Goal: Contribute content: Contribute content

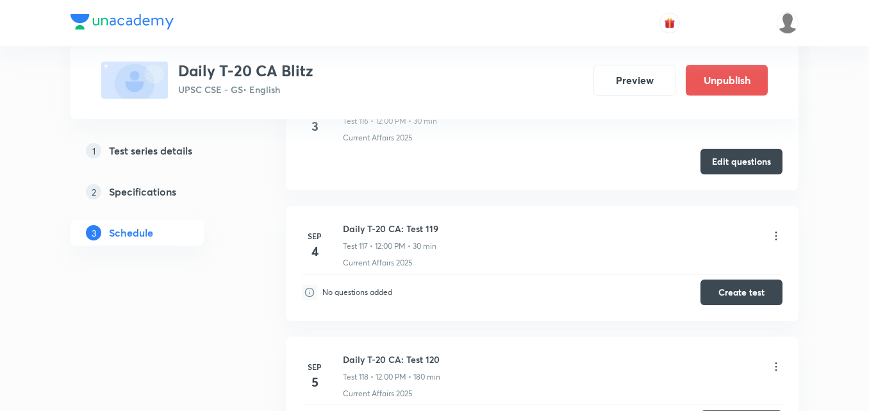
scroll to position [15159, 0]
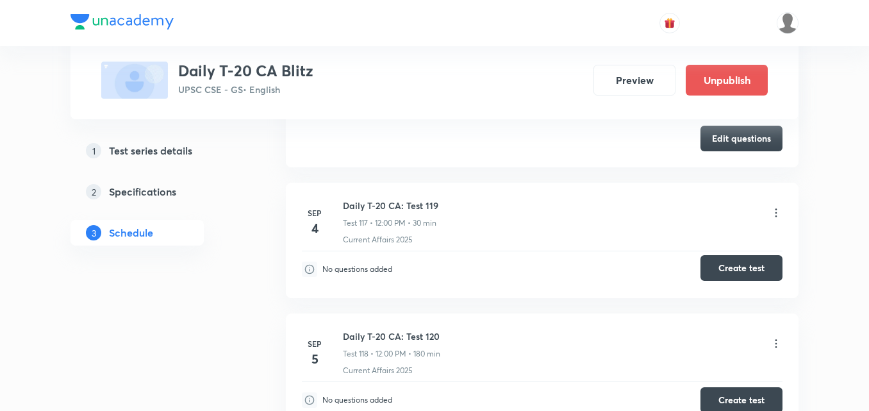
click at [737, 264] on button "Create test" at bounding box center [742, 268] width 82 height 26
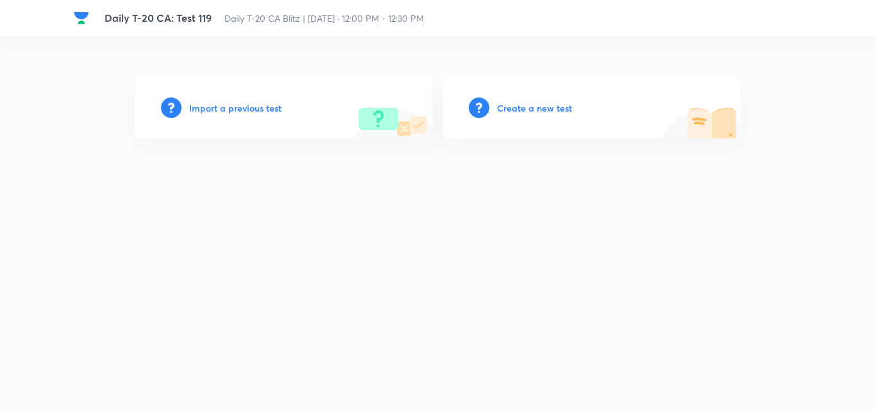
click at [544, 109] on h6 "Create a new test" at bounding box center [534, 107] width 75 height 13
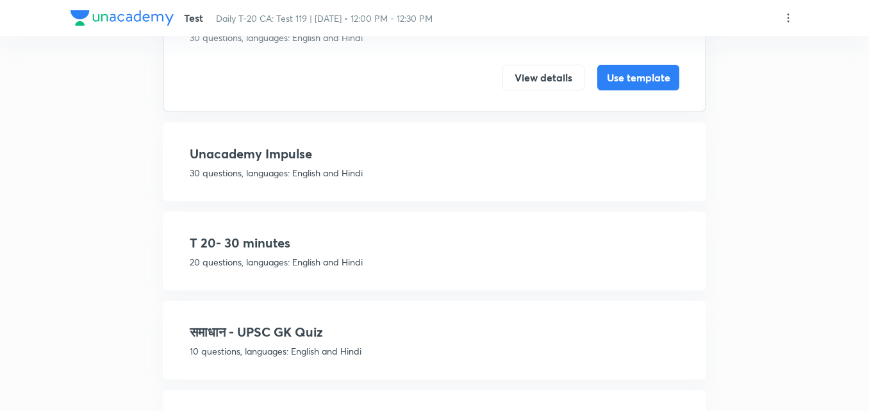
scroll to position [192, 0]
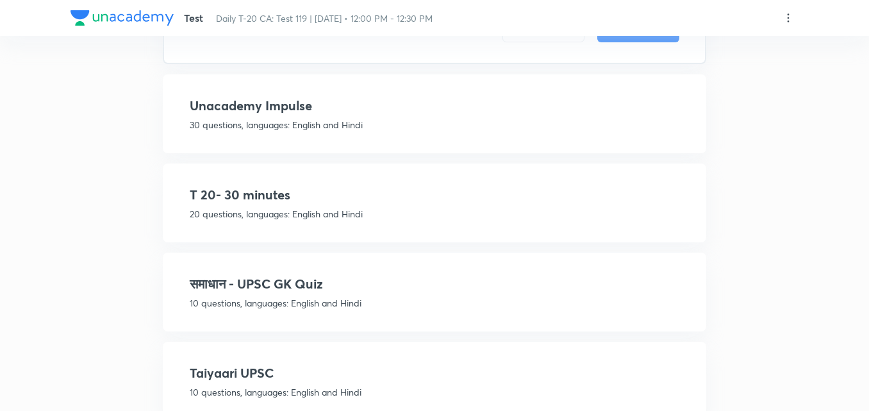
click at [369, 210] on p "20 questions, languages: English and Hindi" at bounding box center [435, 213] width 490 height 13
click at [578, 208] on p "20 questions, languages: English and Hindi" at bounding box center [435, 213] width 490 height 13
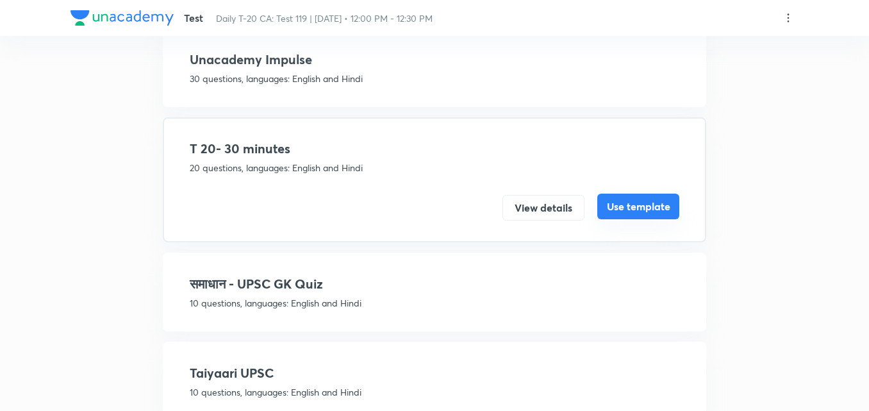
click at [649, 210] on button "Use template" at bounding box center [639, 207] width 82 height 26
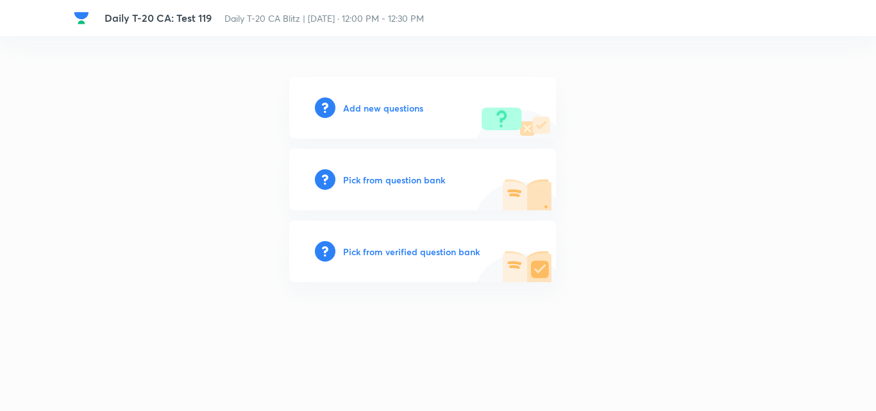
click at [378, 111] on h6 "Add new questions" at bounding box center [383, 107] width 80 height 13
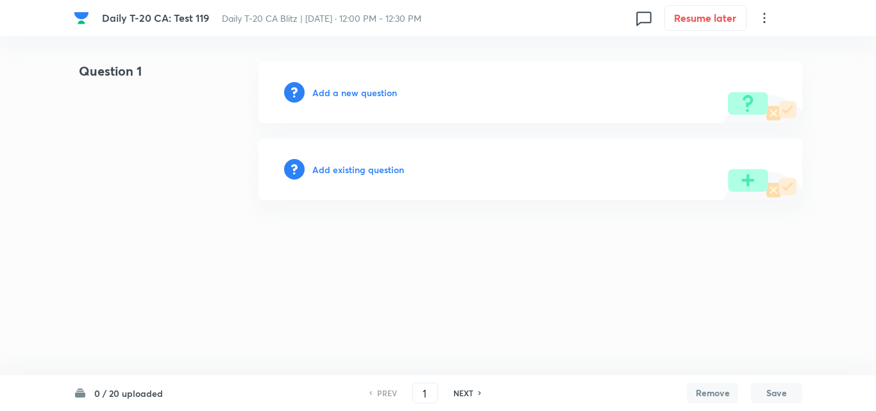
click at [365, 91] on h6 "Add a new question" at bounding box center [354, 92] width 85 height 13
click at [365, 91] on h6 "Choose a question type" at bounding box center [361, 92] width 99 height 13
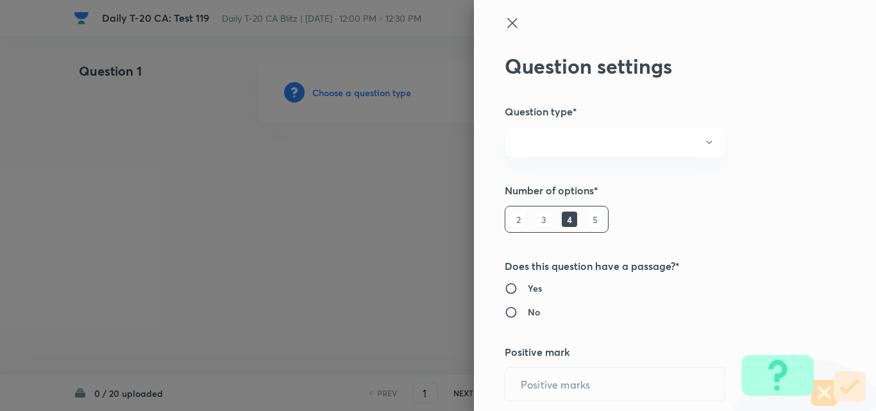
radio input "true"
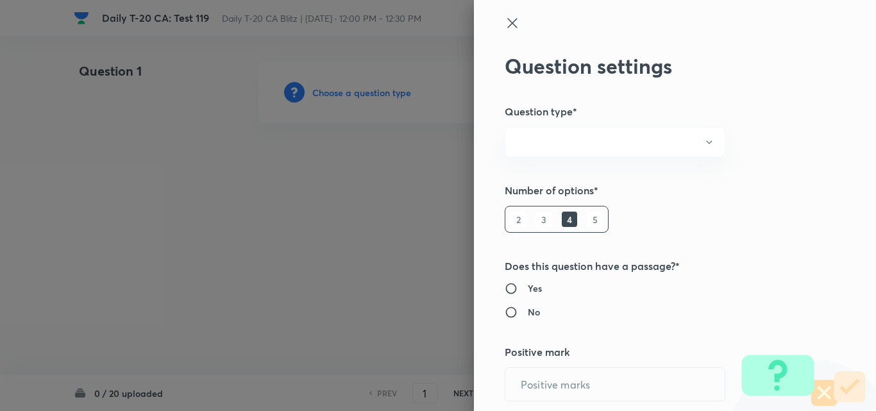
radio input "true"
type input "1"
type input "0"
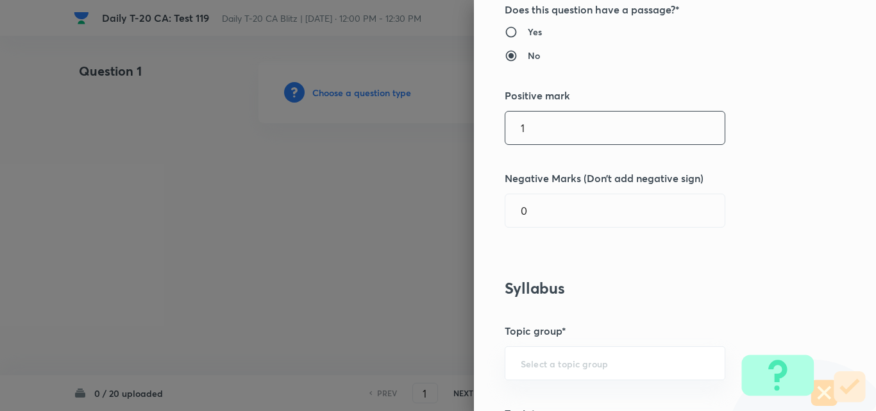
click at [418, 126] on div "Question settings Question type* Single choice correct Number of options* 2 3 4…" at bounding box center [438, 205] width 876 height 411
type input "2"
type input "0.66"
click at [671, 258] on div "Question settings Question type* Single choice correct Number of options* 2 3 4…" at bounding box center [675, 205] width 402 height 411
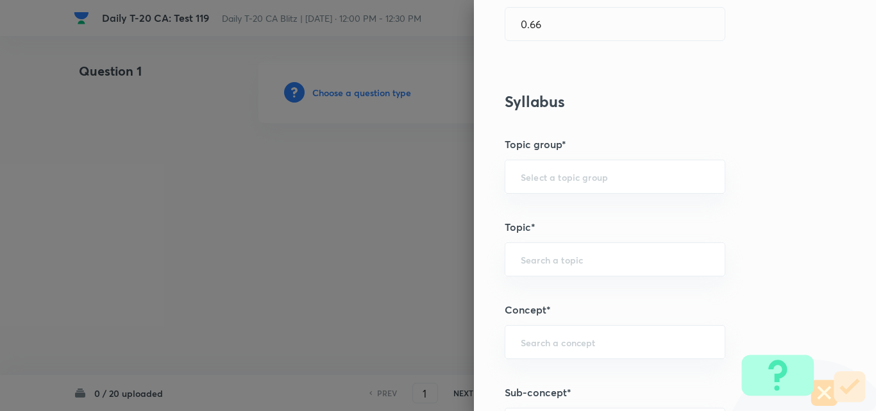
scroll to position [641, 0]
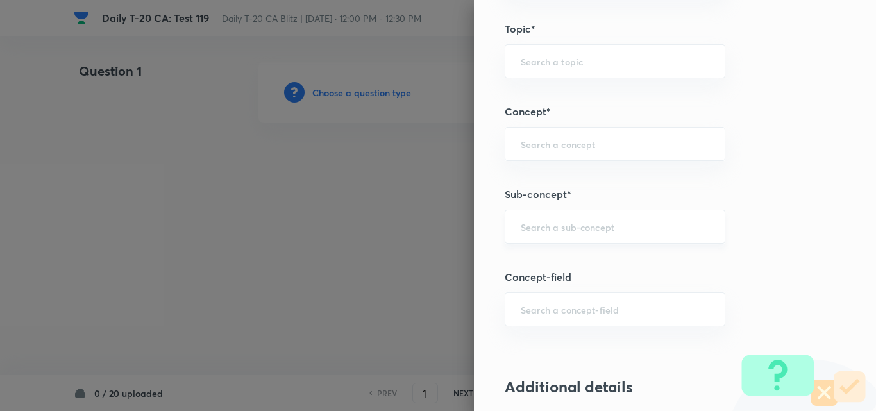
click at [615, 238] on div "​" at bounding box center [615, 227] width 221 height 34
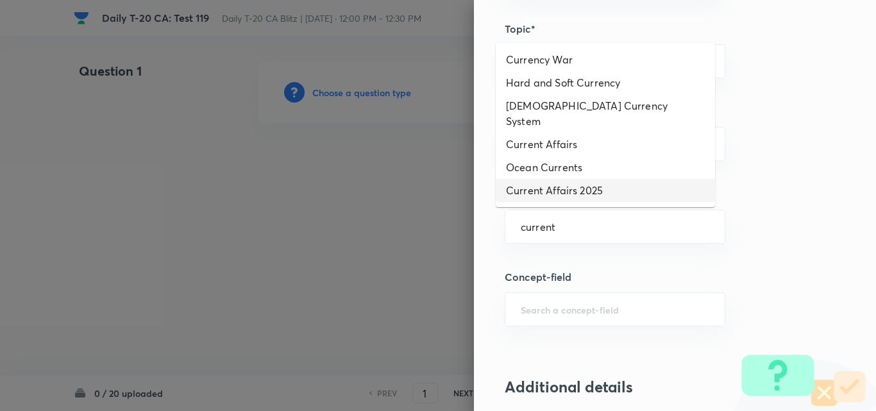
scroll to position [0, 0]
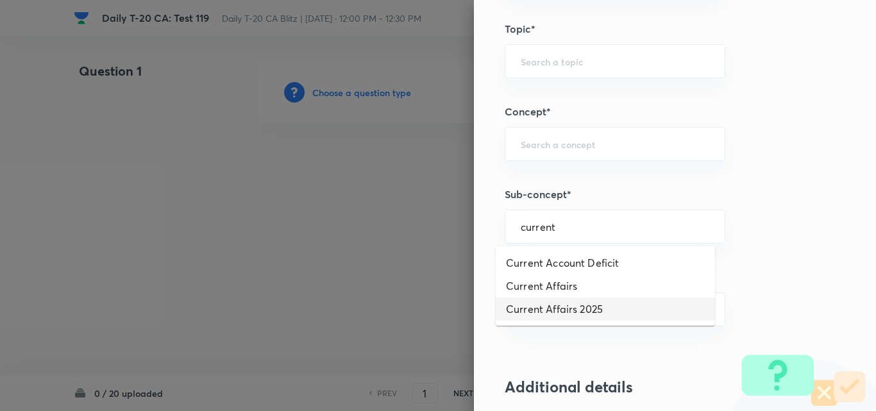
click at [600, 317] on li "Current Affairs 2025" at bounding box center [605, 308] width 219 height 23
type input "Current Affairs 2025"
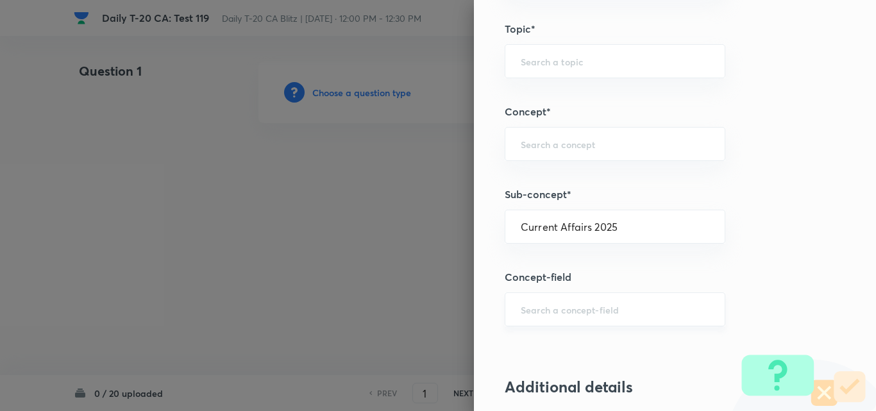
type input "Current Affairs"
type input "Current Affairs 2025"
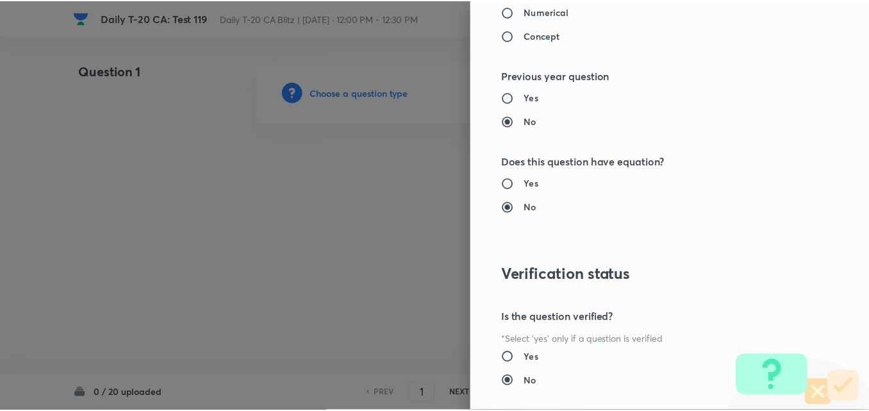
scroll to position [1337, 0]
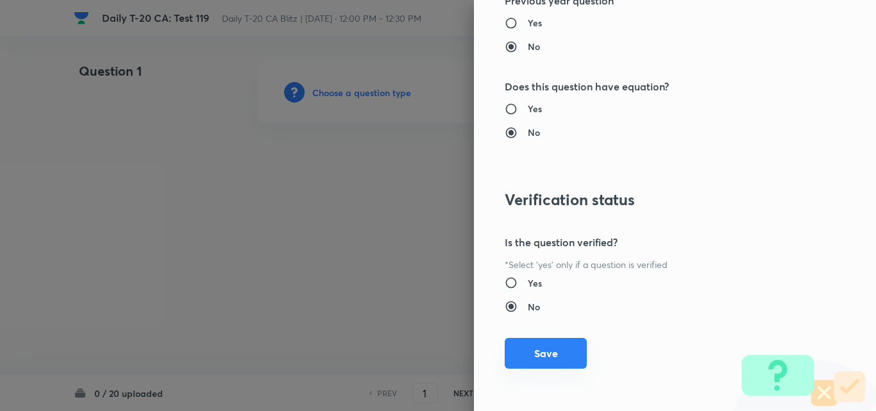
click at [551, 359] on button "Save" at bounding box center [546, 353] width 82 height 31
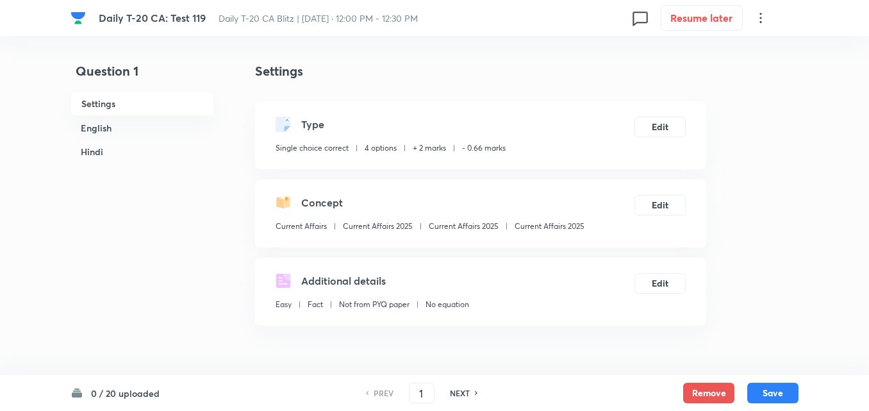
click at [567, 233] on div "Current Affairs Current Affairs 2025 Current Affairs 2025 Current Affairs 2025" at bounding box center [430, 229] width 309 height 17
copy div "Current Affairs 2025 Edit"
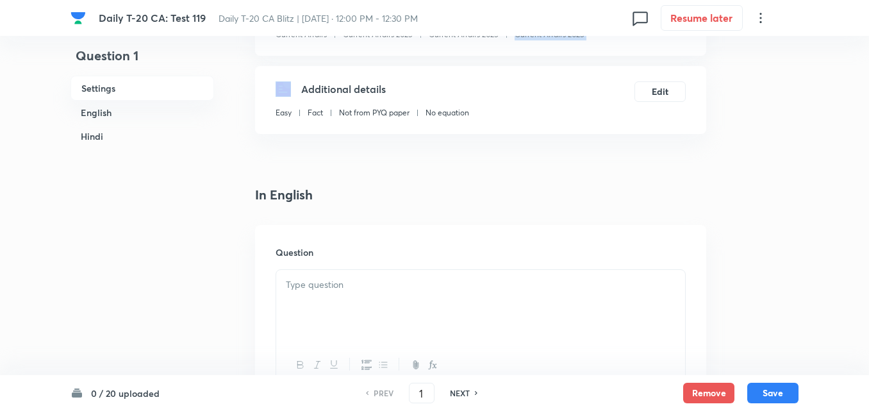
scroll to position [192, 0]
click at [344, 306] on div at bounding box center [480, 305] width 409 height 72
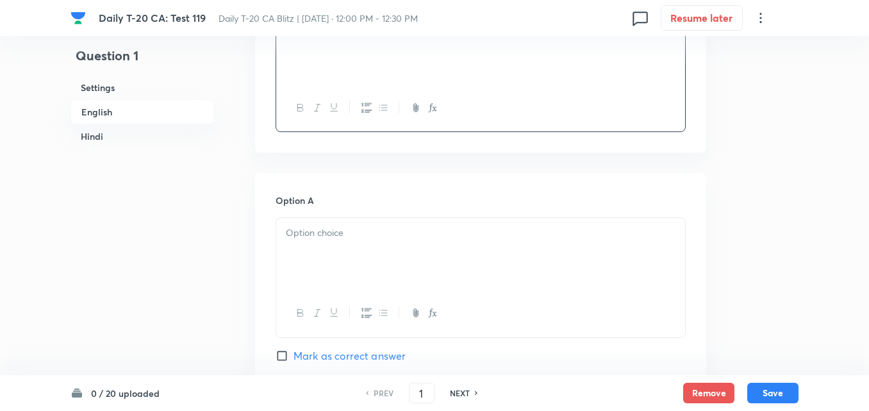
click at [359, 256] on div at bounding box center [480, 254] width 409 height 72
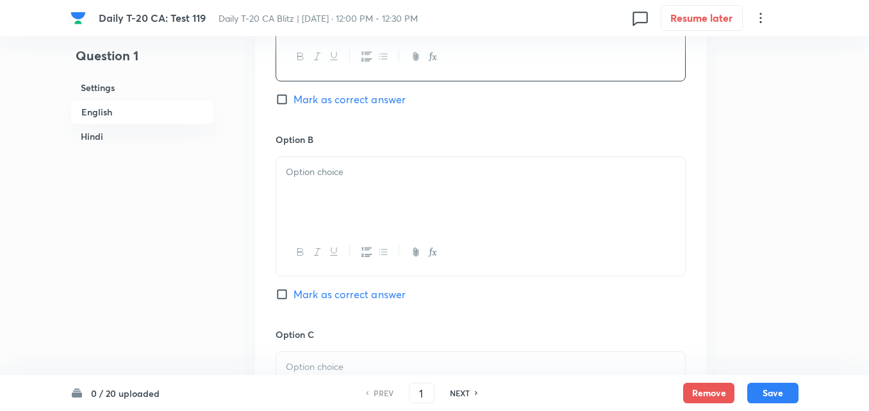
click at [348, 203] on div at bounding box center [480, 193] width 409 height 72
click at [346, 183] on div at bounding box center [480, 196] width 409 height 72
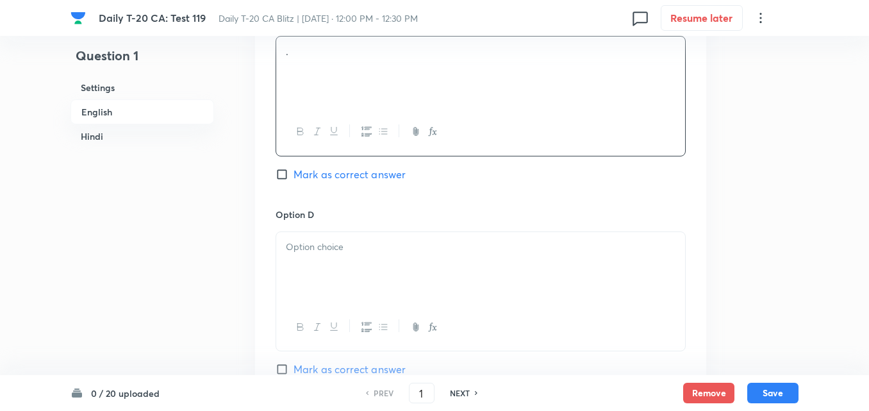
scroll to position [1154, 0]
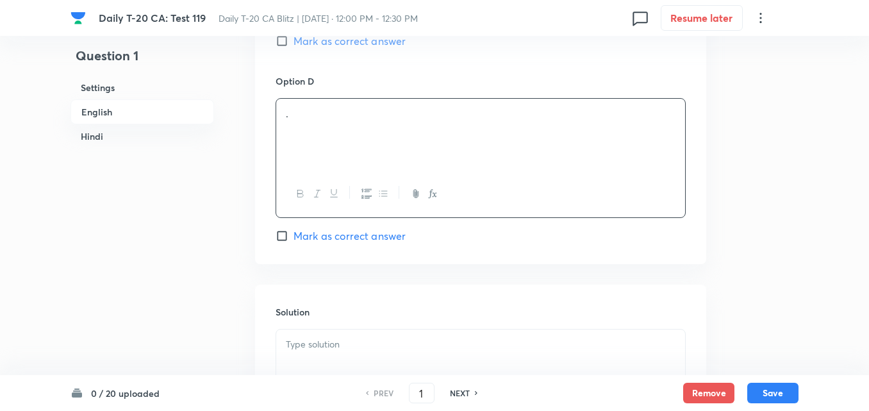
click at [355, 141] on div "." at bounding box center [480, 135] width 409 height 72
click at [356, 231] on span "Mark as correct answer" at bounding box center [350, 235] width 112 height 15
click at [294, 231] on input "Mark as correct answer" at bounding box center [285, 236] width 18 height 13
checkbox input "true"
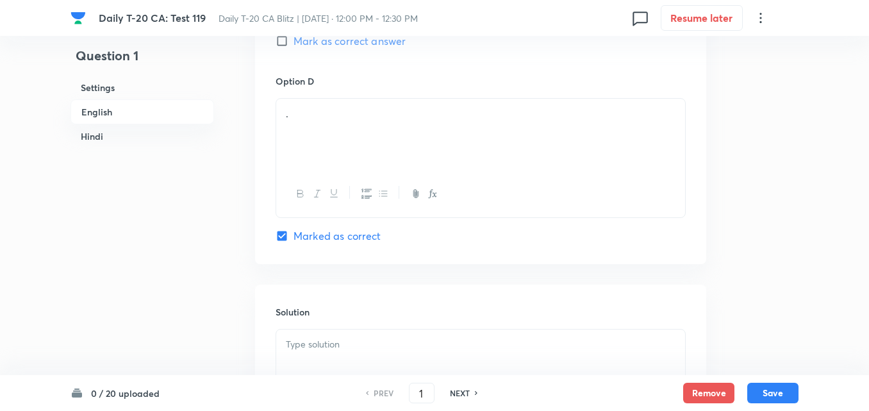
checkbox input "true"
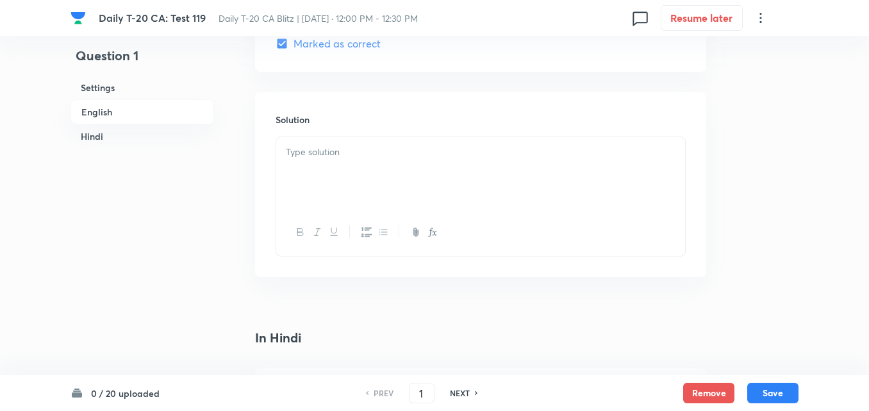
click at [339, 185] on div at bounding box center [480, 173] width 409 height 72
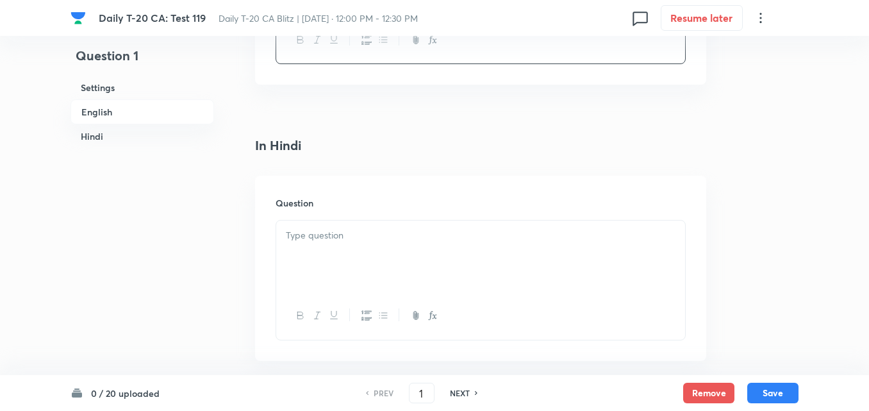
click at [359, 237] on p at bounding box center [481, 235] width 390 height 15
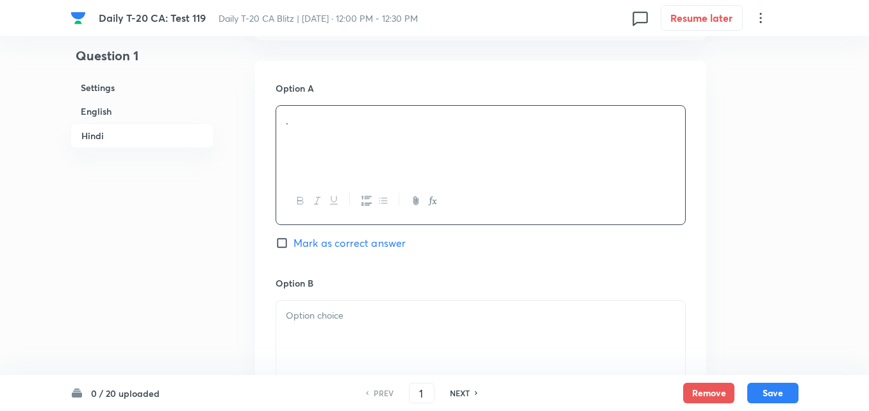
click at [352, 165] on div "." at bounding box center [480, 142] width 409 height 72
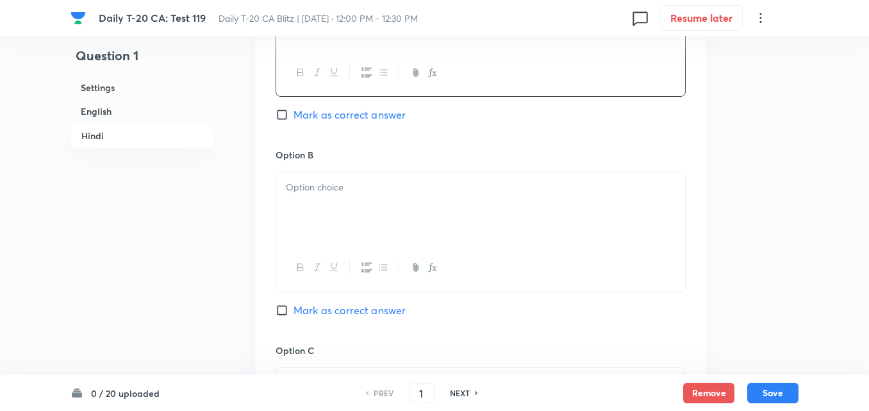
click at [357, 208] on div at bounding box center [480, 208] width 409 height 72
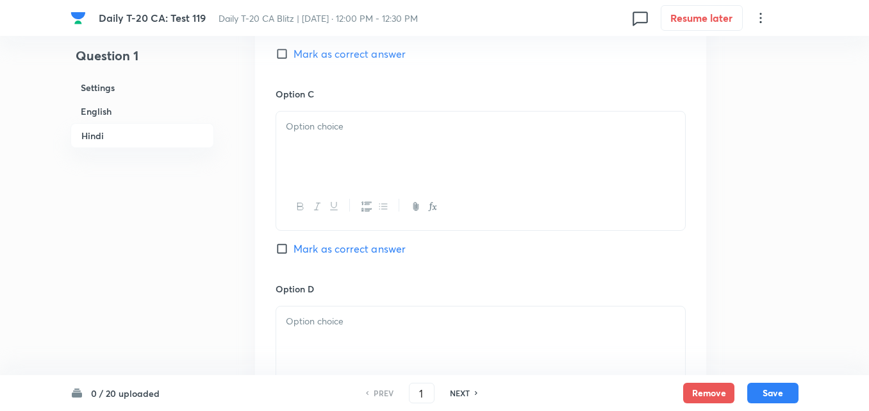
click at [341, 169] on div at bounding box center [480, 148] width 409 height 72
click at [341, 164] on div at bounding box center [480, 150] width 409 height 72
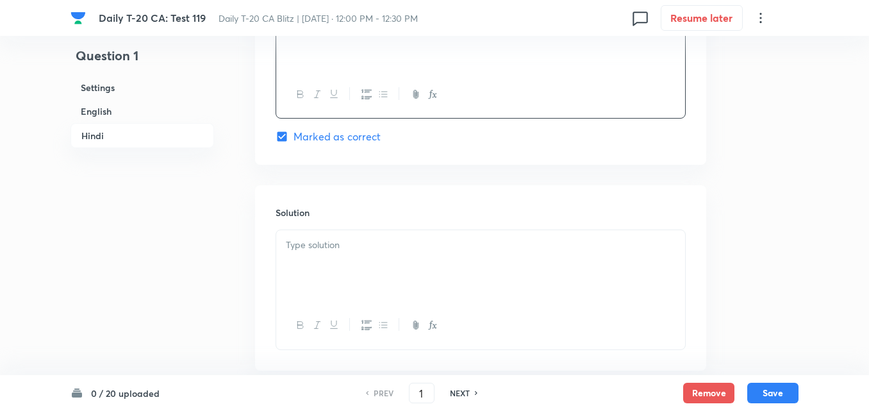
scroll to position [2624, 0]
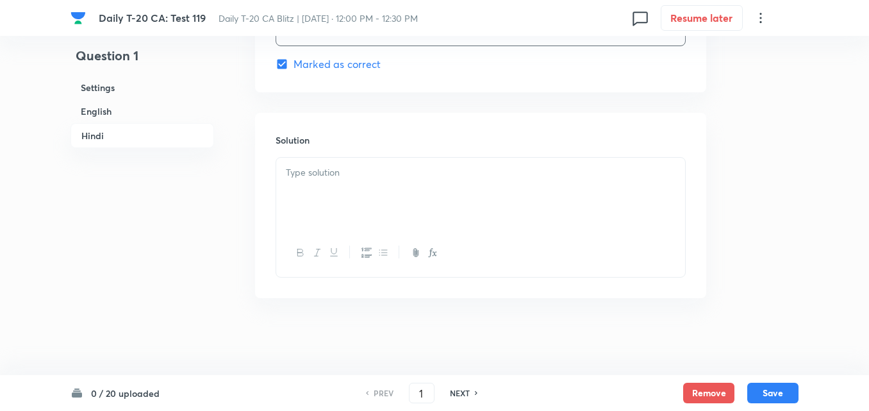
click at [354, 211] on div at bounding box center [480, 194] width 409 height 72
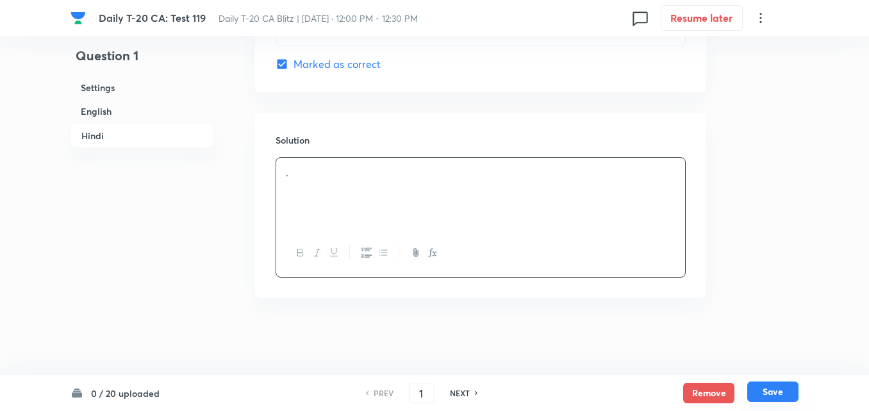
click at [784, 399] on button "Save" at bounding box center [773, 391] width 51 height 21
type input "2"
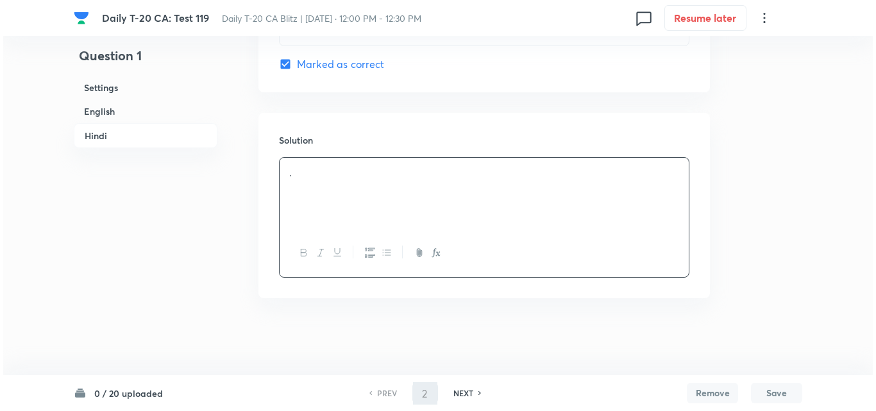
scroll to position [0, 0]
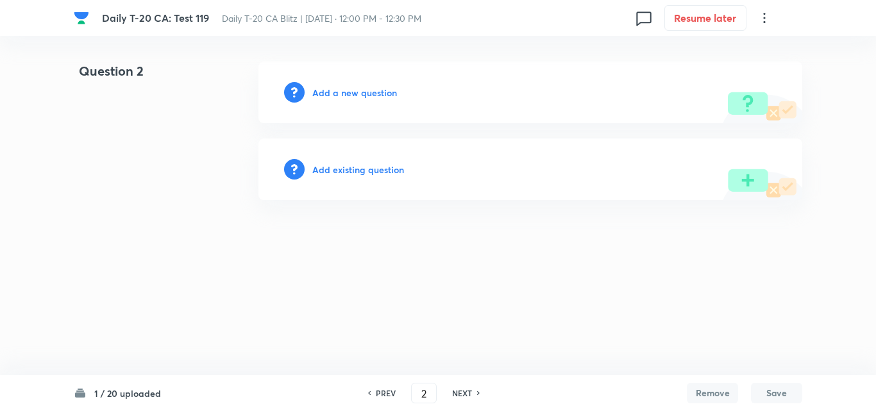
click at [371, 88] on h6 "Add a new question" at bounding box center [354, 92] width 85 height 13
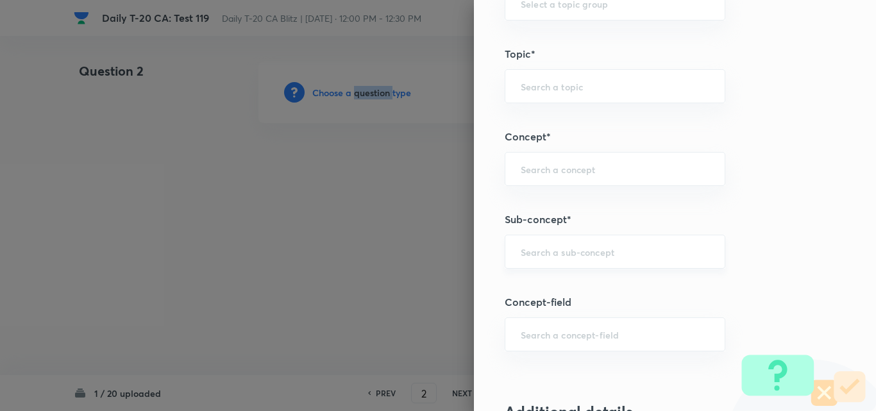
scroll to position [705, 0]
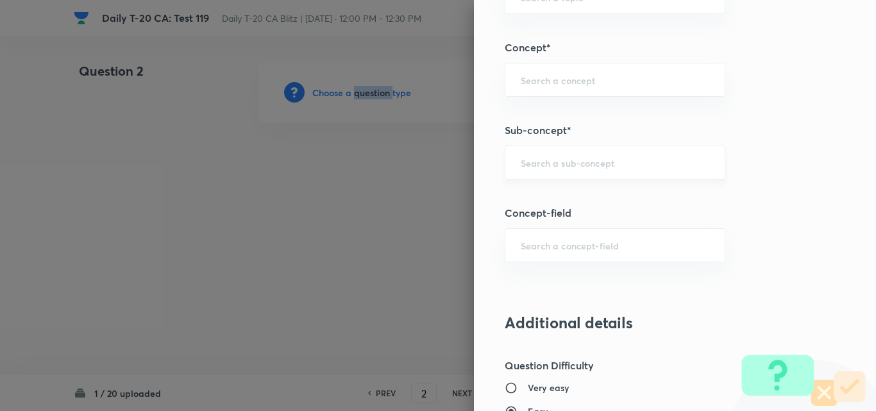
click at [601, 153] on div "​" at bounding box center [615, 163] width 221 height 34
paste input "Current Affairs 2025"
click at [629, 159] on input "Current Affairs 2025" at bounding box center [615, 162] width 188 height 12
click at [628, 169] on div "Current Affairs 2025 ​" at bounding box center [615, 163] width 221 height 34
click at [575, 201] on li "Current Affairs 2025" at bounding box center [605, 198] width 219 height 23
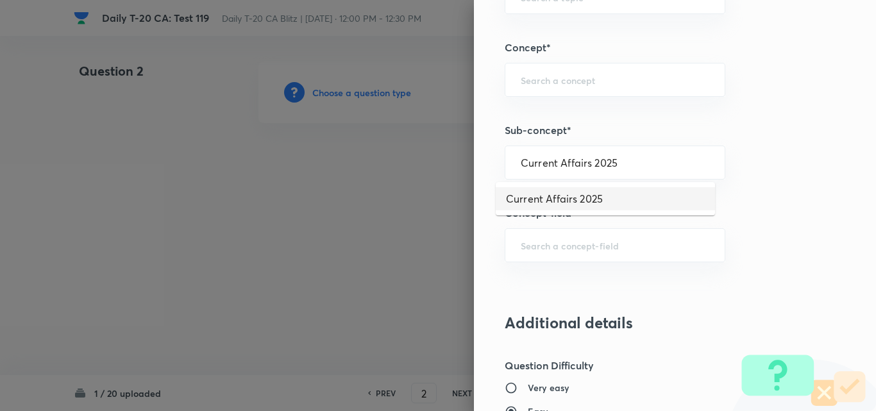
type input "Current Affairs 2025"
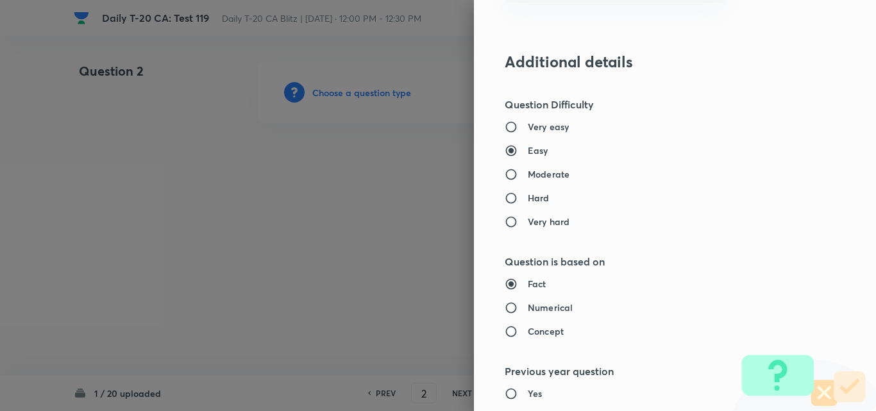
type input "Current Affairs"
type input "Current Affairs 2025"
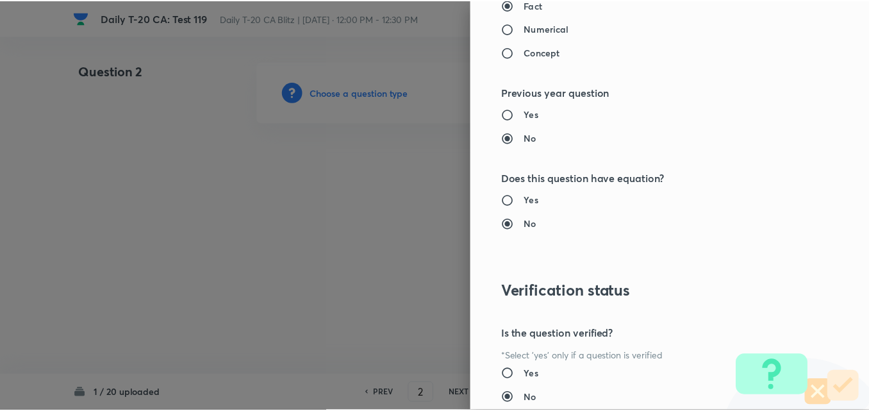
scroll to position [1337, 0]
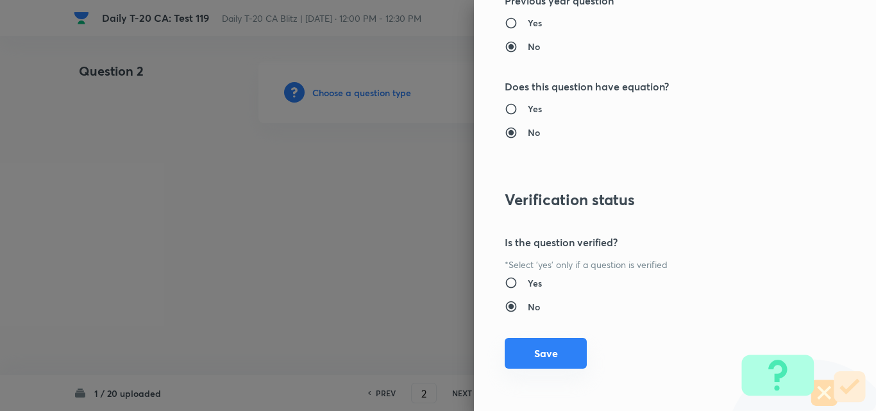
click at [523, 353] on button "Save" at bounding box center [546, 353] width 82 height 31
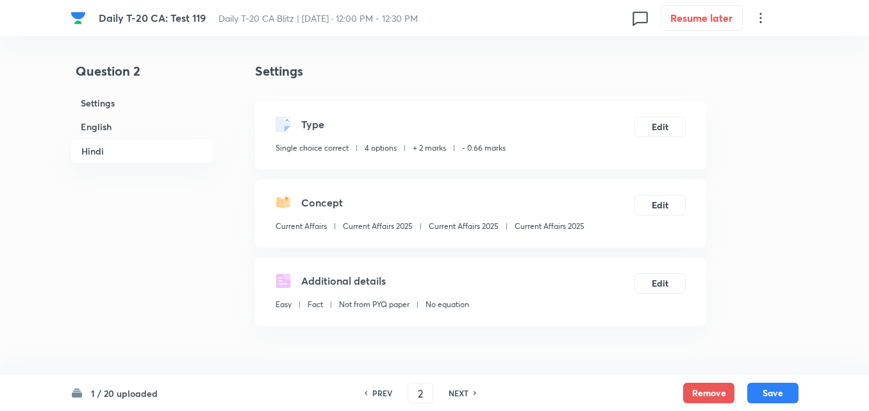
click at [111, 127] on h6 "English" at bounding box center [143, 127] width 144 height 24
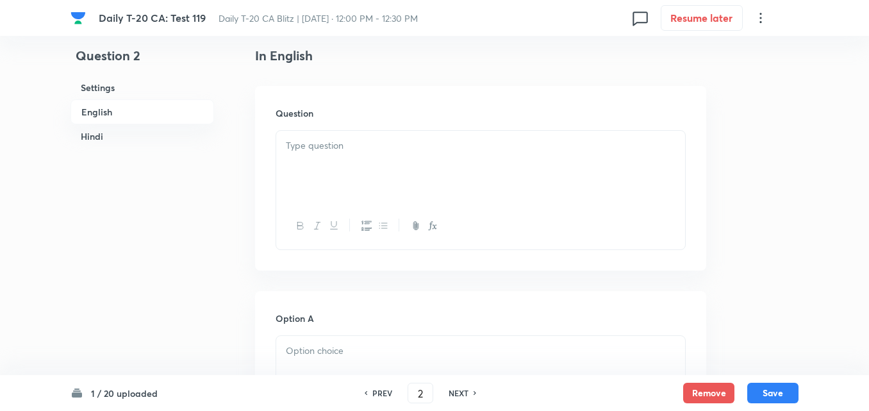
click at [364, 180] on div at bounding box center [480, 167] width 409 height 72
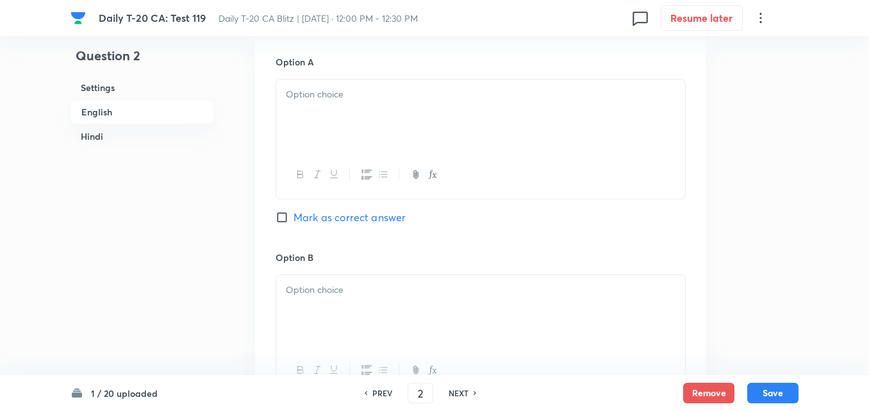
click at [365, 187] on div at bounding box center [480, 174] width 409 height 47
click at [356, 130] on div at bounding box center [480, 116] width 409 height 72
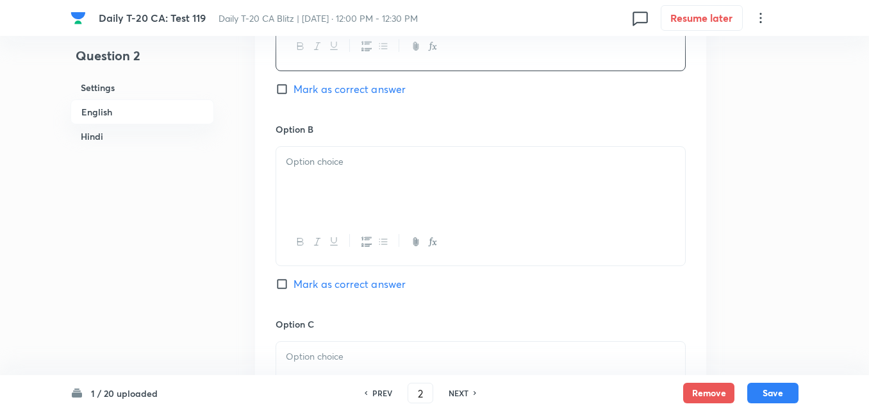
click at [363, 183] on div at bounding box center [480, 183] width 409 height 72
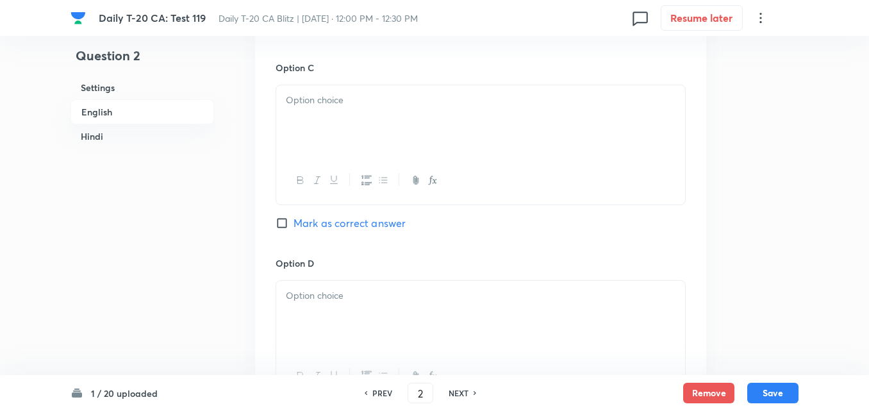
click at [358, 153] on div at bounding box center [480, 121] width 409 height 72
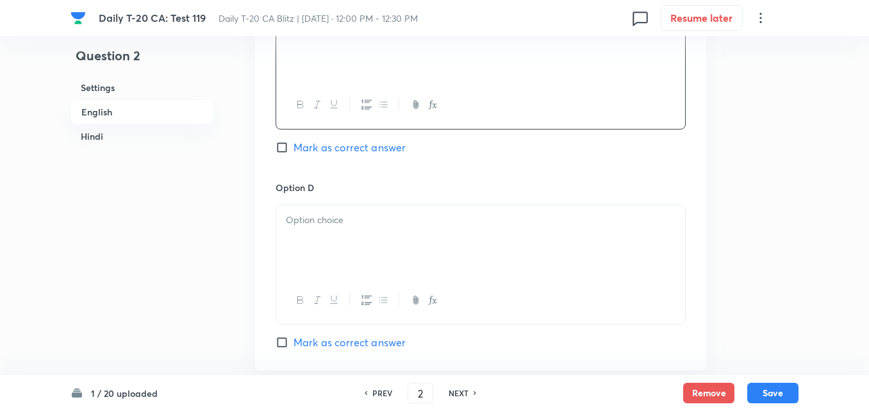
scroll to position [1164, 0]
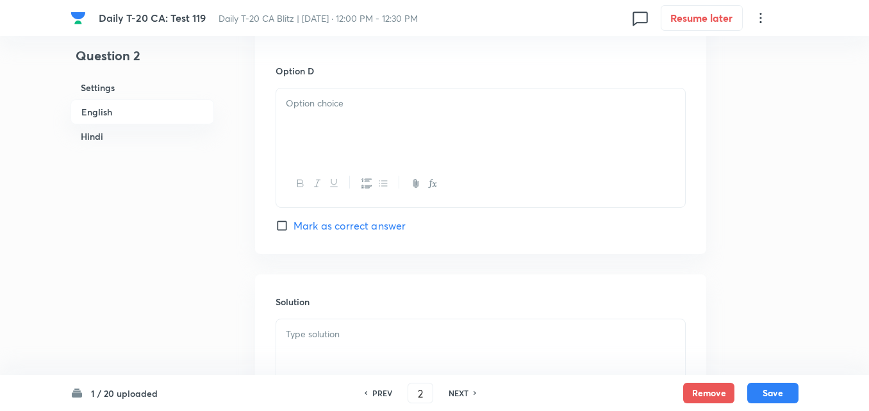
click at [360, 149] on div at bounding box center [480, 124] width 409 height 72
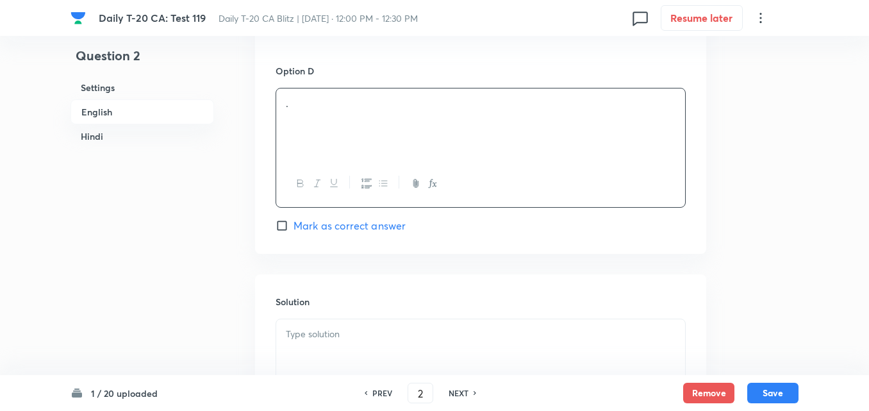
click at [374, 227] on span "Mark as correct answer" at bounding box center [350, 225] width 112 height 15
click at [294, 227] on input "Mark as correct answer" at bounding box center [285, 225] width 18 height 13
checkbox input "true"
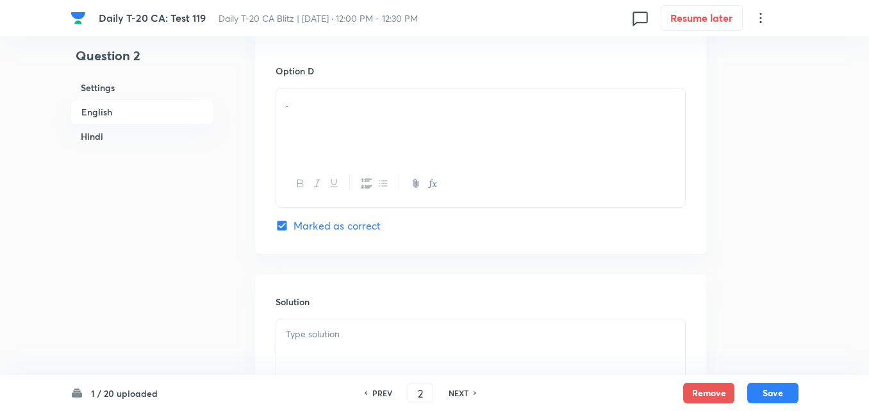
checkbox input "true"
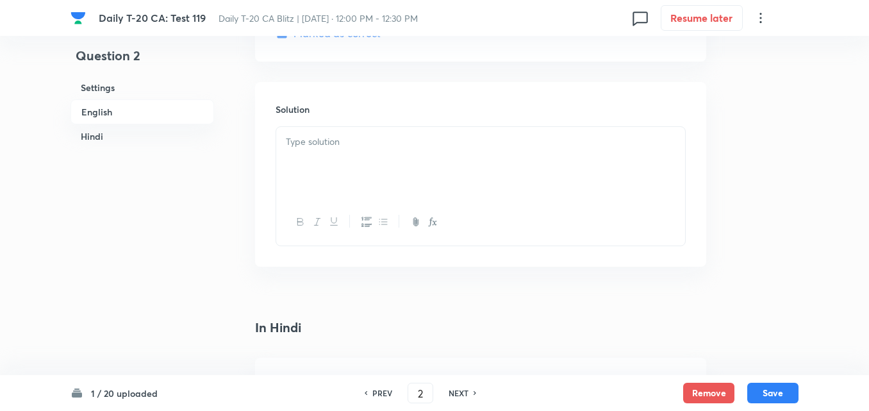
click at [347, 171] on div at bounding box center [480, 163] width 409 height 72
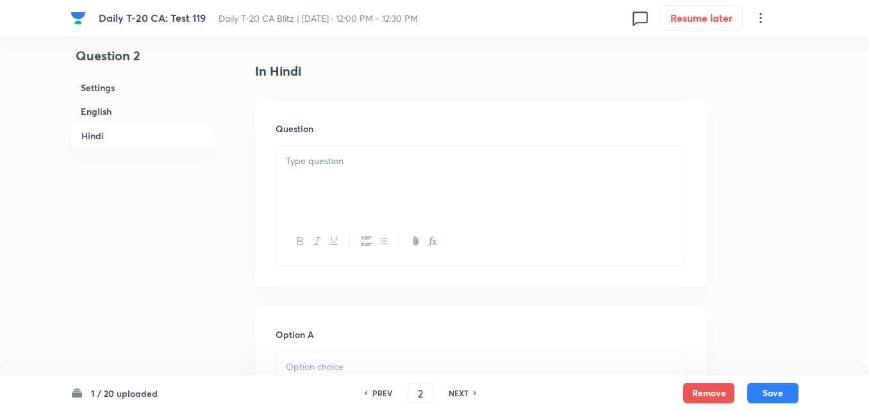
click at [350, 181] on div at bounding box center [480, 182] width 409 height 72
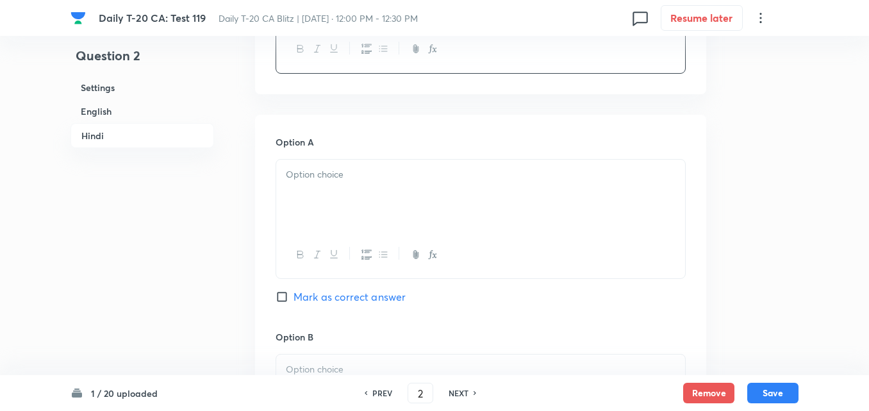
click at [348, 189] on div at bounding box center [480, 196] width 409 height 72
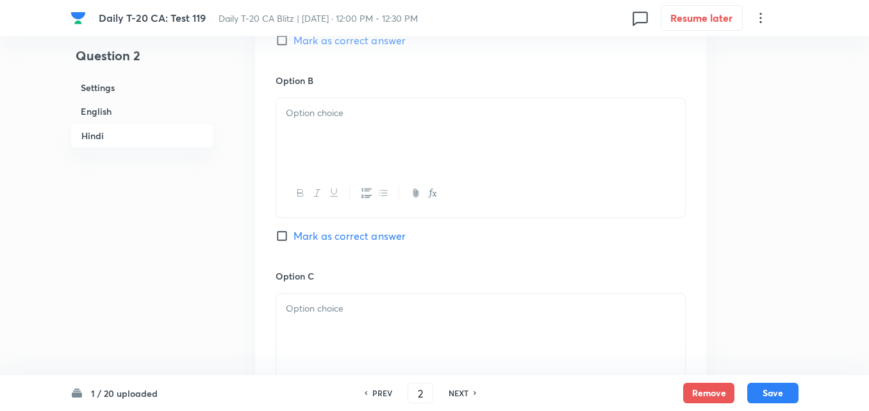
click at [346, 175] on div at bounding box center [480, 193] width 409 height 47
click at [337, 127] on div at bounding box center [480, 134] width 409 height 72
click at [352, 161] on div at bounding box center [480, 137] width 409 height 72
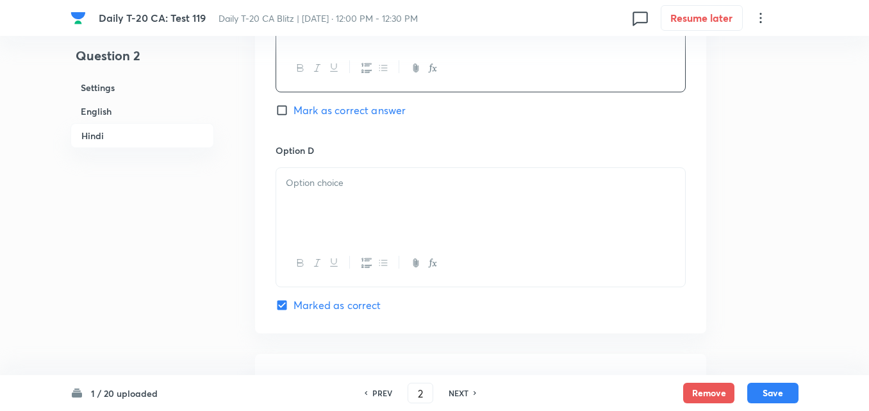
click at [364, 209] on div at bounding box center [480, 204] width 409 height 72
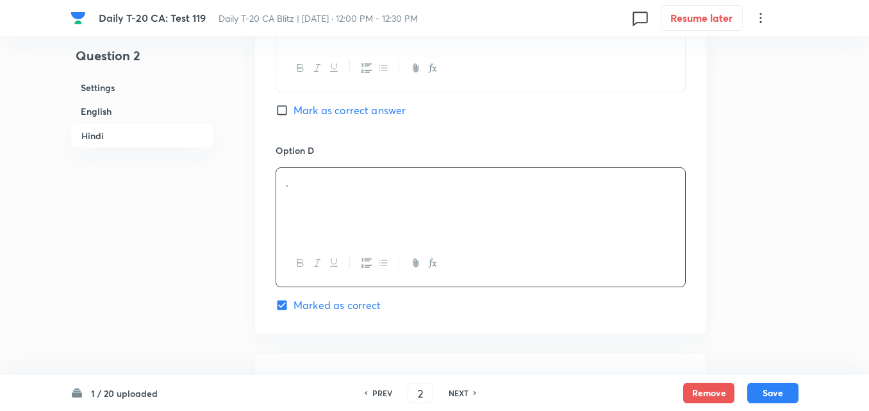
scroll to position [2624, 0]
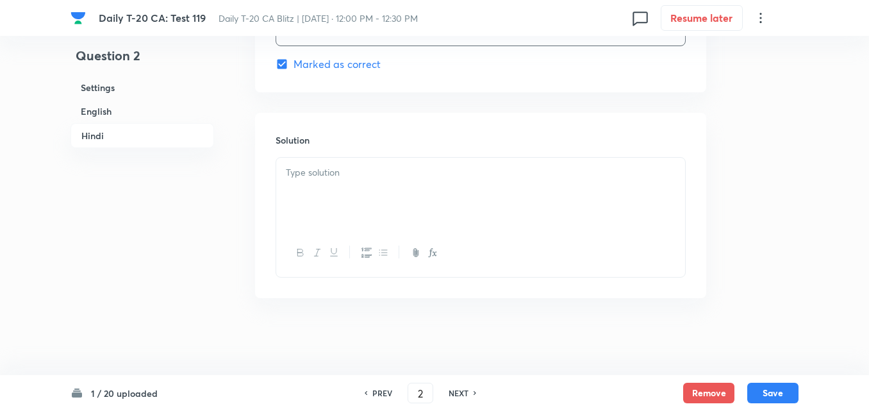
click at [355, 214] on div at bounding box center [480, 194] width 409 height 72
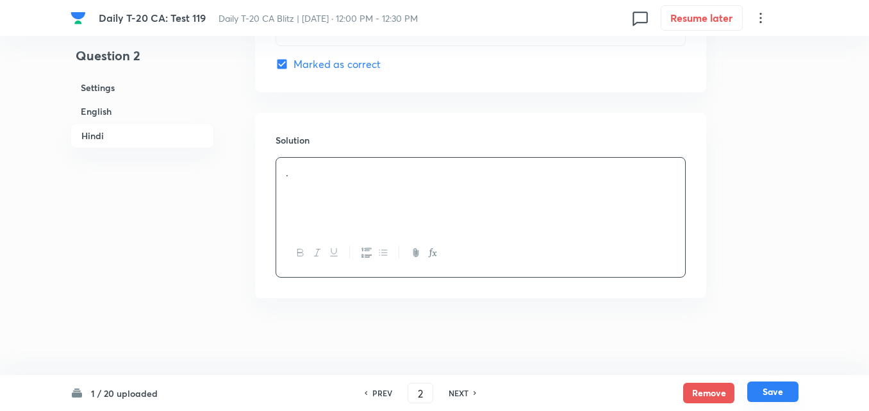
click at [779, 395] on button "Save" at bounding box center [773, 391] width 51 height 21
type input "3"
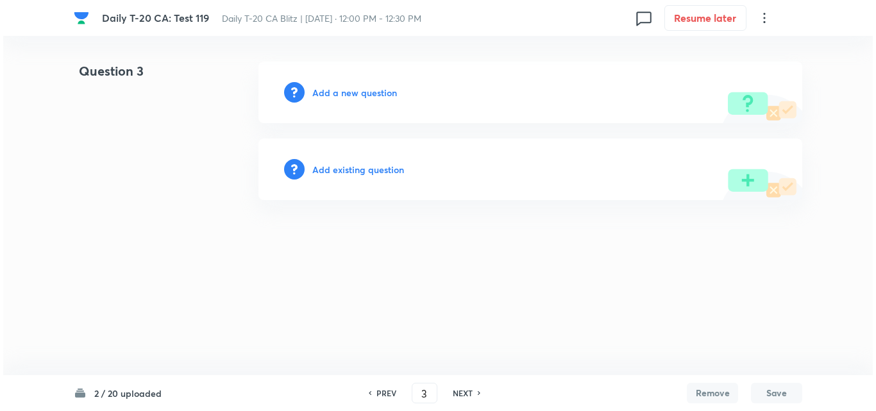
scroll to position [0, 0]
click at [391, 92] on h6 "Add a new question" at bounding box center [354, 92] width 85 height 13
click at [391, 92] on h6 "Choose a question type" at bounding box center [361, 92] width 99 height 13
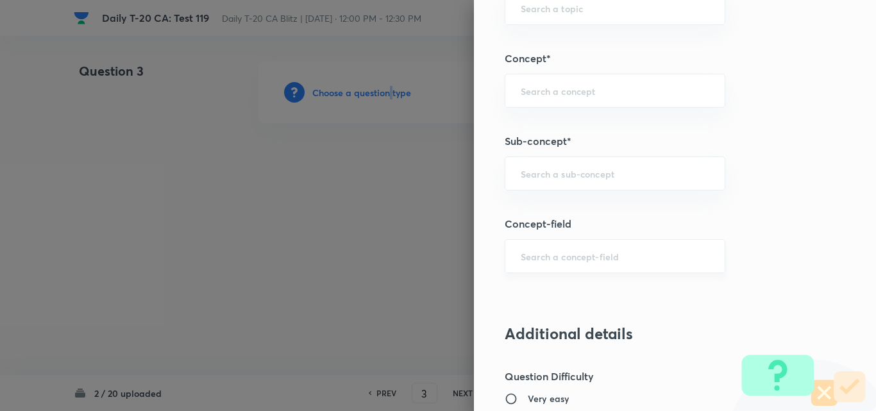
scroll to position [769, 0]
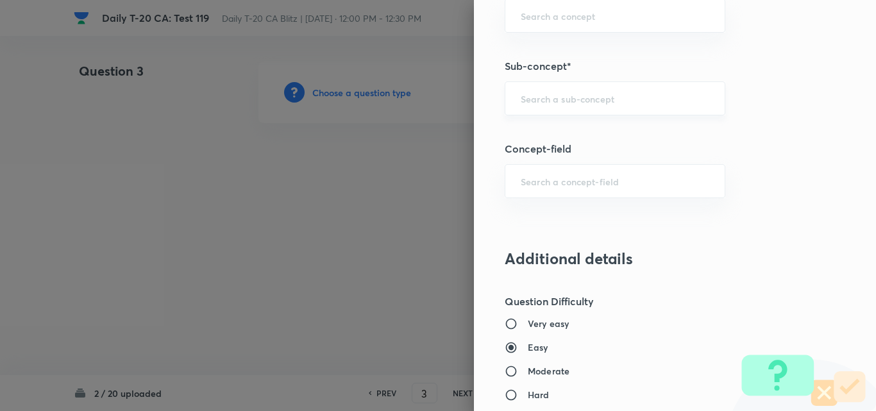
click at [612, 103] on input "text" at bounding box center [615, 98] width 188 height 12
paste input "Current Affairs 2025"
click at [696, 101] on input "Current Affairs 2025" at bounding box center [615, 98] width 188 height 12
click at [597, 129] on li "Current Affairs 2025" at bounding box center [605, 134] width 219 height 23
type input "Current Affairs 2025"
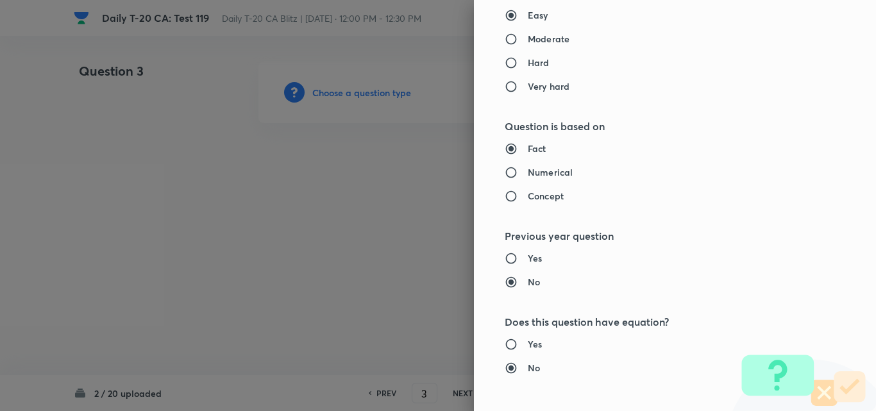
type input "Current Affairs"
type input "Current Affairs 2025"
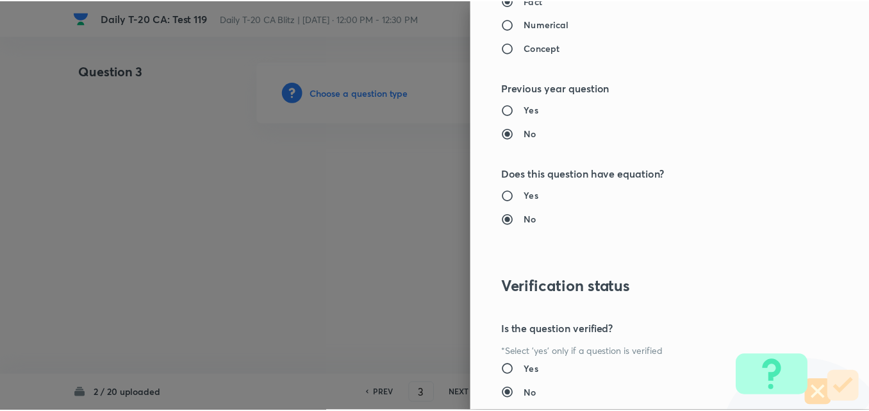
scroll to position [1337, 0]
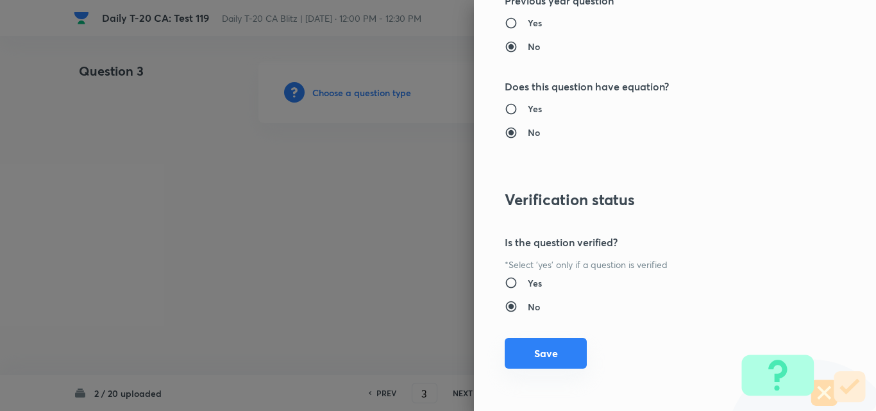
click at [532, 352] on button "Save" at bounding box center [546, 353] width 82 height 31
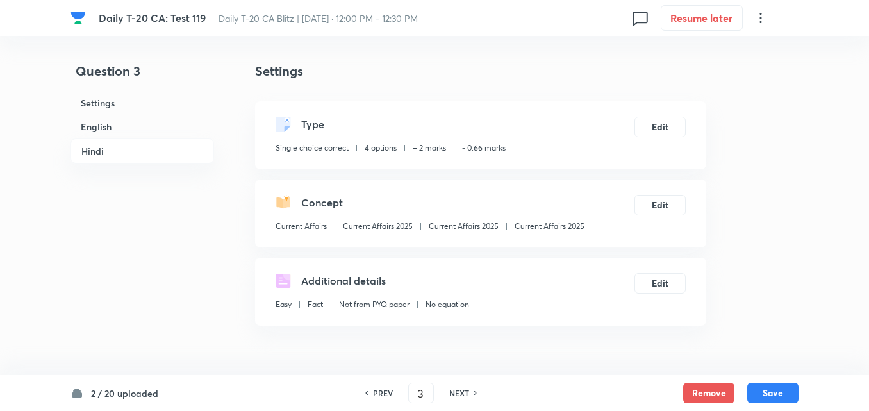
click at [98, 128] on h6 "English" at bounding box center [143, 127] width 144 height 24
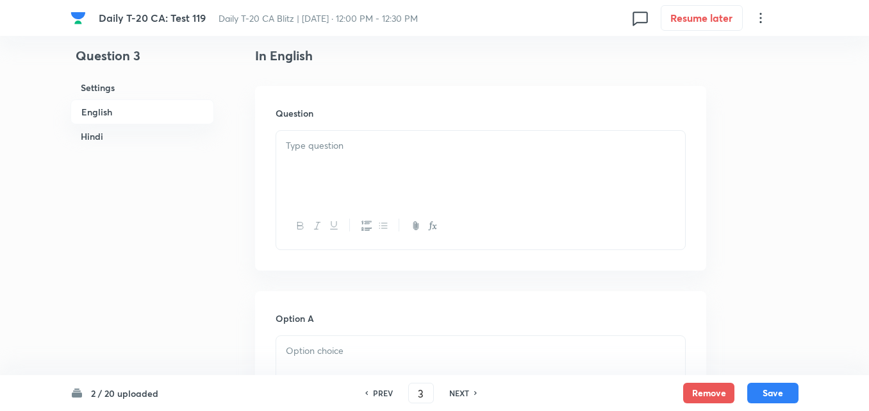
click at [341, 183] on div at bounding box center [480, 167] width 409 height 72
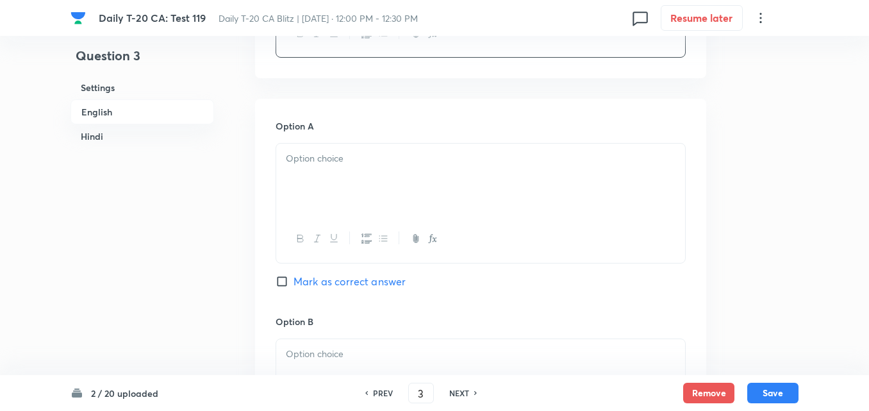
click at [353, 173] on div at bounding box center [480, 180] width 409 height 72
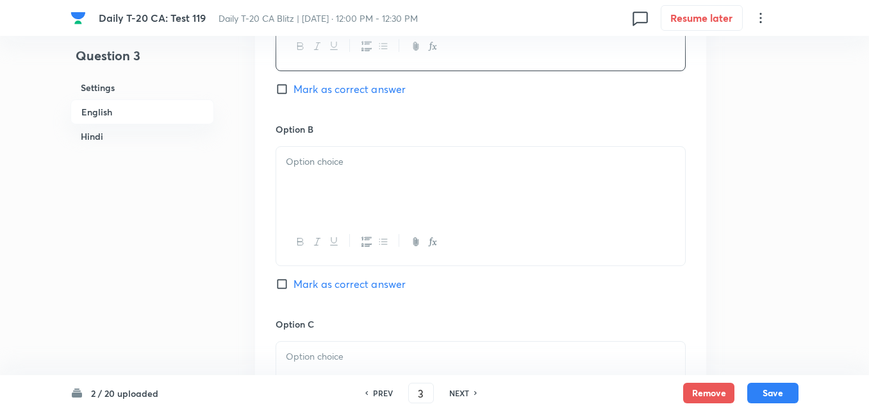
click at [359, 181] on div at bounding box center [480, 183] width 409 height 72
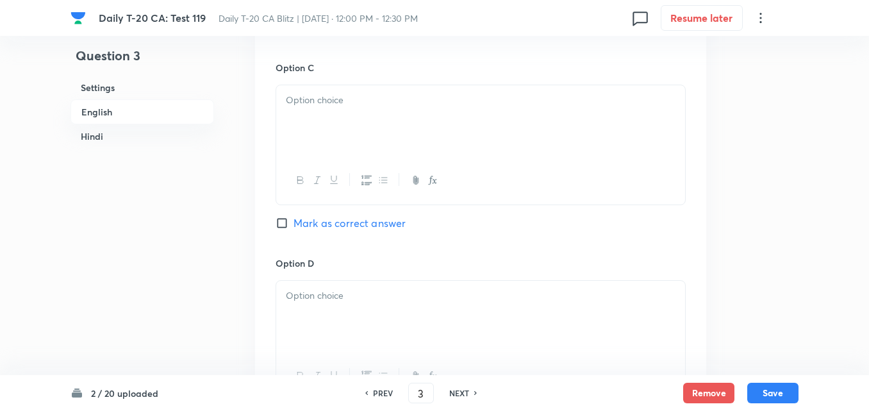
drag, startPoint x: 352, startPoint y: 174, endPoint x: 344, endPoint y: 135, distance: 40.0
click at [344, 144] on div at bounding box center [481, 145] width 410 height 120
click at [344, 125] on div at bounding box center [480, 121] width 409 height 72
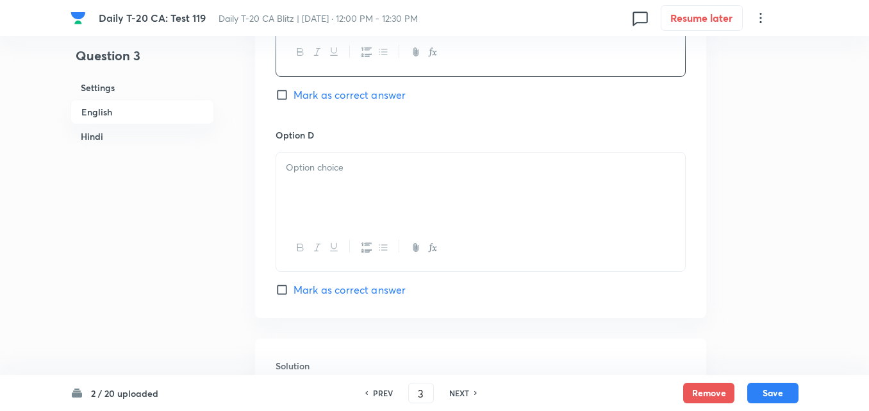
click at [353, 175] on div at bounding box center [480, 189] width 409 height 72
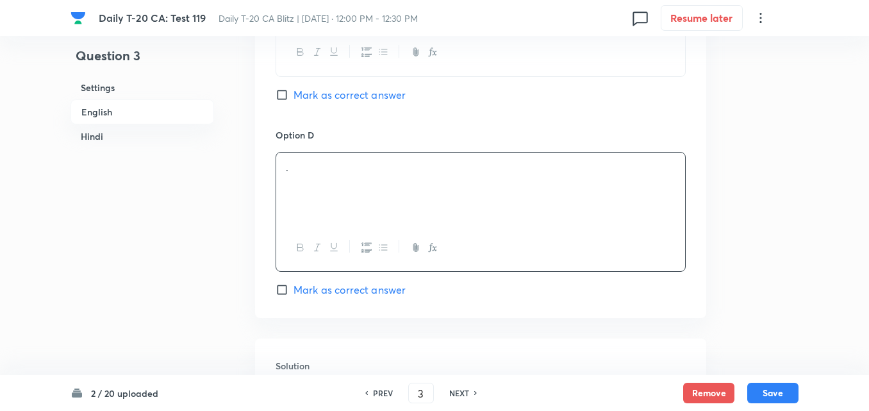
scroll to position [1293, 0]
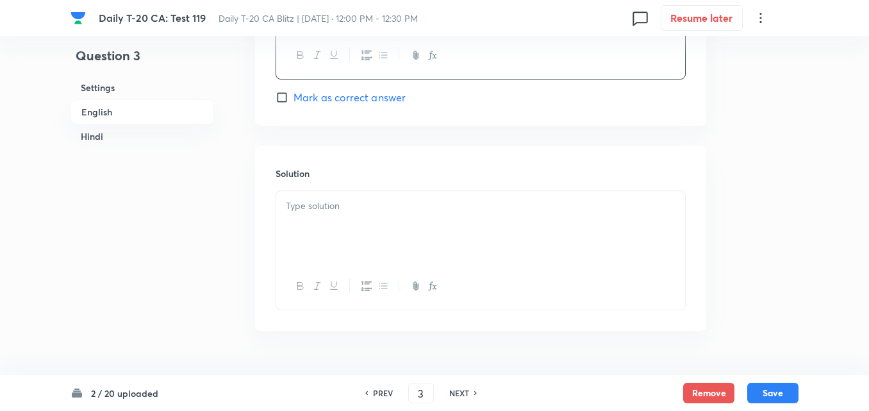
drag, startPoint x: 378, startPoint y: 103, endPoint x: 378, endPoint y: 112, distance: 9.0
click at [379, 103] on span "Mark as correct answer" at bounding box center [350, 97] width 112 height 15
click at [294, 103] on input "Mark as correct answer" at bounding box center [285, 97] width 18 height 13
checkbox input "true"
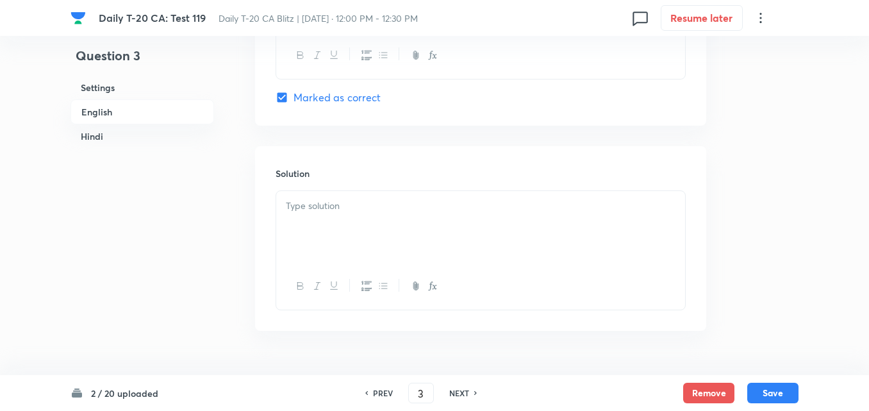
click at [355, 267] on div at bounding box center [480, 286] width 409 height 47
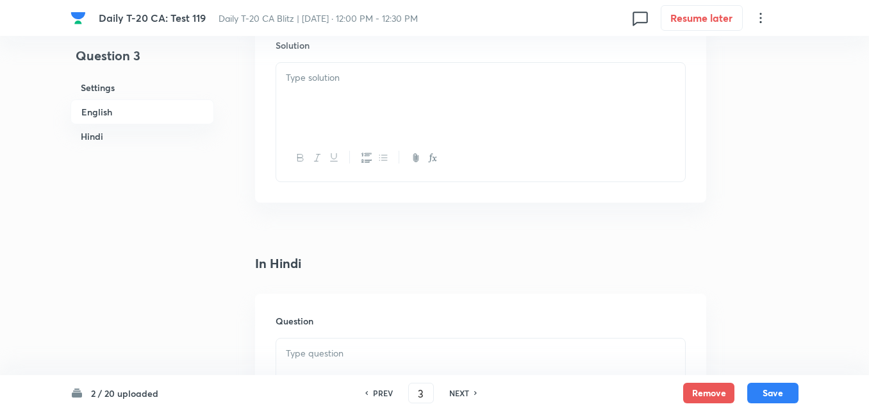
click at [371, 93] on div at bounding box center [480, 99] width 409 height 72
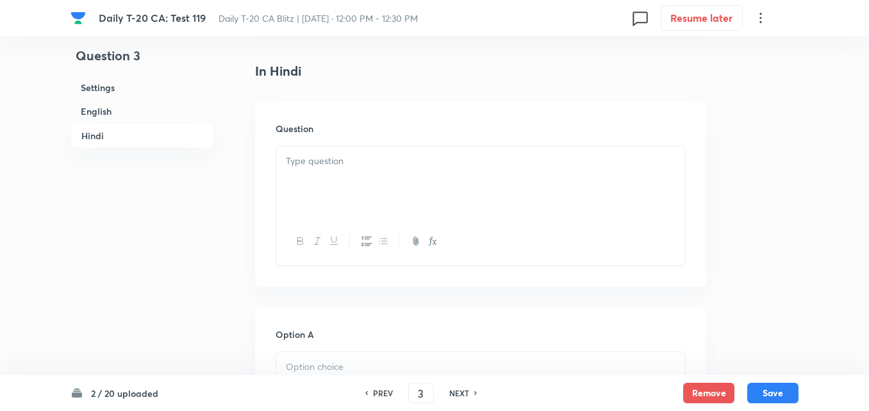
click at [371, 185] on div at bounding box center [480, 182] width 409 height 72
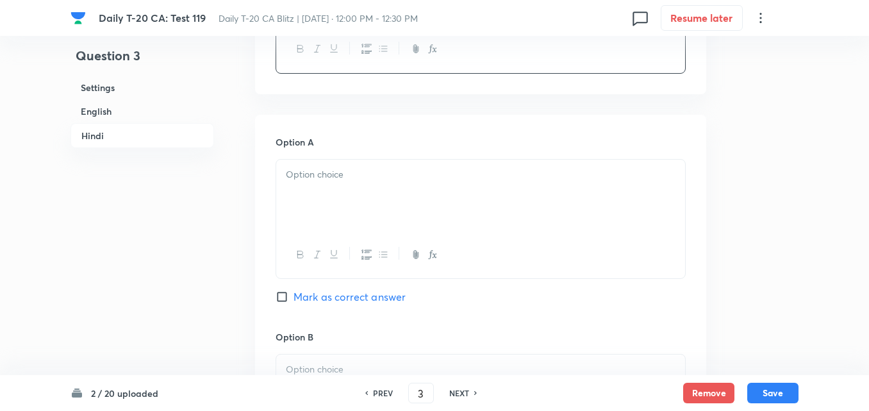
click at [372, 213] on div at bounding box center [480, 196] width 409 height 72
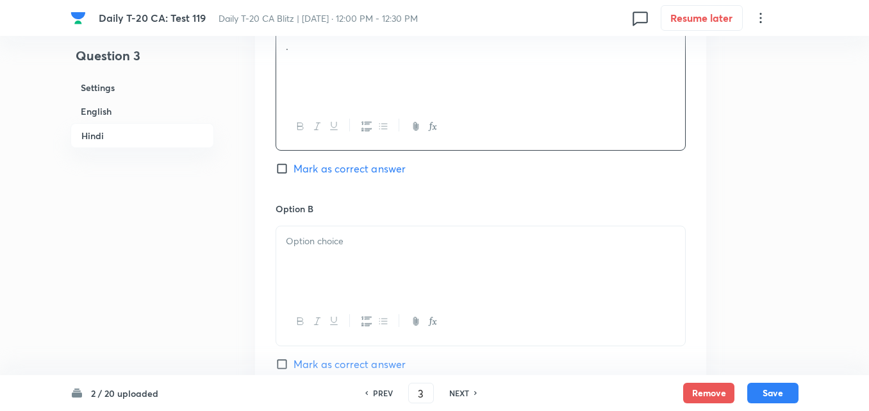
click at [370, 251] on div at bounding box center [480, 262] width 409 height 72
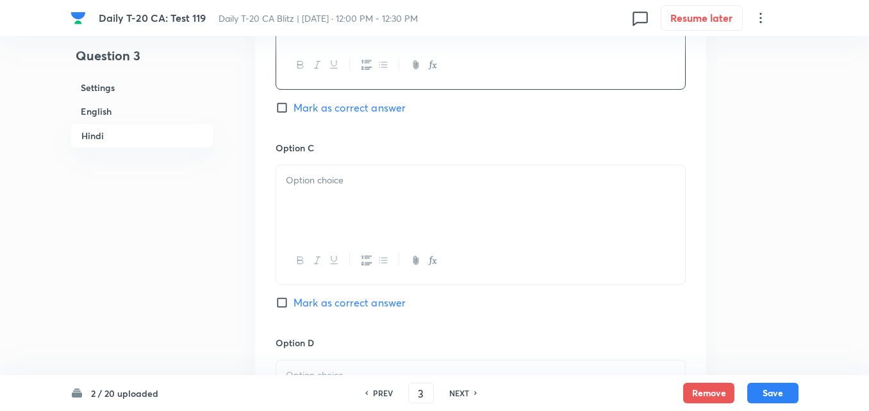
click at [367, 223] on div at bounding box center [480, 201] width 409 height 72
click at [359, 199] on div at bounding box center [480, 204] width 409 height 72
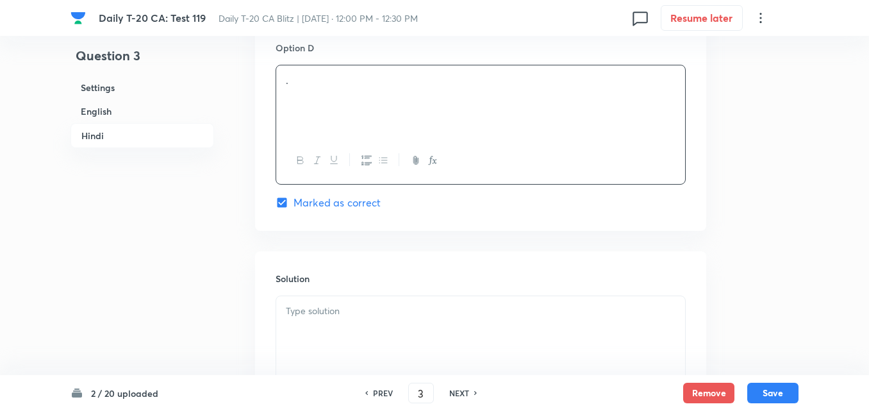
scroll to position [2624, 0]
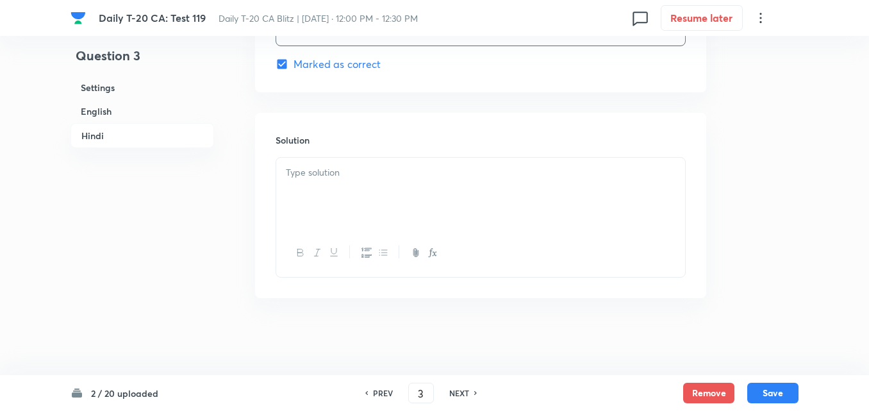
click at [353, 209] on div at bounding box center [480, 194] width 409 height 72
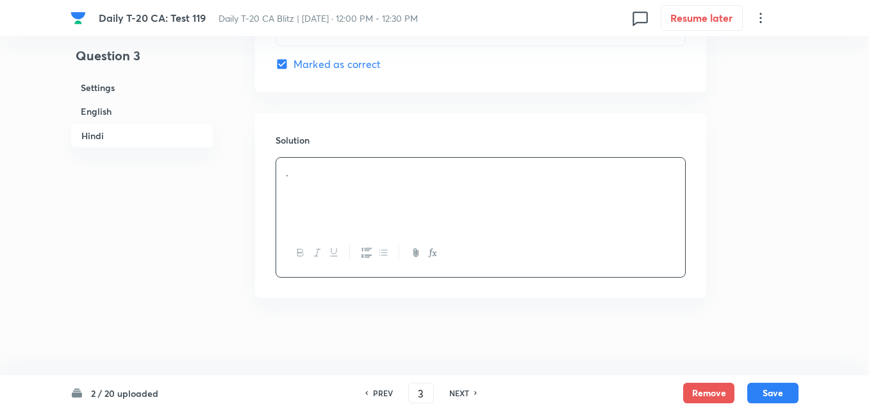
click at [778, 403] on div "2 / 20 uploaded PREV 3 ​ NEXT Remove Save" at bounding box center [435, 393] width 728 height 36
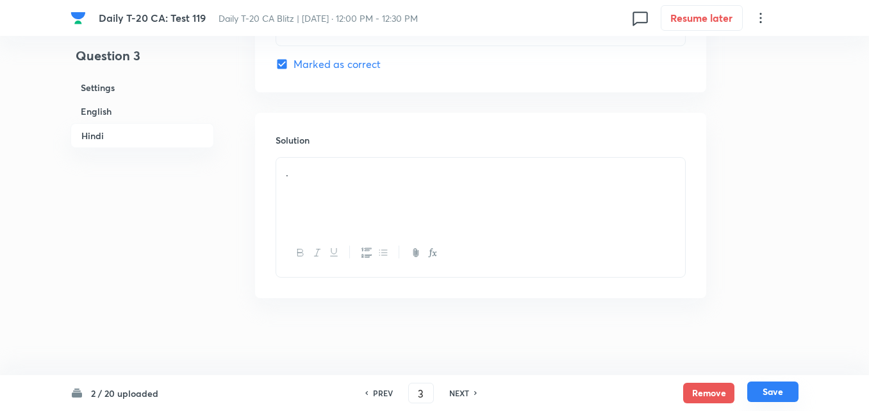
click at [773, 390] on button "Save" at bounding box center [773, 391] width 51 height 21
type input "4"
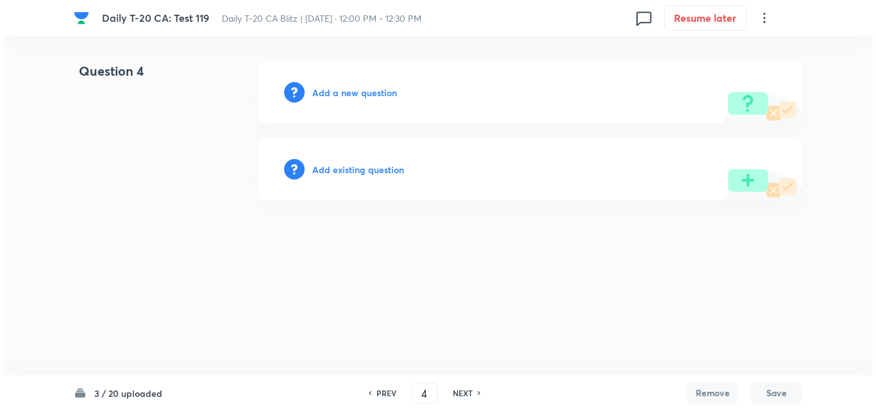
scroll to position [0, 0]
click at [347, 97] on h6 "Add a new question" at bounding box center [354, 92] width 85 height 13
click at [347, 97] on h6 "Choose a question type" at bounding box center [361, 92] width 99 height 13
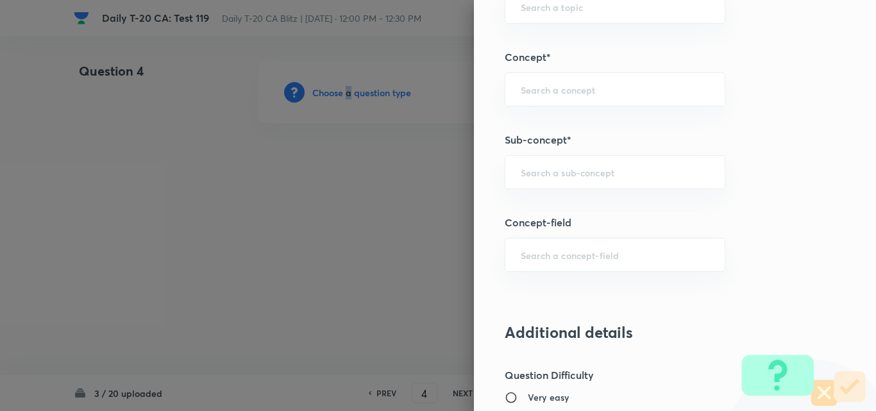
scroll to position [769, 0]
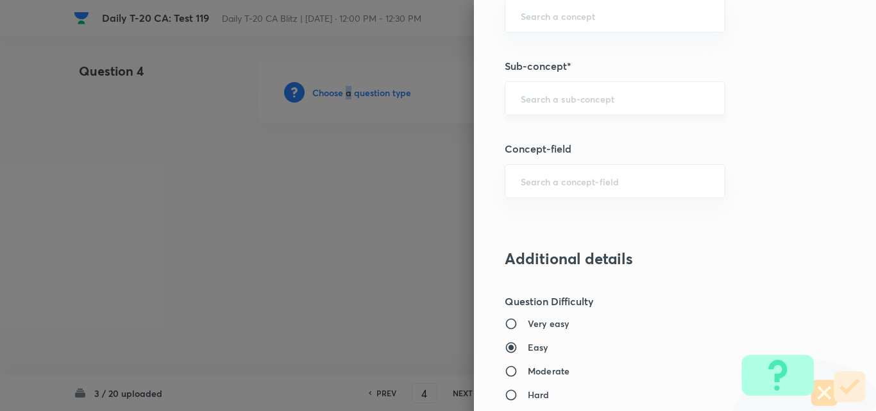
click at [609, 106] on div "​" at bounding box center [615, 98] width 221 height 34
paste input "Current Affairs 2025"
click at [667, 92] on div "Current Affairs 2025 ​" at bounding box center [615, 98] width 221 height 34
click at [612, 138] on li "Current Affairs 2025" at bounding box center [605, 134] width 219 height 23
type input "Current Affairs 2025"
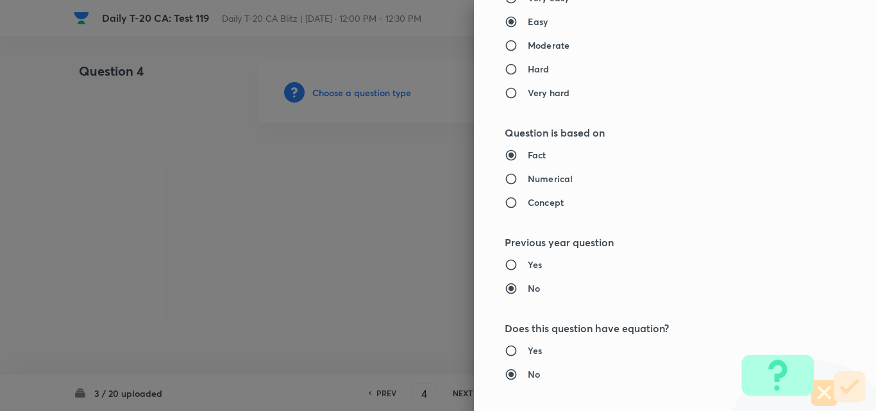
type input "Current Affairs"
type input "Current Affairs 2025"
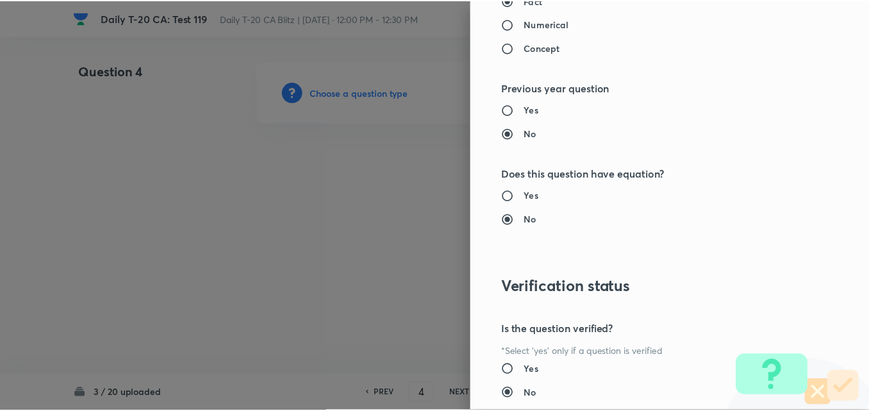
scroll to position [1337, 0]
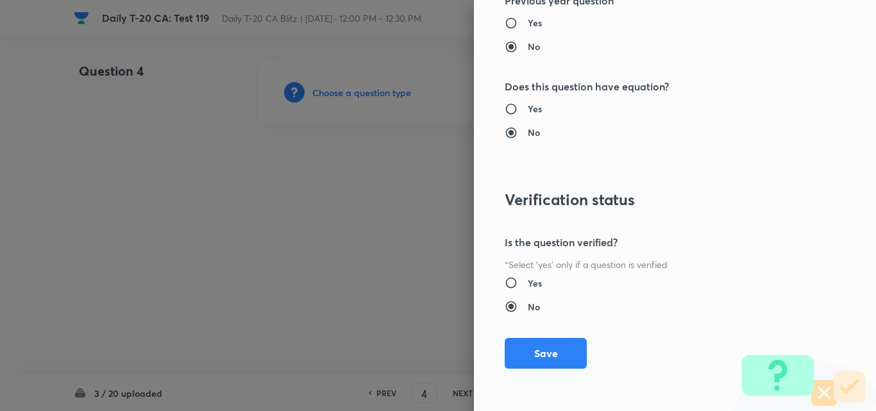
click at [568, 345] on button "Save" at bounding box center [546, 353] width 82 height 31
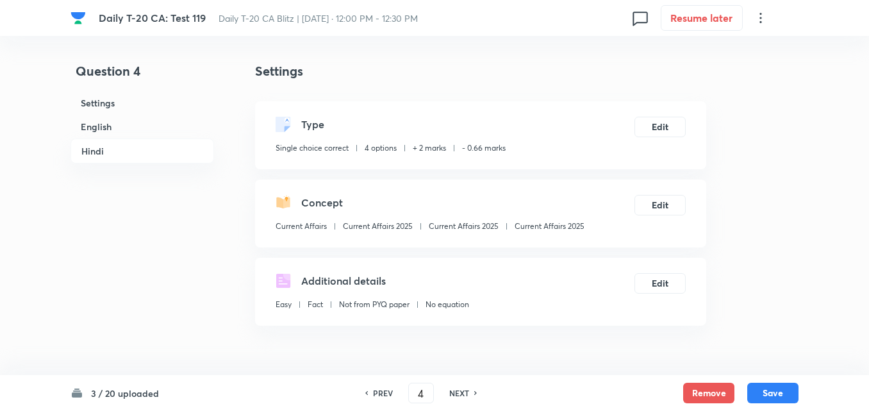
click at [138, 132] on h6 "English" at bounding box center [143, 127] width 144 height 24
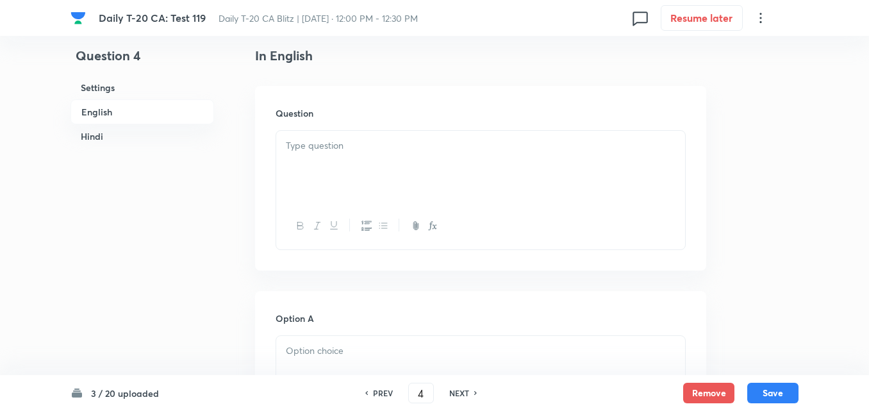
click at [365, 174] on div at bounding box center [480, 167] width 409 height 72
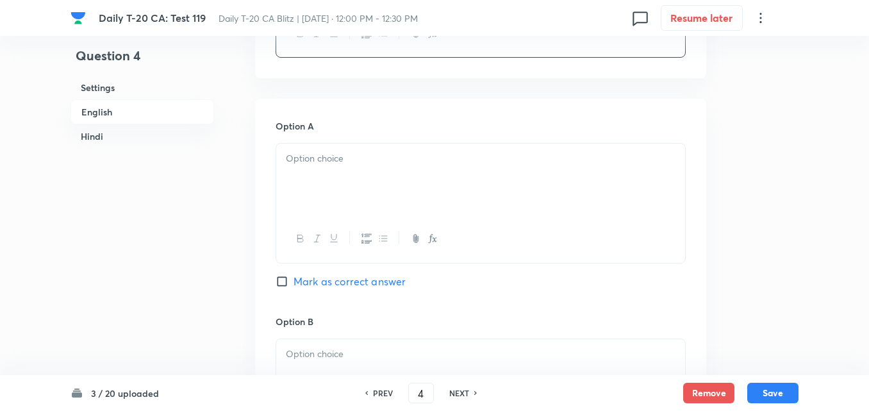
click at [351, 180] on div at bounding box center [480, 180] width 409 height 72
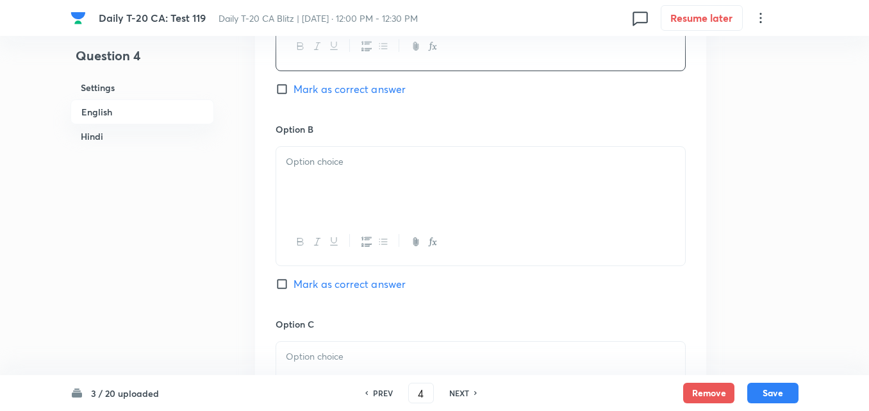
click at [351, 191] on div at bounding box center [480, 183] width 409 height 72
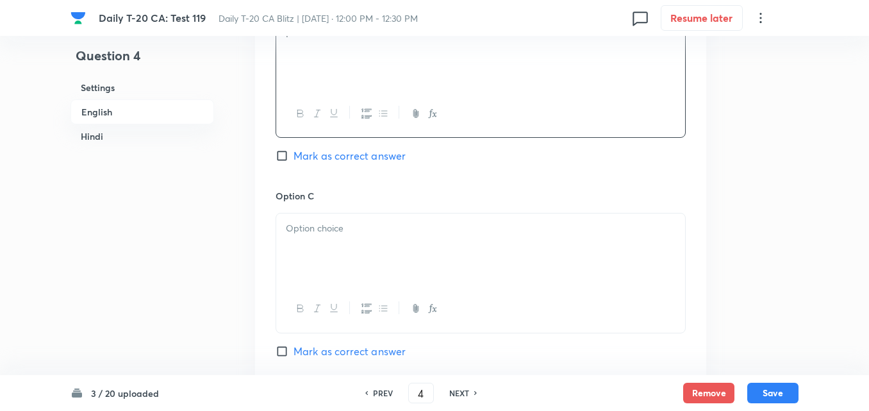
click at [347, 222] on p at bounding box center [481, 228] width 390 height 15
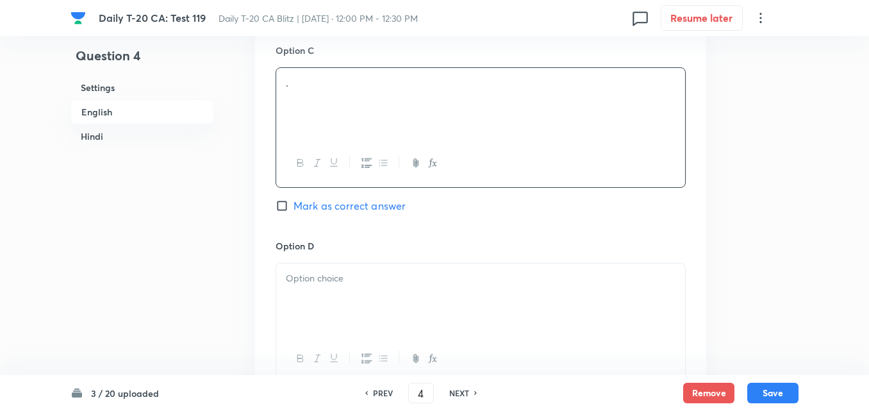
scroll to position [1100, 0]
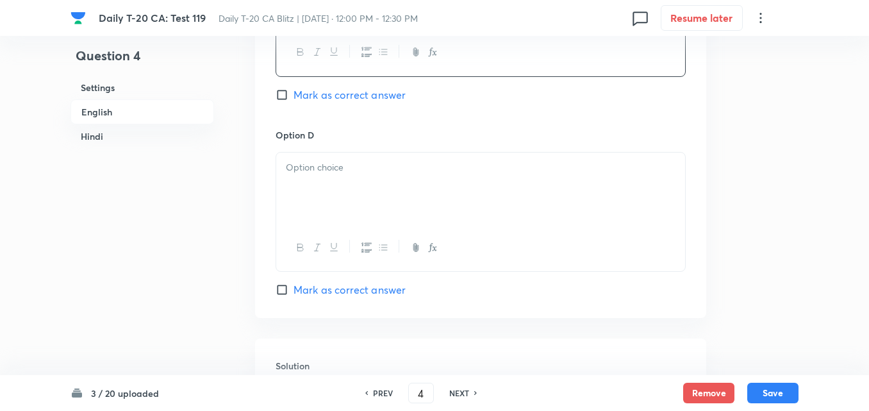
click at [337, 205] on div at bounding box center [480, 189] width 409 height 72
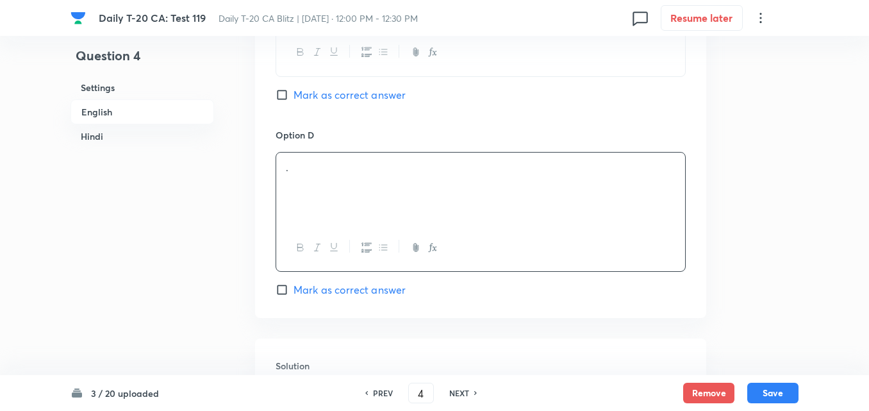
click at [344, 280] on div "Option D . Mark as correct answer" at bounding box center [481, 212] width 410 height 169
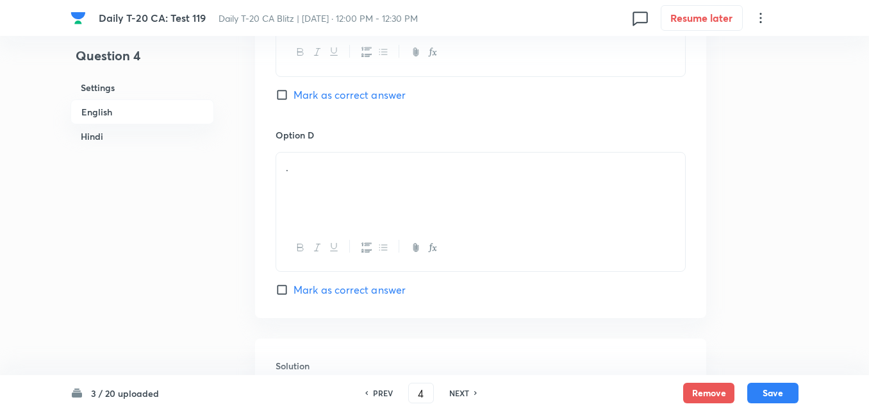
click at [347, 285] on span "Mark as correct answer" at bounding box center [350, 289] width 112 height 15
click at [294, 285] on input "Mark as correct answer" at bounding box center [285, 289] width 18 height 13
checkbox input "true"
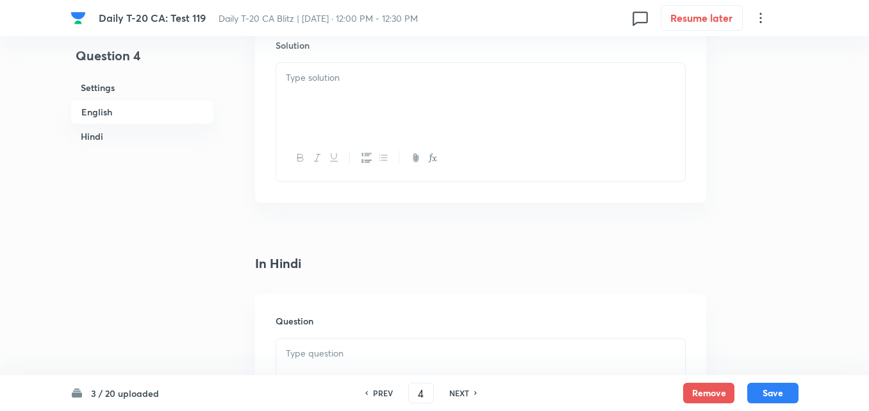
click at [330, 96] on div at bounding box center [480, 99] width 409 height 72
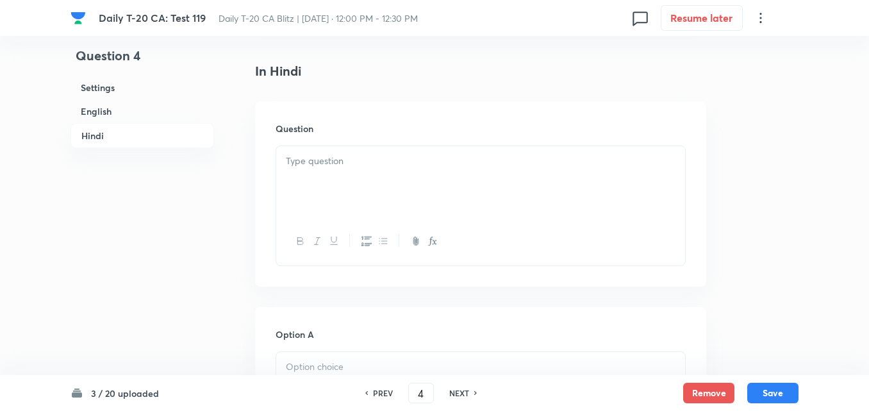
click at [339, 172] on div at bounding box center [480, 182] width 409 height 72
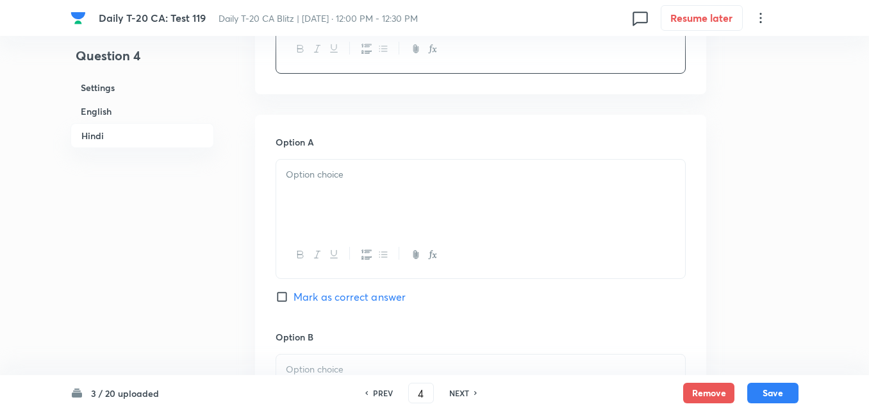
click at [365, 229] on div at bounding box center [480, 196] width 409 height 72
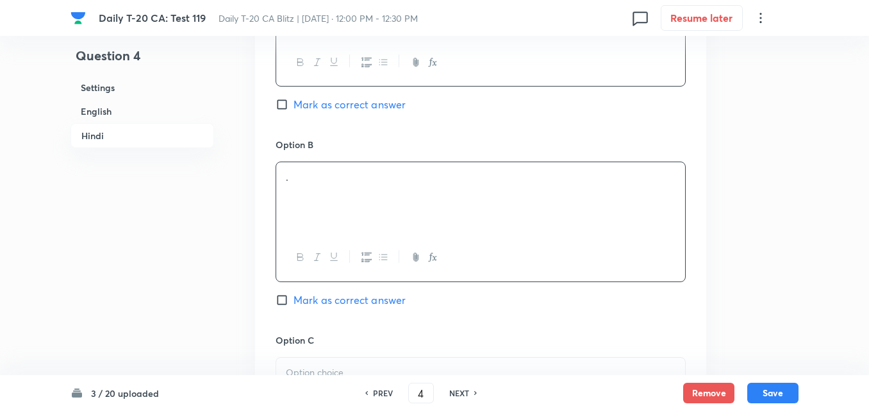
click at [365, 227] on div "." at bounding box center [480, 198] width 409 height 72
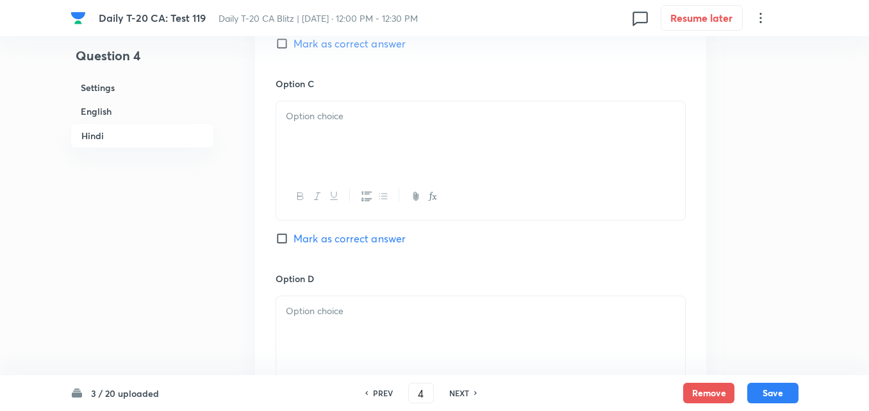
click at [354, 150] on div at bounding box center [480, 137] width 409 height 72
click at [364, 120] on p at bounding box center [481, 119] width 390 height 15
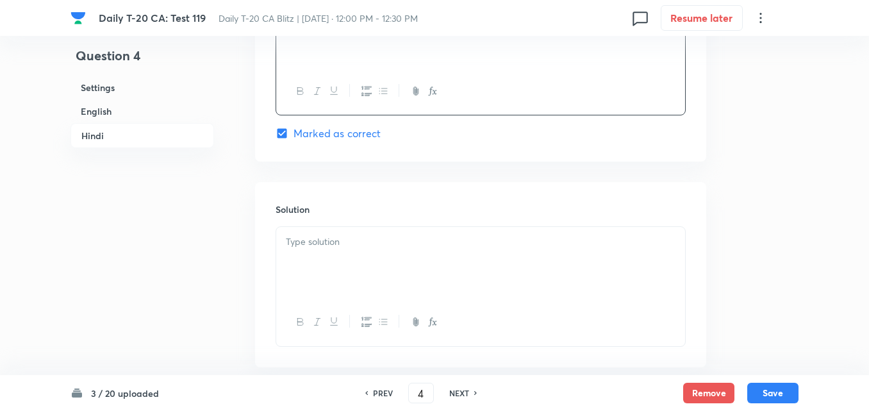
scroll to position [2624, 0]
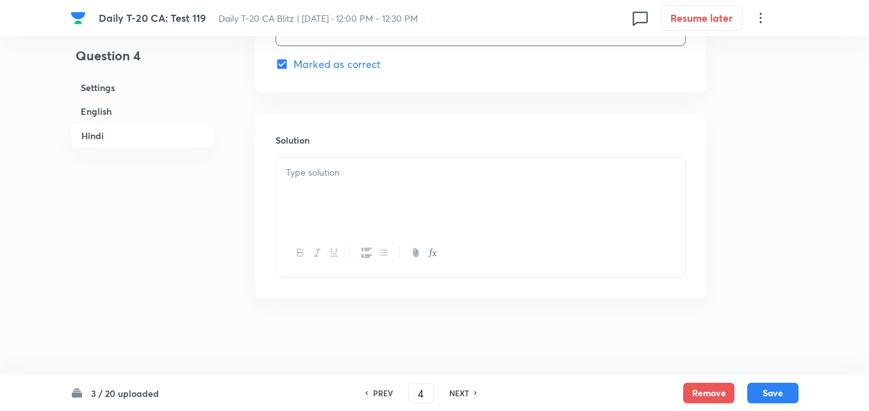
click at [360, 180] on p at bounding box center [481, 172] width 390 height 15
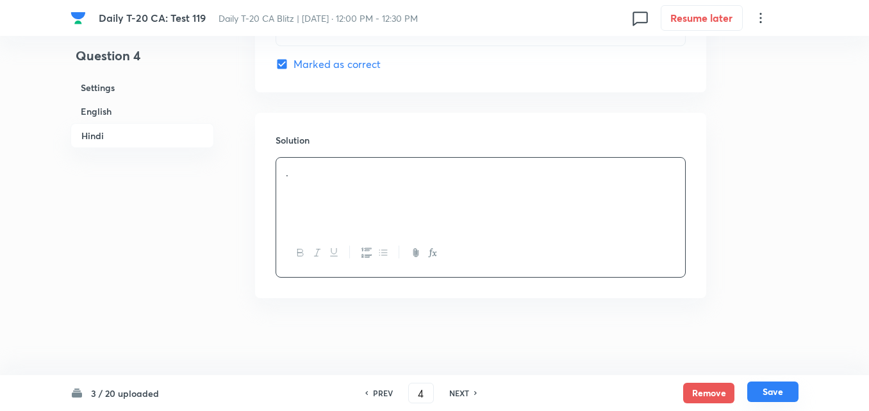
click at [783, 396] on button "Save" at bounding box center [773, 391] width 51 height 21
type input "5"
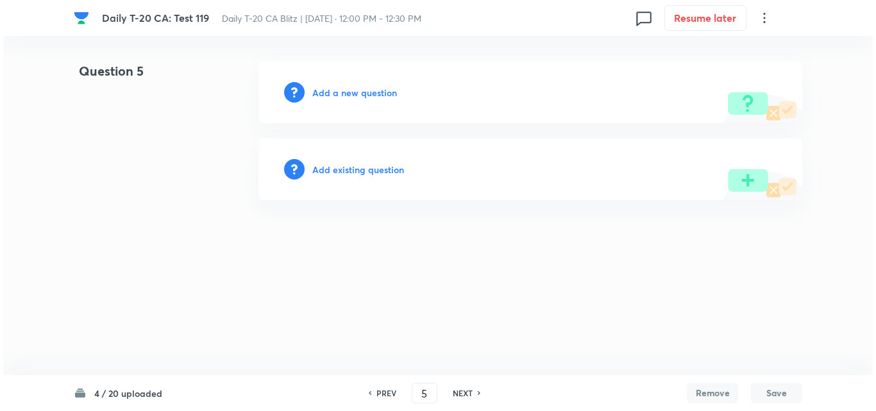
scroll to position [0, 0]
click at [353, 97] on h6 "Add a new question" at bounding box center [354, 92] width 85 height 13
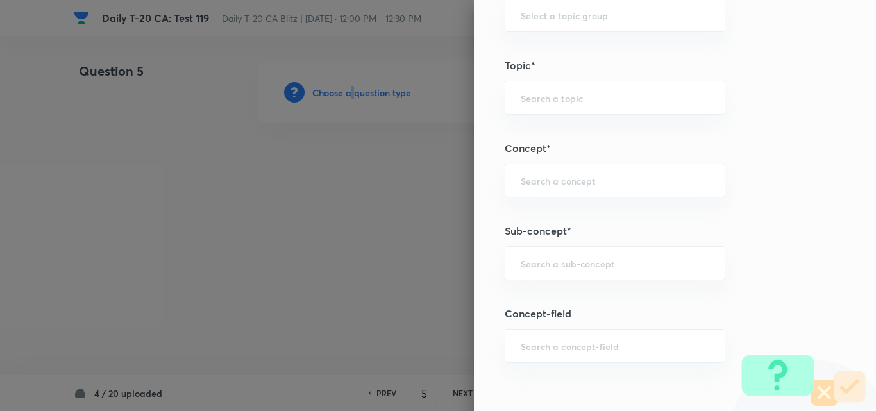
scroll to position [705, 0]
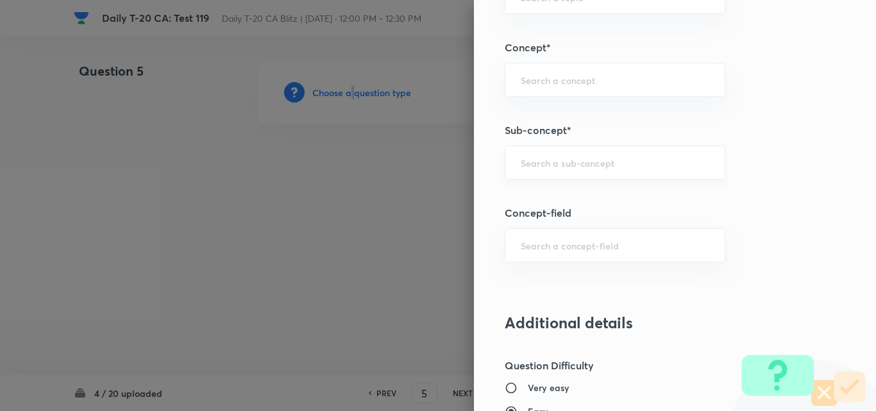
click at [605, 151] on div "​" at bounding box center [615, 163] width 221 height 34
paste input "Current Affairs 2025"
click at [630, 155] on div "Current Affairs 2025 ​" at bounding box center [615, 163] width 221 height 34
click at [585, 184] on ul "Current Affairs 2025" at bounding box center [605, 198] width 219 height 33
click at [584, 185] on ul "Current Affairs 2025" at bounding box center [605, 198] width 219 height 33
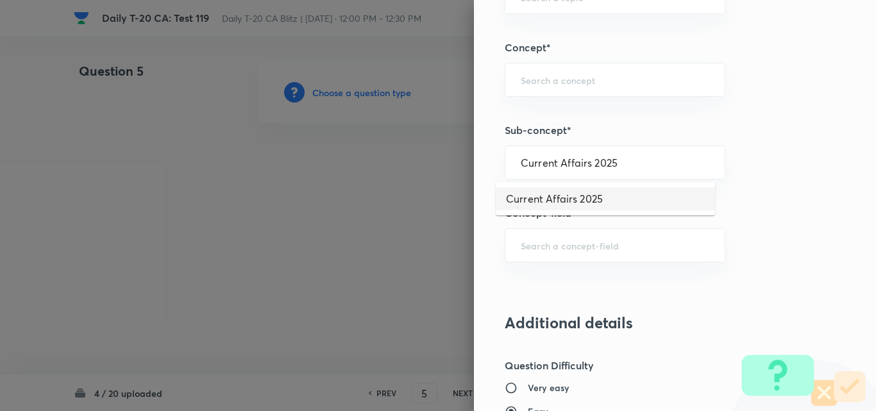
click at [582, 196] on li "Current Affairs 2025" at bounding box center [605, 198] width 219 height 23
type input "Current Affairs 2025"
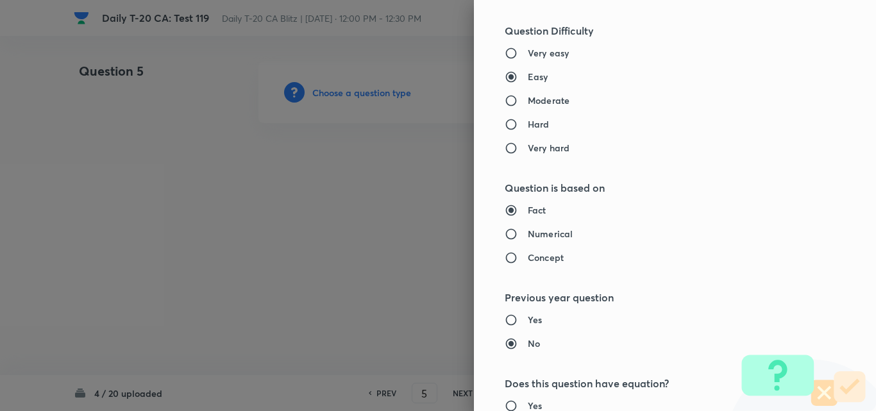
type input "Current Affairs"
type input "Current Affairs 2025"
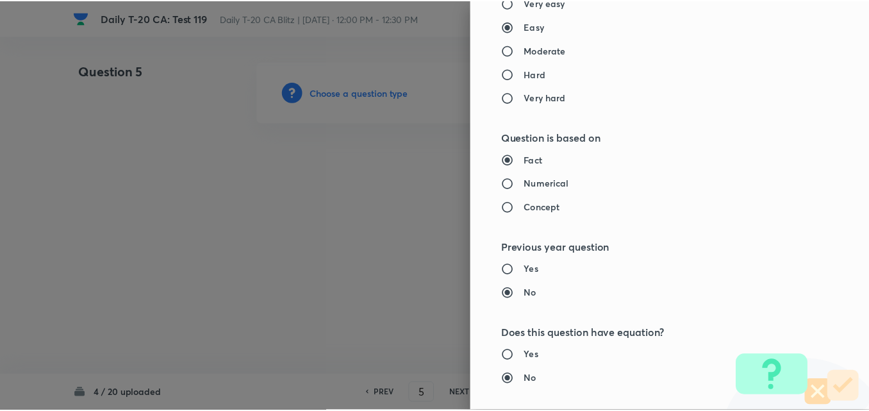
scroll to position [1337, 0]
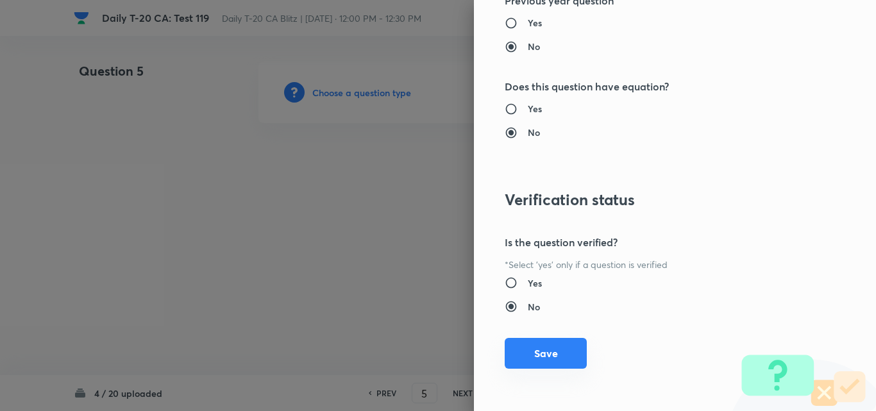
click at [557, 367] on button "Save" at bounding box center [546, 353] width 82 height 31
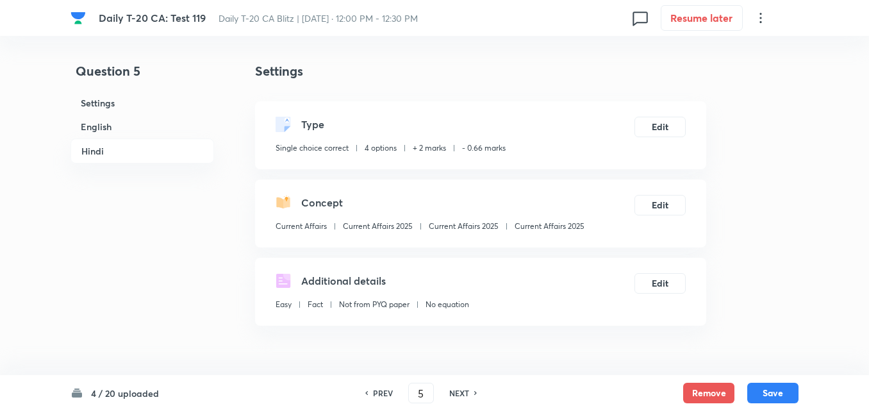
click at [121, 128] on h6 "English" at bounding box center [143, 127] width 144 height 24
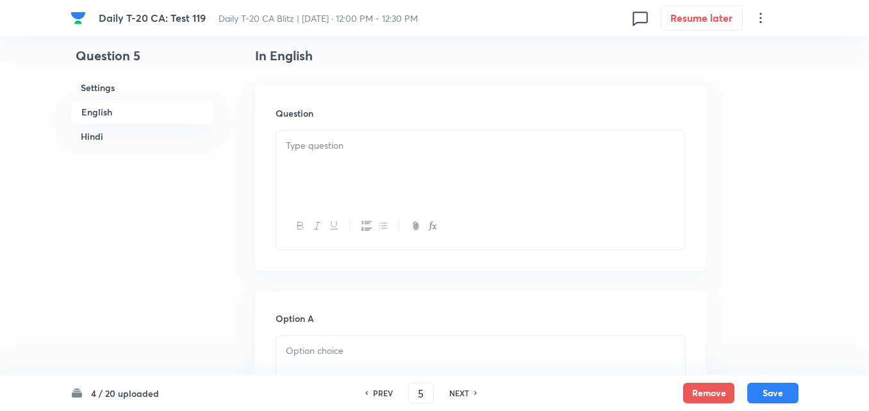
click at [387, 168] on div at bounding box center [480, 167] width 409 height 72
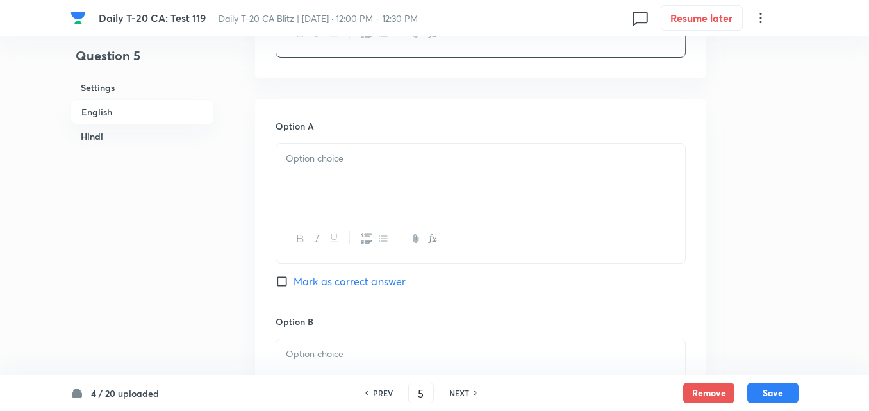
click at [341, 180] on div at bounding box center [480, 180] width 409 height 72
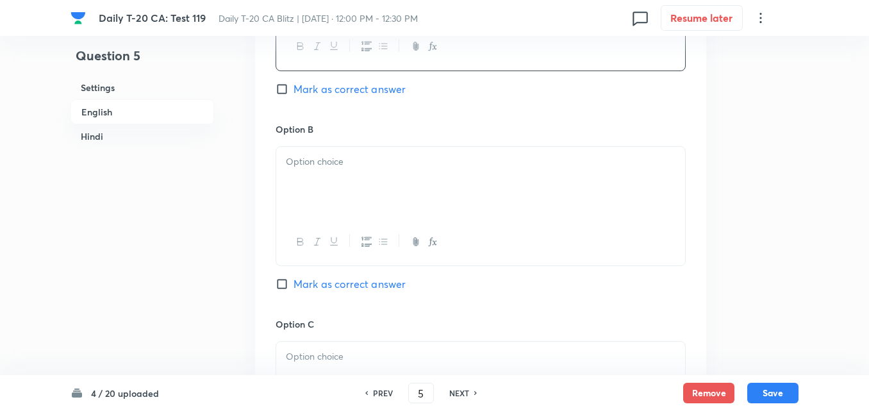
click at [348, 183] on div at bounding box center [480, 183] width 409 height 72
click at [354, 194] on div at bounding box center [480, 185] width 409 height 72
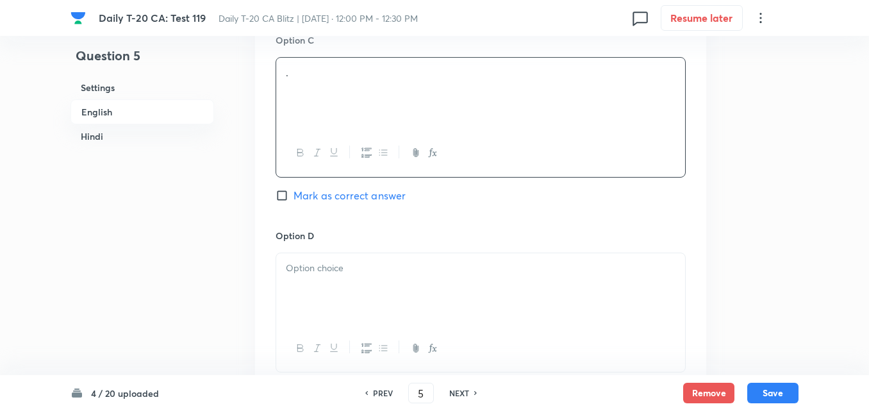
scroll to position [1100, 0]
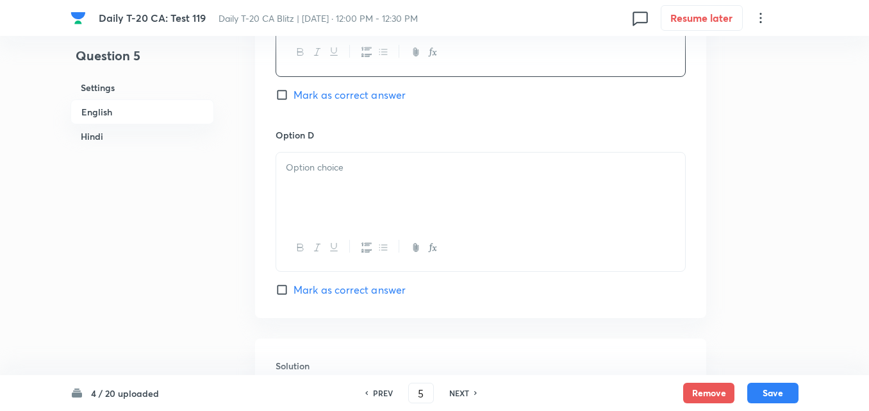
click at [352, 187] on div at bounding box center [480, 189] width 409 height 72
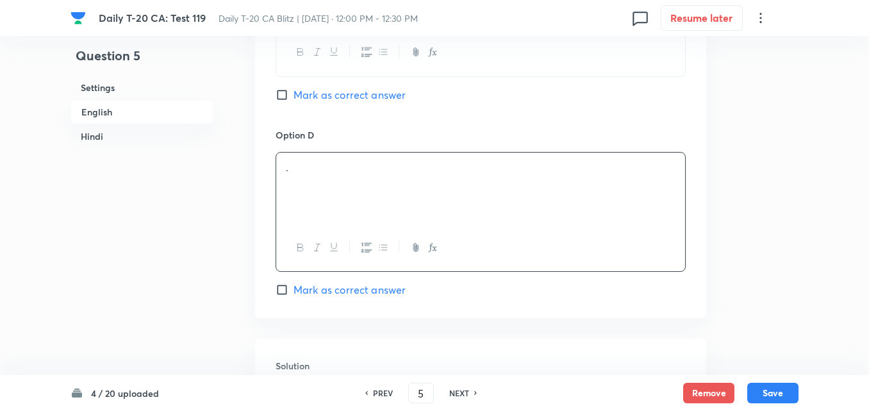
click at [380, 286] on span "Mark as correct answer" at bounding box center [350, 289] width 112 height 15
click at [294, 286] on input "Mark as correct answer" at bounding box center [285, 289] width 18 height 13
checkbox input "true"
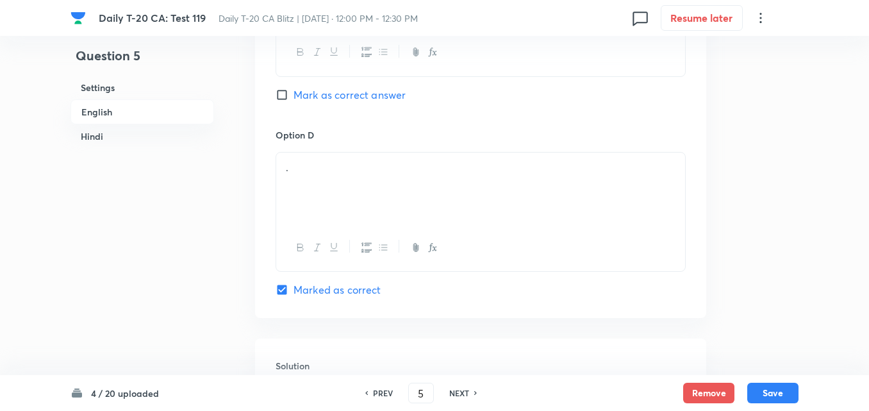
checkbox input "true"
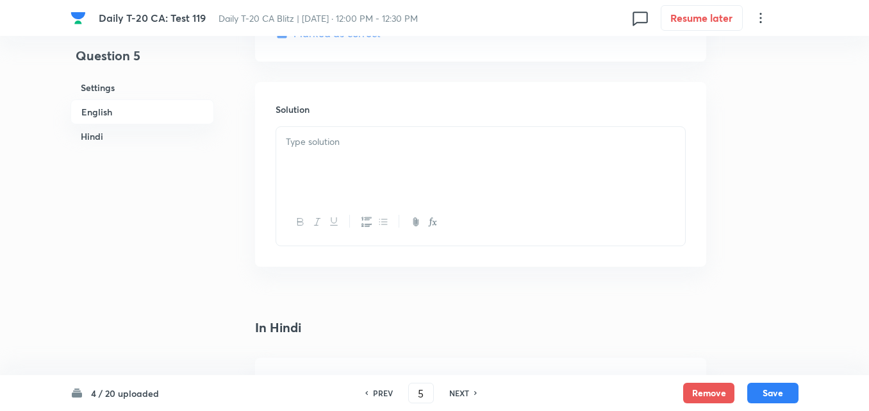
click at [365, 175] on div at bounding box center [480, 163] width 409 height 72
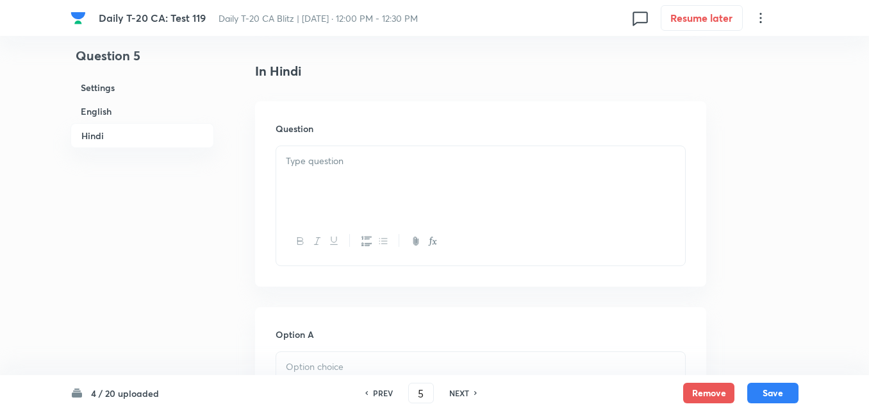
click at [365, 183] on div at bounding box center [480, 182] width 409 height 72
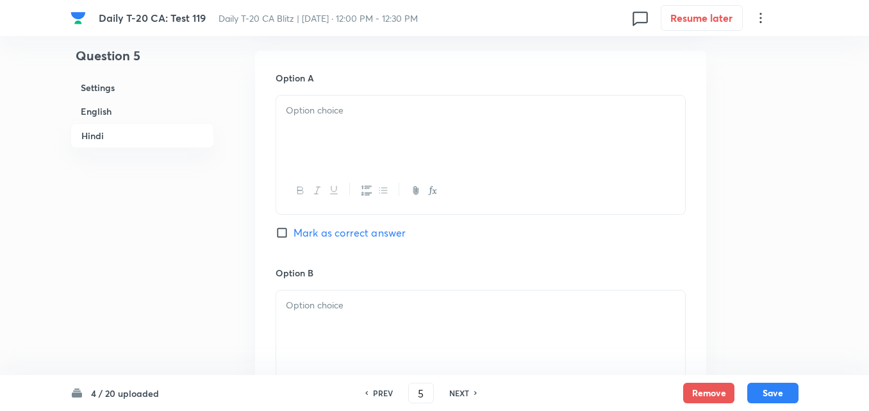
click at [374, 172] on div at bounding box center [480, 190] width 409 height 47
click at [374, 134] on div at bounding box center [480, 132] width 409 height 72
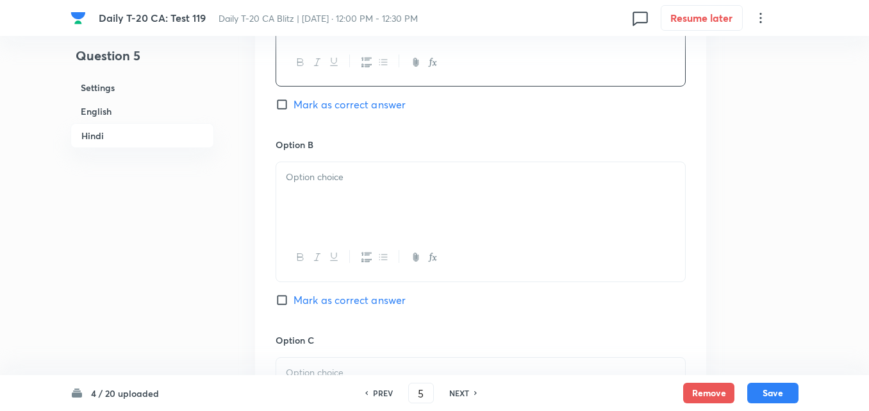
click at [383, 209] on div at bounding box center [480, 198] width 409 height 72
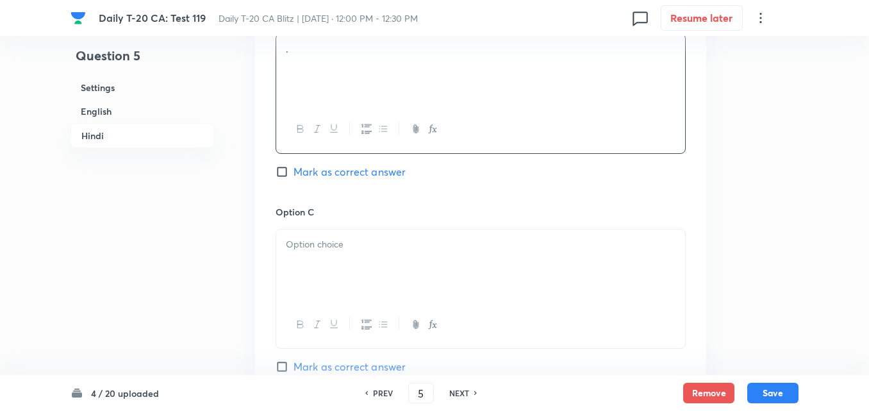
click at [385, 242] on p at bounding box center [481, 244] width 390 height 15
click at [385, 242] on p at bounding box center [481, 247] width 390 height 15
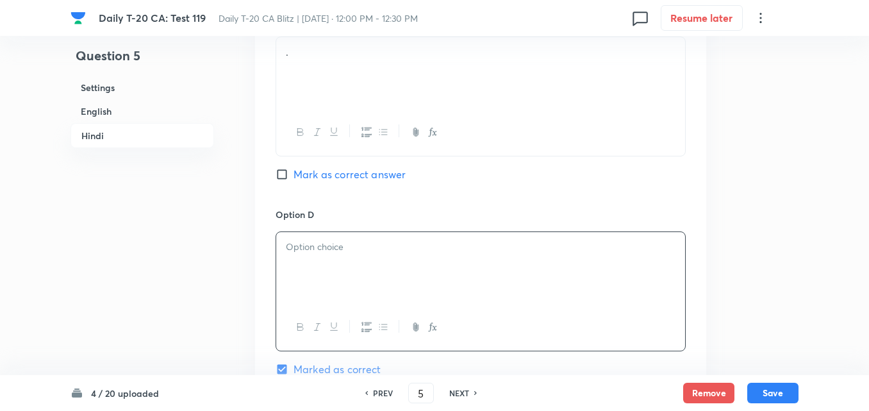
click at [389, 278] on div at bounding box center [480, 268] width 409 height 72
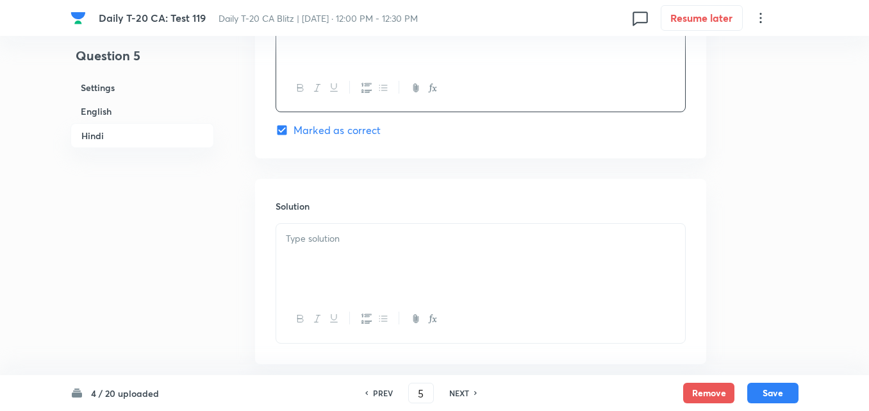
click at [378, 294] on div at bounding box center [480, 260] width 409 height 72
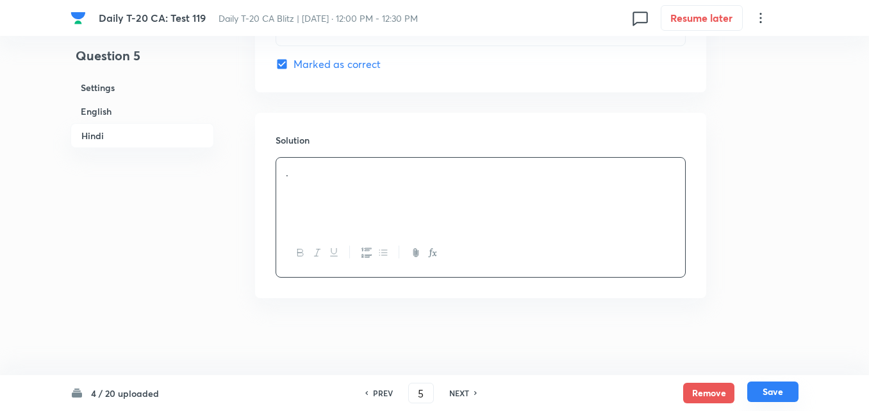
click at [774, 389] on button "Save" at bounding box center [773, 391] width 51 height 21
type input "6"
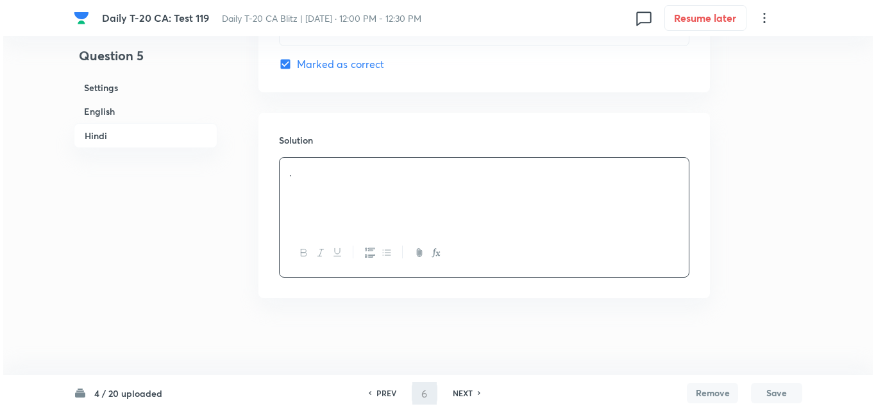
scroll to position [0, 0]
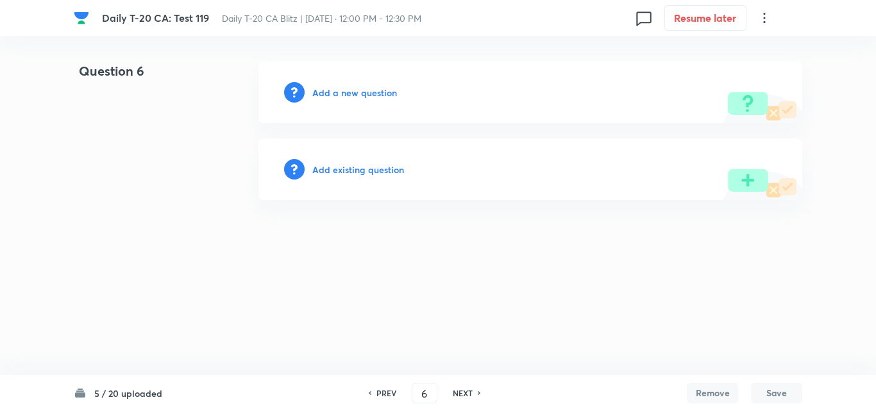
click at [360, 90] on h6 "Add a new question" at bounding box center [354, 92] width 85 height 13
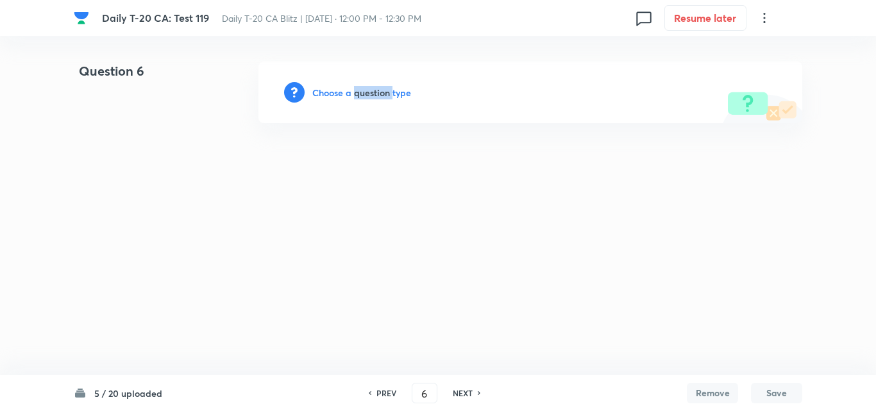
click at [360, 90] on h6 "Choose a question type" at bounding box center [361, 92] width 99 height 13
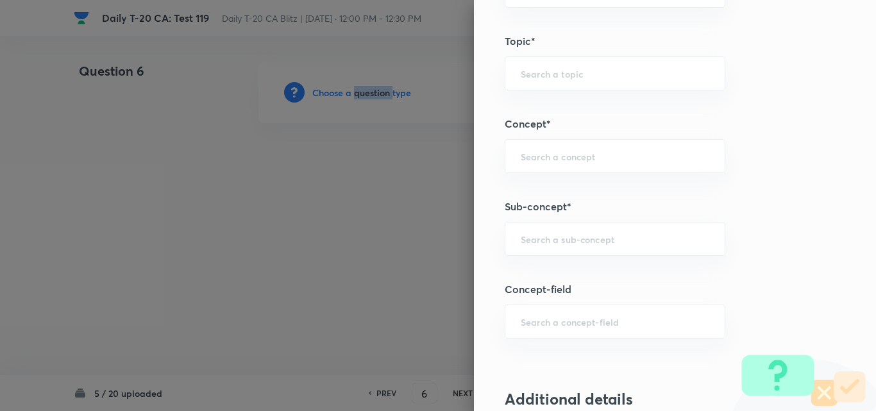
scroll to position [705, 0]
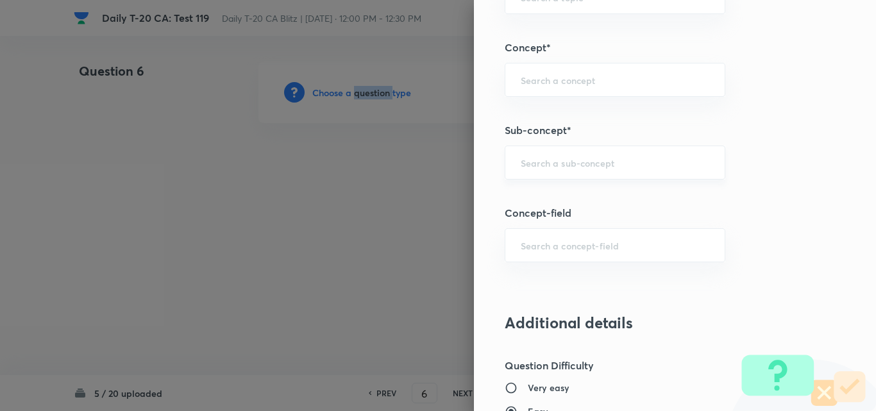
click at [619, 152] on div "​" at bounding box center [615, 163] width 221 height 34
paste input "Current Affairs 2025"
click at [656, 155] on div "Current Affairs 2025 ​" at bounding box center [615, 163] width 221 height 34
click at [582, 197] on li "Current Affairs 2025" at bounding box center [605, 198] width 219 height 23
type input "Current Affairs 2025"
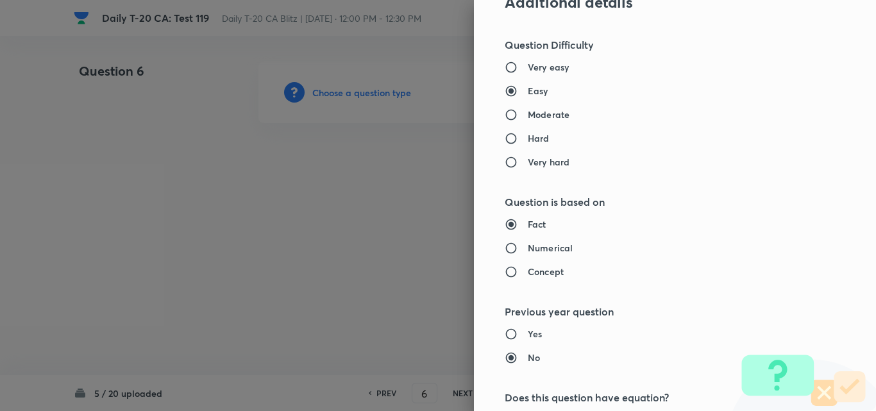
type input "Current Affairs"
type input "Current Affairs 2025"
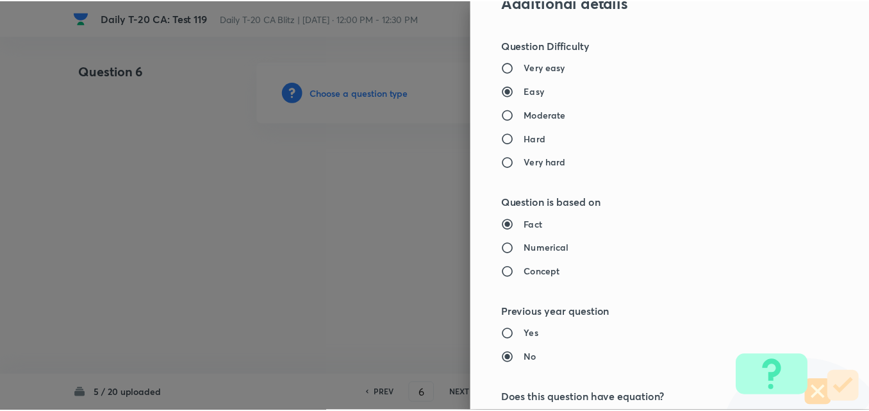
scroll to position [1337, 0]
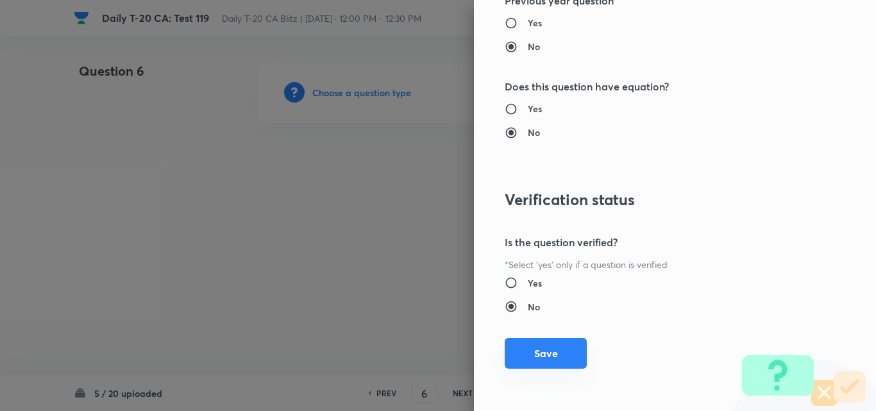
click at [548, 352] on button "Save" at bounding box center [546, 353] width 82 height 31
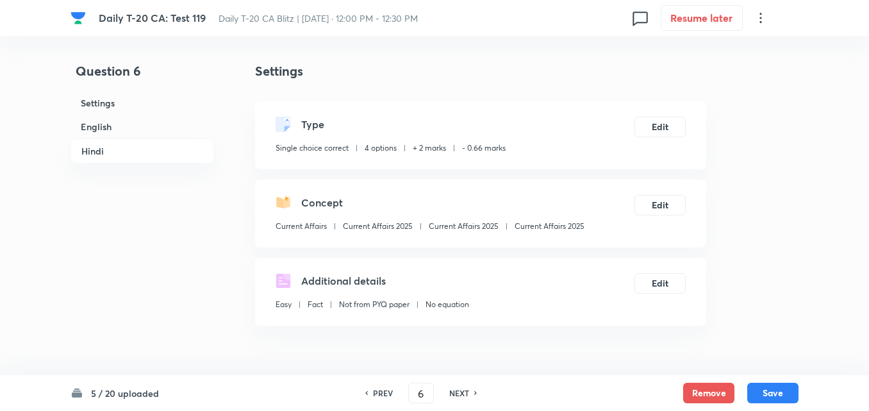
click at [176, 133] on h6 "English" at bounding box center [143, 127] width 144 height 24
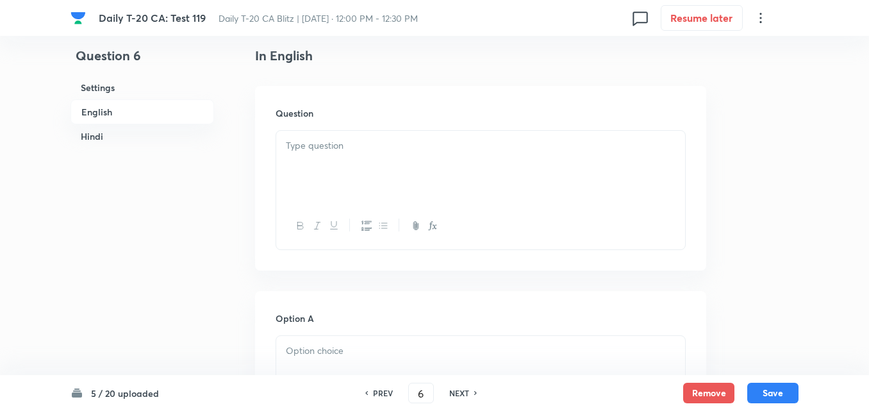
click at [399, 176] on div at bounding box center [480, 167] width 409 height 72
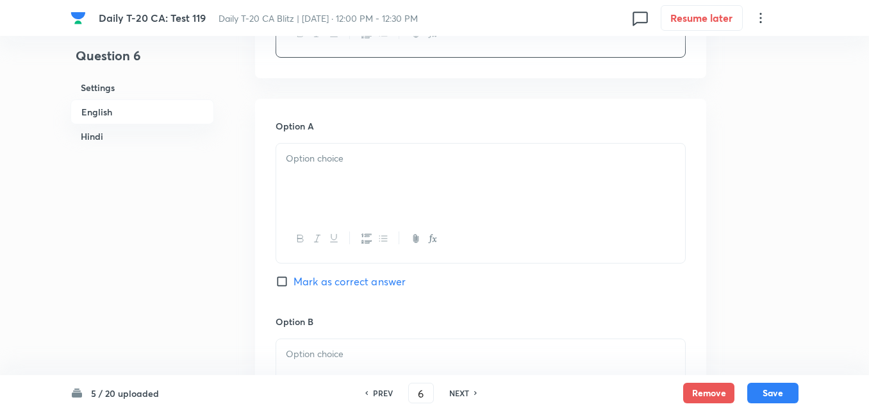
click at [343, 197] on div at bounding box center [480, 180] width 409 height 72
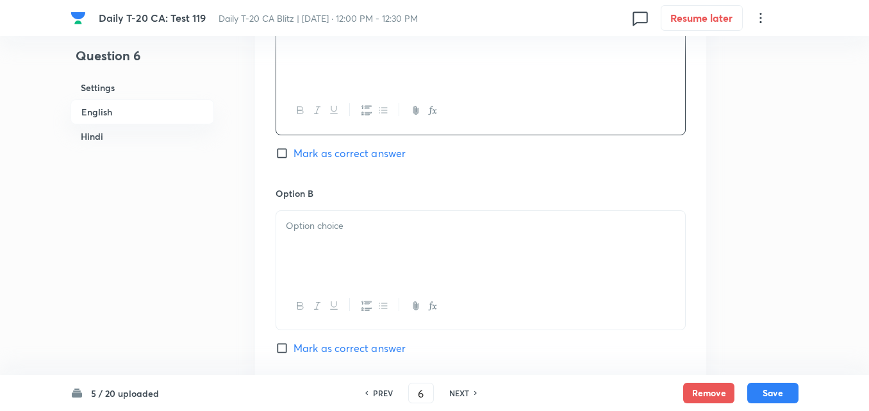
click at [370, 231] on p at bounding box center [481, 226] width 390 height 15
click at [371, 233] on p at bounding box center [481, 228] width 390 height 15
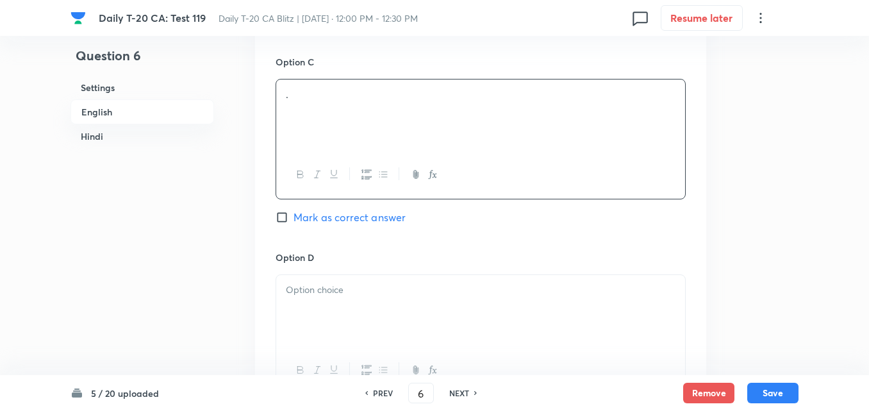
scroll to position [1164, 0]
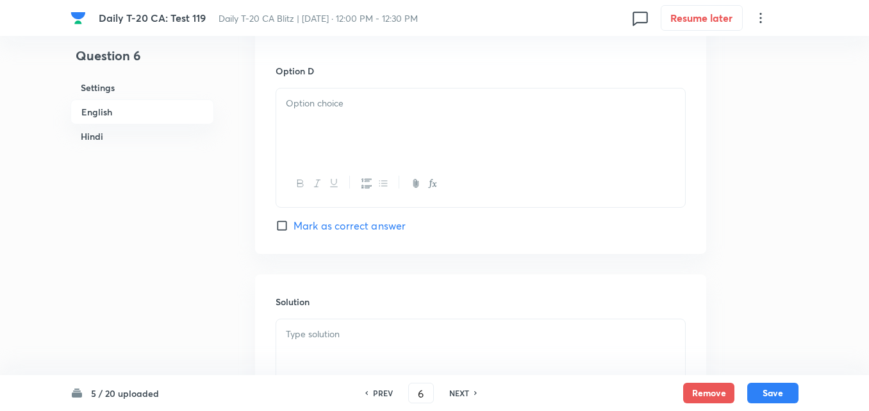
click at [362, 165] on div at bounding box center [480, 183] width 409 height 47
drag, startPoint x: 414, startPoint y: 92, endPoint x: 415, endPoint y: 121, distance: 28.2
click at [414, 92] on div at bounding box center [480, 124] width 409 height 72
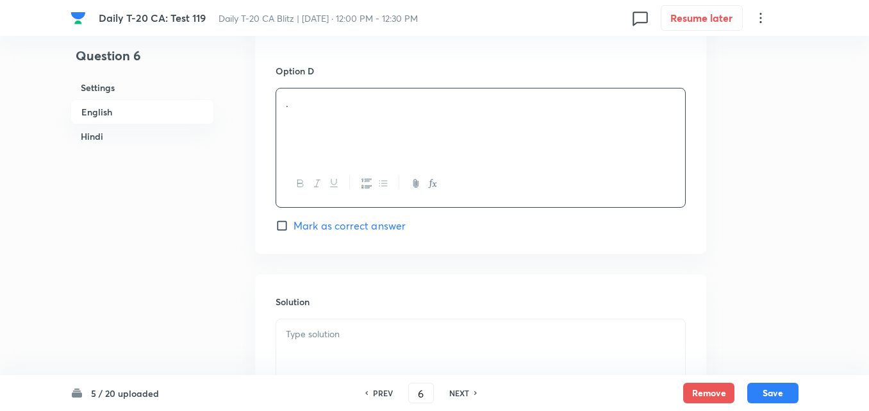
click at [373, 194] on div at bounding box center [480, 183] width 409 height 47
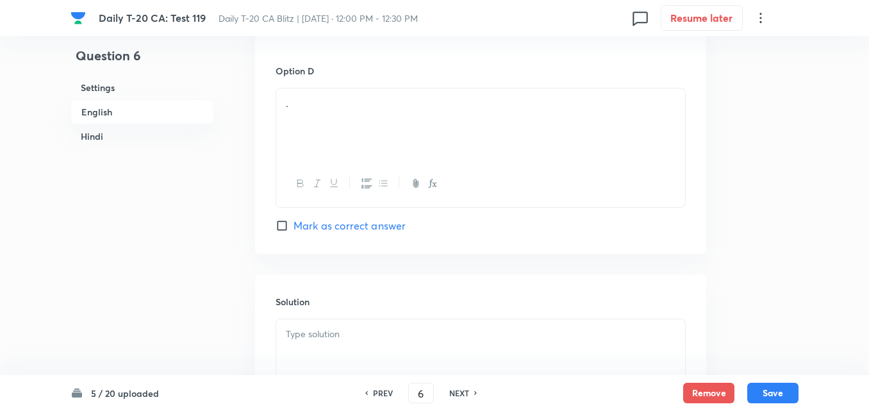
click at [371, 228] on span "Mark as correct answer" at bounding box center [350, 225] width 112 height 15
click at [294, 228] on input "Mark as correct answer" at bounding box center [285, 225] width 18 height 13
checkbox input "true"
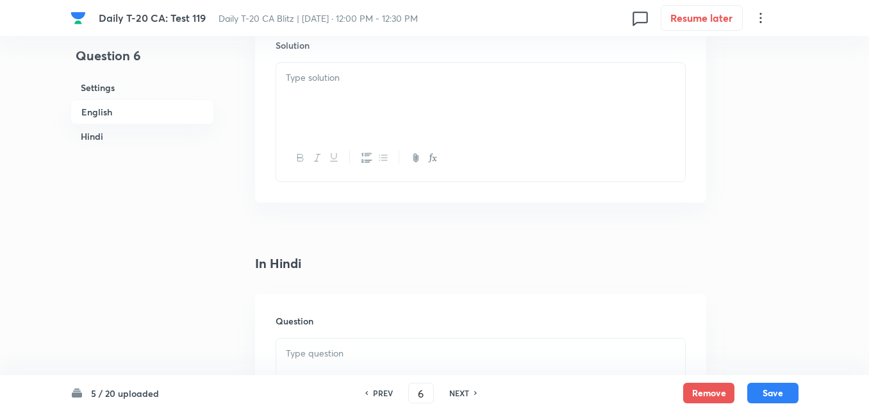
click at [341, 112] on div at bounding box center [480, 99] width 409 height 72
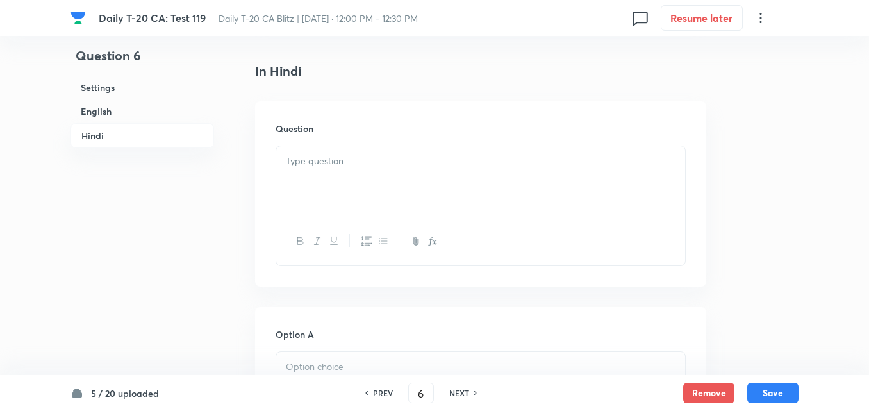
click at [353, 170] on div at bounding box center [480, 182] width 409 height 72
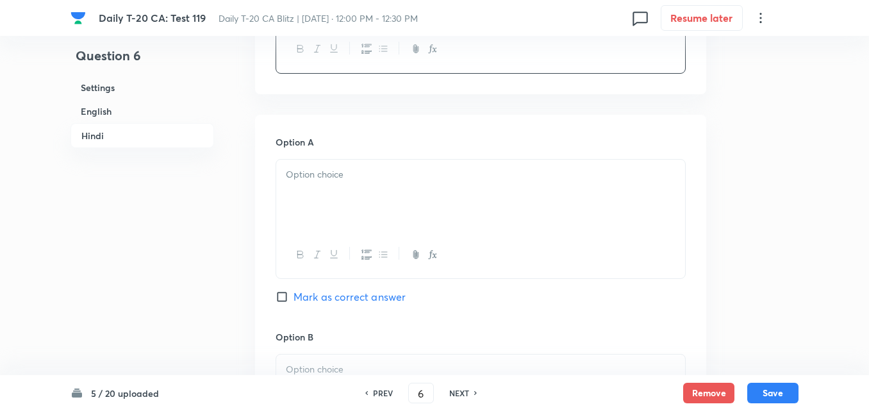
click at [364, 188] on div at bounding box center [480, 196] width 409 height 72
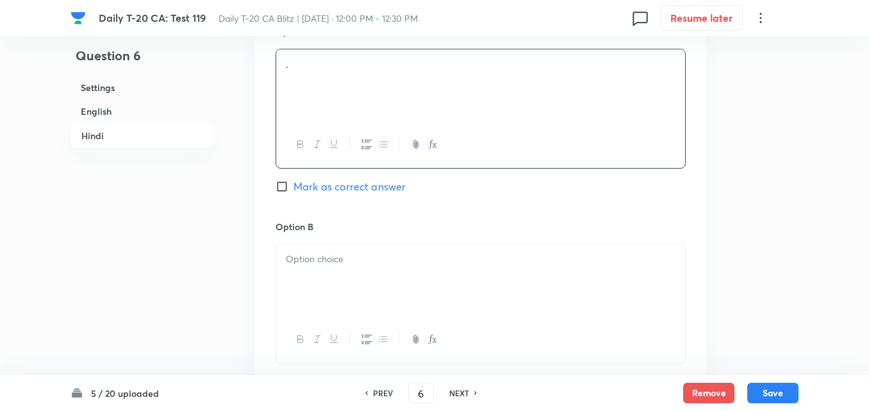
scroll to position [2062, 0]
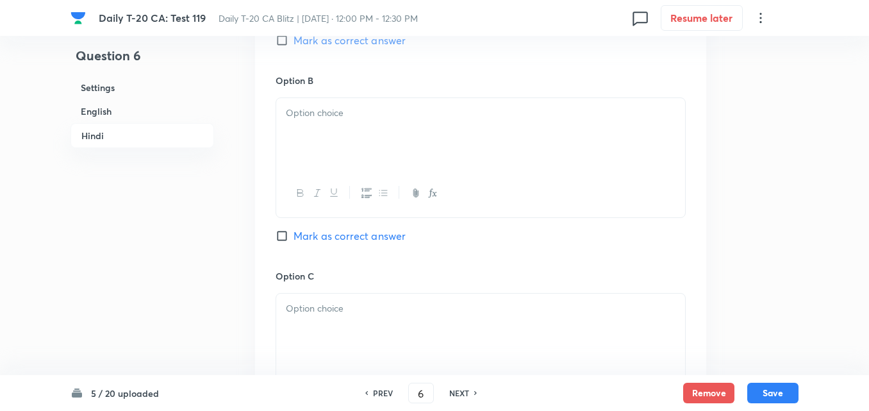
click at [364, 188] on icon "button" at bounding box center [367, 193] width 10 height 10
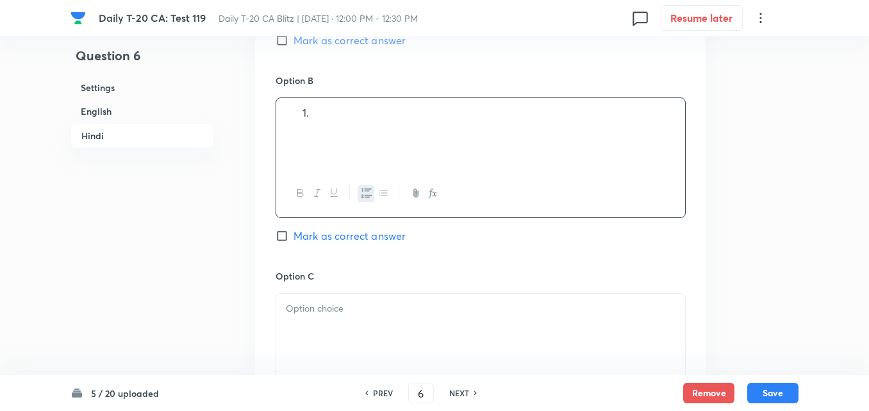
click at [373, 128] on div at bounding box center [480, 134] width 409 height 72
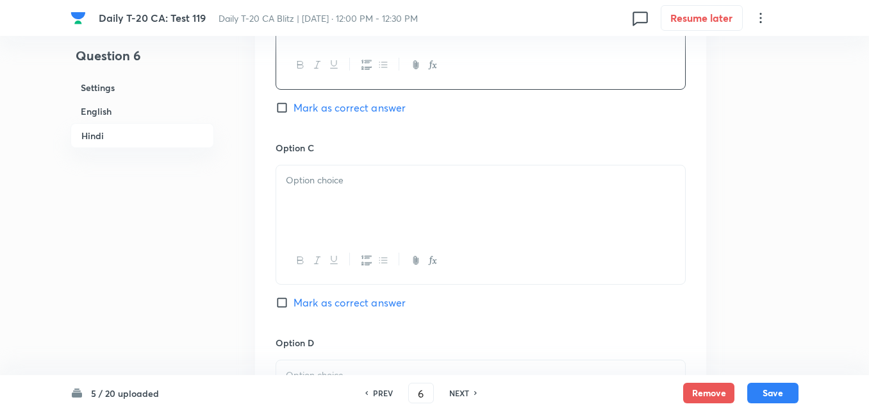
click at [373, 194] on div at bounding box center [480, 201] width 409 height 72
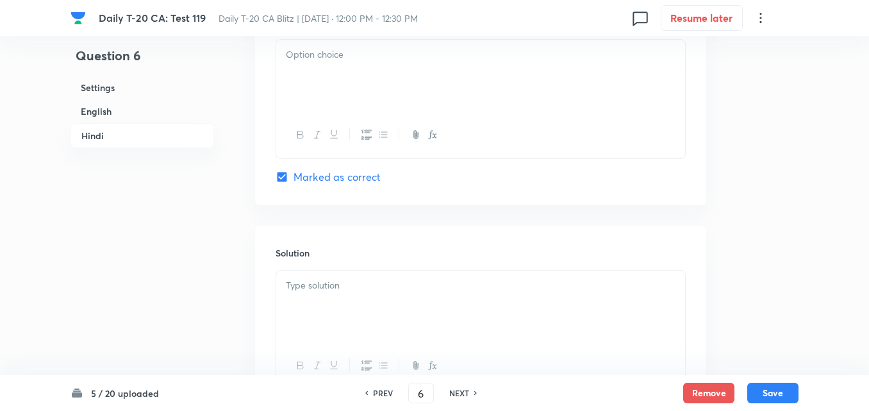
click at [344, 96] on div at bounding box center [480, 76] width 409 height 72
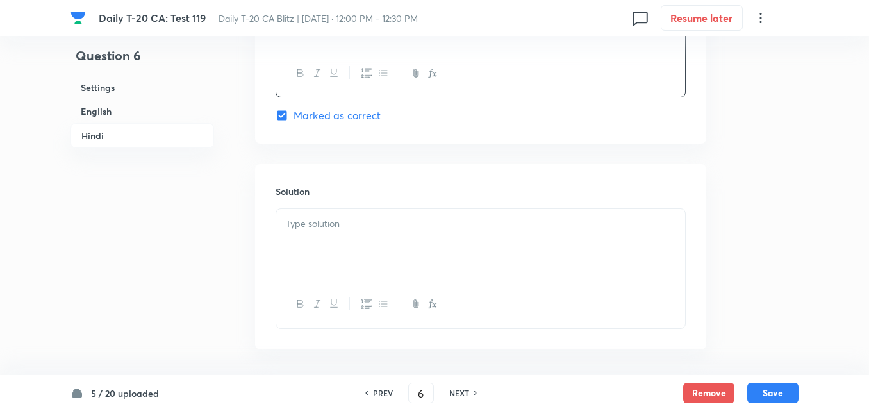
scroll to position [2624, 0]
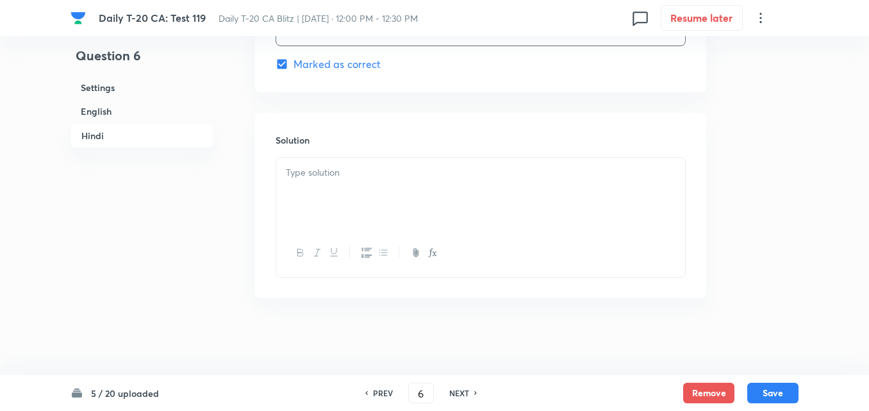
click at [371, 212] on div at bounding box center [480, 194] width 409 height 72
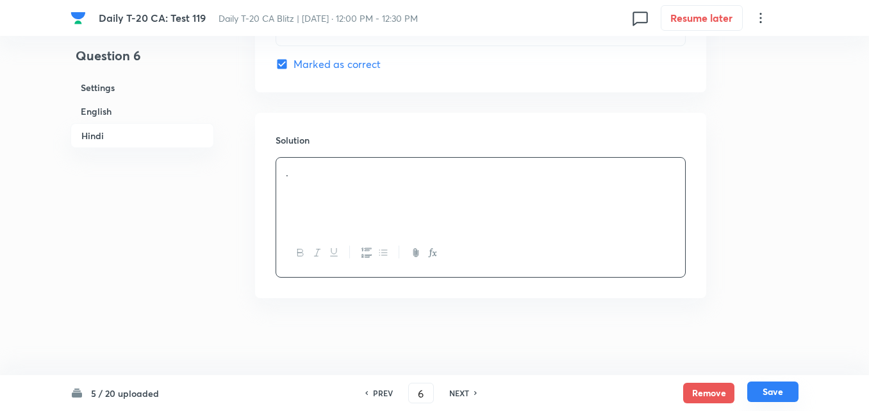
click at [758, 386] on button "Save" at bounding box center [773, 391] width 51 height 21
type input "7"
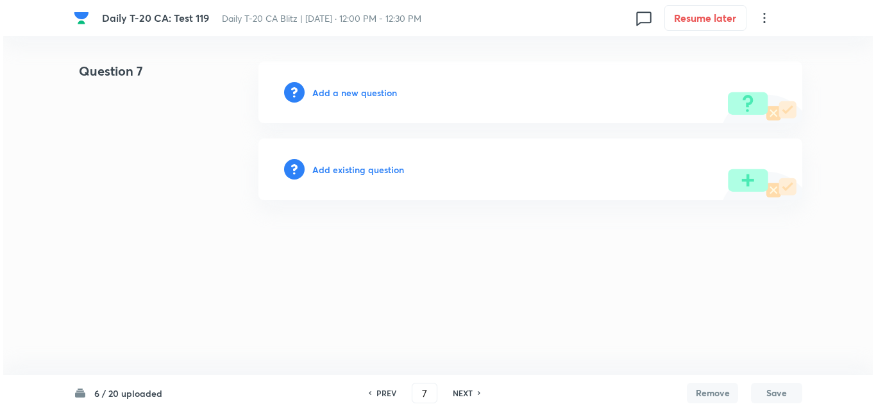
scroll to position [0, 0]
click at [362, 90] on h6 "Add a new question" at bounding box center [354, 92] width 85 height 13
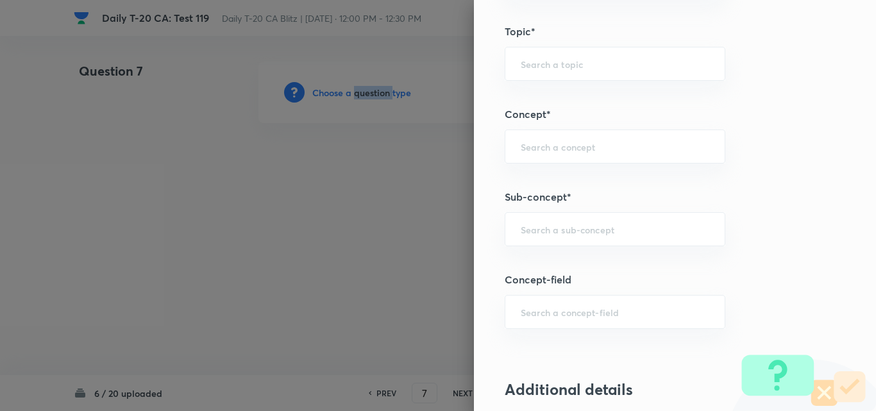
scroll to position [705, 0]
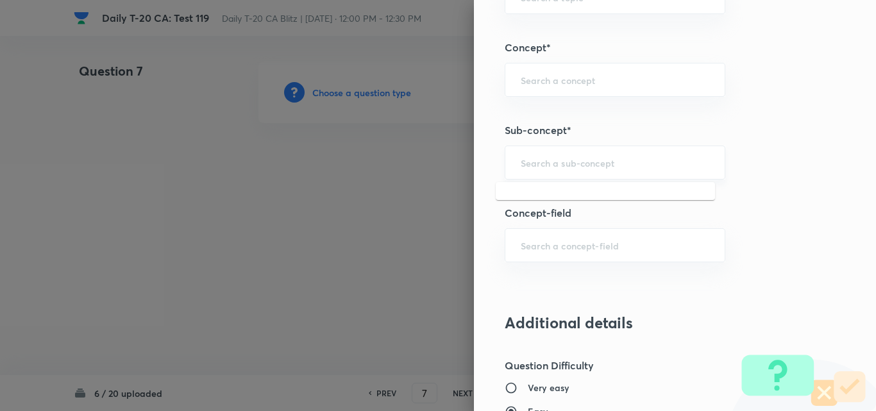
click at [614, 165] on input "text" at bounding box center [615, 162] width 188 height 12
paste input "Current Affairs 2025"
click at [654, 172] on div "Current Affairs 2025 ​" at bounding box center [615, 163] width 221 height 34
click at [598, 201] on li "Current Affairs 2025" at bounding box center [605, 198] width 219 height 23
type input "Current Affairs 2025"
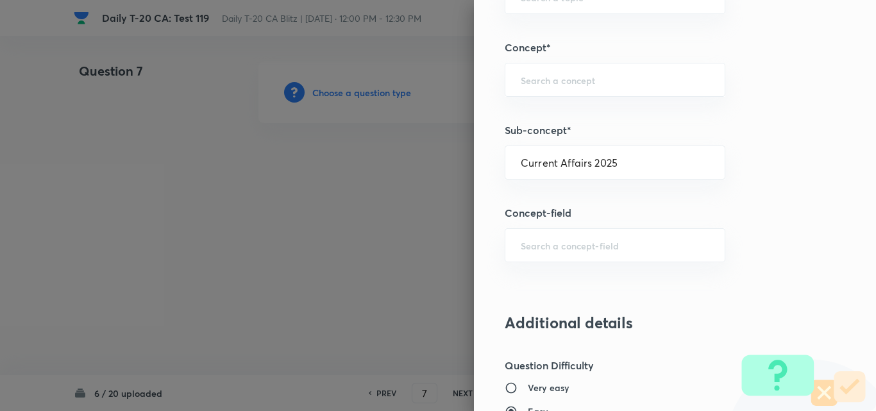
type input "Current Affairs"
type input "Current Affairs 2025"
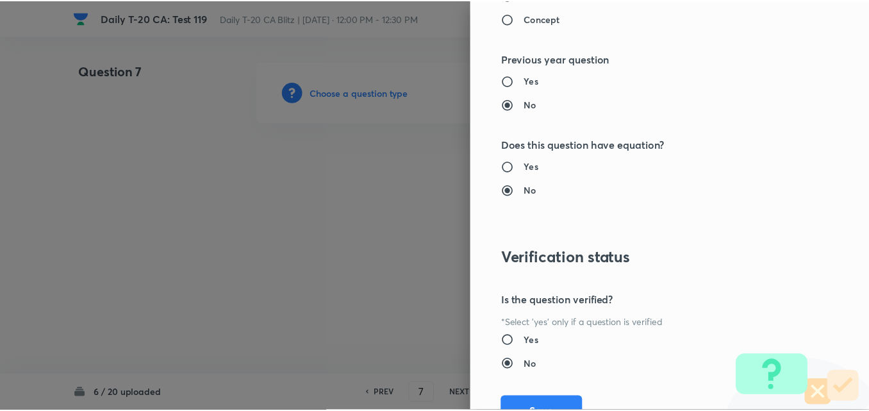
scroll to position [1337, 0]
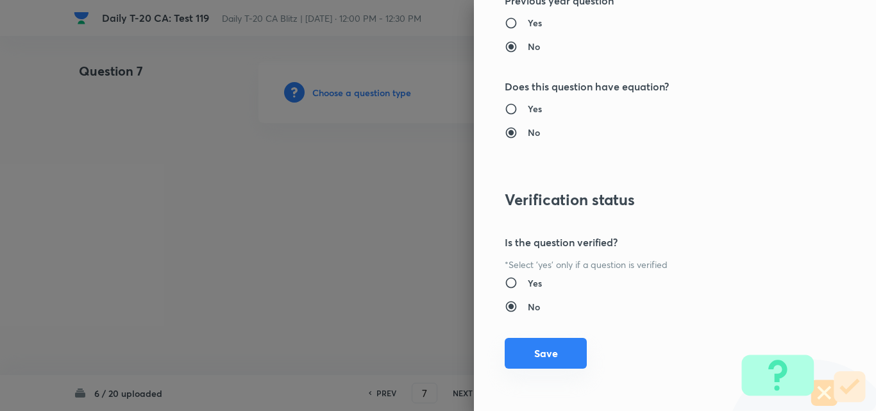
click at [554, 342] on button "Save" at bounding box center [546, 353] width 82 height 31
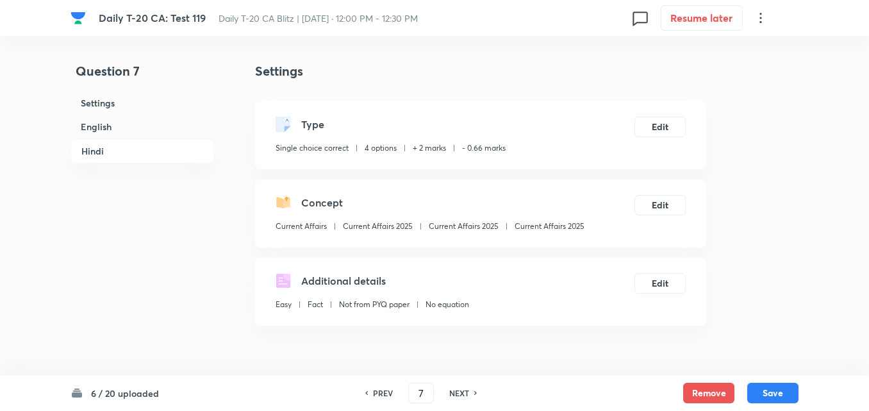
click at [149, 129] on h6 "English" at bounding box center [143, 127] width 144 height 24
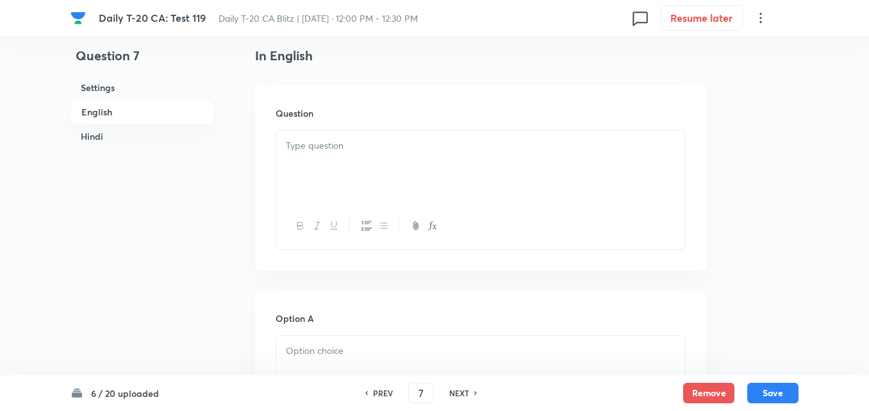
click at [344, 169] on div at bounding box center [480, 167] width 409 height 72
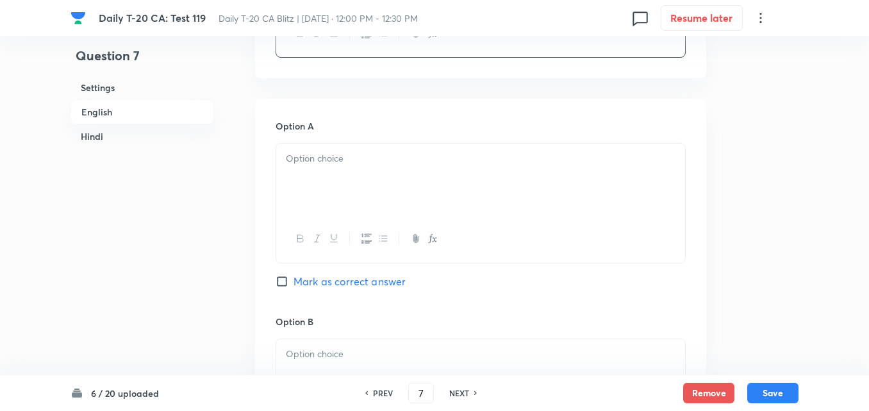
click at [345, 180] on div at bounding box center [480, 180] width 409 height 72
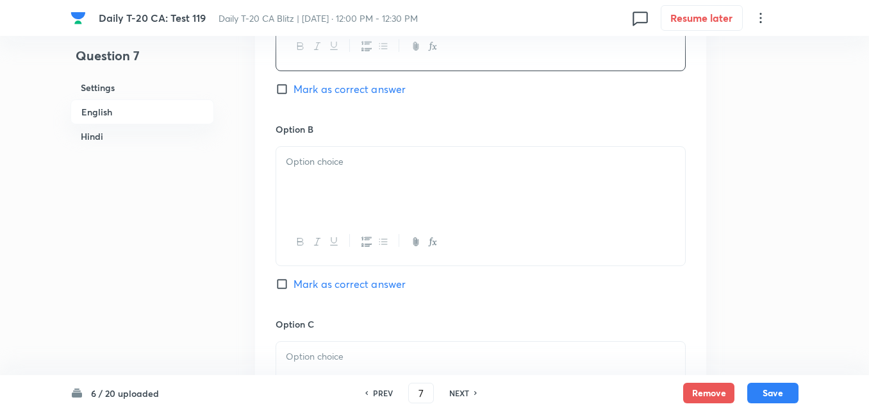
click at [347, 184] on div at bounding box center [480, 183] width 409 height 72
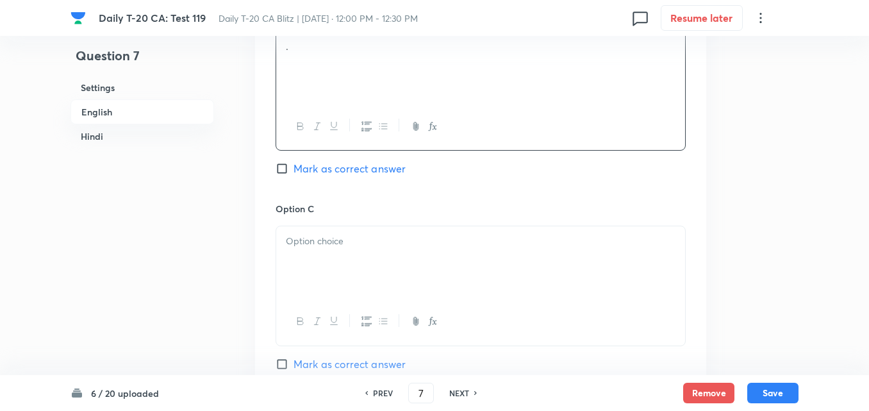
scroll to position [972, 0]
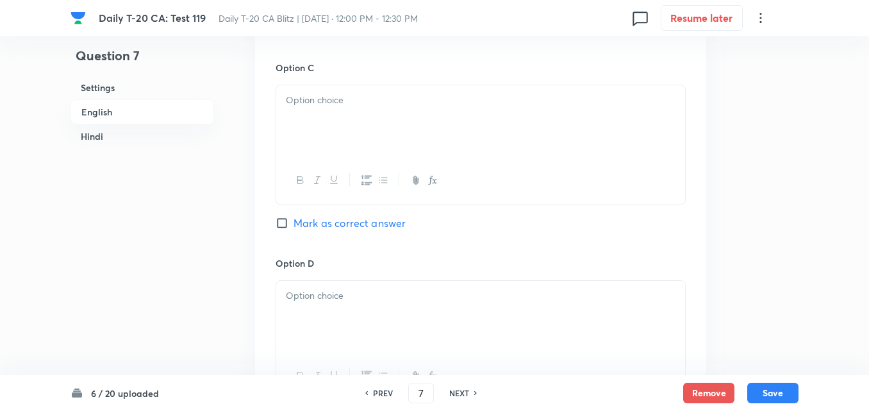
click at [351, 158] on div at bounding box center [480, 180] width 409 height 47
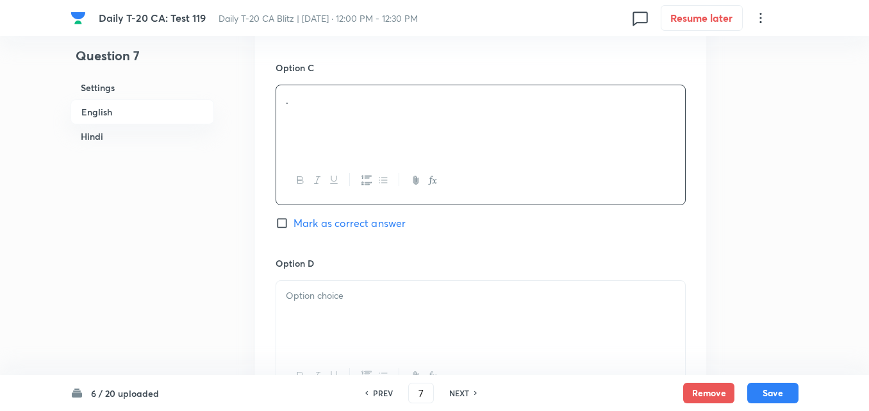
click at [364, 131] on div "." at bounding box center [480, 121] width 409 height 72
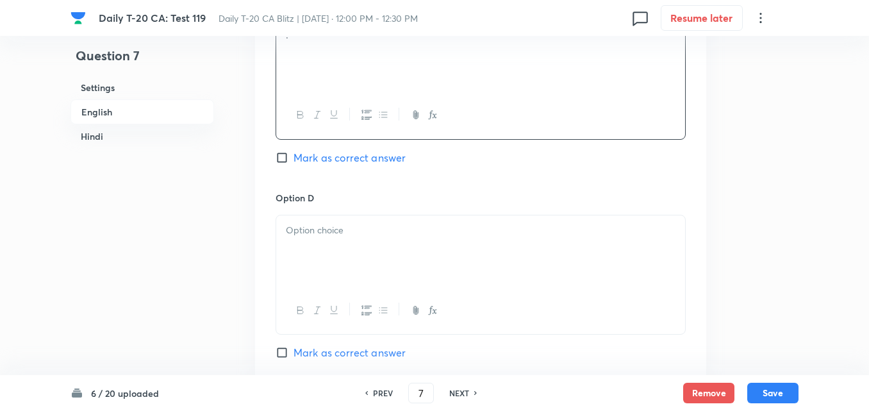
scroll to position [1100, 0]
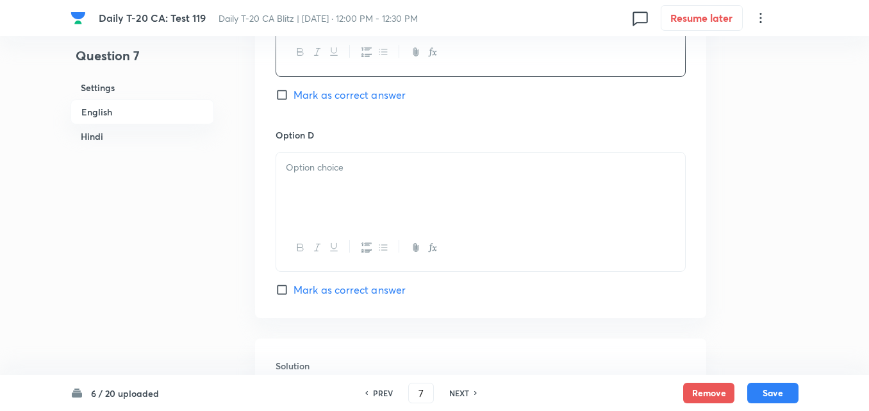
click at [367, 172] on p at bounding box center [481, 167] width 390 height 15
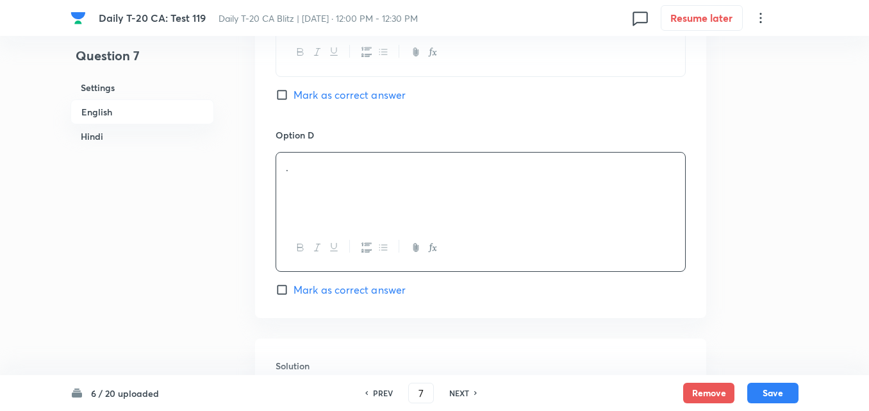
click at [379, 294] on span "Mark as correct answer" at bounding box center [350, 289] width 112 height 15
click at [294, 294] on input "Mark as correct answer" at bounding box center [285, 289] width 18 height 13
checkbox input "true"
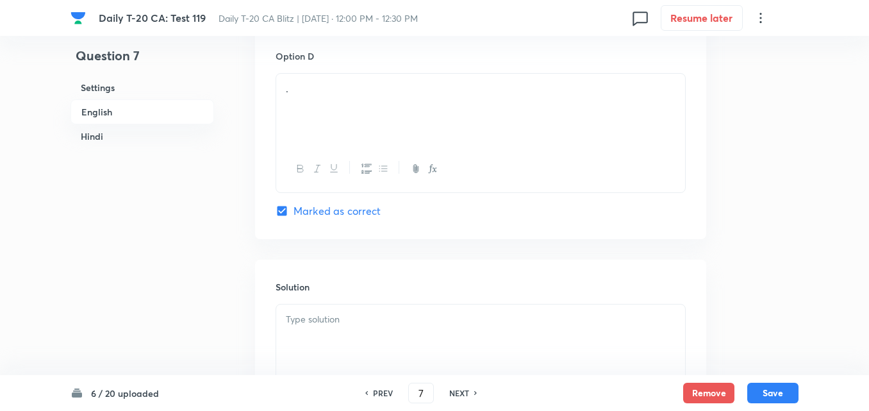
checkbox input "true"
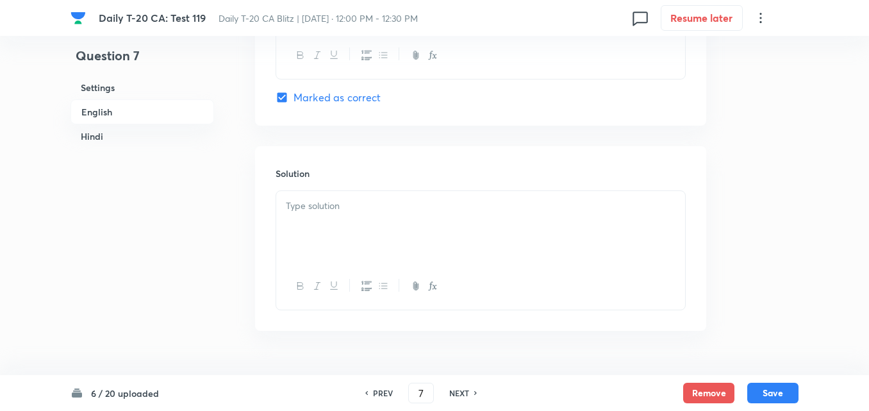
click at [362, 203] on p at bounding box center [481, 206] width 390 height 15
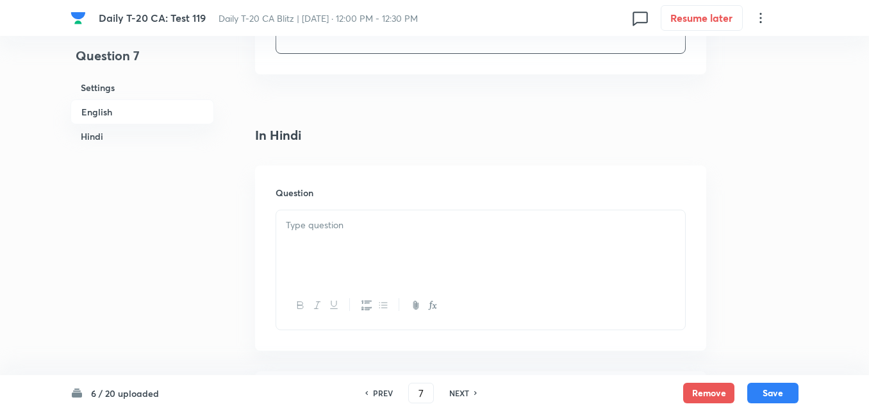
click at [371, 220] on p at bounding box center [481, 225] width 390 height 15
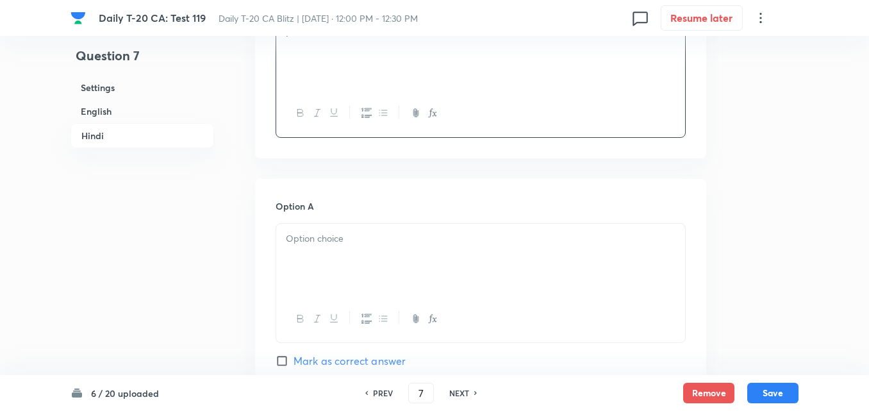
click at [371, 220] on div "Option A Mark as correct answer" at bounding box center [481, 296] width 410 height 195
click at [371, 235] on p at bounding box center [481, 238] width 390 height 15
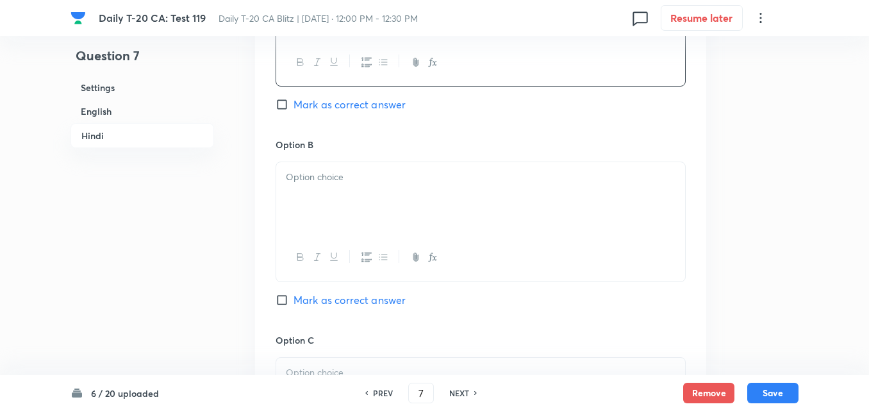
click at [371, 235] on div at bounding box center [480, 257] width 409 height 47
click at [369, 191] on div at bounding box center [480, 198] width 409 height 72
click at [373, 196] on div at bounding box center [480, 201] width 409 height 72
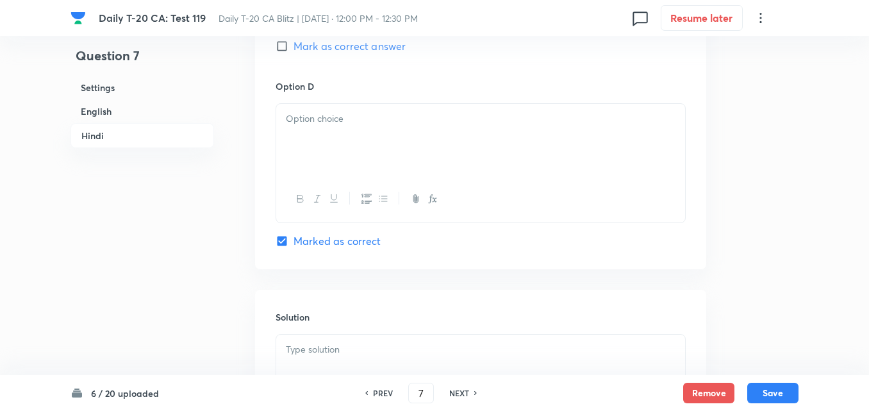
drag, startPoint x: 373, startPoint y: 180, endPoint x: 369, endPoint y: 165, distance: 15.1
click at [369, 173] on div at bounding box center [481, 163] width 410 height 120
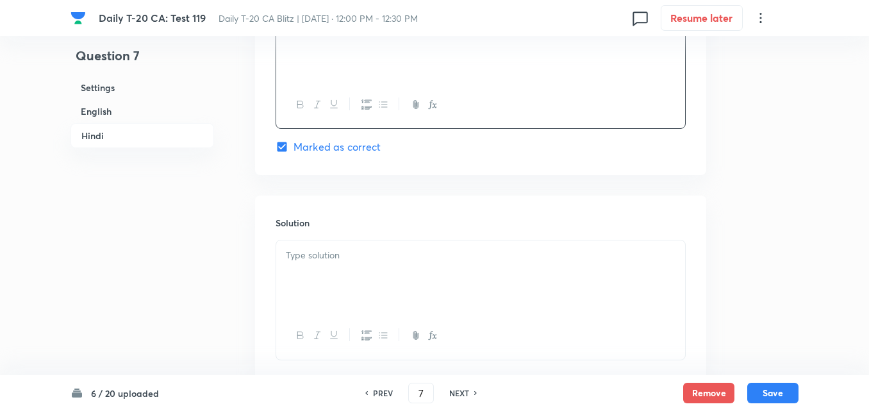
scroll to position [2624, 0]
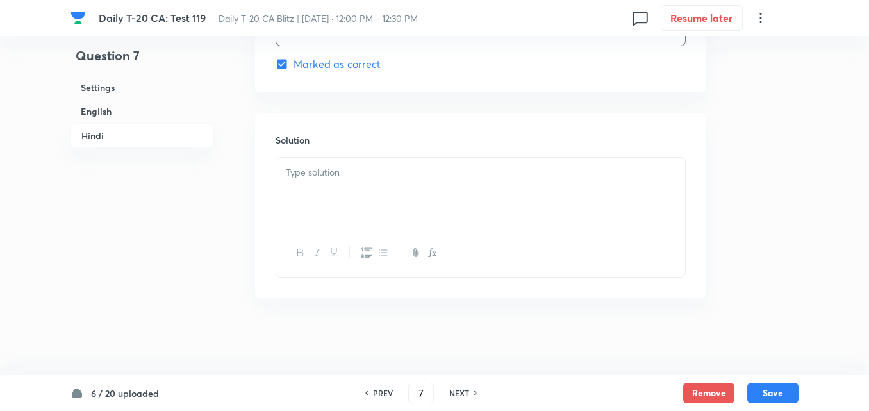
click at [370, 174] on p at bounding box center [481, 172] width 390 height 15
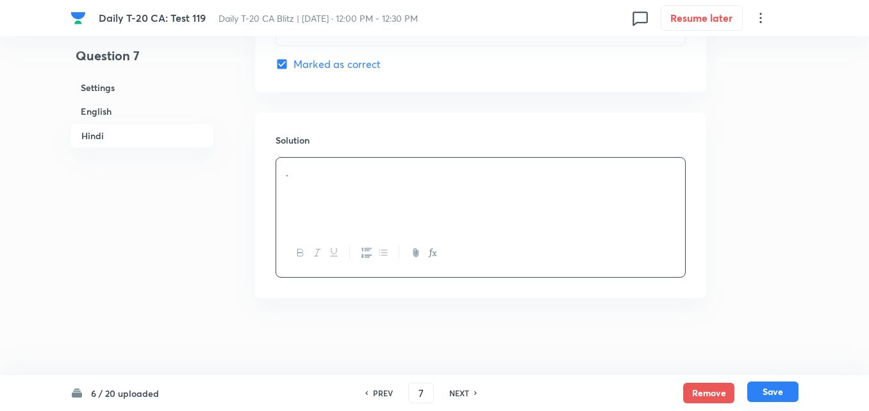
click at [789, 385] on button "Save" at bounding box center [773, 391] width 51 height 21
type input "8"
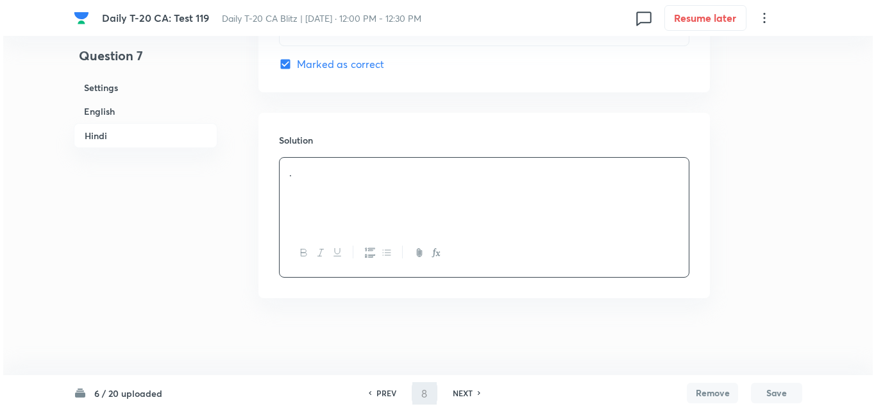
scroll to position [0, 0]
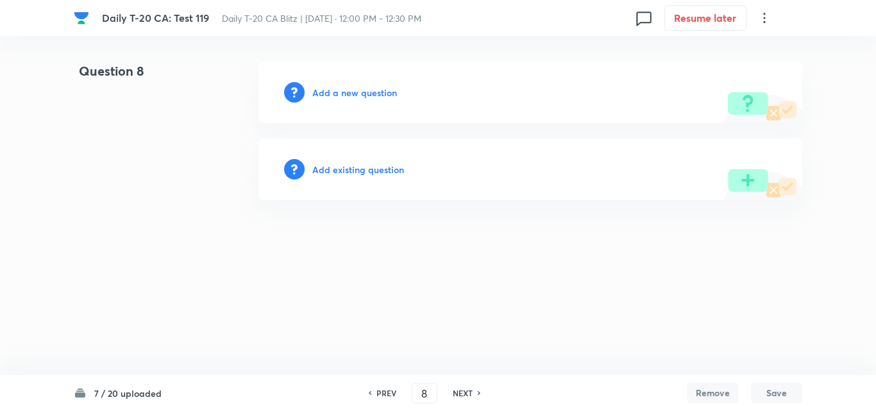
click at [358, 82] on div "Add a new question" at bounding box center [530, 93] width 544 height 62
click at [359, 92] on h6 "Add a new question" at bounding box center [354, 92] width 85 height 13
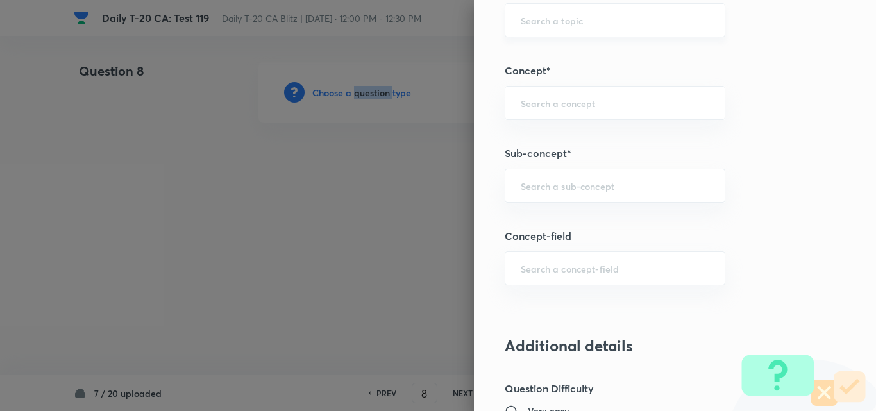
scroll to position [769, 0]
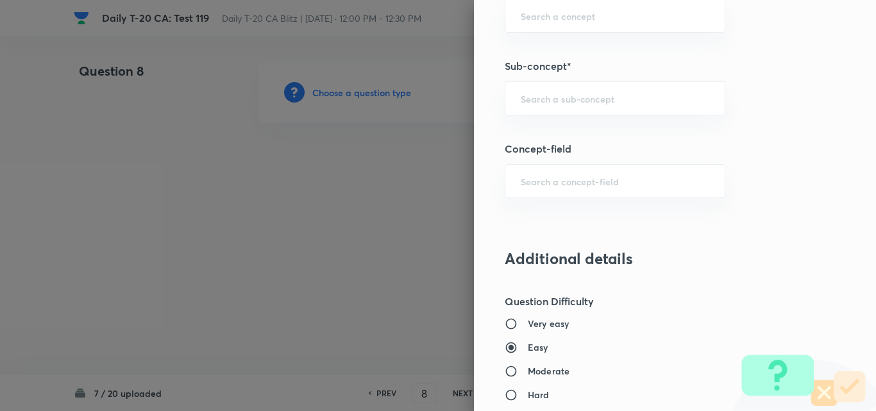
click at [638, 160] on div "Question settings Question type* Single choice correct Number of options* 2 3 4…" at bounding box center [675, 205] width 402 height 411
click at [643, 113] on div "​" at bounding box center [615, 98] width 221 height 34
paste input "Current Affairs 2025"
click at [664, 109] on div "Current Affairs 2025 ​" at bounding box center [615, 98] width 221 height 34
click at [595, 138] on li "Current Affairs 2025" at bounding box center [605, 134] width 219 height 23
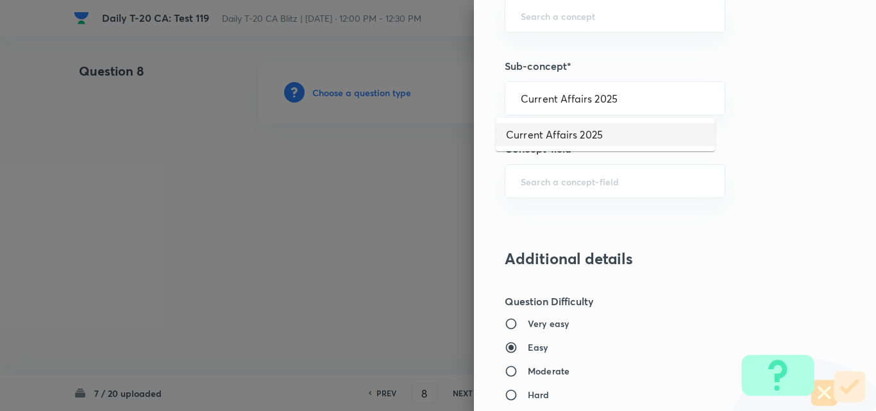
type input "Current Affairs 2025"
type input "Current Affairs"
type input "Current Affairs 2025"
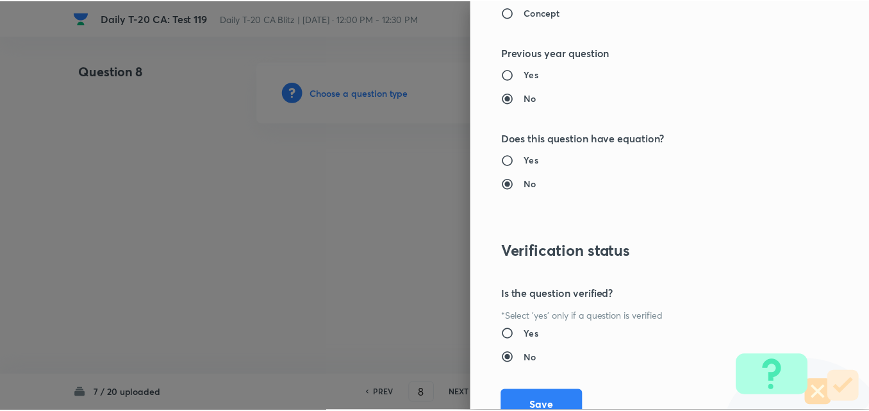
scroll to position [1337, 0]
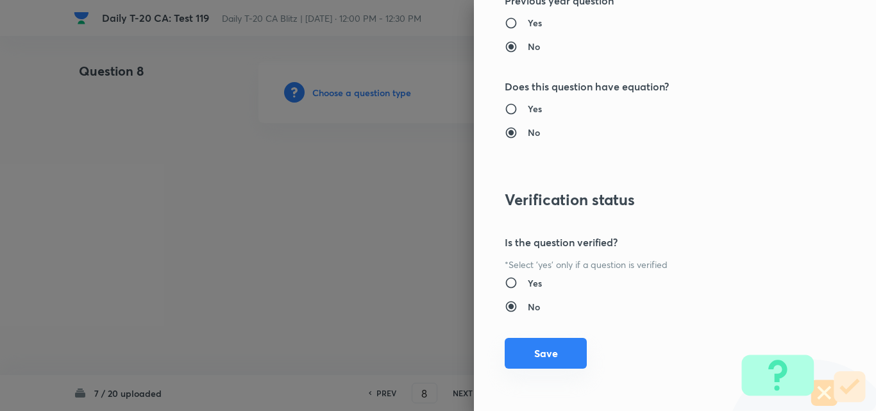
click at [546, 347] on button "Save" at bounding box center [546, 353] width 82 height 31
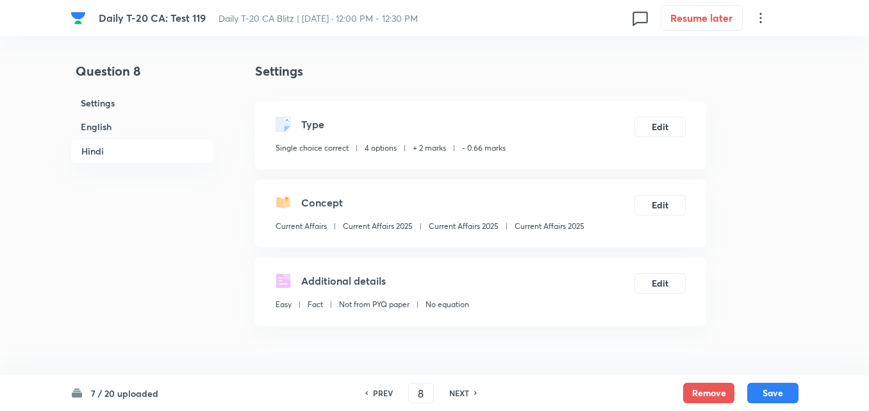
click at [128, 124] on h6 "English" at bounding box center [143, 127] width 144 height 24
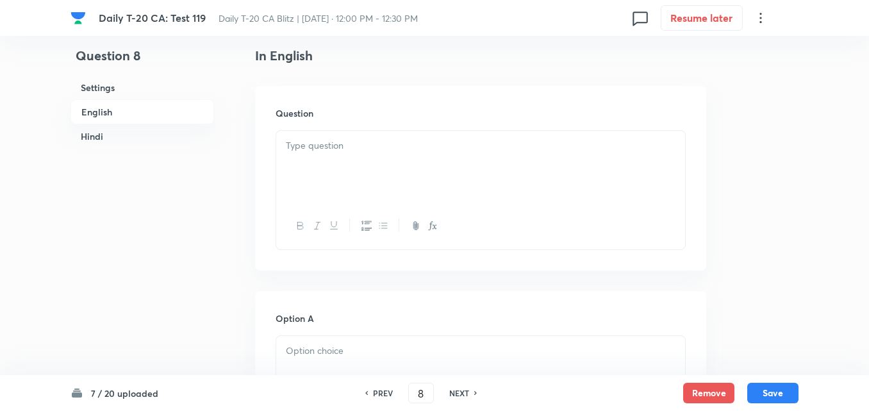
click at [433, 174] on div at bounding box center [480, 167] width 409 height 72
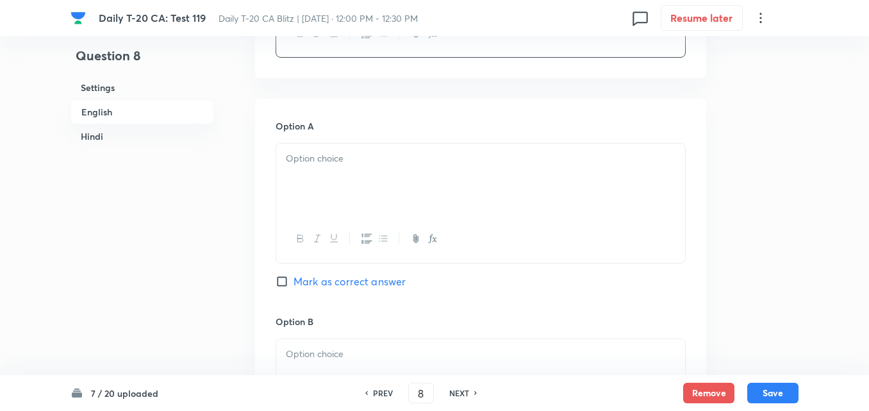
click at [367, 181] on div at bounding box center [480, 180] width 409 height 72
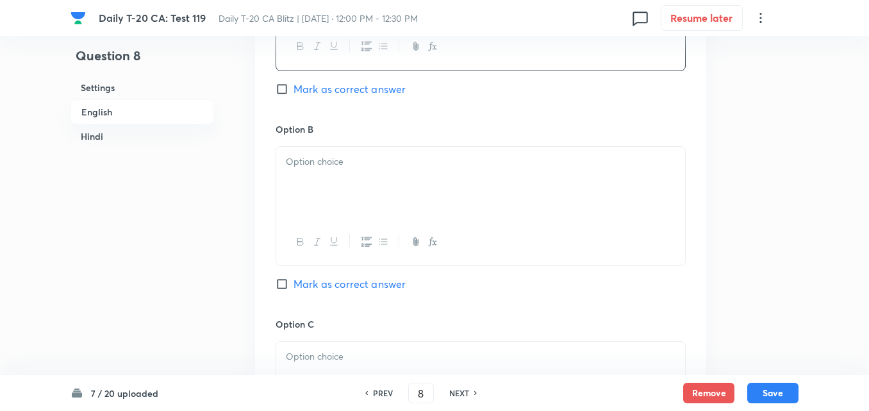
click at [365, 196] on div at bounding box center [480, 183] width 409 height 72
click at [365, 196] on div at bounding box center [480, 185] width 409 height 72
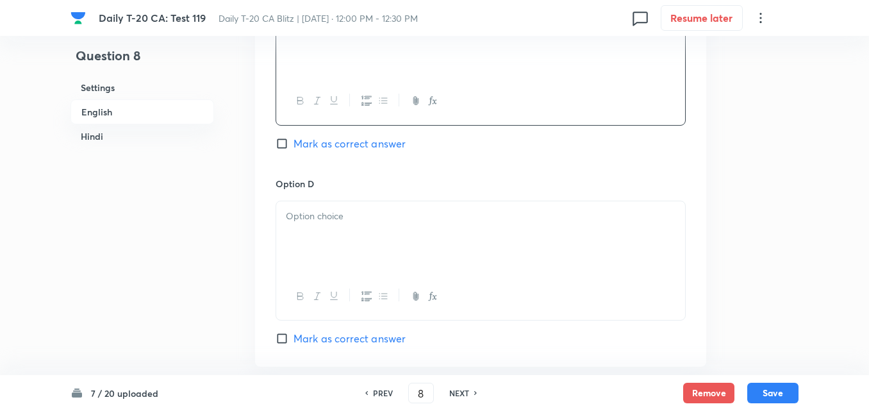
scroll to position [1164, 0]
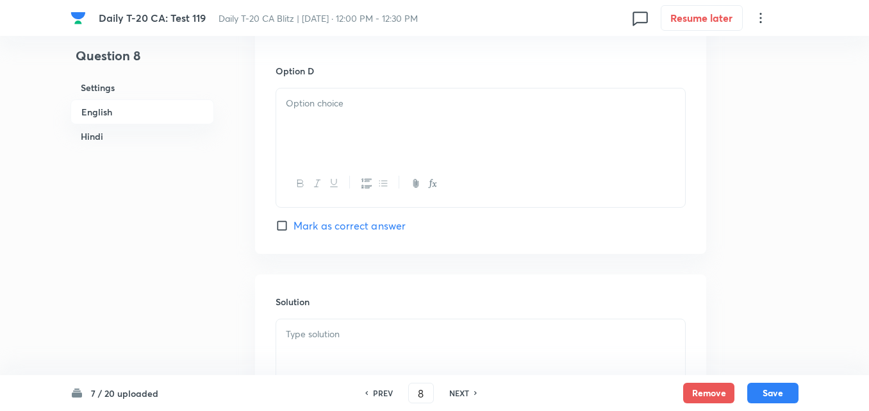
click at [349, 137] on div at bounding box center [480, 124] width 409 height 72
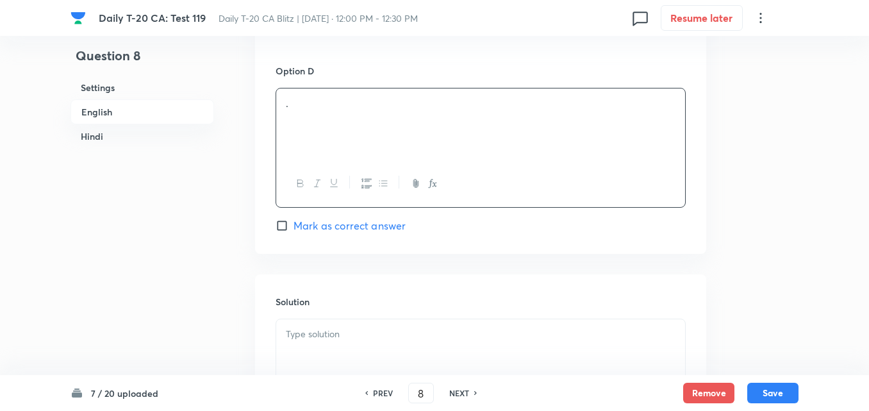
click at [368, 222] on span "Mark as correct answer" at bounding box center [350, 225] width 112 height 15
click at [294, 222] on input "Mark as correct answer" at bounding box center [285, 225] width 18 height 13
checkbox input "true"
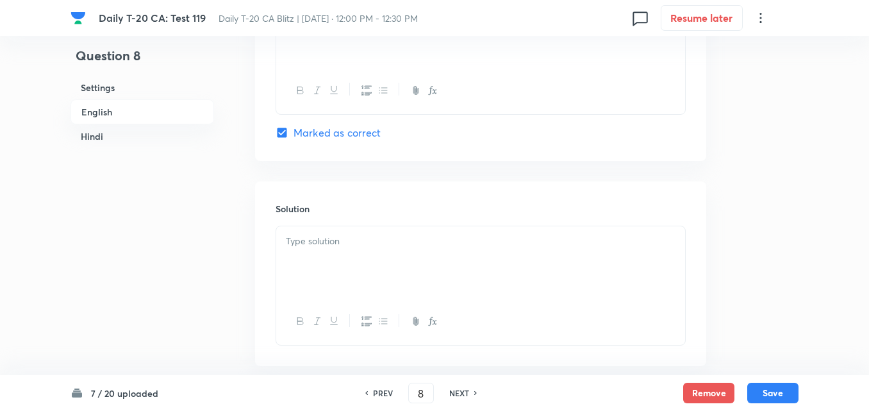
checkbox input "true"
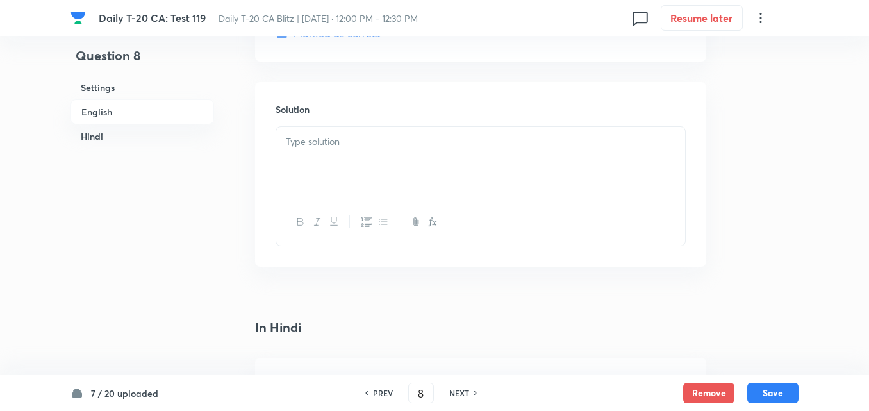
click at [355, 165] on div at bounding box center [480, 163] width 409 height 72
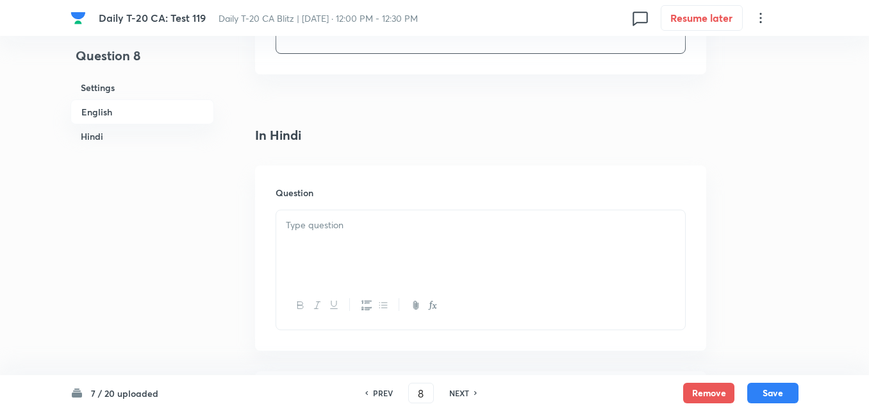
click at [365, 235] on div at bounding box center [480, 246] width 409 height 72
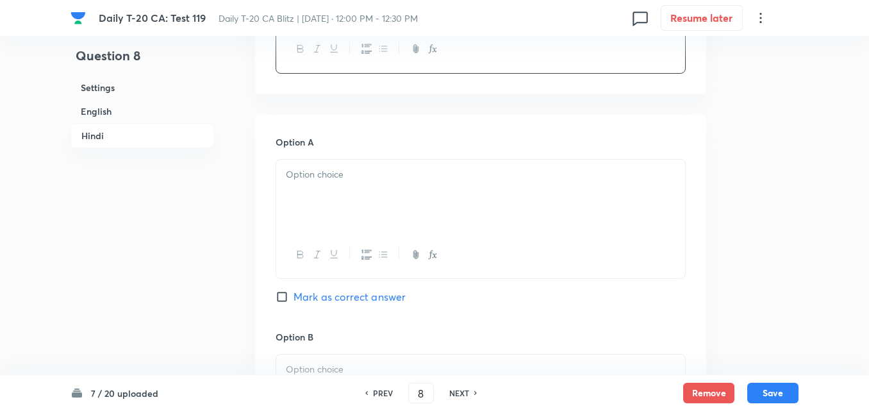
click at [350, 193] on div at bounding box center [480, 196] width 409 height 72
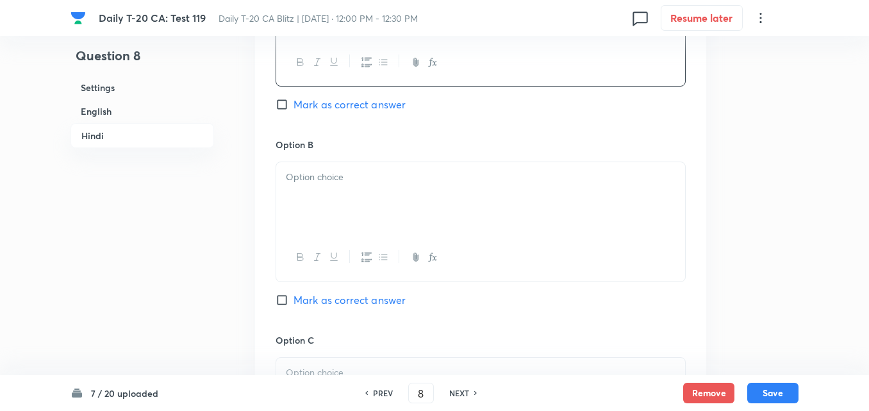
click at [356, 191] on div at bounding box center [480, 198] width 409 height 72
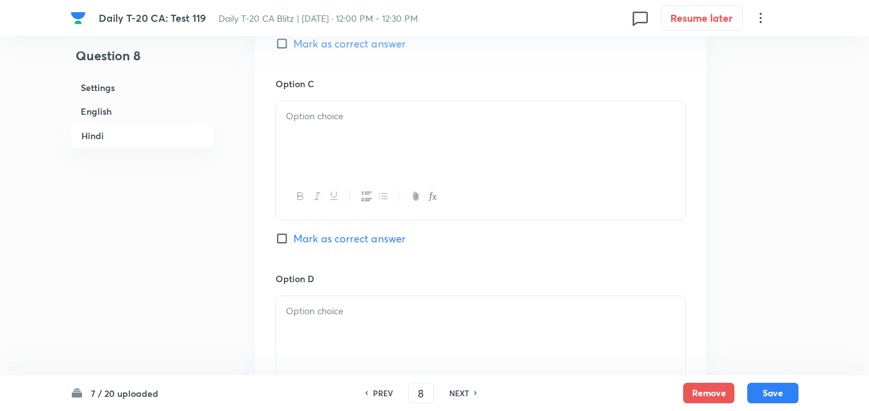
click at [354, 139] on div at bounding box center [480, 137] width 409 height 72
click at [355, 130] on div at bounding box center [480, 140] width 409 height 72
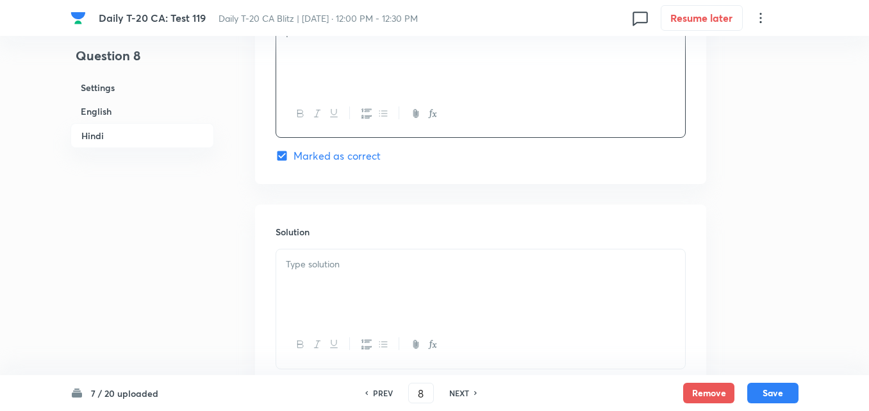
scroll to position [2624, 0]
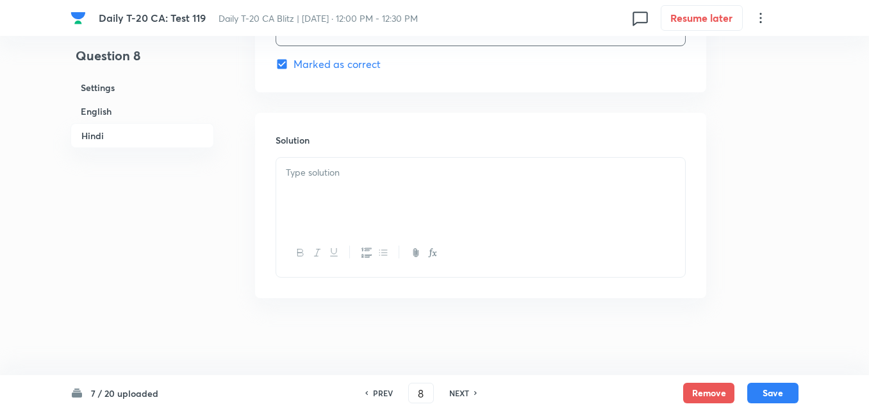
click at [363, 216] on div at bounding box center [480, 194] width 409 height 72
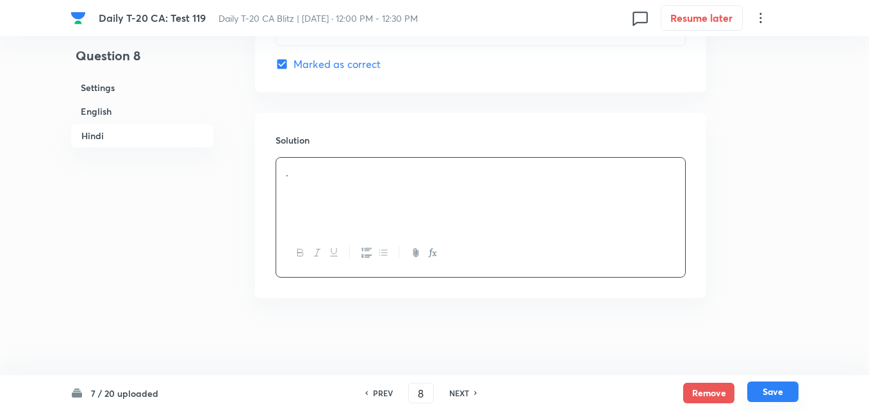
click at [776, 390] on button "Save" at bounding box center [773, 391] width 51 height 21
type input "9"
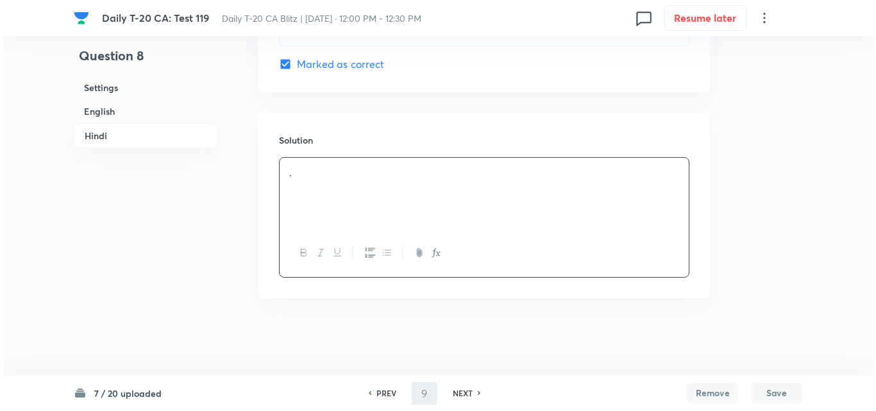
scroll to position [0, 0]
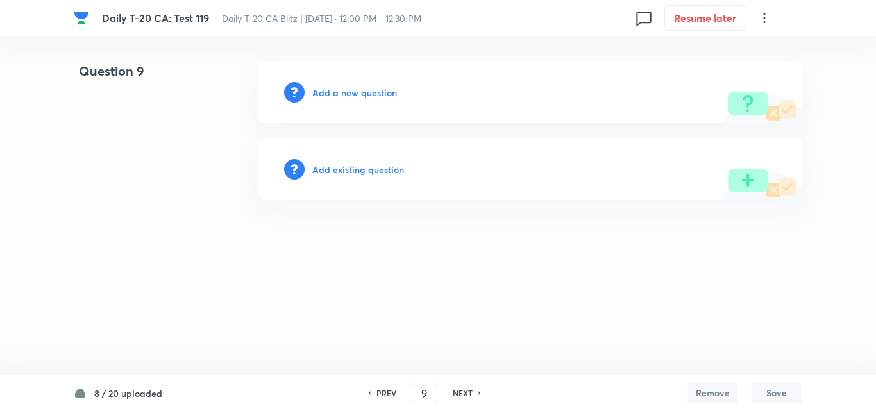
click at [378, 94] on h6 "Add a new question" at bounding box center [354, 92] width 85 height 13
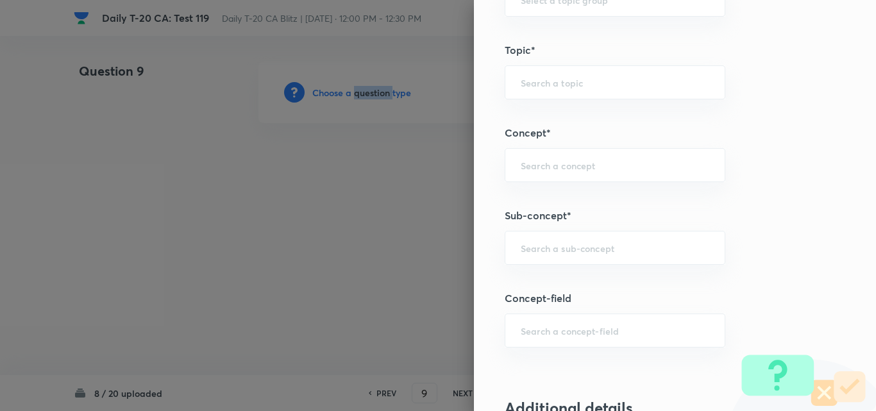
scroll to position [705, 0]
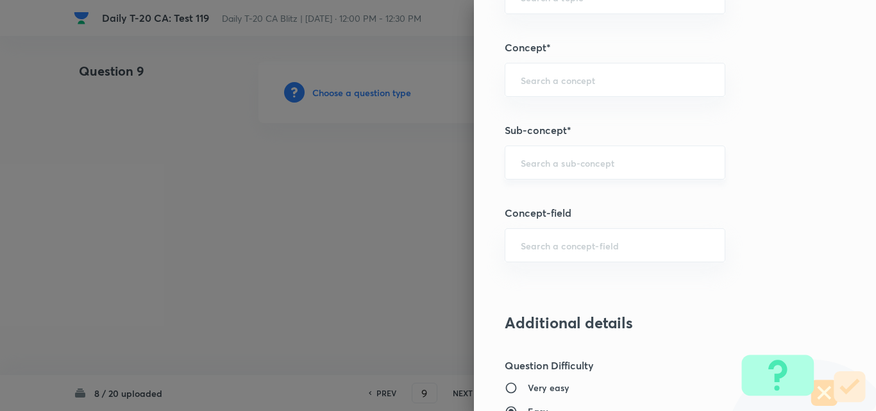
click at [608, 160] on input "text" at bounding box center [615, 162] width 188 height 12
paste input "Current Affairs 2025"
click at [632, 163] on input "Current Affairs 2025" at bounding box center [615, 162] width 188 height 12
click at [585, 194] on li "Current Affairs 2025" at bounding box center [605, 198] width 219 height 23
type input "Current Affairs 2025"
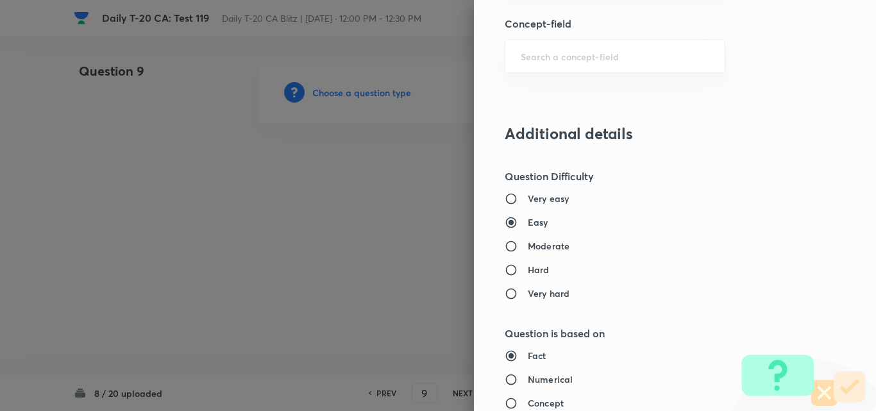
type input "Current Affairs"
type input "Current Affairs 2025"
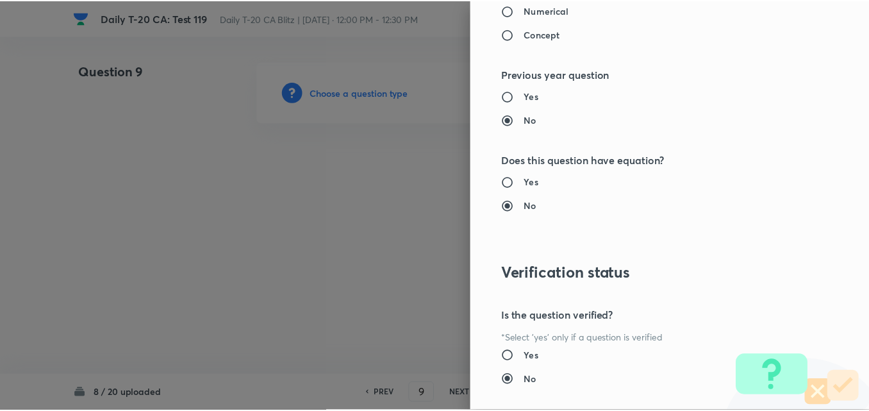
scroll to position [1337, 0]
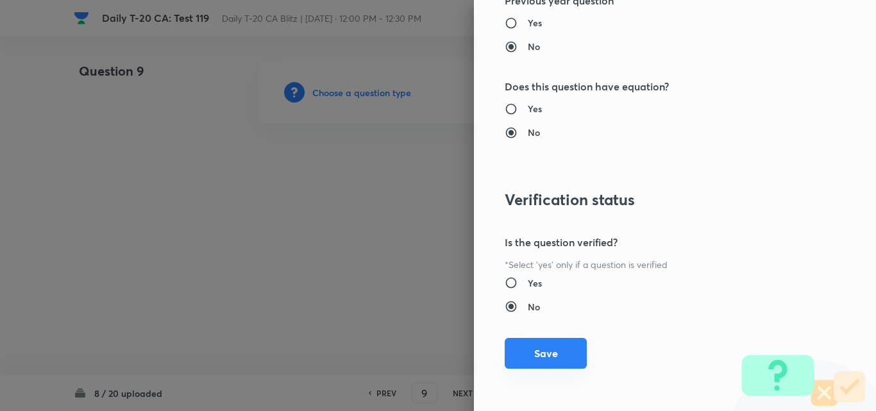
click at [563, 343] on button "Save" at bounding box center [546, 353] width 82 height 31
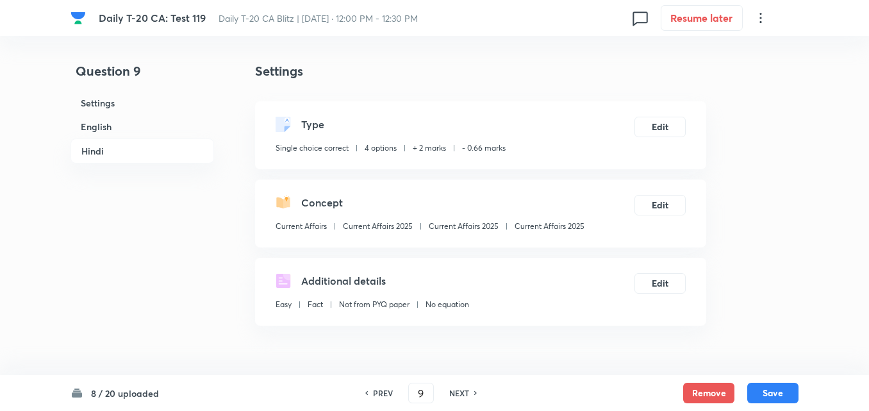
click at [126, 130] on h6 "English" at bounding box center [143, 127] width 144 height 24
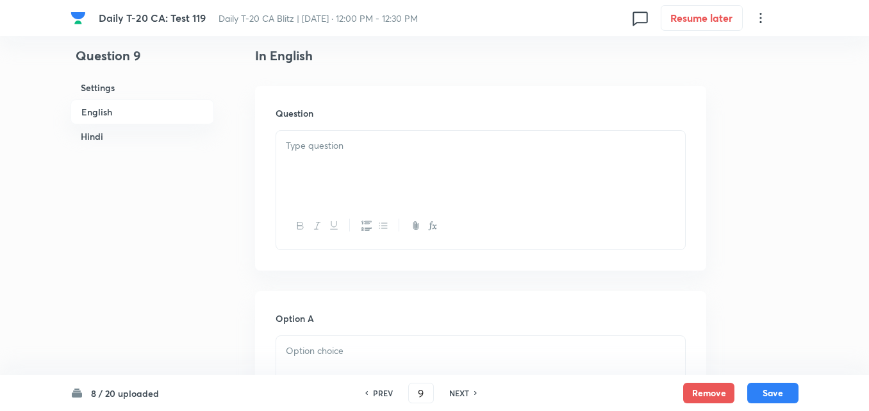
click at [399, 177] on div at bounding box center [480, 167] width 409 height 72
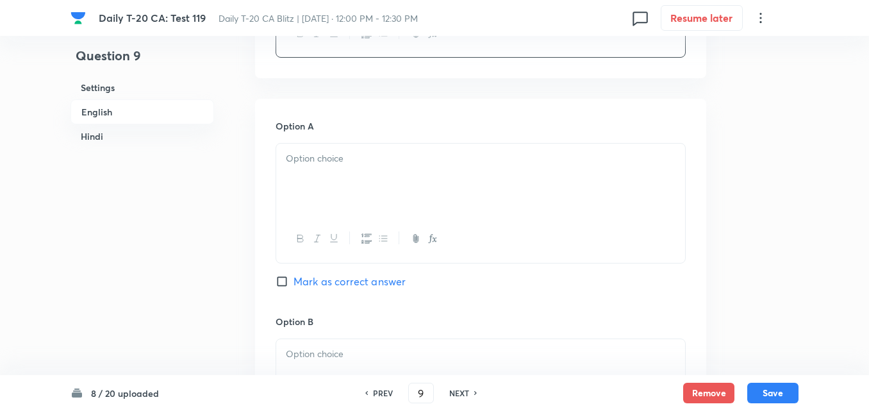
click at [344, 180] on div at bounding box center [480, 180] width 409 height 72
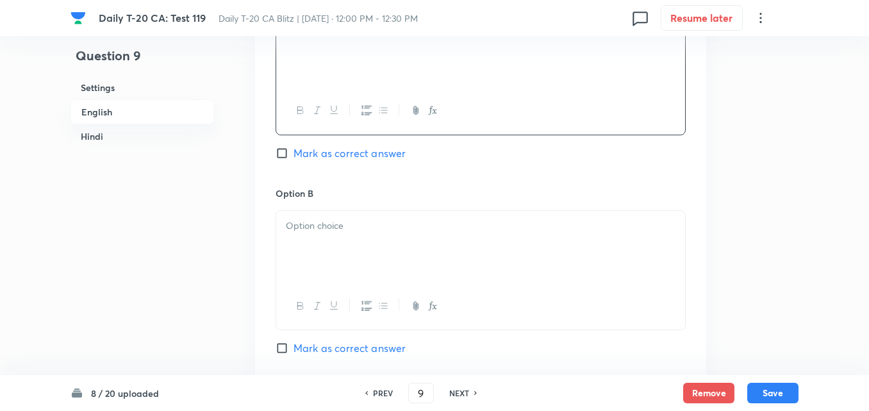
click at [350, 201] on div "Option B Mark as correct answer" at bounding box center [481, 284] width 410 height 195
click at [355, 224] on p at bounding box center [481, 226] width 390 height 15
click at [355, 224] on p at bounding box center [481, 228] width 390 height 15
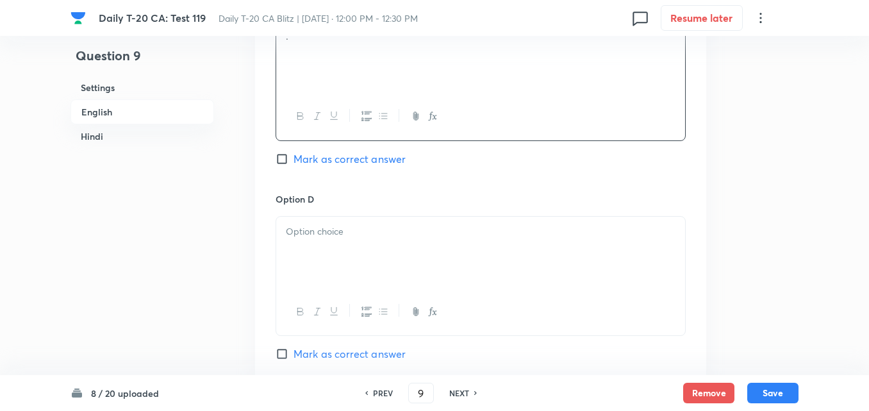
click at [355, 224] on p at bounding box center [481, 231] width 390 height 15
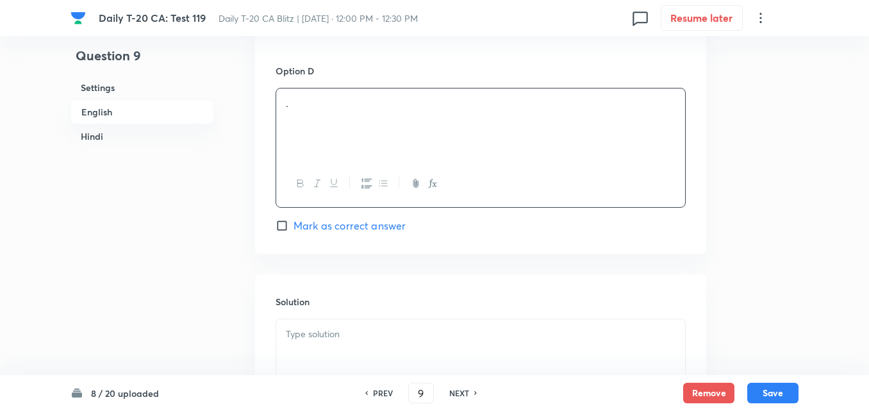
click at [355, 225] on span "Mark as correct answer" at bounding box center [350, 225] width 112 height 15
click at [294, 225] on input "Mark as correct answer" at bounding box center [285, 225] width 18 height 13
checkbox input "true"
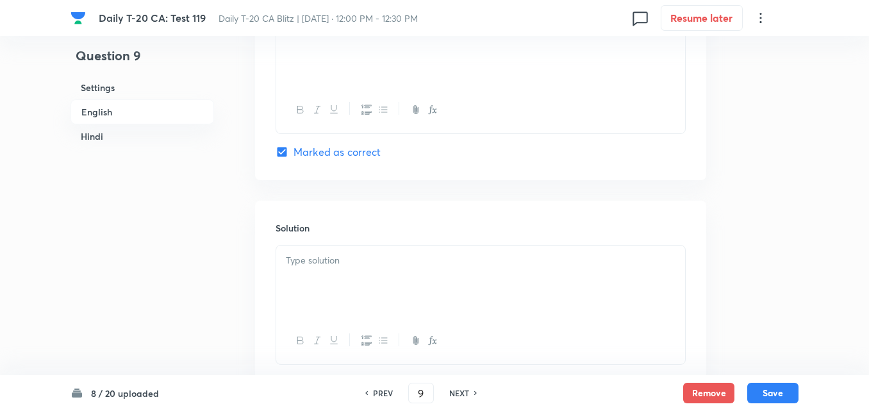
checkbox input "true"
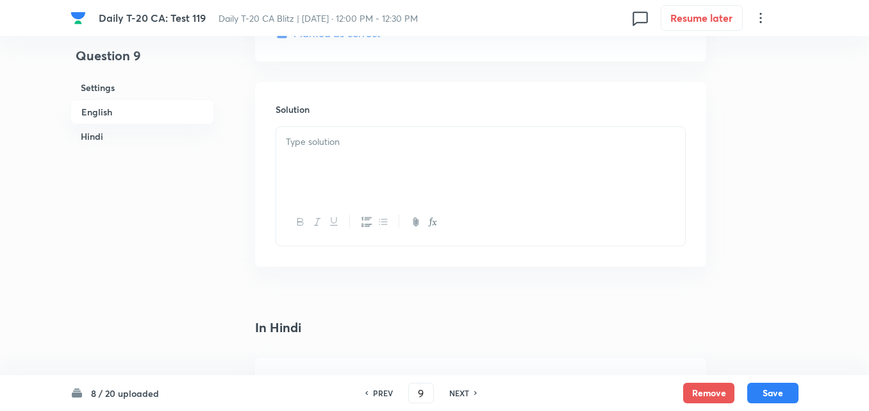
click at [351, 180] on div at bounding box center [480, 163] width 409 height 72
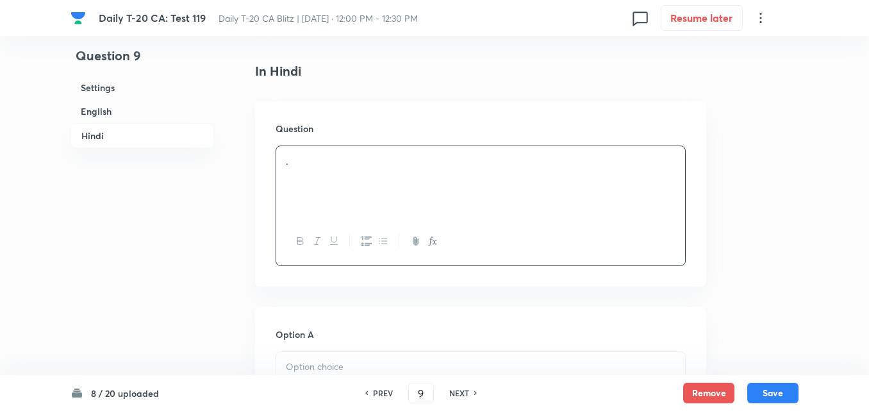
click at [354, 185] on div "." at bounding box center [480, 182] width 409 height 72
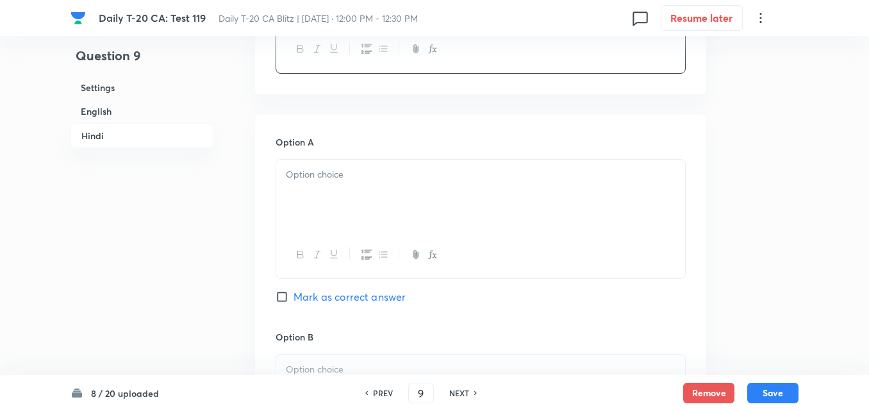
click at [362, 203] on div at bounding box center [480, 196] width 409 height 72
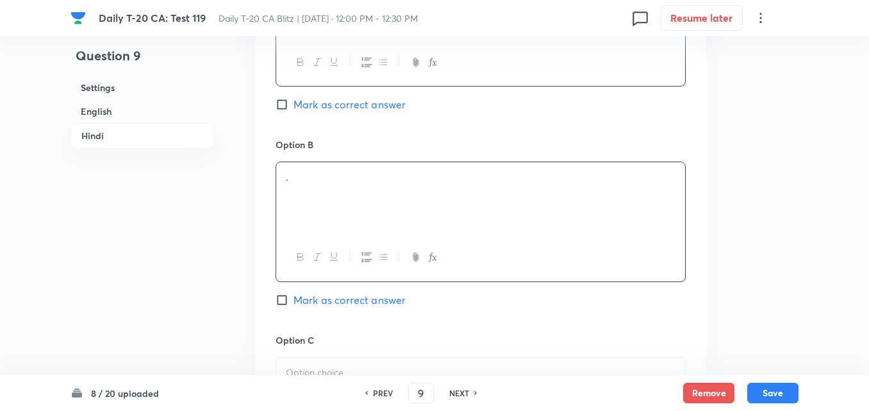
click at [360, 203] on div "." at bounding box center [480, 198] width 409 height 72
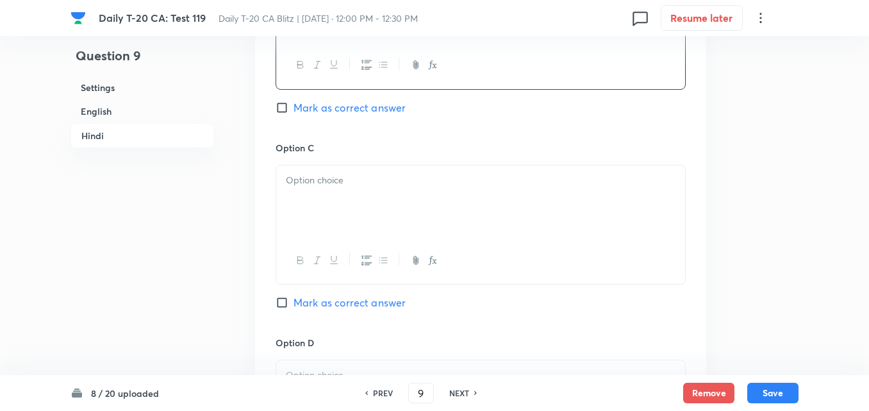
click at [360, 203] on div at bounding box center [480, 201] width 409 height 72
click at [360, 203] on div at bounding box center [480, 204] width 409 height 72
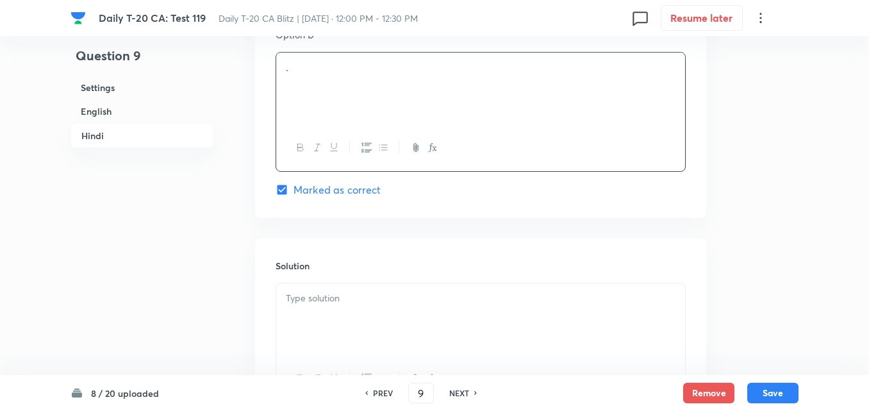
scroll to position [2624, 0]
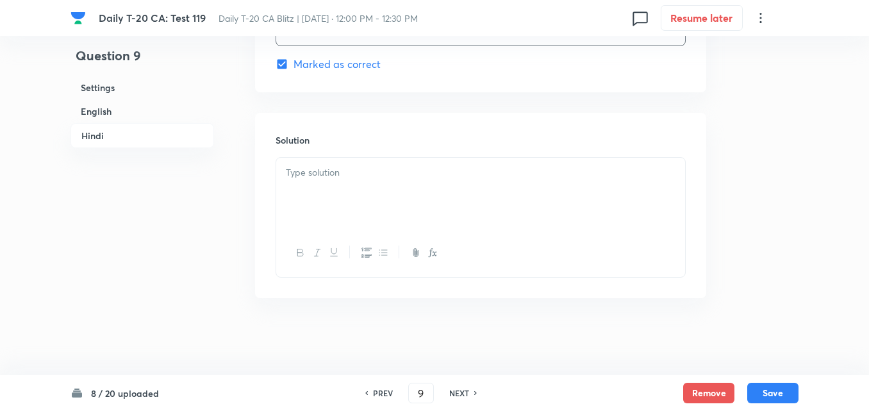
click at [360, 203] on div at bounding box center [480, 194] width 409 height 72
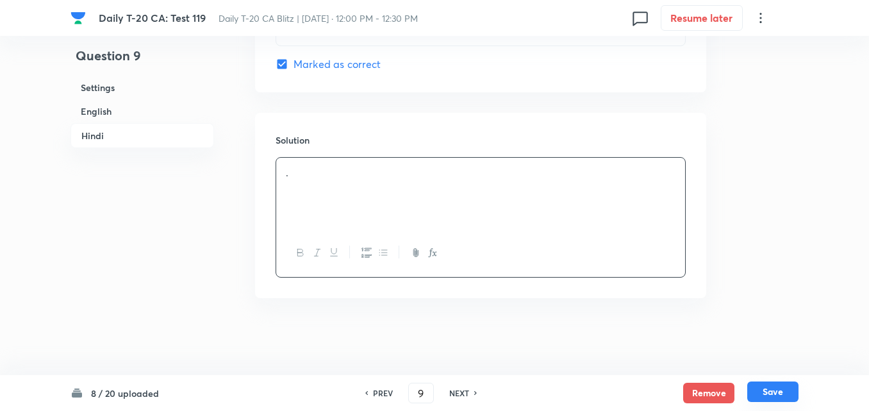
click at [775, 392] on button "Save" at bounding box center [773, 391] width 51 height 21
type input "10"
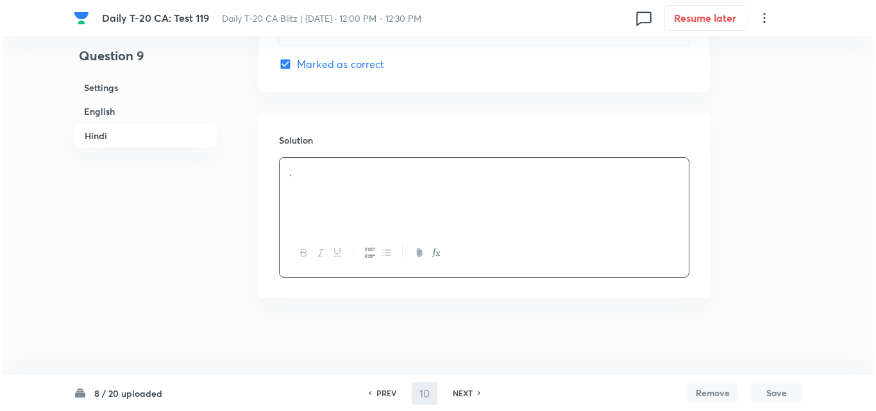
scroll to position [0, 0]
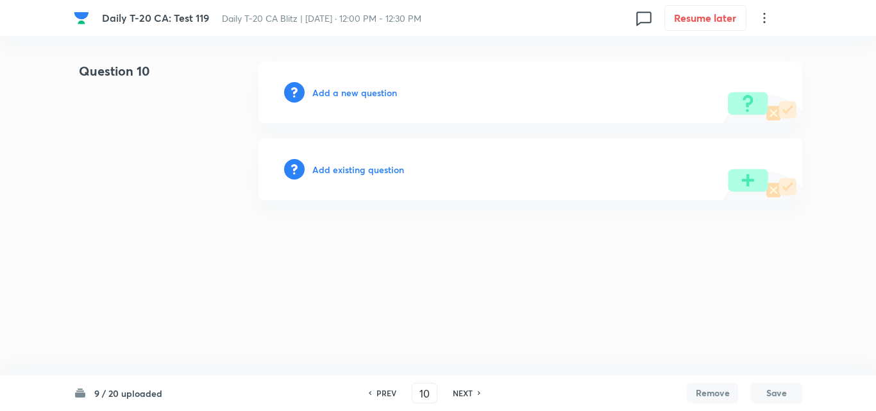
click at [372, 94] on h6 "Add a new question" at bounding box center [354, 92] width 85 height 13
click at [372, 94] on h6 "Choose a question type" at bounding box center [361, 92] width 99 height 13
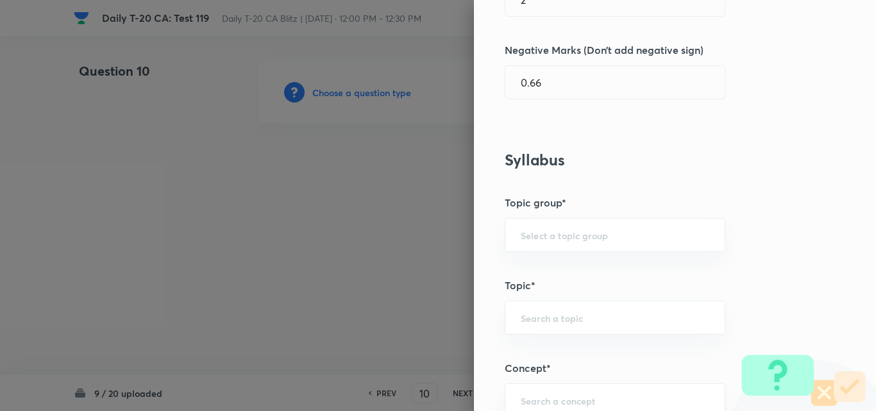
scroll to position [705, 0]
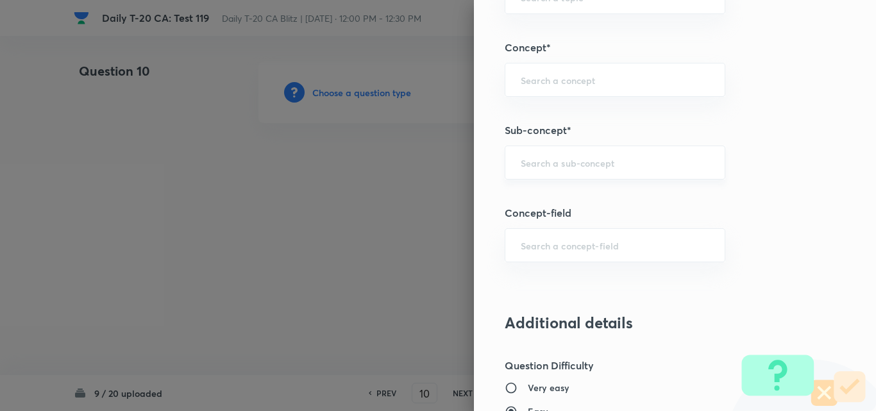
click at [644, 153] on div "​" at bounding box center [615, 163] width 221 height 34
paste input "Current Affairs 2025"
click at [647, 153] on div "Current Affairs 2025 ​" at bounding box center [615, 163] width 221 height 34
click at [588, 201] on li "Current Affairs 2025" at bounding box center [605, 198] width 219 height 23
type input "Current Affairs 2025"
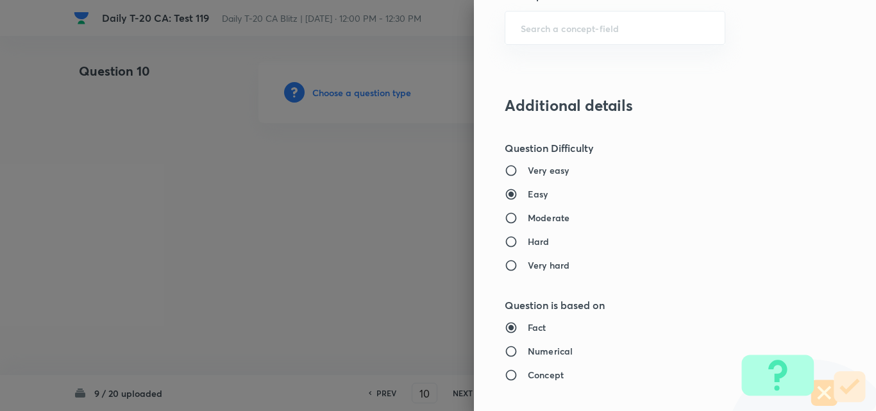
type input "Current Affairs"
type input "Current Affairs 2025"
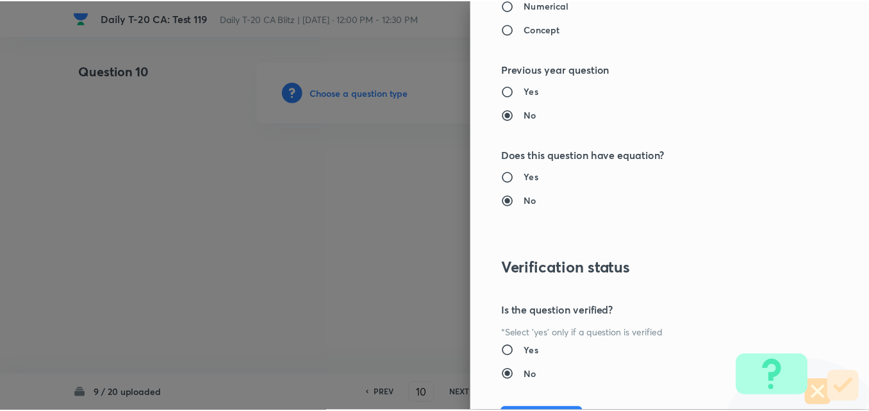
scroll to position [1337, 0]
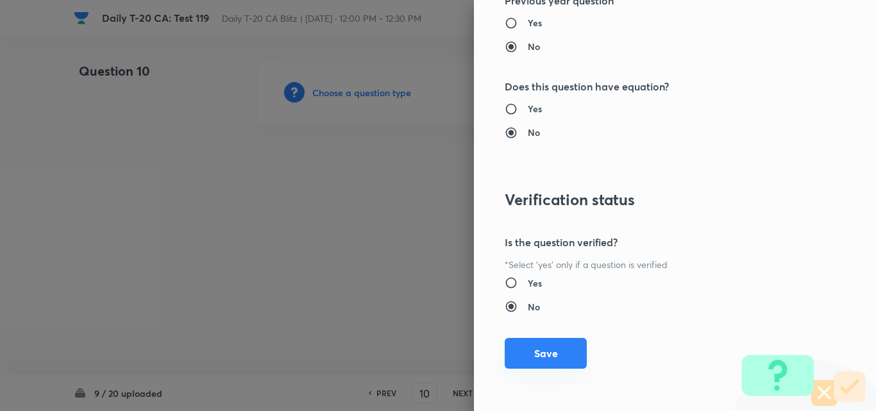
click at [537, 345] on button "Save" at bounding box center [546, 353] width 82 height 31
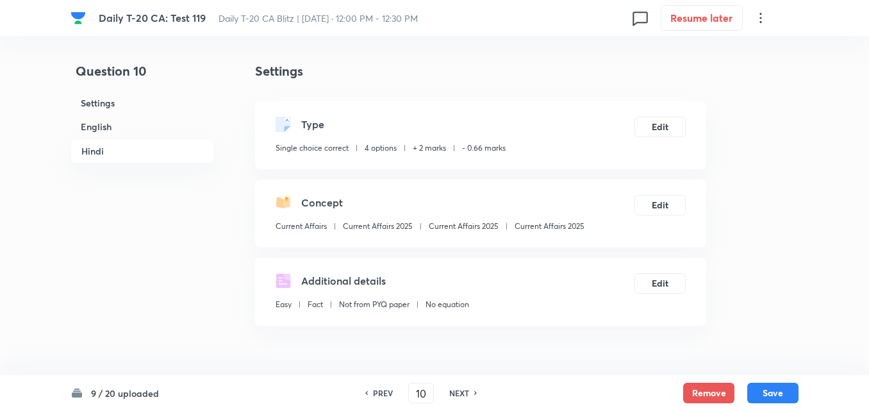
click at [110, 130] on h6 "English" at bounding box center [143, 127] width 144 height 24
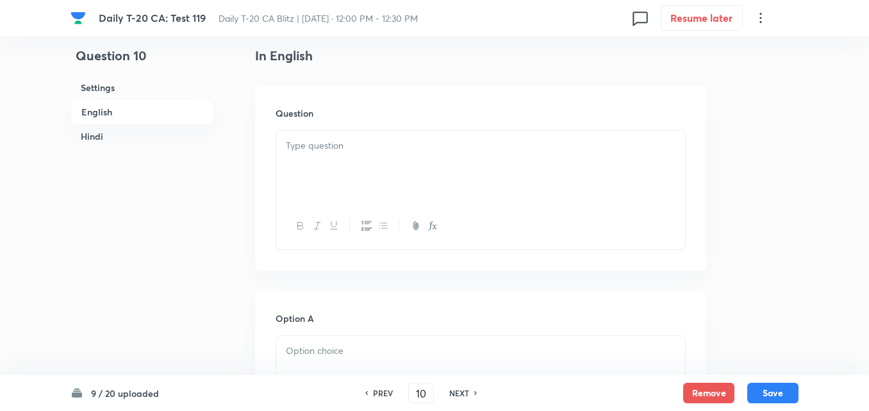
click at [353, 164] on div at bounding box center [480, 167] width 409 height 72
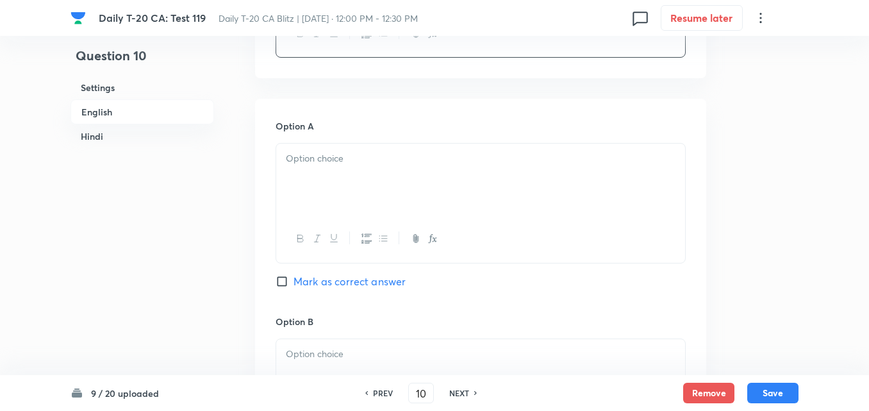
click at [350, 161] on p at bounding box center [481, 158] width 390 height 15
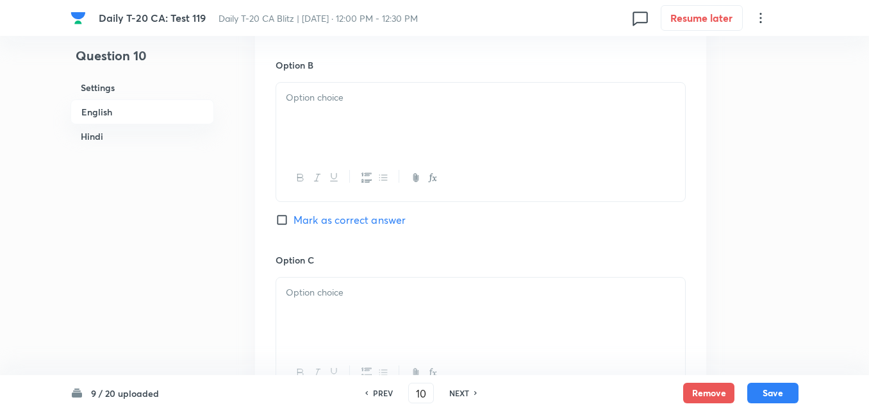
click at [354, 166] on div at bounding box center [480, 178] width 409 height 47
click at [348, 122] on div at bounding box center [480, 119] width 409 height 72
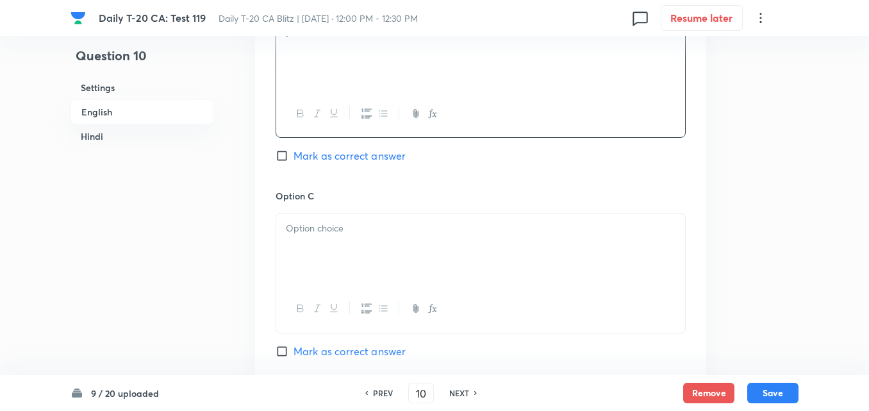
click at [358, 193] on h6 "Option C" at bounding box center [481, 195] width 410 height 13
click at [361, 230] on p at bounding box center [481, 228] width 390 height 15
click at [363, 235] on p at bounding box center [481, 231] width 390 height 15
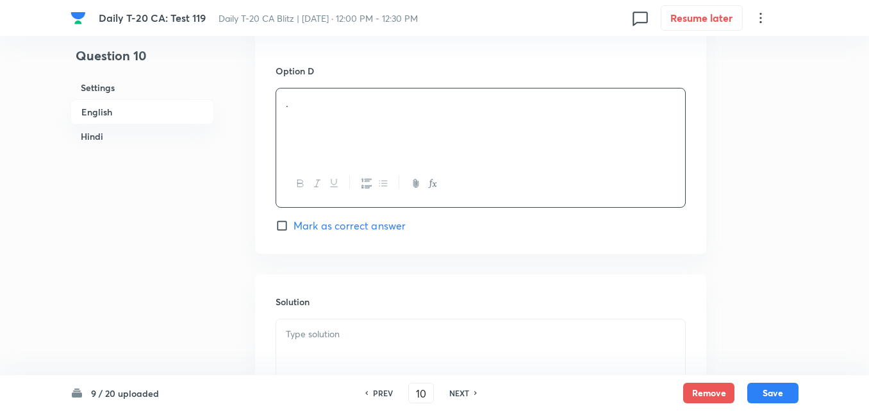
click at [363, 220] on span "Mark as correct answer" at bounding box center [350, 225] width 112 height 15
click at [294, 220] on input "Mark as correct answer" at bounding box center [285, 225] width 18 height 13
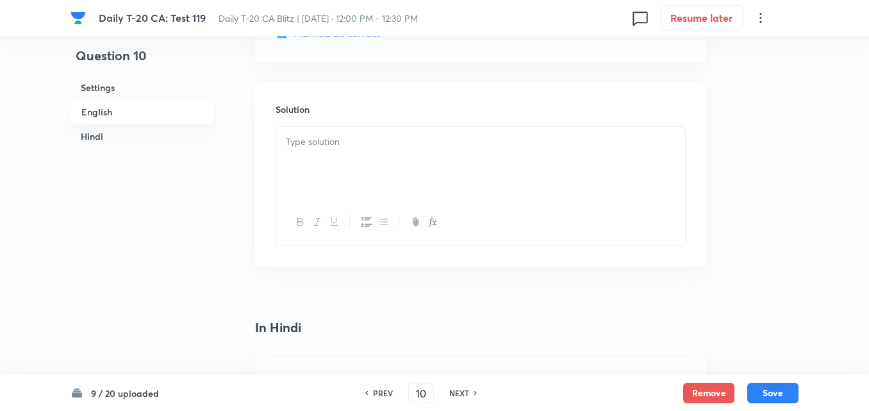
click at [350, 146] on p at bounding box center [481, 142] width 390 height 15
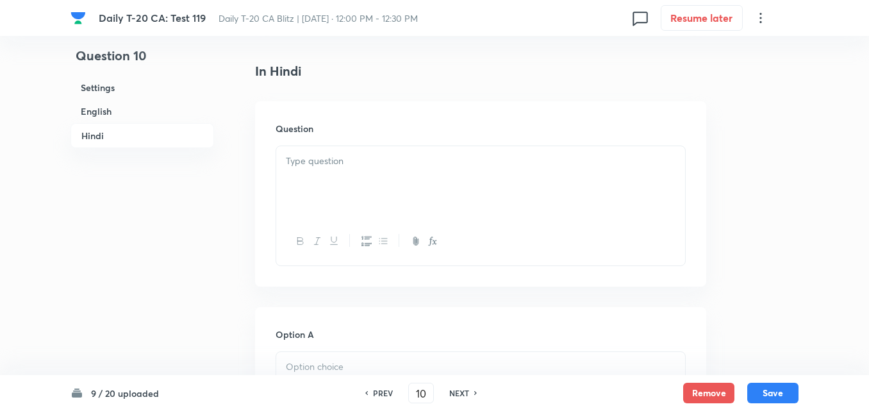
click at [364, 201] on div at bounding box center [480, 182] width 409 height 72
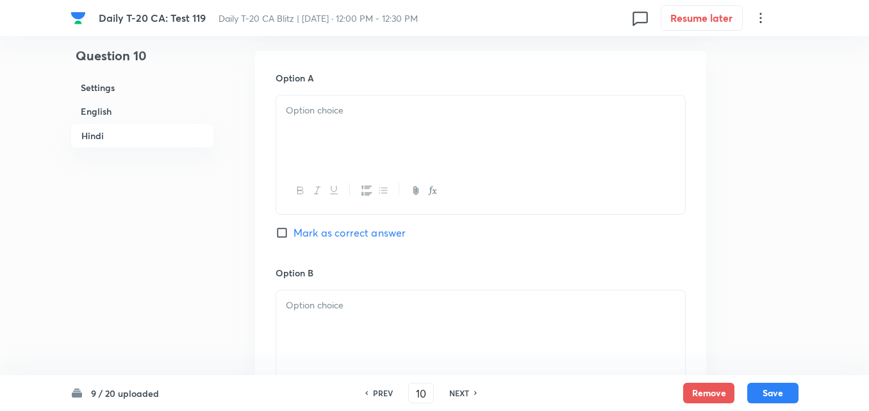
drag, startPoint x: 352, startPoint y: 165, endPoint x: 351, endPoint y: 145, distance: 20.6
click at [351, 147] on div at bounding box center [480, 132] width 409 height 72
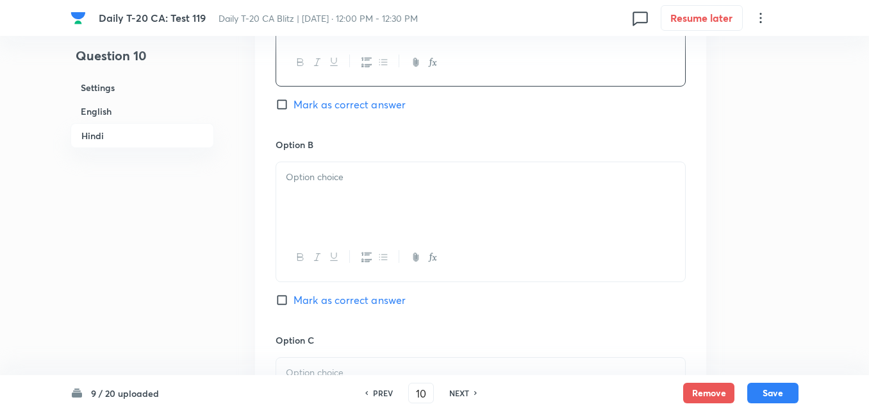
click at [355, 200] on div at bounding box center [480, 198] width 409 height 72
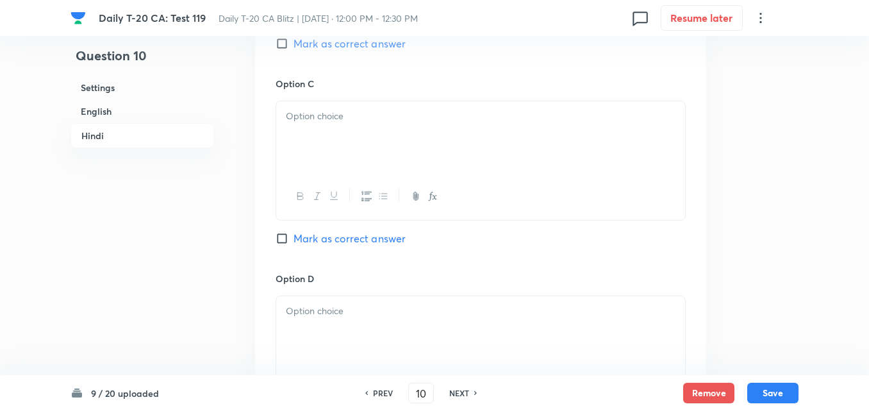
click at [344, 148] on div at bounding box center [480, 137] width 409 height 72
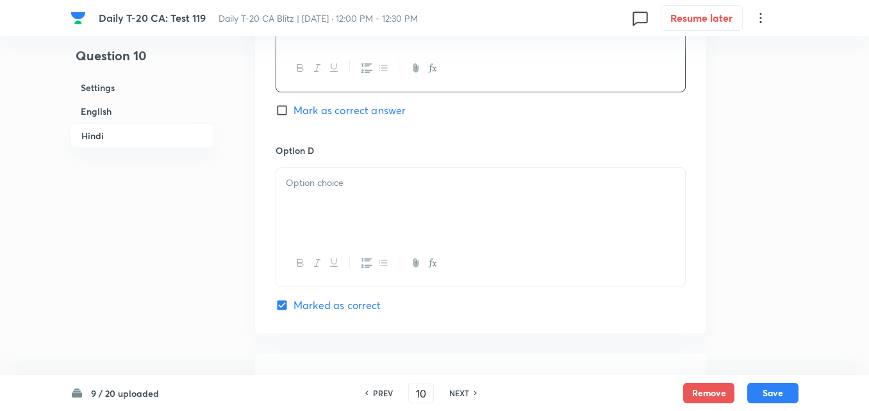
click at [340, 192] on div at bounding box center [480, 204] width 409 height 72
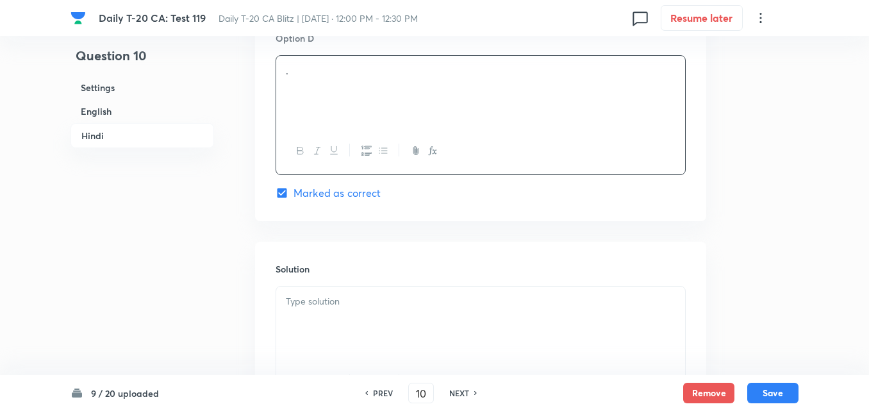
scroll to position [2624, 0]
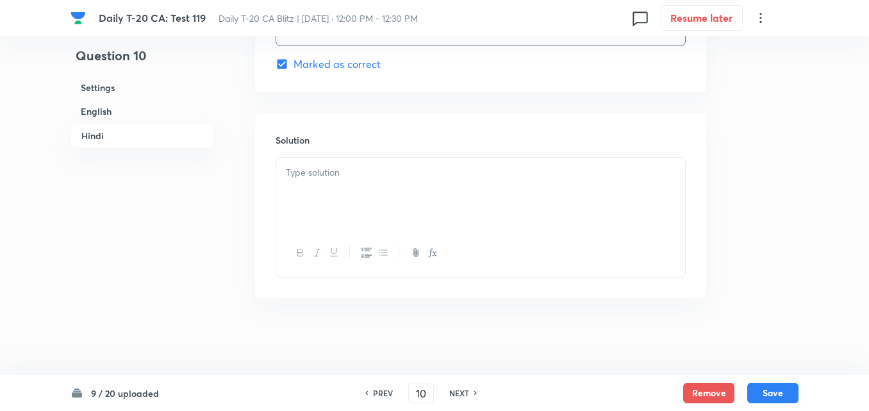
click at [350, 195] on div at bounding box center [480, 194] width 409 height 72
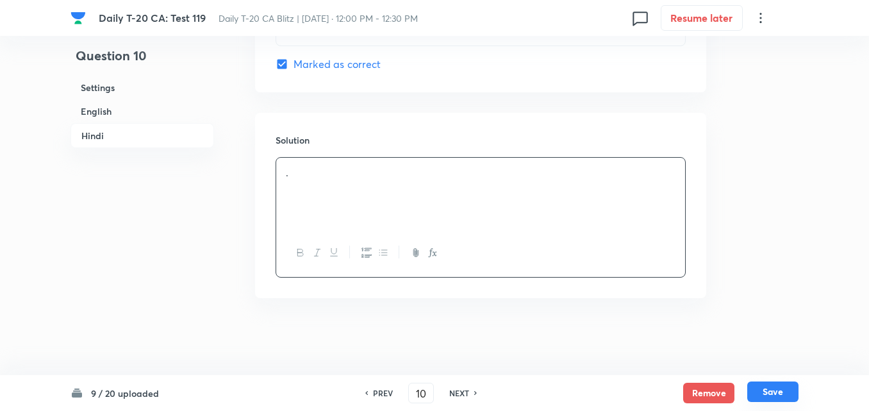
click at [755, 398] on button "Save" at bounding box center [773, 391] width 51 height 21
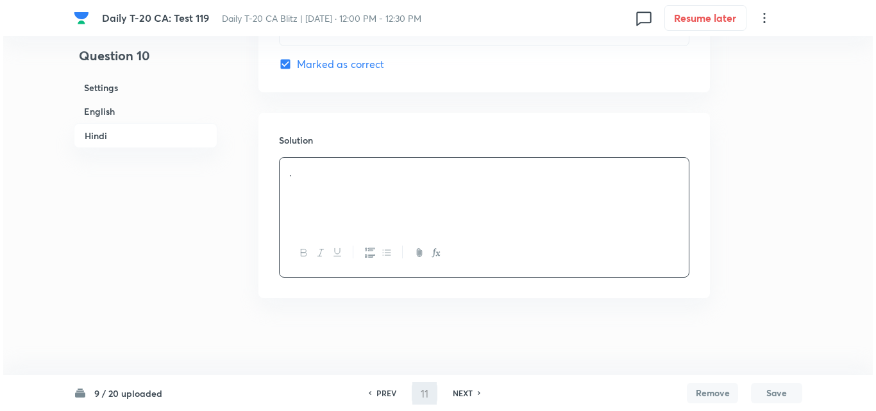
scroll to position [0, 0]
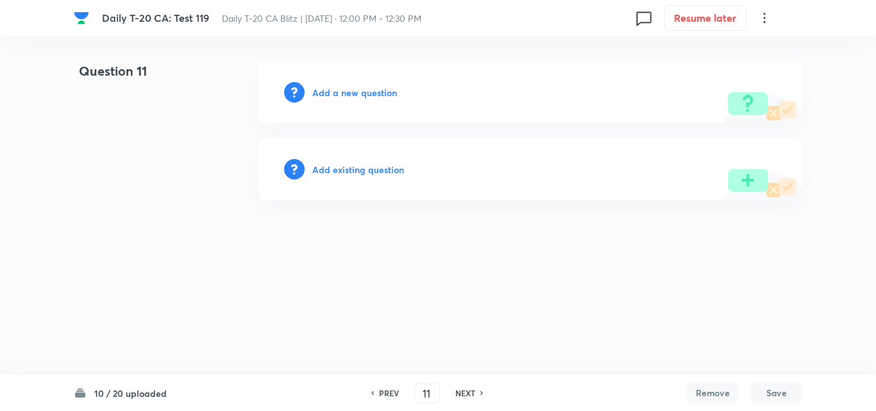
click at [332, 92] on h6 "Add a new question" at bounding box center [354, 92] width 85 height 13
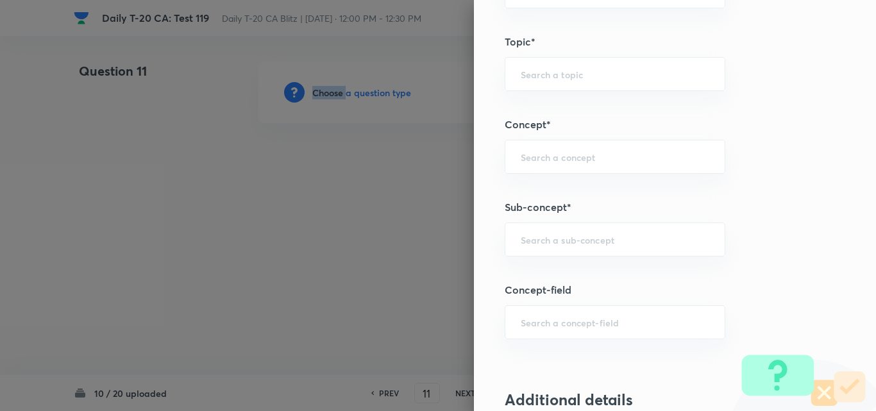
scroll to position [705, 0]
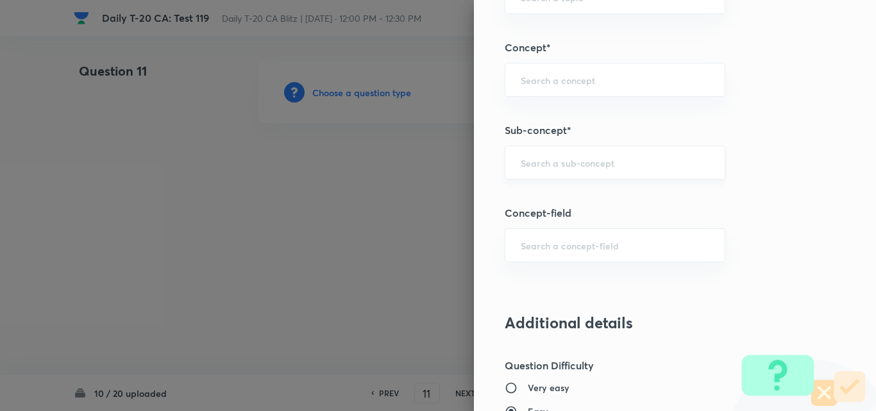
click at [599, 165] on input "text" at bounding box center [615, 162] width 188 height 12
paste input "Current Affairs 2025"
click at [656, 163] on input "Current Affairs 2025" at bounding box center [615, 162] width 188 height 12
click at [586, 192] on li "Current Affairs 2025" at bounding box center [605, 198] width 219 height 23
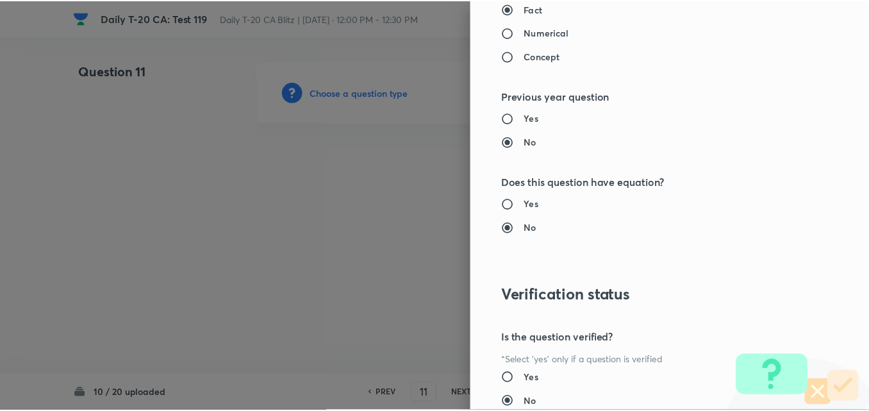
scroll to position [1337, 0]
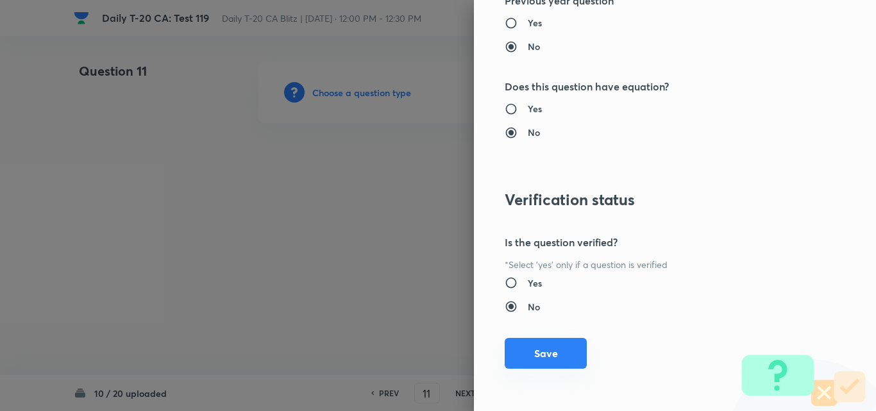
click at [566, 340] on button "Save" at bounding box center [546, 353] width 82 height 31
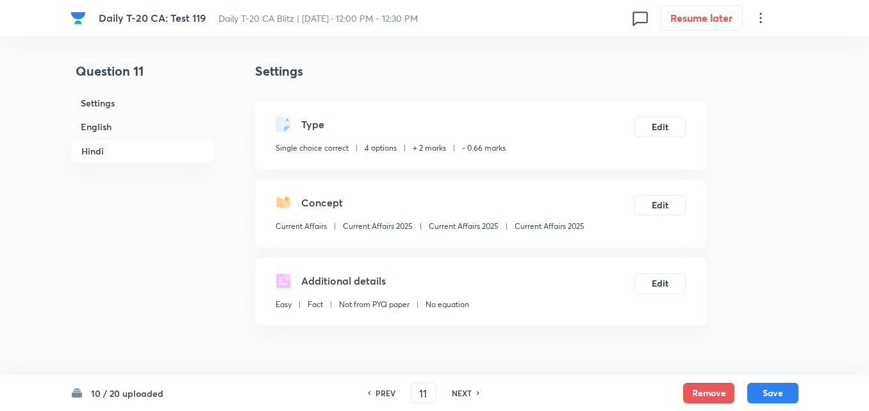
click at [119, 129] on h6 "English" at bounding box center [143, 127] width 144 height 24
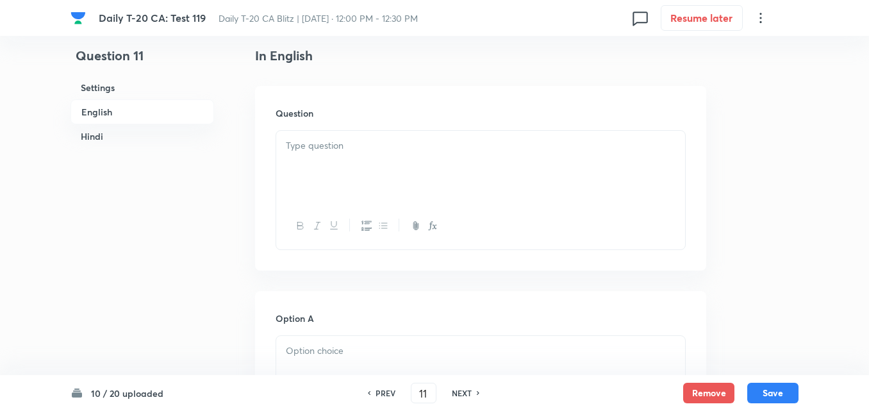
click at [352, 158] on div at bounding box center [480, 167] width 409 height 72
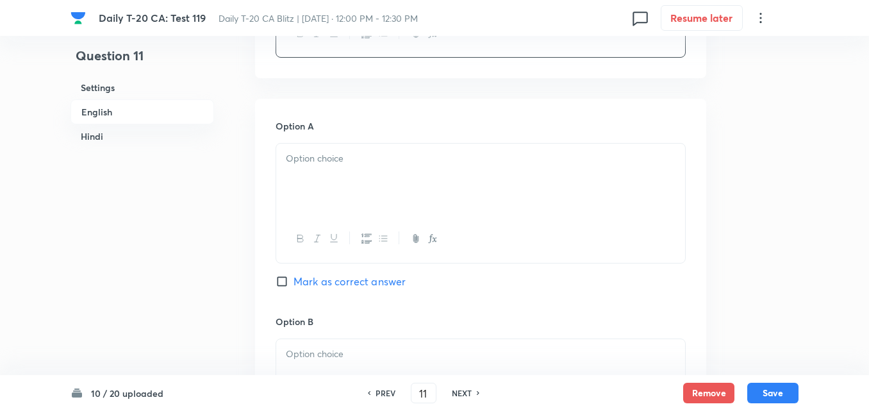
click at [338, 159] on p at bounding box center [481, 158] width 390 height 15
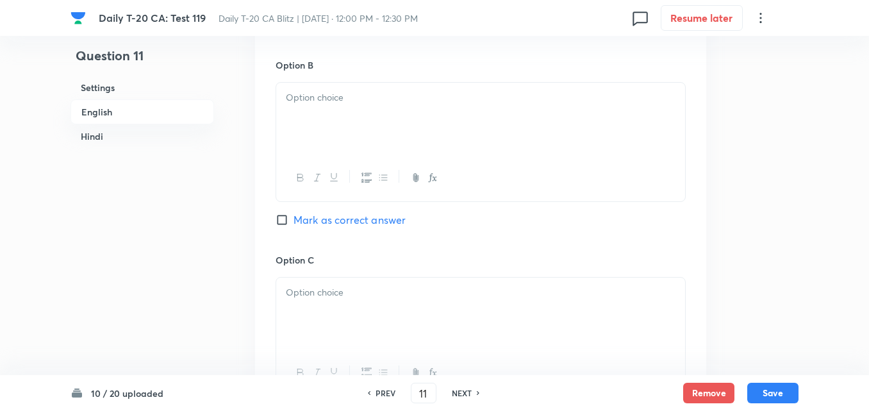
click at [340, 177] on button "button" at bounding box center [333, 178] width 17 height 16
click at [355, 145] on div "." at bounding box center [480, 119] width 409 height 72
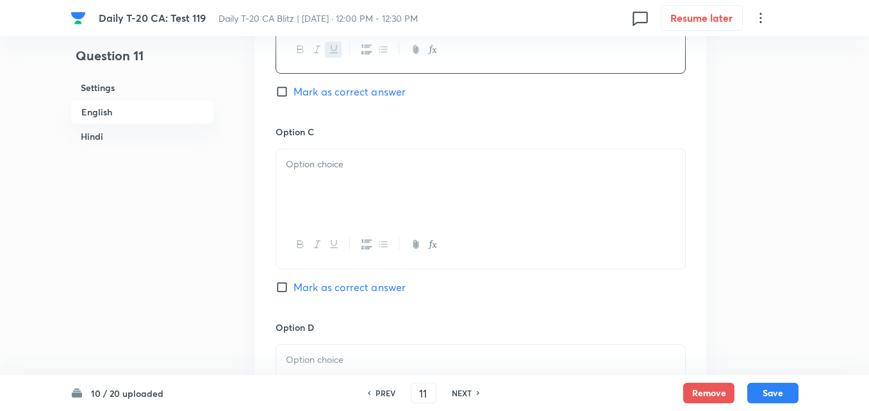
click at [356, 222] on div at bounding box center [480, 244] width 409 height 47
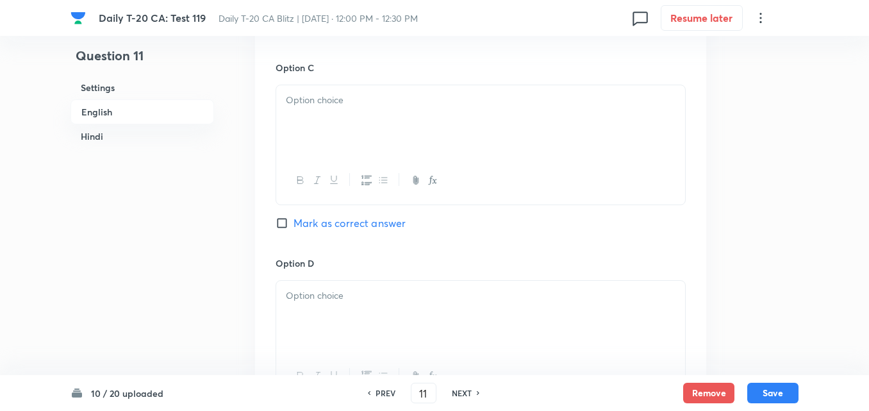
click at [340, 129] on div at bounding box center [480, 121] width 409 height 72
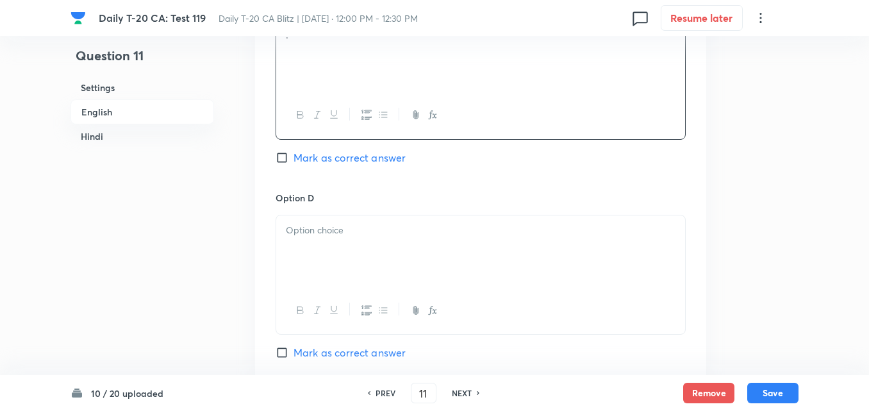
scroll to position [1100, 0]
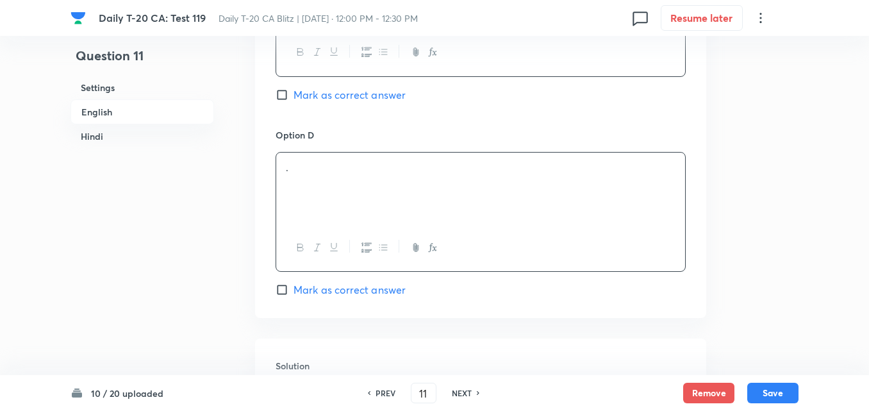
click at [356, 197] on div "." at bounding box center [480, 189] width 409 height 72
click at [356, 283] on span "Mark as correct answer" at bounding box center [350, 289] width 112 height 15
click at [294, 283] on input "Mark as correct answer" at bounding box center [285, 289] width 18 height 13
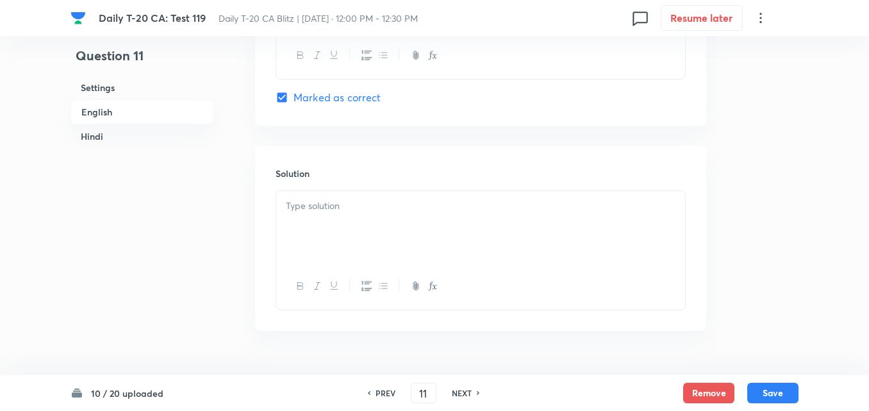
click at [341, 231] on div at bounding box center [480, 227] width 409 height 72
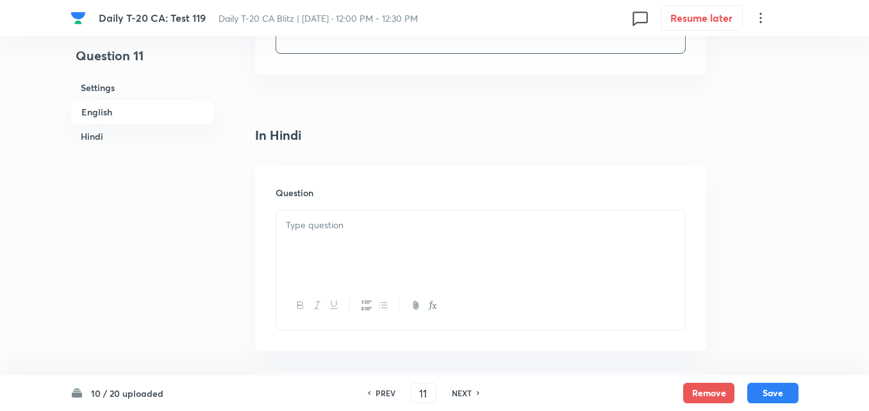
click at [344, 221] on p at bounding box center [481, 225] width 390 height 15
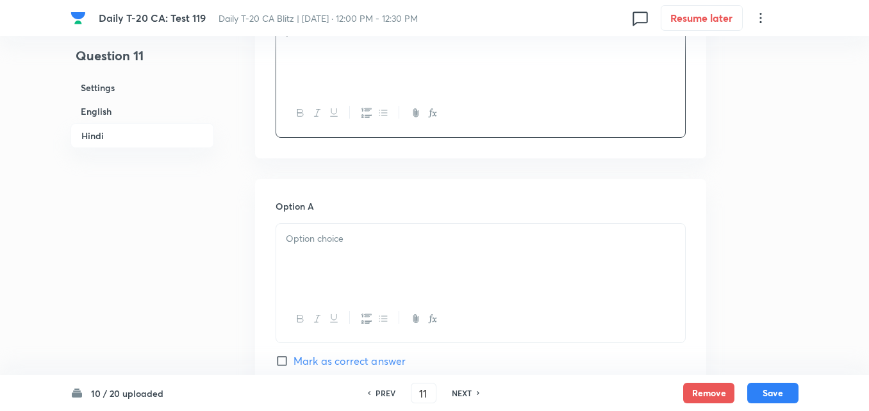
click at [350, 222] on div "Option A Mark as correct answer" at bounding box center [481, 296] width 410 height 195
click at [351, 245] on p at bounding box center [481, 238] width 390 height 15
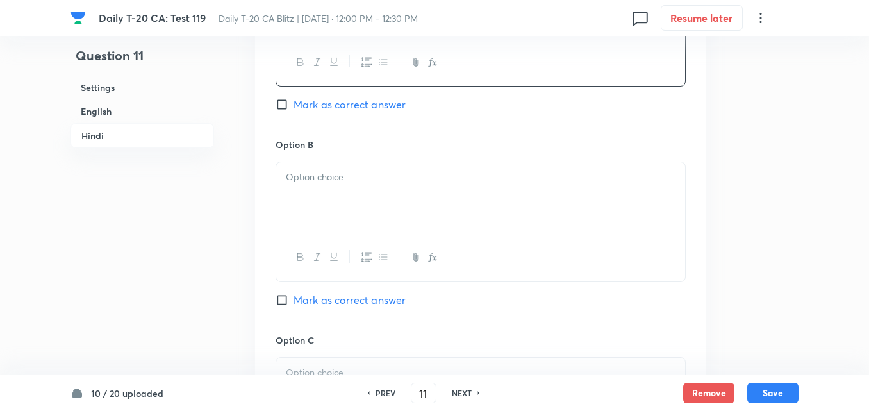
click at [347, 185] on div at bounding box center [480, 198] width 409 height 72
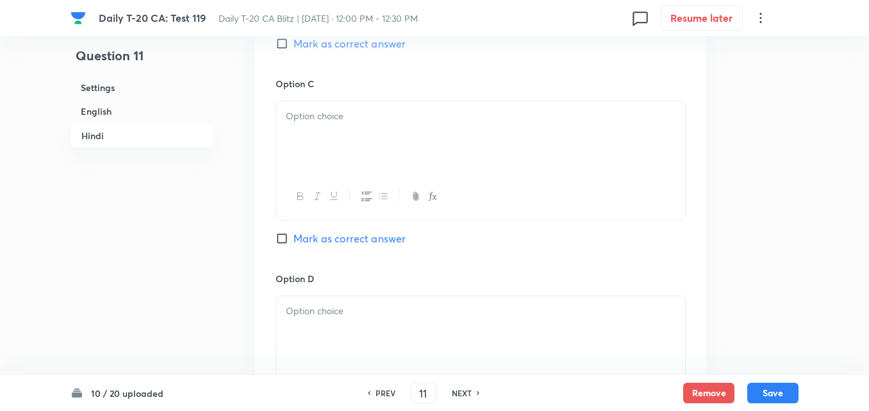
click at [342, 151] on div at bounding box center [480, 137] width 409 height 72
drag, startPoint x: 355, startPoint y: 201, endPoint x: 347, endPoint y: 142, distance: 58.8
click at [351, 199] on div at bounding box center [480, 199] width 409 height 47
click at [347, 142] on div at bounding box center [480, 140] width 409 height 72
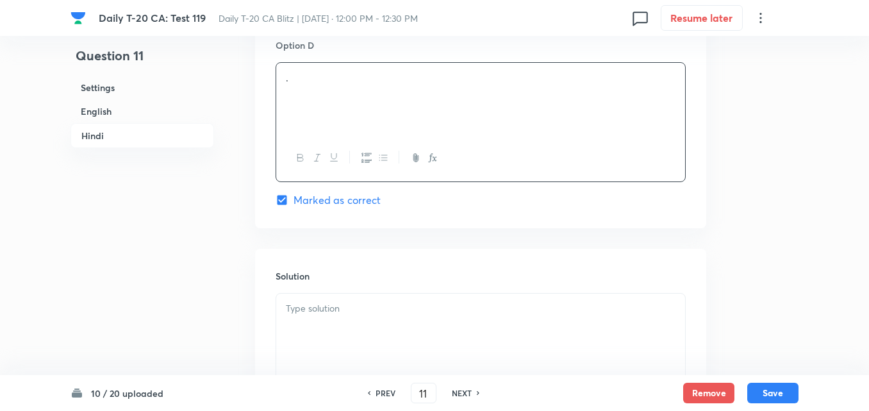
scroll to position [2624, 0]
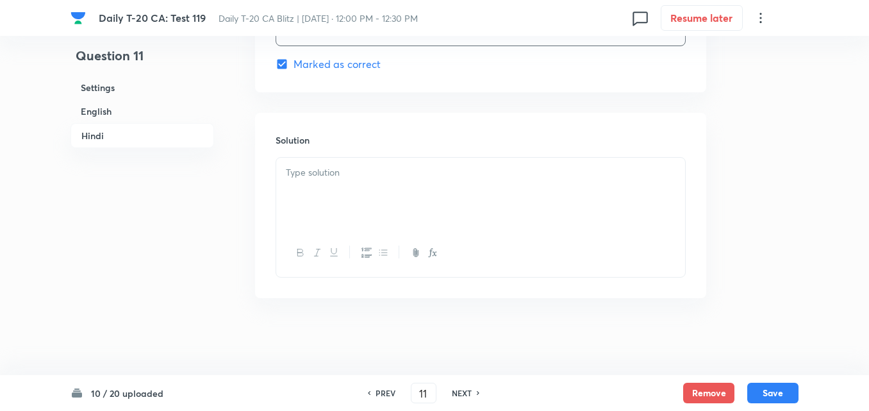
click at [363, 204] on div at bounding box center [480, 194] width 409 height 72
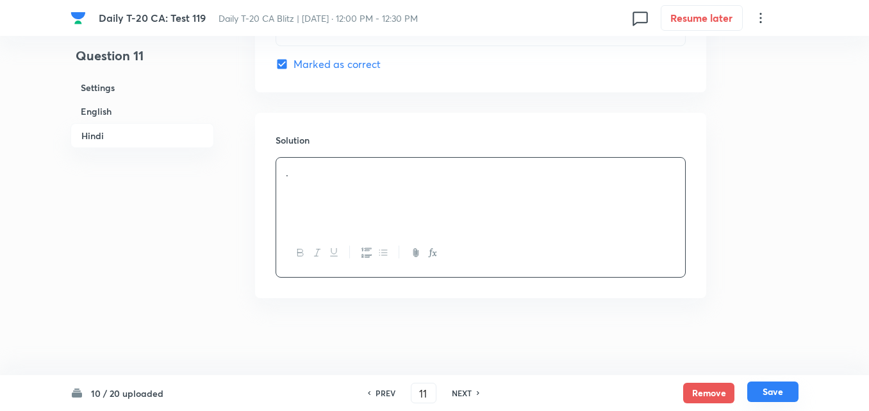
click at [767, 390] on button "Save" at bounding box center [773, 391] width 51 height 21
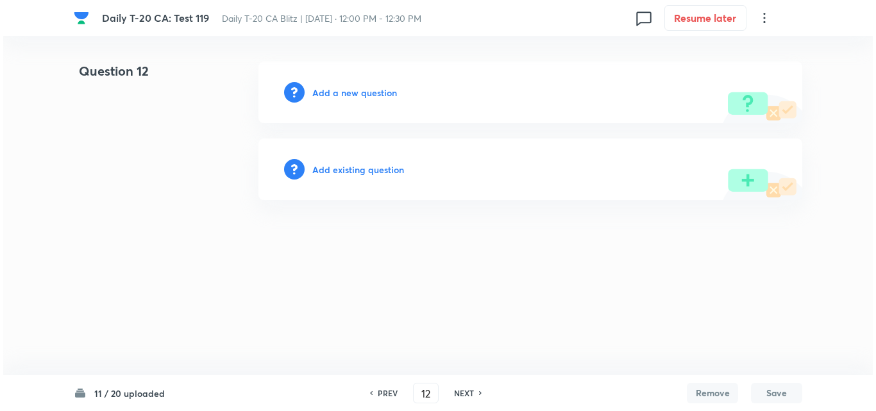
scroll to position [0, 0]
click at [342, 92] on h6 "Add a new question" at bounding box center [354, 92] width 85 height 13
click at [342, 92] on h6 "Choose a question type" at bounding box center [361, 92] width 99 height 13
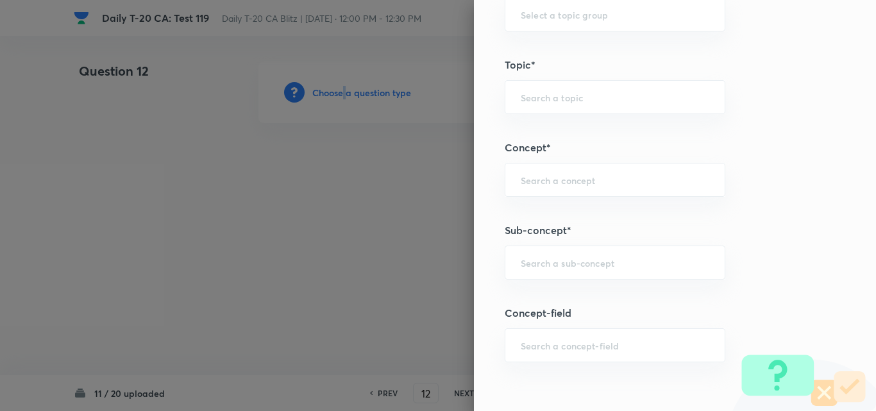
scroll to position [641, 0]
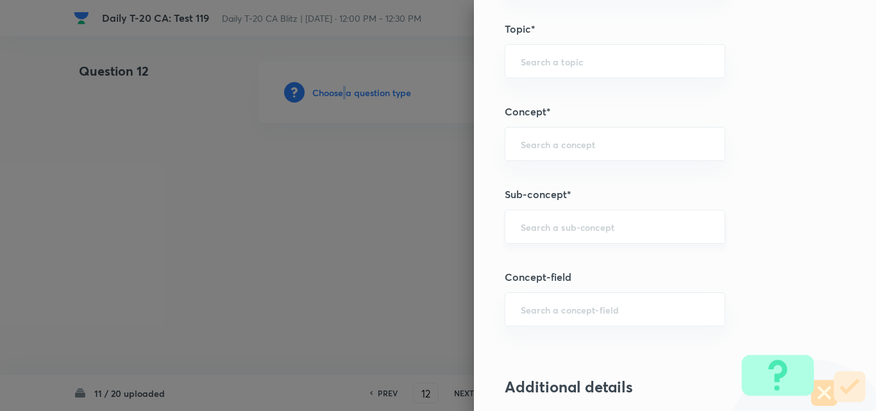
click at [629, 213] on div "​" at bounding box center [615, 227] width 221 height 34
paste input "Current Affairs 2025"
click at [638, 225] on input "Current Affairs 2025" at bounding box center [615, 227] width 188 height 12
drag, startPoint x: 621, startPoint y: 253, endPoint x: 611, endPoint y: 262, distance: 14.1
click at [611, 262] on li "Current Affairs 2025" at bounding box center [605, 262] width 219 height 23
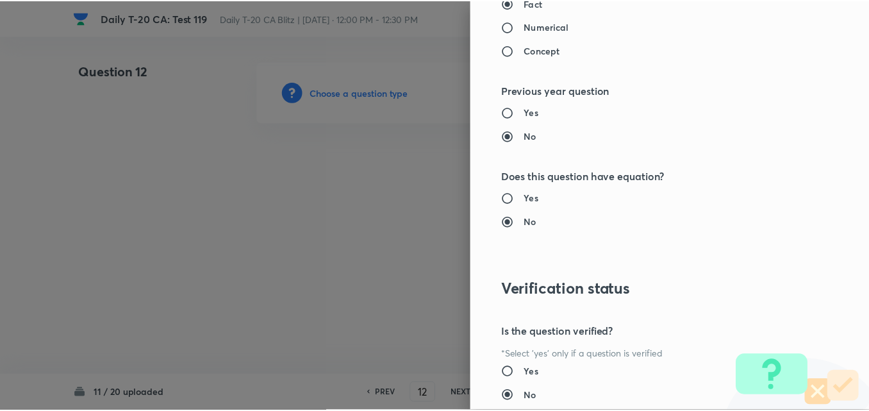
scroll to position [1337, 0]
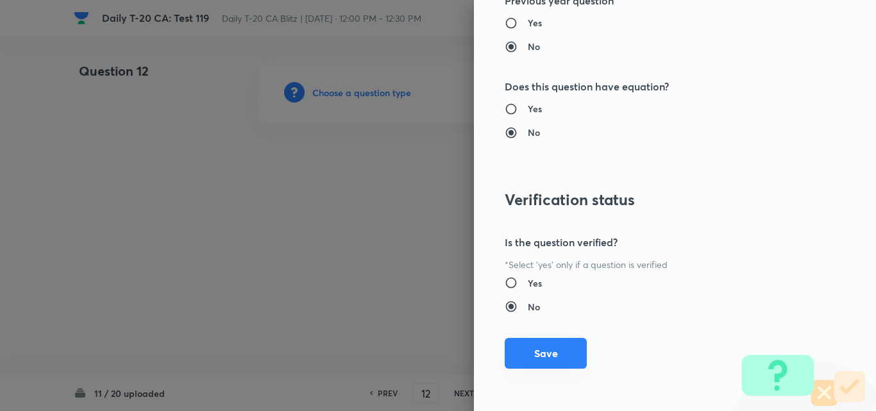
click at [554, 355] on button "Save" at bounding box center [546, 353] width 82 height 31
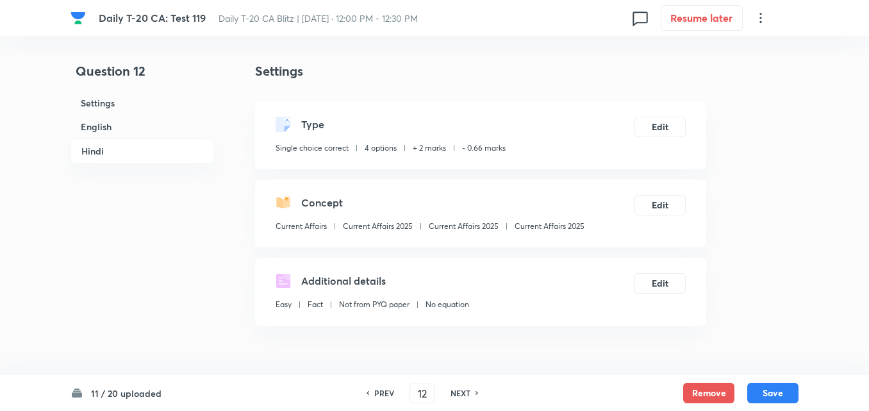
click at [129, 121] on h6 "English" at bounding box center [143, 127] width 144 height 24
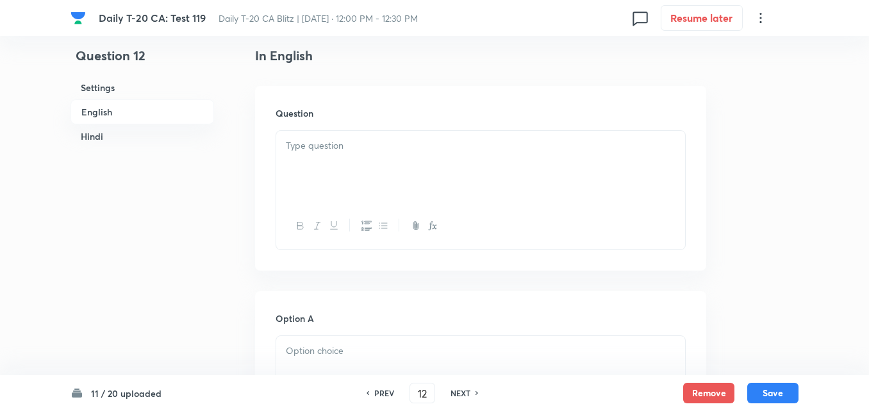
drag, startPoint x: 364, startPoint y: 169, endPoint x: 408, endPoint y: 193, distance: 50.8
click at [364, 169] on div at bounding box center [480, 167] width 409 height 72
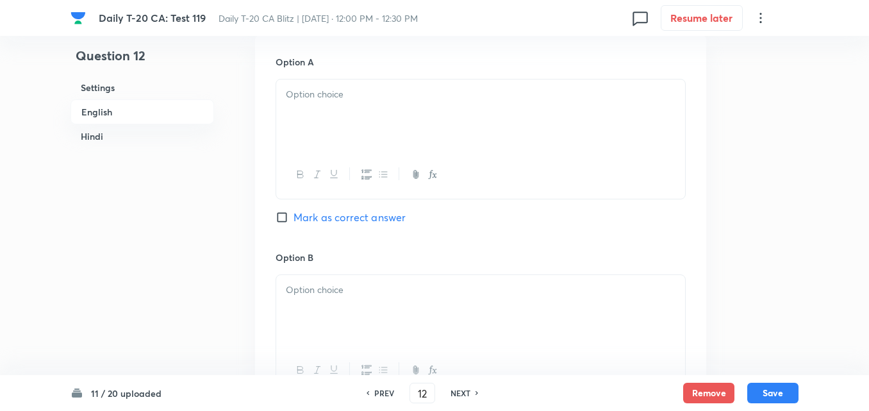
click at [312, 115] on div at bounding box center [480, 116] width 409 height 72
click at [345, 131] on div at bounding box center [480, 119] width 409 height 72
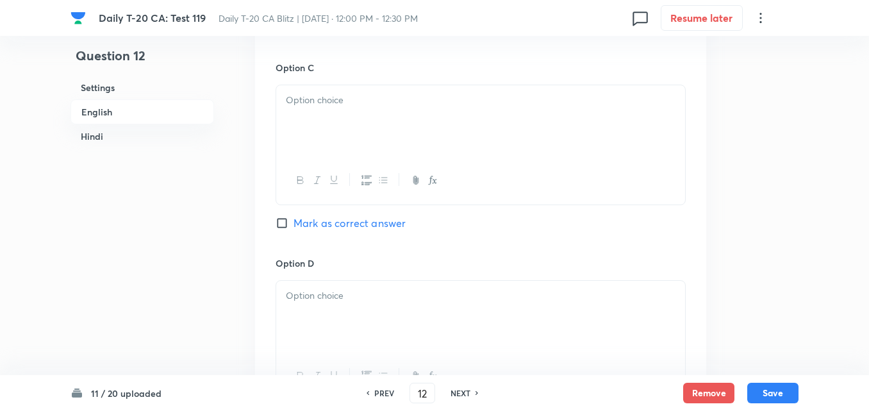
click at [349, 135] on div at bounding box center [480, 121] width 409 height 72
click at [356, 137] on div at bounding box center [480, 124] width 409 height 72
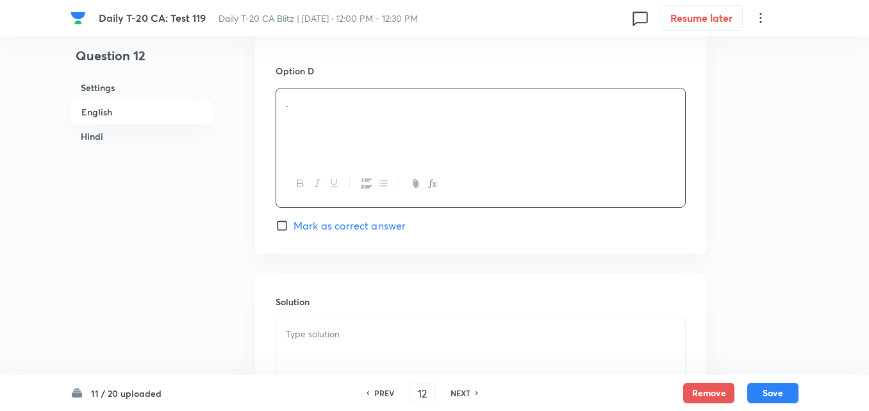
click at [373, 226] on span "Mark as correct answer" at bounding box center [350, 225] width 112 height 15
click at [294, 226] on input "Mark as correct answer" at bounding box center [285, 225] width 18 height 13
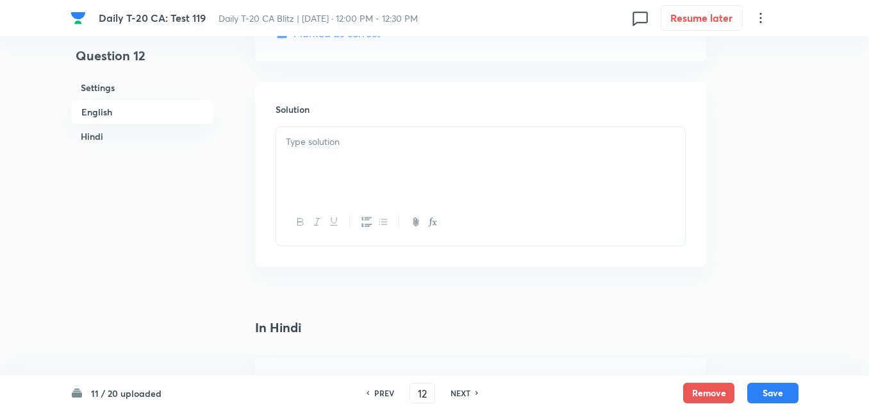
click at [357, 153] on div at bounding box center [480, 163] width 409 height 72
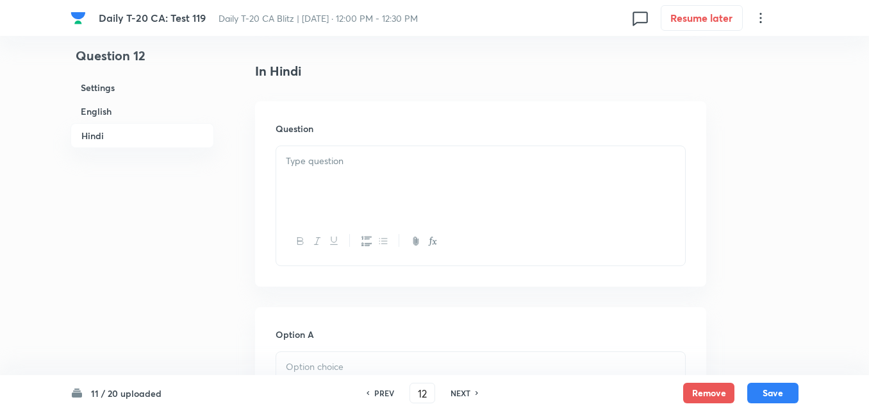
click at [359, 230] on div at bounding box center [480, 241] width 409 height 47
click at [360, 184] on div at bounding box center [480, 182] width 409 height 72
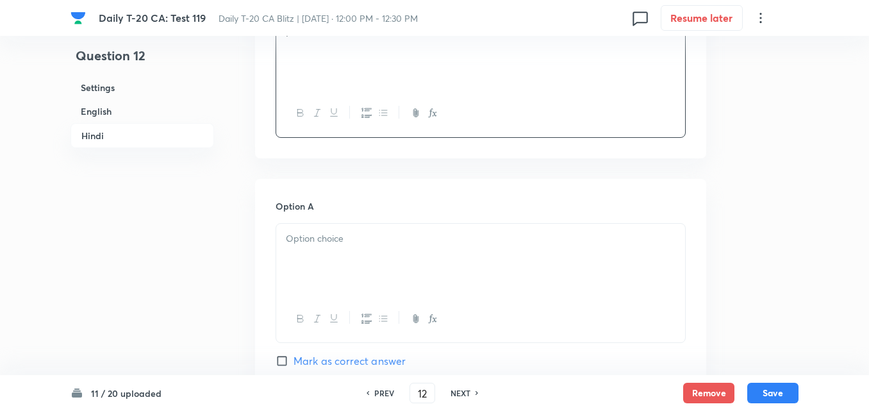
click at [372, 240] on p at bounding box center [481, 238] width 390 height 15
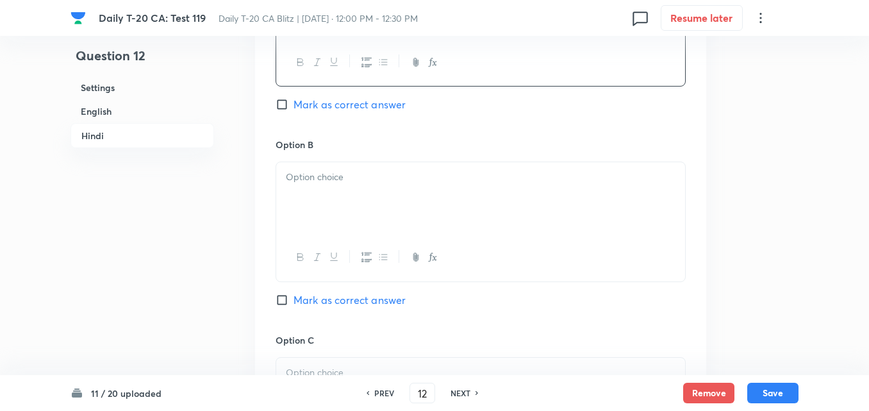
click at [358, 200] on div at bounding box center [480, 198] width 409 height 72
click at [354, 200] on div at bounding box center [480, 201] width 409 height 72
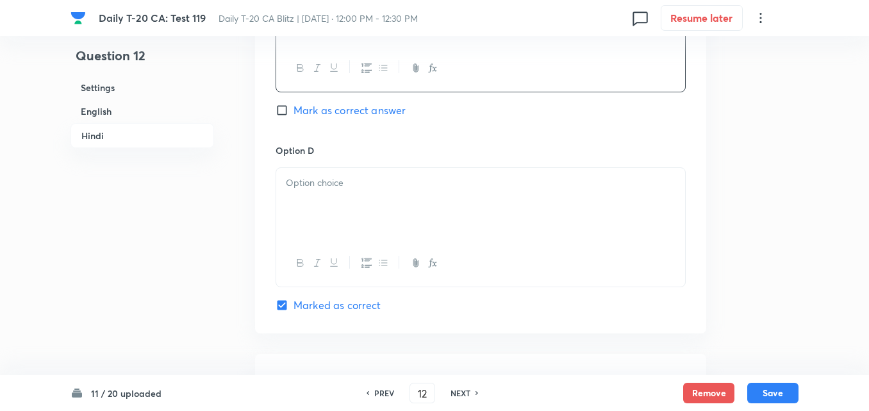
click at [356, 185] on p at bounding box center [481, 183] width 390 height 15
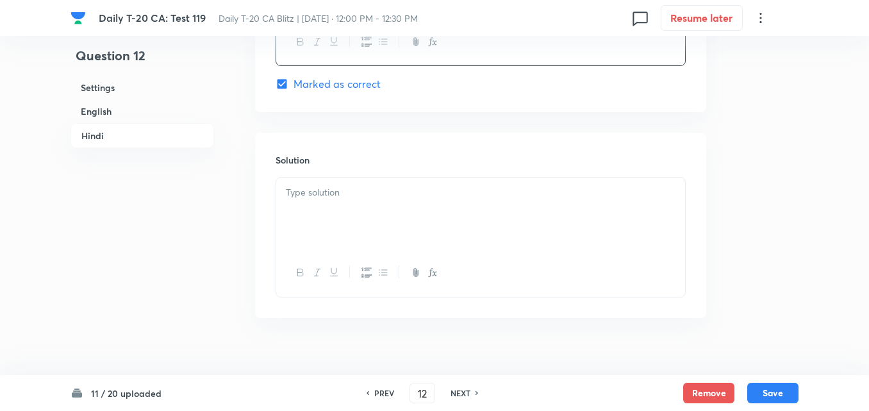
scroll to position [2624, 0]
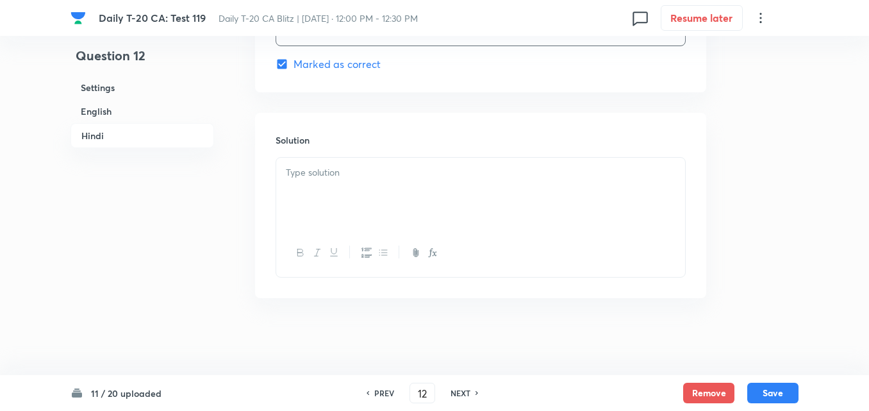
click at [361, 206] on div at bounding box center [480, 194] width 409 height 72
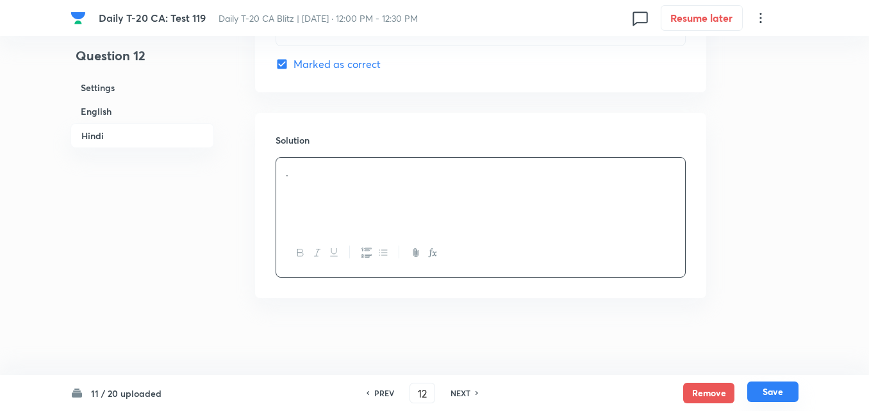
click at [766, 394] on button "Save" at bounding box center [773, 391] width 51 height 21
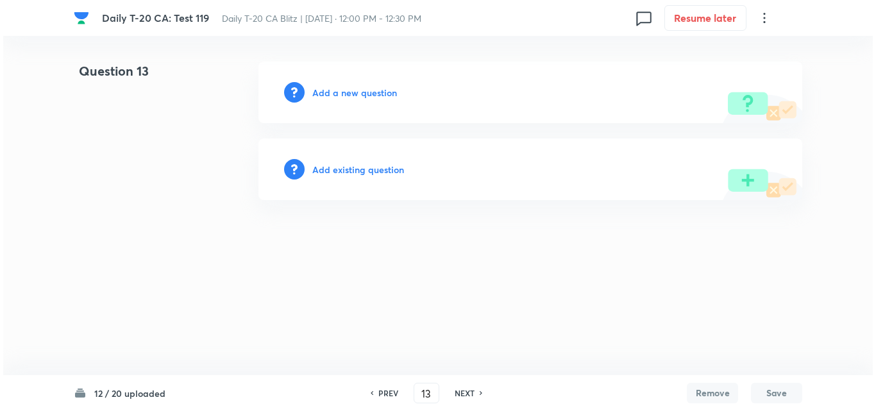
scroll to position [0, 0]
click at [363, 94] on h6 "Add a new question" at bounding box center [354, 92] width 85 height 13
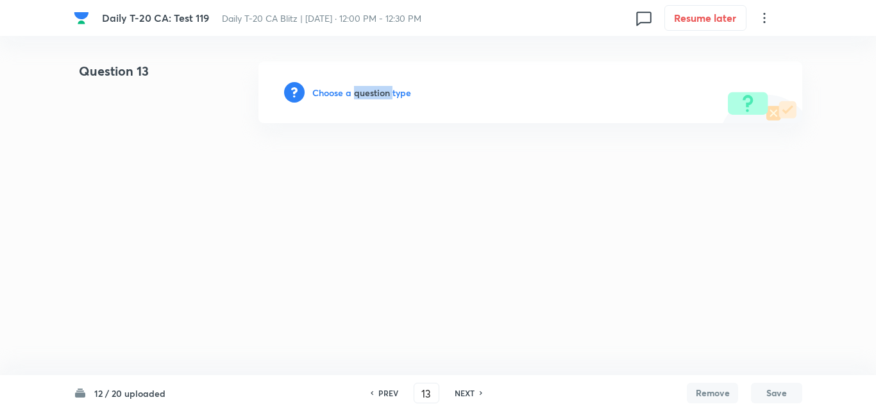
click at [363, 94] on h6 "Choose a question type" at bounding box center [361, 92] width 99 height 13
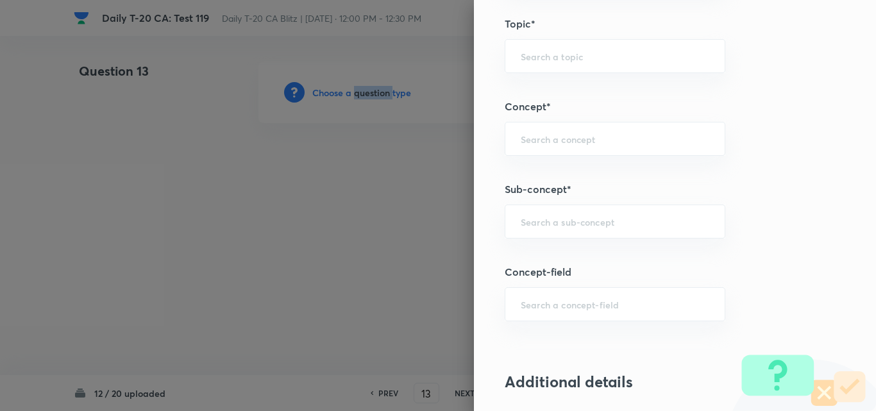
scroll to position [705, 0]
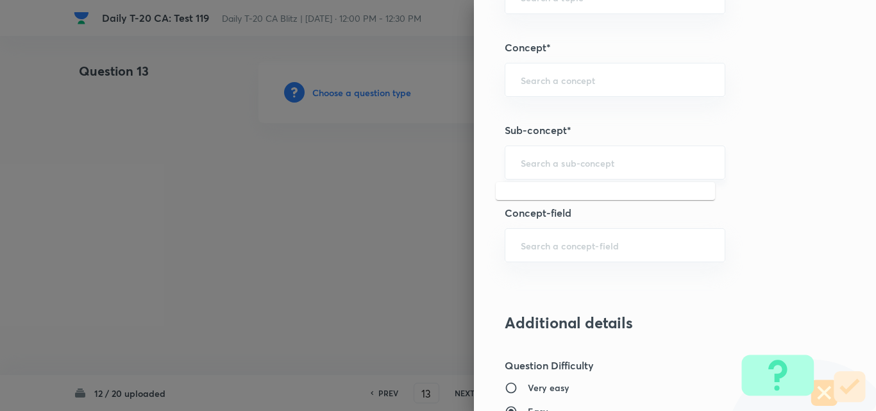
click at [598, 163] on input "text" at bounding box center [615, 162] width 188 height 12
paste input "Current Affairs 2025"
click at [663, 160] on input "Current Affairs 2025" at bounding box center [615, 162] width 188 height 12
click at [607, 171] on div "​" at bounding box center [615, 163] width 221 height 34
click at [631, 167] on input "text" at bounding box center [615, 162] width 188 height 12
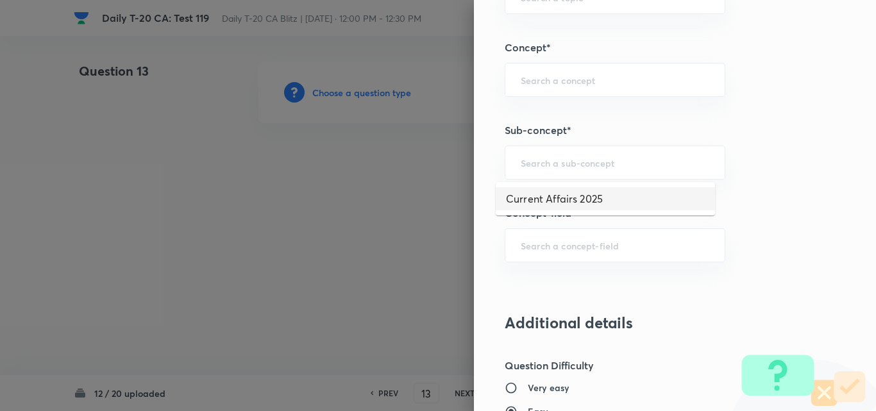
click at [610, 190] on li "Current Affairs 2025" at bounding box center [605, 198] width 219 height 23
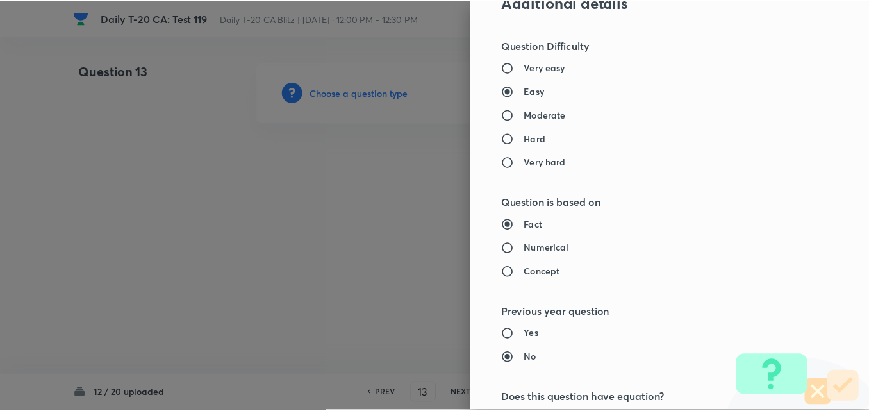
scroll to position [1337, 0]
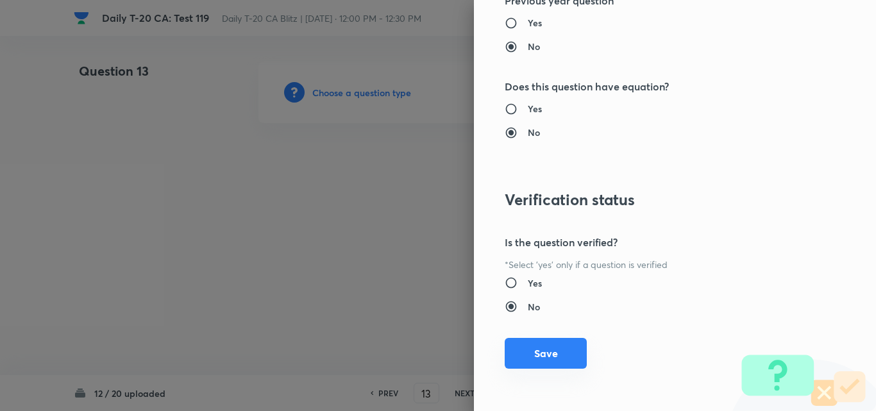
click at [547, 355] on button "Save" at bounding box center [546, 353] width 82 height 31
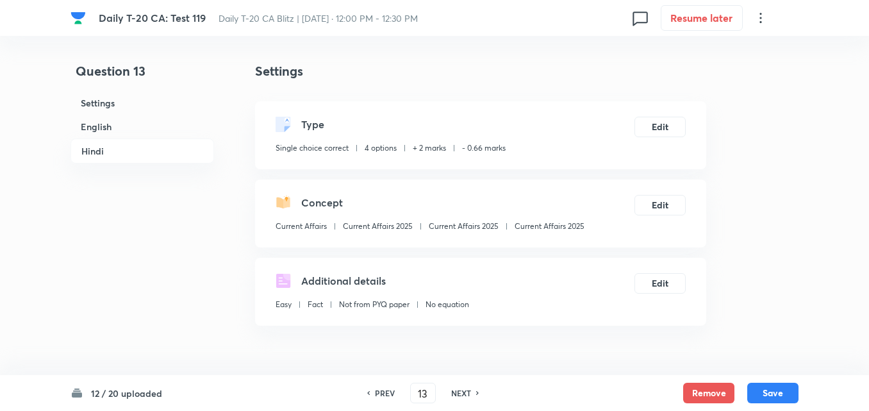
click at [126, 131] on h6 "English" at bounding box center [143, 127] width 144 height 24
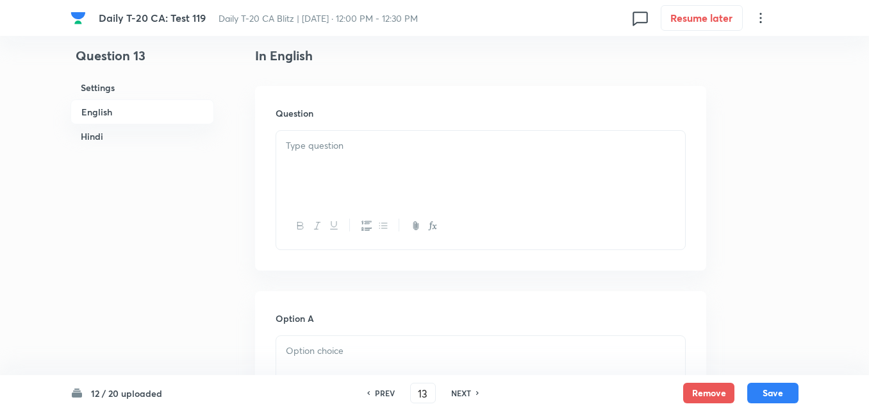
click at [387, 158] on div at bounding box center [480, 167] width 409 height 72
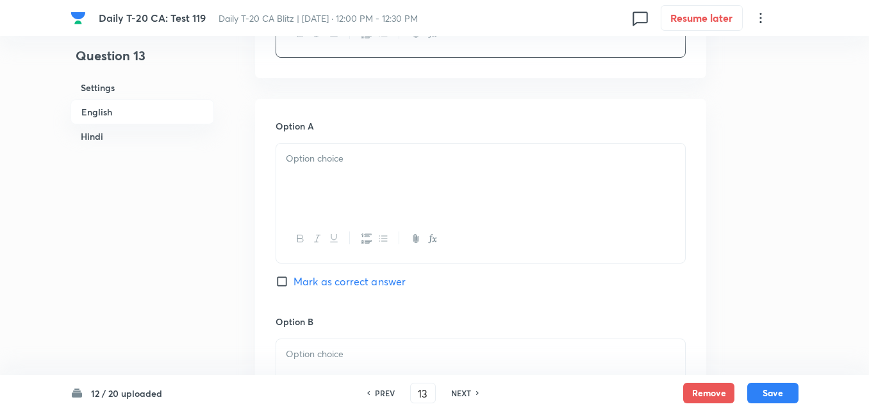
click at [347, 183] on div at bounding box center [480, 180] width 409 height 72
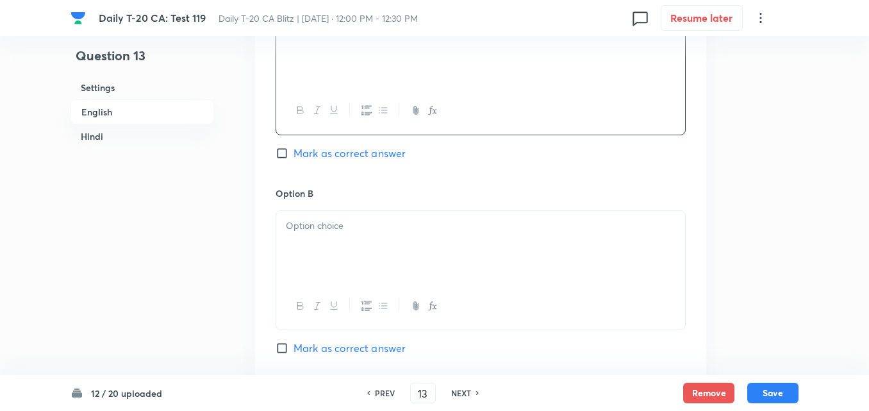
click at [365, 228] on p at bounding box center [481, 226] width 390 height 15
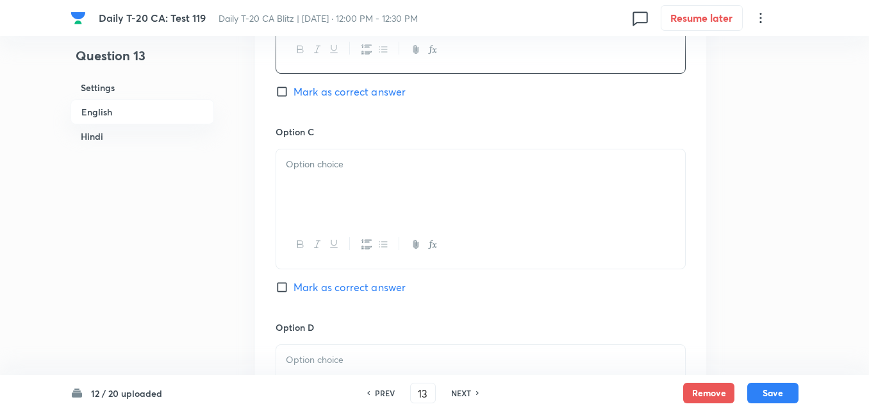
click at [362, 179] on div at bounding box center [480, 185] width 409 height 72
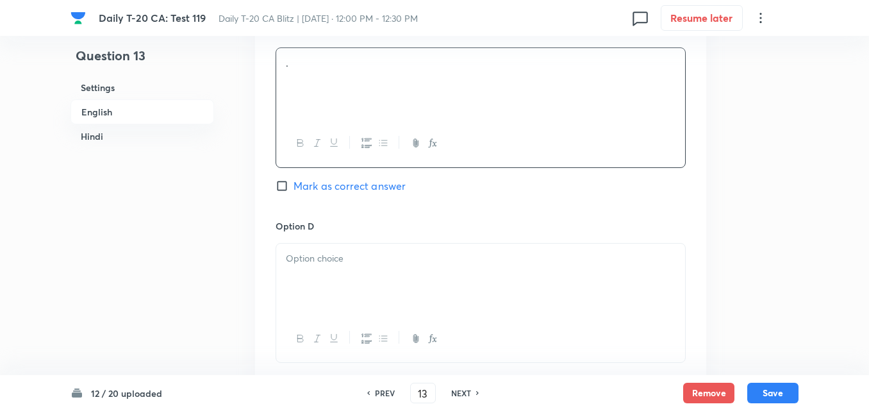
scroll to position [1100, 0]
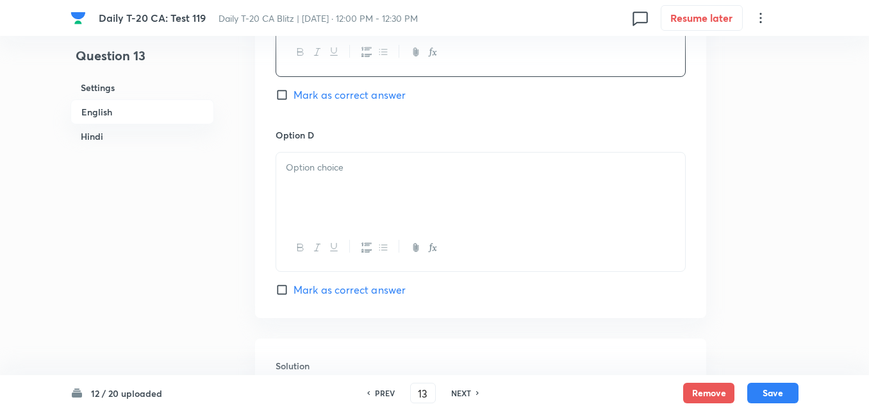
click at [367, 188] on div at bounding box center [480, 189] width 409 height 72
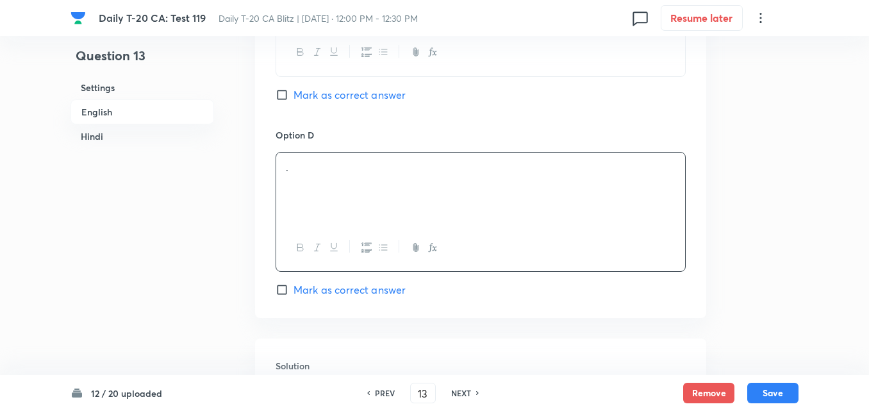
click at [380, 287] on span "Mark as correct answer" at bounding box center [350, 289] width 112 height 15
click at [294, 287] on input "Mark as correct answer" at bounding box center [285, 289] width 18 height 13
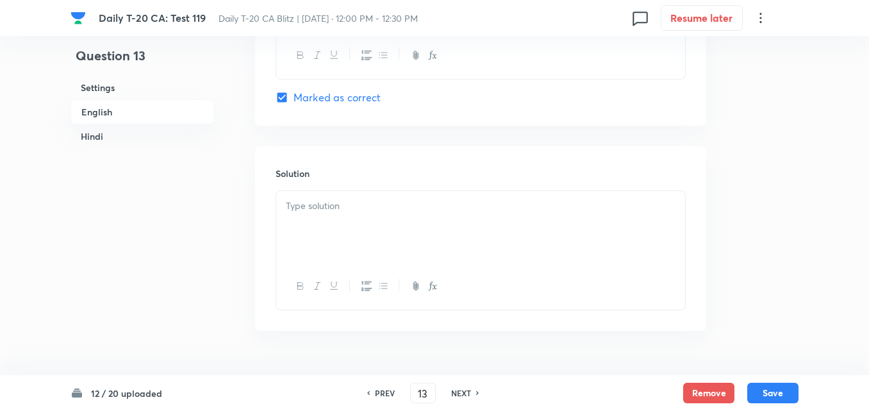
click at [352, 178] on h6 "Solution" at bounding box center [481, 173] width 410 height 13
click at [351, 237] on div at bounding box center [480, 227] width 409 height 72
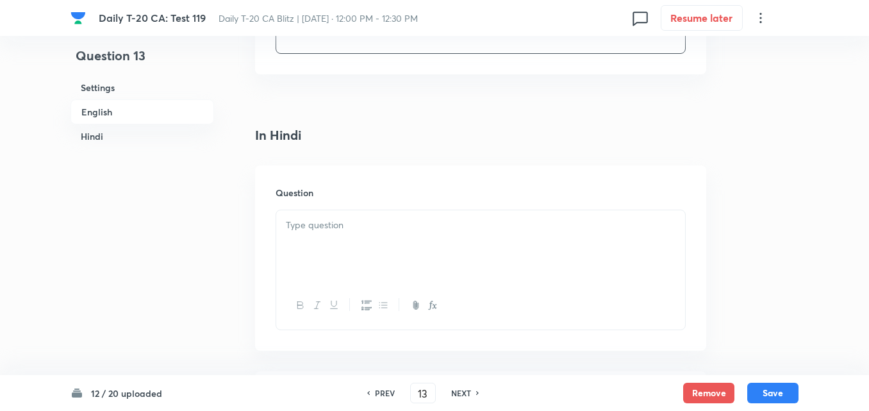
click at [351, 194] on h6 "Question" at bounding box center [481, 192] width 410 height 13
click at [360, 257] on div at bounding box center [480, 246] width 409 height 72
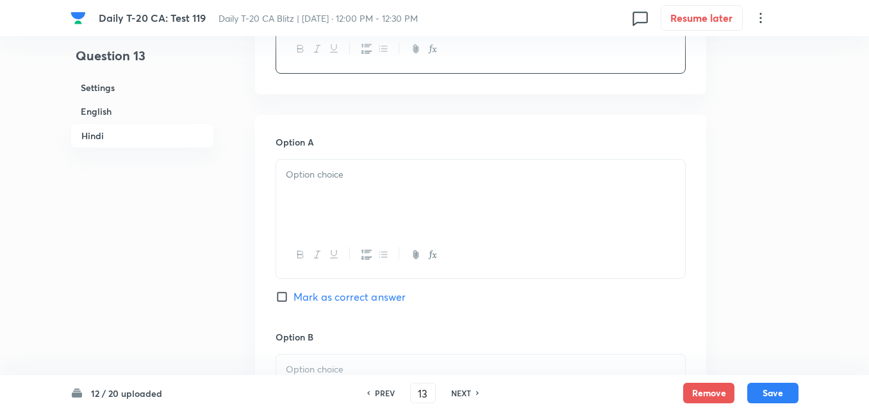
click at [356, 199] on div at bounding box center [480, 196] width 409 height 72
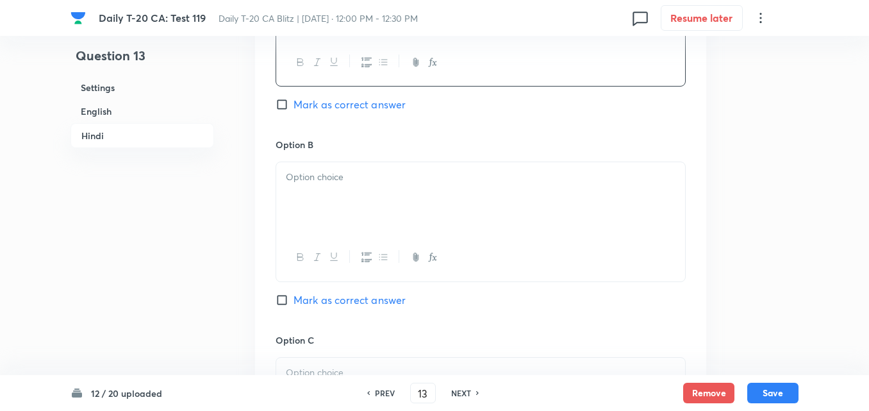
click at [362, 207] on div at bounding box center [480, 198] width 409 height 72
click at [359, 204] on div at bounding box center [480, 201] width 409 height 72
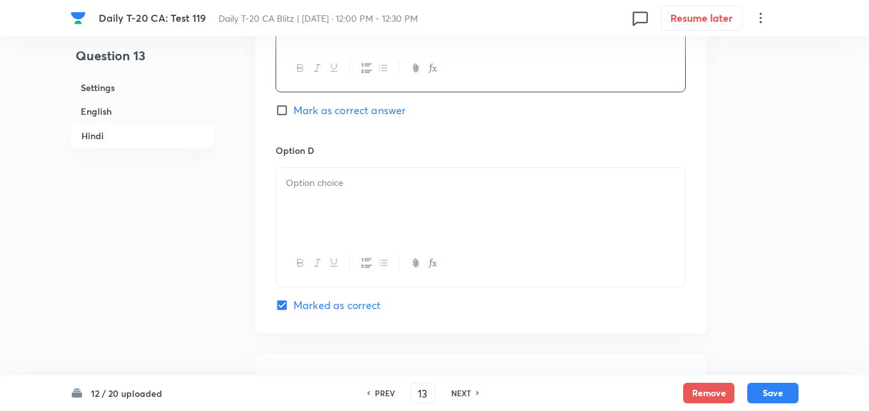
click at [361, 206] on div at bounding box center [480, 204] width 409 height 72
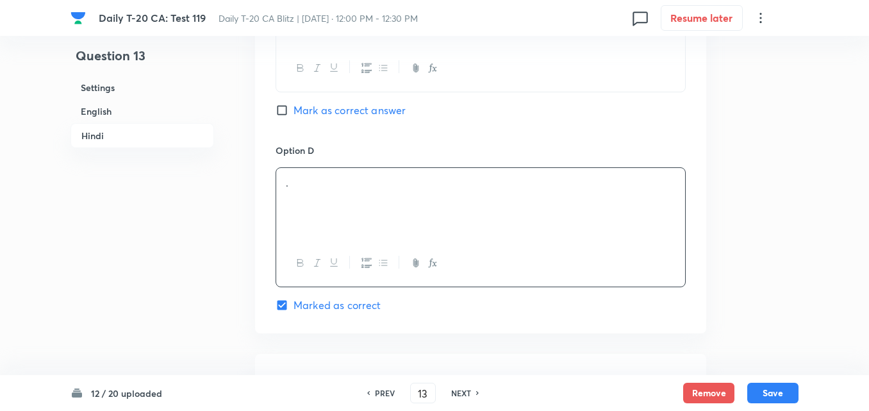
scroll to position [2575, 0]
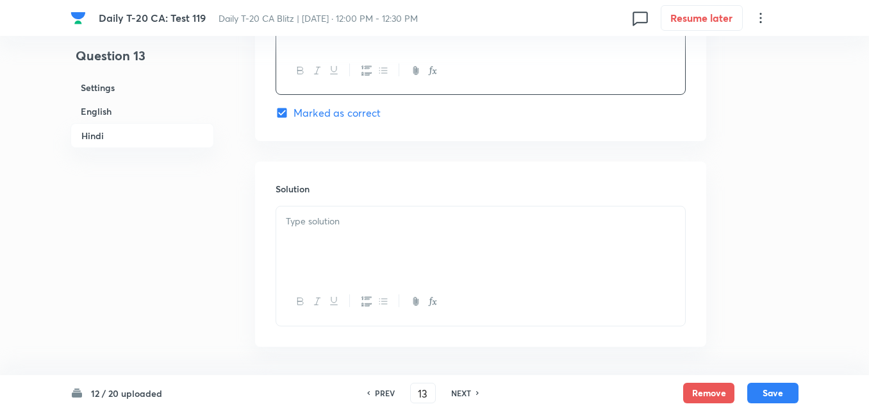
click at [361, 206] on div at bounding box center [481, 266] width 410 height 120
click at [371, 265] on div at bounding box center [480, 242] width 409 height 72
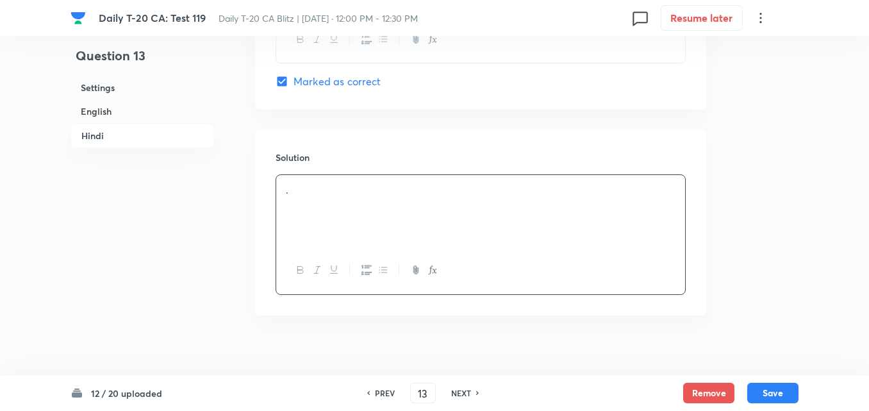
scroll to position [2624, 0]
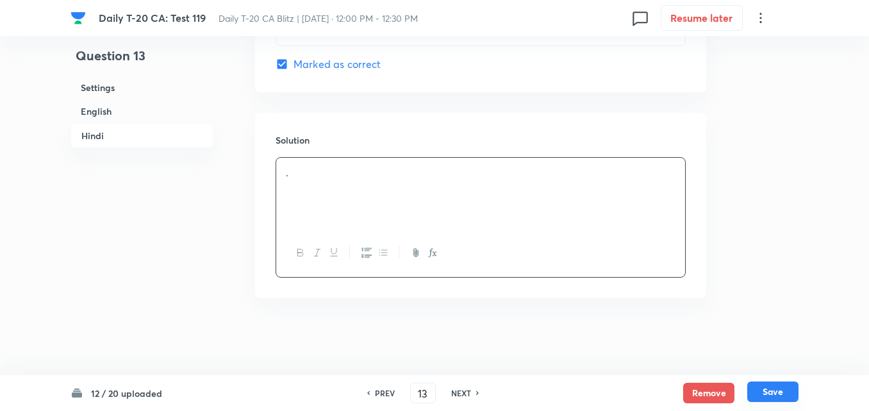
click at [791, 388] on button "Save" at bounding box center [773, 391] width 51 height 21
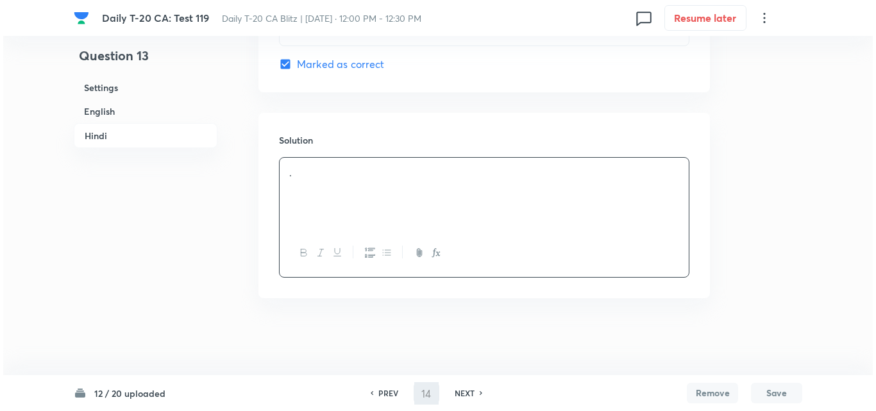
scroll to position [0, 0]
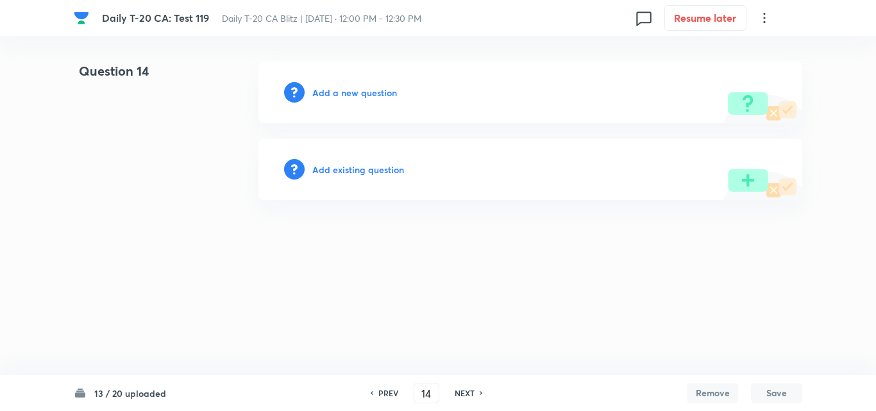
click at [364, 97] on h6 "Add a new question" at bounding box center [354, 92] width 85 height 13
click at [364, 97] on h6 "Choose a question type" at bounding box center [361, 92] width 99 height 13
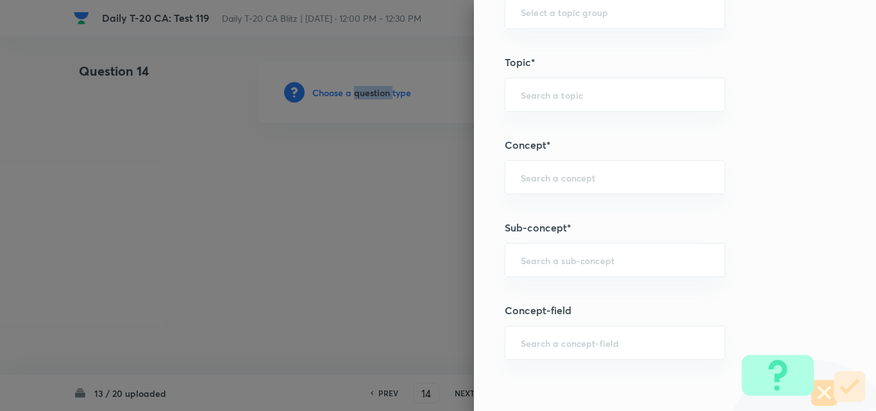
scroll to position [769, 0]
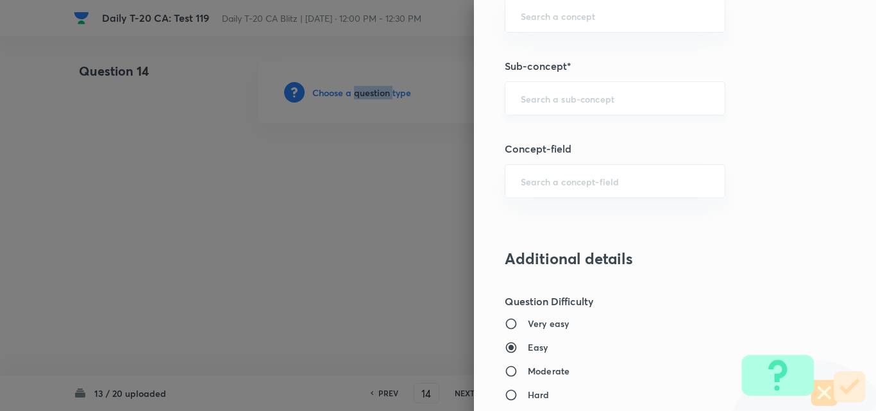
click at [597, 109] on div "​" at bounding box center [615, 98] width 221 height 34
paste input "Current Affairs 2025"
click at [677, 100] on input "Current Affairs 2025" at bounding box center [615, 98] width 188 height 12
click at [567, 141] on li "Current Affairs 2025" at bounding box center [605, 134] width 219 height 23
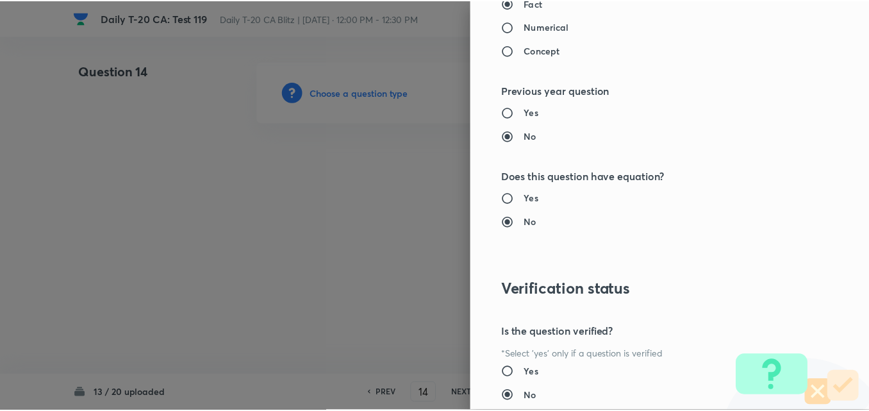
scroll to position [1337, 0]
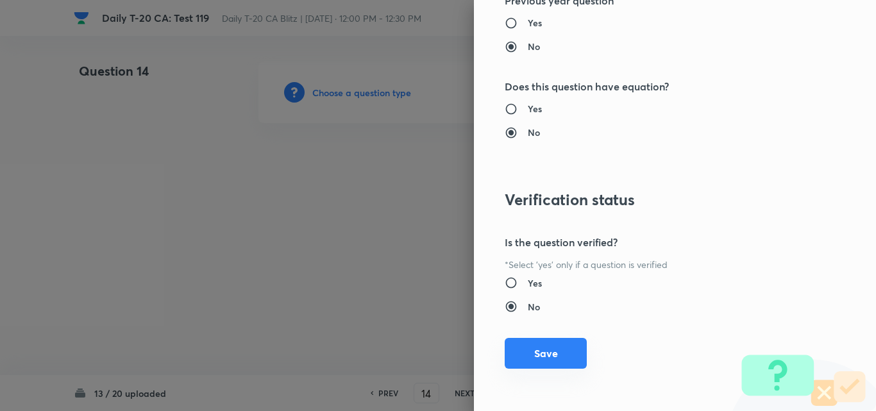
click at [564, 368] on button "Save" at bounding box center [546, 353] width 82 height 31
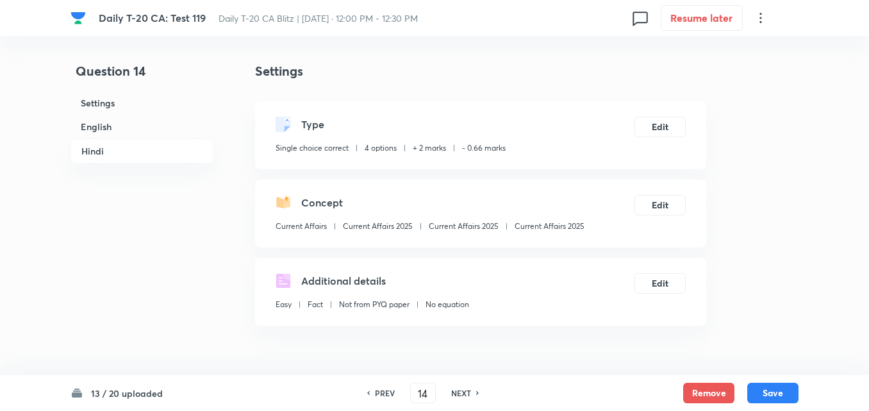
click at [87, 124] on h6 "English" at bounding box center [143, 127] width 144 height 24
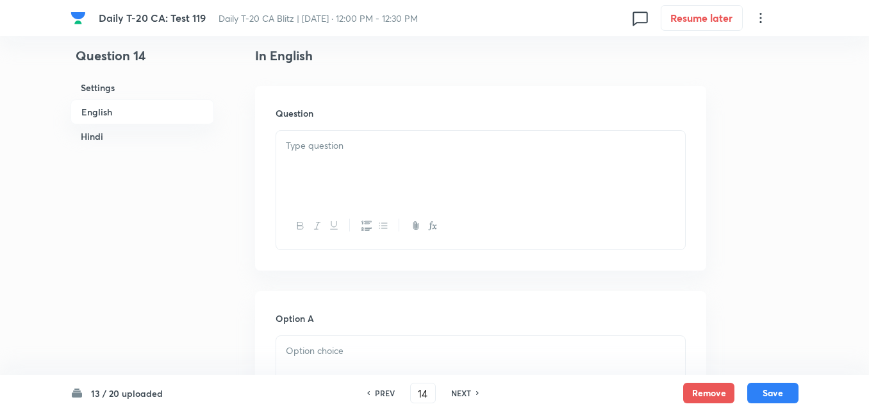
click at [429, 194] on div at bounding box center [480, 167] width 409 height 72
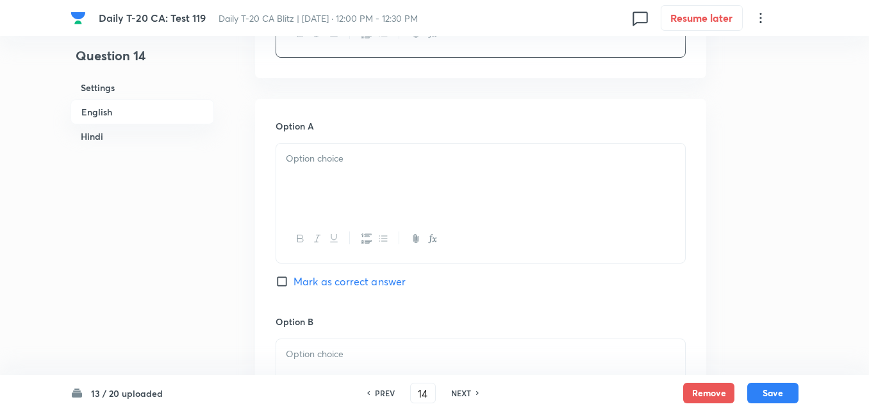
click at [371, 213] on div at bounding box center [480, 180] width 409 height 72
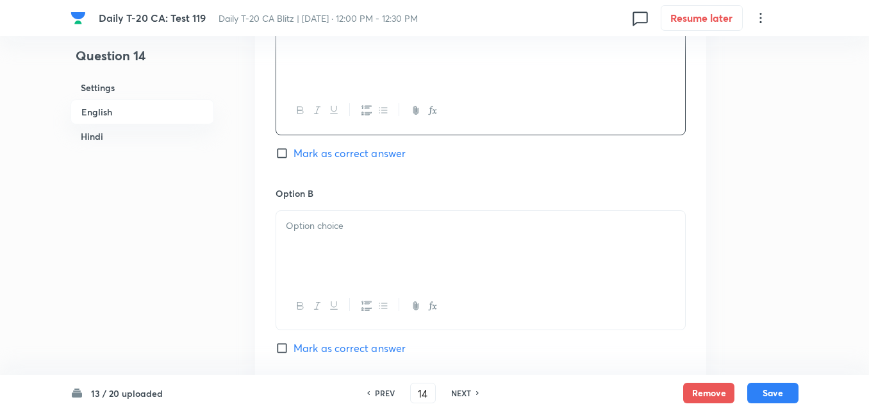
click at [364, 221] on p at bounding box center [481, 226] width 390 height 15
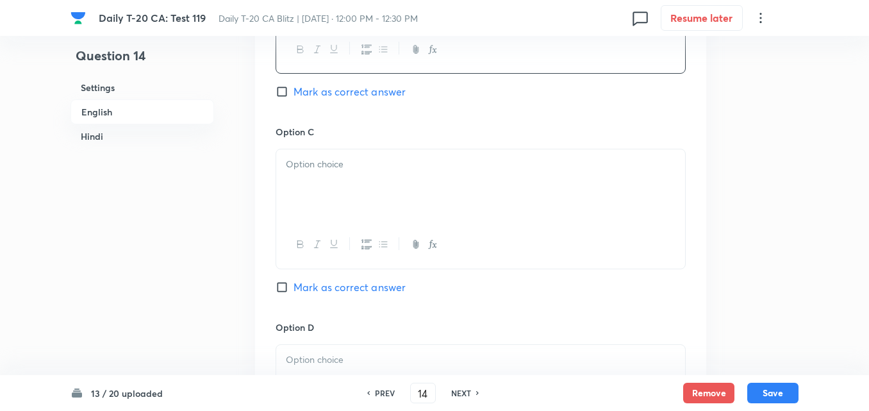
click at [355, 183] on div at bounding box center [480, 185] width 409 height 72
click at [366, 210] on div at bounding box center [480, 189] width 409 height 72
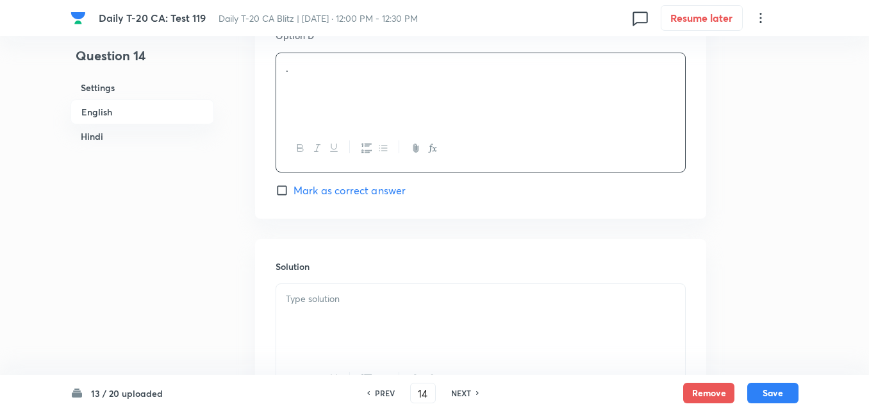
scroll to position [1293, 0]
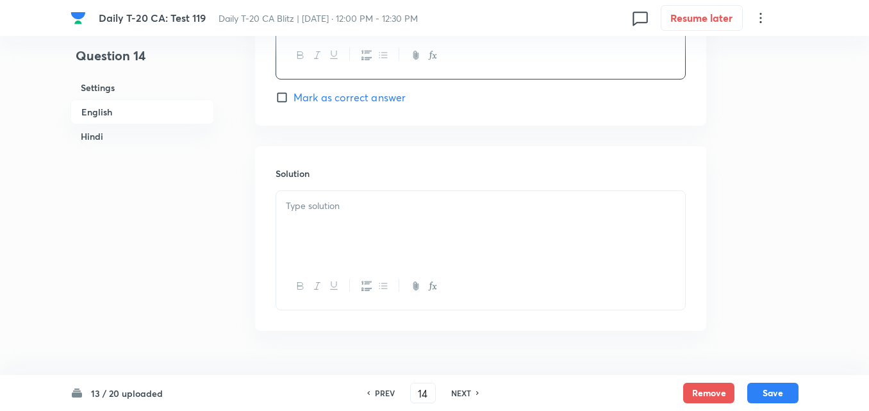
click at [385, 93] on span "Mark as correct answer" at bounding box center [350, 97] width 112 height 15
click at [294, 93] on input "Mark as correct answer" at bounding box center [285, 97] width 18 height 13
click at [377, 228] on div at bounding box center [480, 227] width 409 height 72
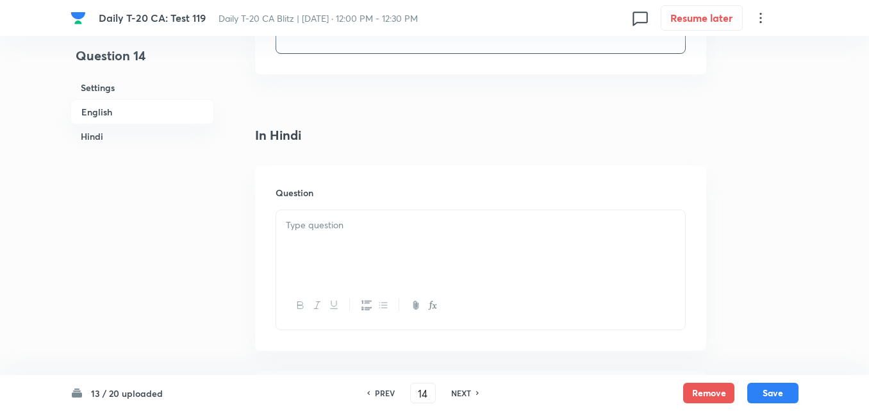
click at [381, 228] on p at bounding box center [481, 225] width 390 height 15
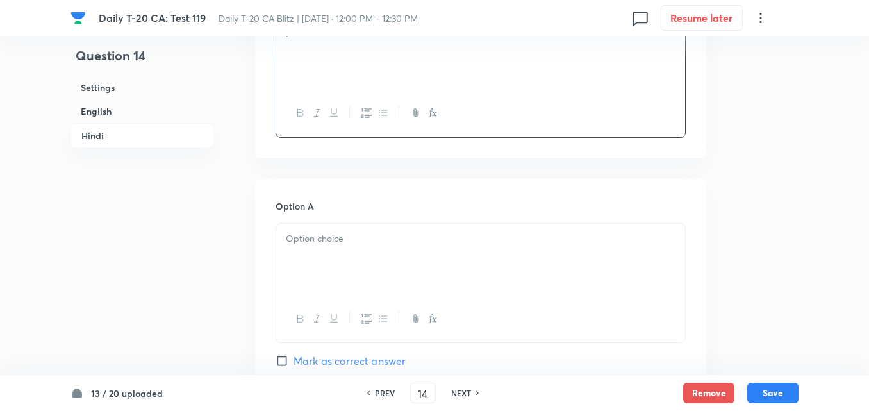
click at [381, 228] on div at bounding box center [480, 260] width 409 height 72
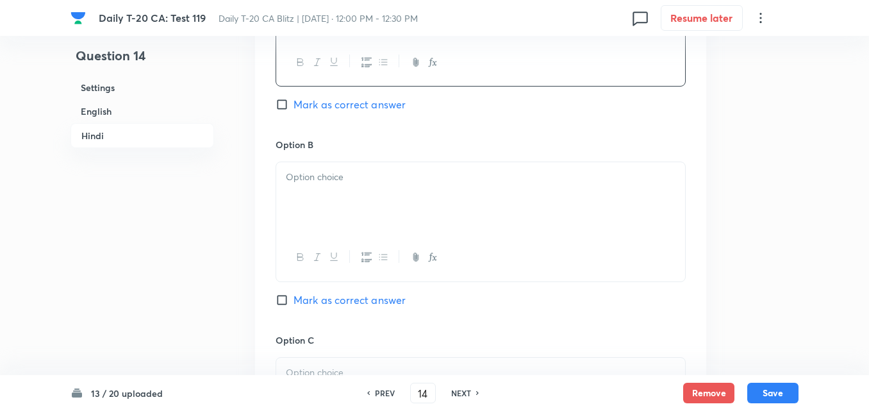
click at [381, 228] on div at bounding box center [480, 198] width 409 height 72
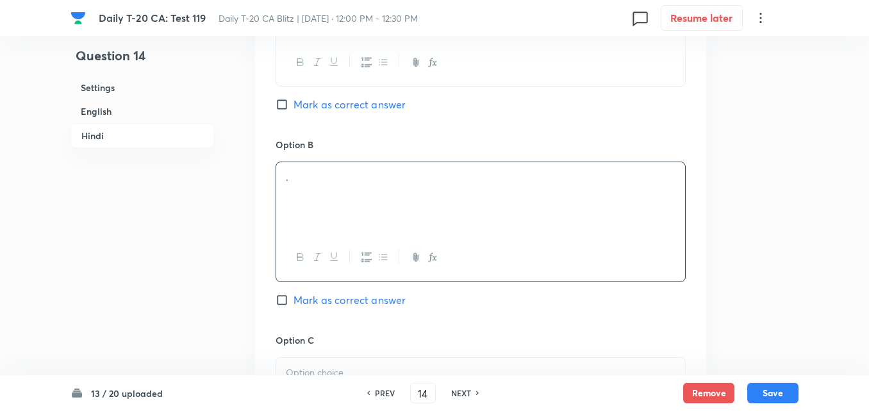
scroll to position [2126, 0]
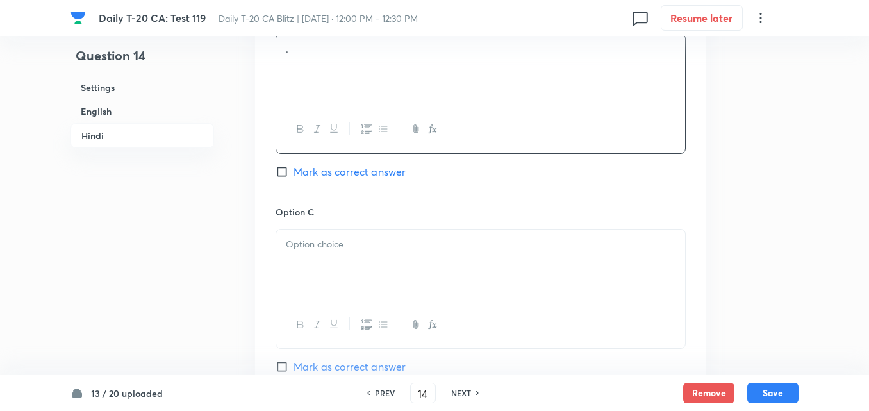
click at [381, 228] on div "Option C Mark as correct answer" at bounding box center [481, 302] width 410 height 195
click at [384, 261] on div at bounding box center [480, 266] width 409 height 72
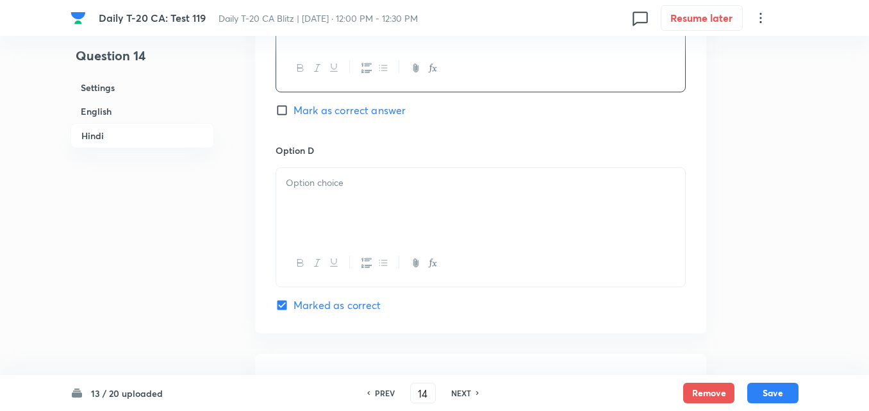
click at [378, 192] on div at bounding box center [480, 204] width 409 height 72
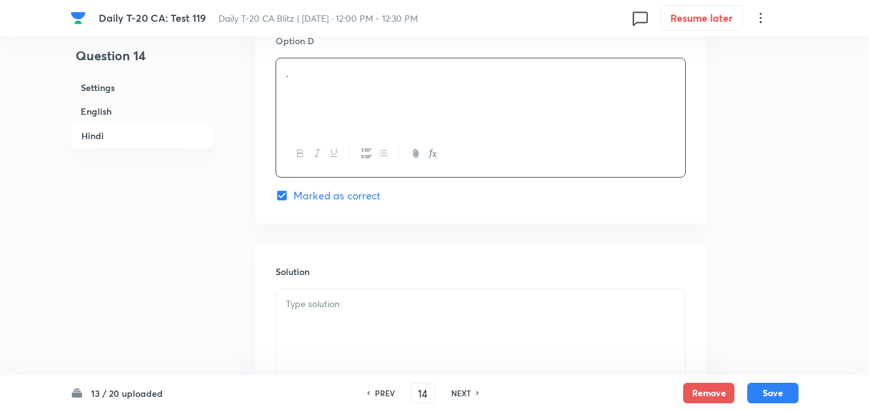
scroll to position [2624, 0]
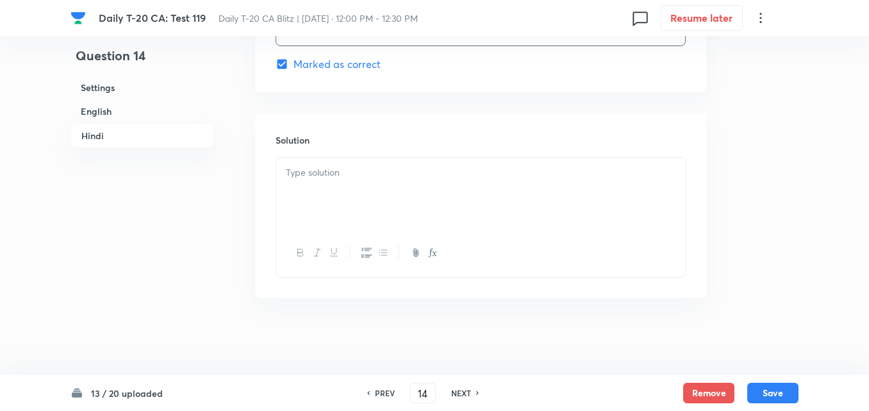
click at [370, 206] on div at bounding box center [480, 194] width 409 height 72
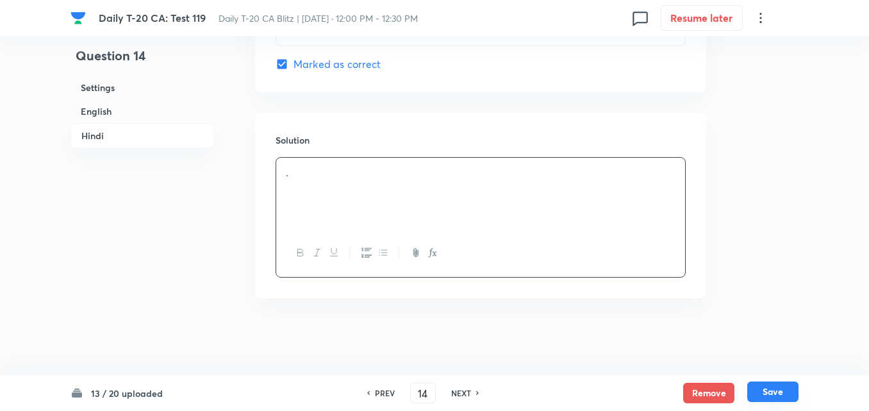
click at [790, 393] on button "Save" at bounding box center [773, 391] width 51 height 21
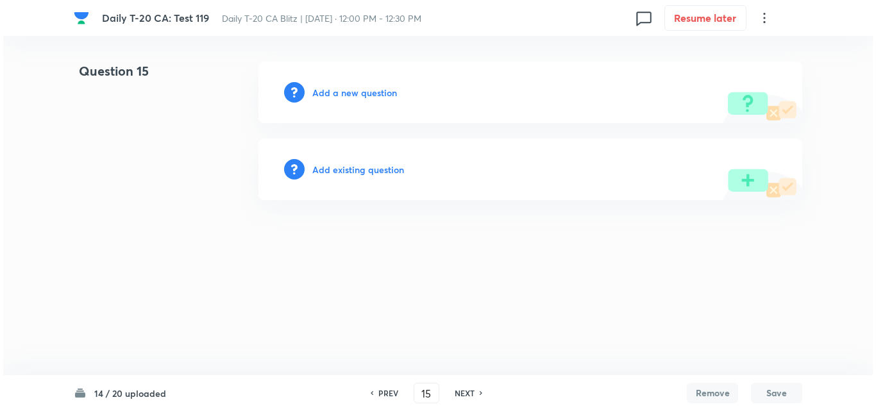
scroll to position [0, 0]
click at [375, 90] on h6 "Add a new question" at bounding box center [354, 92] width 85 height 13
click at [375, 90] on h6 "Choose a question type" at bounding box center [361, 92] width 99 height 13
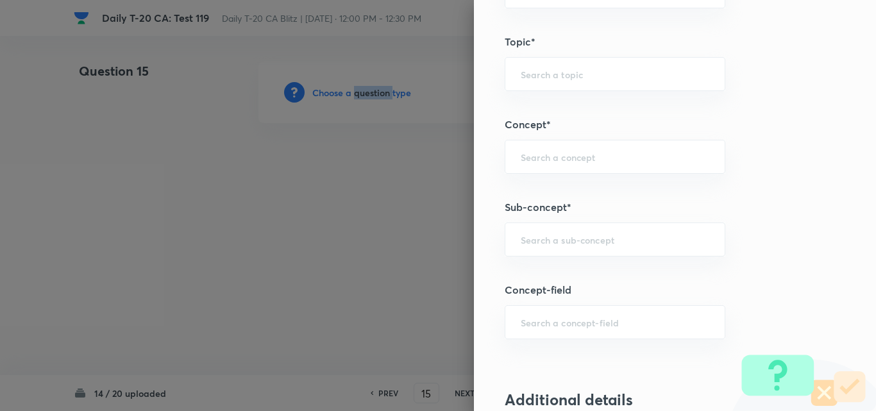
scroll to position [769, 0]
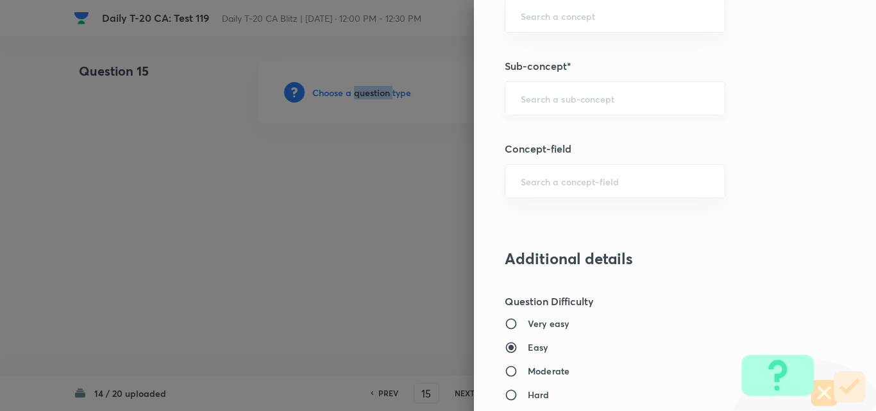
click at [617, 85] on div "​" at bounding box center [615, 98] width 221 height 34
paste input "Current Affairs 2025"
click at [645, 92] on div "Current Affairs 2025 ​" at bounding box center [615, 98] width 221 height 34
click at [592, 134] on li "Current Affairs 2025" at bounding box center [605, 134] width 219 height 23
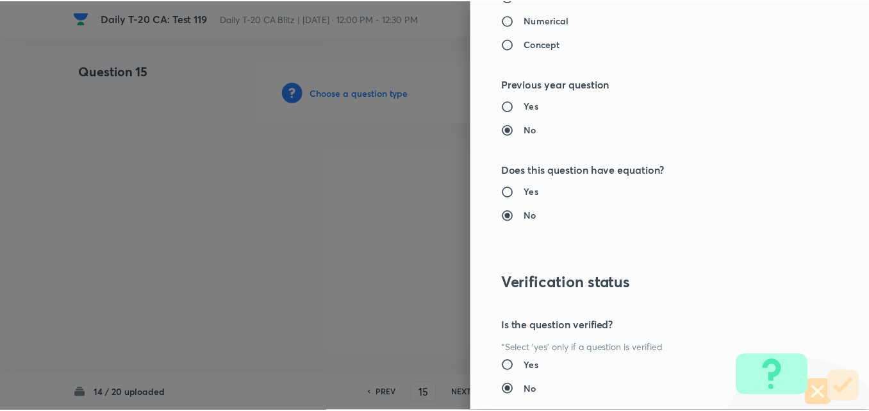
scroll to position [1337, 0]
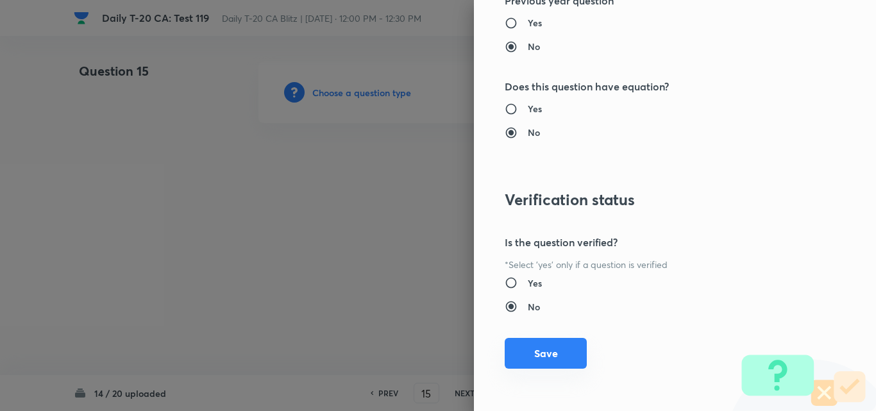
click at [548, 345] on button "Save" at bounding box center [546, 353] width 82 height 31
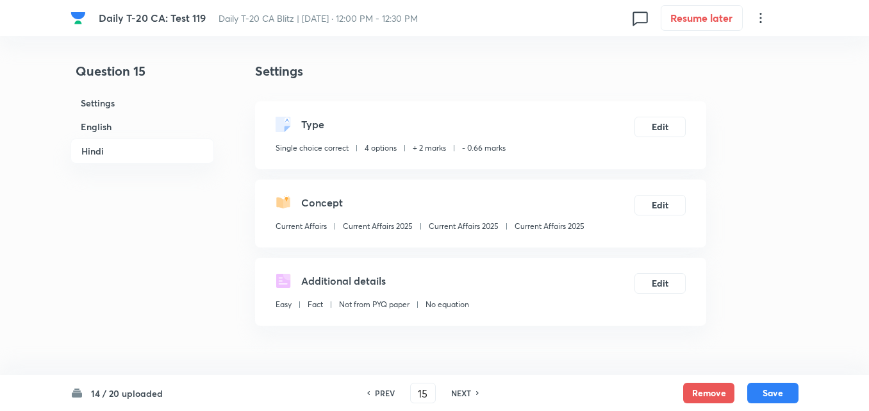
click at [107, 131] on h6 "English" at bounding box center [143, 127] width 144 height 24
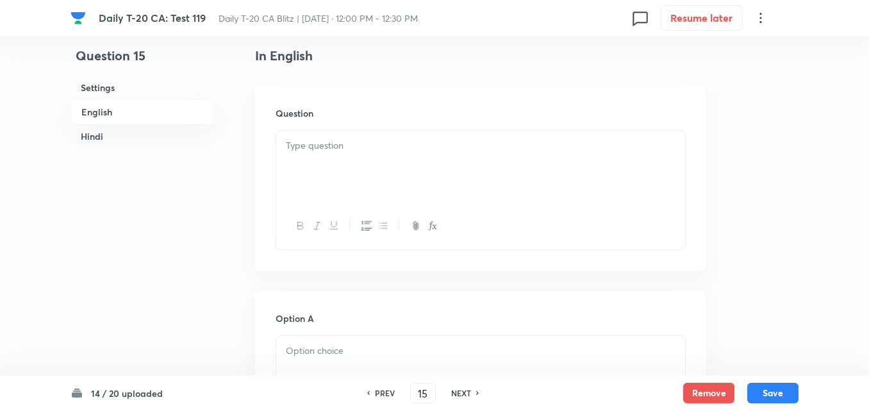
click at [418, 187] on div at bounding box center [480, 167] width 409 height 72
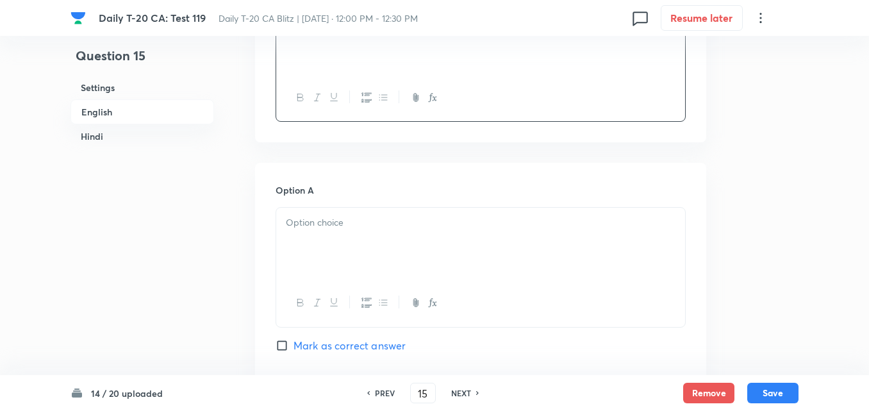
click at [387, 240] on div at bounding box center [480, 244] width 409 height 72
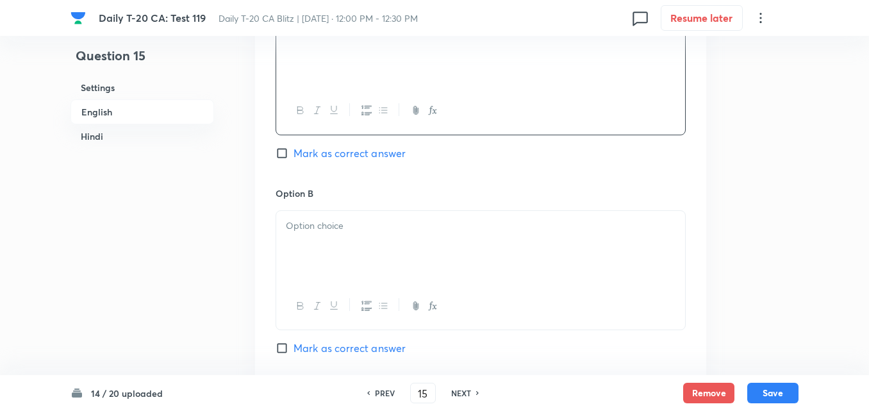
click at [387, 241] on div at bounding box center [480, 247] width 409 height 72
click at [369, 197] on h6 "Option C" at bounding box center [481, 195] width 410 height 13
click at [369, 251] on div at bounding box center [480, 249] width 409 height 72
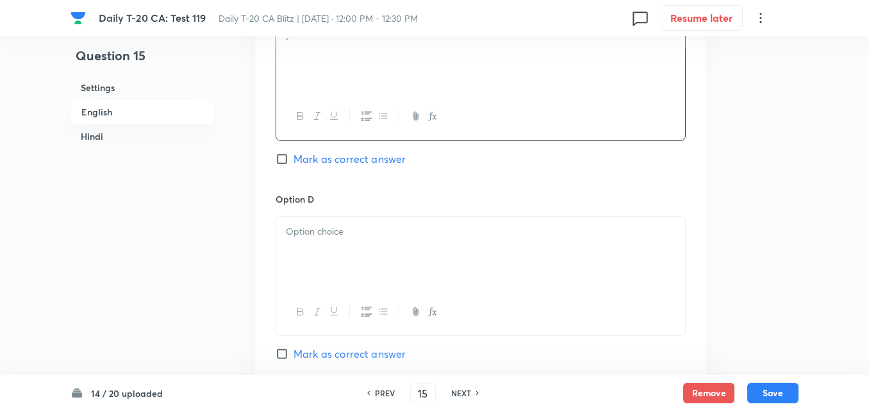
click at [367, 249] on div at bounding box center [480, 253] width 409 height 72
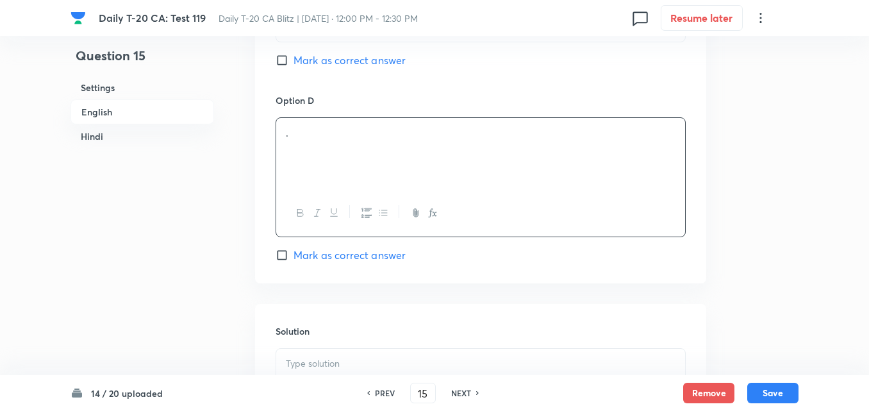
scroll to position [1228, 0]
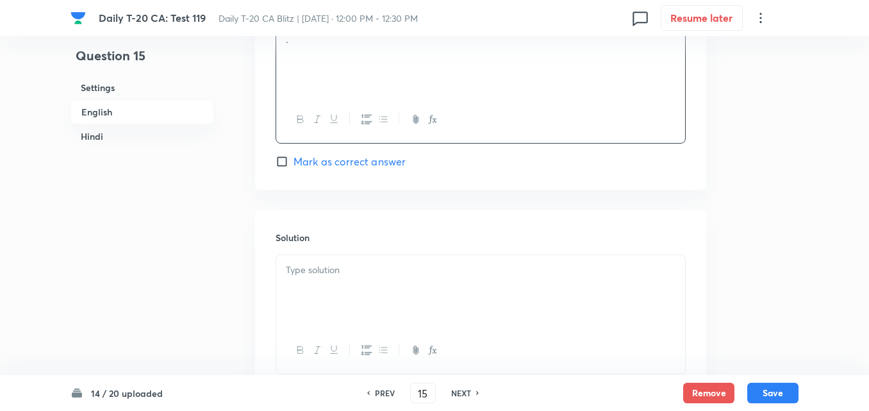
click at [358, 158] on span "Mark as correct answer" at bounding box center [350, 161] width 112 height 15
click at [294, 158] on input "Mark as correct answer" at bounding box center [285, 161] width 18 height 13
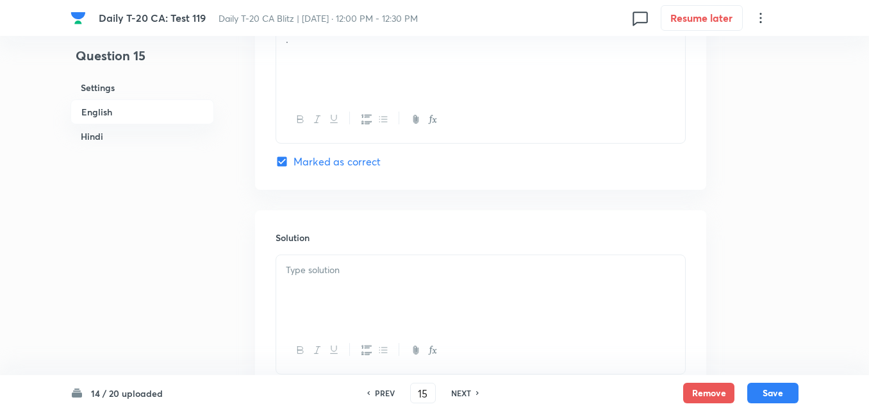
click at [371, 273] on p at bounding box center [481, 270] width 390 height 15
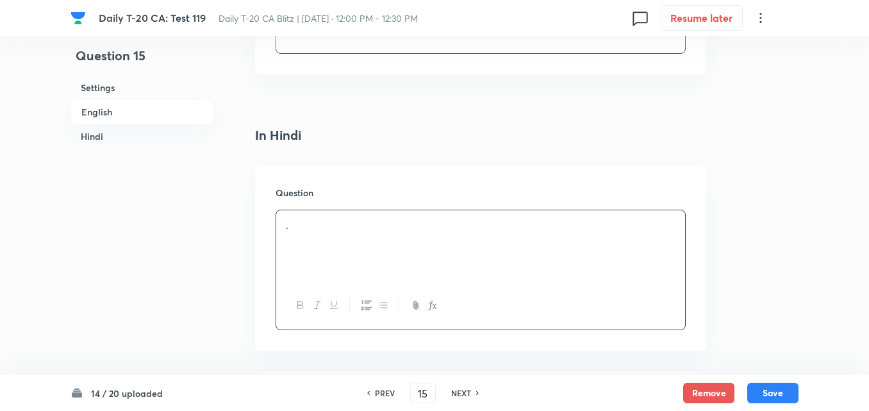
click at [367, 247] on div "." at bounding box center [480, 246] width 409 height 72
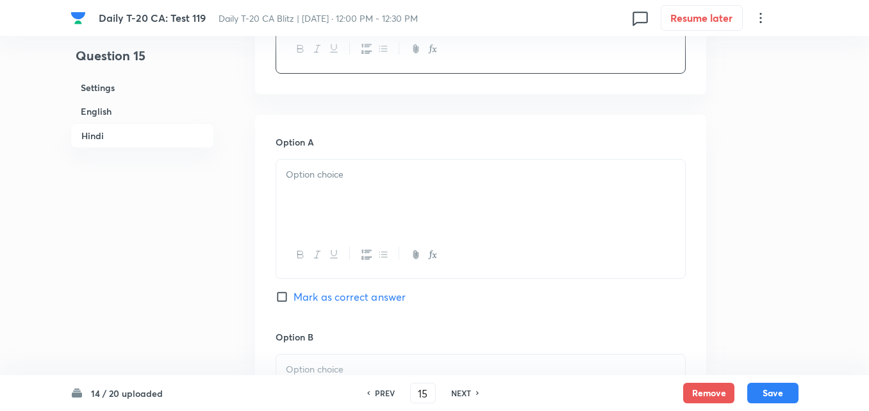
click at [358, 213] on div at bounding box center [480, 196] width 409 height 72
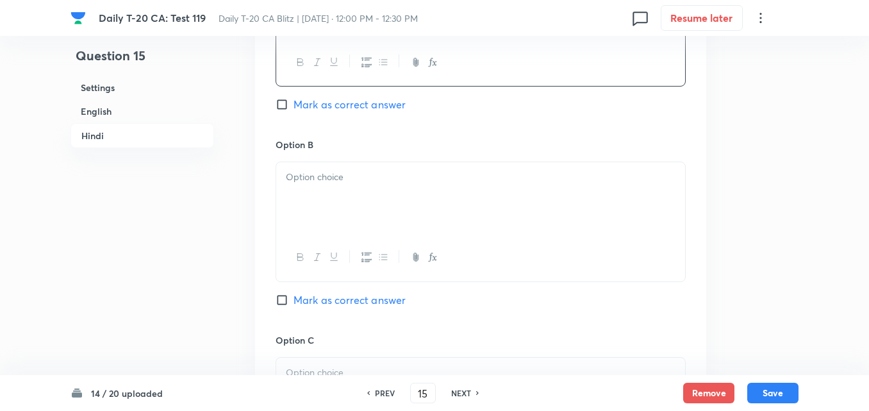
click at [358, 204] on div at bounding box center [480, 198] width 409 height 72
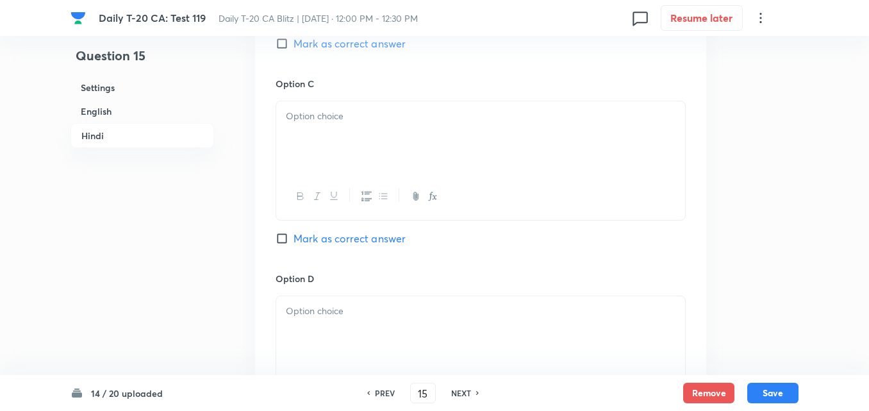
click at [347, 148] on div at bounding box center [480, 137] width 409 height 72
click at [346, 147] on div at bounding box center [480, 140] width 409 height 72
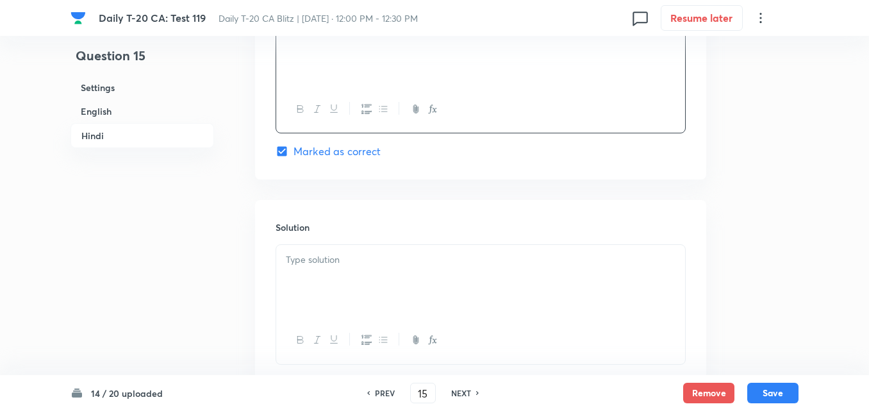
scroll to position [2624, 0]
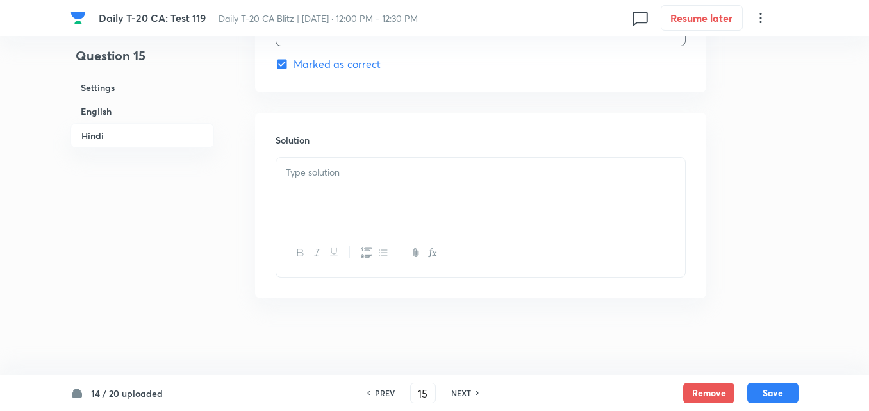
click at [355, 167] on p at bounding box center [481, 172] width 390 height 15
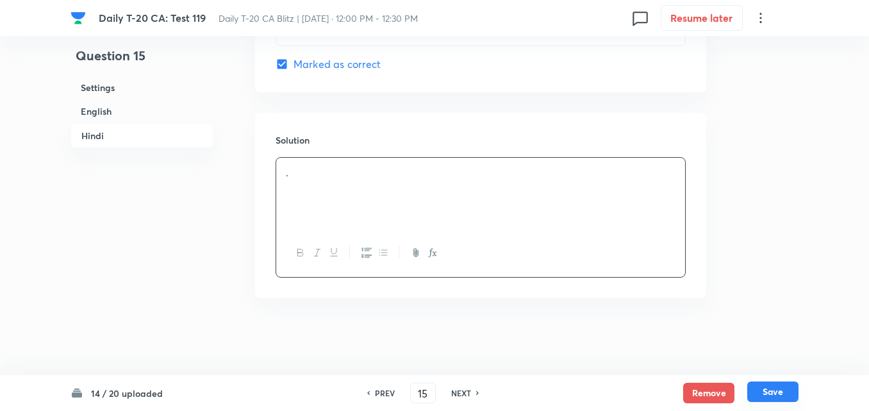
click at [772, 391] on button "Save" at bounding box center [773, 391] width 51 height 21
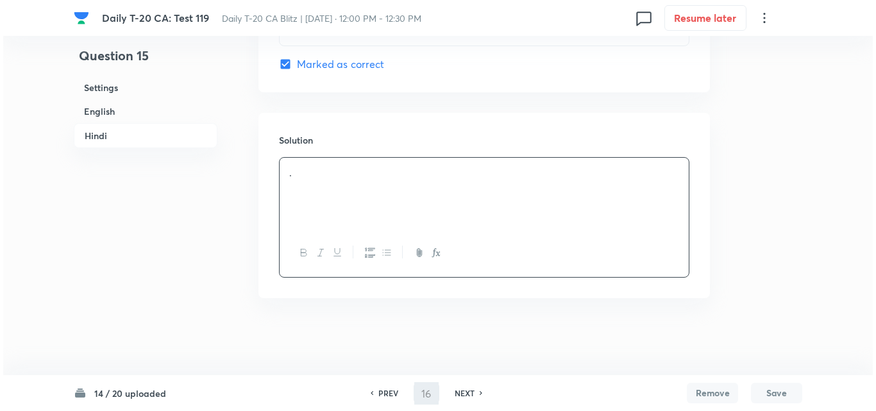
scroll to position [0, 0]
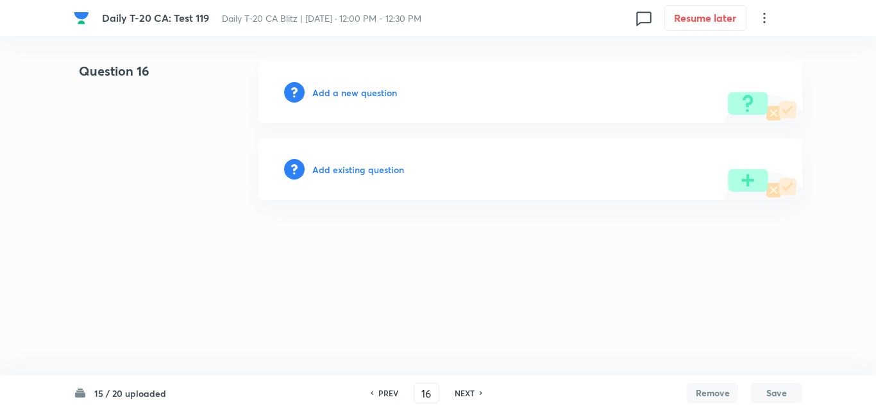
click at [344, 91] on h6 "Add a new question" at bounding box center [354, 92] width 85 height 13
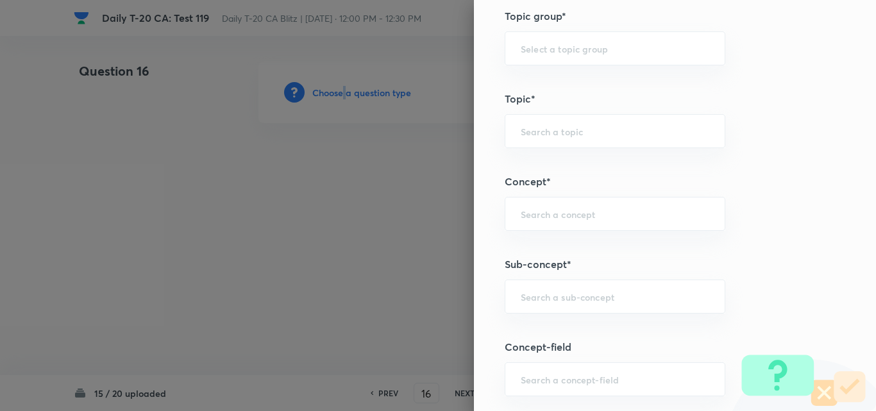
scroll to position [705, 0]
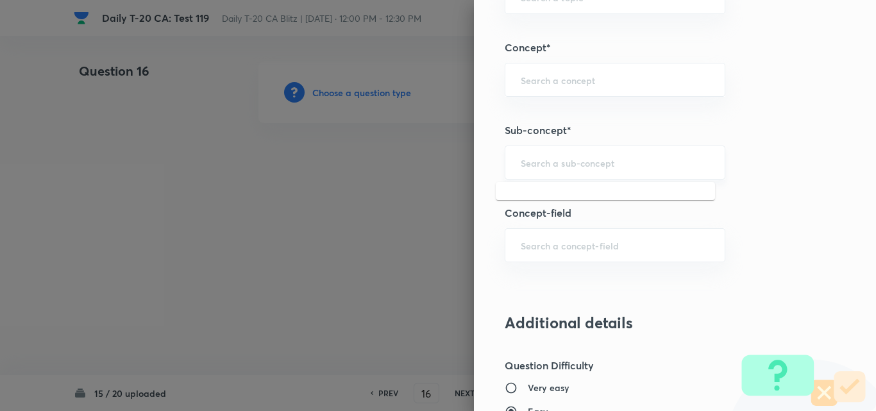
click at [594, 160] on input "text" at bounding box center [615, 162] width 188 height 12
paste input "Current Affairs 2025"
click at [644, 167] on input "Current Affairs 2025" at bounding box center [615, 162] width 188 height 12
click at [596, 199] on li "Current Affairs 2025" at bounding box center [605, 198] width 219 height 23
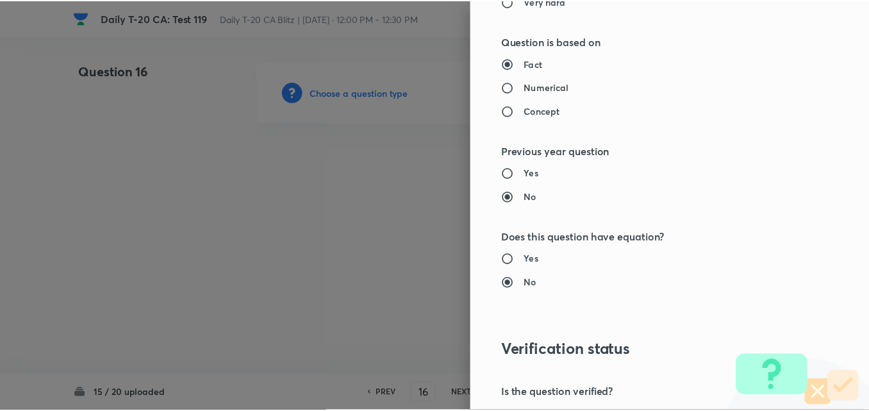
scroll to position [1337, 0]
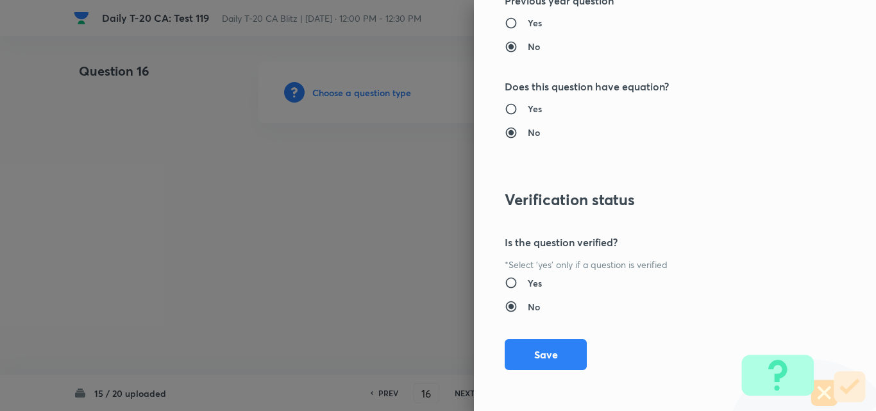
drag, startPoint x: 562, startPoint y: 359, endPoint x: 608, endPoint y: 346, distance: 48.1
click at [562, 360] on button "Save" at bounding box center [546, 354] width 82 height 31
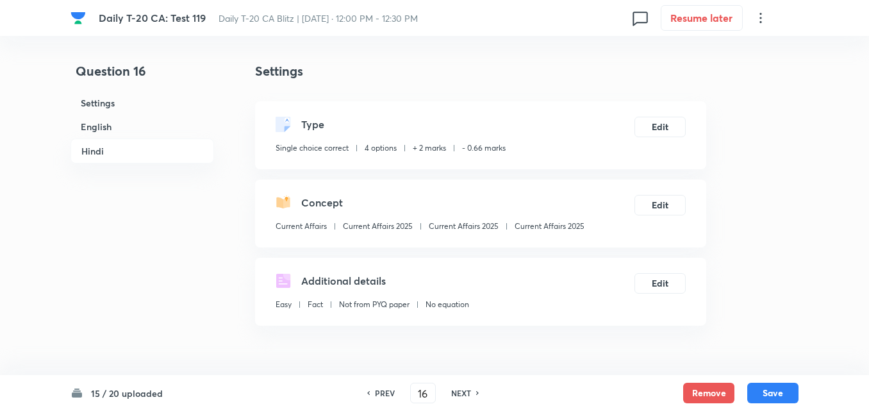
click at [160, 119] on h6 "English" at bounding box center [143, 127] width 144 height 24
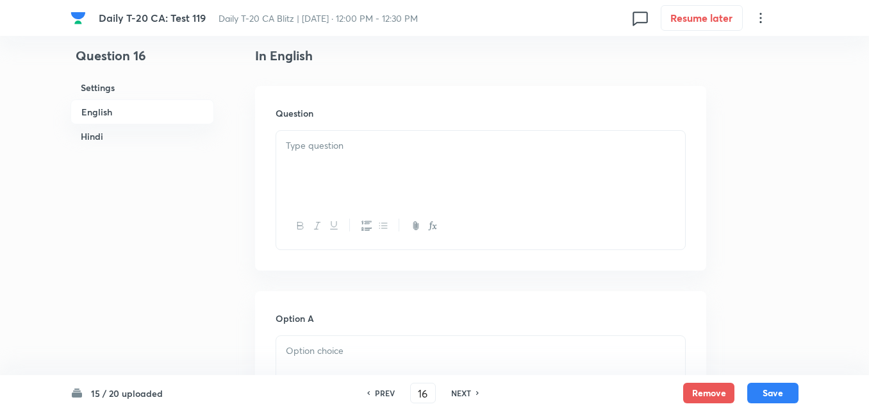
click at [349, 167] on div at bounding box center [480, 167] width 409 height 72
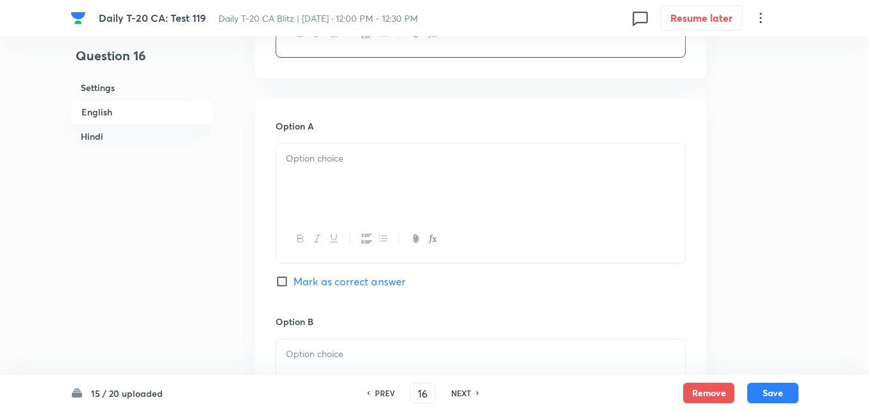
click at [350, 171] on div at bounding box center [480, 180] width 409 height 72
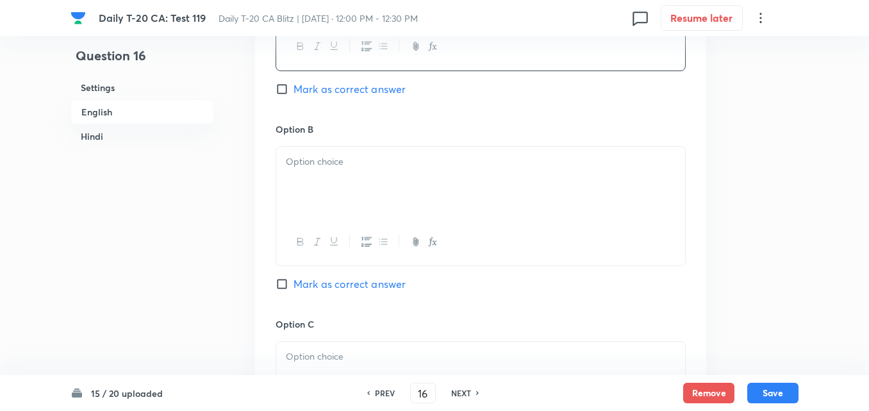
click at [364, 169] on div at bounding box center [480, 183] width 409 height 72
click at [365, 151] on div at bounding box center [480, 185] width 409 height 72
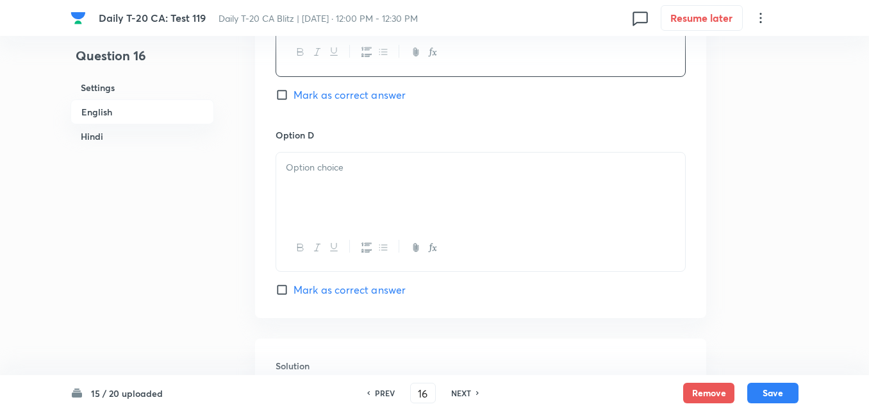
click at [382, 219] on div at bounding box center [480, 189] width 409 height 72
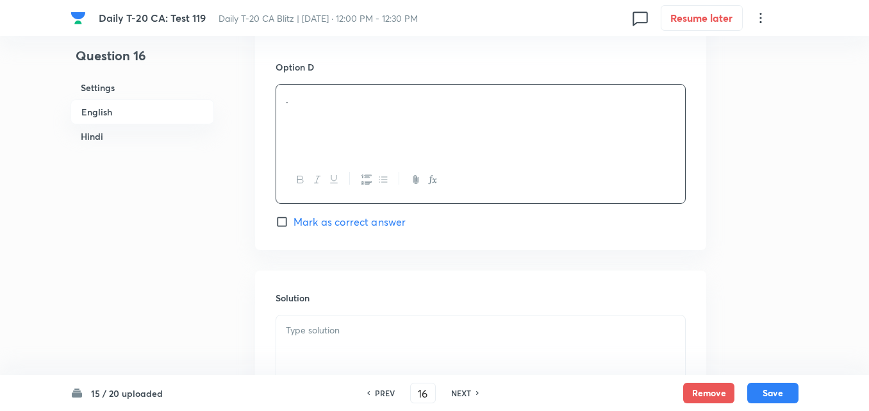
scroll to position [1228, 0]
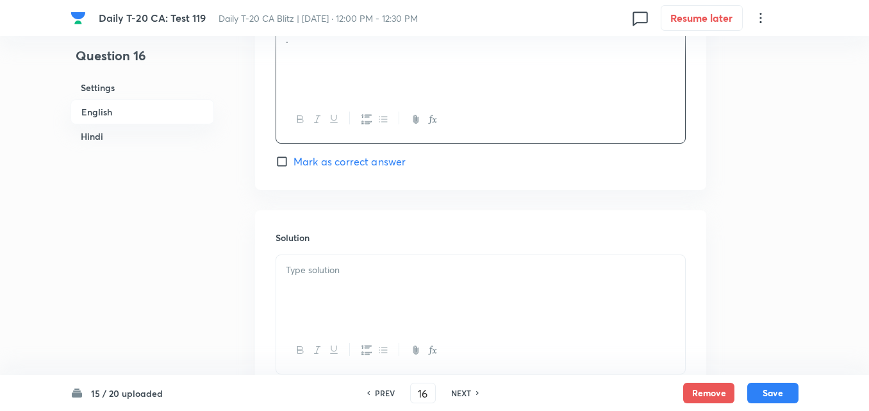
click at [378, 165] on span "Mark as correct answer" at bounding box center [350, 161] width 112 height 15
click at [294, 165] on input "Mark as correct answer" at bounding box center [285, 161] width 18 height 13
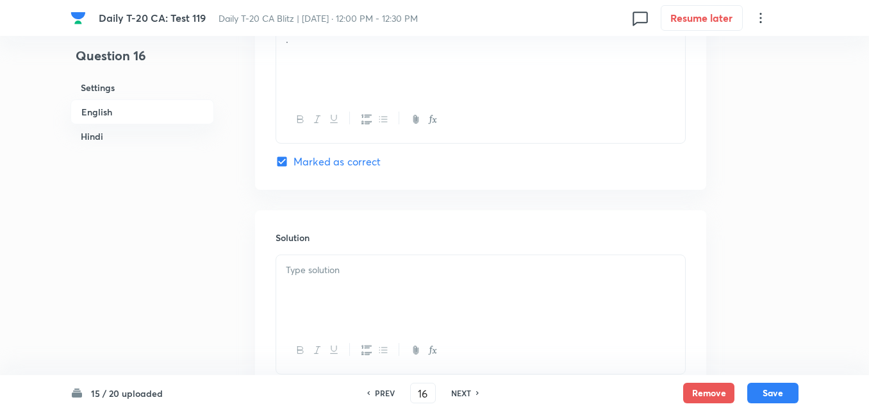
click at [385, 255] on div "Solution" at bounding box center [480, 302] width 451 height 185
click at [380, 267] on p at bounding box center [481, 270] width 390 height 15
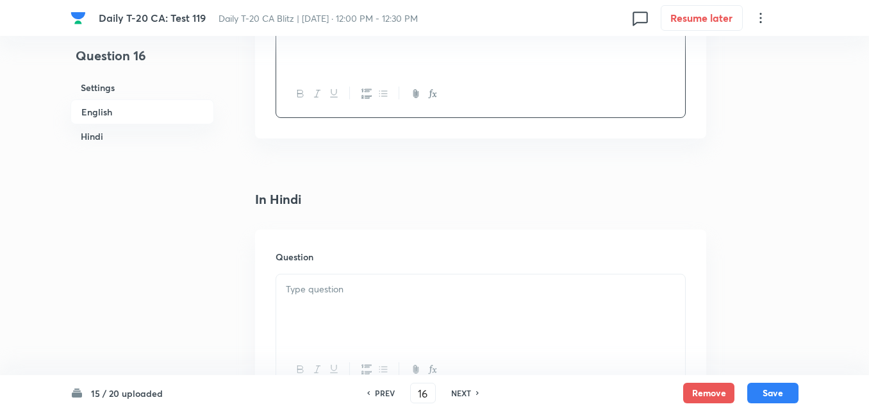
click at [373, 313] on div at bounding box center [480, 310] width 409 height 72
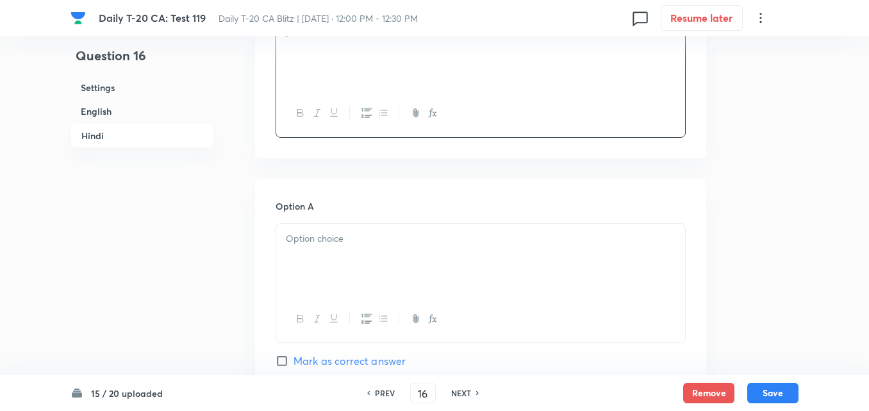
click at [365, 235] on p at bounding box center [481, 238] width 390 height 15
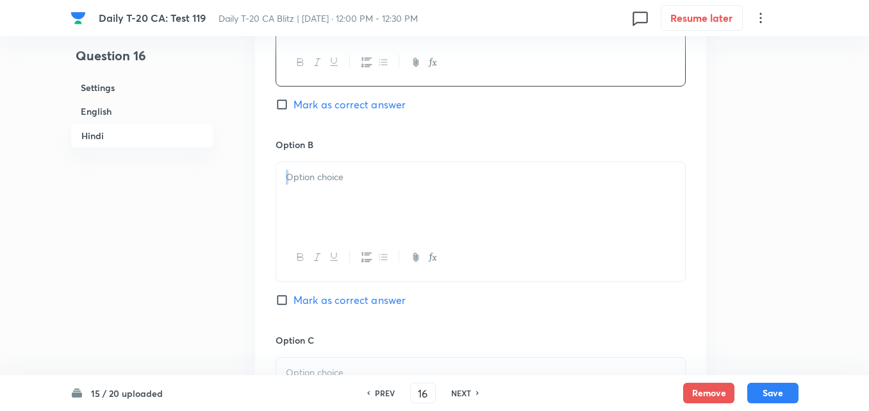
click at [362, 224] on div at bounding box center [481, 222] width 410 height 120
click at [362, 223] on div at bounding box center [480, 201] width 409 height 72
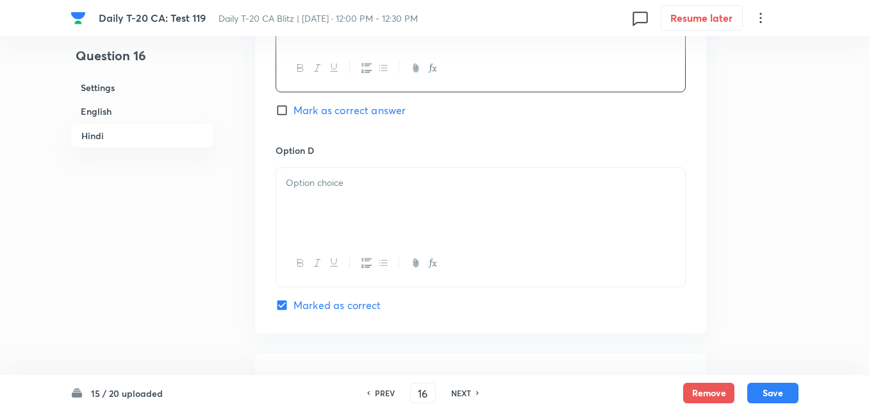
click at [367, 225] on div at bounding box center [480, 204] width 409 height 72
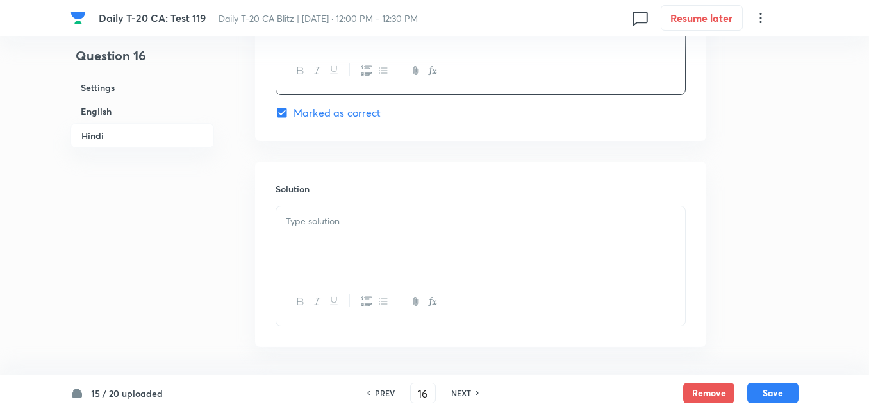
click at [369, 226] on p at bounding box center [481, 221] width 390 height 15
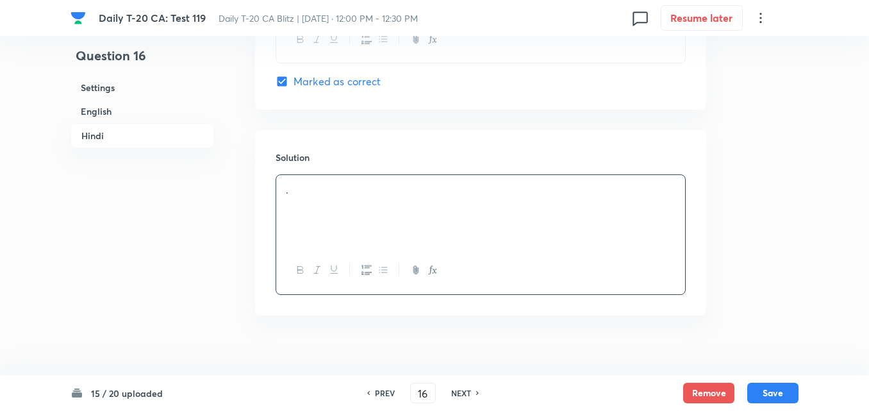
scroll to position [2624, 0]
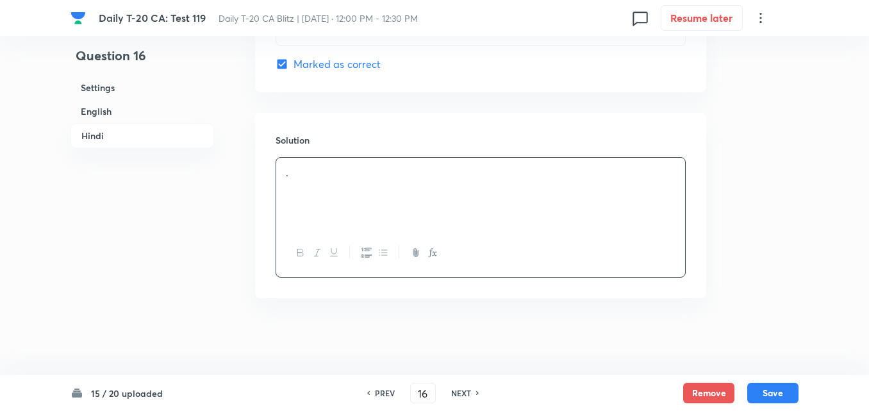
click at [783, 404] on div "15 / 20 uploaded PREV 16 ​ NEXT Remove Save" at bounding box center [435, 393] width 728 height 36
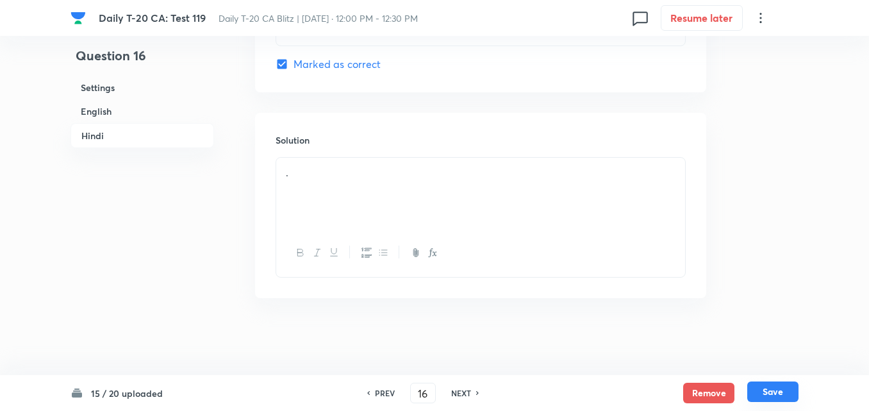
click at [783, 393] on button "Save" at bounding box center [773, 391] width 51 height 21
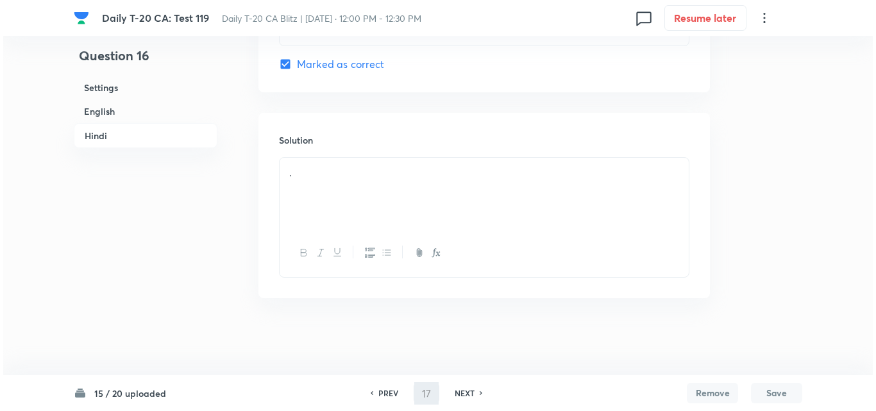
scroll to position [0, 0]
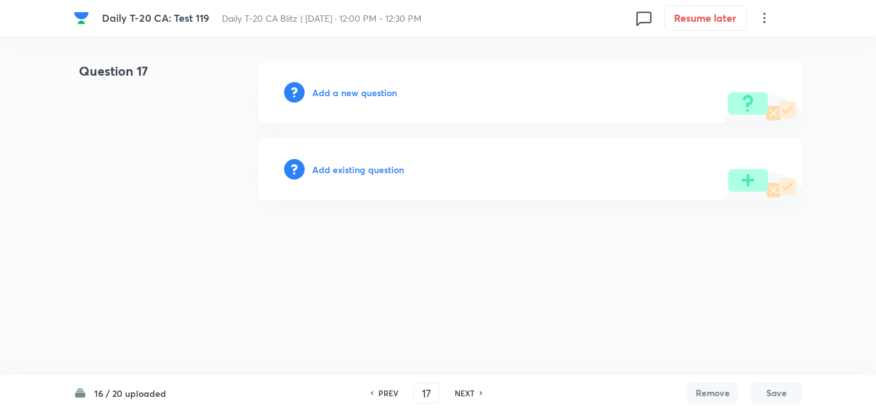
click at [355, 101] on div "Add a new question" at bounding box center [530, 93] width 544 height 62
click at [377, 92] on h6 "Add a new question" at bounding box center [354, 92] width 85 height 13
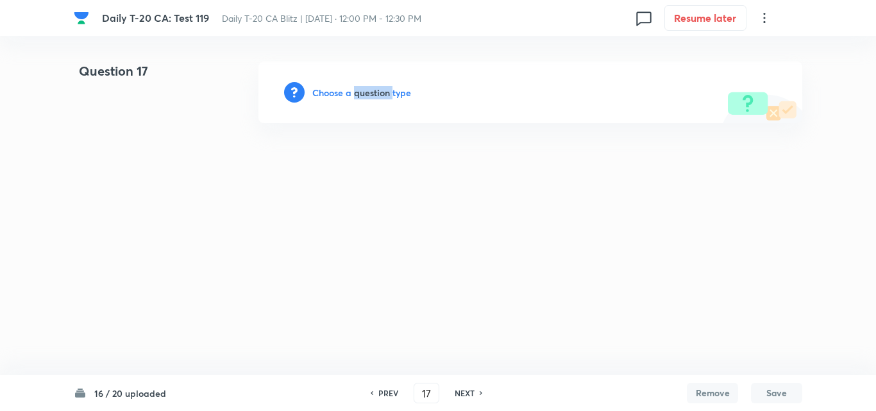
click at [377, 92] on h6 "Choose a question type" at bounding box center [361, 92] width 99 height 13
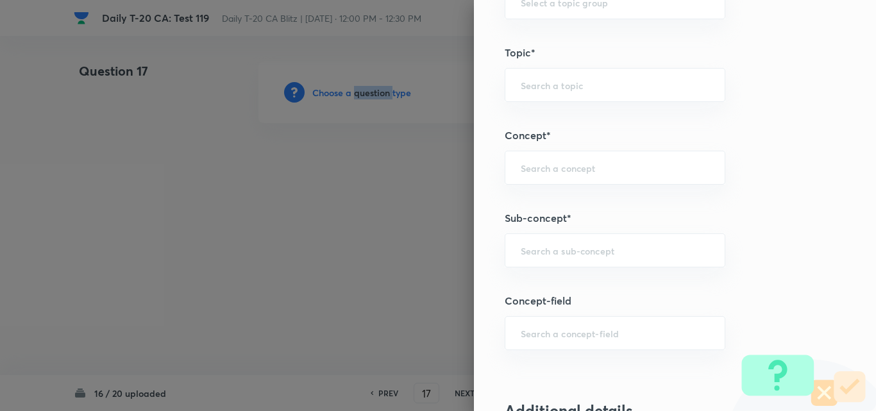
scroll to position [705, 0]
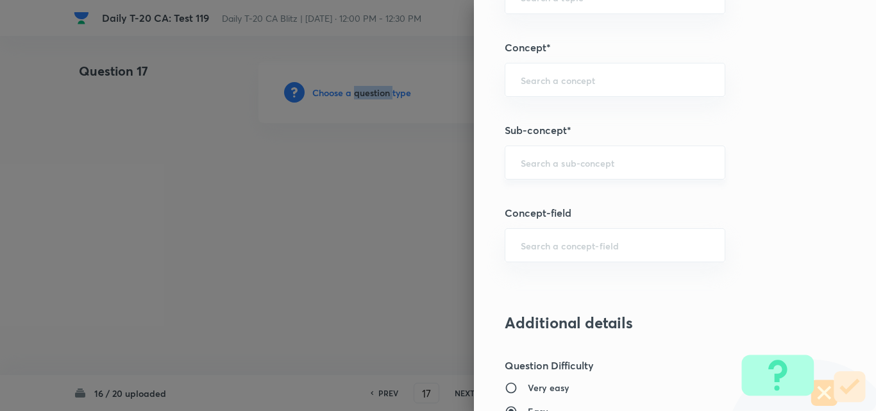
click at [623, 147] on div "​" at bounding box center [615, 163] width 221 height 34
paste input "Current Affairs 2025"
click at [636, 151] on div "Current Affairs 2025 ​" at bounding box center [615, 163] width 221 height 34
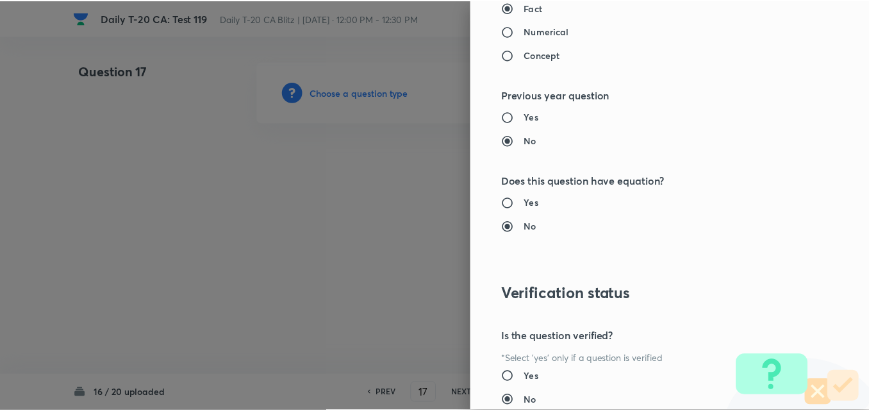
scroll to position [1337, 0]
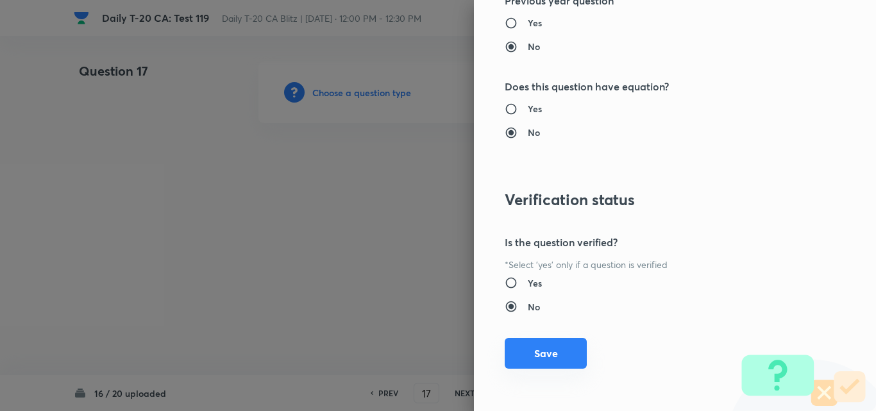
click at [538, 355] on button "Save" at bounding box center [546, 353] width 82 height 31
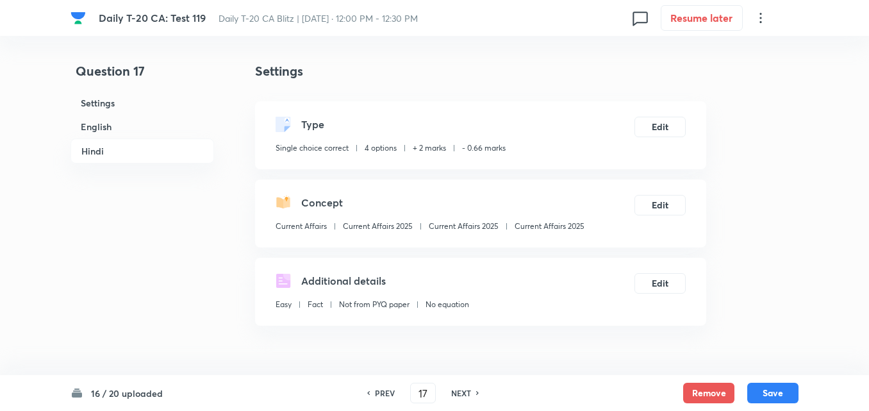
click at [135, 130] on h6 "English" at bounding box center [143, 127] width 144 height 24
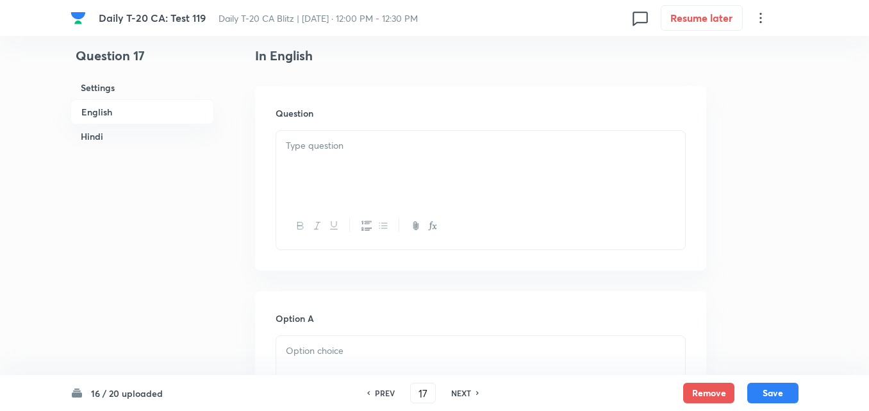
click at [339, 170] on div at bounding box center [480, 167] width 409 height 72
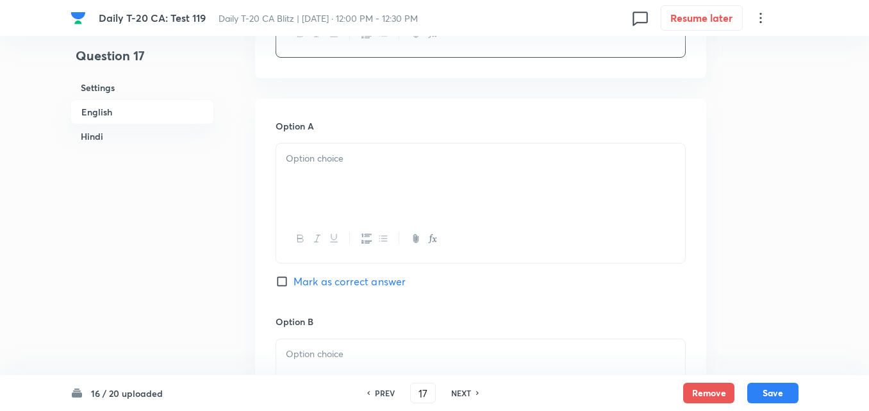
click at [337, 192] on div at bounding box center [480, 180] width 409 height 72
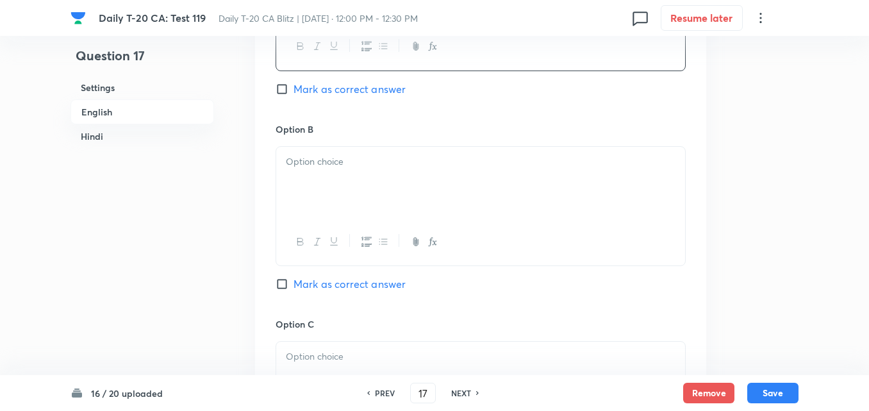
click at [350, 208] on div at bounding box center [480, 183] width 409 height 72
click at [356, 212] on div at bounding box center [480, 185] width 409 height 72
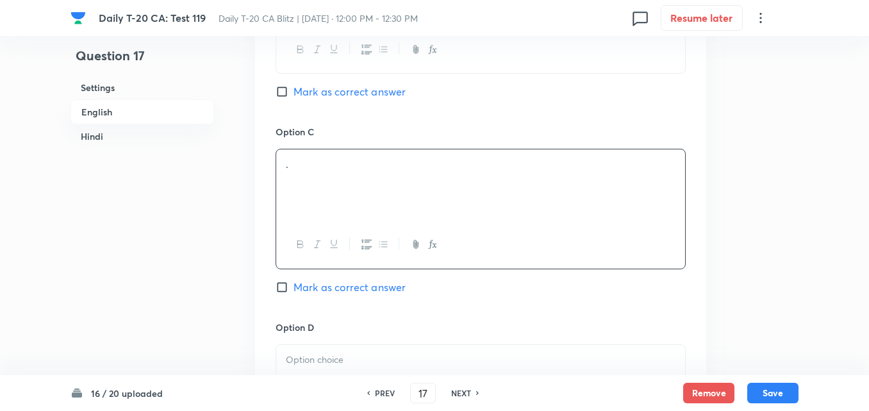
scroll to position [1100, 0]
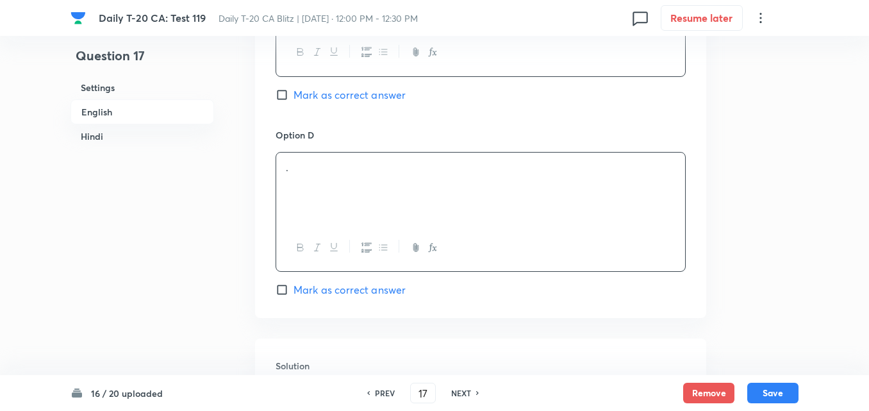
click at [353, 202] on div "." at bounding box center [480, 189] width 409 height 72
click at [371, 288] on span "Mark as correct answer" at bounding box center [350, 289] width 112 height 15
click at [294, 288] on input "Mark as correct answer" at bounding box center [285, 289] width 18 height 13
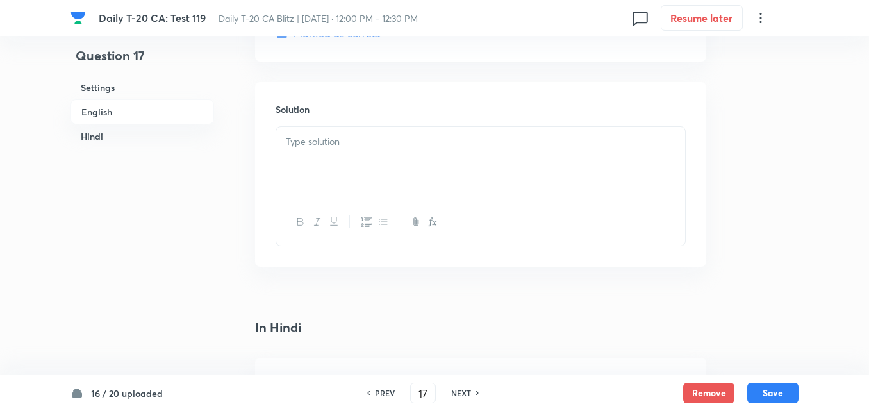
click at [356, 180] on div at bounding box center [480, 163] width 409 height 72
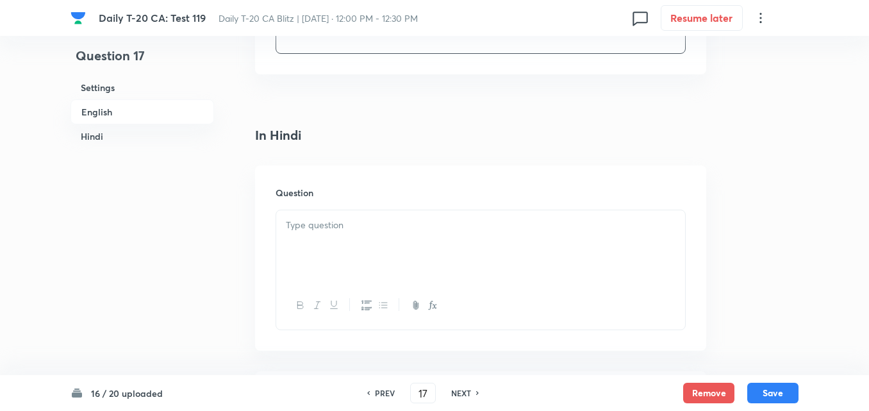
click at [364, 214] on div at bounding box center [480, 246] width 409 height 72
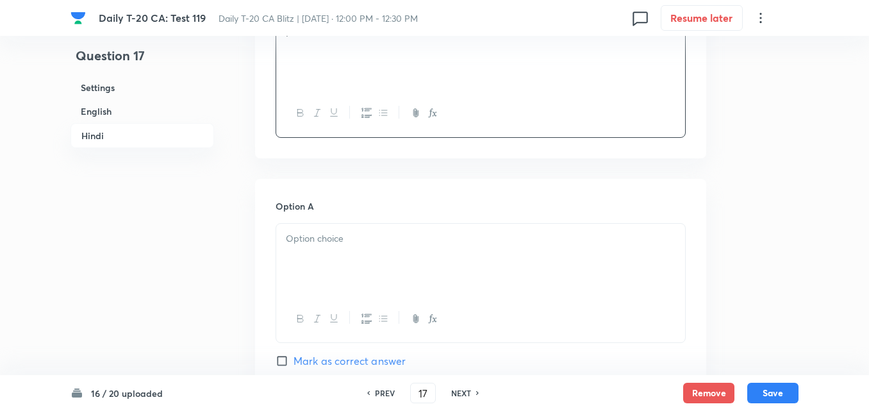
click at [364, 214] on div "Option A Mark as correct answer" at bounding box center [481, 296] width 410 height 195
click at [364, 258] on div at bounding box center [480, 260] width 409 height 72
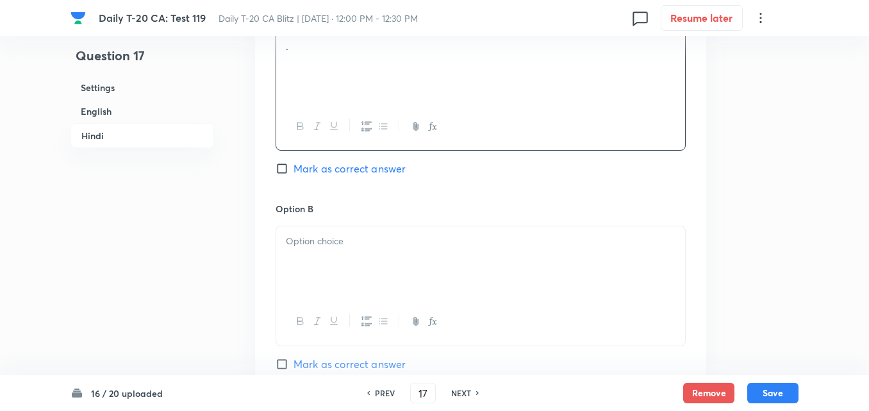
click at [367, 260] on div at bounding box center [480, 262] width 409 height 72
click at [367, 260] on div at bounding box center [480, 266] width 409 height 72
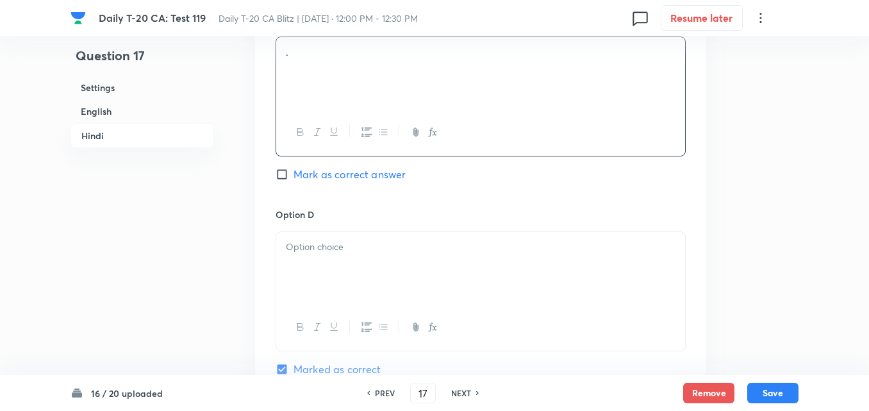
click at [367, 260] on div at bounding box center [480, 268] width 409 height 72
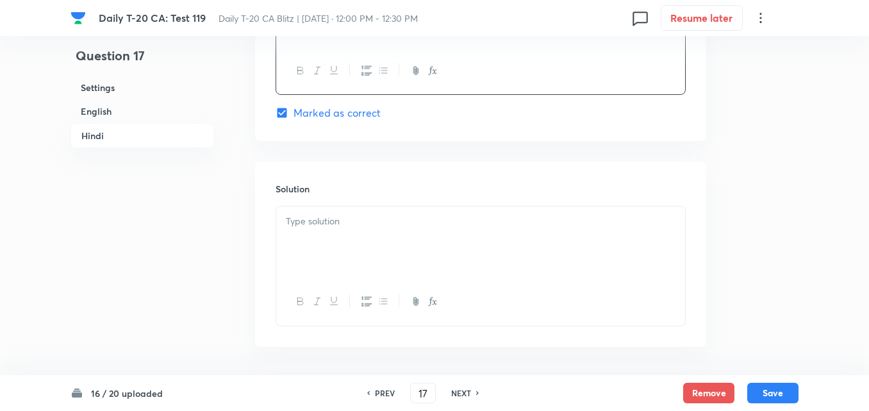
click at [367, 260] on div at bounding box center [480, 242] width 409 height 72
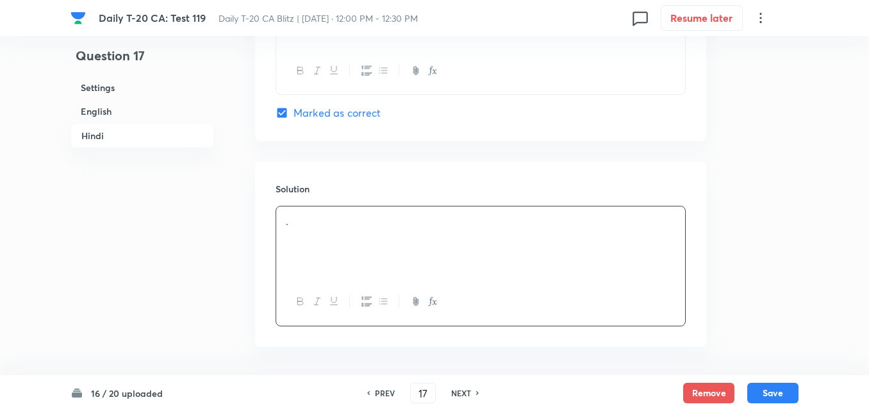
scroll to position [2624, 0]
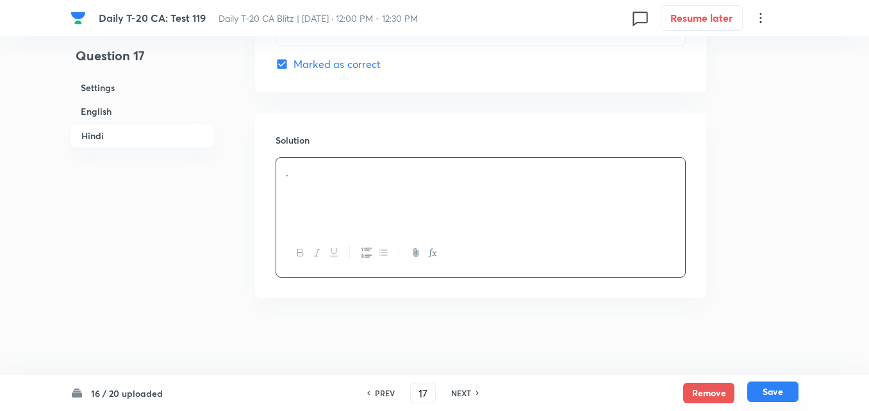
click at [786, 392] on button "Save" at bounding box center [773, 391] width 51 height 21
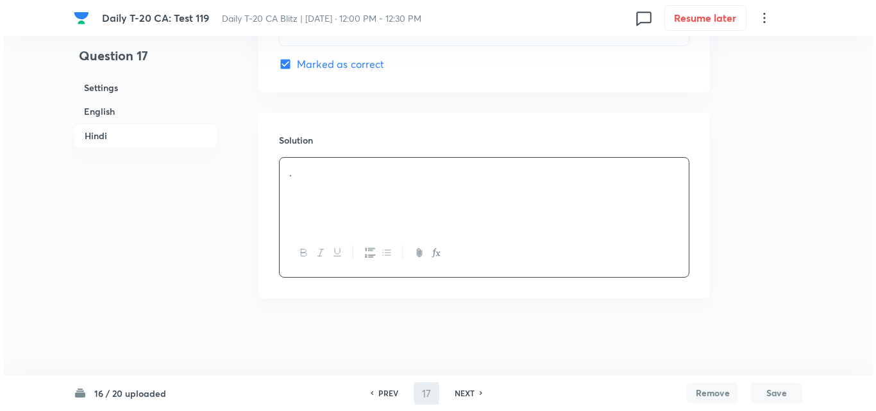
scroll to position [0, 0]
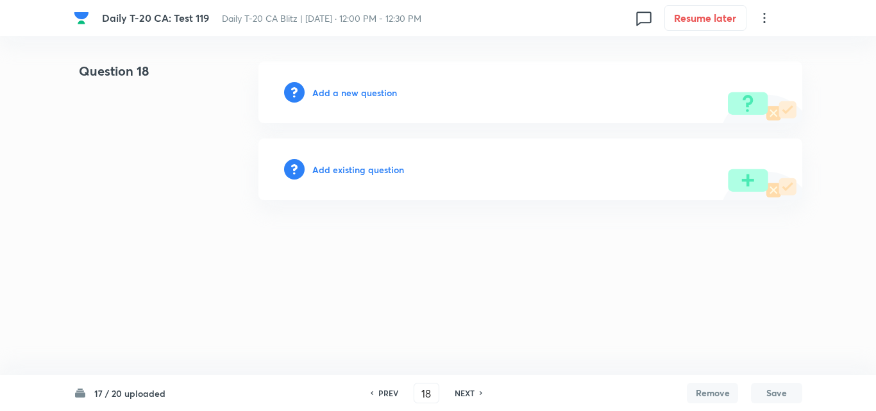
click at [365, 90] on h6 "Add a new question" at bounding box center [354, 92] width 85 height 13
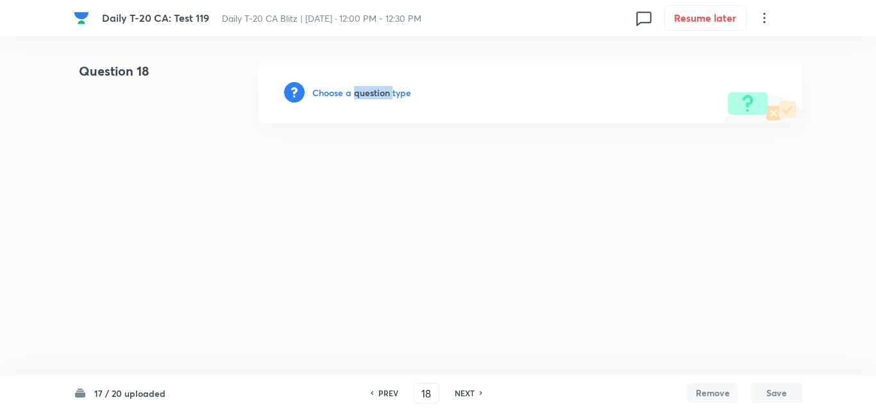
click at [365, 90] on h6 "Choose a question type" at bounding box center [361, 92] width 99 height 13
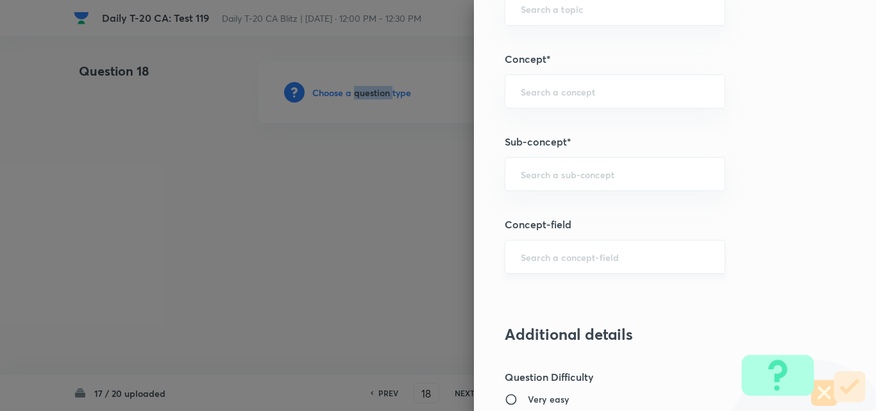
scroll to position [769, 0]
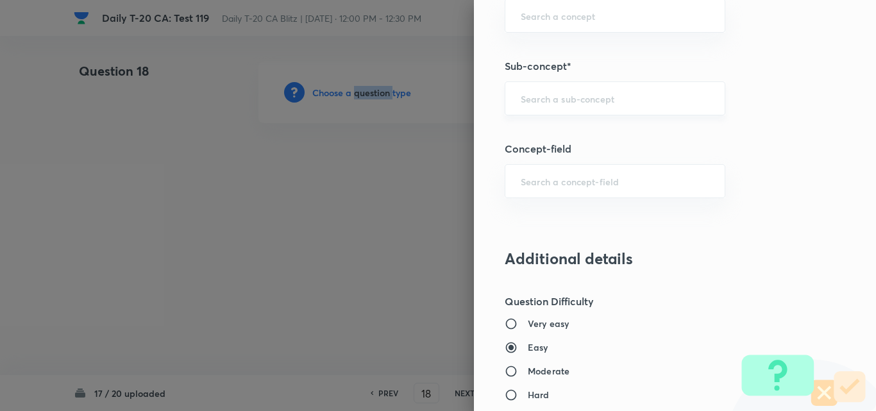
click at [632, 85] on div "​" at bounding box center [615, 98] width 221 height 34
paste input "Current Affairs 2025"
click at [648, 90] on div "Current Affairs 2025 ​" at bounding box center [615, 98] width 221 height 34
click at [587, 128] on li "Current Affairs 2025" at bounding box center [605, 134] width 219 height 23
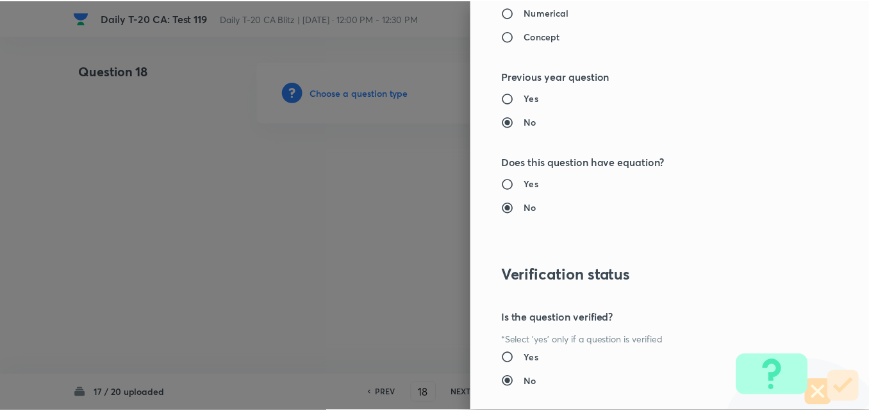
scroll to position [1337, 0]
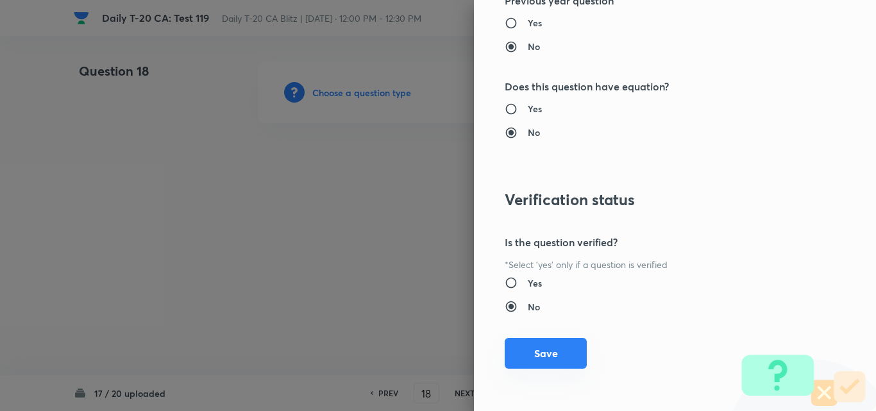
click at [556, 345] on button "Save" at bounding box center [546, 353] width 82 height 31
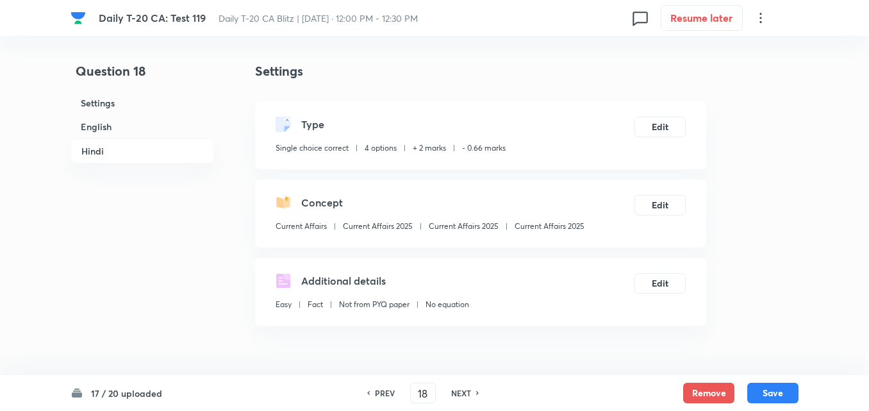
click at [123, 123] on h6 "English" at bounding box center [143, 127] width 144 height 24
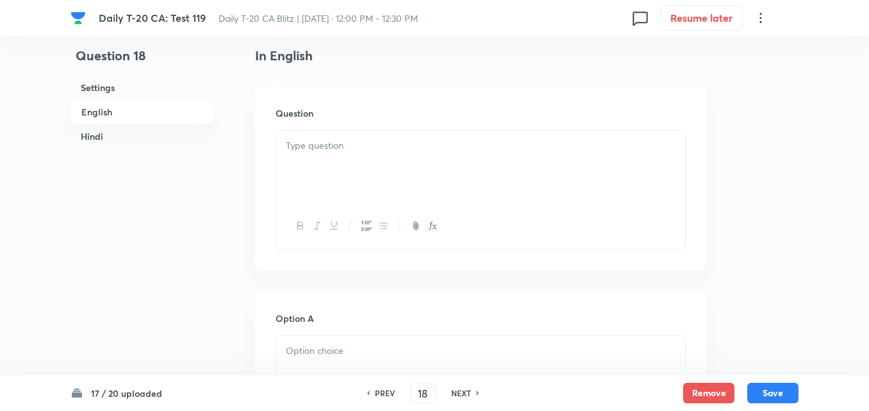
click at [369, 164] on div at bounding box center [480, 167] width 409 height 72
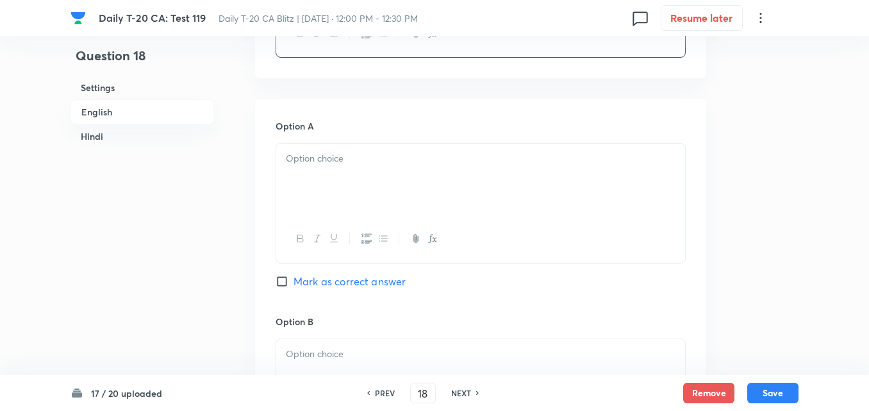
click at [373, 213] on div at bounding box center [480, 180] width 409 height 72
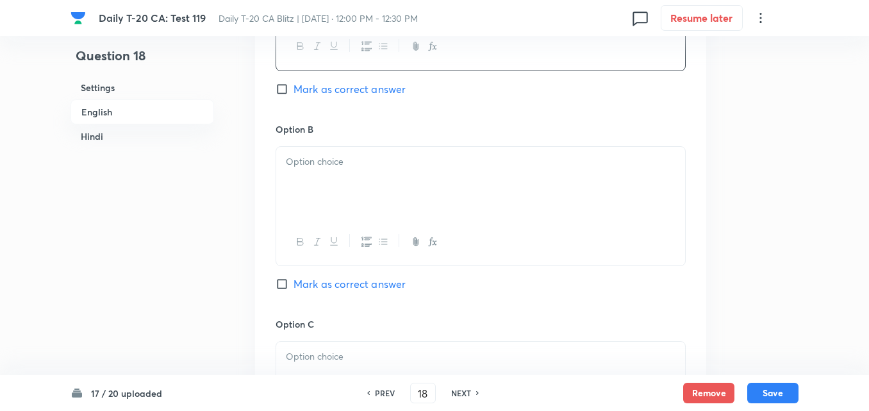
click at [369, 180] on div at bounding box center [480, 183] width 409 height 72
click at [369, 180] on div at bounding box center [480, 185] width 409 height 72
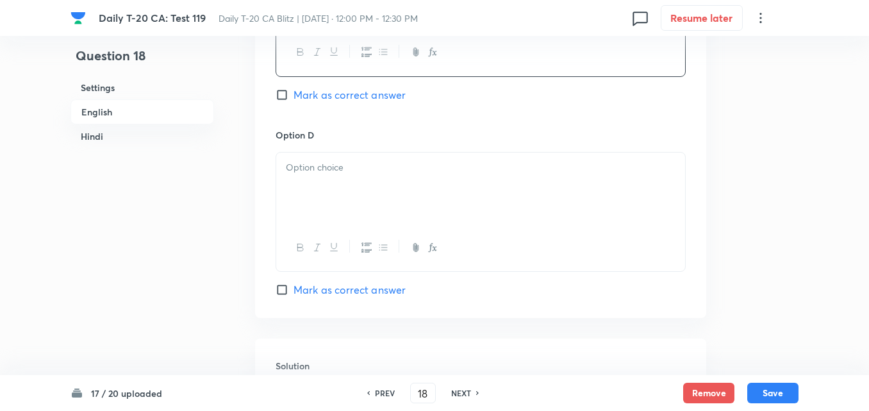
click at [369, 180] on div at bounding box center [480, 189] width 409 height 72
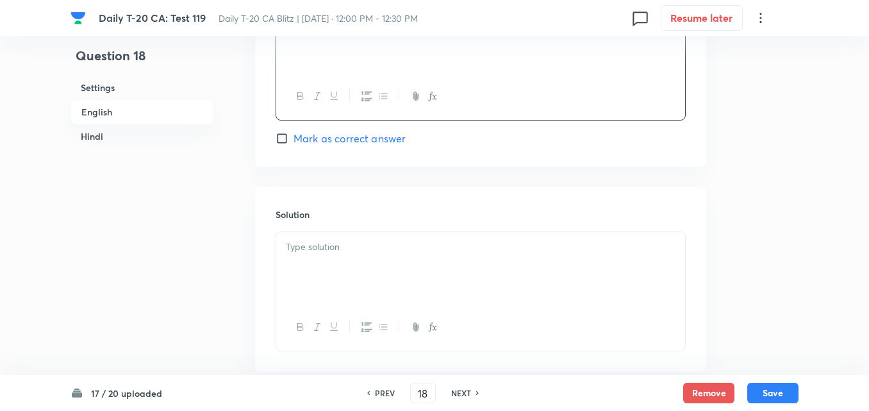
scroll to position [1228, 0]
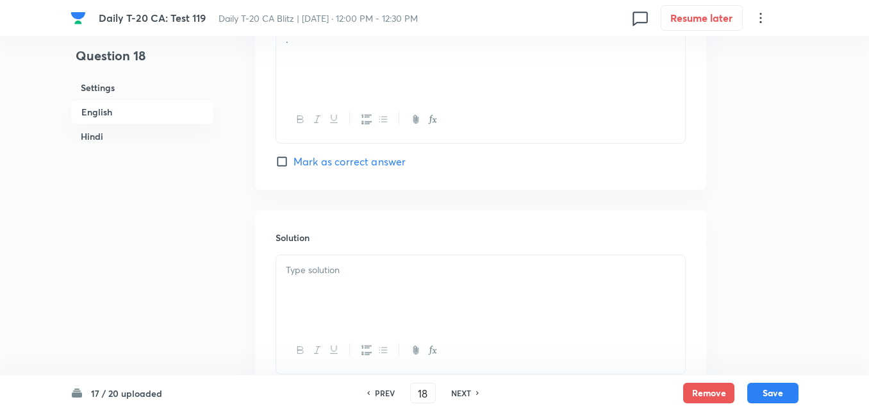
click at [359, 166] on span "Mark as correct answer" at bounding box center [350, 161] width 112 height 15
click at [294, 166] on input "Mark as correct answer" at bounding box center [285, 161] width 18 height 13
click at [369, 266] on p at bounding box center [481, 270] width 390 height 15
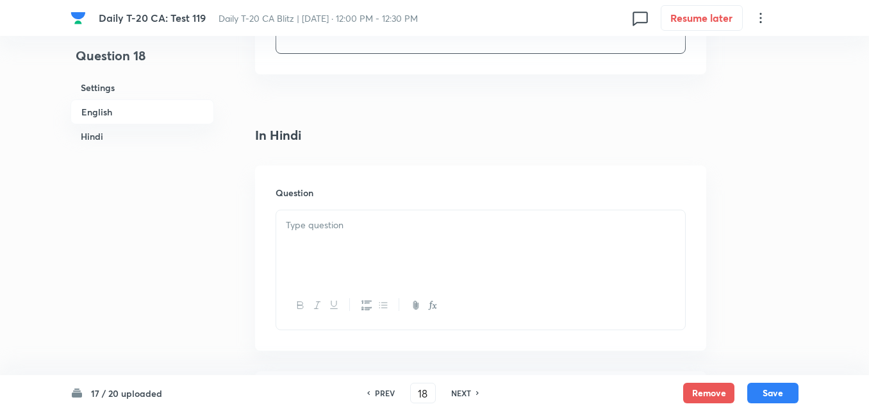
click at [370, 264] on div at bounding box center [480, 246] width 409 height 72
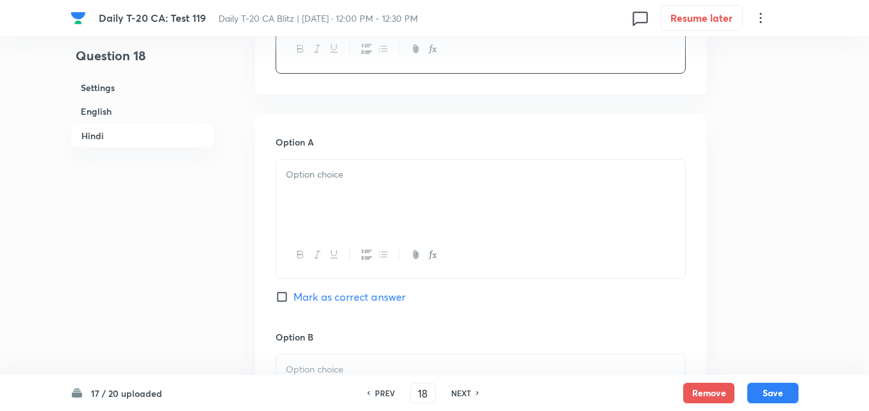
click at [362, 230] on div at bounding box center [480, 196] width 409 height 72
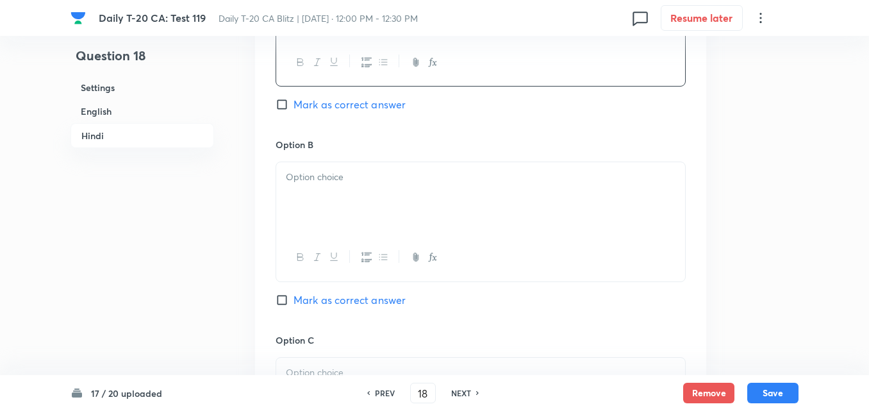
click at [362, 229] on div at bounding box center [480, 198] width 409 height 72
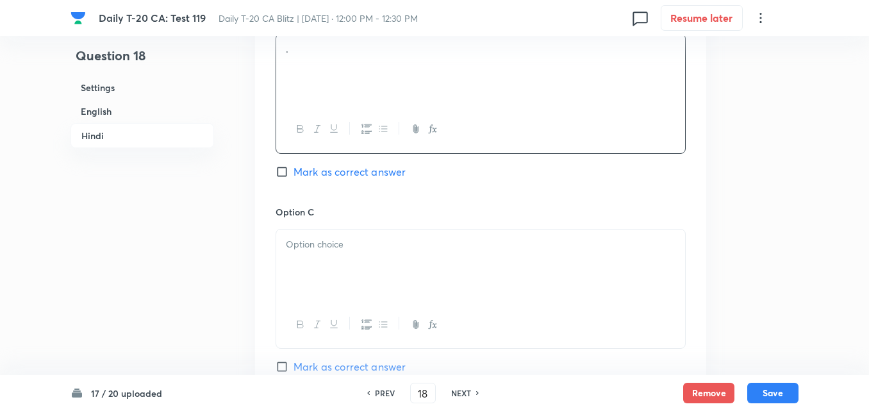
click at [366, 261] on div at bounding box center [480, 266] width 409 height 72
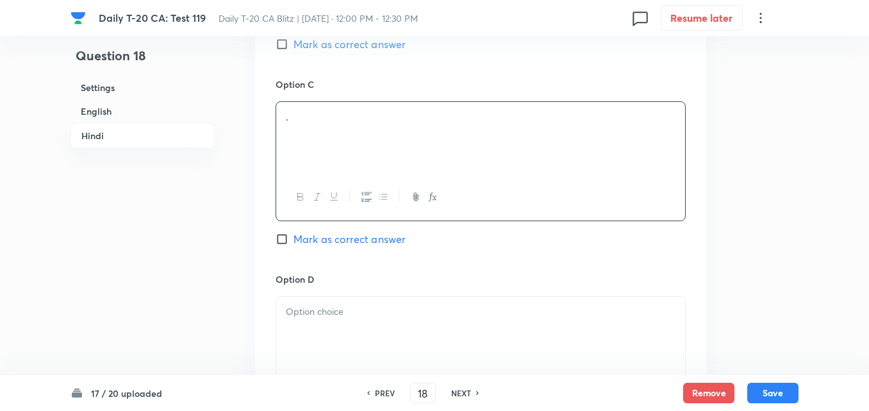
scroll to position [2382, 0]
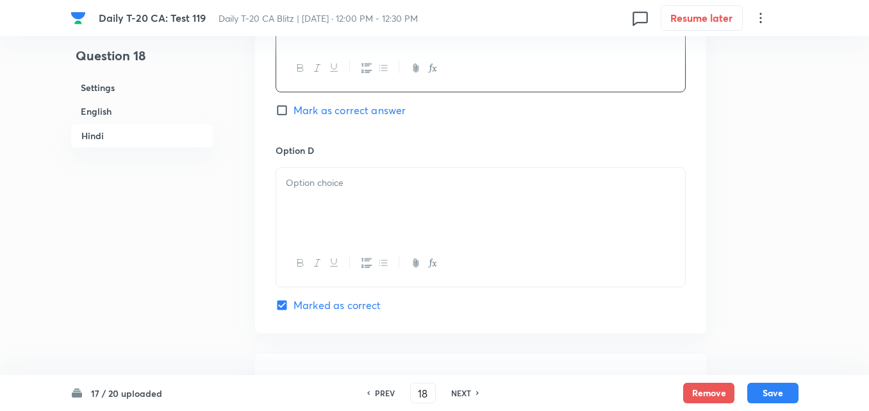
click at [367, 255] on button "button" at bounding box center [366, 263] width 17 height 16
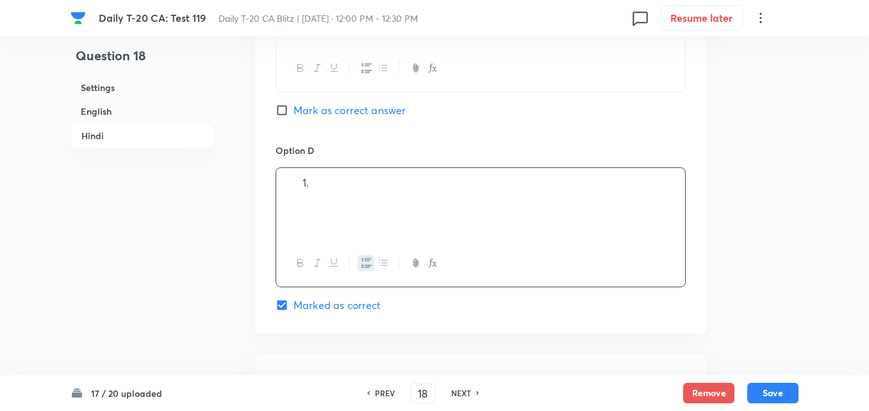
click at [366, 222] on div at bounding box center [480, 204] width 409 height 72
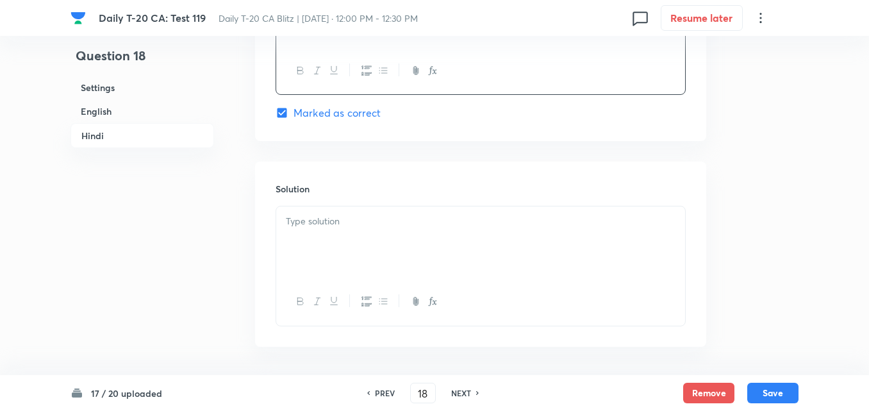
click at [369, 213] on div at bounding box center [480, 242] width 409 height 72
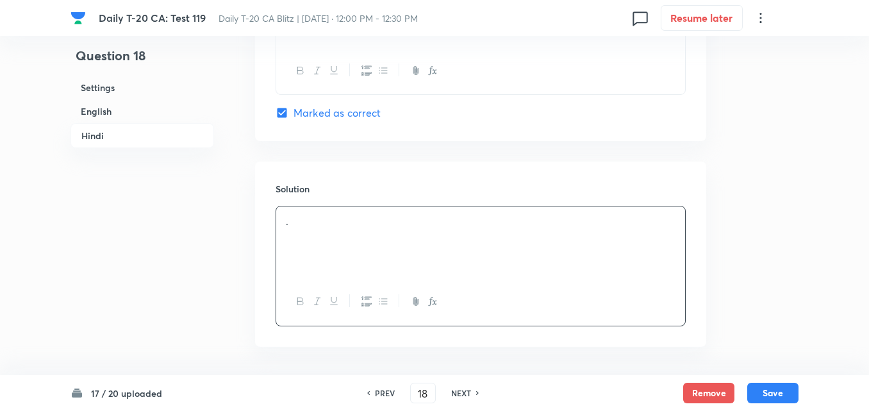
scroll to position [2624, 0]
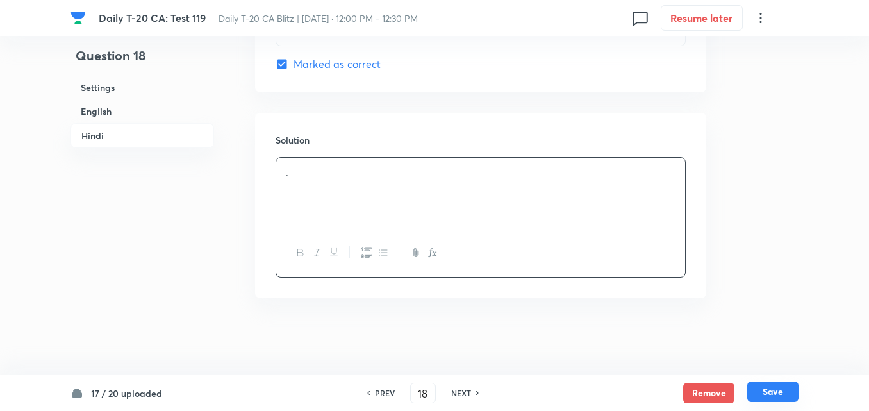
click at [772, 389] on button "Save" at bounding box center [773, 391] width 51 height 21
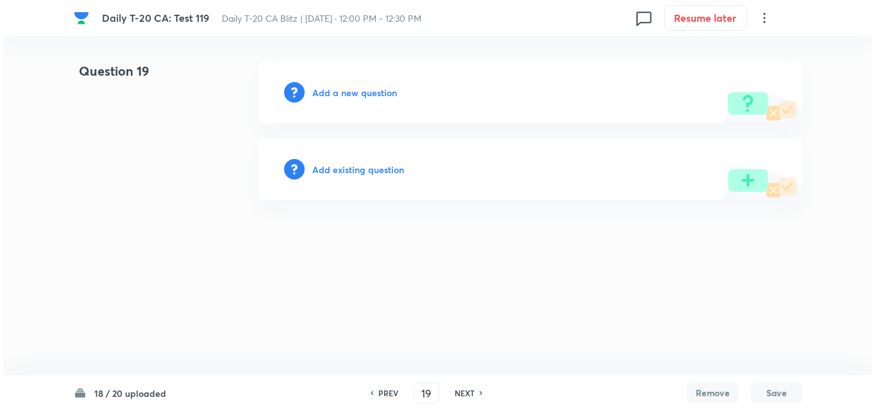
scroll to position [0, 0]
click at [376, 90] on h6 "Add a new question" at bounding box center [354, 92] width 85 height 13
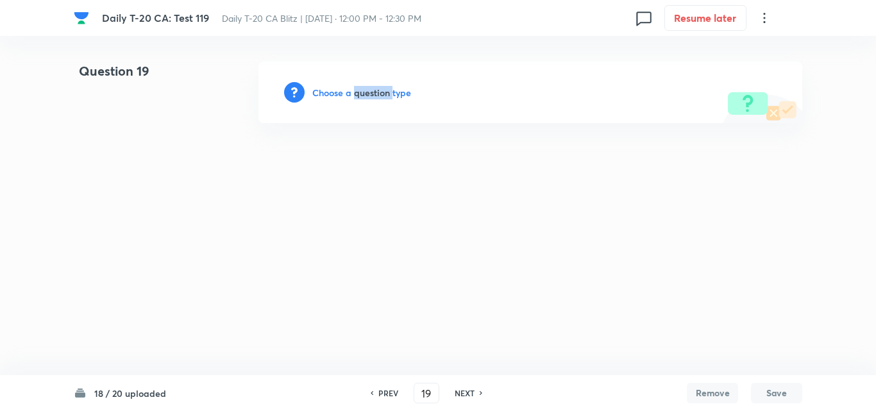
click at [376, 90] on h6 "Choose a question type" at bounding box center [361, 92] width 99 height 13
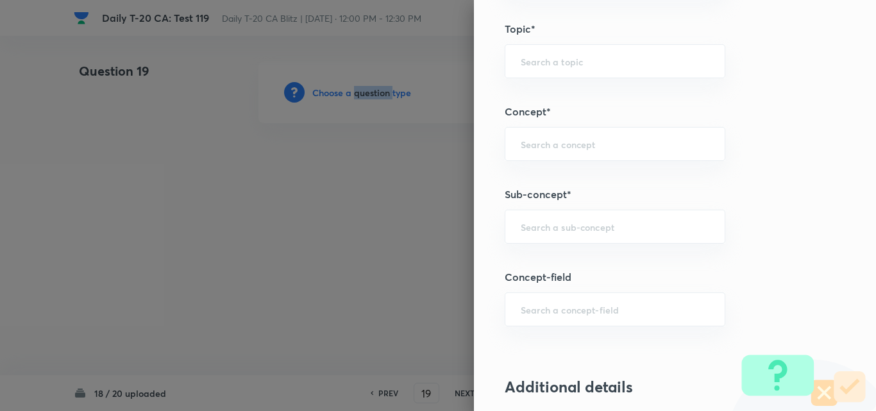
scroll to position [705, 0]
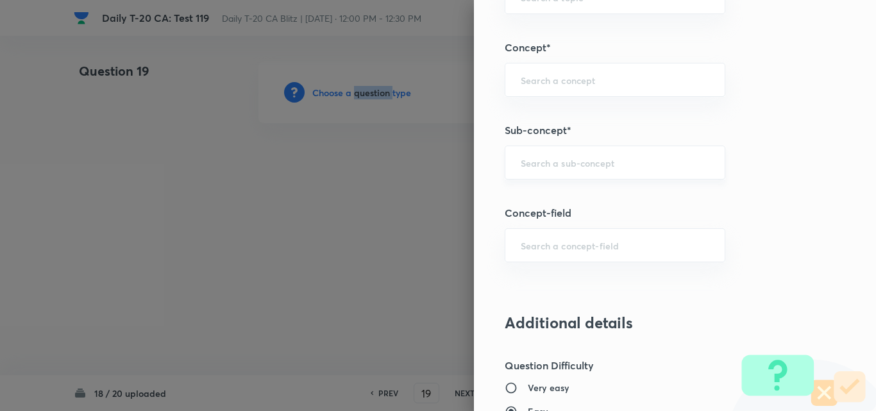
click at [642, 169] on div "​" at bounding box center [615, 163] width 221 height 34
paste input "Current Affairs 2025"
click at [660, 171] on div "Current Affairs 2025 ​" at bounding box center [615, 163] width 221 height 34
click at [614, 199] on li "Current Affairs 2025" at bounding box center [605, 198] width 219 height 23
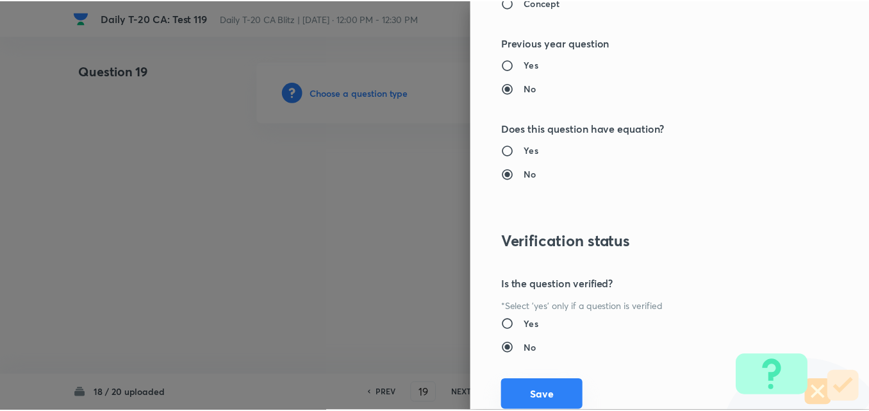
scroll to position [1337, 0]
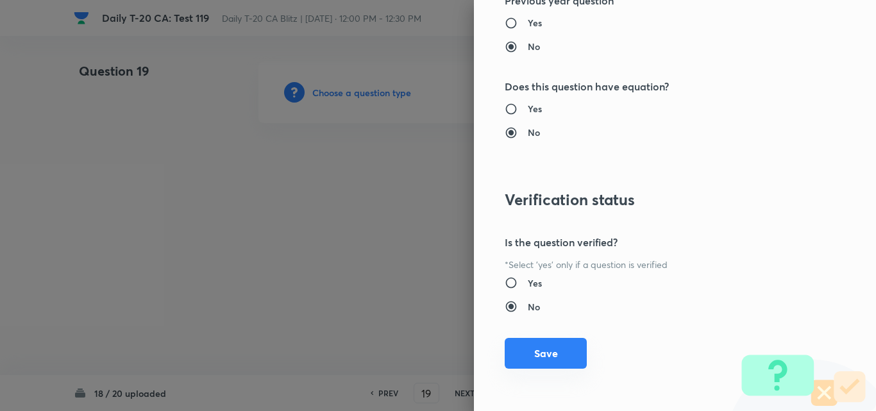
click at [549, 357] on button "Save" at bounding box center [546, 353] width 82 height 31
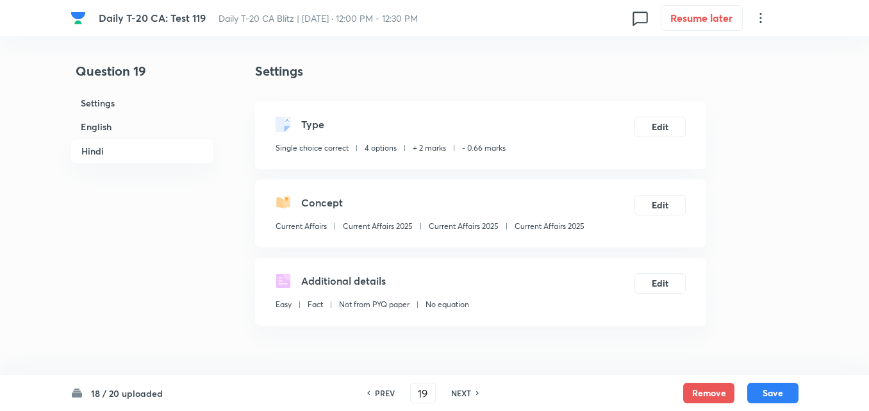
click at [112, 131] on h6 "English" at bounding box center [143, 127] width 144 height 24
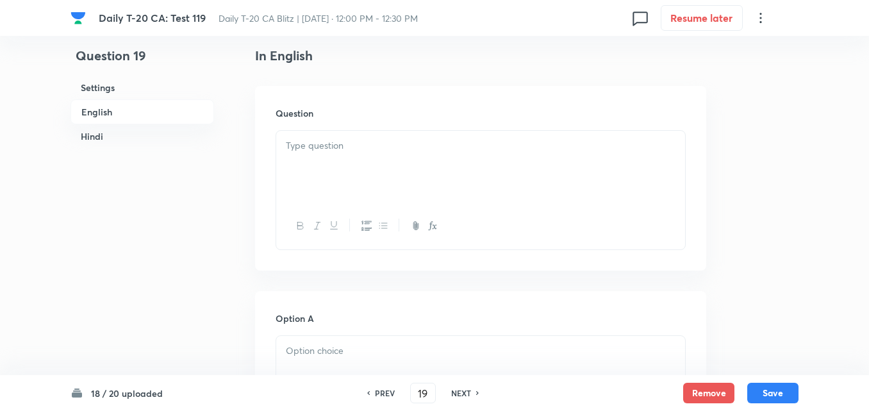
click at [396, 176] on div at bounding box center [480, 167] width 409 height 72
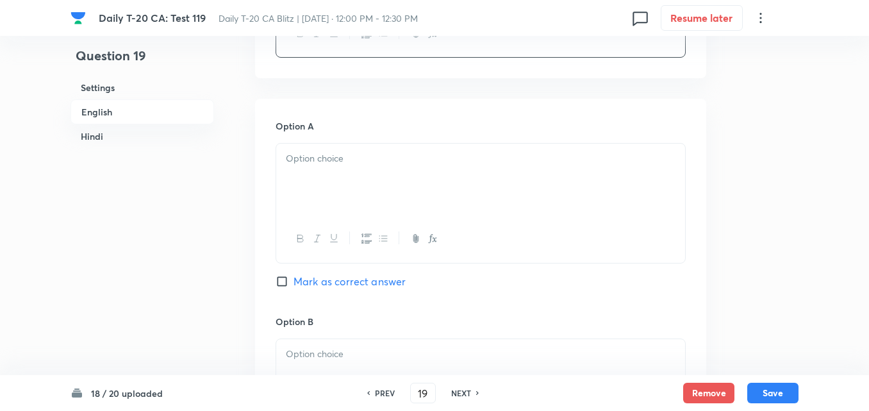
click at [384, 181] on div at bounding box center [480, 180] width 409 height 72
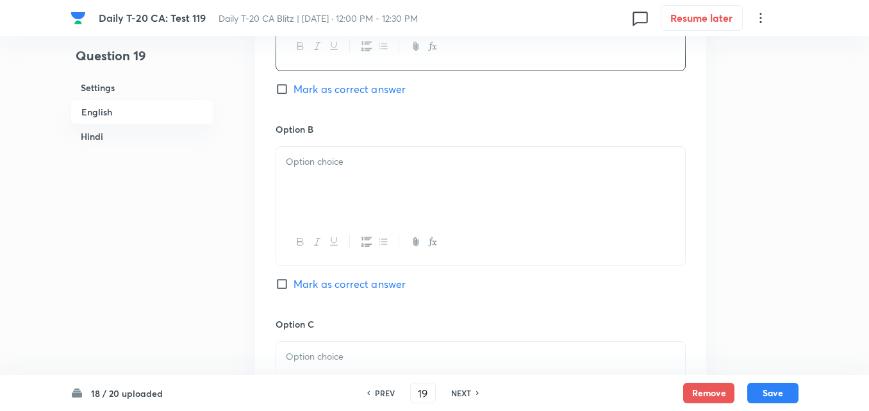
click at [383, 188] on div at bounding box center [480, 183] width 409 height 72
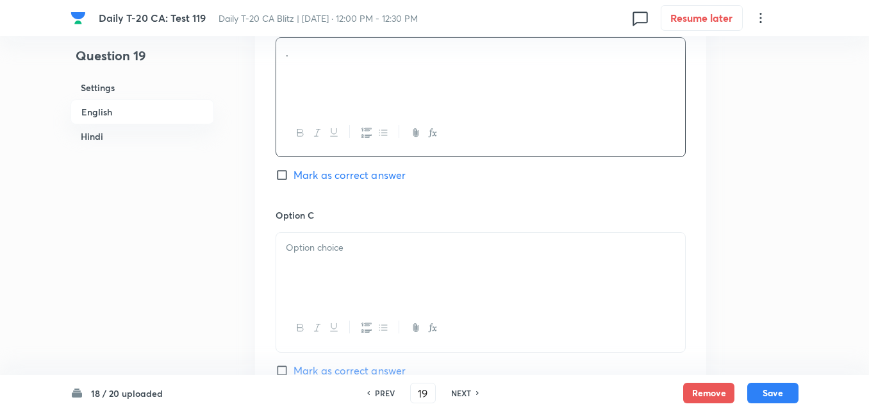
scroll to position [972, 0]
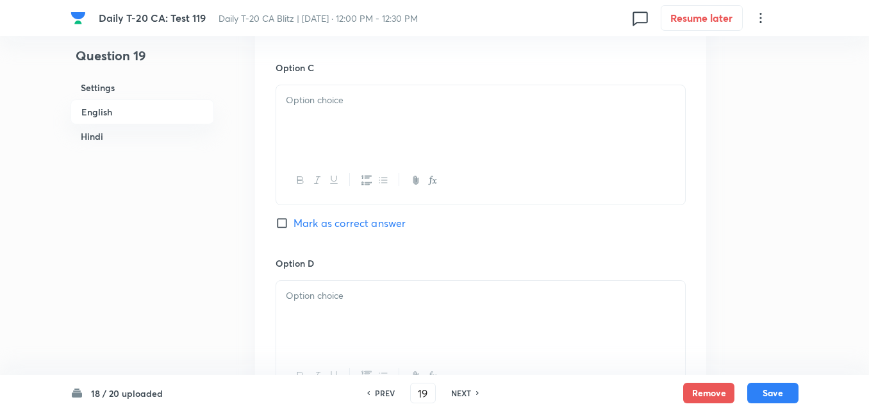
click at [383, 188] on button "button" at bounding box center [382, 180] width 17 height 16
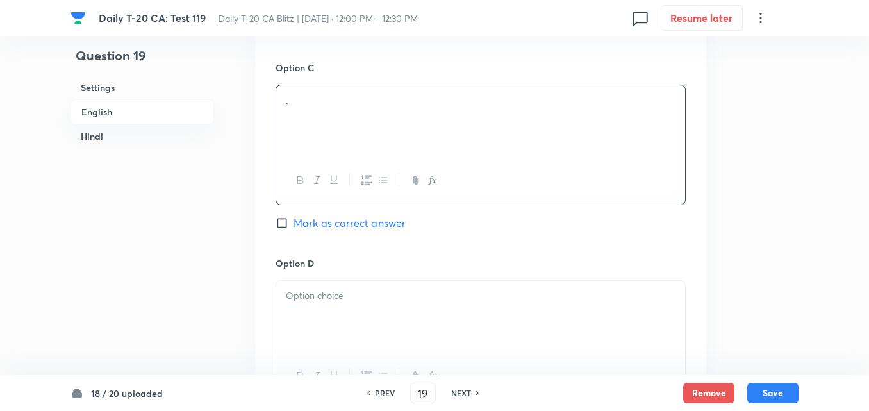
scroll to position [1164, 0]
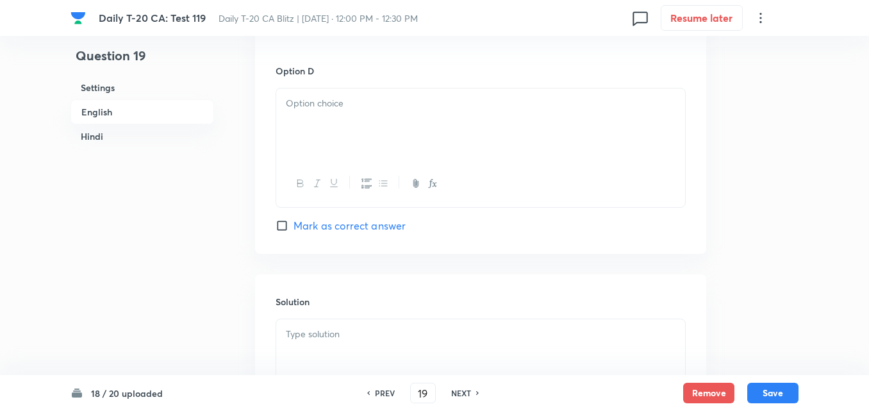
click at [364, 146] on div at bounding box center [480, 124] width 409 height 72
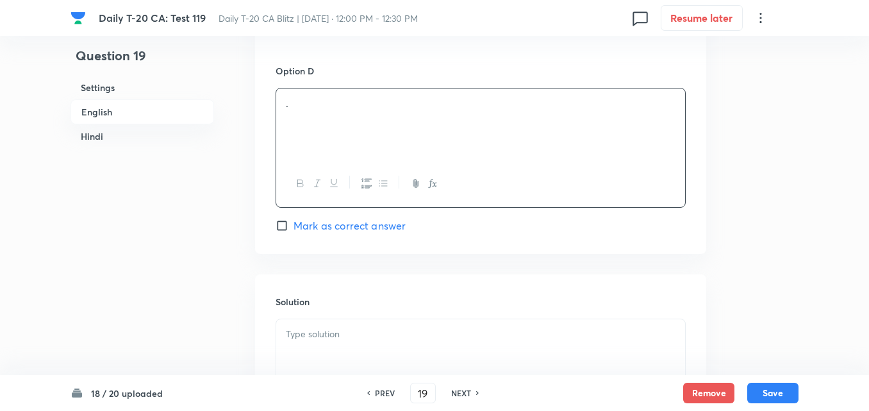
click at [351, 224] on span "Mark as correct answer" at bounding box center [350, 225] width 112 height 15
click at [294, 224] on input "Mark as correct answer" at bounding box center [285, 225] width 18 height 13
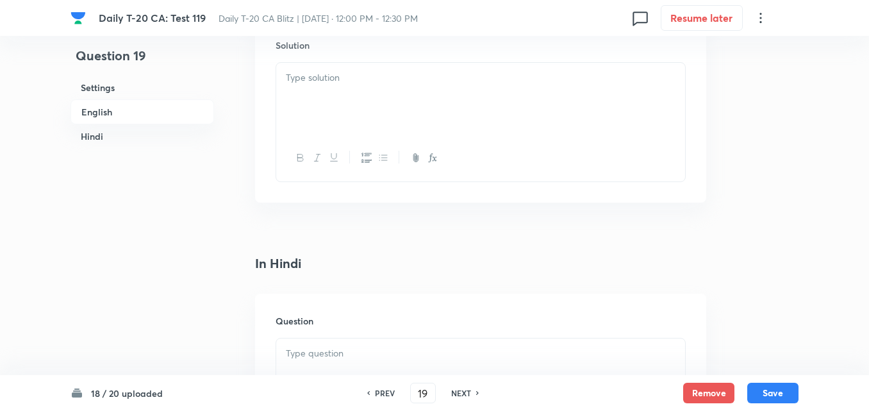
click at [344, 95] on div at bounding box center [480, 99] width 409 height 72
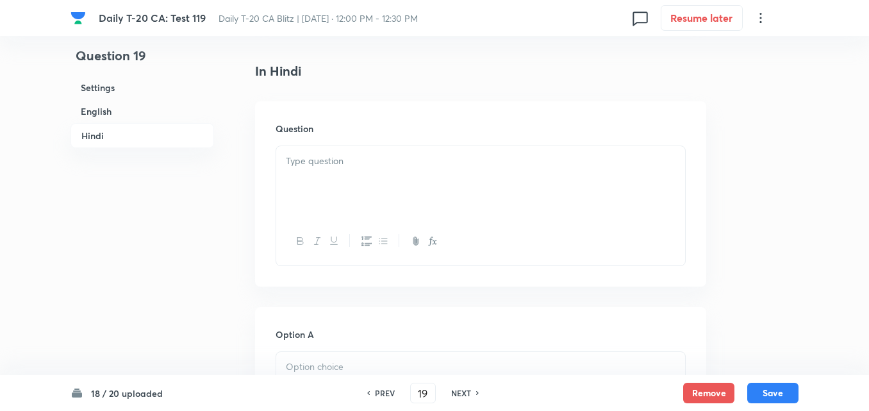
click at [347, 163] on p at bounding box center [481, 161] width 390 height 15
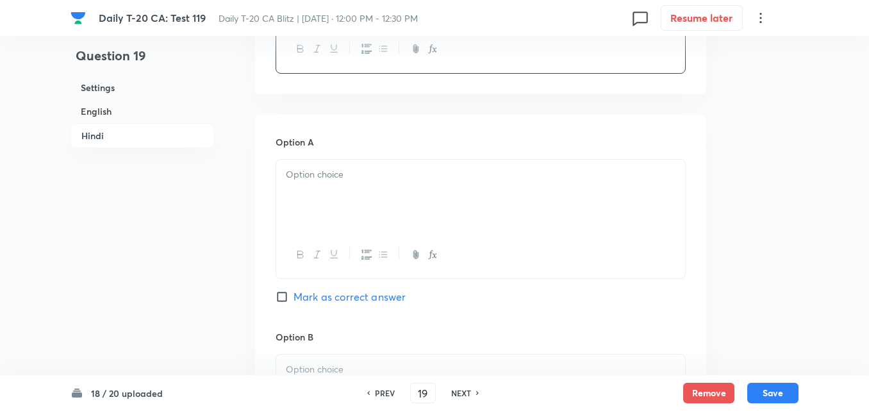
click at [351, 191] on div at bounding box center [480, 196] width 409 height 72
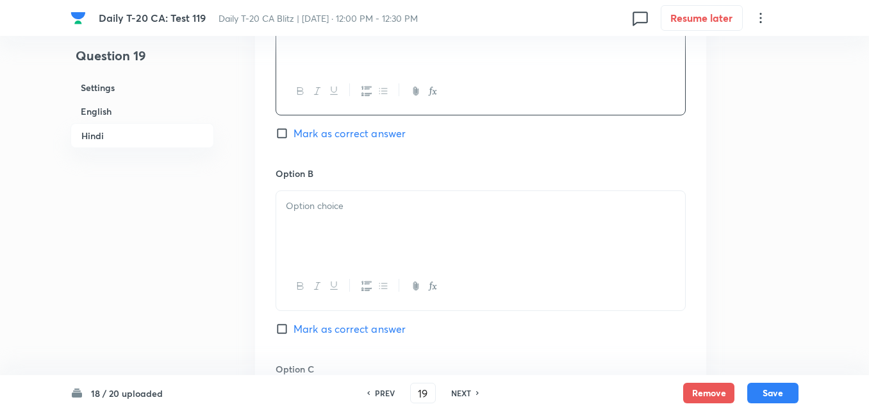
scroll to position [2062, 0]
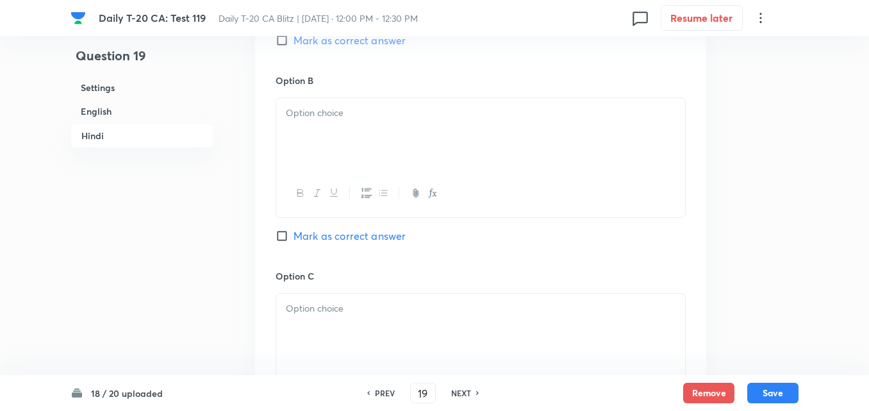
click at [354, 203] on div at bounding box center [480, 193] width 409 height 47
click at [370, 151] on div at bounding box center [480, 134] width 409 height 72
click at [346, 133] on div at bounding box center [480, 137] width 409 height 72
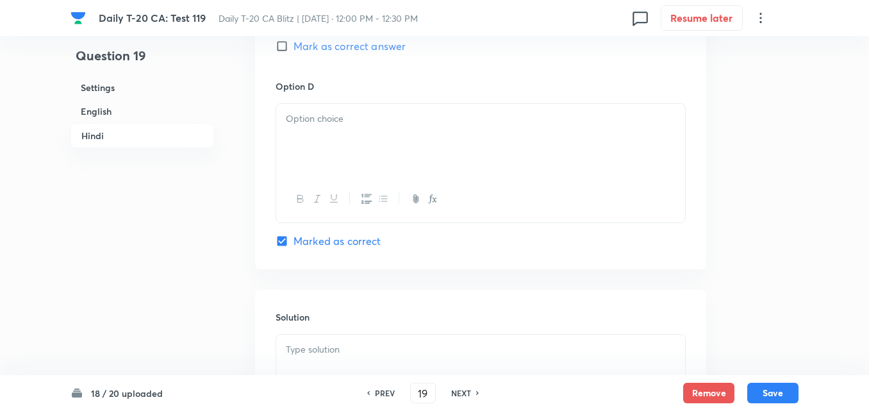
click at [352, 176] on div at bounding box center [480, 199] width 409 height 47
click at [347, 137] on div at bounding box center [480, 140] width 409 height 72
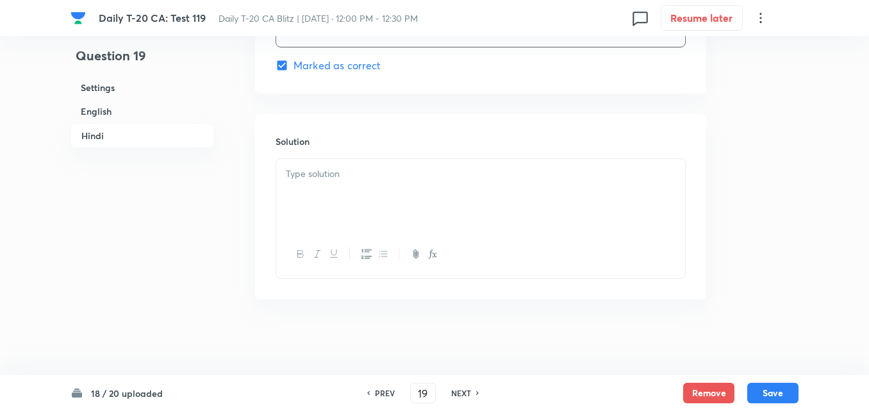
scroll to position [2624, 0]
click at [350, 194] on div at bounding box center [480, 194] width 409 height 72
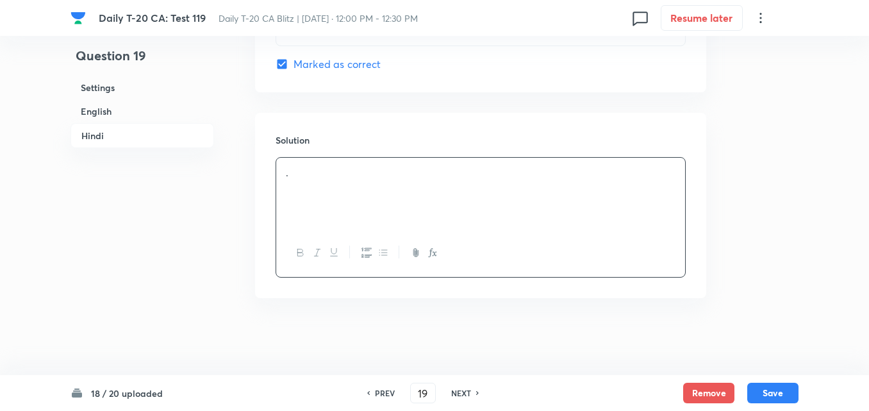
click at [783, 396] on button "Save" at bounding box center [773, 391] width 51 height 21
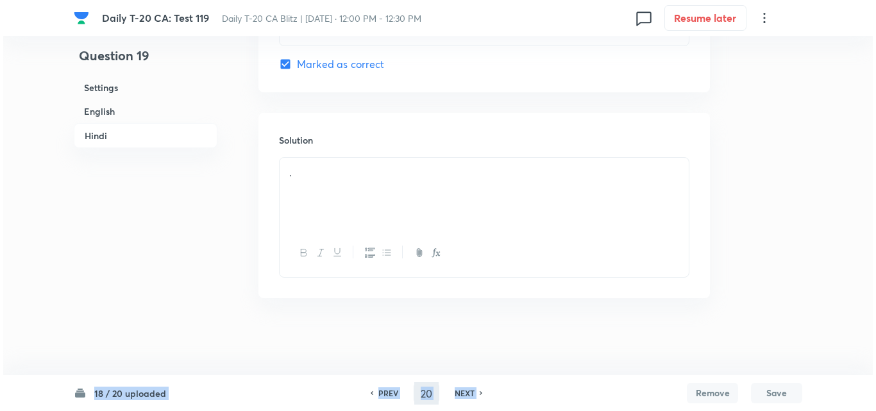
scroll to position [0, 0]
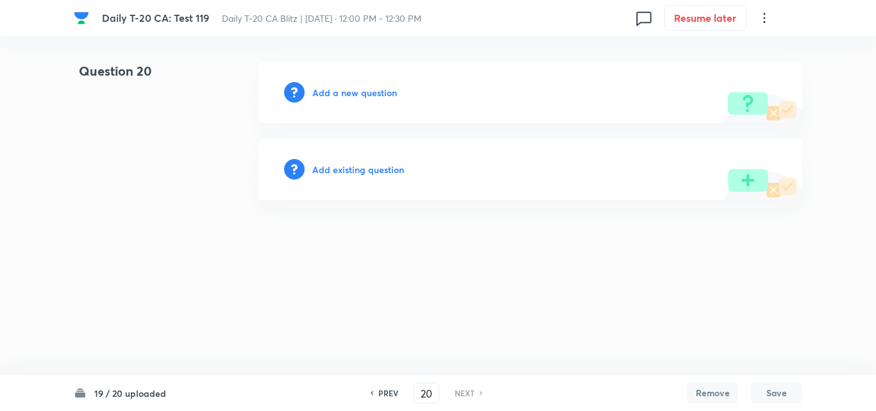
click at [369, 90] on h6 "Add a new question" at bounding box center [354, 92] width 85 height 13
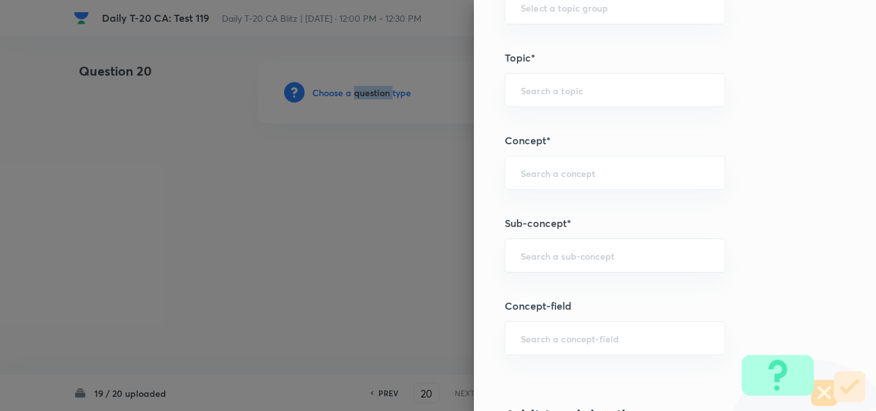
scroll to position [705, 0]
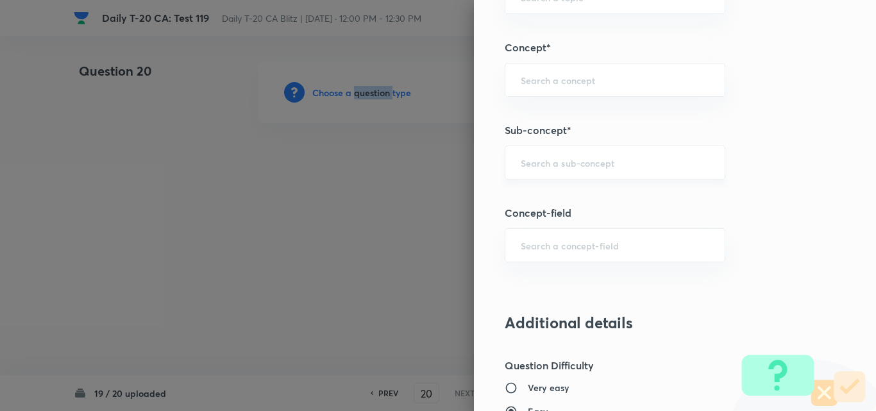
click at [601, 176] on div "​" at bounding box center [615, 163] width 221 height 34
paste input "Current Affairs 2025"
click at [621, 171] on div "Current Affairs 2025 ​" at bounding box center [615, 163] width 221 height 34
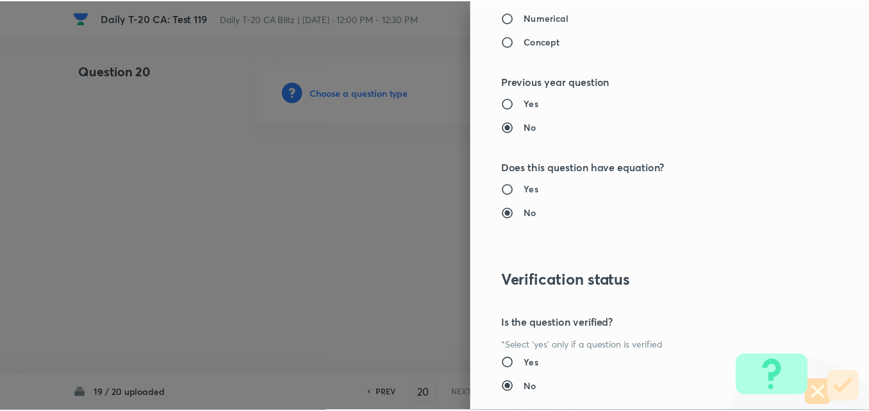
scroll to position [1337, 0]
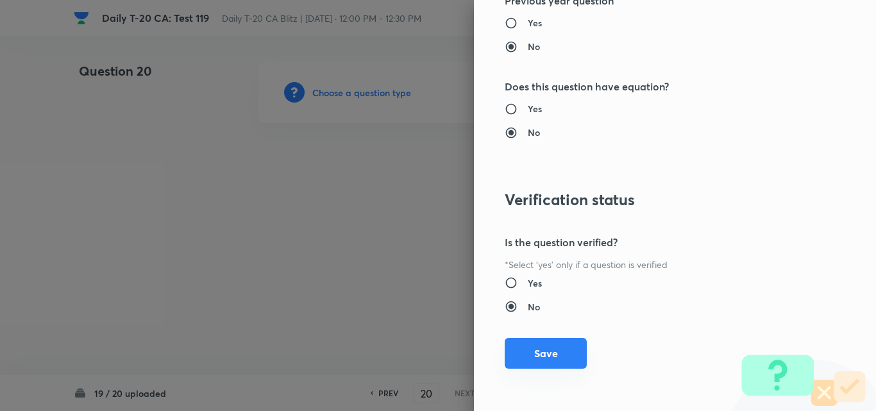
click at [552, 348] on button "Save" at bounding box center [546, 353] width 82 height 31
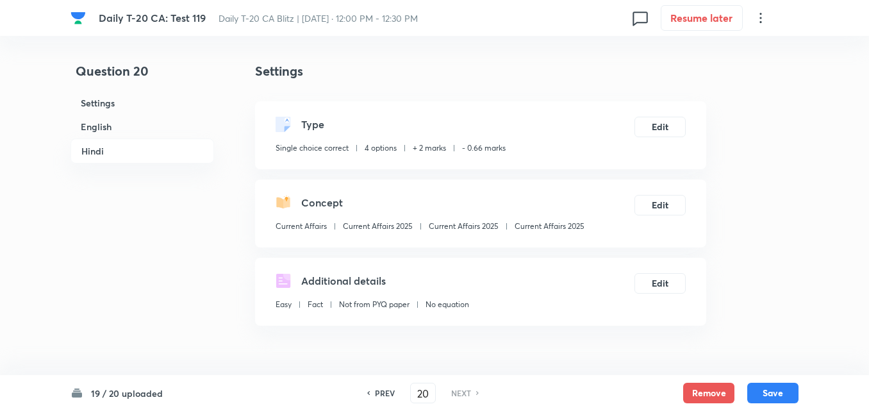
click at [132, 122] on h6 "English" at bounding box center [143, 127] width 144 height 24
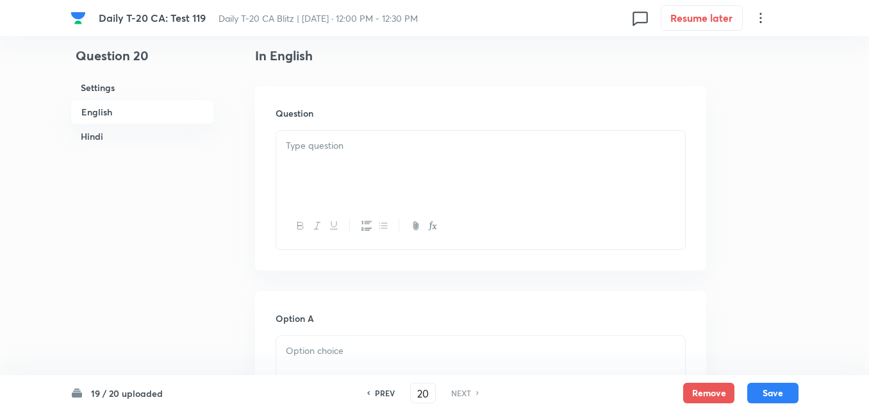
click at [290, 181] on div at bounding box center [480, 167] width 409 height 72
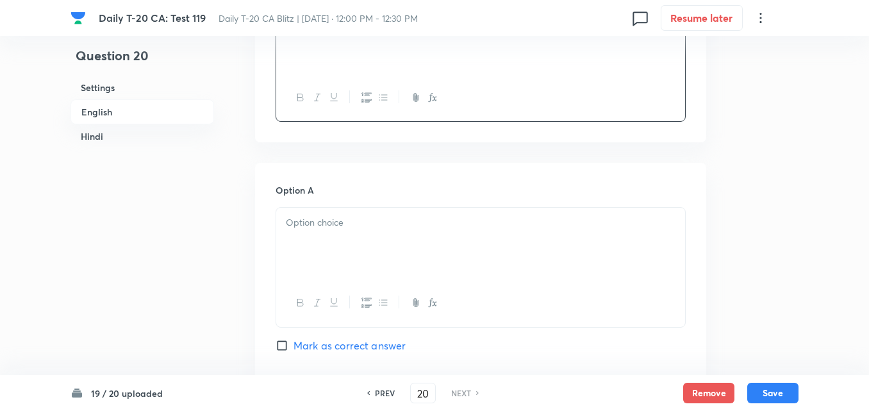
click at [365, 221] on p at bounding box center [481, 222] width 390 height 15
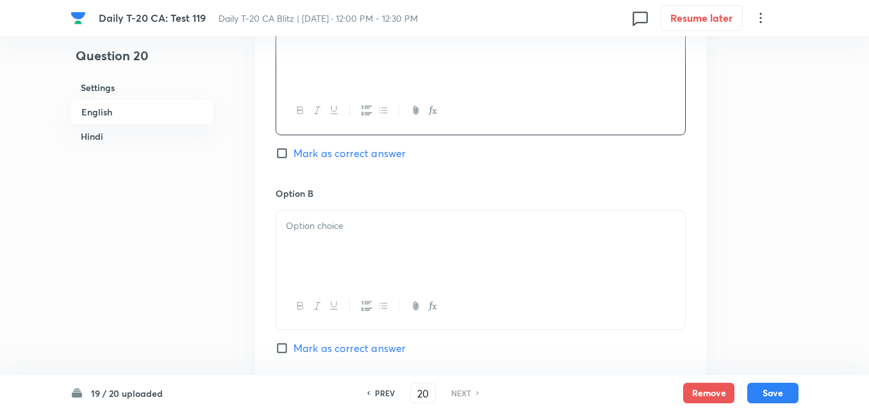
click at [376, 230] on p at bounding box center [481, 226] width 390 height 15
click at [380, 210] on div "Option C Mark as correct answer" at bounding box center [481, 286] width 410 height 195
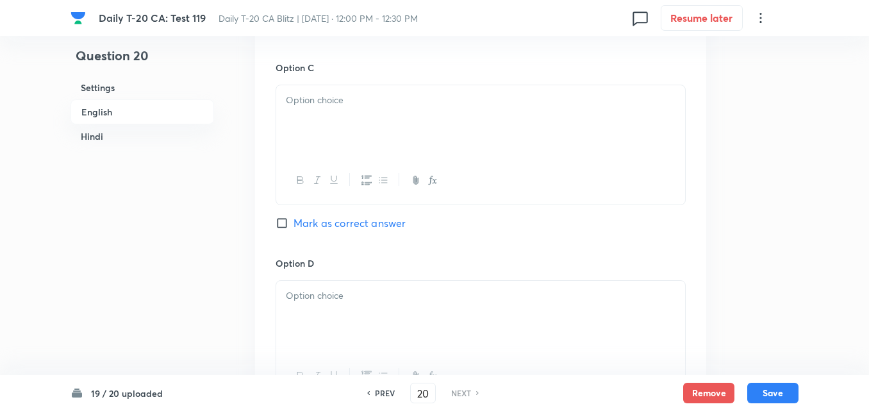
click at [381, 137] on div at bounding box center [480, 121] width 409 height 72
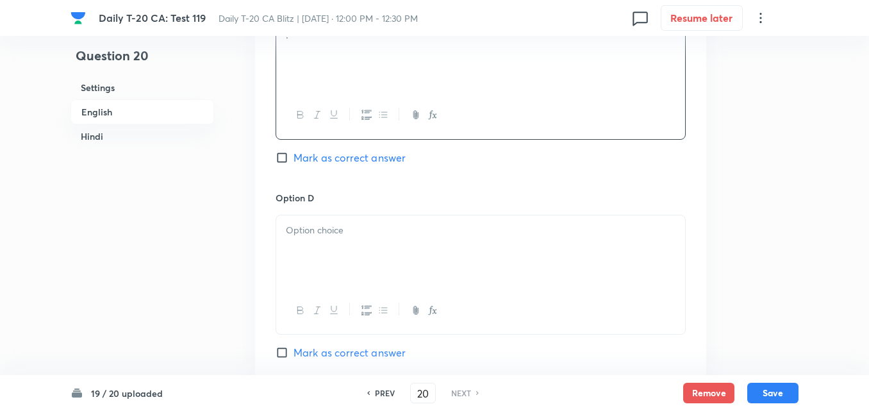
scroll to position [1100, 0]
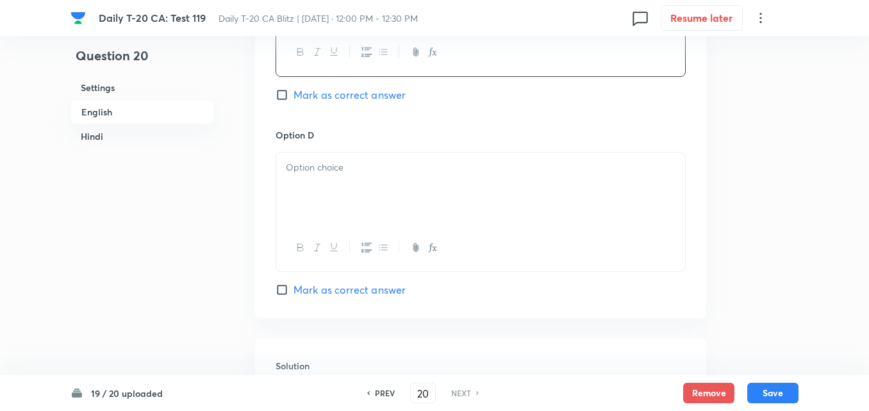
click at [378, 167] on p at bounding box center [481, 167] width 390 height 15
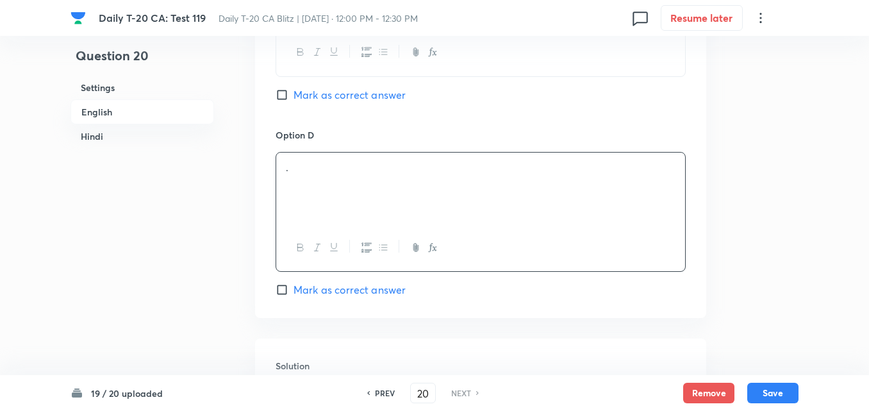
click at [391, 288] on span "Mark as correct answer" at bounding box center [350, 289] width 112 height 15
click at [294, 288] on input "Mark as correct answer" at bounding box center [285, 289] width 18 height 13
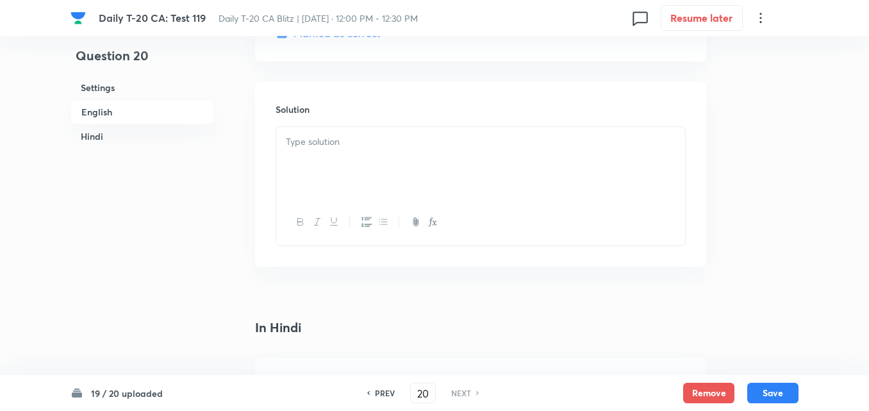
click at [374, 188] on div at bounding box center [480, 163] width 409 height 72
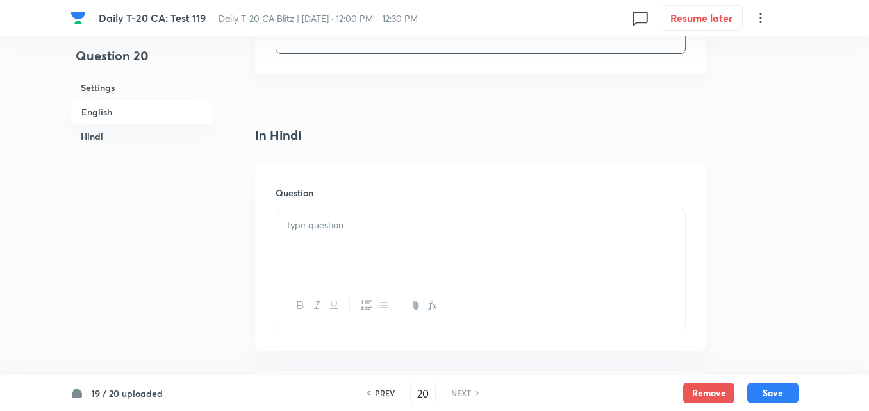
click at [378, 234] on div at bounding box center [480, 246] width 409 height 72
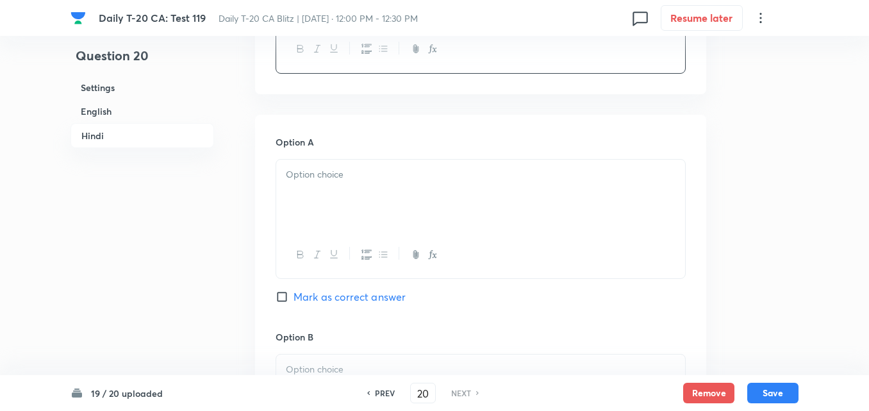
click at [362, 184] on div at bounding box center [480, 196] width 409 height 72
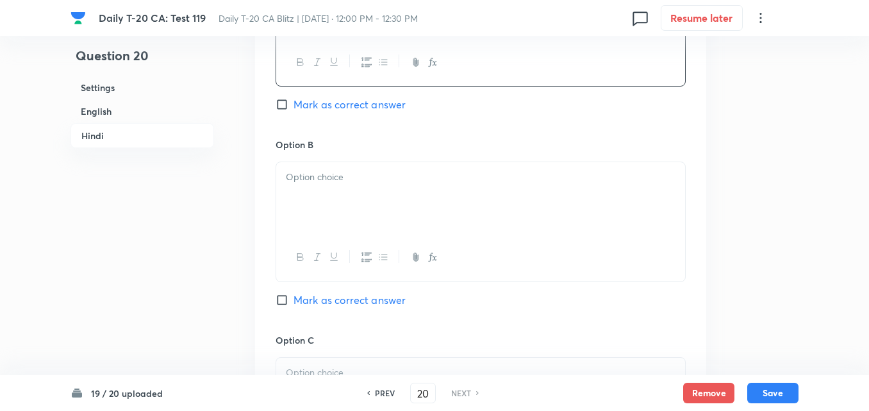
click at [376, 212] on div at bounding box center [480, 198] width 409 height 72
click at [375, 199] on div at bounding box center [480, 201] width 409 height 72
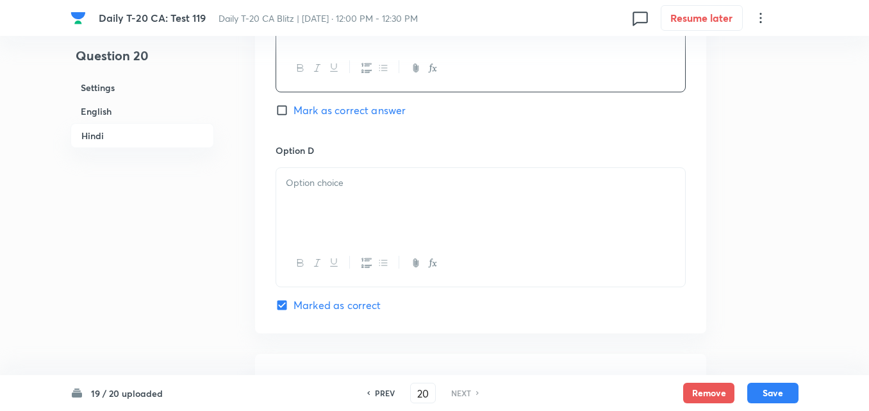
click at [383, 220] on div at bounding box center [480, 204] width 409 height 72
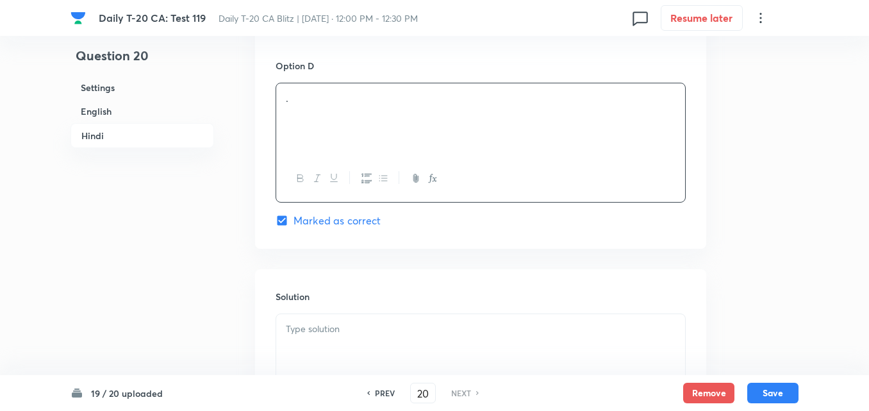
scroll to position [2624, 0]
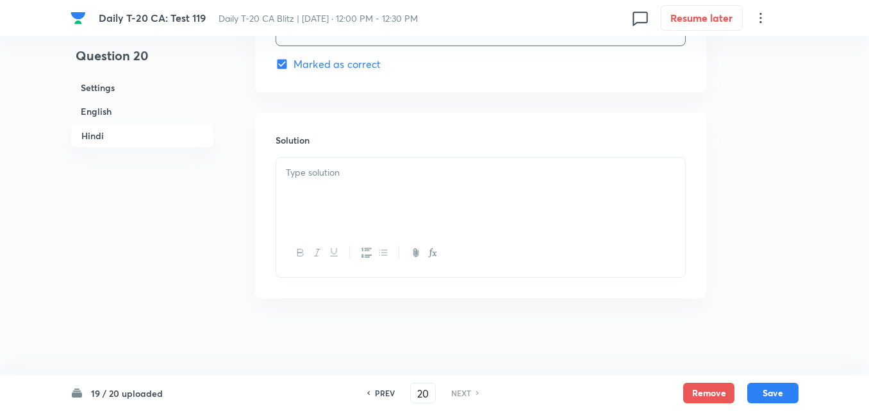
click at [328, 192] on div at bounding box center [480, 194] width 409 height 72
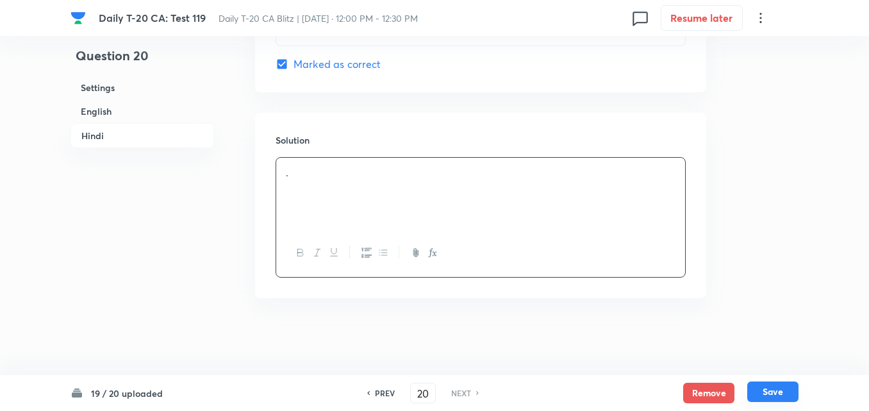
click at [783, 395] on button "Save" at bounding box center [773, 391] width 51 height 21
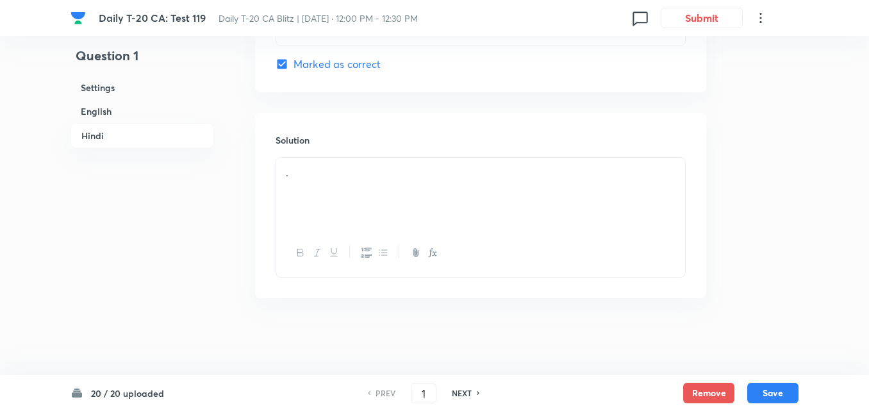
click at [128, 113] on h6 "English" at bounding box center [143, 111] width 144 height 24
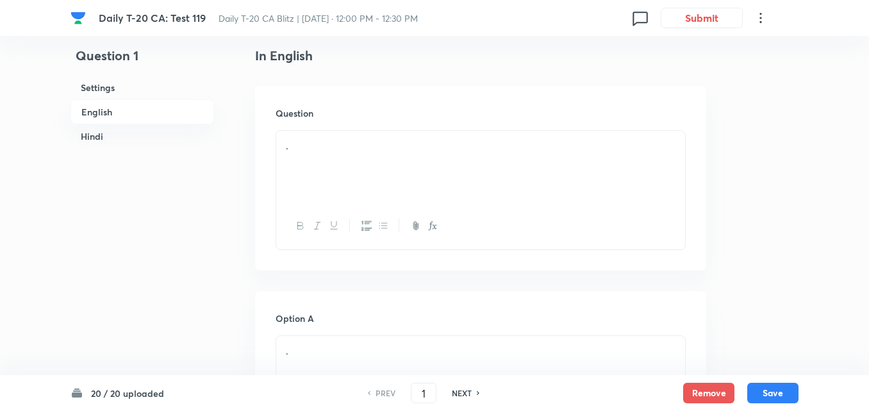
click at [105, 117] on h6 "English" at bounding box center [143, 111] width 144 height 25
click at [140, 112] on h6 "English" at bounding box center [143, 111] width 144 height 25
click at [144, 108] on h6 "English" at bounding box center [143, 111] width 144 height 25
click at [135, 112] on h6 "English" at bounding box center [143, 111] width 144 height 25
click at [133, 119] on h6 "English" at bounding box center [143, 111] width 144 height 25
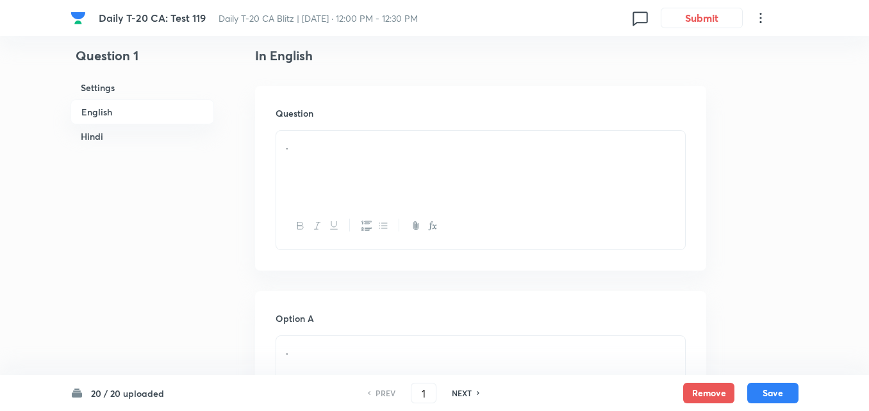
click at [340, 155] on div "." at bounding box center [480, 167] width 409 height 72
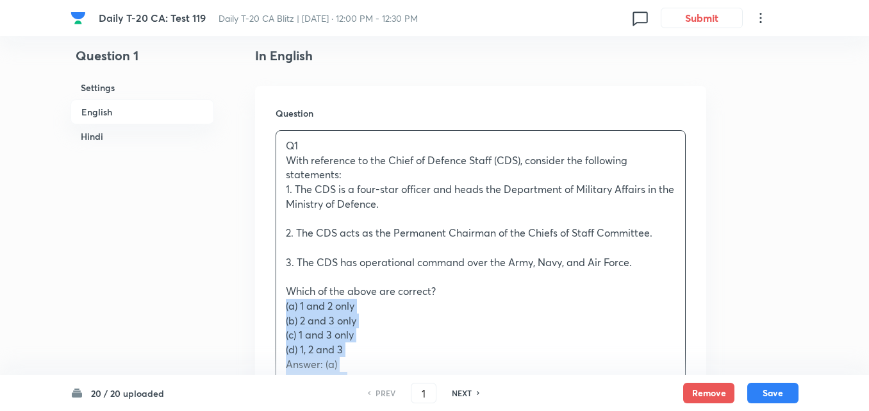
drag, startPoint x: 277, startPoint y: 315, endPoint x: 265, endPoint y: 309, distance: 12.9
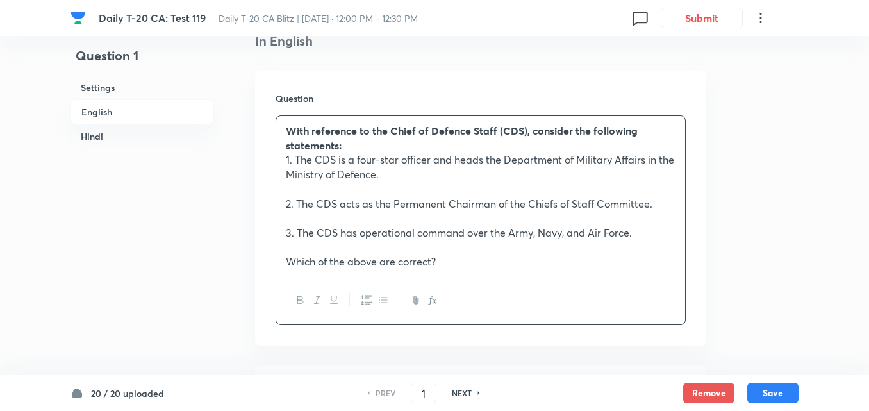
scroll to position [651, 0]
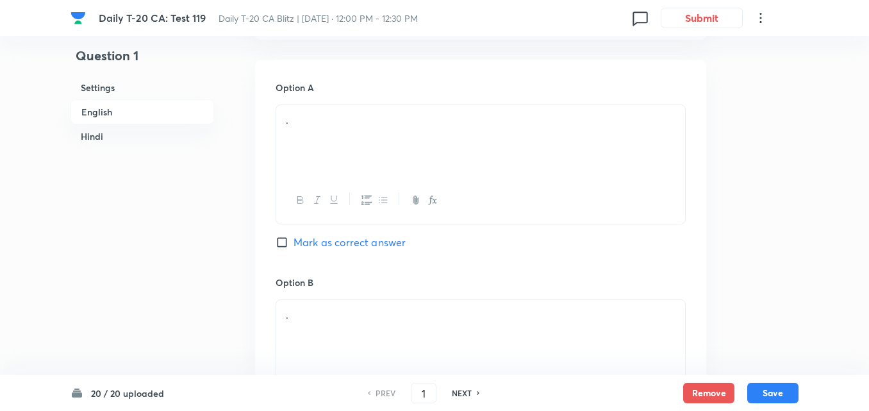
click at [351, 110] on div "." at bounding box center [480, 141] width 409 height 72
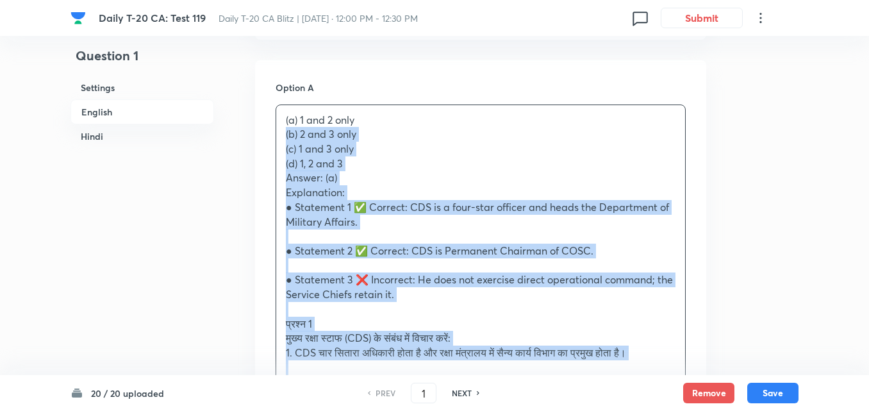
click at [279, 128] on div "(a) 1 and 2 only (b) 2 and 3 only (c) 1 and 3 only (d) 1, 2 and 3 Answer: (a) E…" at bounding box center [480, 360] width 409 height 510
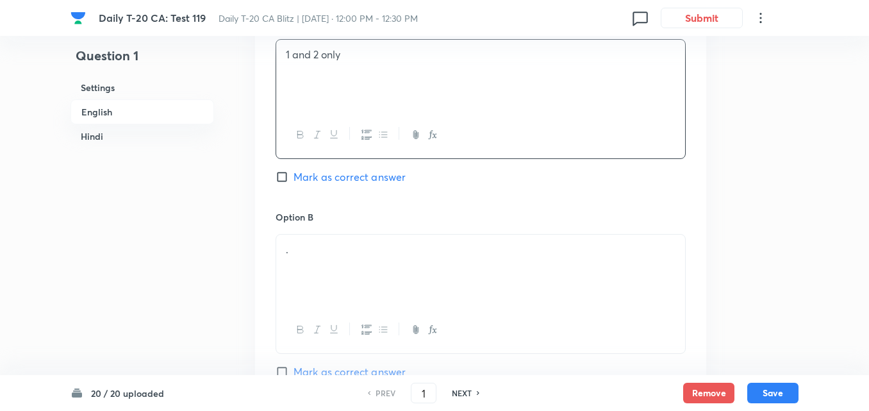
scroll to position [780, 0]
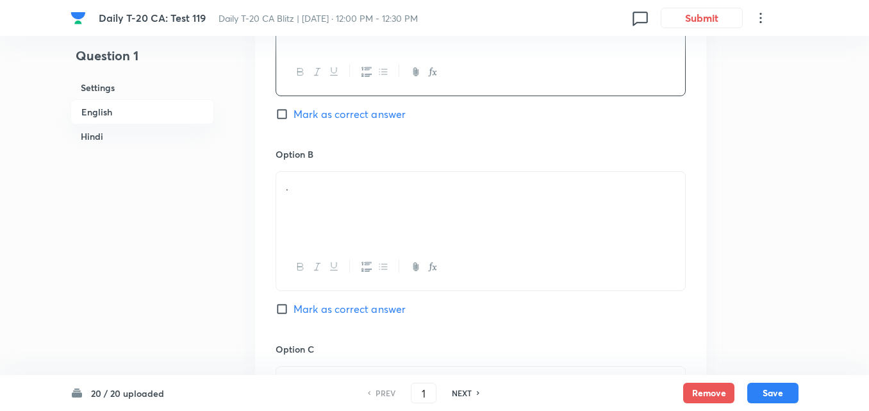
click at [356, 211] on div "." at bounding box center [480, 208] width 409 height 72
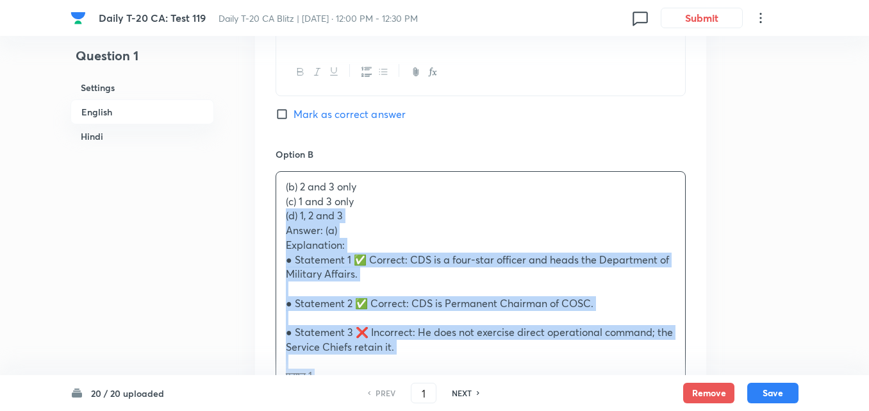
drag, startPoint x: 287, startPoint y: 215, endPoint x: 260, endPoint y: 212, distance: 26.6
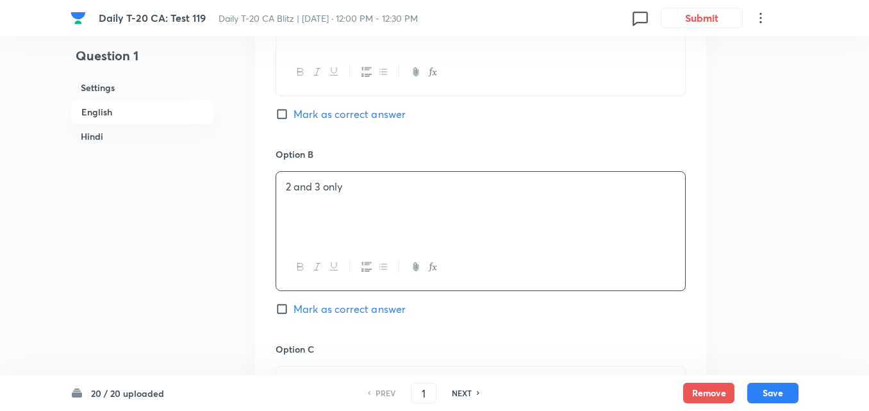
click at [356, 106] on span "Mark as correct answer" at bounding box center [350, 113] width 112 height 15
click at [294, 108] on input "Mark as correct answer" at bounding box center [285, 114] width 18 height 13
checkbox input "true"
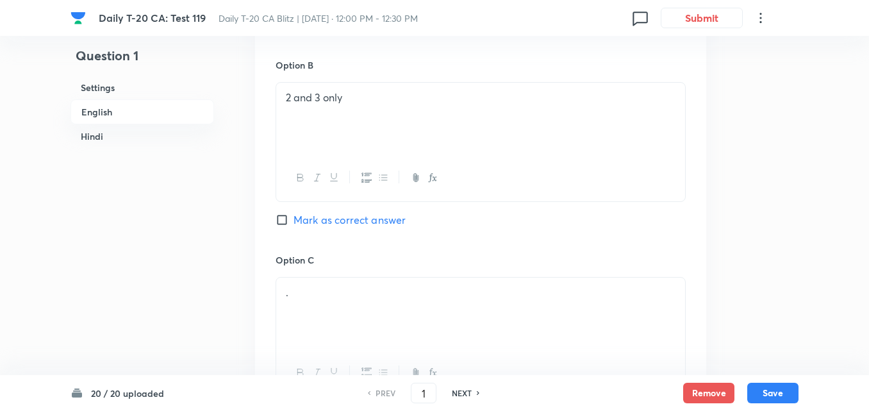
checkbox input "false"
checkbox input "true"
checkbox input "false"
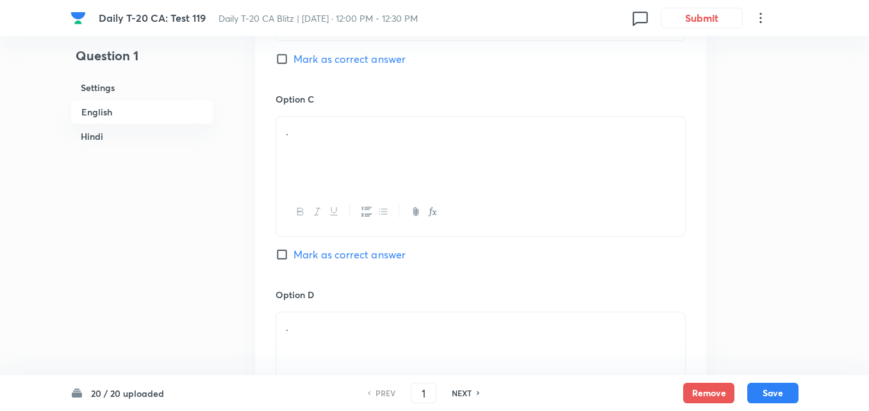
scroll to position [1036, 0]
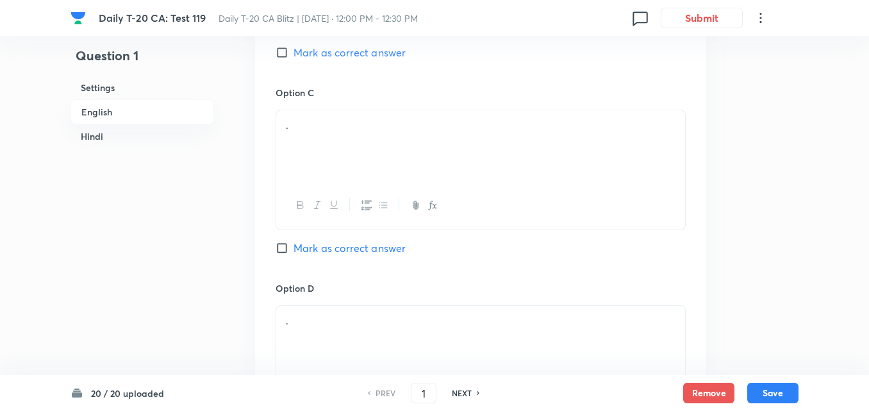
click at [346, 149] on div "." at bounding box center [480, 146] width 409 height 72
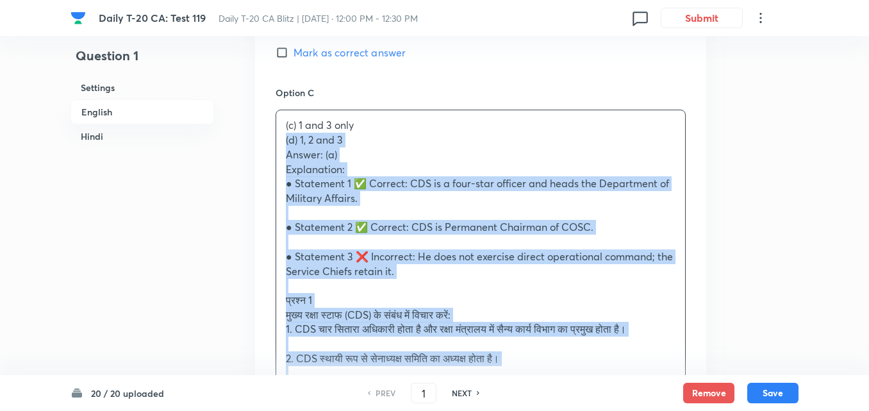
click at [267, 138] on div "Option A 1 and 2 only Marked as correct Option B 2 and 3 only Mark as correct a…" at bounding box center [480, 271] width 451 height 1191
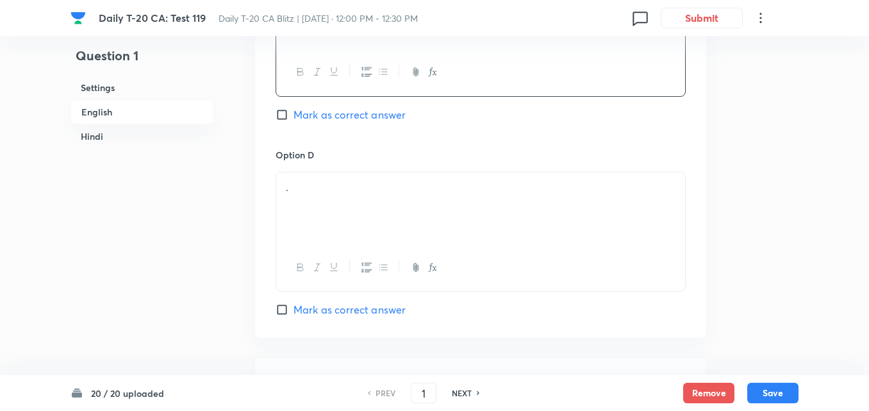
scroll to position [1228, 0]
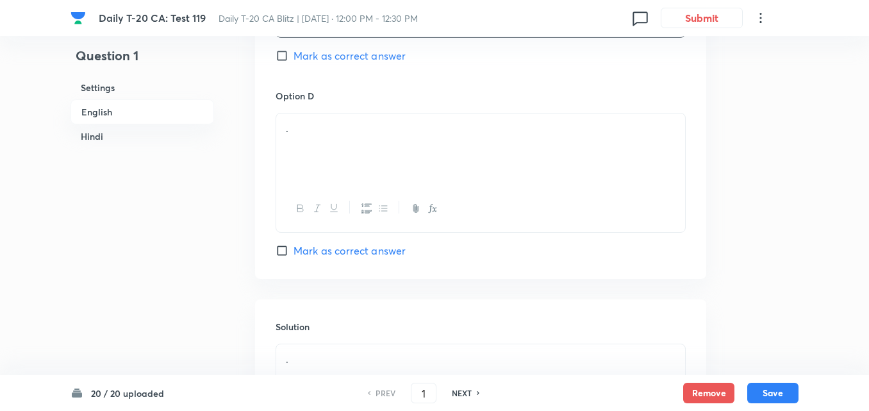
click at [401, 174] on div "." at bounding box center [480, 149] width 409 height 72
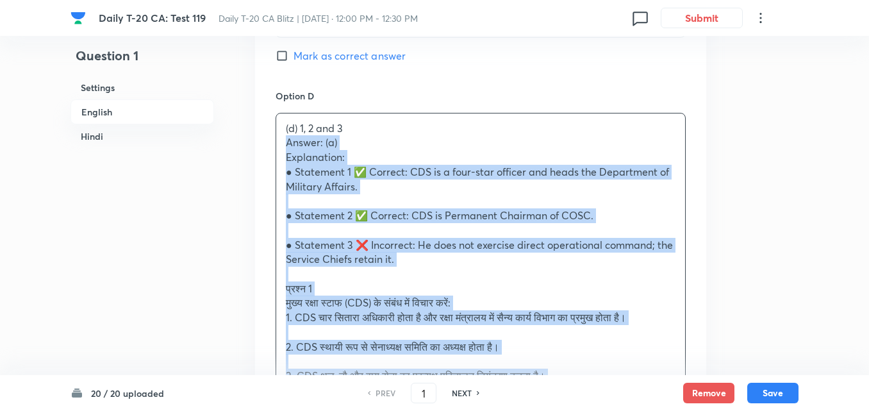
drag, startPoint x: 285, startPoint y: 145, endPoint x: 274, endPoint y: 143, distance: 11.1
click at [274, 143] on div "Option A 1 and 2 only Marked as correct Option B 2 and 3 only Mark as correct a…" at bounding box center [480, 71] width 451 height 1176
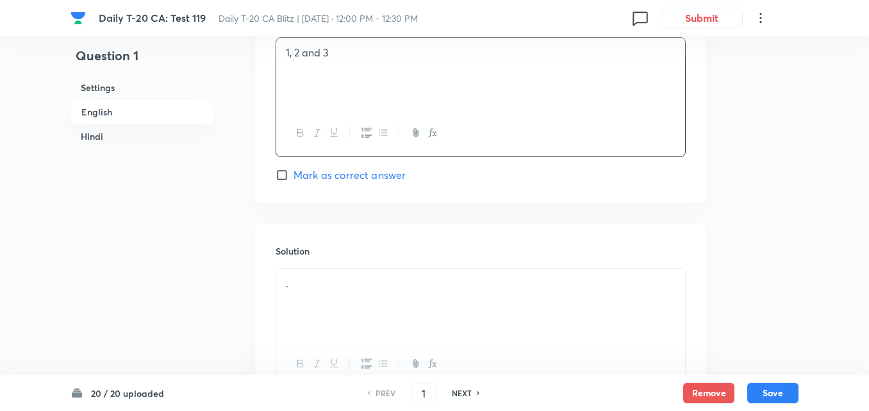
scroll to position [1421, 0]
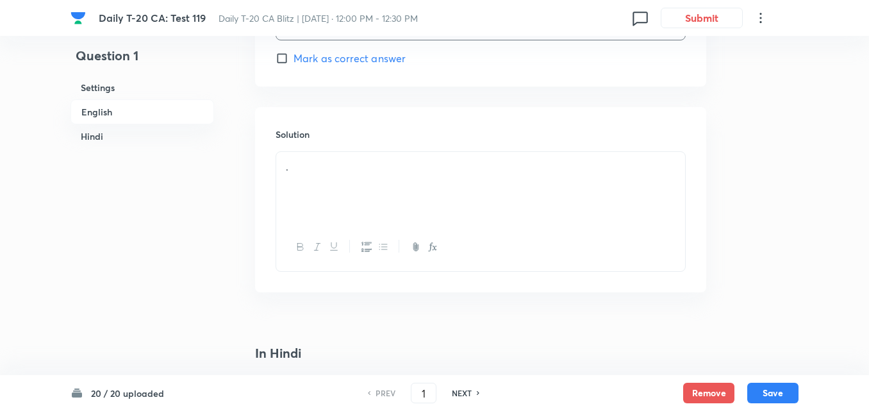
click at [344, 185] on div "." at bounding box center [480, 188] width 409 height 72
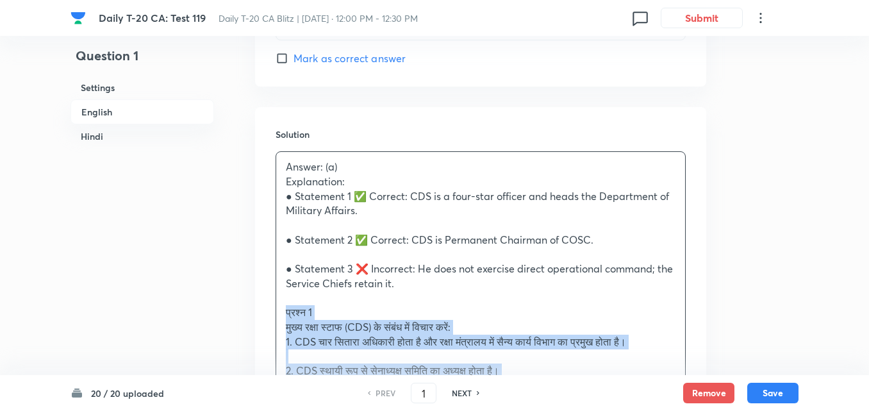
click at [269, 310] on div "Solution Answer: (a) Explanation: ● Statement 1 ✅ Correct: CDS is a four-star o…" at bounding box center [480, 382] width 451 height 551
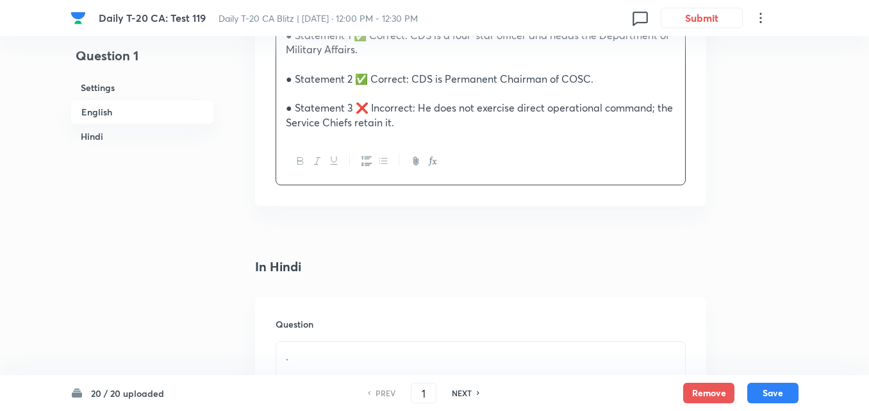
scroll to position [1741, 0]
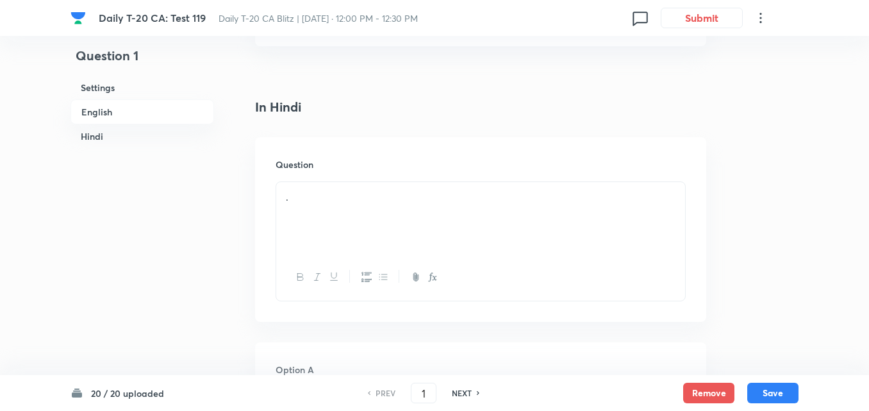
click at [367, 202] on p "." at bounding box center [481, 197] width 390 height 15
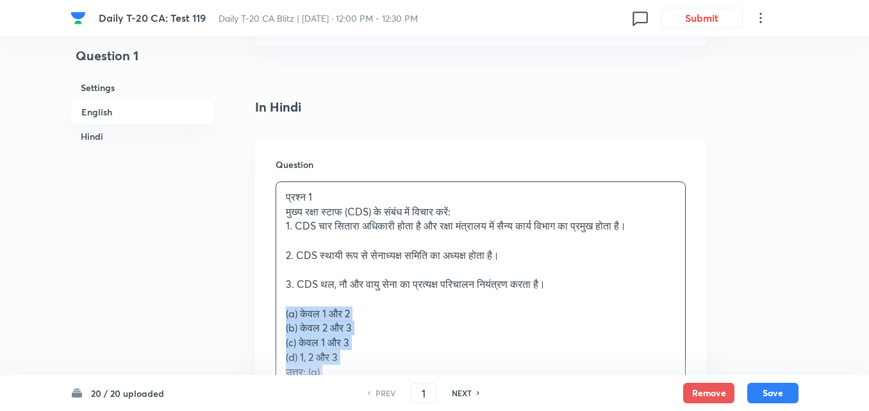
drag, startPoint x: 277, startPoint y: 314, endPoint x: 265, endPoint y: 317, distance: 12.0
click at [268, 317] on div "Question प्रश्न 1 मुख्य रक्षा स्टाफ (CDS) के संबंध में विचार करें: 1. CDS चार स…" at bounding box center [480, 339] width 451 height 405
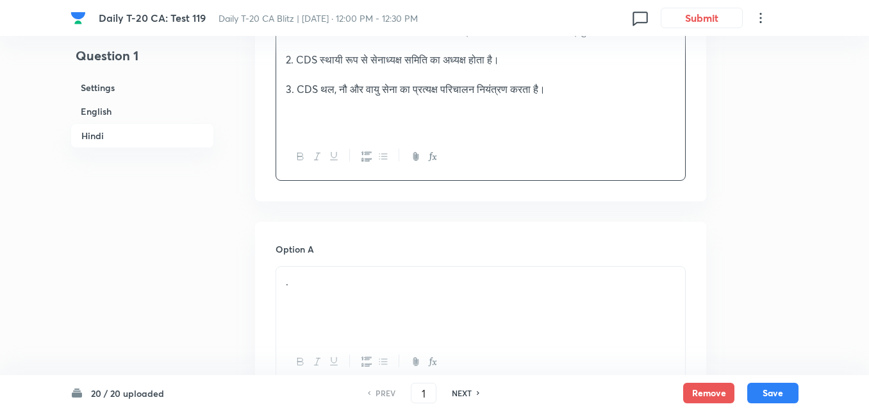
scroll to position [2062, 0]
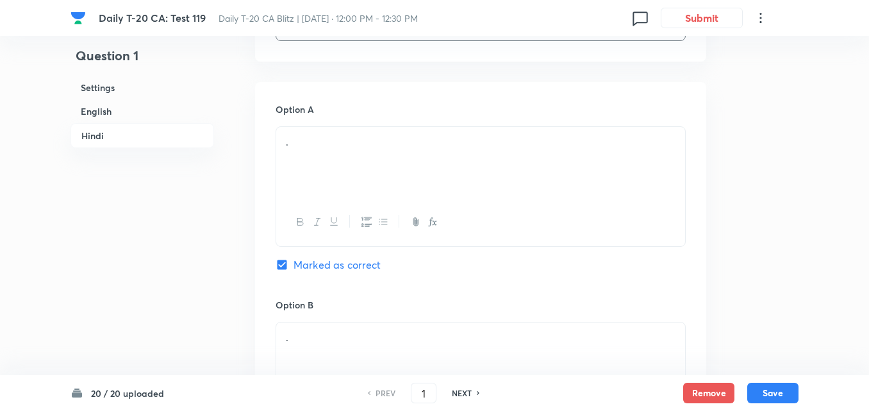
click at [372, 162] on div "." at bounding box center [480, 163] width 409 height 72
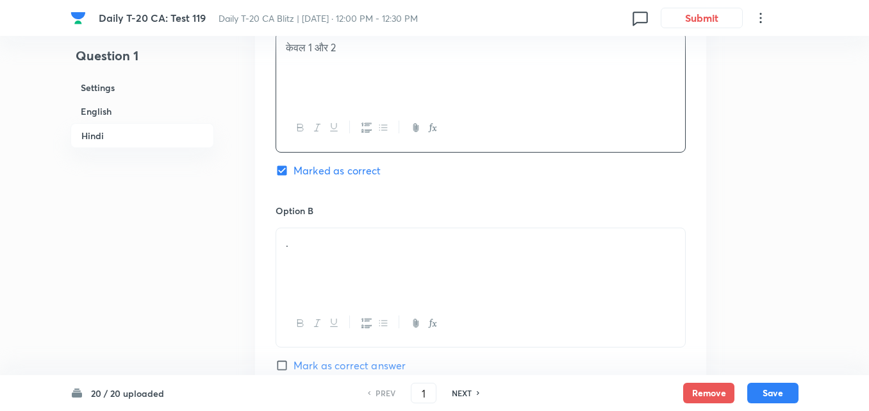
scroll to position [2254, 0]
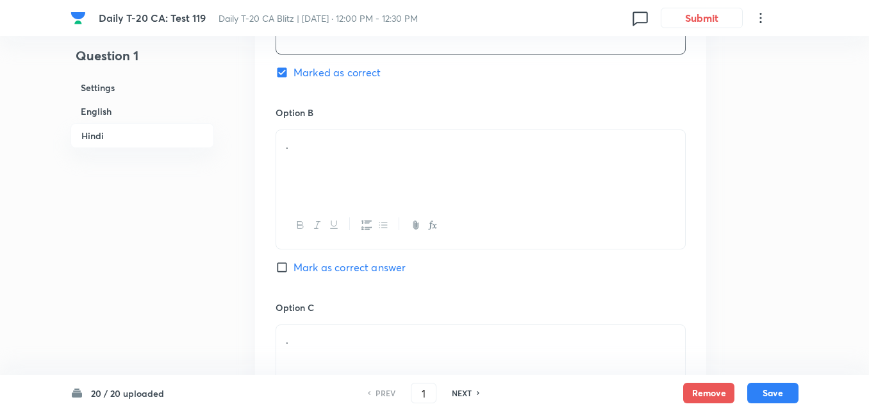
click at [357, 162] on div "." at bounding box center [480, 166] width 409 height 72
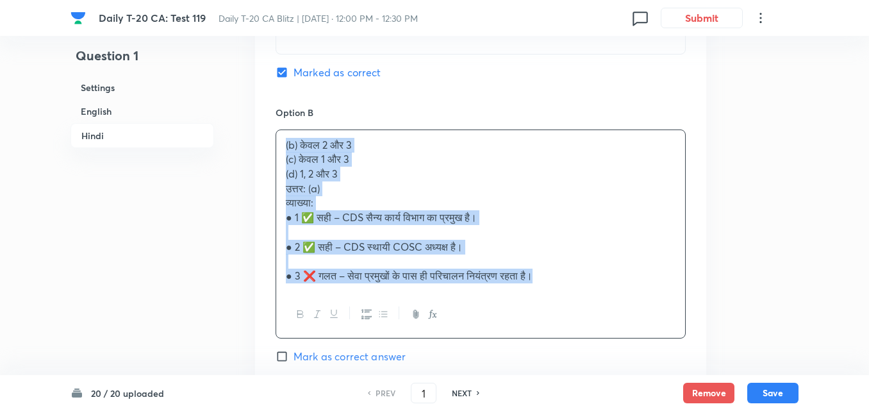
click at [281, 148] on div "(b) केवल 2 और 3 (c) केवल 1 और 3 (d) 1, 2 और 3 उत्तर: (a) व्याख्या: ● 1 ✅ सही – …" at bounding box center [480, 210] width 409 height 161
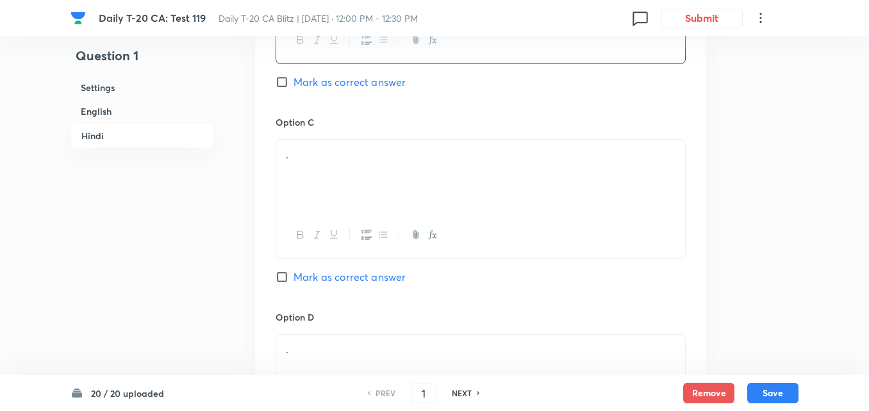
scroll to position [2447, 0]
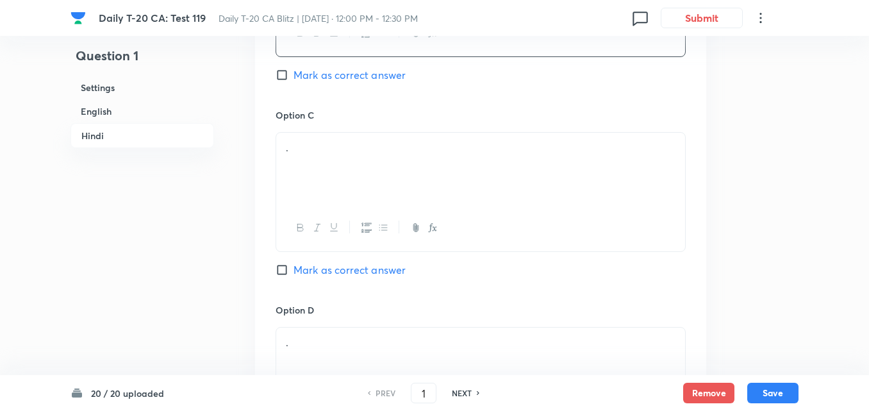
click at [343, 185] on div "." at bounding box center [480, 169] width 409 height 72
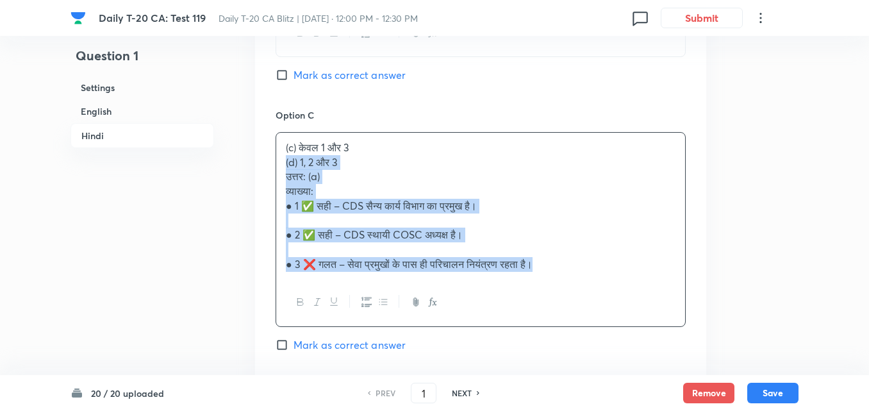
click at [267, 164] on div "Option A केवल 1 और 2 Marked as correct Option B केवल 2 और 3 Mark as correct ans…" at bounding box center [480, 132] width 451 height 871
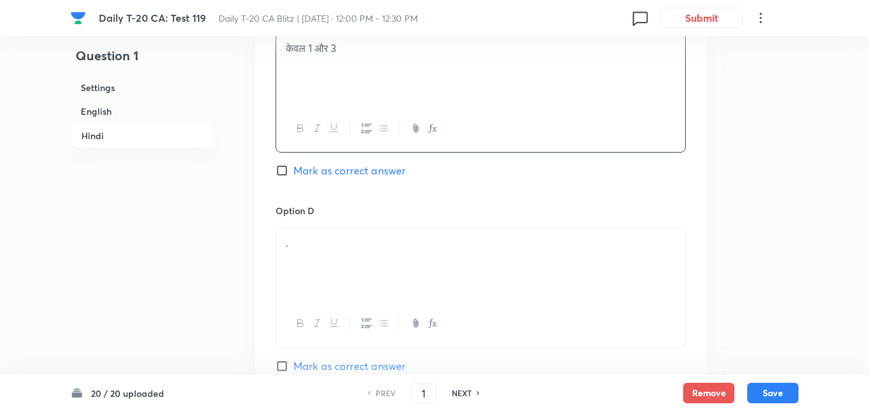
scroll to position [2639, 0]
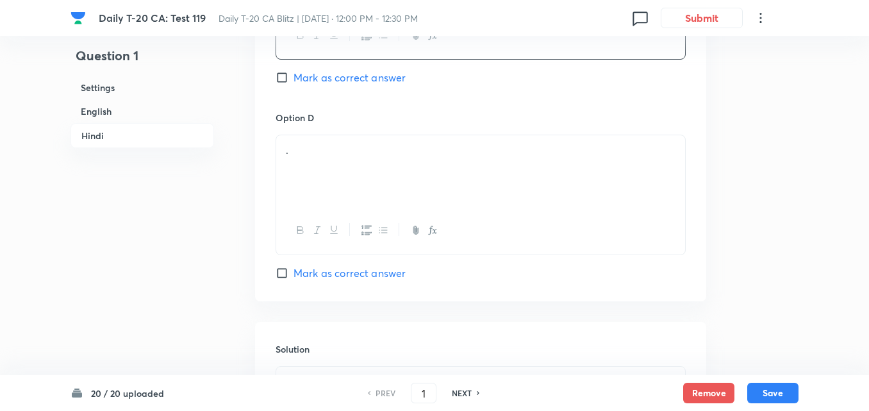
click at [325, 173] on div "." at bounding box center [480, 171] width 409 height 72
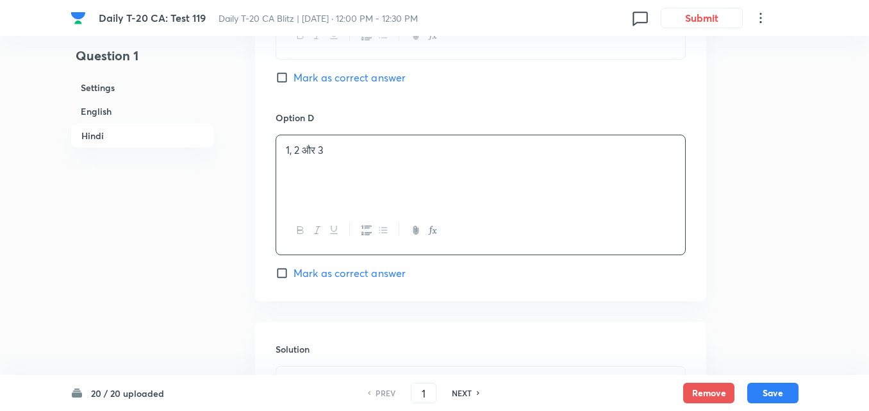
scroll to position [2831, 0]
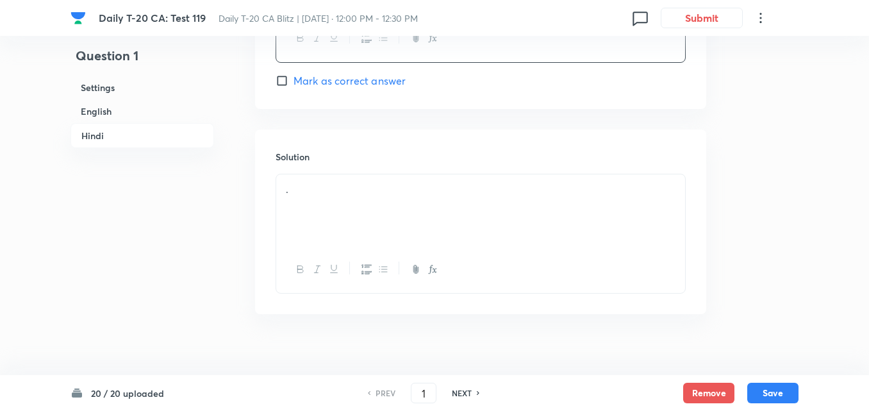
click at [376, 212] on div "." at bounding box center [480, 210] width 409 height 72
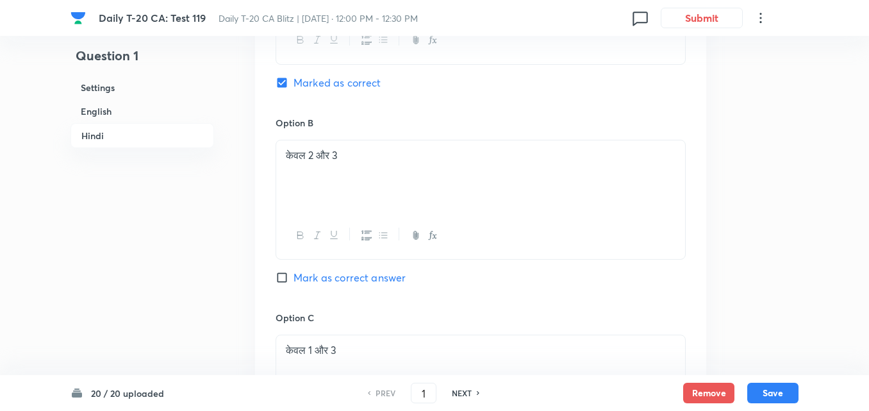
scroll to position [2190, 0]
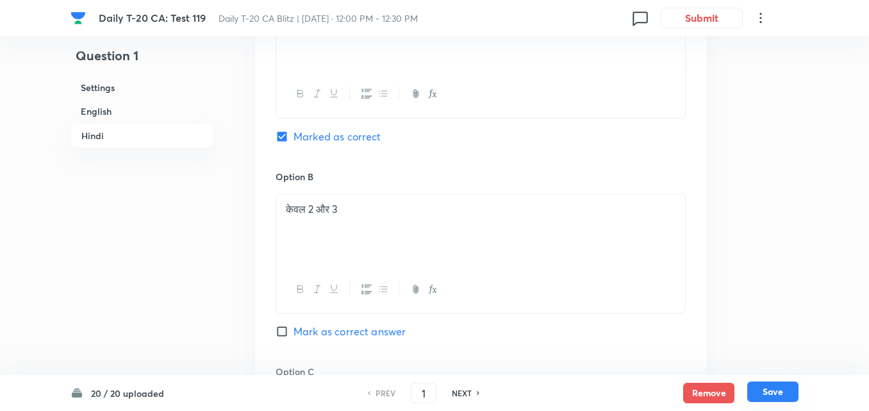
click at [769, 397] on button "Save" at bounding box center [773, 391] width 51 height 21
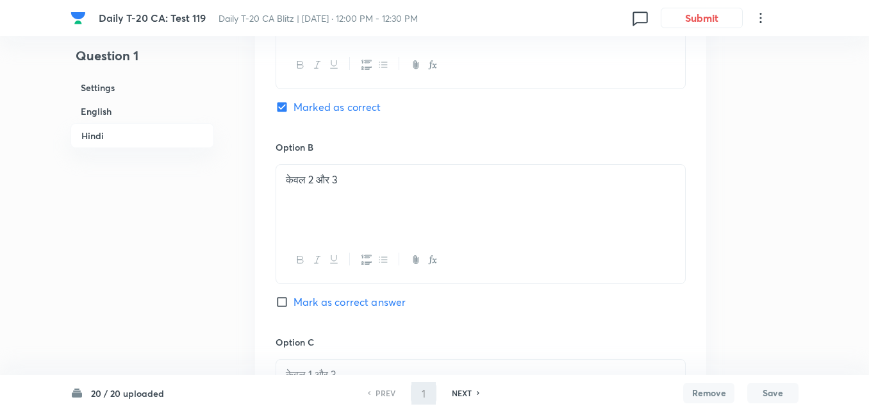
type input "2"
checkbox input "false"
checkbox input "true"
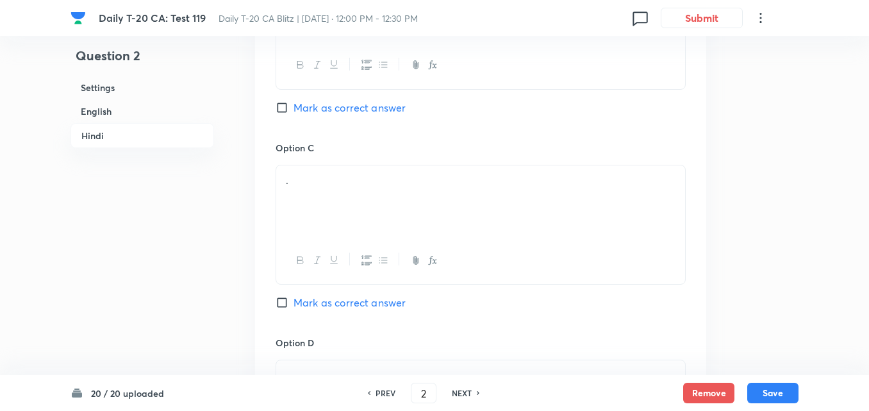
click at [157, 108] on h6 "English" at bounding box center [143, 111] width 144 height 24
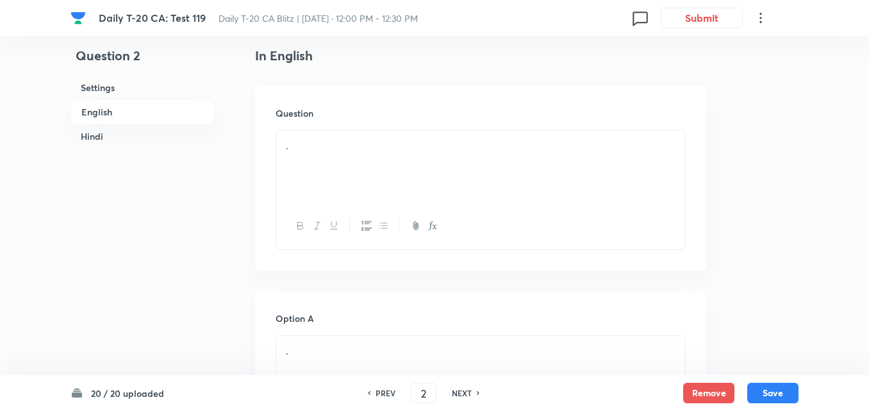
click at [386, 189] on div "." at bounding box center [480, 167] width 409 height 72
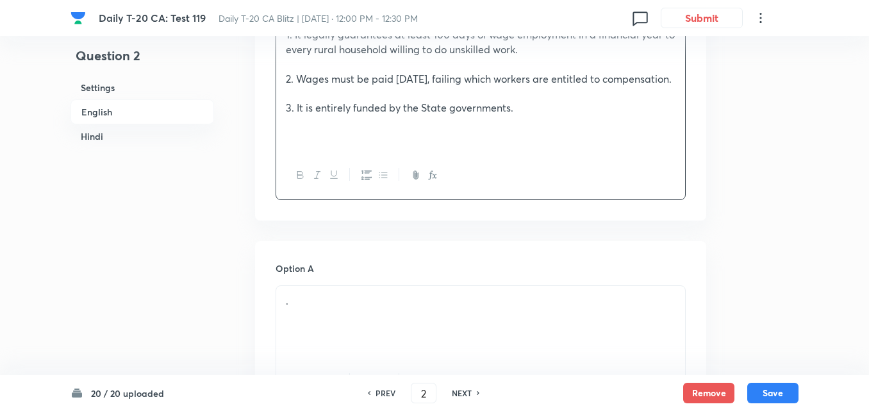
scroll to position [651, 0]
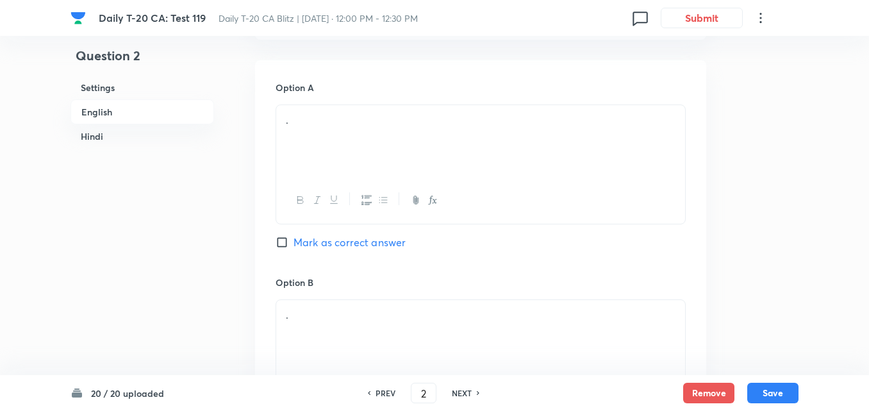
click at [333, 169] on div "." at bounding box center [480, 141] width 409 height 72
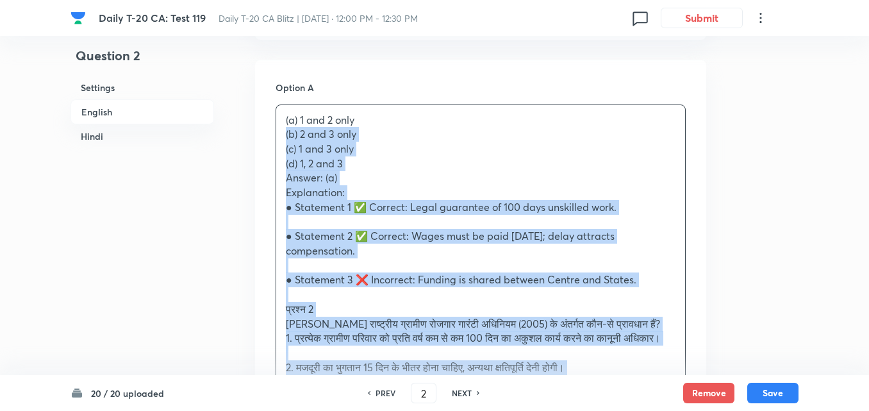
drag, startPoint x: 287, startPoint y: 159, endPoint x: 278, endPoint y: 156, distance: 10.1
click at [278, 156] on div "(a) 1 and 2 only (b) 2 and 3 only (c) 1 and 3 only (d) 1, 2 and 3 Answer: (a) E…" at bounding box center [480, 331] width 409 height 453
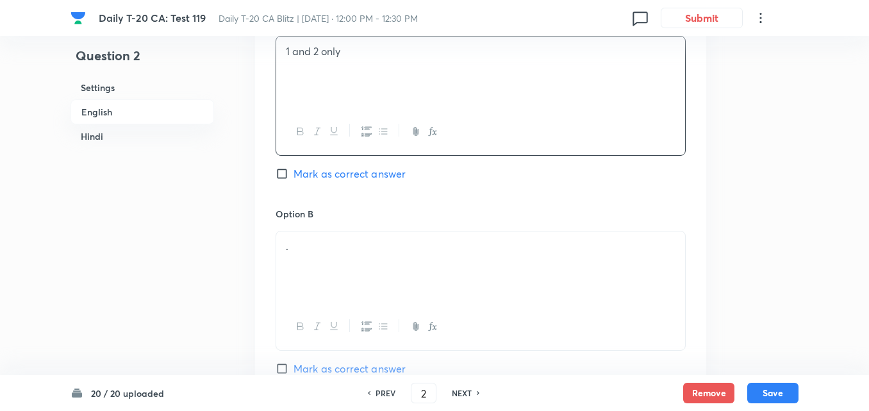
scroll to position [780, 0]
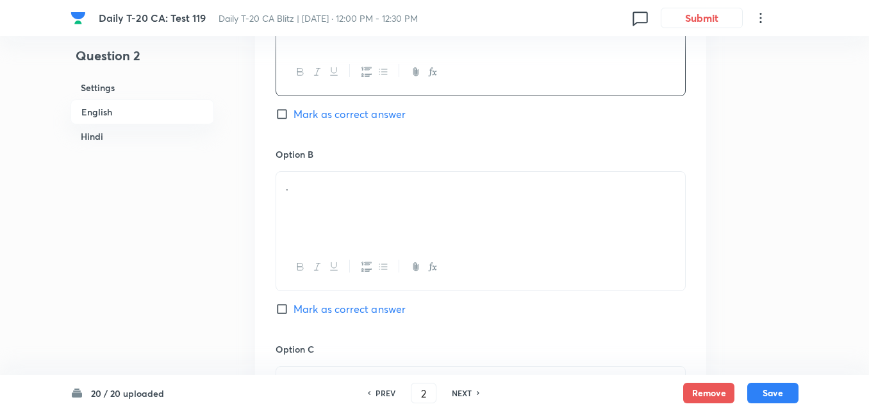
click at [340, 194] on p "." at bounding box center [481, 187] width 390 height 15
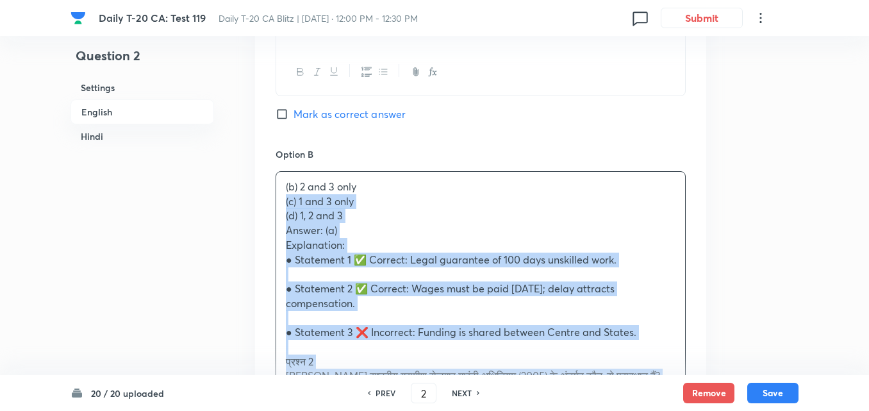
click at [277, 214] on div "(b) 2 and 3 only (c) 1 and 3 only (d) 1, 2 and 3 Answer: (a) Explanation: ● Sta…" at bounding box center [480, 391] width 409 height 438
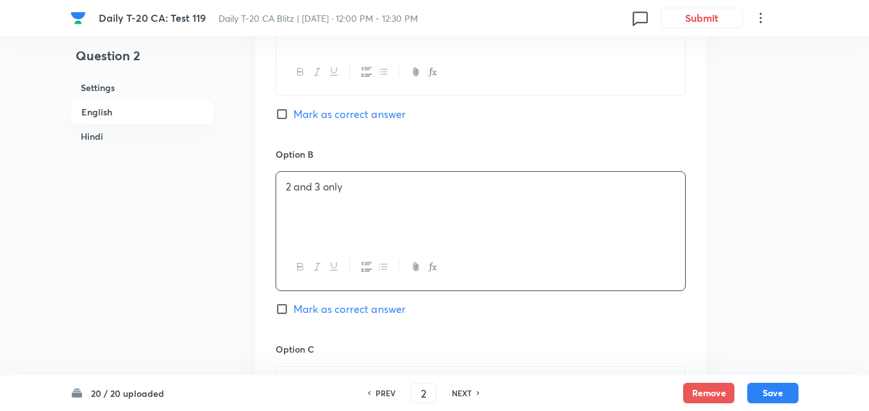
click at [344, 122] on span "Mark as correct answer" at bounding box center [350, 113] width 112 height 15
click at [294, 121] on input "Mark as correct answer" at bounding box center [285, 114] width 18 height 13
checkbox input "true"
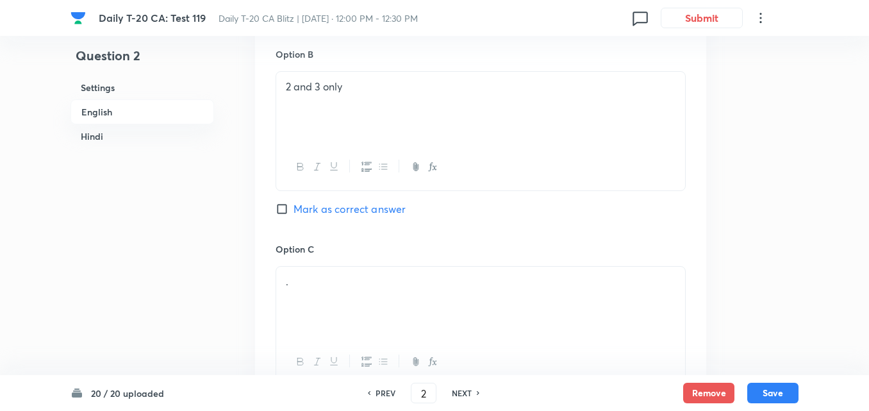
checkbox input "false"
checkbox input "true"
checkbox input "false"
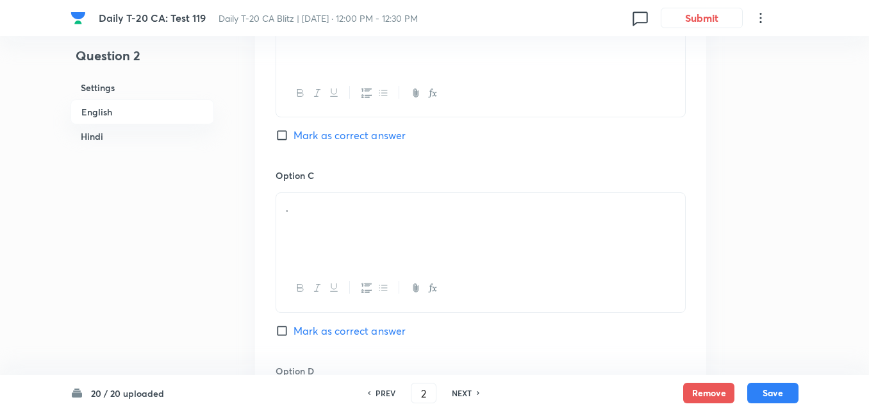
scroll to position [972, 0]
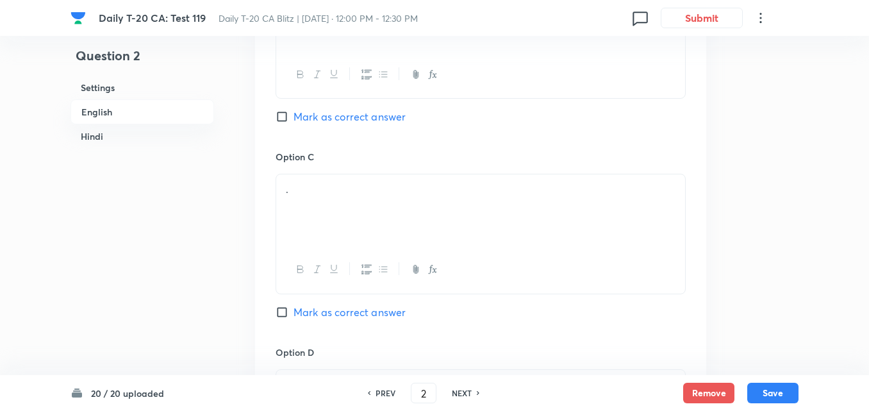
click at [332, 237] on div "." at bounding box center [480, 210] width 409 height 72
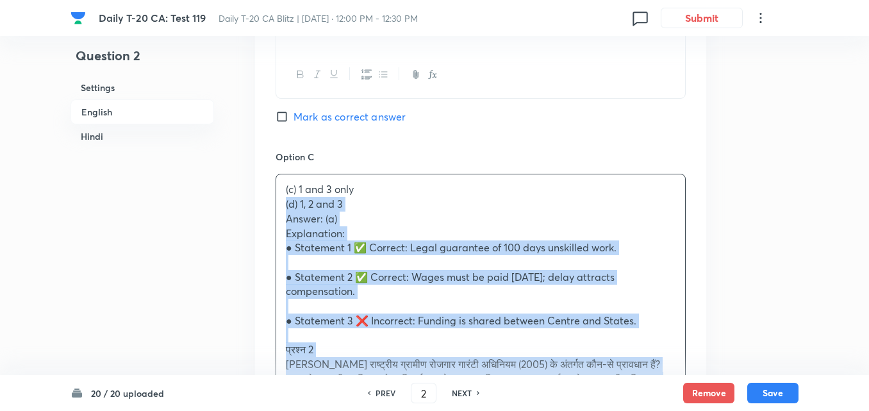
click at [264, 223] on div "Option A 1 and 2 only Marked as correct Option B 2 and 3 only Mark as correct a…" at bounding box center [480, 314] width 451 height 1148
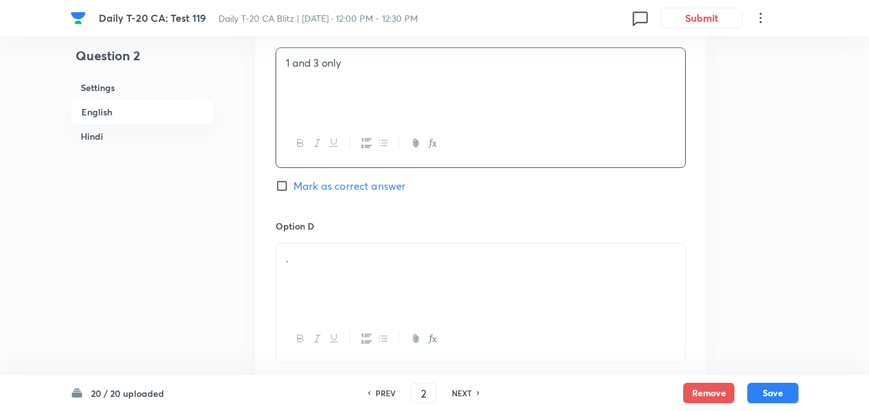
scroll to position [1228, 0]
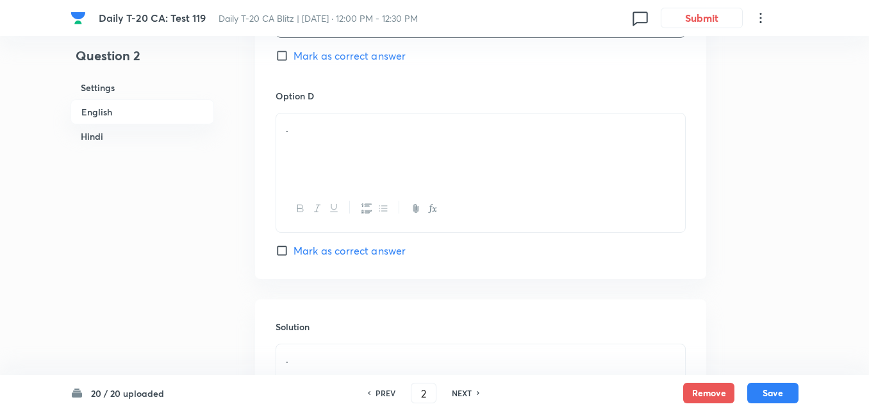
click at [343, 156] on div "." at bounding box center [480, 149] width 409 height 72
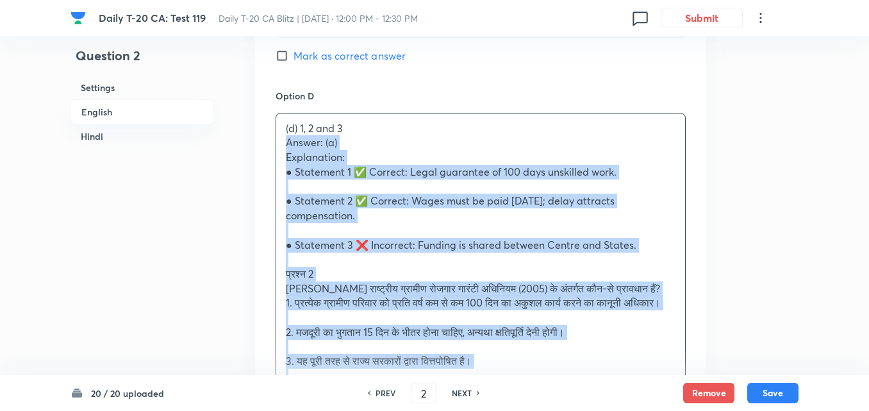
click at [274, 159] on div "Option A 1 and 2 only Marked as correct Option B 2 and 3 only Mark as correct a…" at bounding box center [480, 49] width 451 height 1133
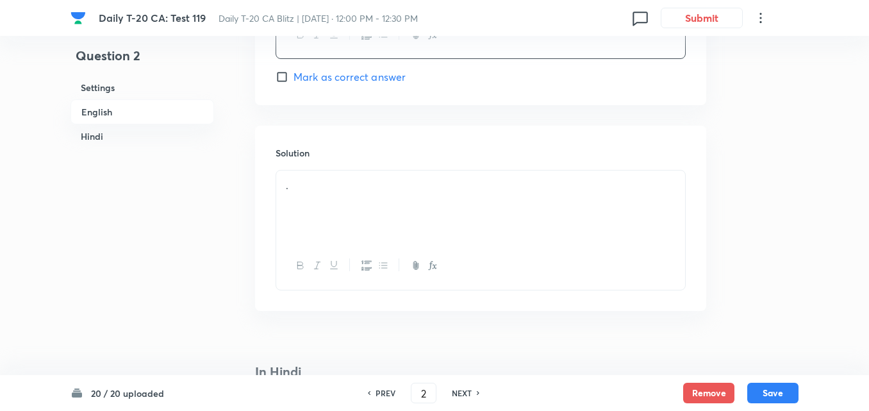
scroll to position [1421, 0]
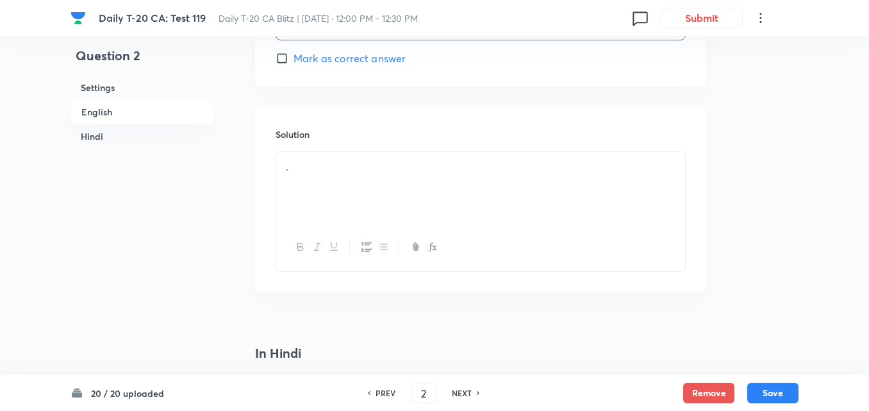
click at [353, 212] on div "." at bounding box center [480, 188] width 409 height 72
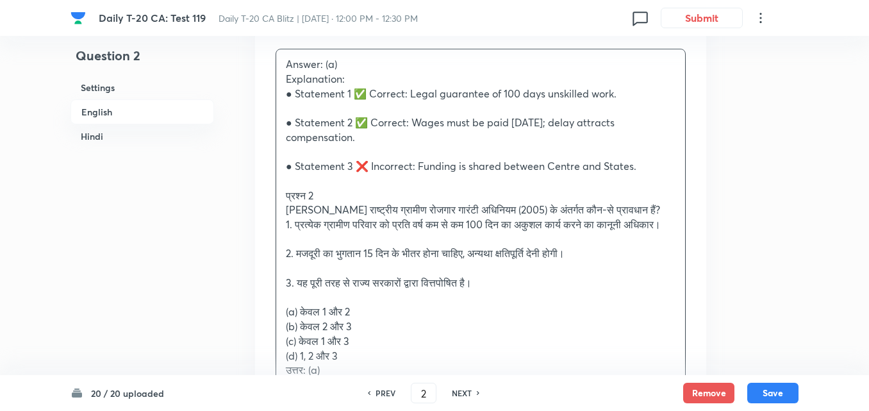
scroll to position [1549, 0]
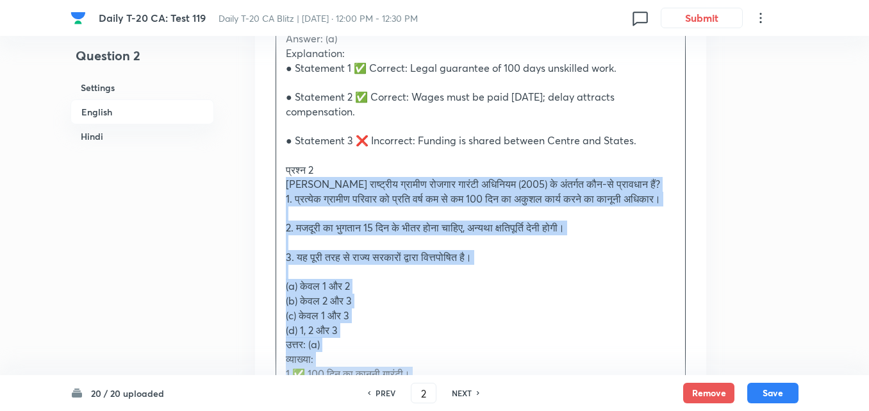
drag, startPoint x: 278, startPoint y: 204, endPoint x: 265, endPoint y: 193, distance: 16.3
click at [265, 193] on div "Solution Answer: (a) Explanation: ● Statement 1 ✅ Correct: Legal guarantee of 1…" at bounding box center [480, 232] width 451 height 507
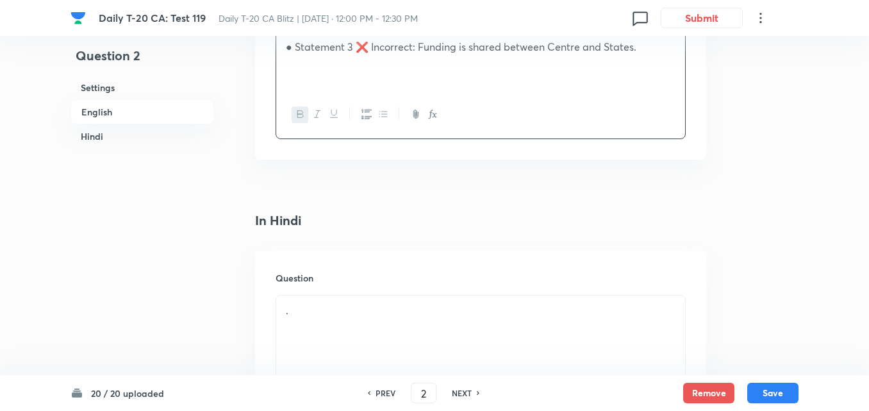
scroll to position [1741, 0]
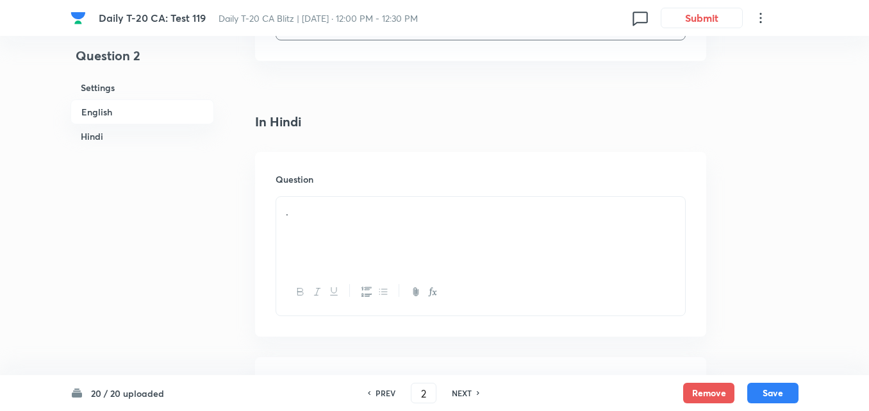
click at [366, 186] on h6 "Question" at bounding box center [481, 178] width 410 height 13
click at [390, 266] on div "." at bounding box center [480, 233] width 409 height 72
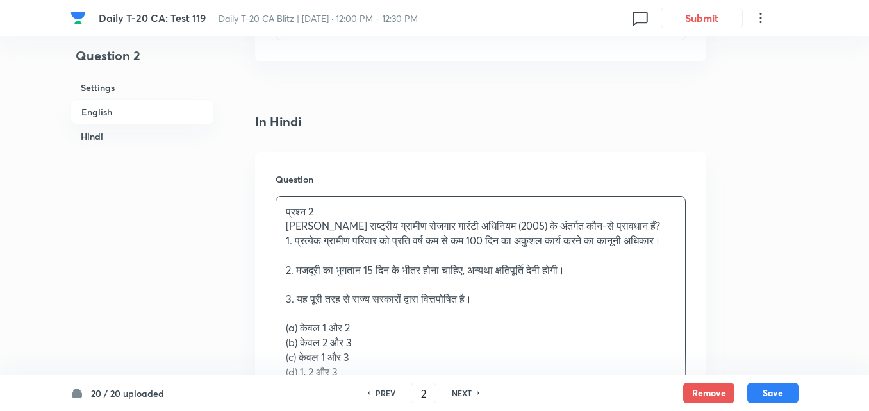
scroll to position [1805, 0]
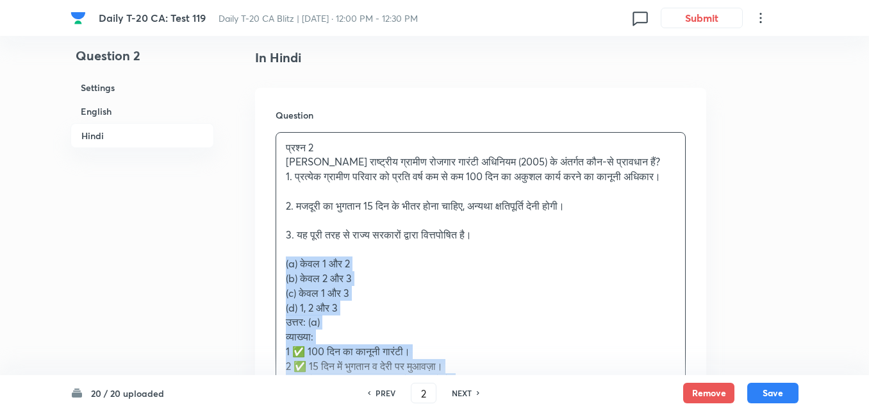
drag, startPoint x: 304, startPoint y: 294, endPoint x: 275, endPoint y: 292, distance: 28.9
click at [275, 292] on div "Question प्रश्न 2 महात्मा गांधी राष्ट्रीय ग्रामीण रोजगार गारंटी अधिनियम (2005) …" at bounding box center [480, 276] width 451 height 376
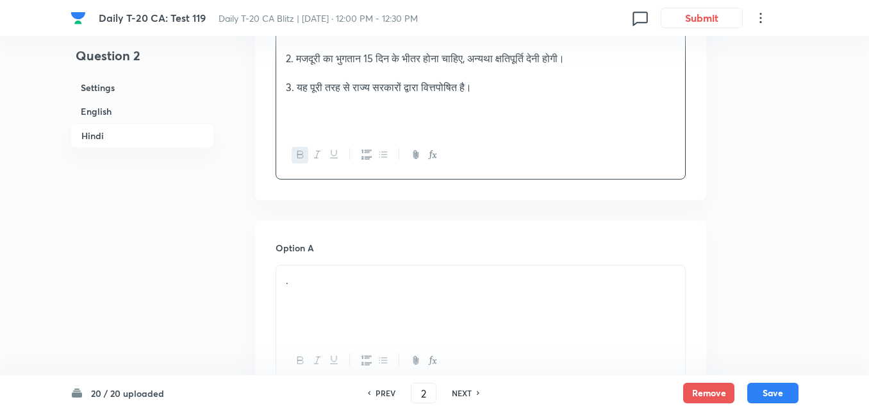
scroll to position [2062, 0]
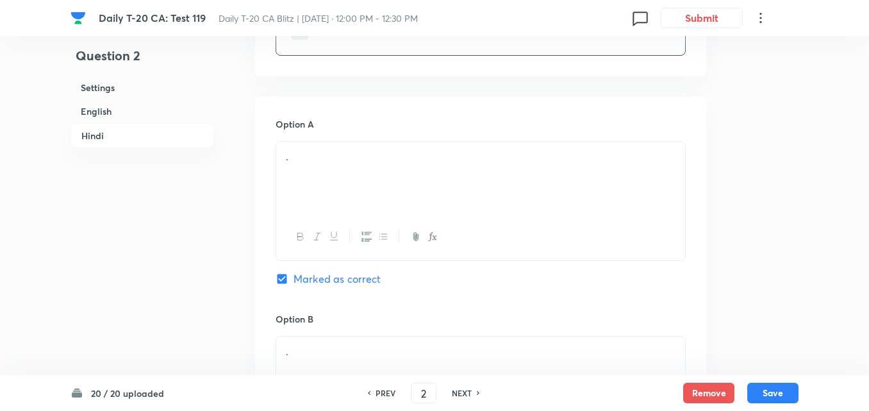
click at [342, 194] on div "." at bounding box center [480, 178] width 409 height 72
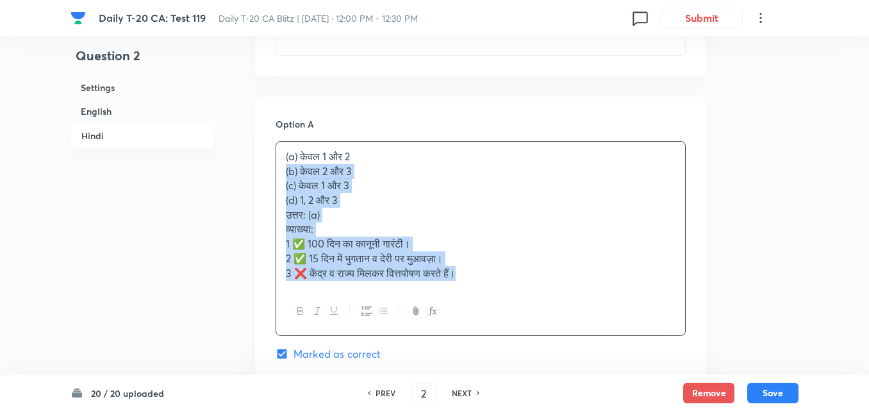
drag, startPoint x: 287, startPoint y: 197, endPoint x: 269, endPoint y: 199, distance: 18.1
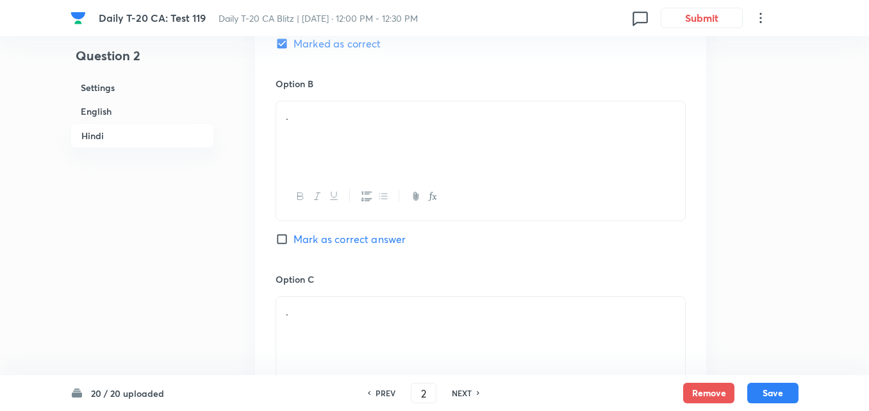
scroll to position [2318, 0]
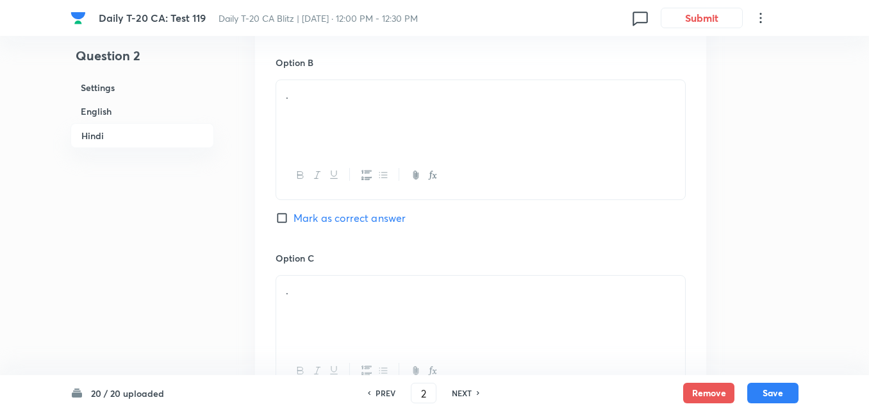
click at [330, 152] on div "." at bounding box center [480, 116] width 409 height 72
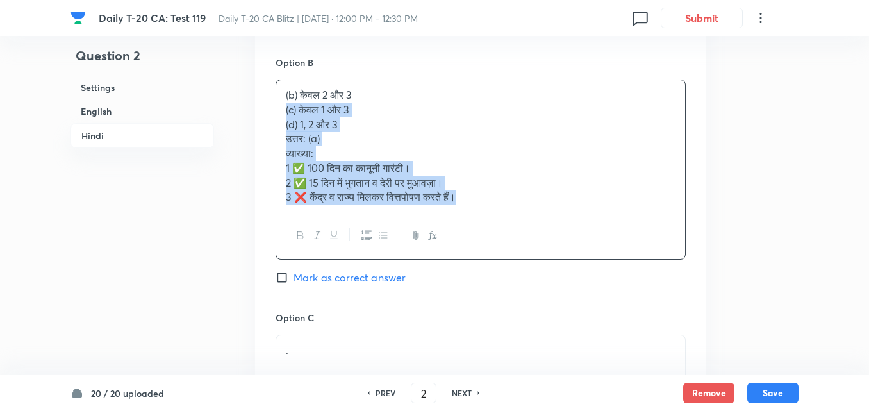
click at [257, 141] on div "Option A केवल 1 और 2 Marked as correct Option B (b) केवल 2 और 3 (c) केवल 1 और 3…" at bounding box center [480, 268] width 451 height 856
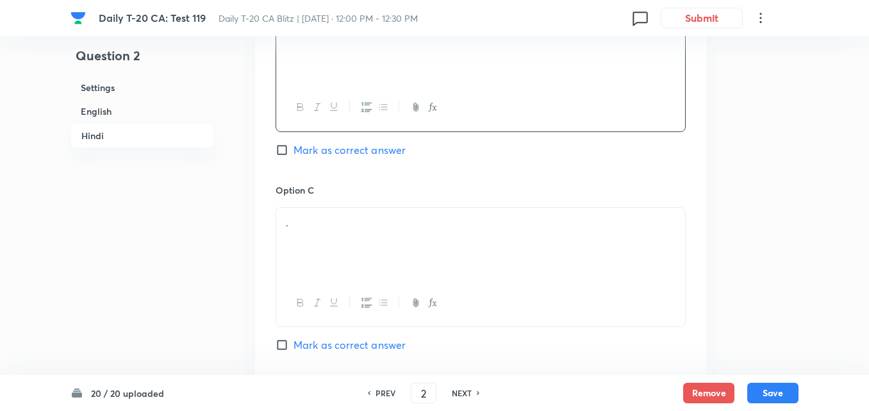
scroll to position [2447, 0]
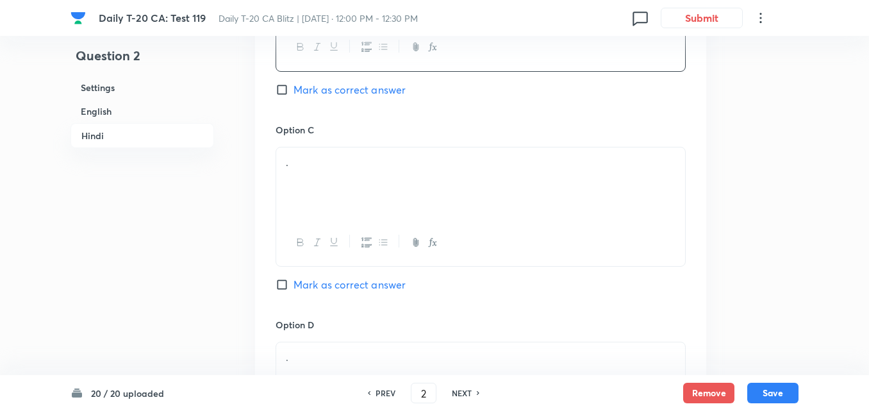
click at [335, 201] on div "." at bounding box center [480, 183] width 409 height 72
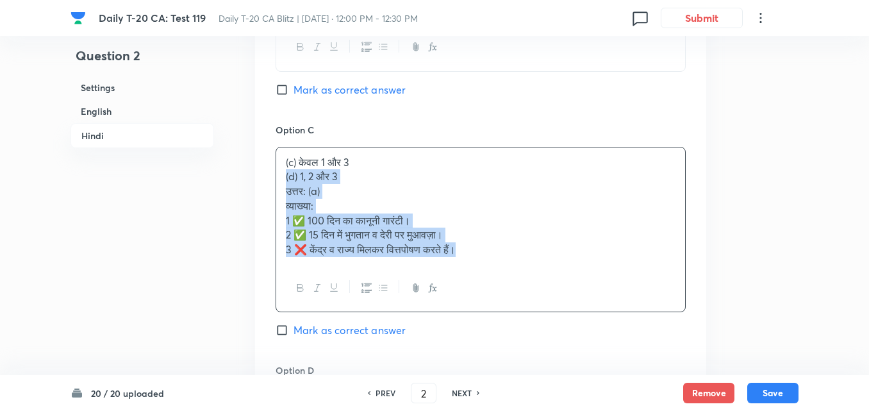
drag, startPoint x: 274, startPoint y: 201, endPoint x: 265, endPoint y: 201, distance: 9.0
click at [265, 201] on div "Option A केवल 1 और 2 Marked as correct Option B केवल 2 और 3 Mark as correct ans…" at bounding box center [480, 133] width 451 height 842
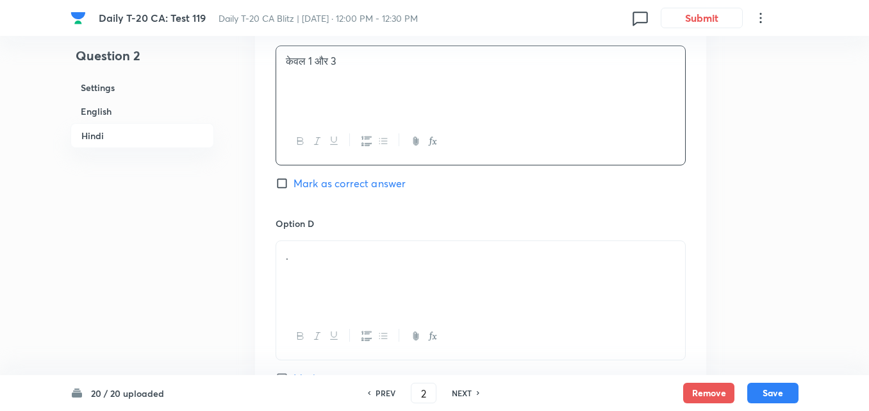
scroll to position [2639, 0]
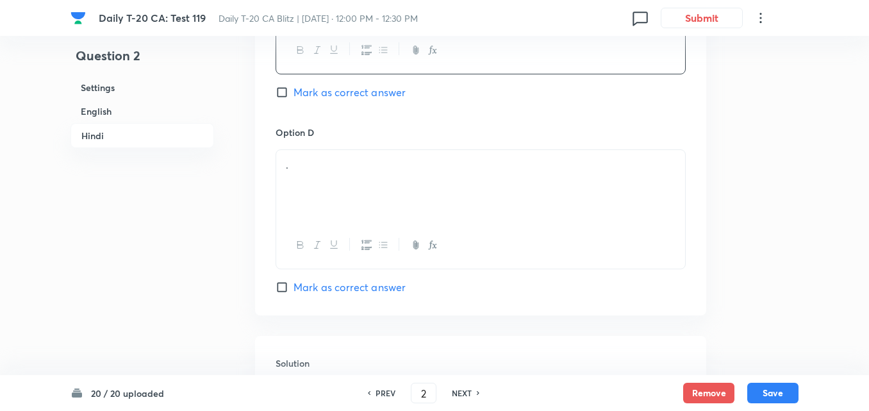
click at [369, 219] on div "." at bounding box center [480, 186] width 409 height 72
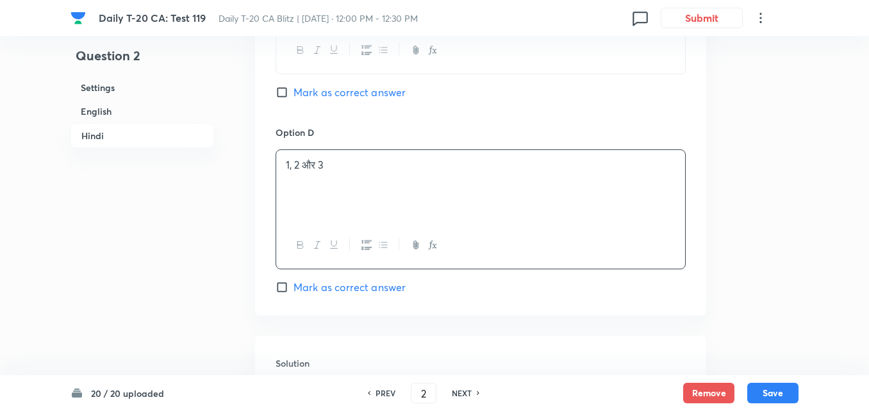
scroll to position [2891, 0]
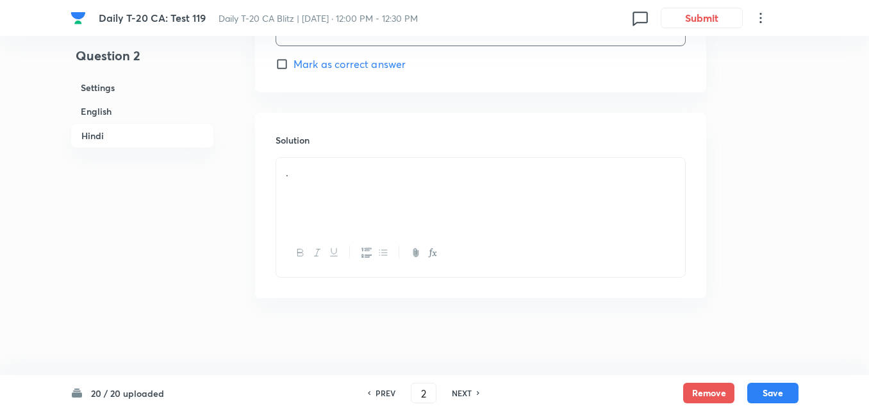
click at [361, 221] on div "." at bounding box center [480, 194] width 409 height 72
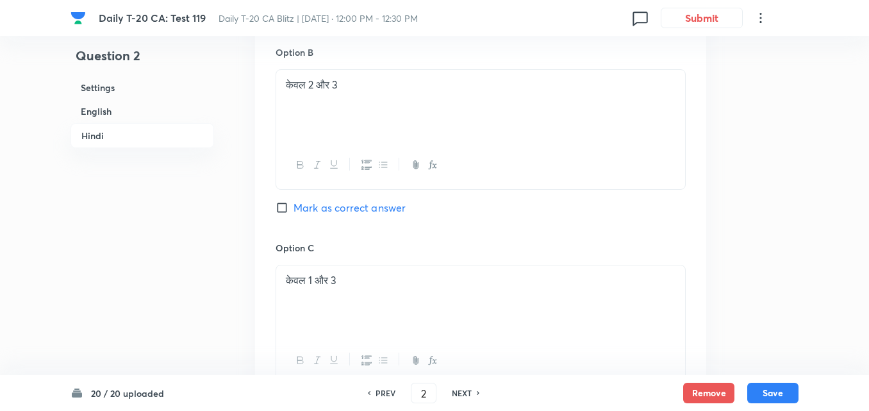
scroll to position [2186, 0]
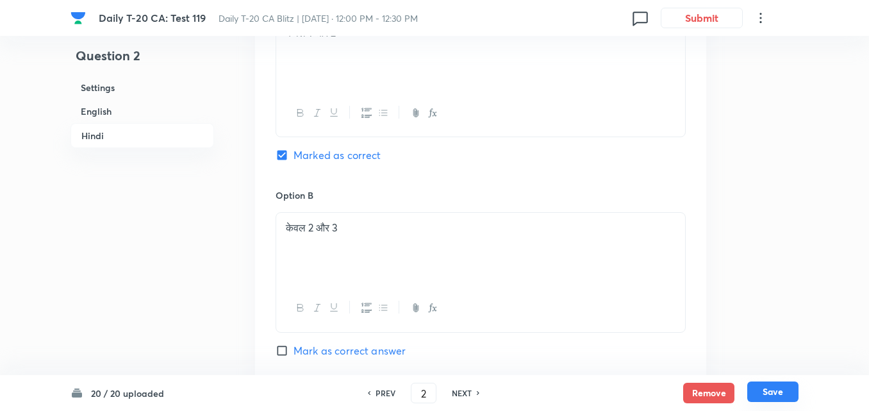
click at [789, 390] on button "Save" at bounding box center [773, 391] width 51 height 21
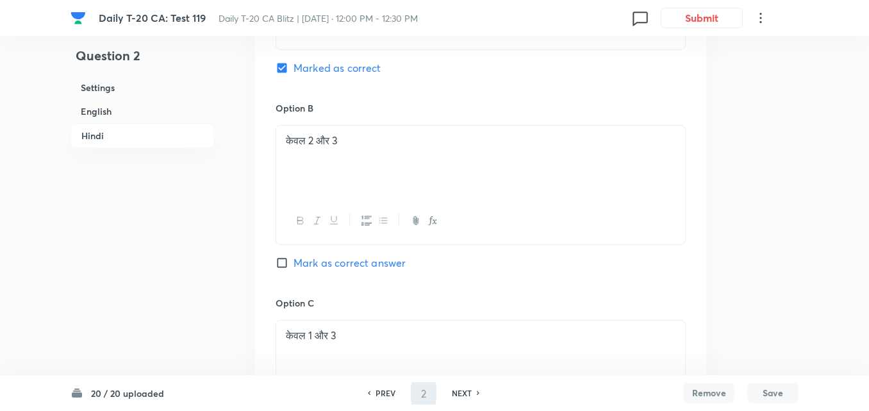
type input "3"
checkbox input "false"
checkbox input "true"
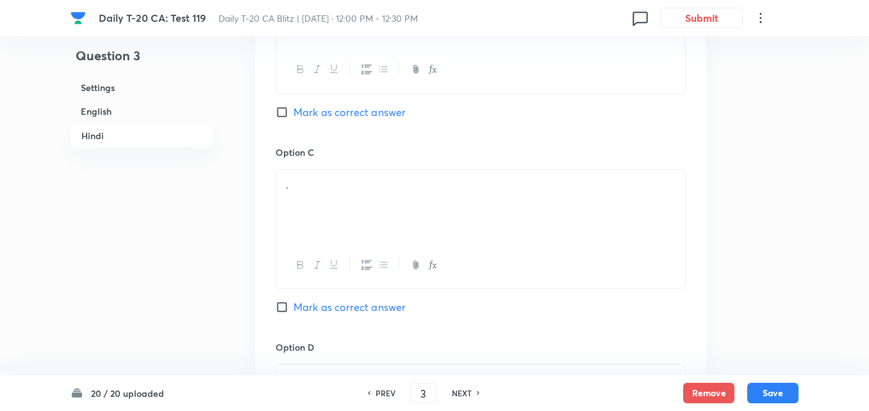
click at [117, 114] on h6 "English" at bounding box center [143, 111] width 144 height 24
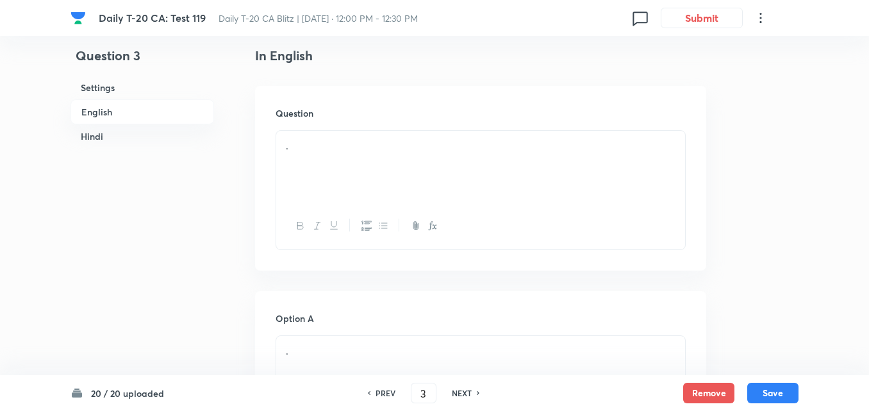
click at [339, 168] on div "." at bounding box center [480, 167] width 409 height 72
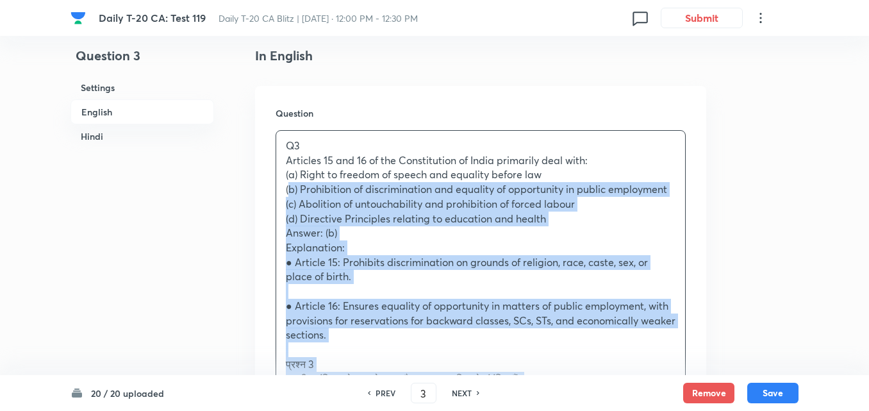
click at [271, 185] on div "Question Q3 Articles 15 and 16 of the Constitution of India primarily deal with…" at bounding box center [480, 347] width 451 height 522
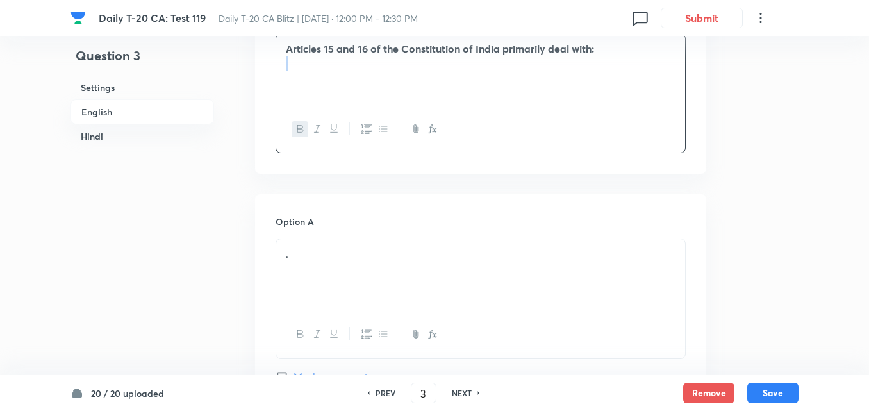
scroll to position [523, 0]
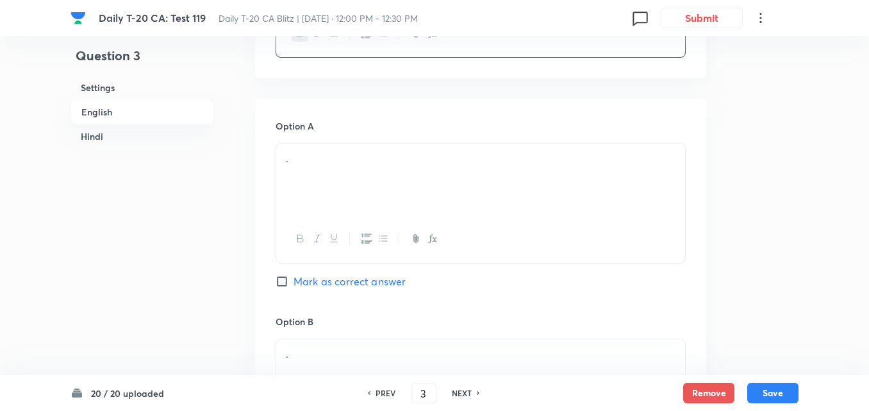
click at [344, 188] on div "." at bounding box center [480, 180] width 409 height 72
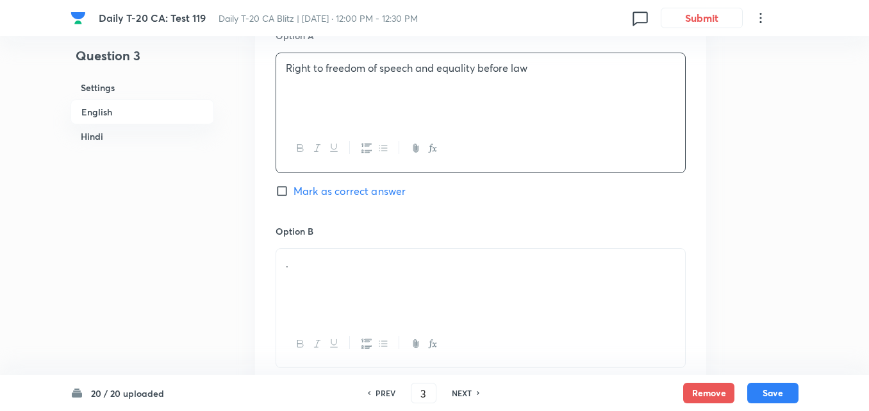
scroll to position [716, 0]
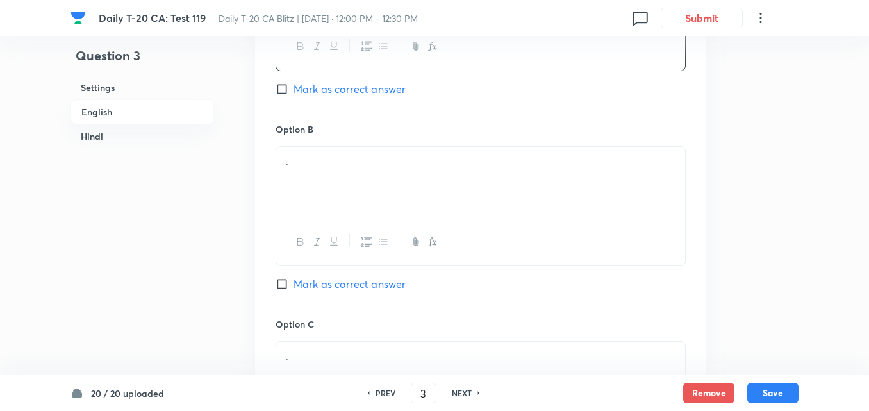
click at [358, 162] on p "." at bounding box center [481, 162] width 390 height 15
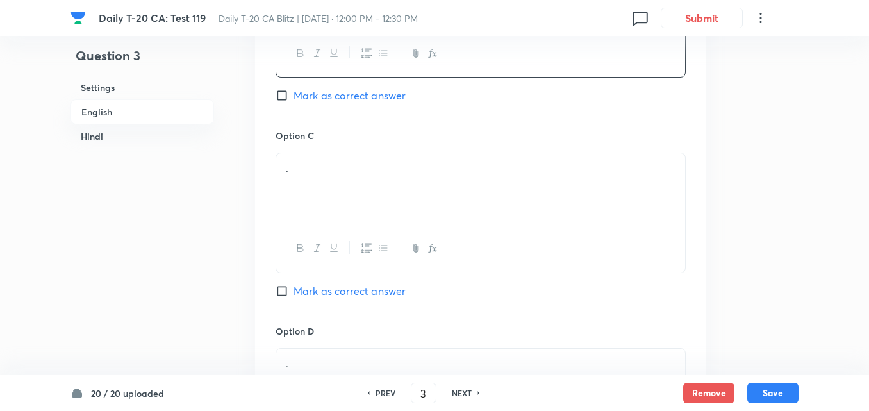
scroll to position [908, 0]
click at [346, 187] on div "." at bounding box center [480, 185] width 409 height 72
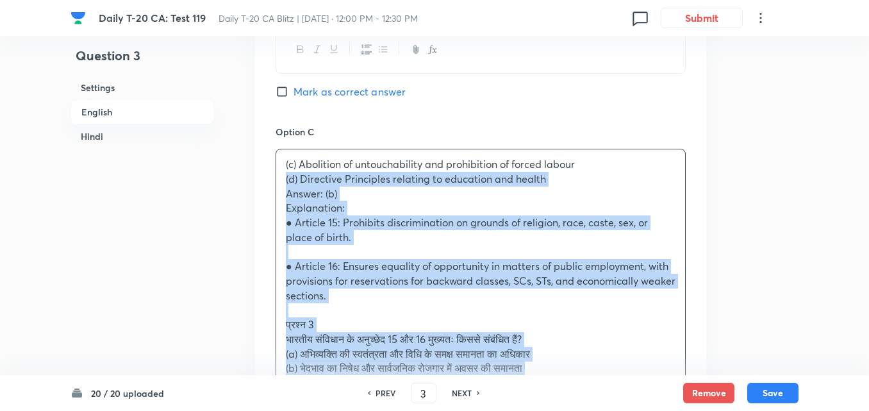
drag, startPoint x: 281, startPoint y: 181, endPoint x: 273, endPoint y: 181, distance: 7.7
click at [273, 181] on div "Option A Right to freedom of speech and equality before law Mark as correct ans…" at bounding box center [480, 244] width 451 height 1060
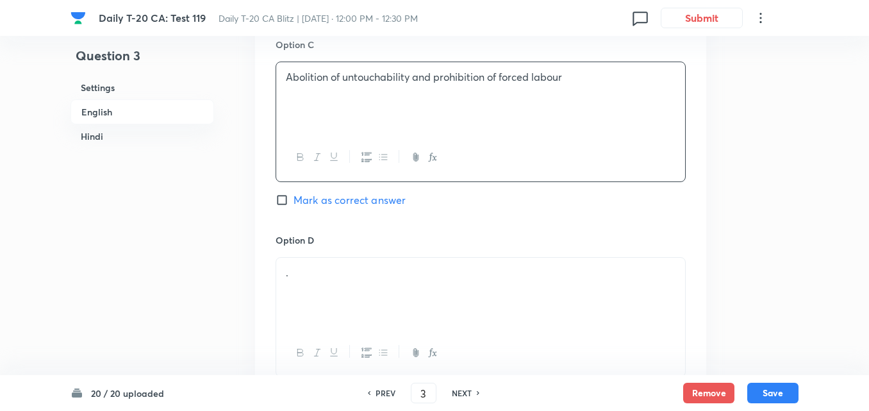
scroll to position [1100, 0]
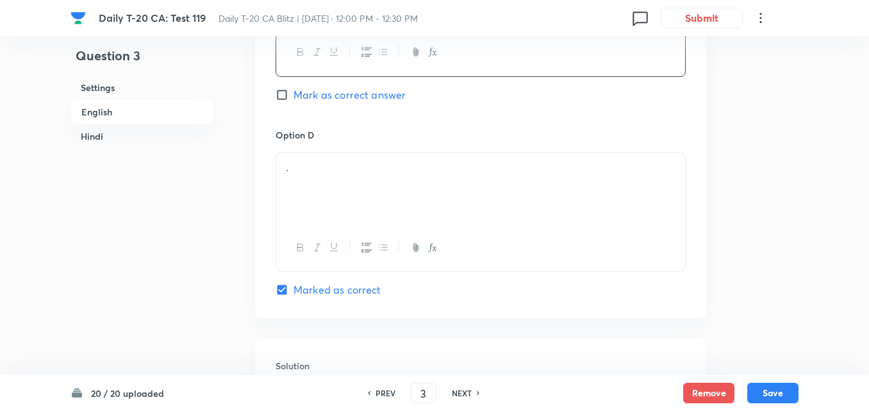
click at [352, 185] on div "." at bounding box center [480, 189] width 409 height 72
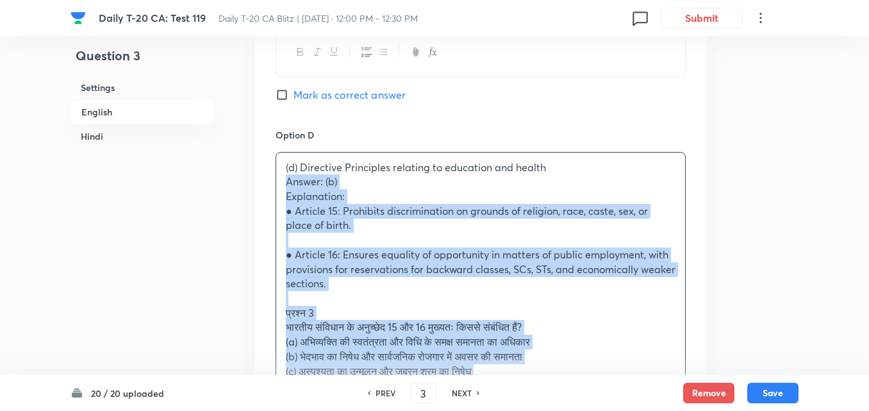
click at [280, 188] on div "(d) Directive Principles relating to education and health Answer: (b) Explanati…" at bounding box center [480, 313] width 409 height 321
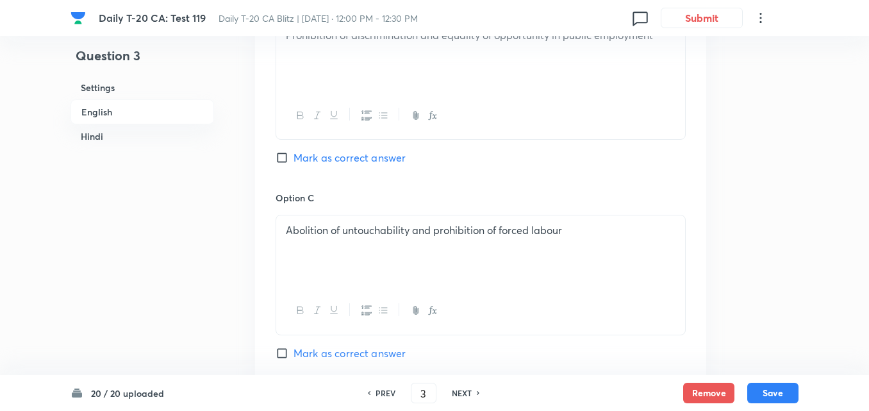
scroll to position [780, 0]
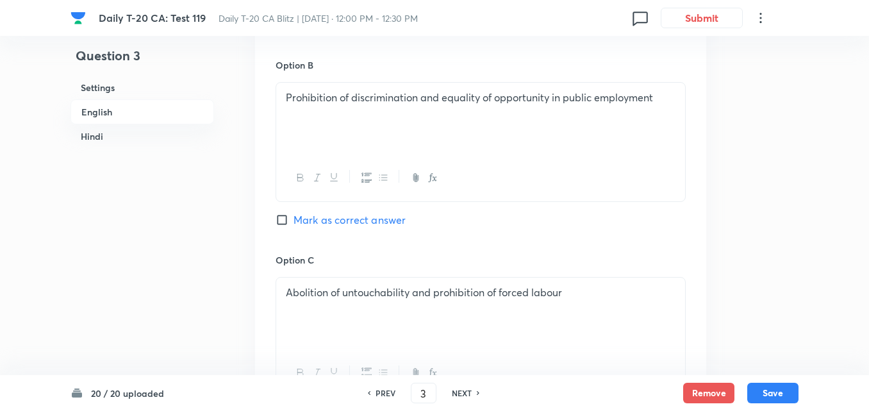
click at [373, 227] on span "Mark as correct answer" at bounding box center [350, 219] width 112 height 15
click at [294, 226] on input "Mark as correct answer" at bounding box center [285, 219] width 18 height 13
checkbox input "true"
checkbox input "false"
checkbox input "true"
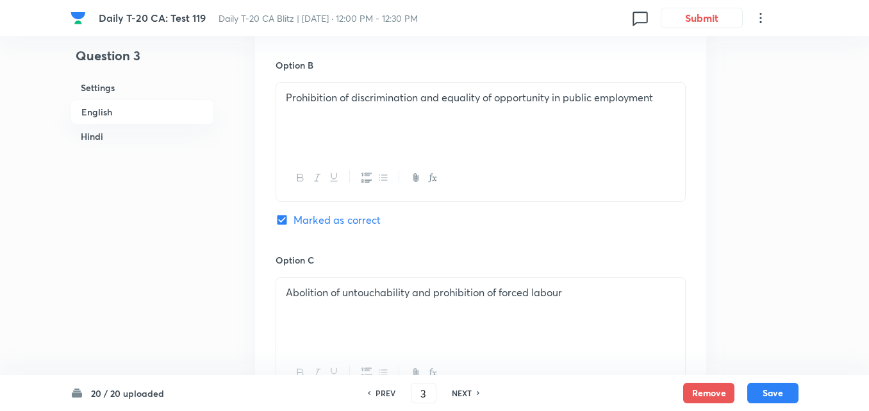
checkbox input "false"
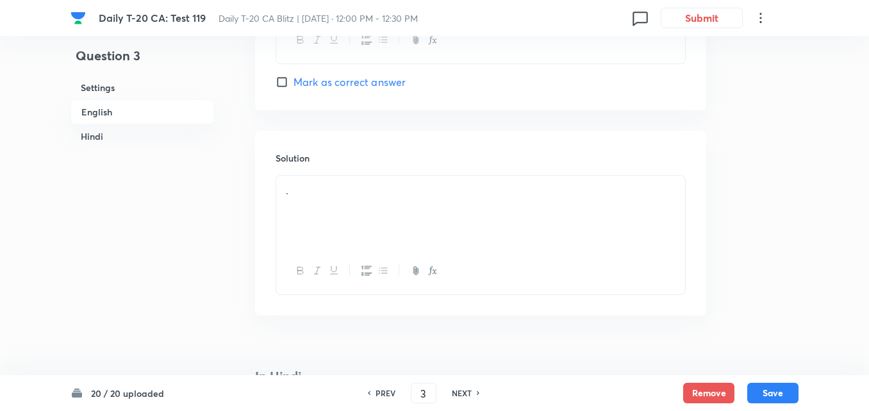
scroll to position [1357, 0]
click at [372, 165] on div "." at bounding box center [480, 163] width 409 height 72
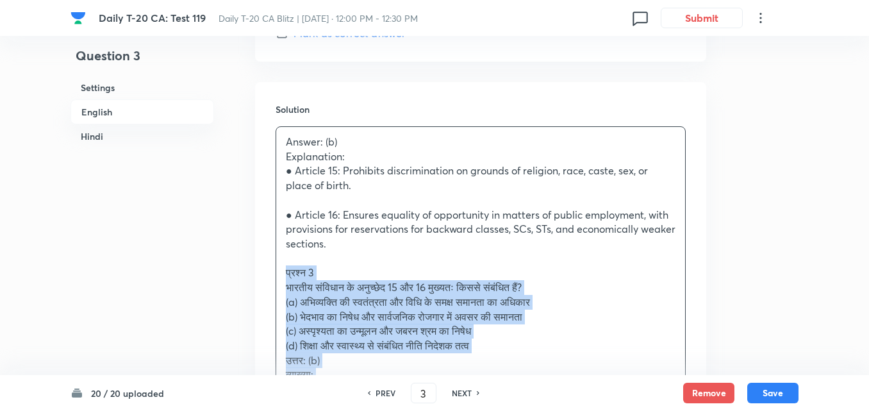
click at [271, 271] on div "Solution Answer: (b) Explanation: ● Article 15: Prohibits discrimination on gro…" at bounding box center [480, 292] width 451 height 420
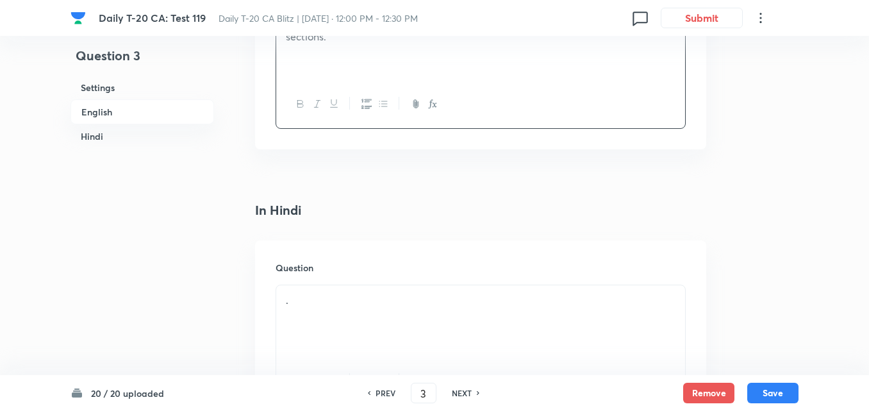
scroll to position [1741, 0]
click at [353, 149] on div "." at bounding box center [480, 129] width 409 height 72
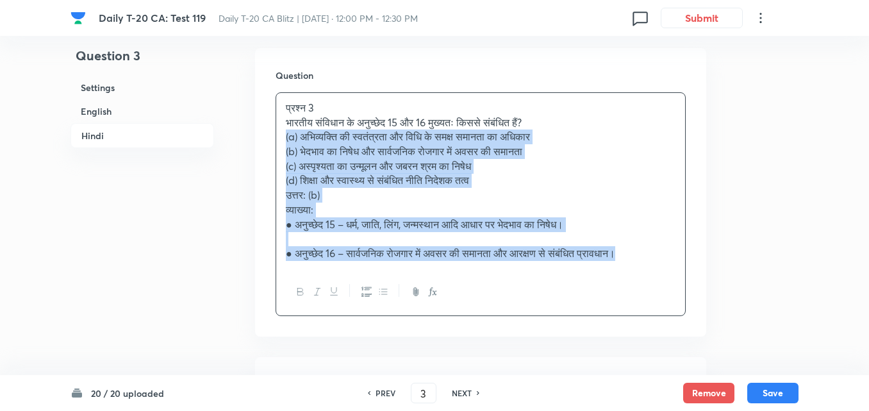
drag, startPoint x: 300, startPoint y: 133, endPoint x: 275, endPoint y: 136, distance: 25.1
click at [275, 136] on div "Question प्रश्न 3 भारतीय संविधान के अनुच्छेद 15 और 16 मुख्यतः किससे संबंधित हैं…" at bounding box center [480, 192] width 451 height 289
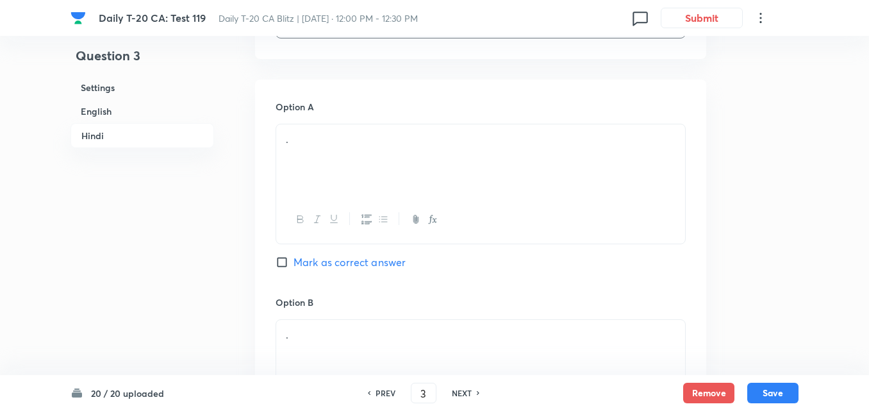
scroll to position [1934, 0]
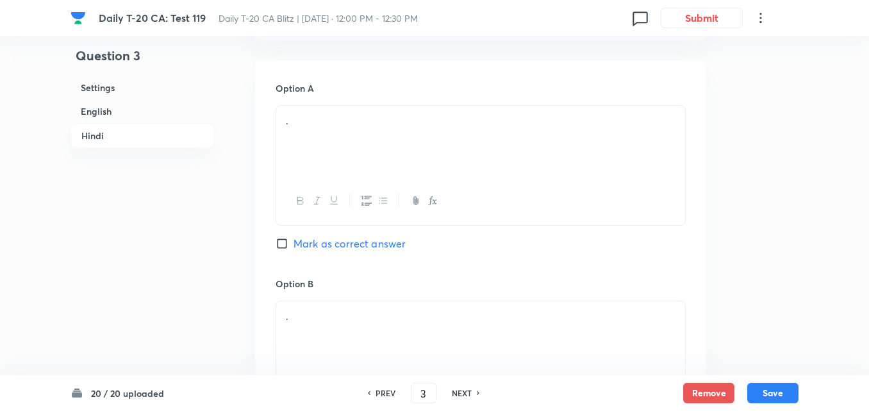
click at [346, 160] on div "." at bounding box center [480, 142] width 409 height 72
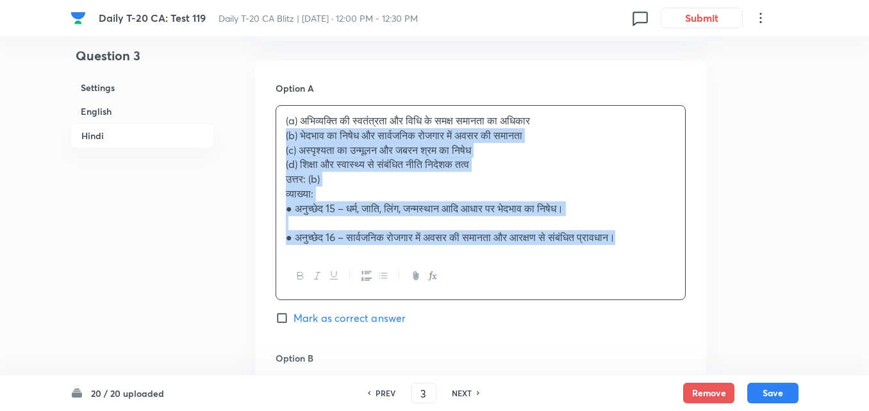
drag, startPoint x: 276, startPoint y: 137, endPoint x: 265, endPoint y: 136, distance: 11.0
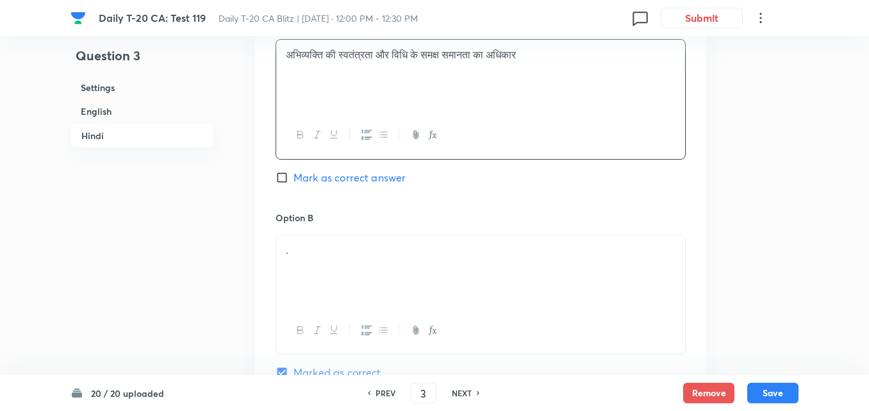
scroll to position [2062, 0]
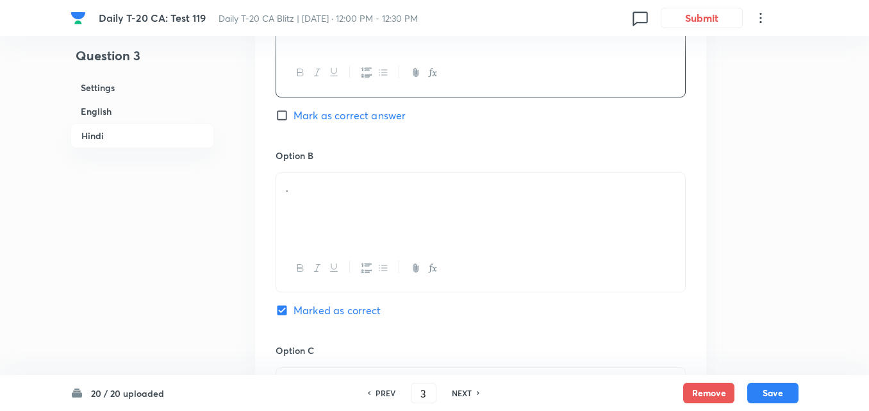
click at [362, 176] on div "." at bounding box center [480, 209] width 409 height 72
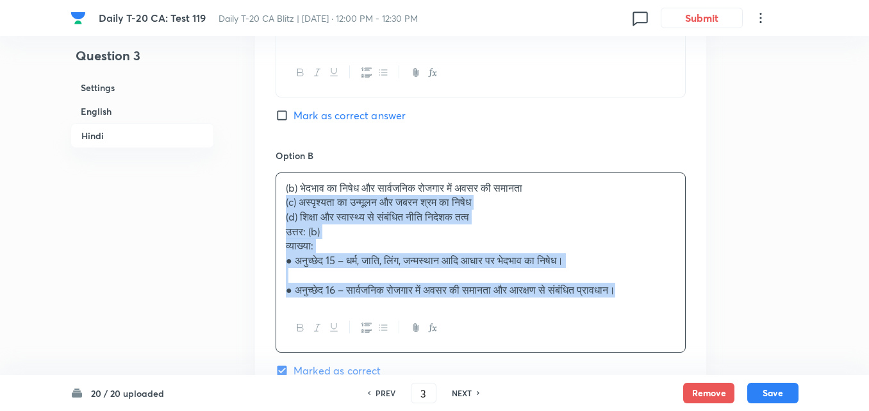
drag, startPoint x: 277, startPoint y: 203, endPoint x: 267, endPoint y: 205, distance: 10.4
click at [267, 205] on div "Option A अभिव्यक्ति की स्वतंत्रता और विधि के समक्ष समानता का अधिकार Mark as cor…" at bounding box center [480, 361] width 451 height 856
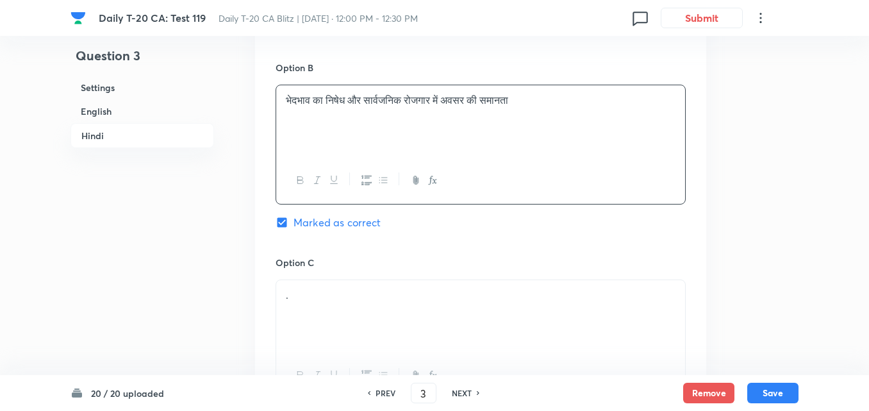
scroll to position [2254, 0]
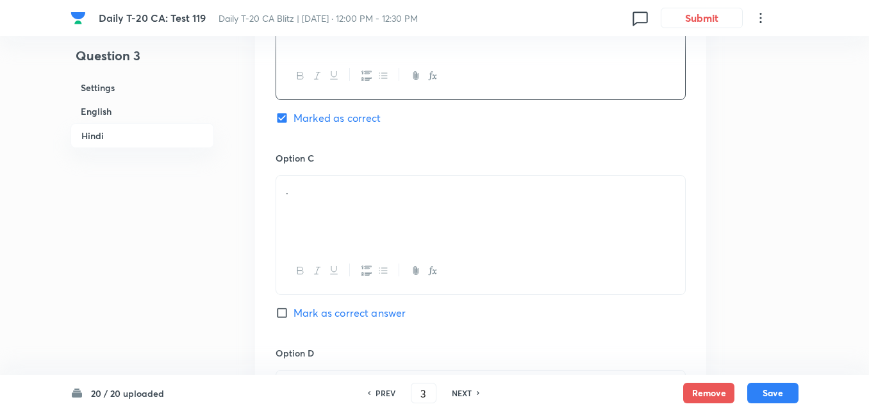
click at [333, 215] on div "." at bounding box center [480, 212] width 409 height 72
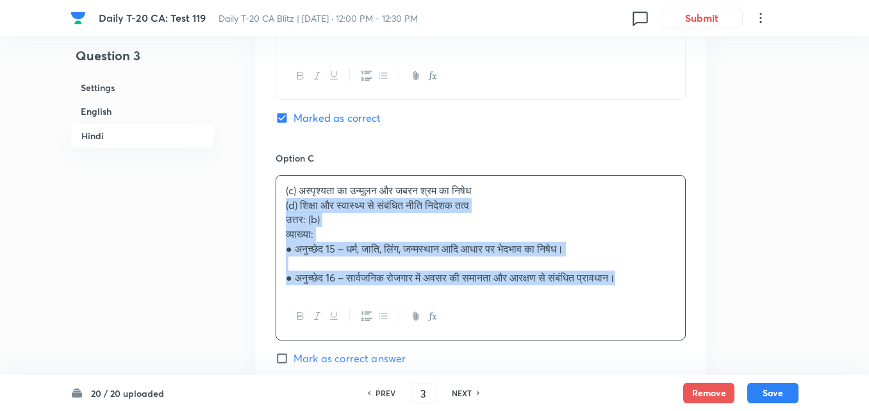
click at [271, 211] on div "Option A अभिव्यक्ति की स्वतंत्रता और विधि के समक्ष समानता का अधिकार Mark as cor…" at bounding box center [480, 161] width 451 height 842
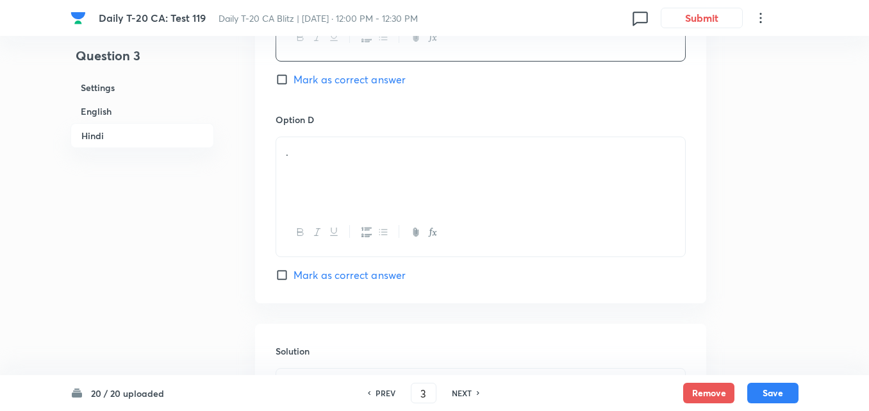
scroll to position [2511, 0]
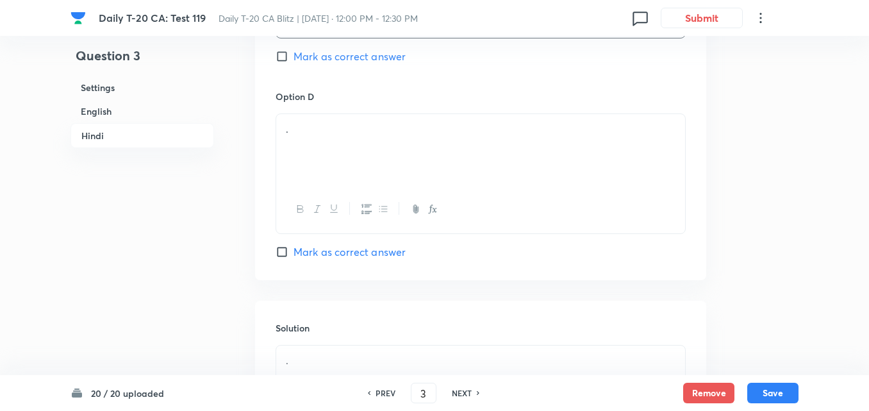
click at [344, 156] on div "." at bounding box center [480, 150] width 409 height 72
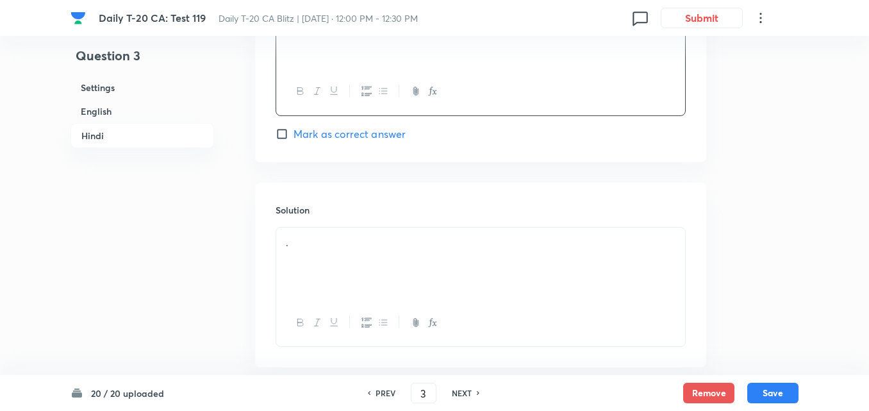
scroll to position [2698, 0]
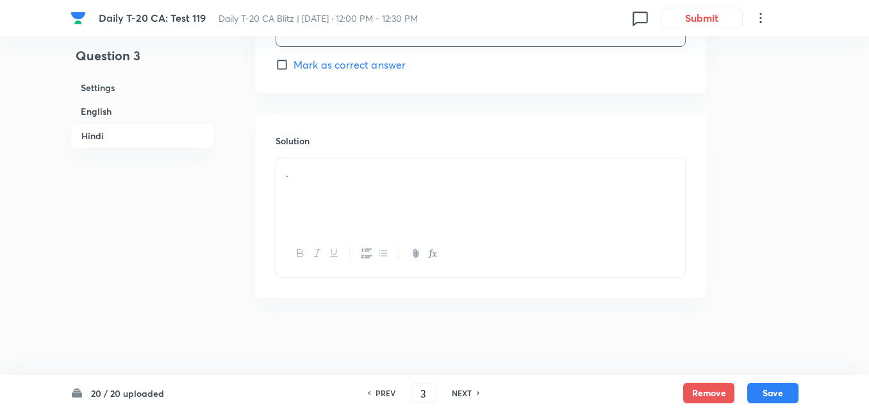
click at [346, 202] on div "." at bounding box center [480, 194] width 409 height 72
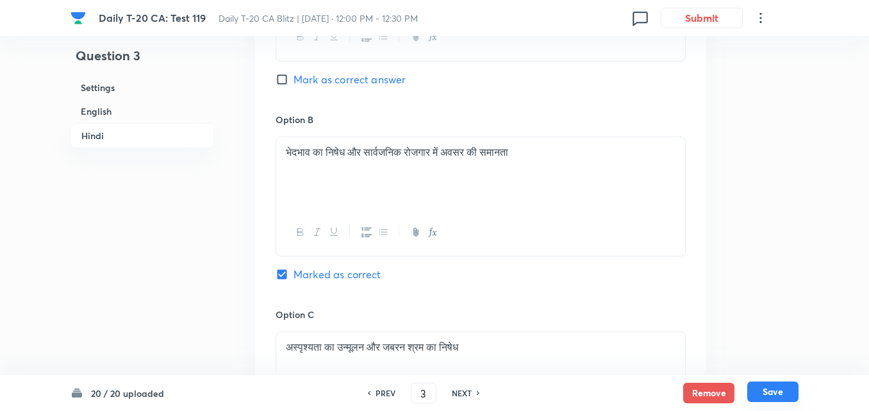
click at [788, 394] on button "Save" at bounding box center [773, 391] width 51 height 21
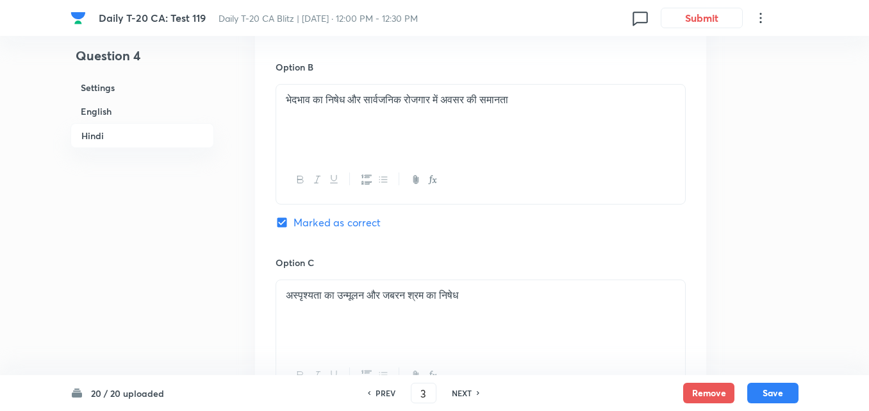
type input "4"
checkbox input "false"
checkbox input "true"
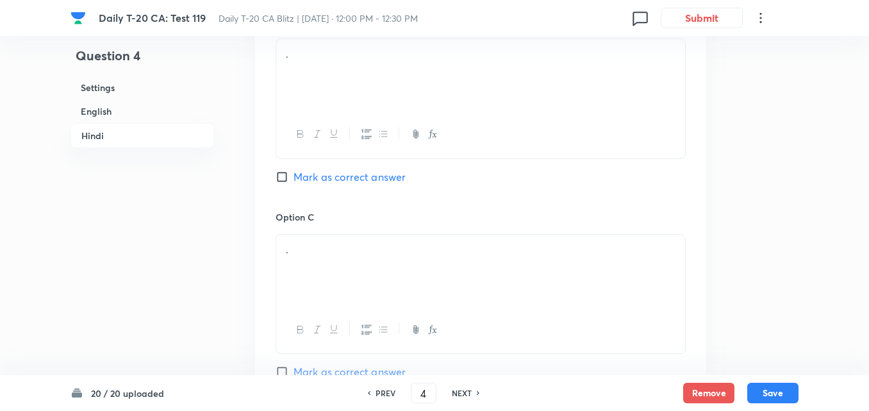
click at [154, 108] on h6 "English" at bounding box center [143, 111] width 144 height 24
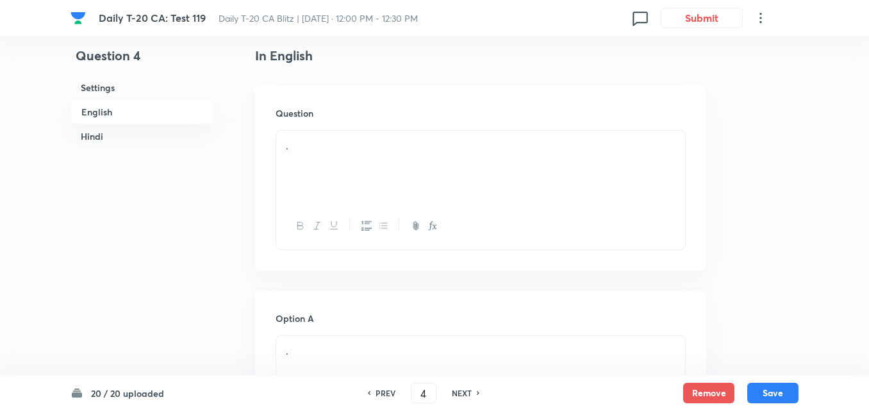
click at [349, 166] on div "." at bounding box center [480, 167] width 409 height 72
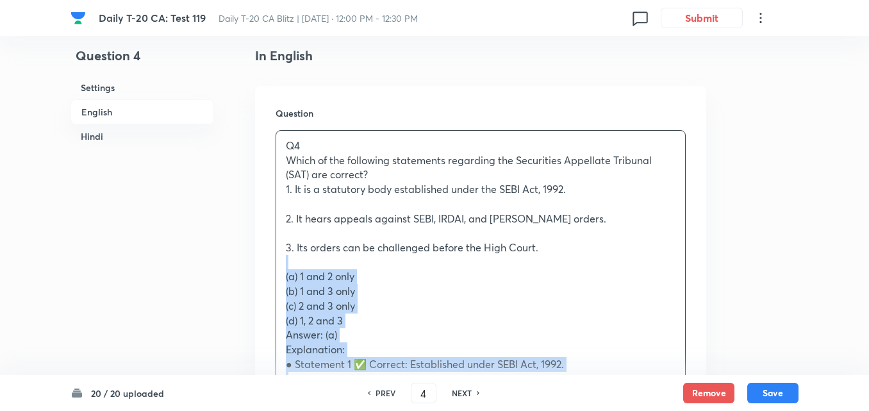
drag, startPoint x: 279, startPoint y: 268, endPoint x: 269, endPoint y: 267, distance: 10.3
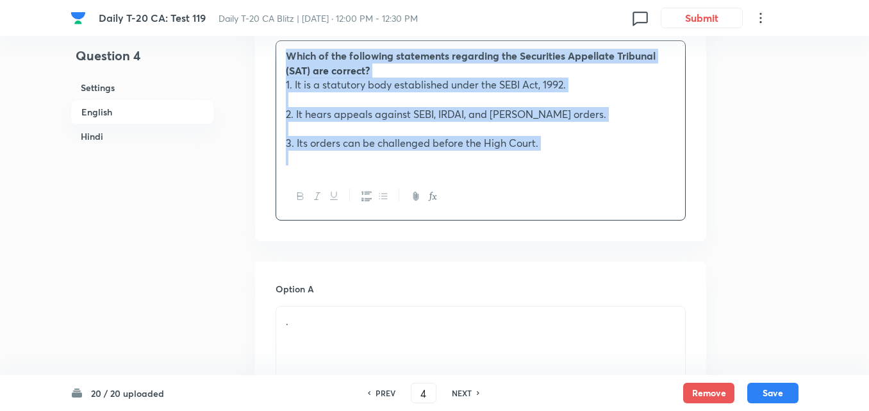
scroll to position [587, 0]
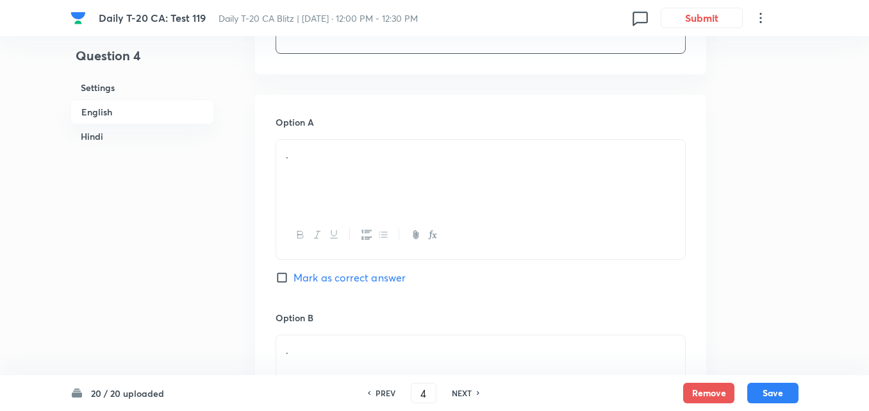
click at [353, 178] on div "." at bounding box center [480, 176] width 409 height 72
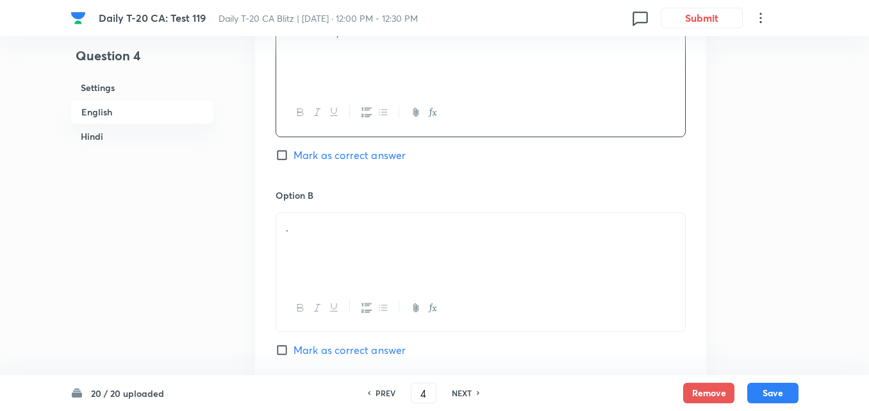
scroll to position [716, 0]
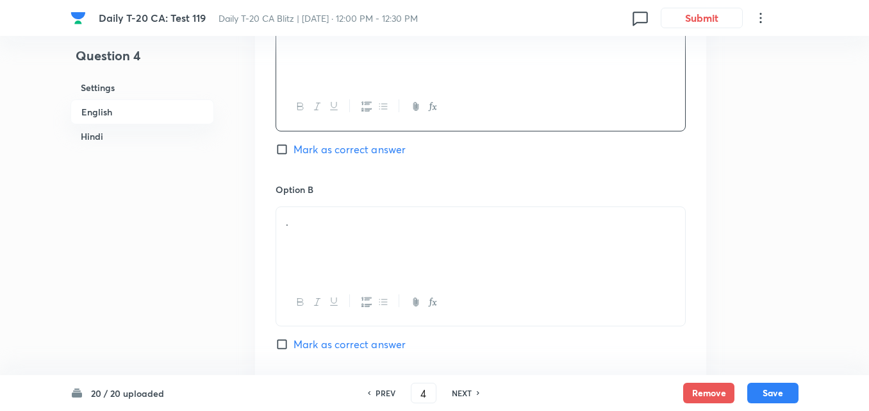
click at [344, 231] on div "." at bounding box center [480, 243] width 409 height 72
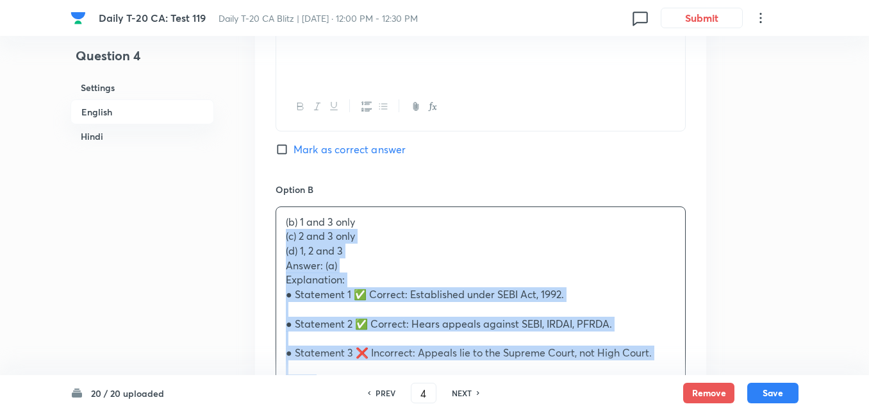
drag, startPoint x: 280, startPoint y: 231, endPoint x: 273, endPoint y: 231, distance: 6.4
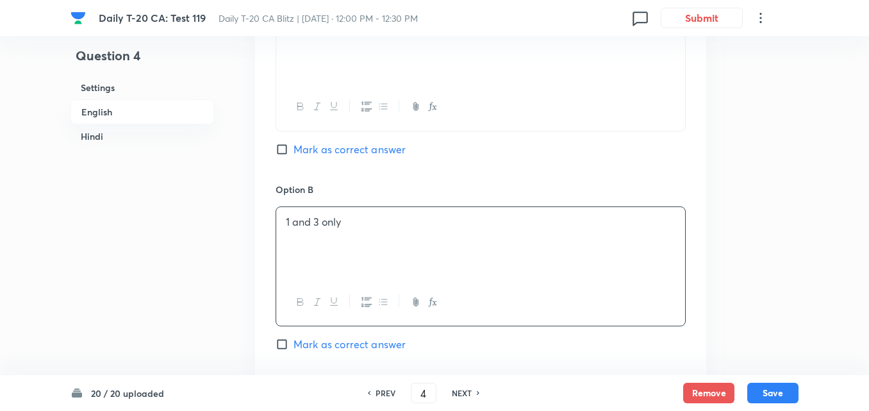
click at [345, 142] on span "Mark as correct answer" at bounding box center [350, 149] width 112 height 15
click at [294, 143] on input "Mark as correct answer" at bounding box center [285, 149] width 18 height 13
checkbox input "true"
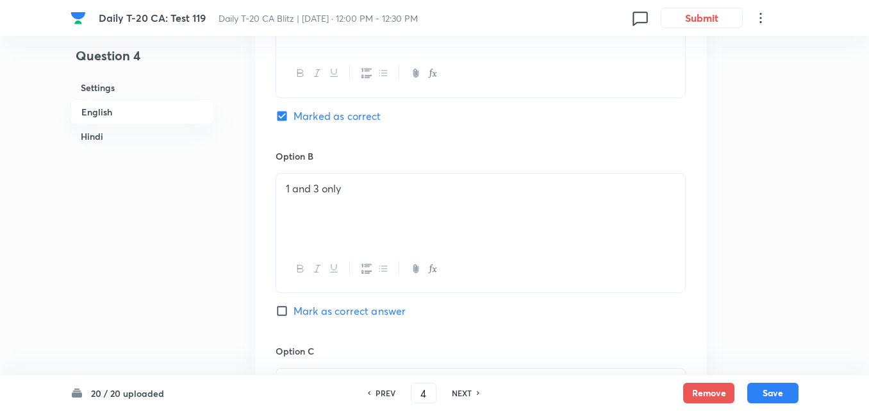
checkbox input "false"
checkbox input "true"
checkbox input "false"
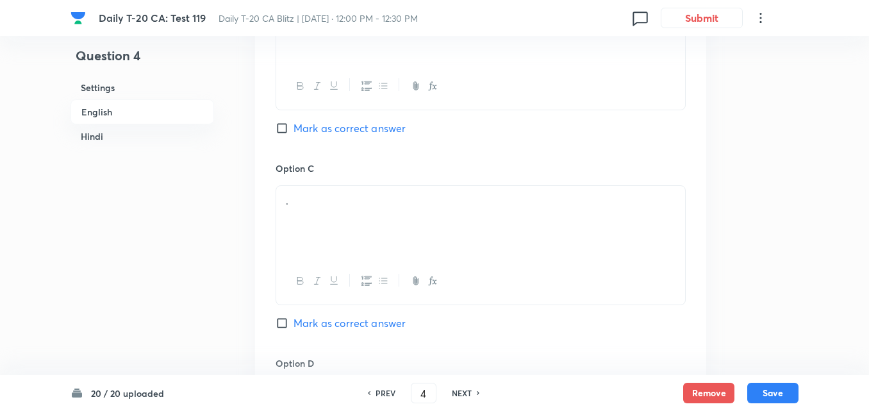
scroll to position [972, 0]
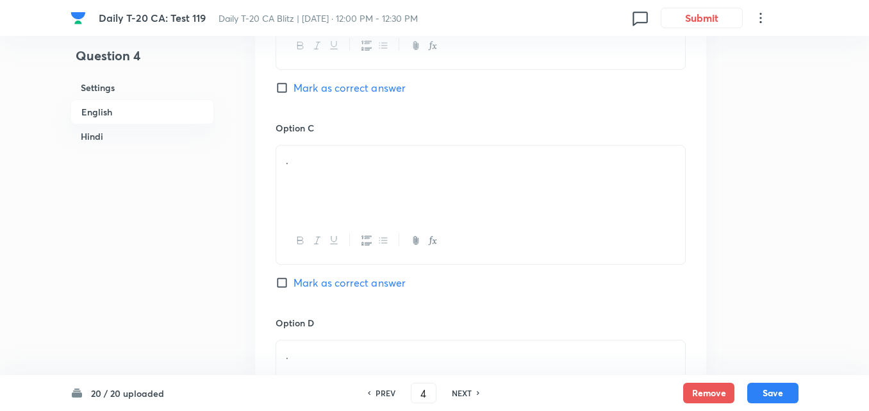
click at [348, 163] on p "." at bounding box center [481, 160] width 390 height 15
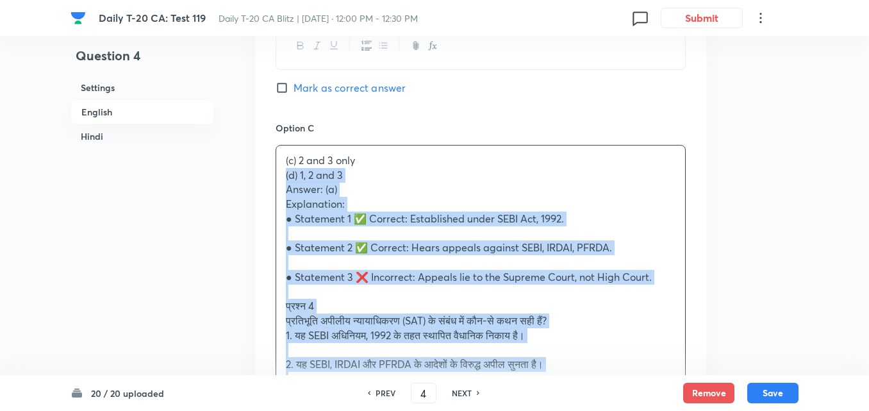
drag, startPoint x: 281, startPoint y: 171, endPoint x: 274, endPoint y: 172, distance: 6.4
click at [276, 172] on div "(c) 2 and 3 only (d) 1, 2 and 3 Answer: (a) Explanation: ● Statement 1 ✅ Correc…" at bounding box center [481, 388] width 410 height 486
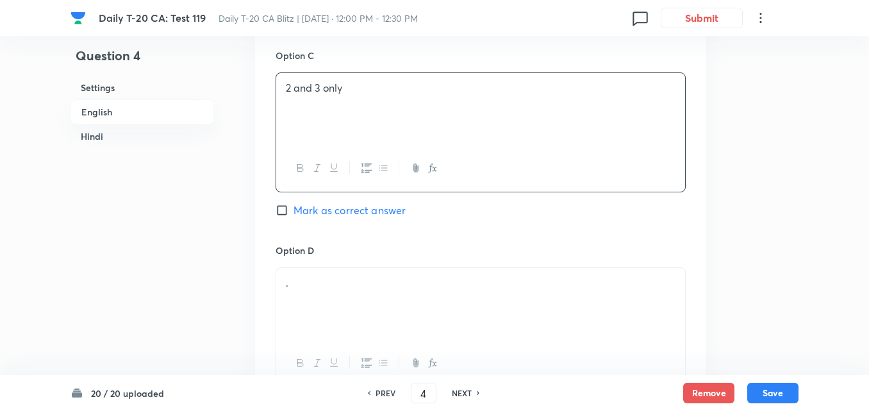
scroll to position [1100, 0]
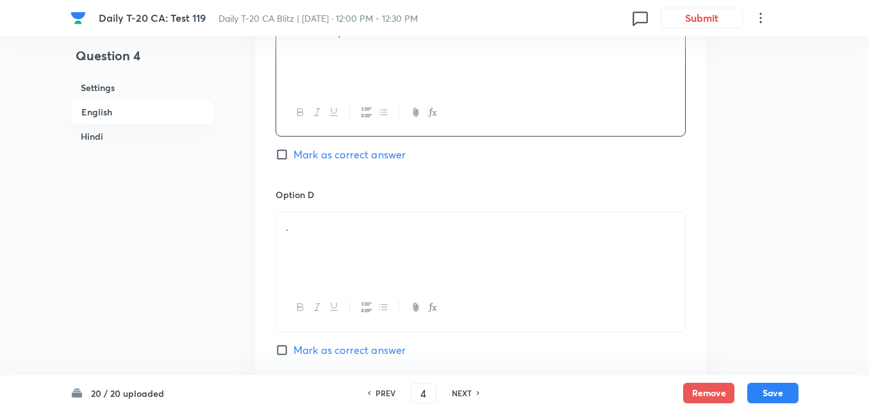
click at [364, 250] on div "." at bounding box center [480, 248] width 409 height 72
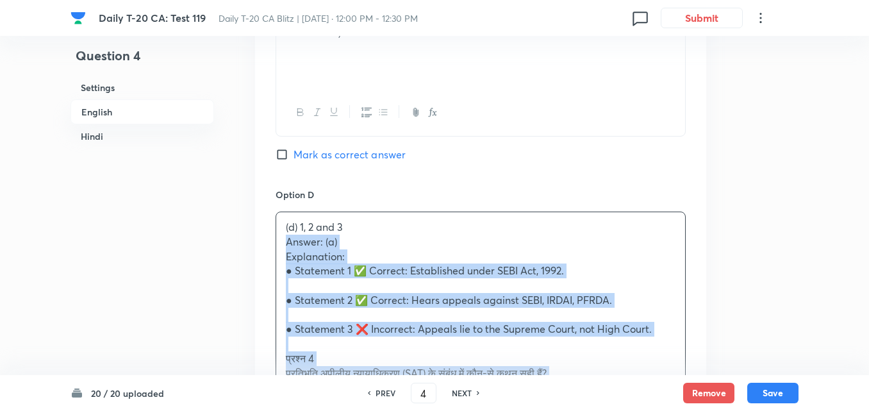
drag, startPoint x: 300, startPoint y: 242, endPoint x: 272, endPoint y: 240, distance: 27.6
click at [274, 240] on div "Option A 1 and 2 only Marked as correct Option B 1 and 3 only Mark as correct a…" at bounding box center [480, 156] width 451 height 1148
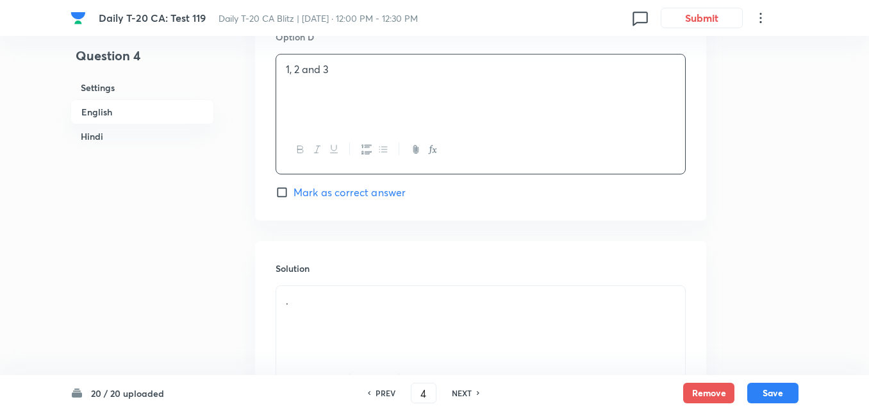
scroll to position [1357, 0]
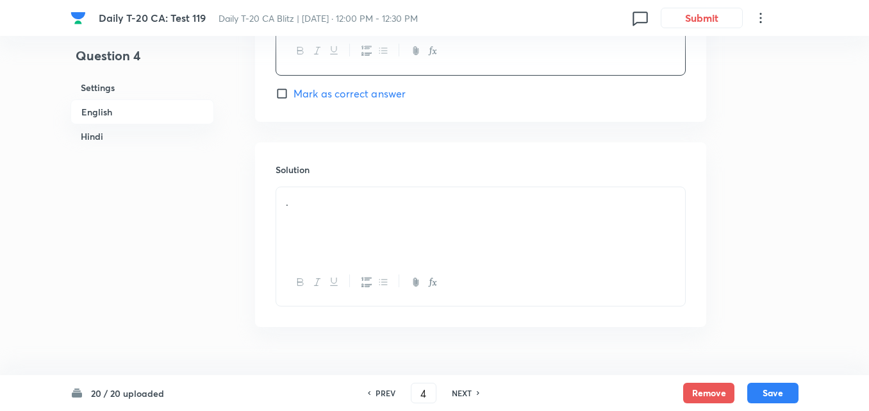
click at [377, 199] on p "." at bounding box center [481, 202] width 390 height 15
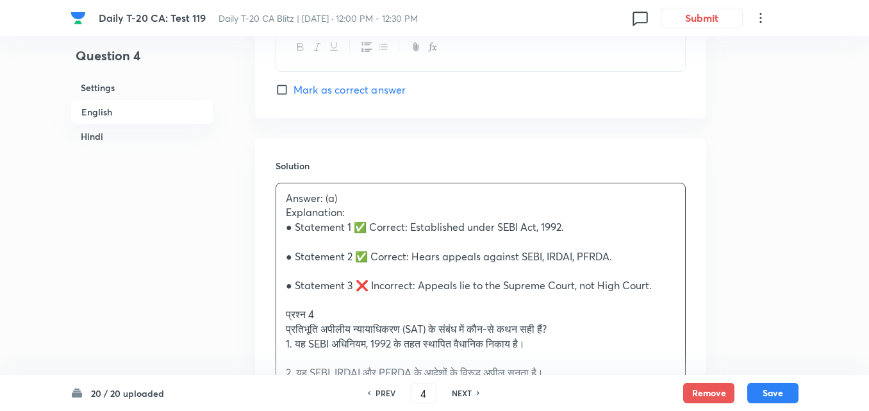
scroll to position [1421, 0]
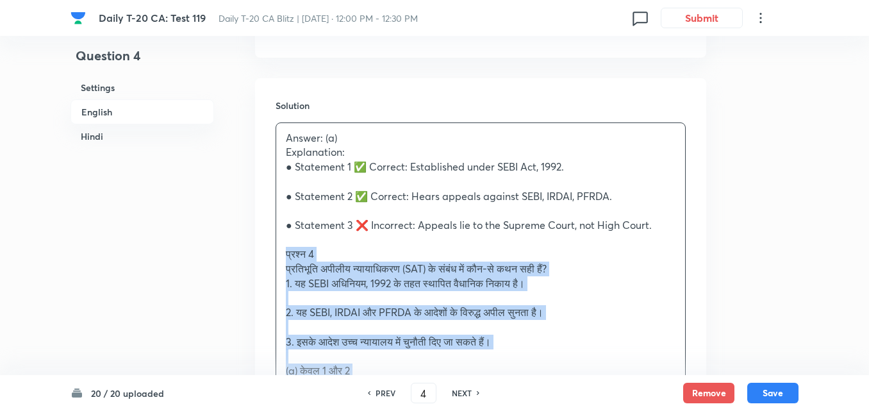
drag, startPoint x: 287, startPoint y: 249, endPoint x: 268, endPoint y: 251, distance: 19.3
click at [270, 251] on div "Solution Answer: (a) Explanation: ● Statement 1 ✅ Correct: Established under SE…" at bounding box center [480, 339] width 451 height 522
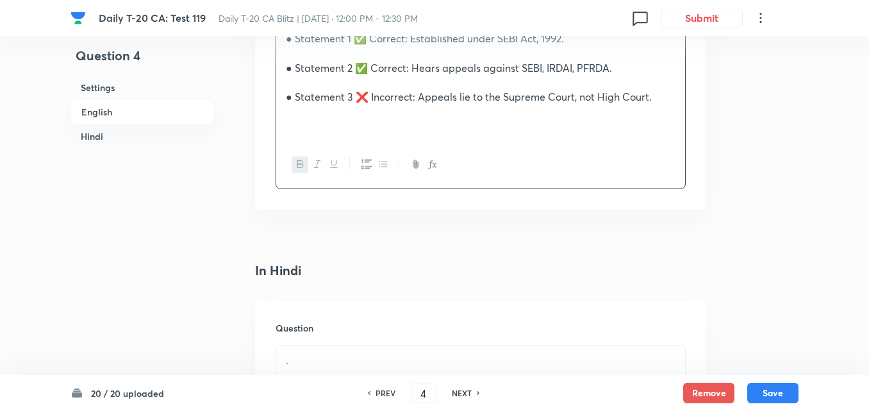
scroll to position [1741, 0]
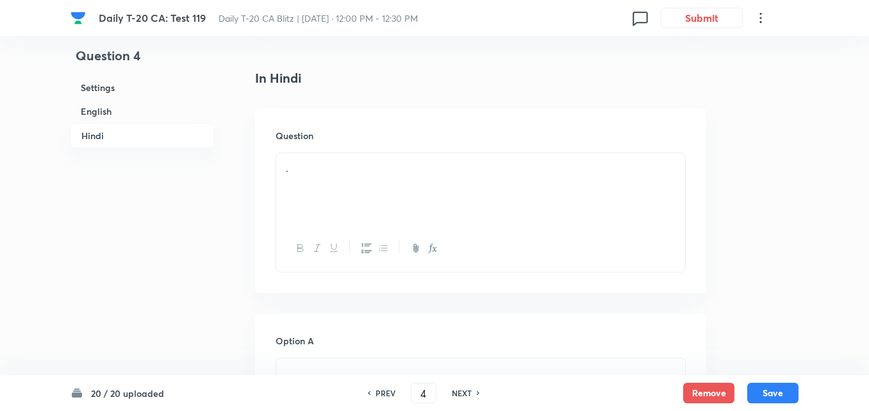
click at [349, 203] on div "." at bounding box center [480, 189] width 409 height 72
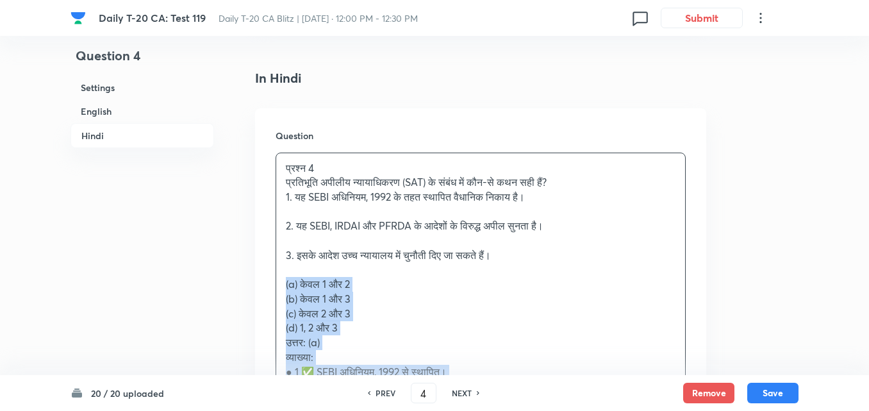
click at [277, 289] on div "प्रश्न 4 प्रतिभूति अपीलीय न्यायाधिकरण (SAT) के संबंध में कौन-से कथन सही हैं? 1.…" at bounding box center [480, 299] width 409 height 292
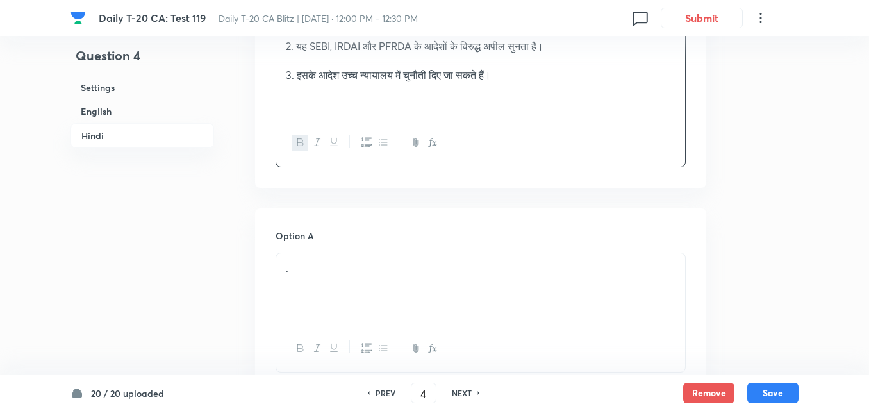
scroll to position [1998, 0]
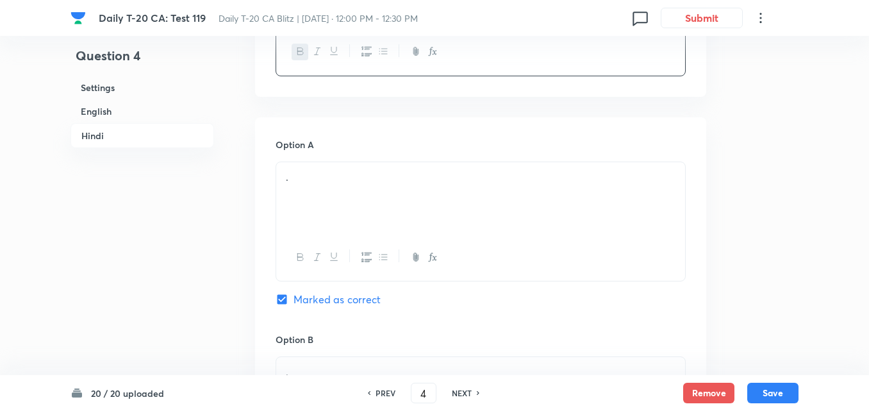
click at [344, 215] on div "." at bounding box center [480, 198] width 409 height 72
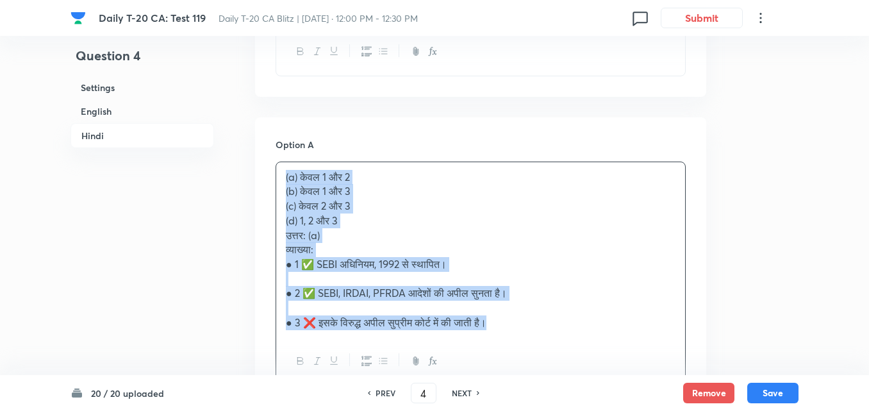
drag, startPoint x: 291, startPoint y: 174, endPoint x: 273, endPoint y: 179, distance: 18.5
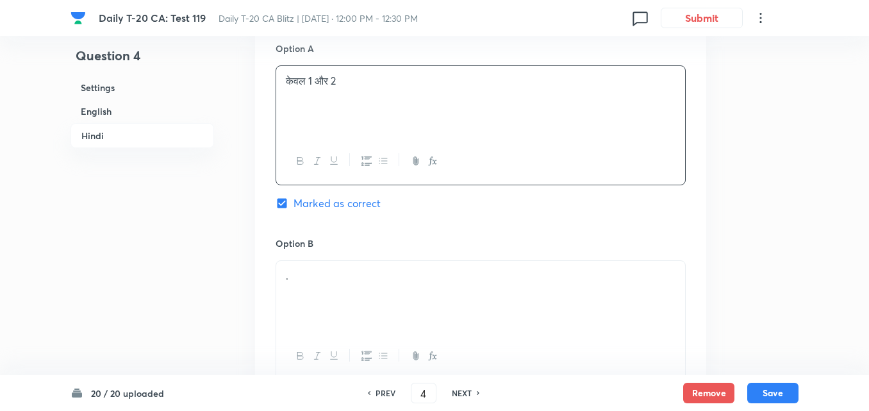
scroll to position [2190, 0]
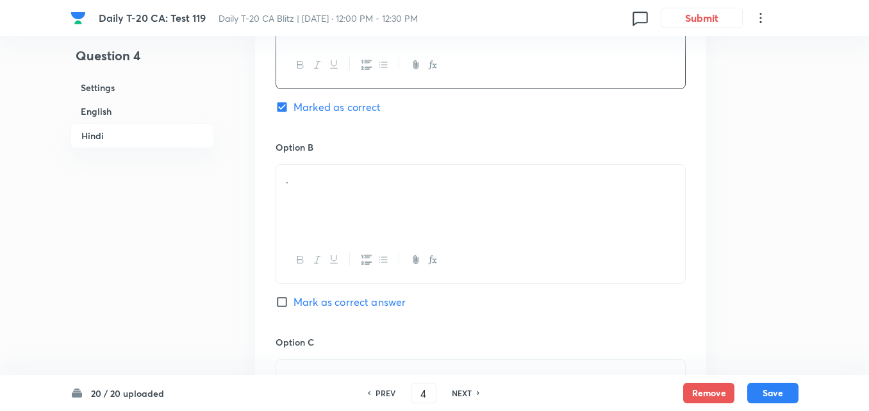
click at [345, 203] on div "." at bounding box center [480, 201] width 409 height 72
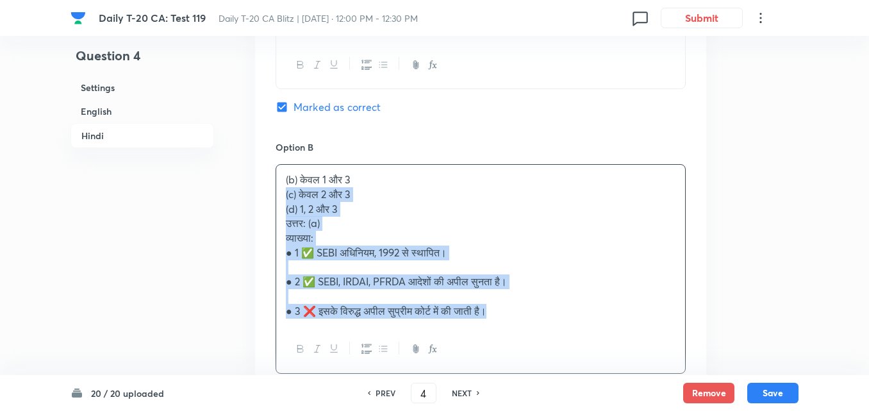
drag, startPoint x: 280, startPoint y: 196, endPoint x: 236, endPoint y: 195, distance: 44.2
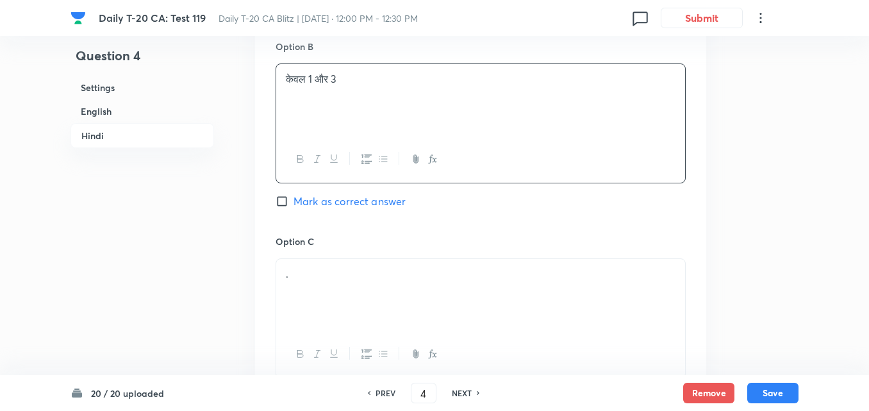
scroll to position [2382, 0]
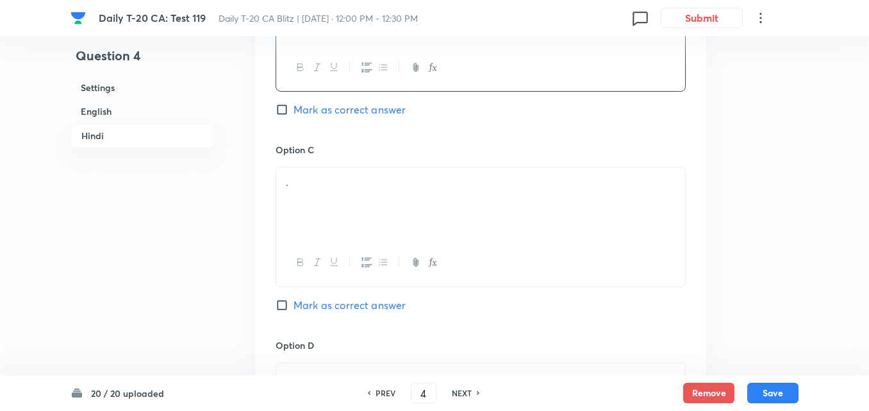
click at [353, 203] on div "." at bounding box center [480, 203] width 409 height 72
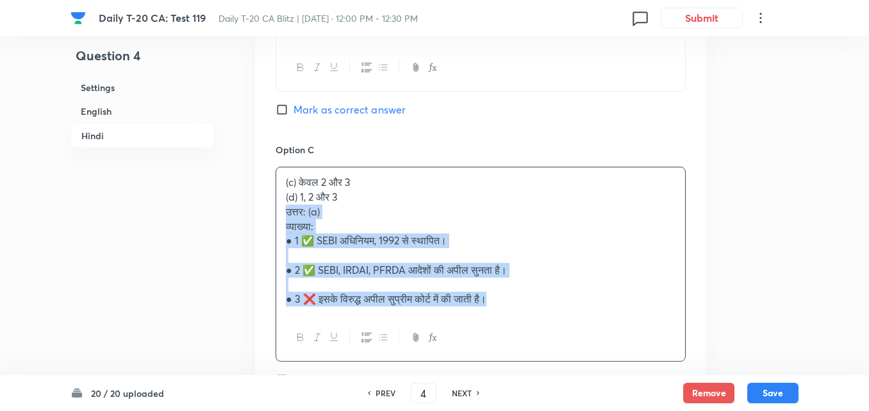
drag, startPoint x: 256, startPoint y: 205, endPoint x: 238, endPoint y: 207, distance: 18.7
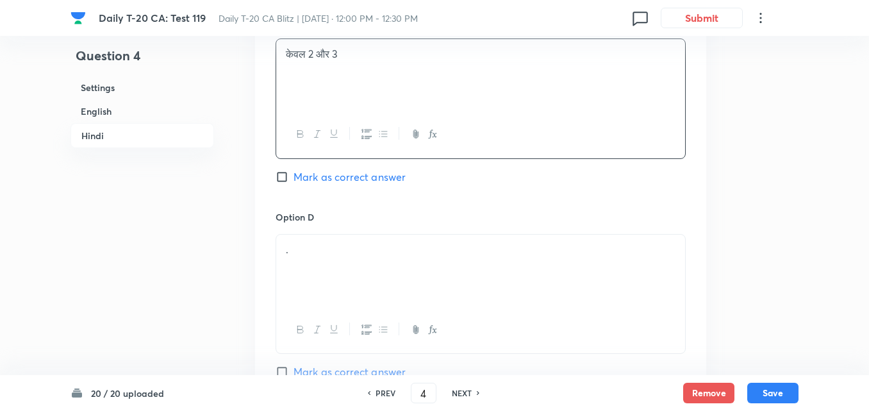
scroll to position [2639, 0]
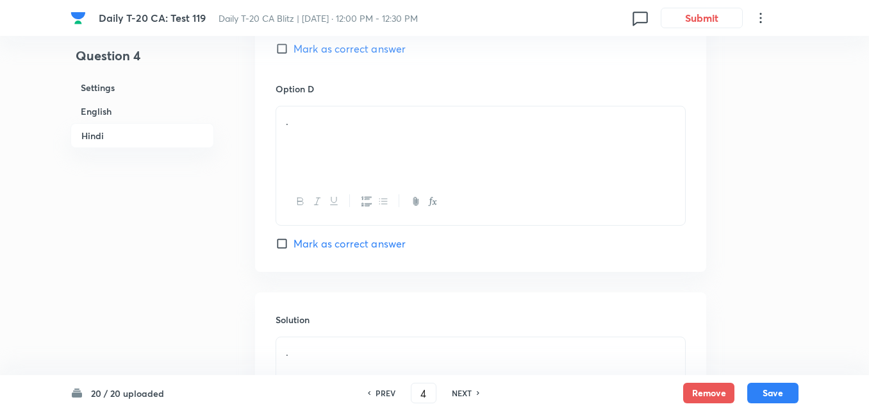
click at [392, 152] on div "." at bounding box center [480, 142] width 409 height 72
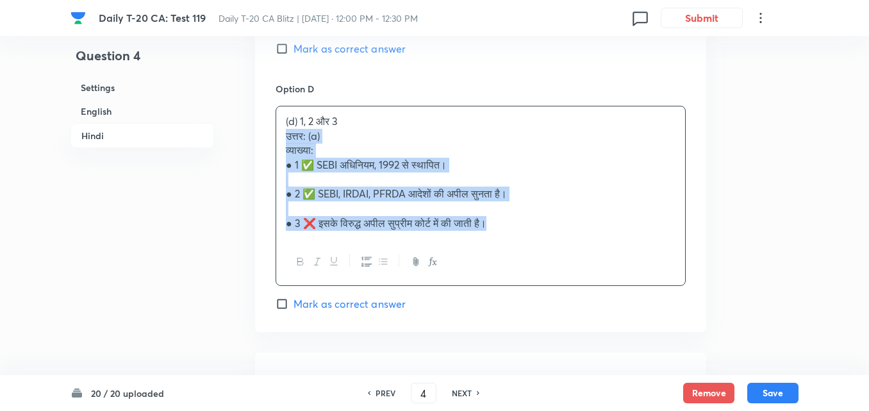
drag, startPoint x: 278, startPoint y: 131, endPoint x: 269, endPoint y: 134, distance: 9.5
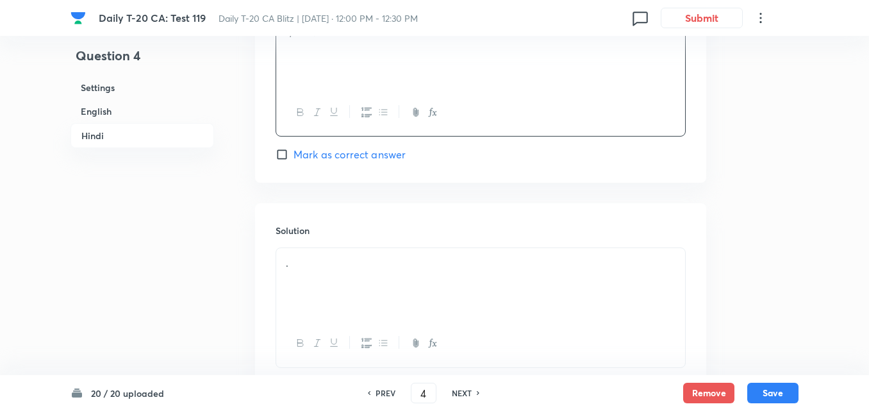
scroll to position [2818, 0]
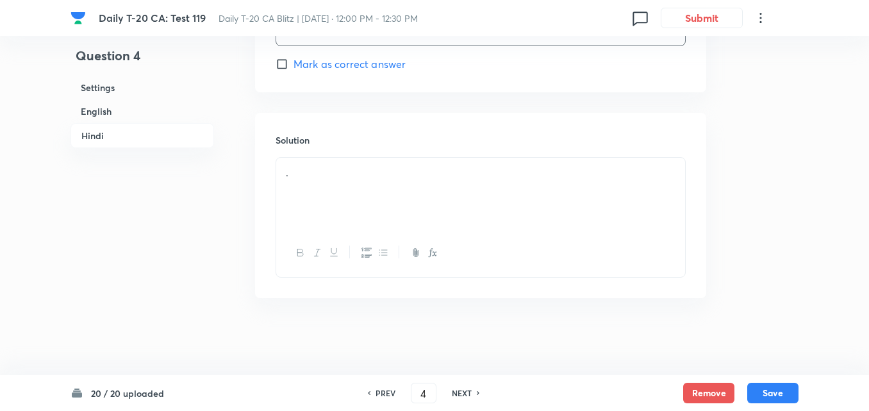
click at [385, 192] on div "." at bounding box center [480, 194] width 409 height 72
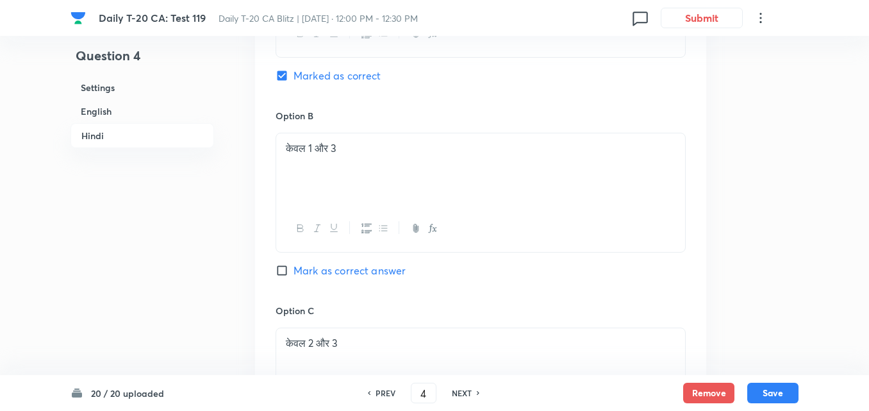
scroll to position [2113, 0]
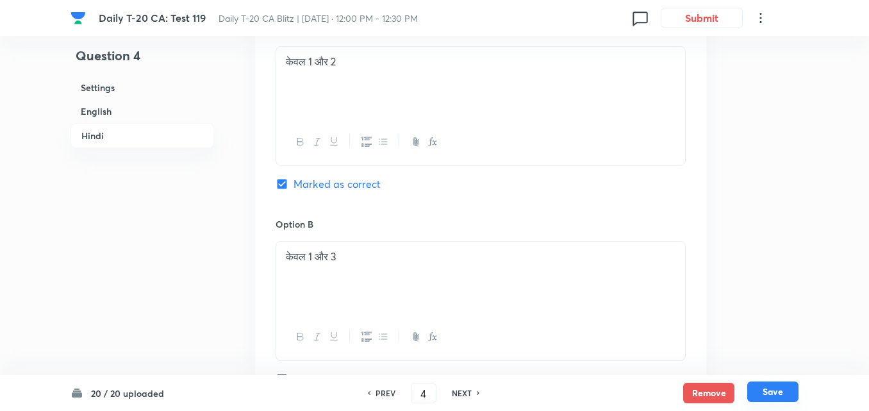
click at [774, 395] on button "Save" at bounding box center [773, 391] width 51 height 21
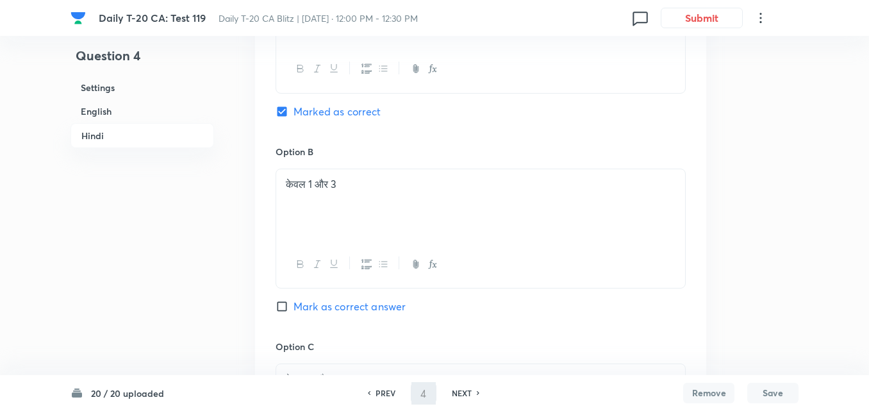
type input "5"
checkbox input "false"
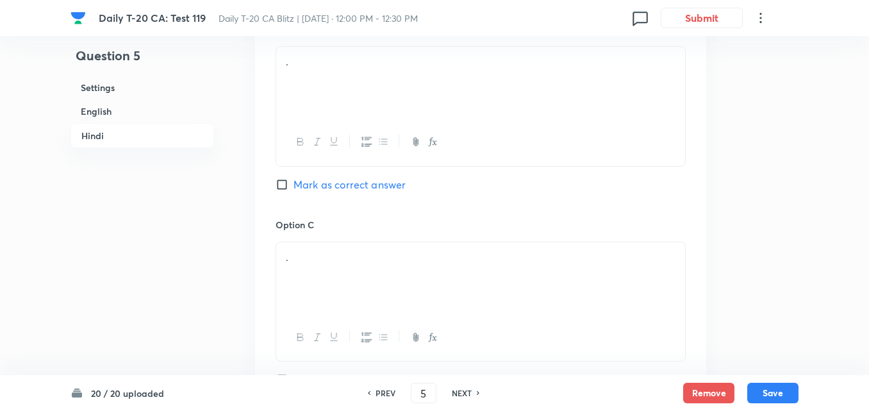
checkbox input "true"
click at [116, 117] on h6 "English" at bounding box center [143, 111] width 144 height 24
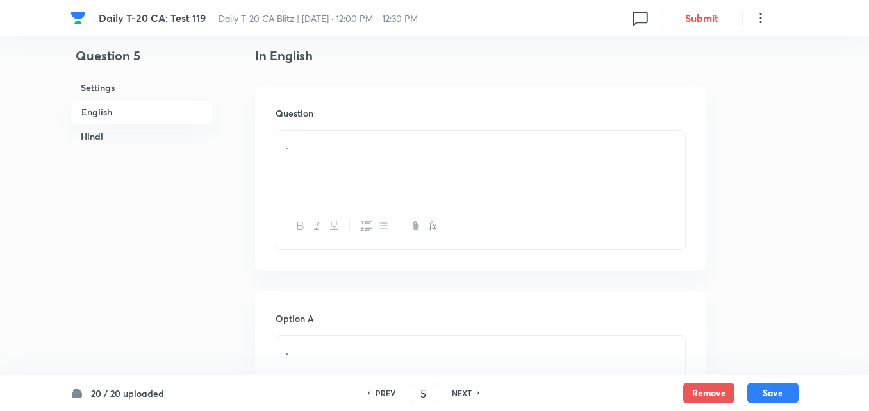
click at [344, 165] on div "." at bounding box center [480, 167] width 409 height 72
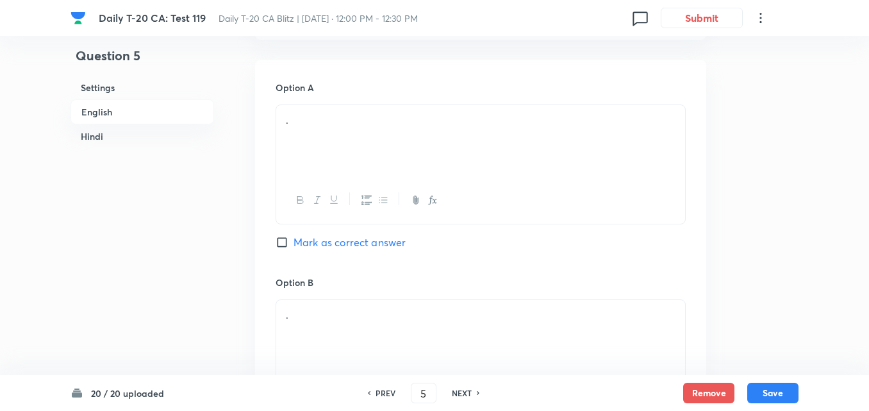
click at [333, 167] on div "." at bounding box center [480, 141] width 409 height 72
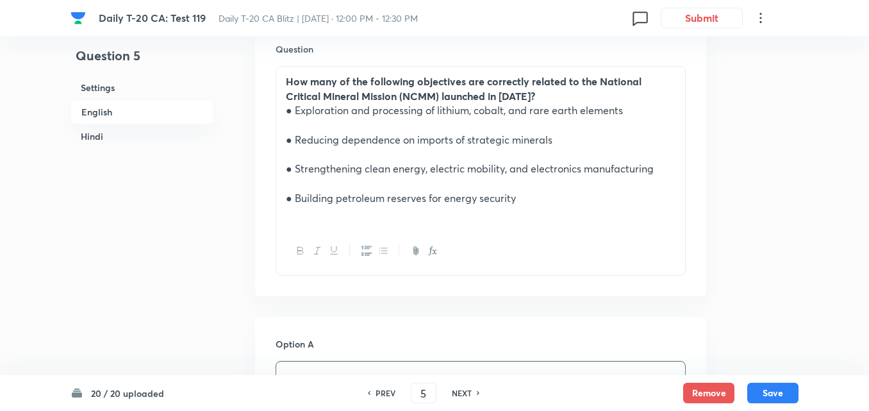
scroll to position [587, 0]
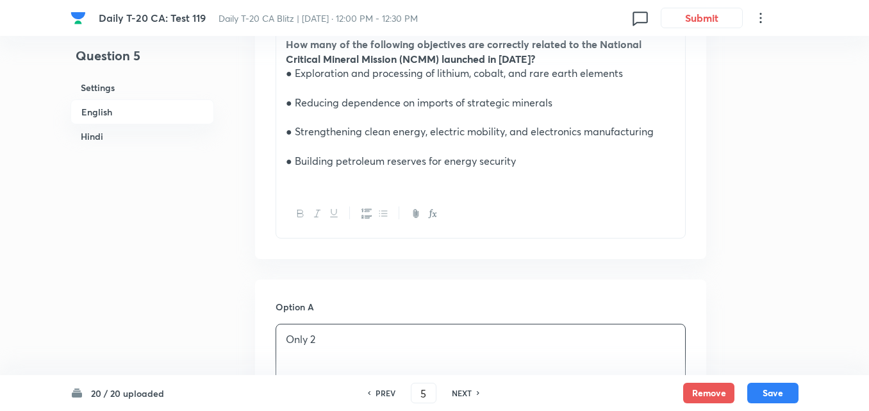
scroll to position [331, 0]
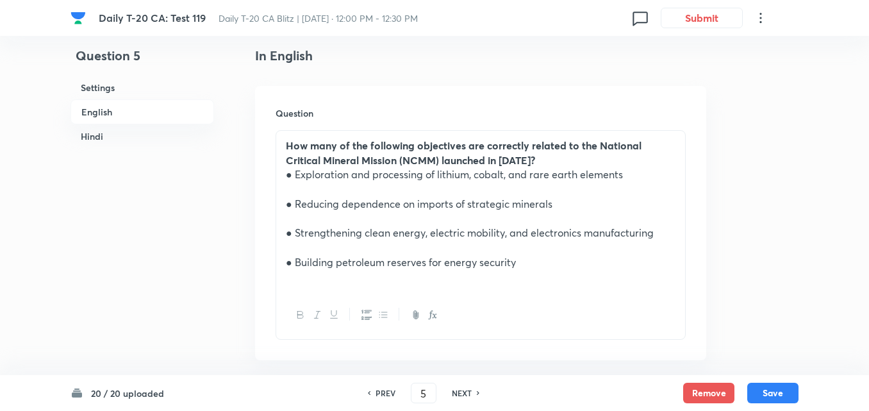
click at [394, 236] on p "● Strengthening clean energy, electric mobility, and electronics manufacturing" at bounding box center [481, 233] width 390 height 15
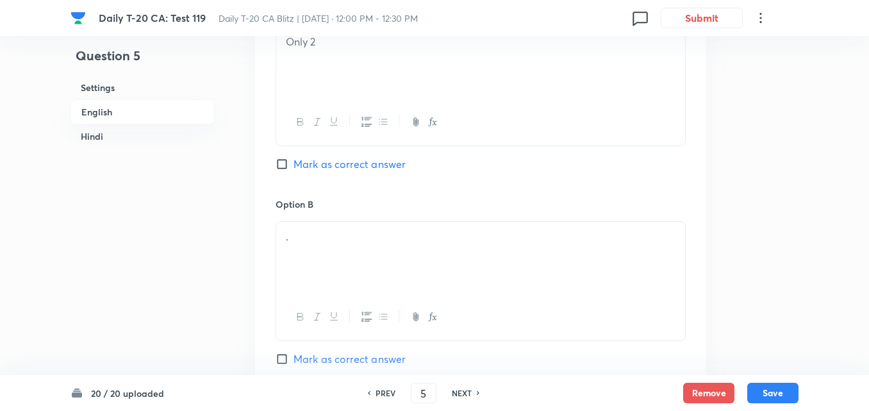
scroll to position [844, 0]
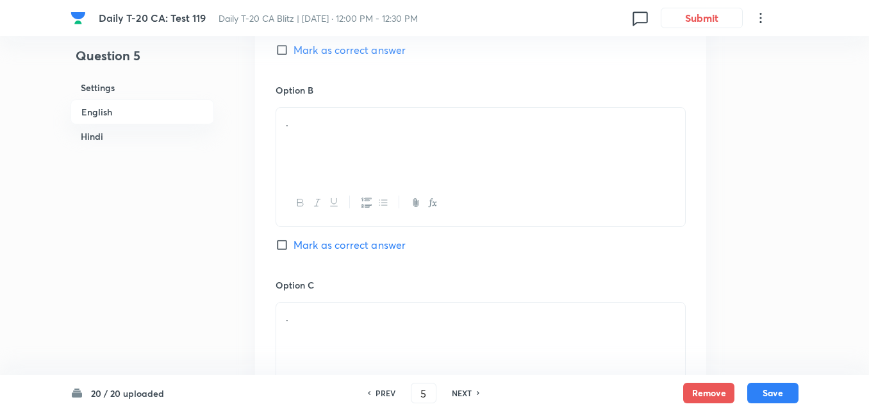
click at [349, 140] on div "." at bounding box center [480, 144] width 409 height 72
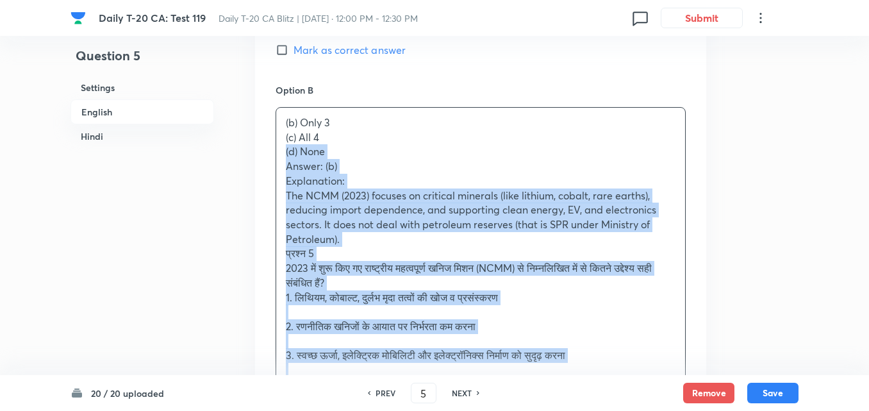
drag, startPoint x: 285, startPoint y: 159, endPoint x: 260, endPoint y: 147, distance: 27.8
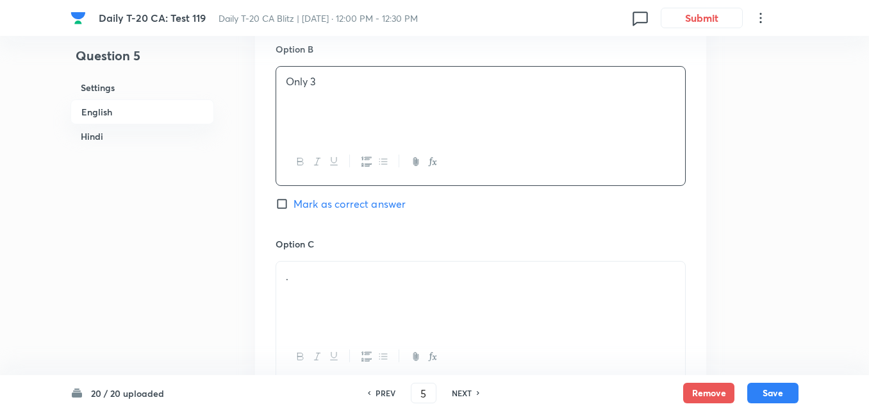
scroll to position [908, 0]
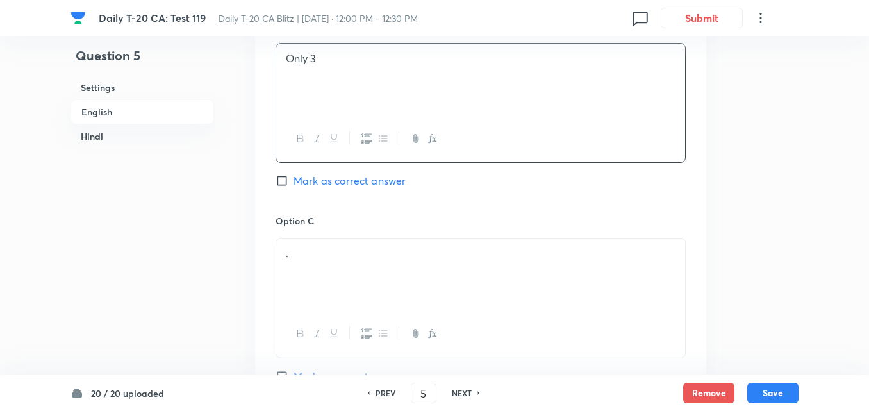
click at [362, 174] on span "Mark as correct answer" at bounding box center [350, 180] width 112 height 15
click at [294, 174] on input "Mark as correct answer" at bounding box center [285, 180] width 18 height 13
checkbox input "true"
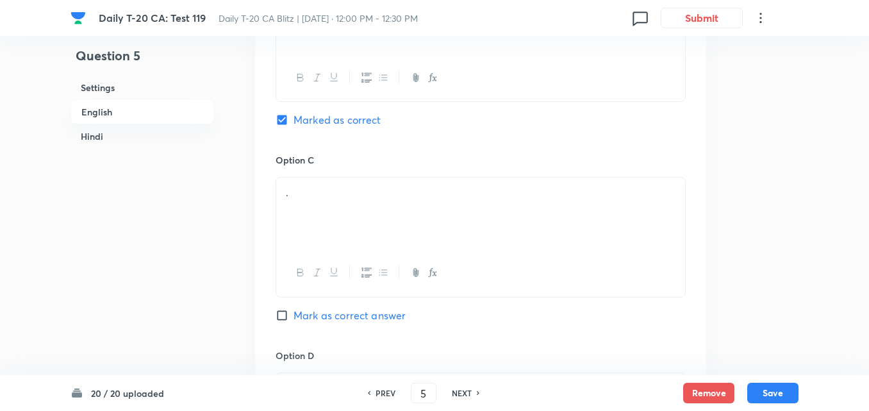
checkbox input "false"
checkbox input "true"
checkbox input "false"
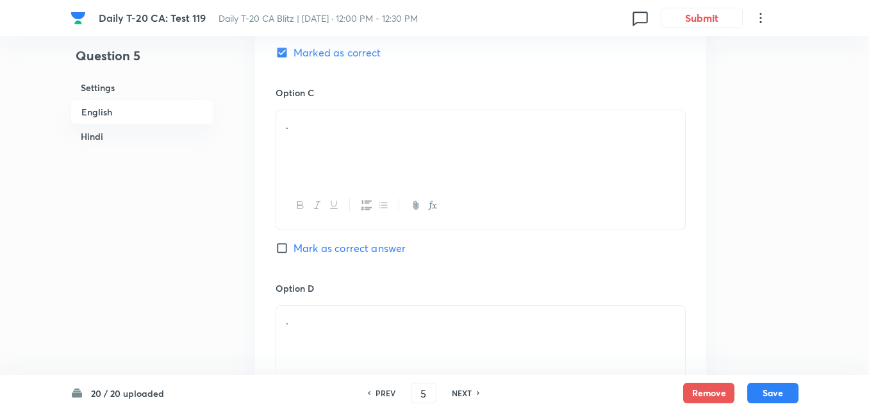
click at [360, 154] on div "." at bounding box center [480, 146] width 409 height 72
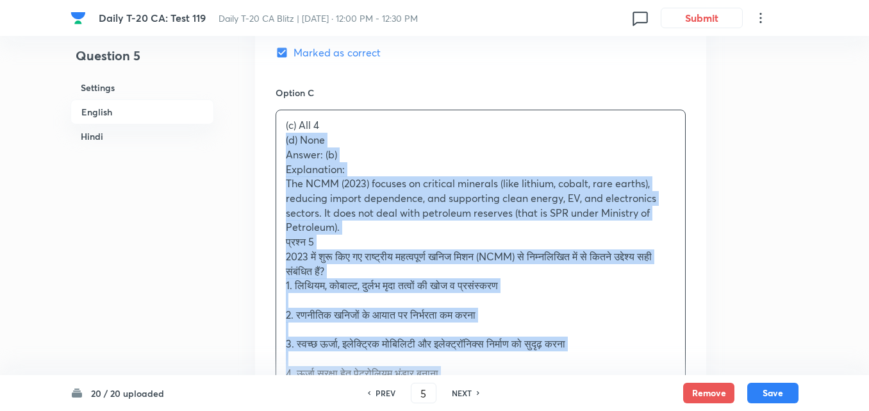
drag, startPoint x: 271, startPoint y: 141, endPoint x: 248, endPoint y: 142, distance: 22.4
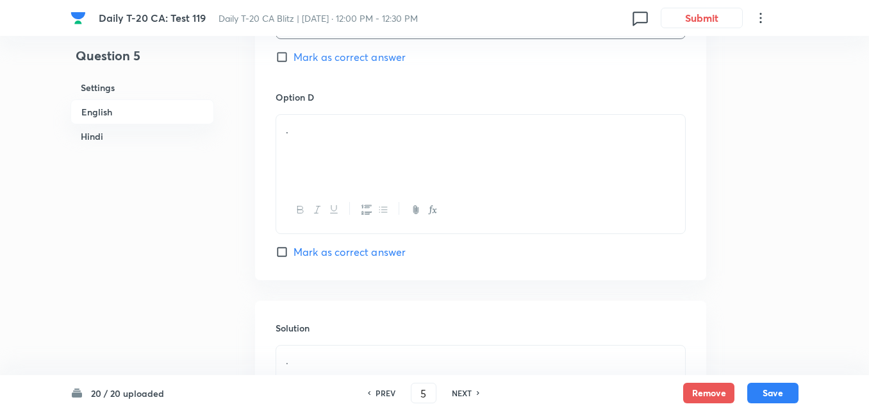
scroll to position [1228, 0]
click at [350, 142] on div "." at bounding box center [480, 149] width 409 height 72
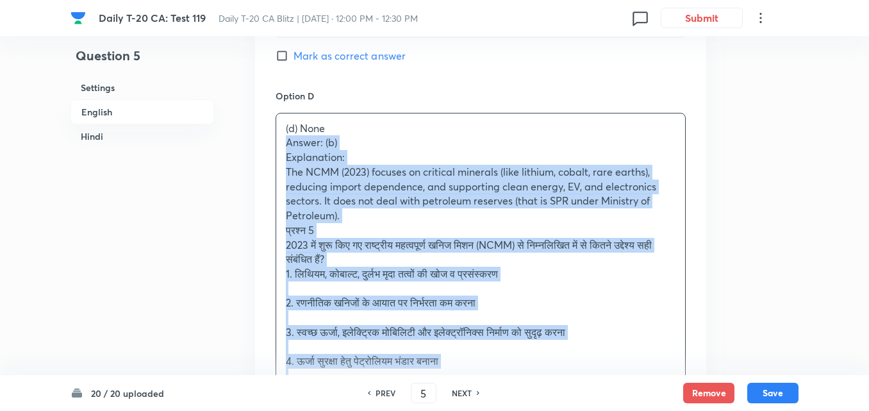
click at [276, 146] on div "(d) None Answer: (b) Explanation: The NCMM (2023) focuses on critical minerals …" at bounding box center [481, 334] width 410 height 442
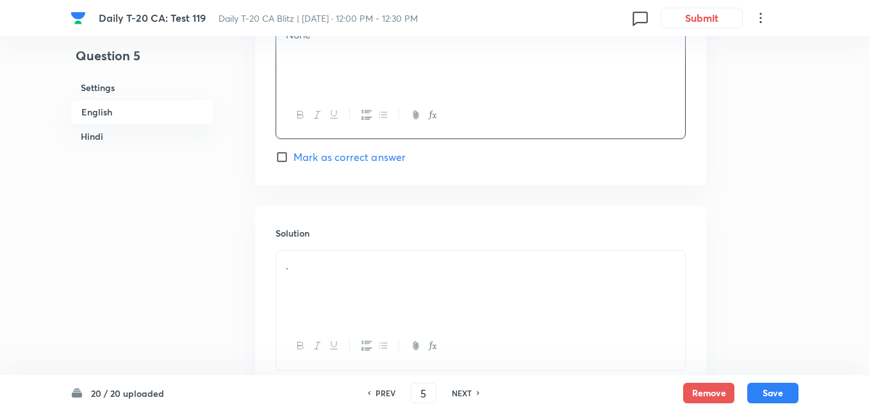
scroll to position [1421, 0]
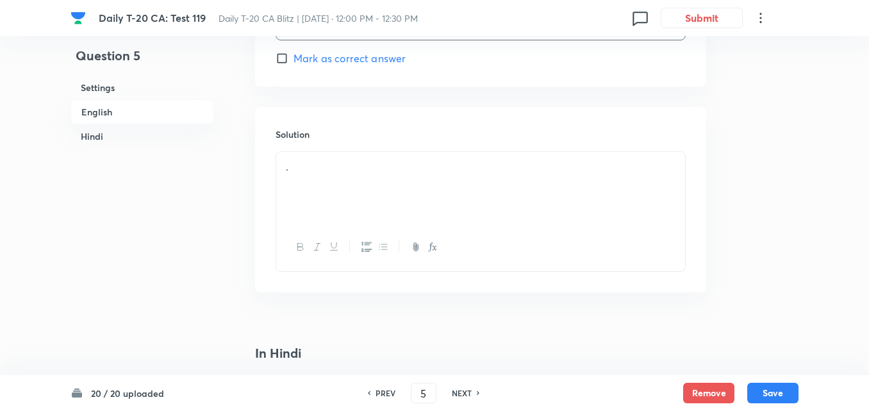
click at [351, 197] on div "." at bounding box center [480, 188] width 409 height 72
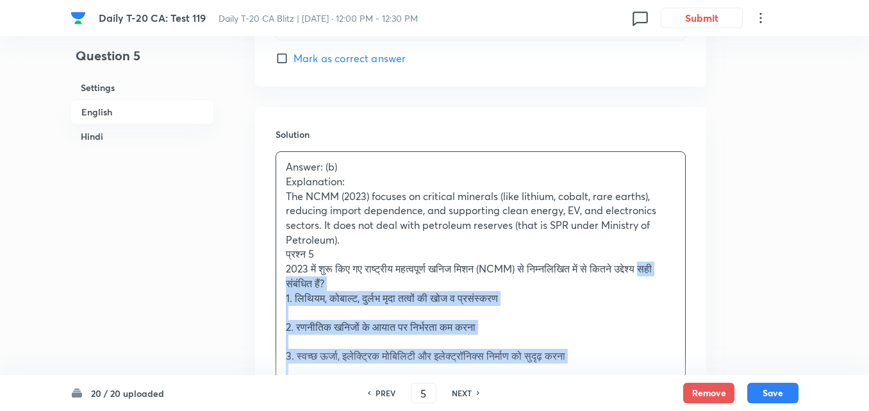
click at [281, 278] on div "Answer: (b) Explanation: The NCMM (2023) focuses on critical minerals (like lit…" at bounding box center [480, 342] width 409 height 380
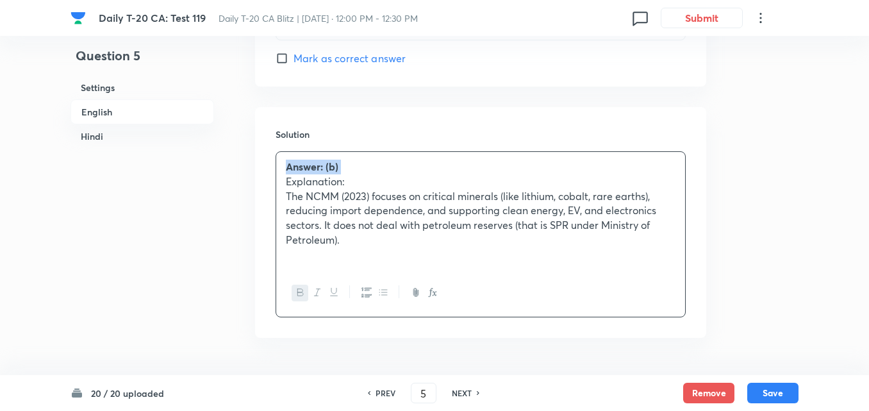
scroll to position [1677, 0]
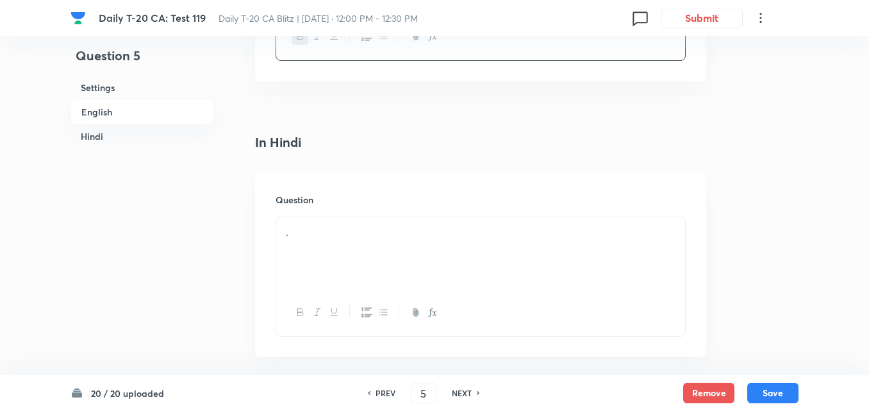
click at [301, 246] on div "." at bounding box center [480, 253] width 409 height 72
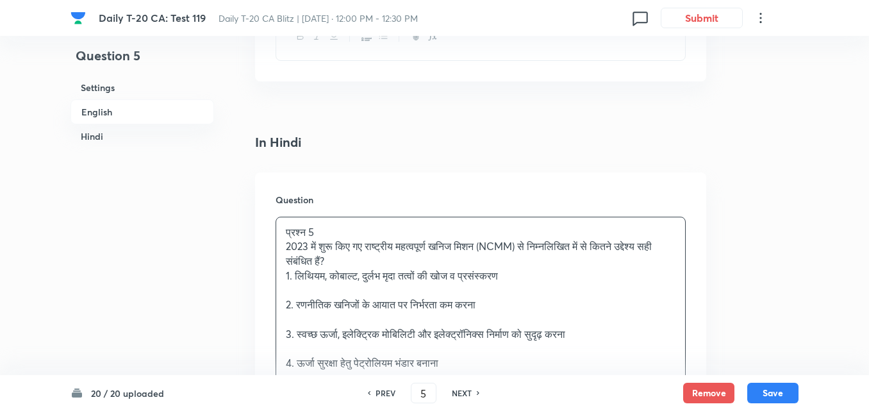
scroll to position [1741, 0]
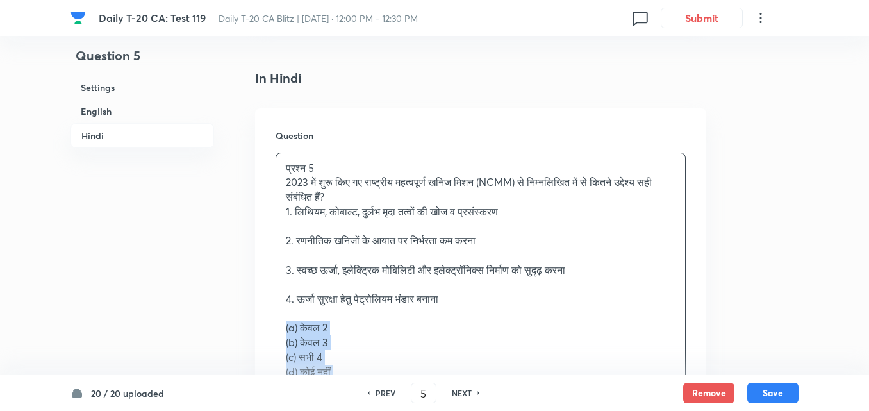
click at [273, 323] on div "Question प्रश्न 5 2023 में शुरू किए गए राष्ट्रीय महत्वपूर्ण खनिज मिशन (NCMM) से…" at bounding box center [480, 310] width 451 height 405
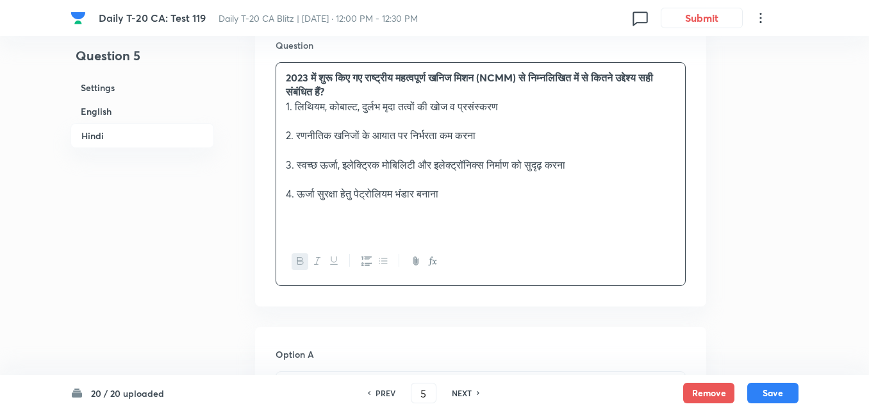
scroll to position [1998, 0]
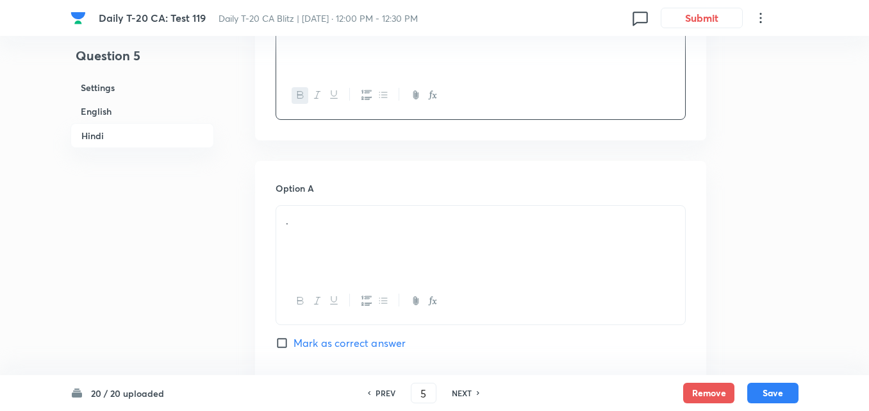
click at [353, 255] on div "." at bounding box center [480, 242] width 409 height 72
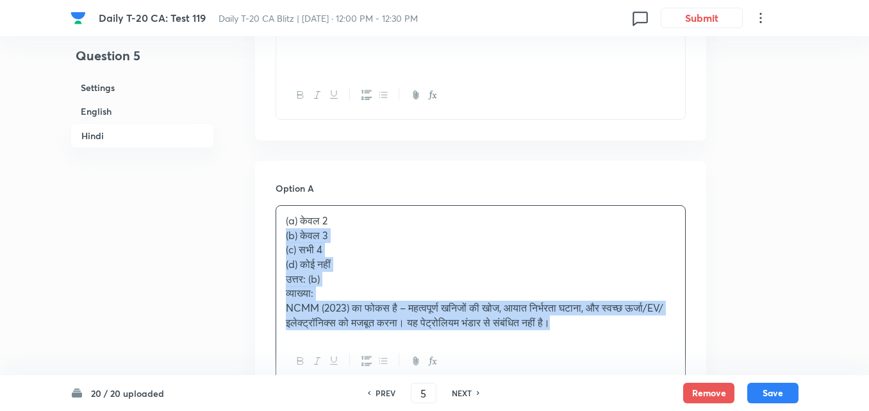
drag, startPoint x: 290, startPoint y: 232, endPoint x: 283, endPoint y: 233, distance: 7.7
click at [283, 233] on div "(a) केवल 2 (b) केवल 3 (c) सभी 4 (d) कोई नहीं उत्तर: (b) व्याख्या: NCMM (2023) क…" at bounding box center [480, 272] width 409 height 132
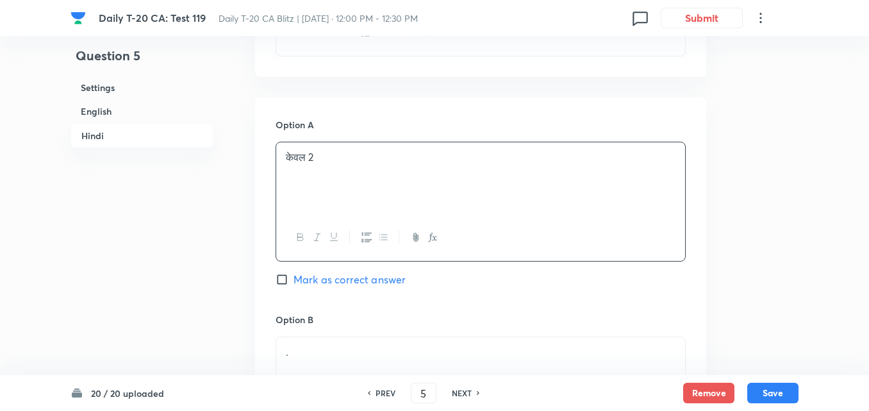
scroll to position [2254, 0]
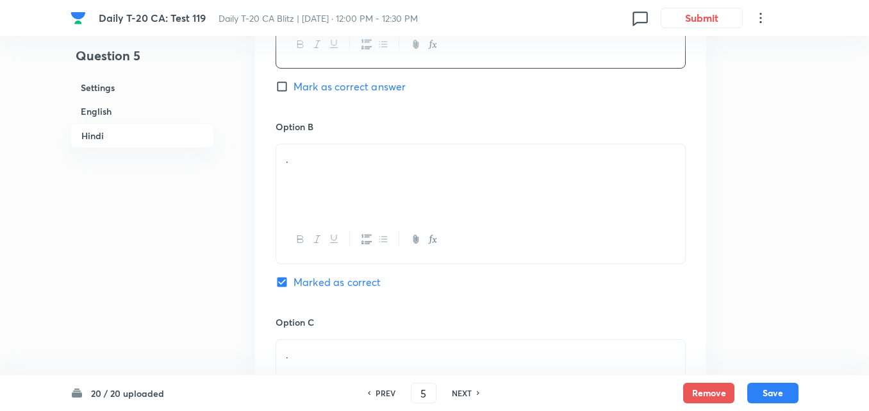
click at [371, 183] on div "." at bounding box center [480, 180] width 409 height 72
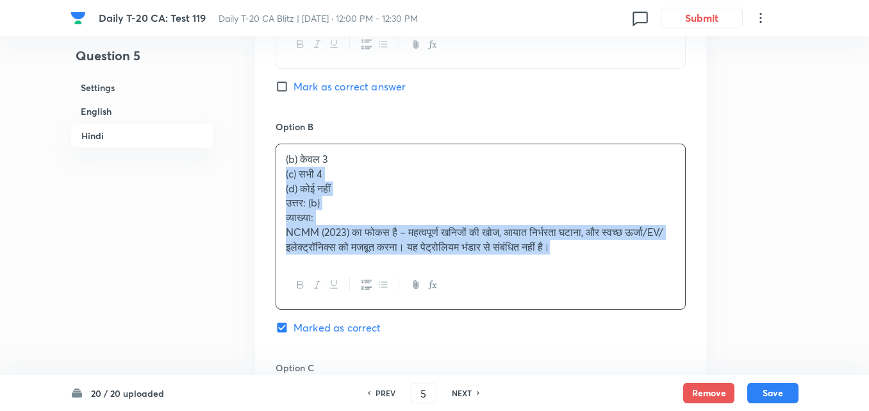
drag, startPoint x: 279, startPoint y: 174, endPoint x: 270, endPoint y: 174, distance: 9.0
click at [274, 174] on div "Option A केवल 2 Mark as correct answer Option B (b) केवल 3 (c) सभी 4 (d) कोई नह…" at bounding box center [480, 325] width 451 height 842
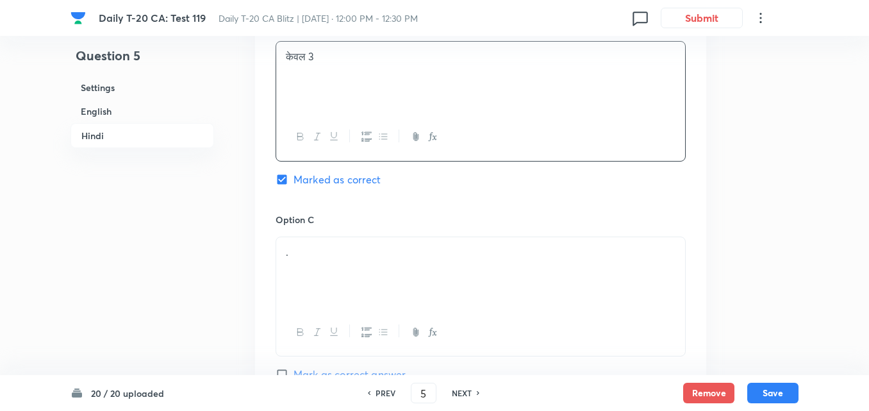
scroll to position [2447, 0]
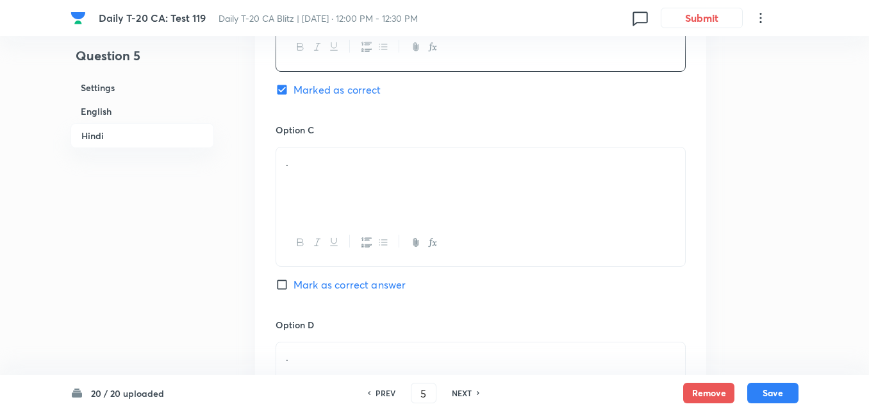
click at [331, 174] on div "." at bounding box center [480, 183] width 409 height 72
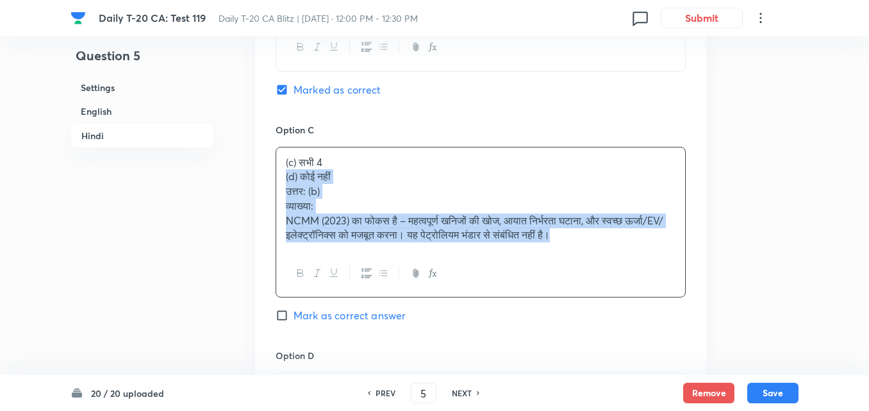
drag, startPoint x: 280, startPoint y: 179, endPoint x: 265, endPoint y: 178, distance: 14.8
click at [266, 178] on div "Option A केवल 2 Mark as correct answer Option B केवल 3 Marked as correct Option…" at bounding box center [480, 125] width 451 height 827
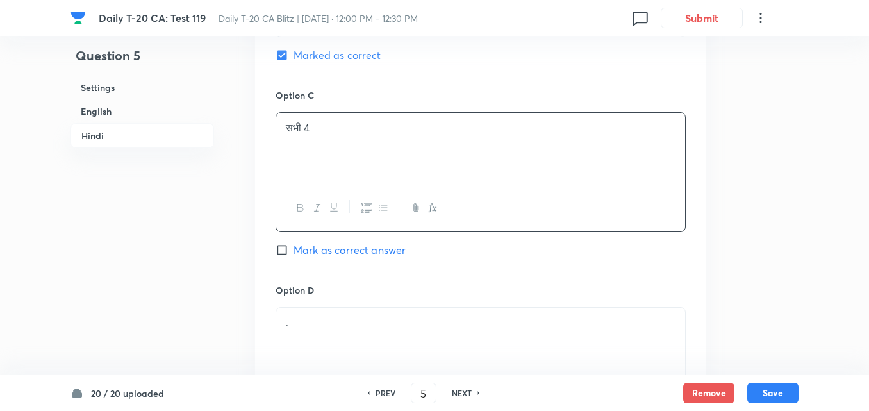
scroll to position [2639, 0]
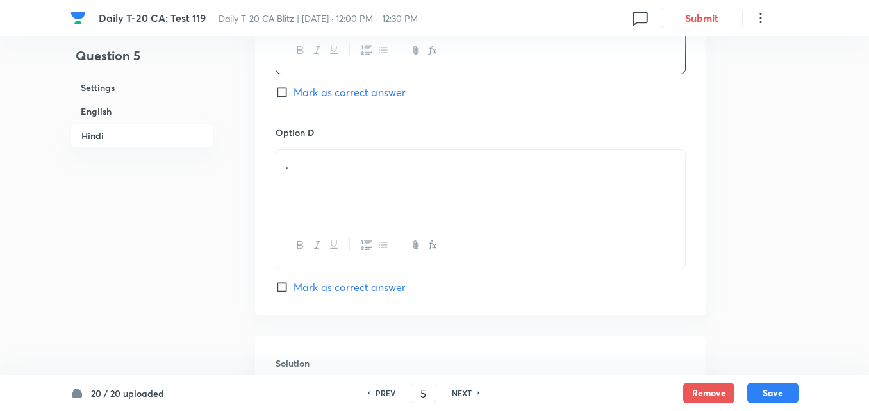
click at [318, 190] on div "." at bounding box center [480, 186] width 409 height 72
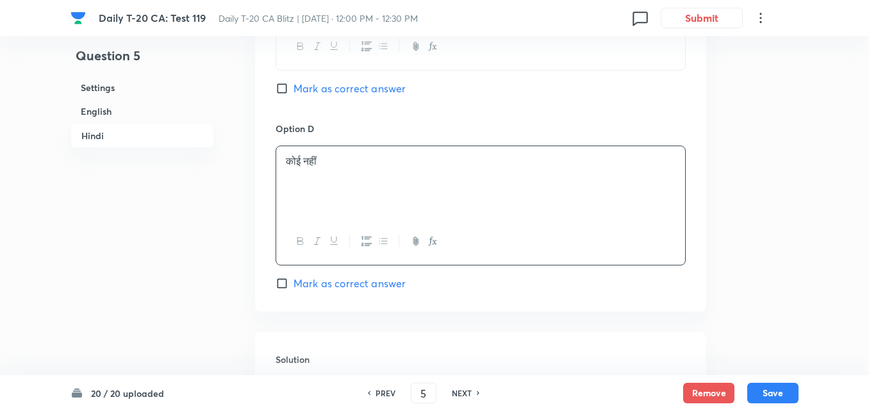
scroll to position [2862, 0]
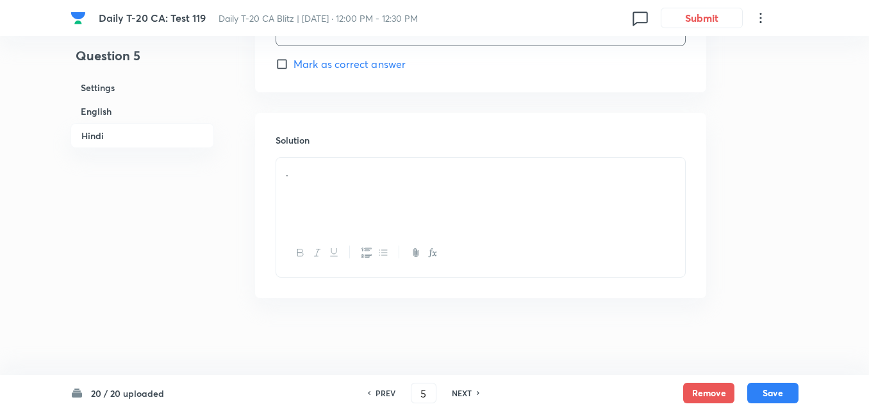
click at [345, 176] on p "." at bounding box center [481, 172] width 390 height 15
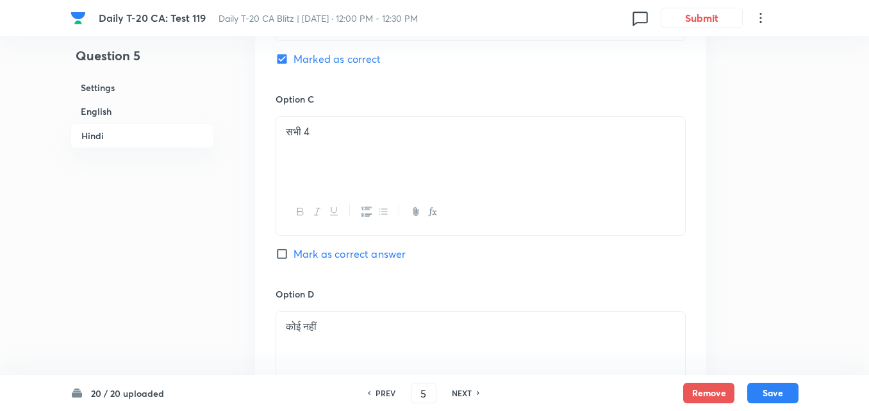
scroll to position [2221, 0]
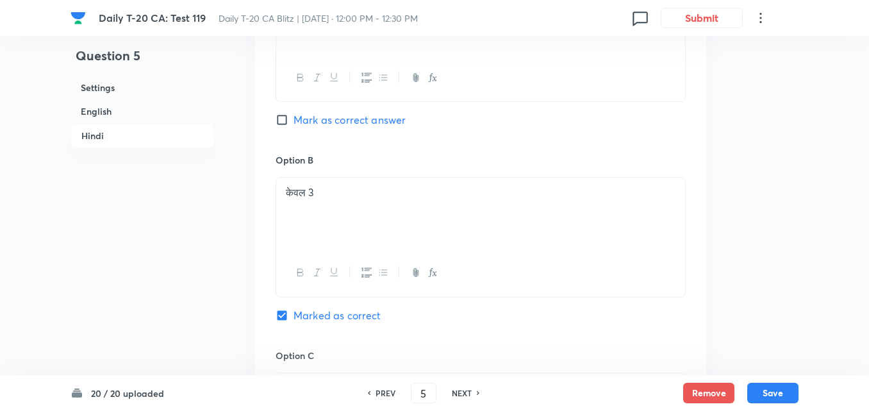
click at [785, 382] on div "20 / 20 uploaded PREV 5 ​ NEXT Remove Save" at bounding box center [435, 393] width 728 height 36
click at [787, 387] on button "Save" at bounding box center [773, 391] width 51 height 21
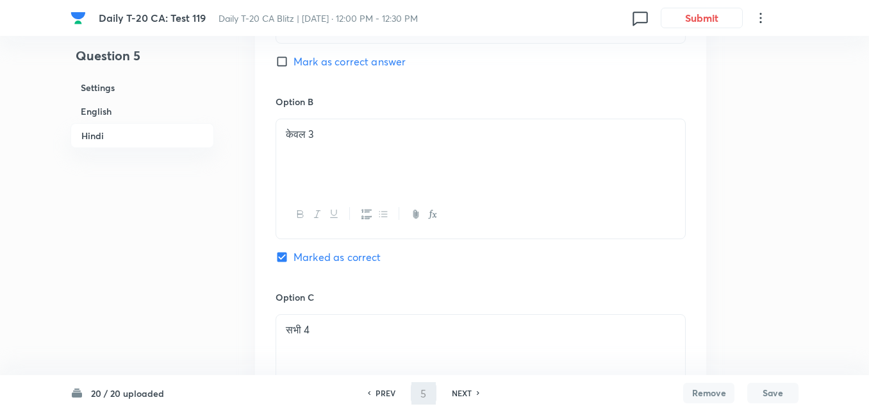
type input "6"
checkbox input "false"
checkbox input "true"
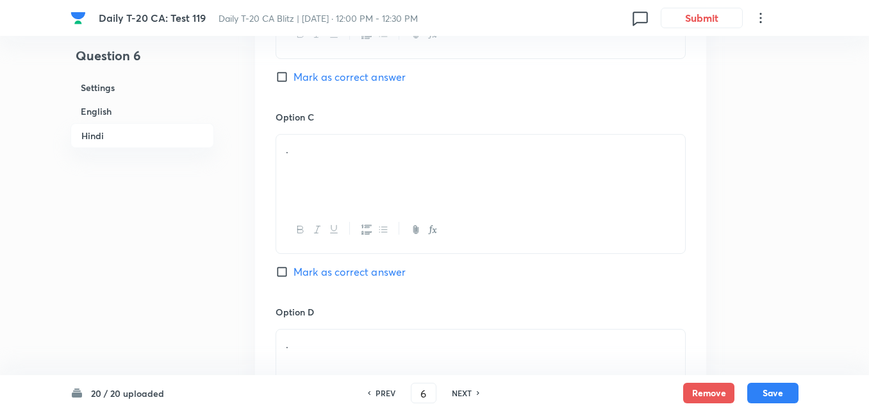
click at [106, 112] on h6 "English" at bounding box center [143, 111] width 144 height 24
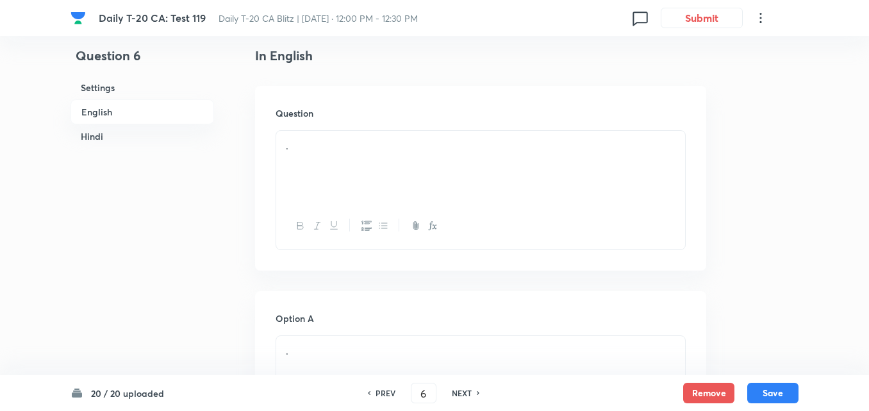
click at [336, 198] on div "." at bounding box center [480, 167] width 409 height 72
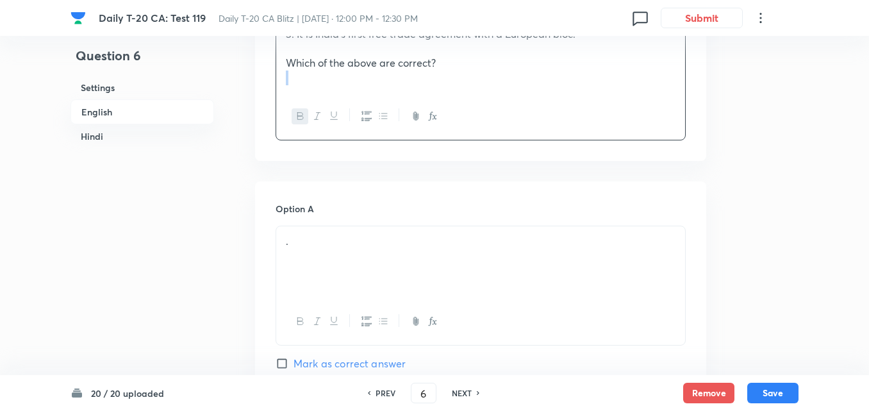
scroll to position [587, 0]
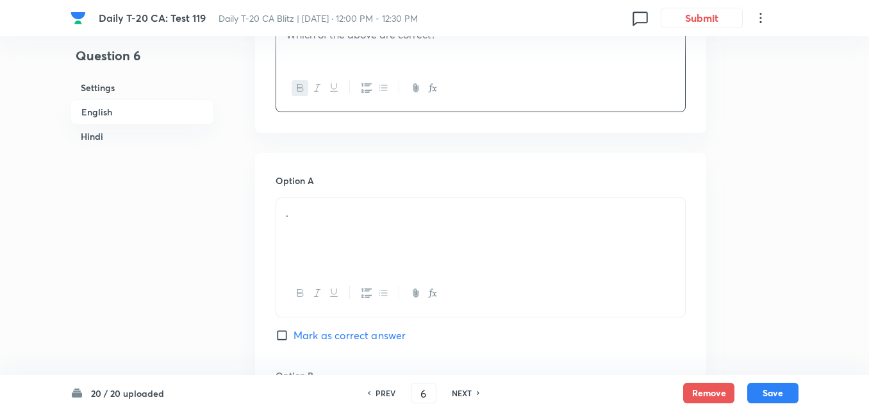
click at [381, 174] on div "Option A . Mark as correct answer" at bounding box center [481, 271] width 410 height 195
click at [378, 206] on p "." at bounding box center [481, 213] width 390 height 15
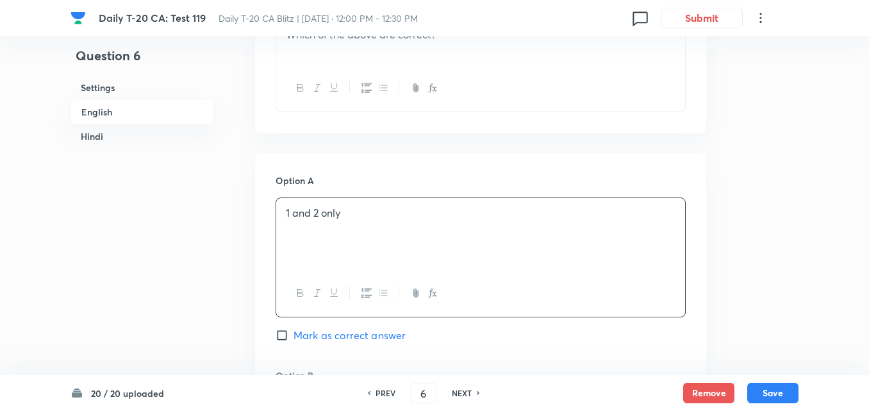
scroll to position [780, 0]
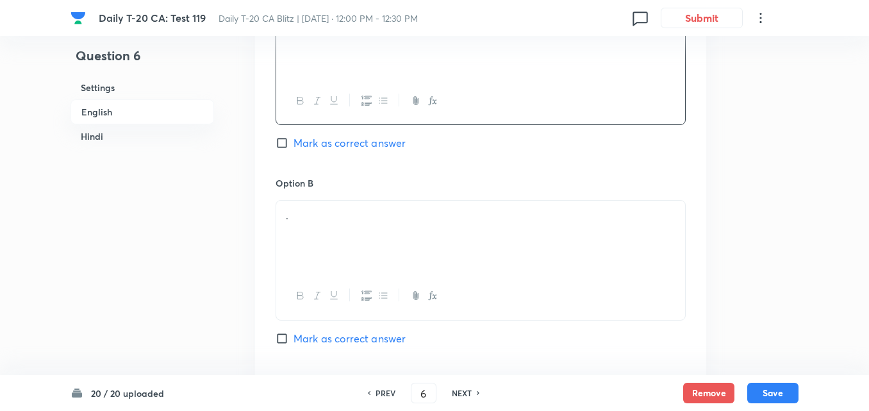
click at [320, 211] on div "." at bounding box center [480, 237] width 409 height 72
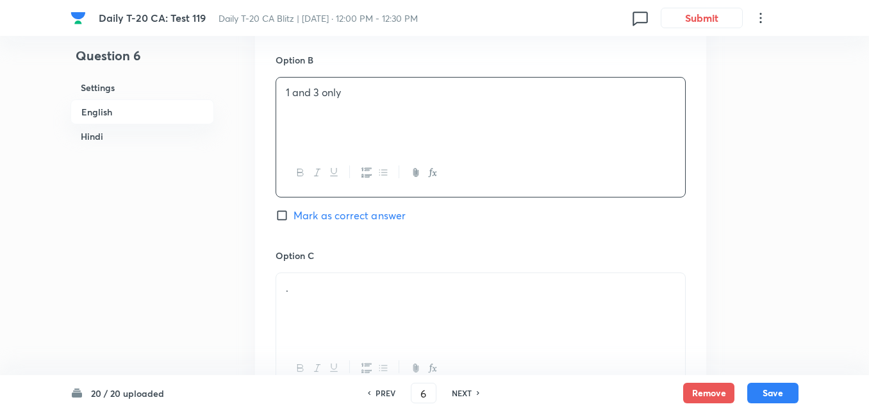
scroll to position [1036, 0]
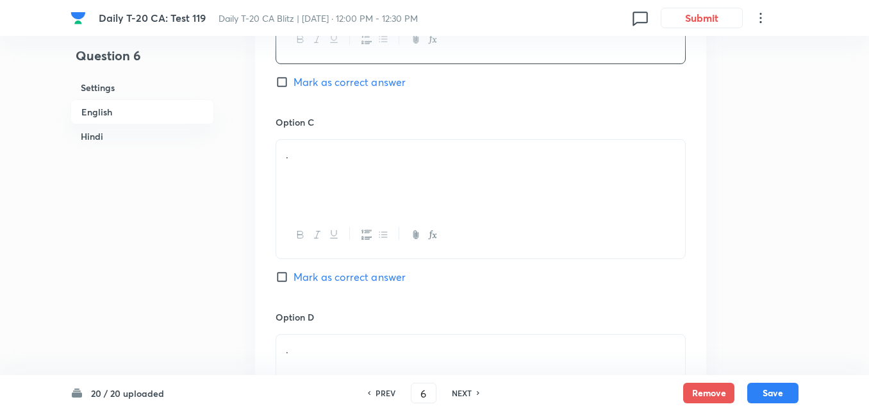
click at [331, 190] on div "." at bounding box center [480, 176] width 409 height 72
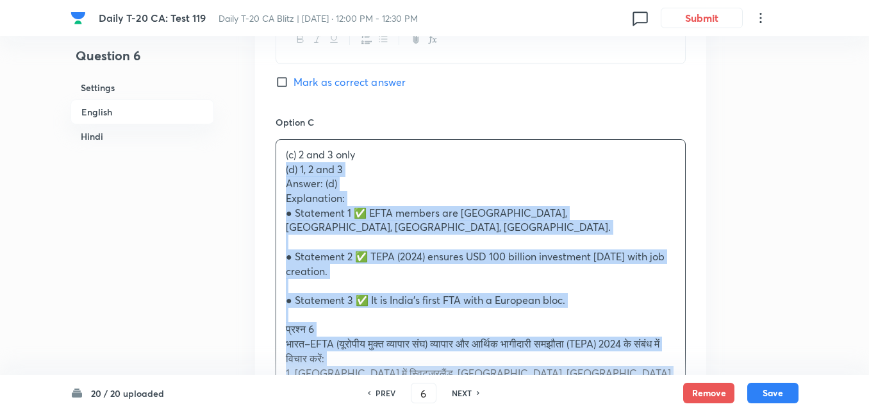
drag, startPoint x: 299, startPoint y: 159, endPoint x: 274, endPoint y: 156, distance: 25.2
click at [274, 156] on div "Option A 1 and 2 only Mark as correct answer Option B 1 and 3 only Mark as corr…" at bounding box center [480, 299] width 451 height 1191
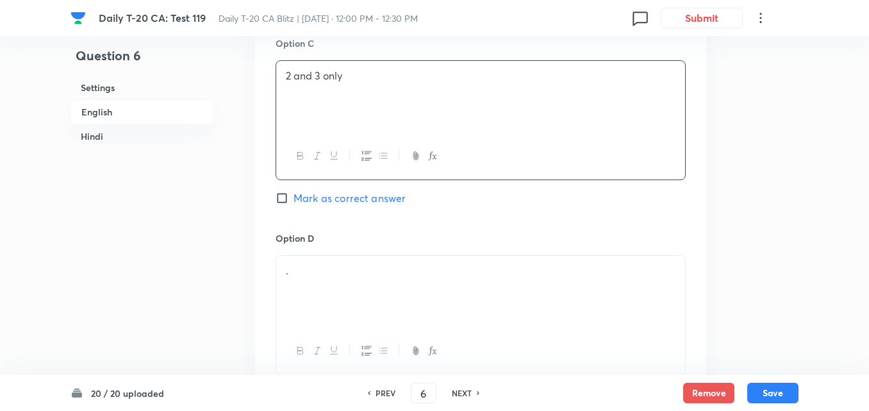
scroll to position [1228, 0]
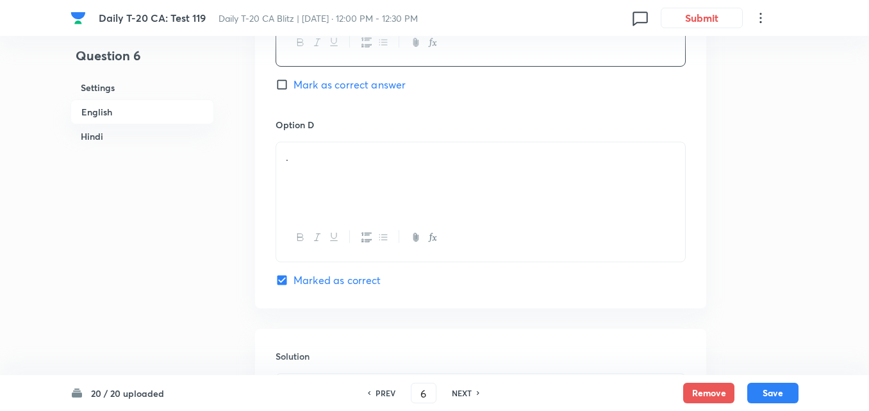
click at [341, 167] on div "." at bounding box center [480, 178] width 409 height 72
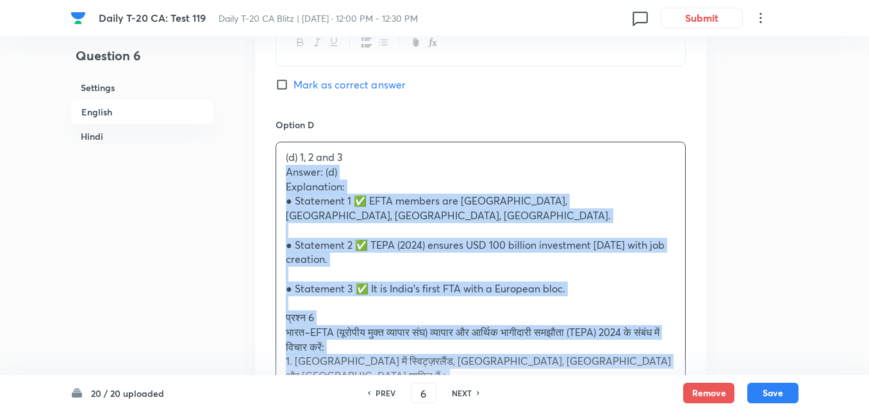
drag, startPoint x: 271, startPoint y: 160, endPoint x: 263, endPoint y: 157, distance: 8.7
click at [263, 157] on div "Option A 1 and 2 only Mark as correct answer Option B 1 and 3 only Mark as corr…" at bounding box center [480, 100] width 451 height 1176
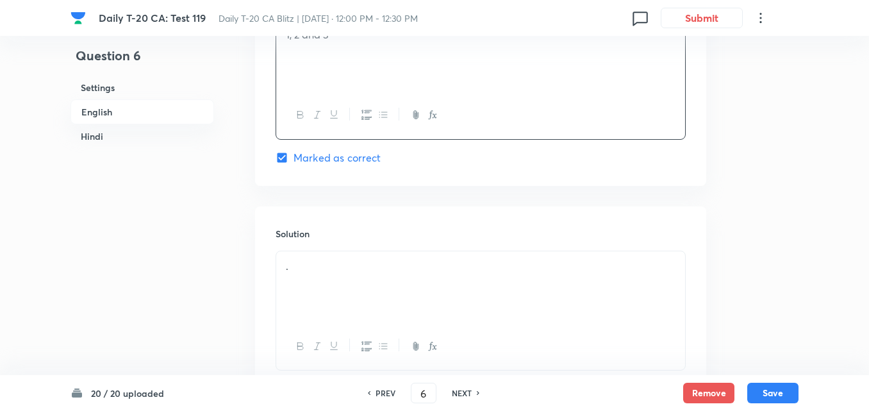
scroll to position [1421, 0]
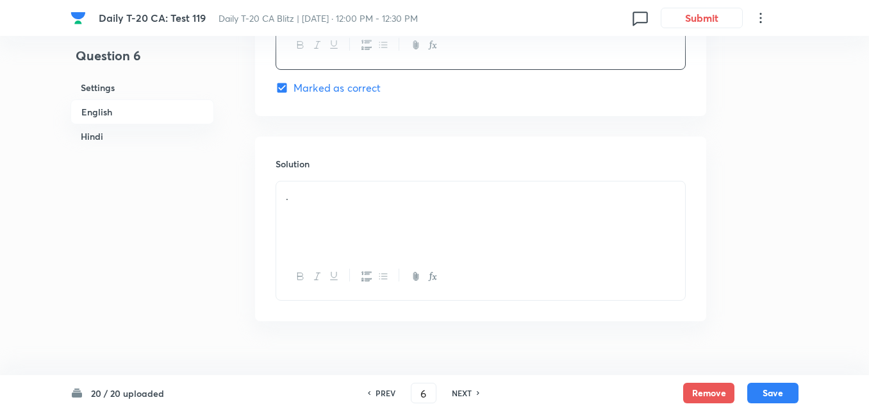
click at [355, 189] on p "." at bounding box center [481, 196] width 390 height 15
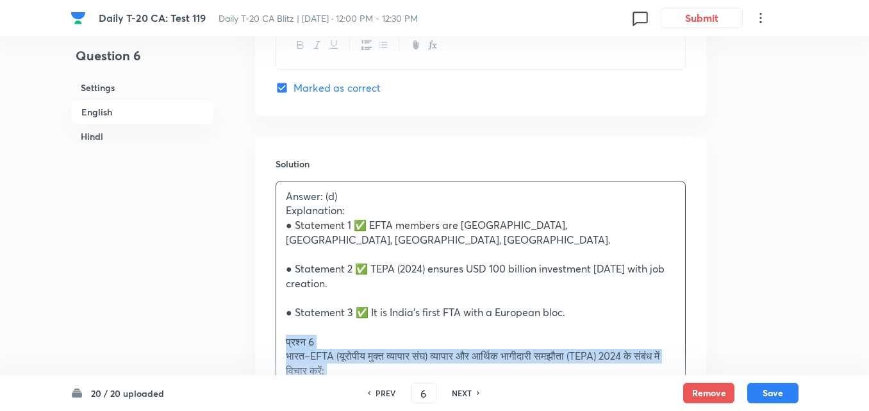
drag, startPoint x: 275, startPoint y: 306, endPoint x: 269, endPoint y: 308, distance: 6.5
click at [269, 308] on div "Solution Answer: (d) Explanation: ● Statement 1 ✅ EFTA members are Switzerland,…" at bounding box center [480, 412] width 451 height 551
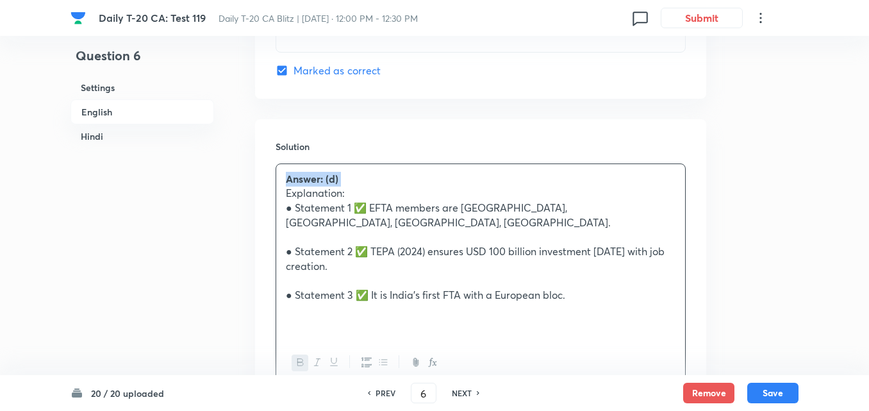
scroll to position [1741, 0]
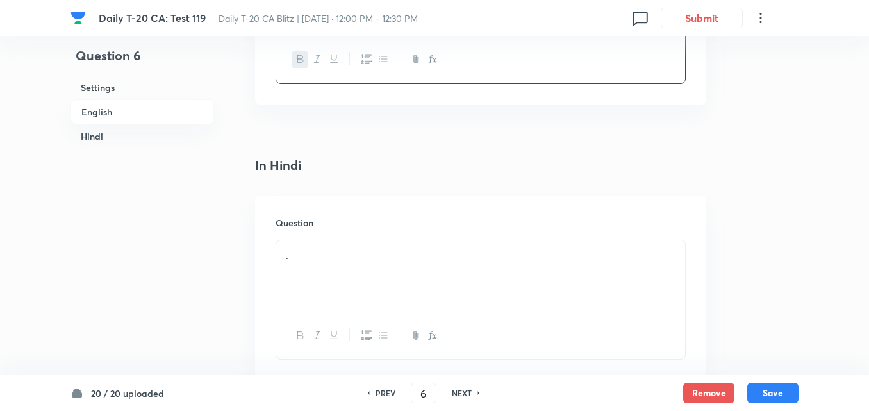
click at [340, 205] on div "Question ." at bounding box center [480, 288] width 451 height 185
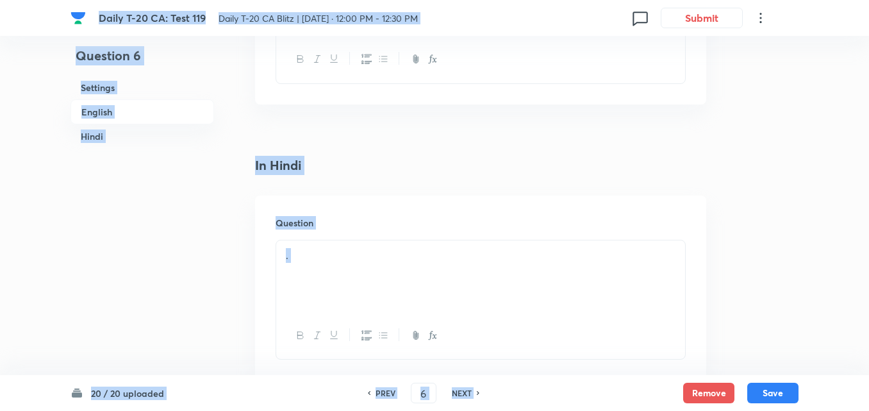
click at [334, 252] on div "." at bounding box center [480, 276] width 409 height 72
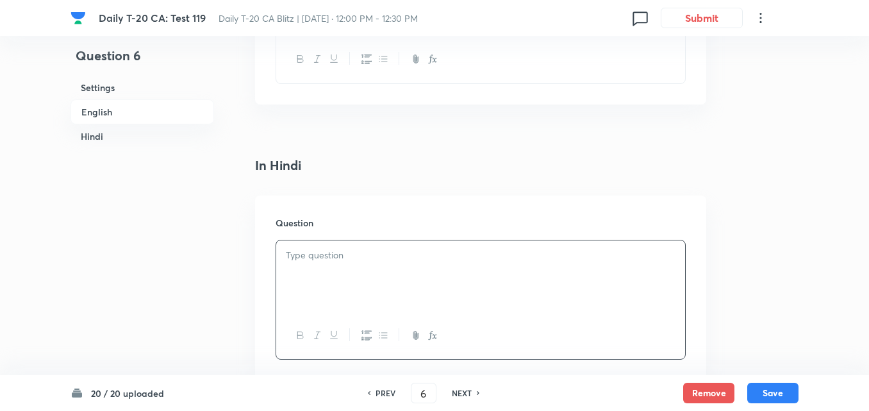
paste div
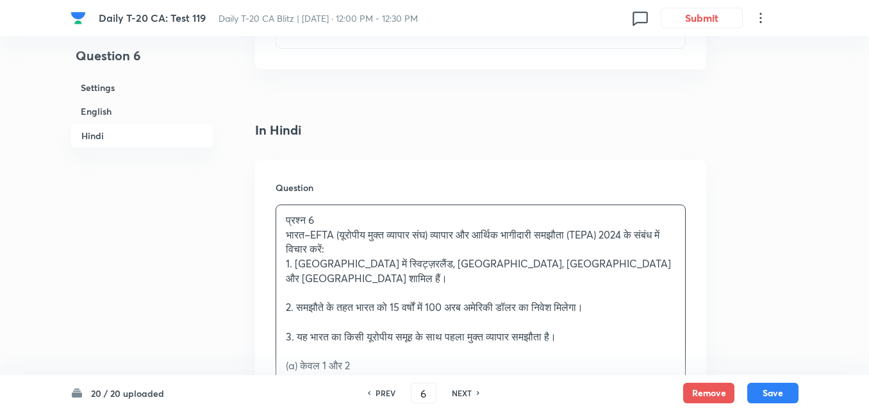
scroll to position [1805, 0]
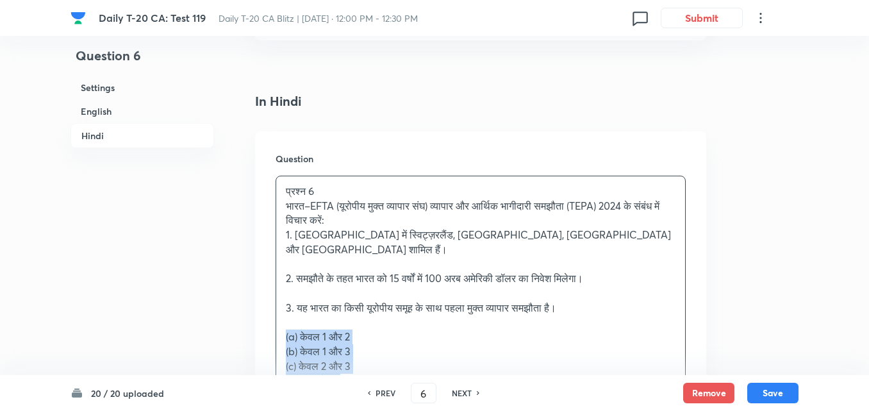
click at [277, 293] on div "प्रश्न 6 भारत–EFTA (यूरोपीय मुक्त व्यापार संघ) व्यापार और आर्थिक भागीदारी समझौत…" at bounding box center [480, 322] width 409 height 292
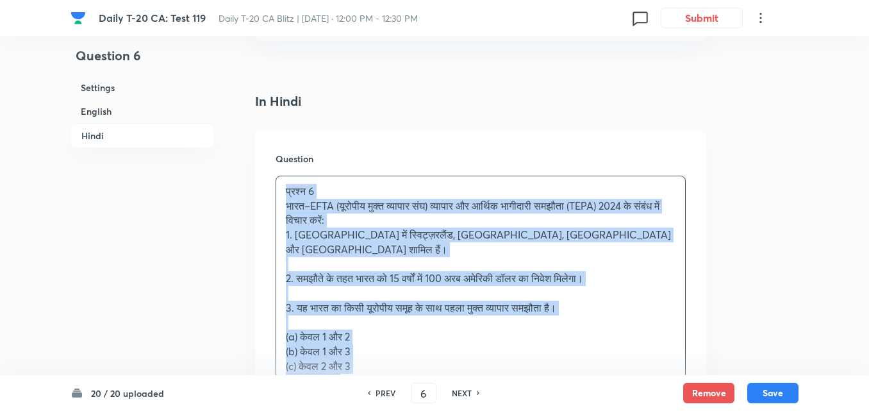
click at [273, 293] on div "Question प्रश्न 6 भारत–EFTA (यूरोपीय मुक्त व्यापार संघ) व्यापार और आर्थिक भागीद…" at bounding box center [480, 333] width 451 height 405
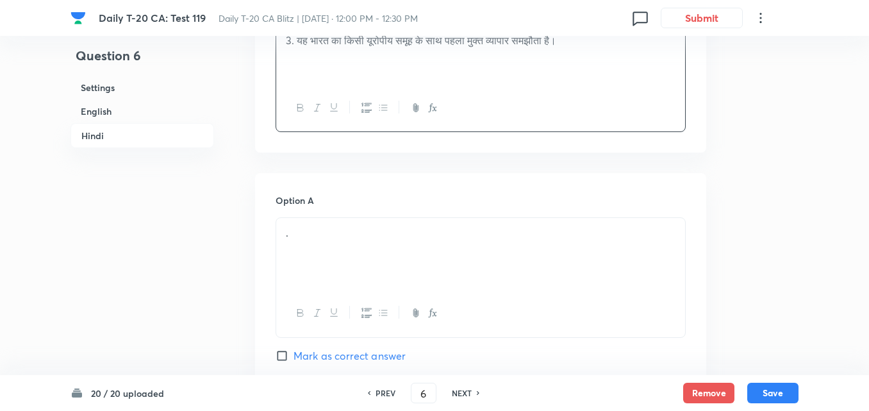
scroll to position [2062, 0]
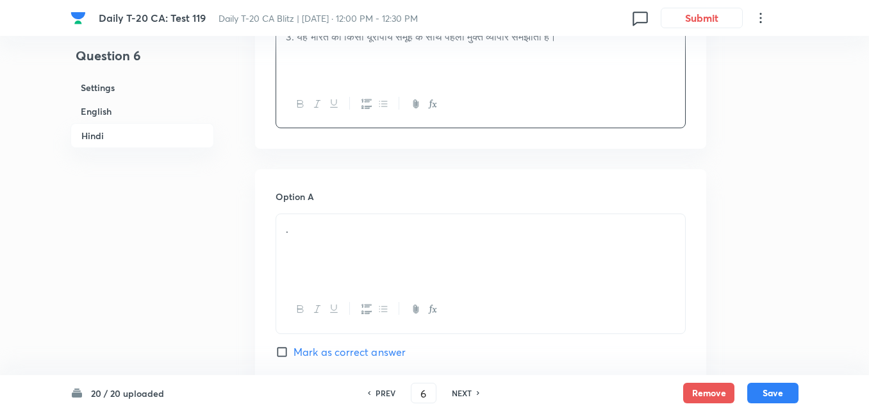
click at [315, 221] on div "." at bounding box center [480, 250] width 409 height 72
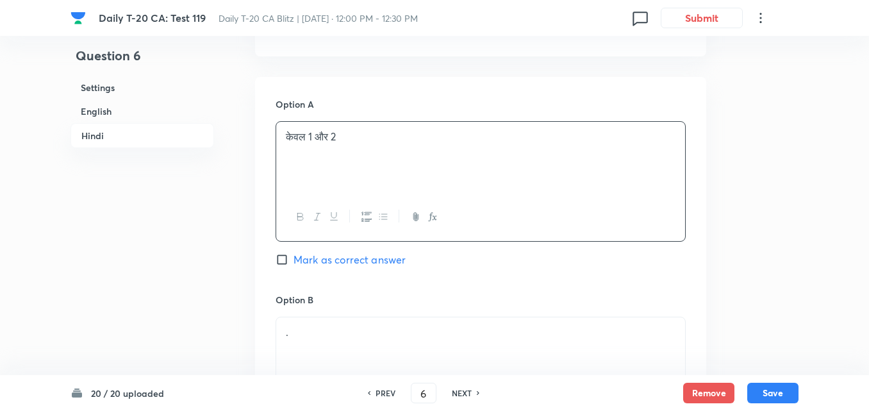
scroll to position [2254, 0]
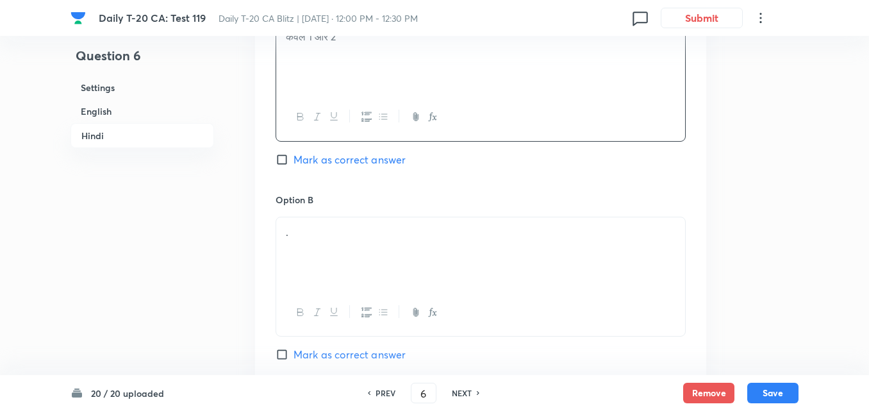
click at [335, 229] on div "." at bounding box center [480, 253] width 409 height 72
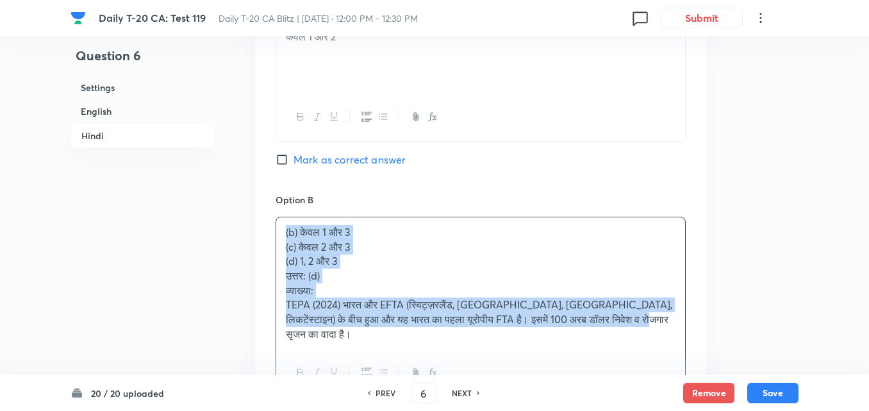
drag, startPoint x: 255, startPoint y: 199, endPoint x: 239, endPoint y: 189, distance: 19.0
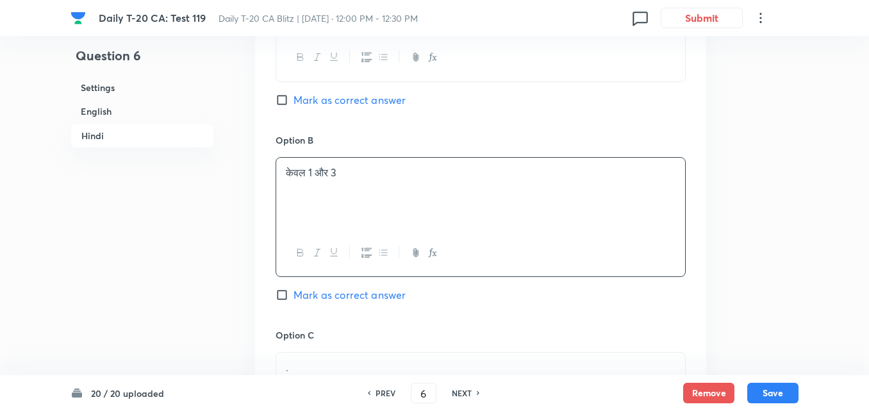
scroll to position [2447, 0]
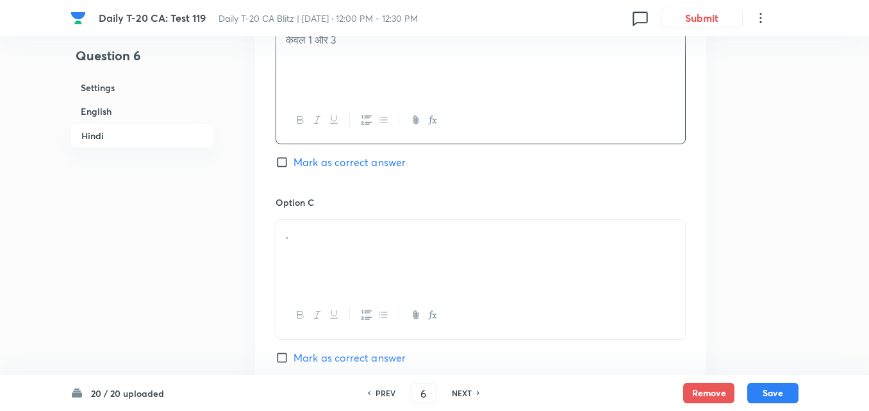
click at [346, 228] on p "." at bounding box center [481, 235] width 390 height 15
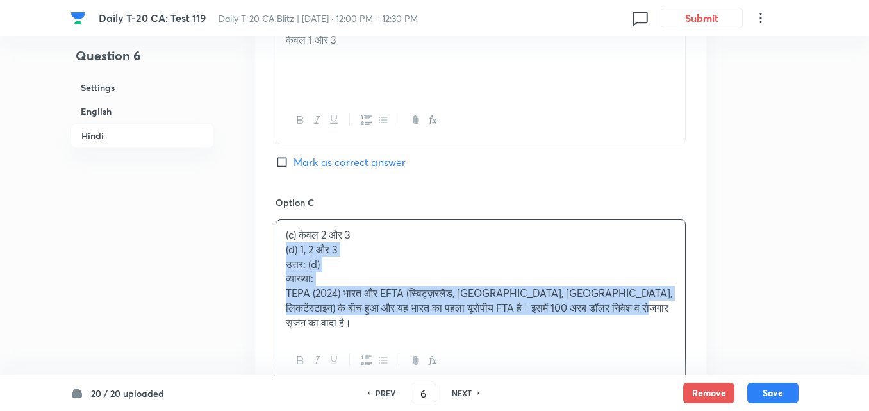
drag, startPoint x: 286, startPoint y: 203, endPoint x: 279, endPoint y: 201, distance: 7.2
click at [279, 220] on div "(c) केवल 2 और 3 (d) 1, 2 और 3 उत्तर: (d) व्याख्या: TEPA (2024) भारत और EFTA (स्…" at bounding box center [480, 278] width 409 height 117
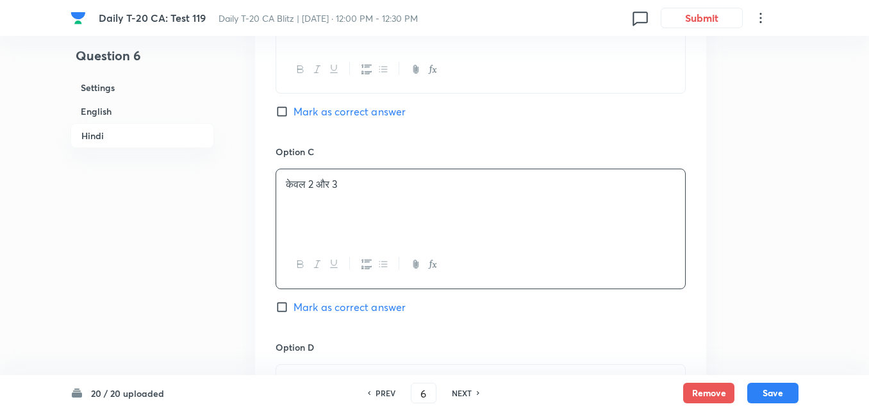
scroll to position [2575, 0]
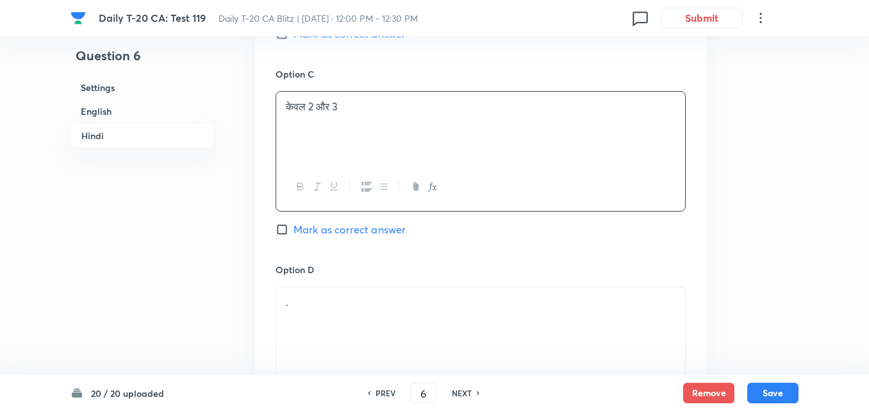
click at [346, 295] on p "." at bounding box center [481, 302] width 390 height 15
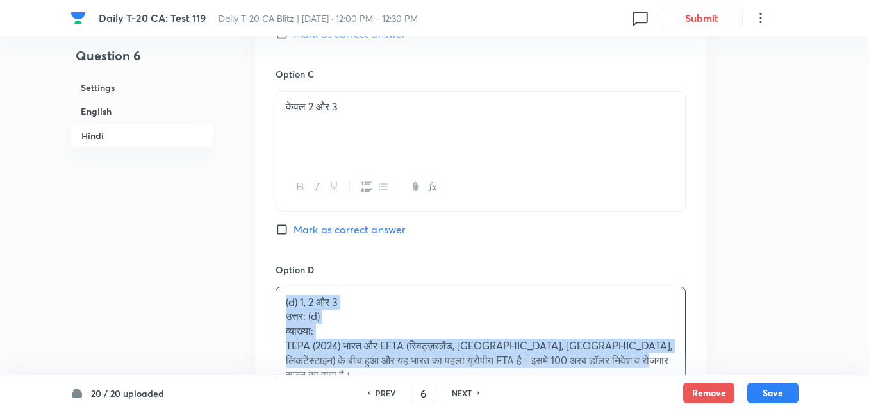
click at [273, 262] on div "Option A केवल 1 और 2 Mark as correct answer Option B केवल 1 और 3 Mark as correc…" at bounding box center [480, 69] width 451 height 827
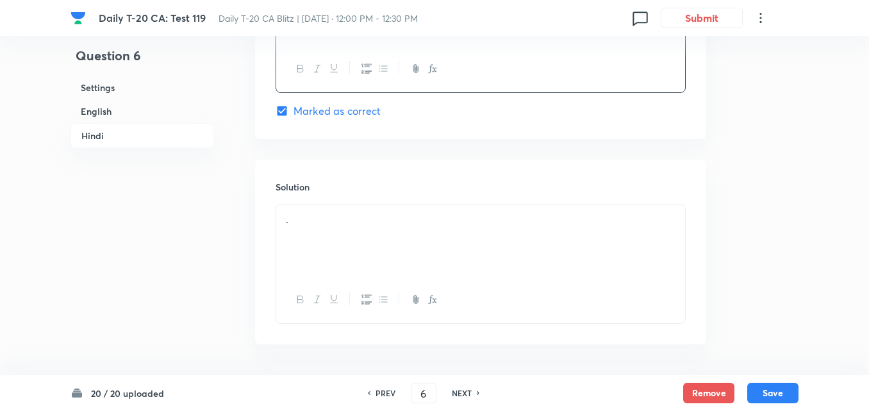
scroll to position [2891, 0]
click at [390, 202] on div "." at bounding box center [480, 238] width 409 height 72
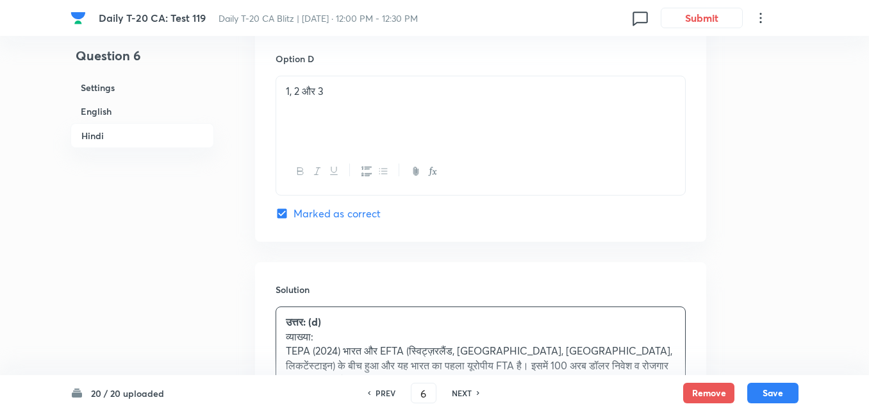
scroll to position [2634, 0]
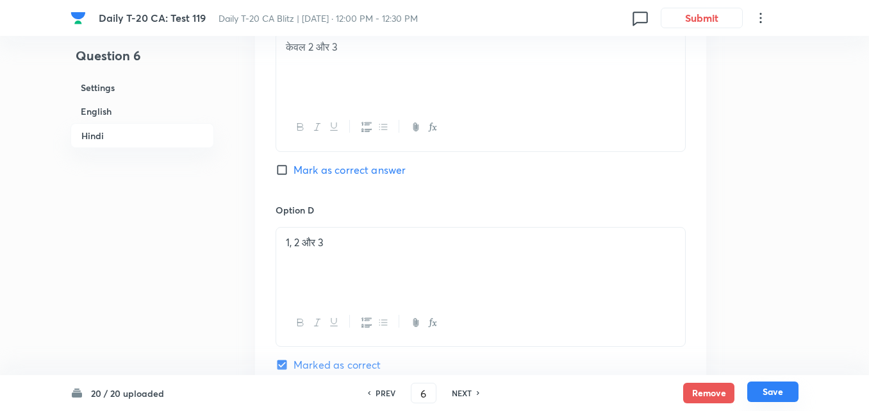
click at [779, 387] on button "Save" at bounding box center [773, 391] width 51 height 21
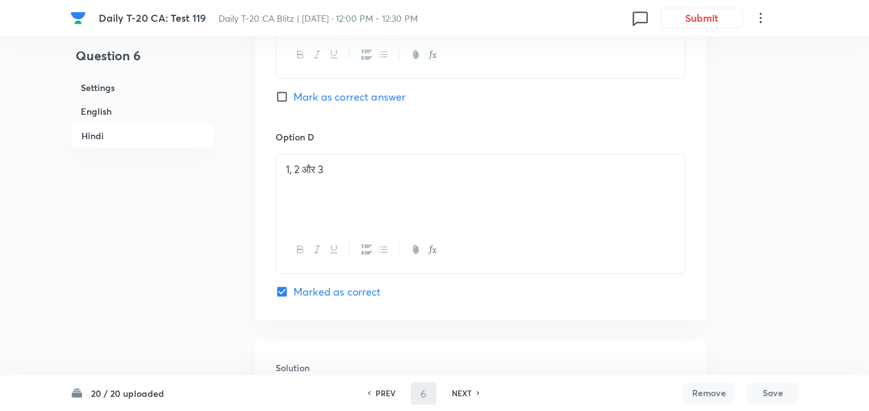
type input "7"
checkbox input "false"
checkbox input "true"
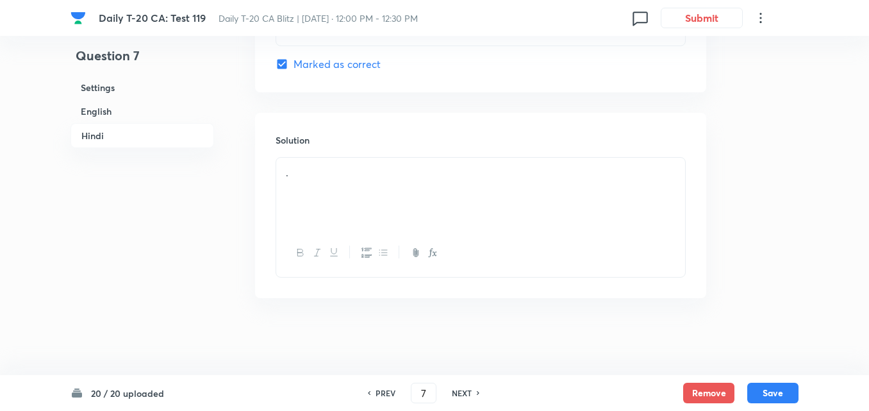
click at [123, 110] on h6 "English" at bounding box center [143, 111] width 144 height 24
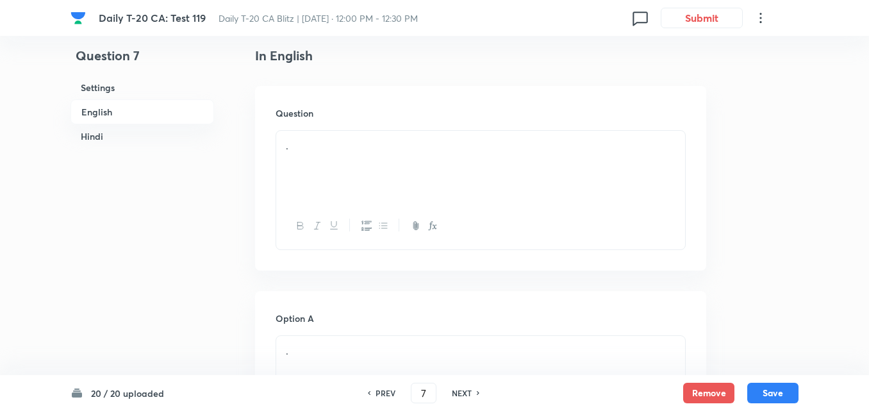
click at [371, 166] on div "." at bounding box center [480, 167] width 409 height 72
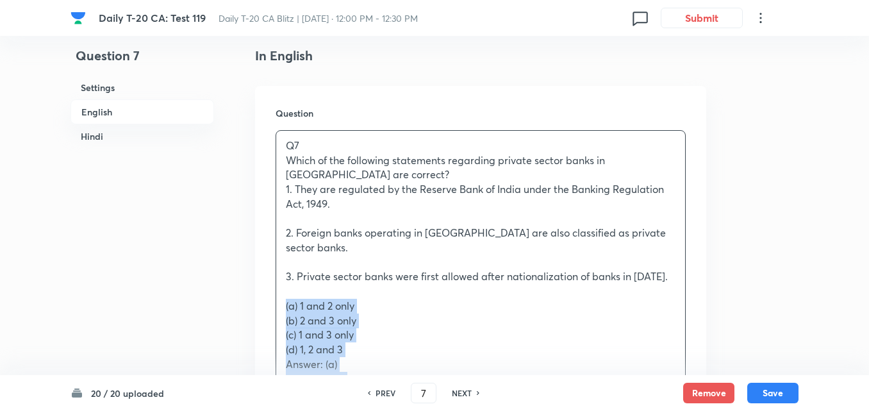
drag, startPoint x: 305, startPoint y: 292, endPoint x: 276, endPoint y: 292, distance: 28.9
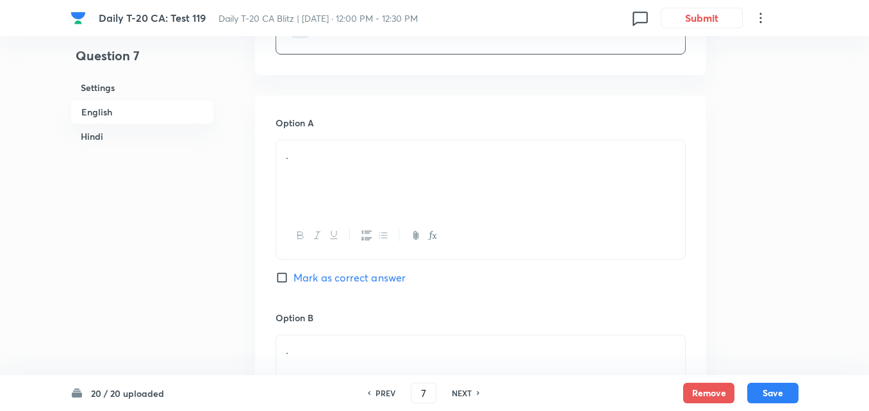
scroll to position [651, 0]
click at [306, 206] on div at bounding box center [480, 229] width 409 height 47
click at [345, 171] on div "." at bounding box center [480, 170] width 409 height 72
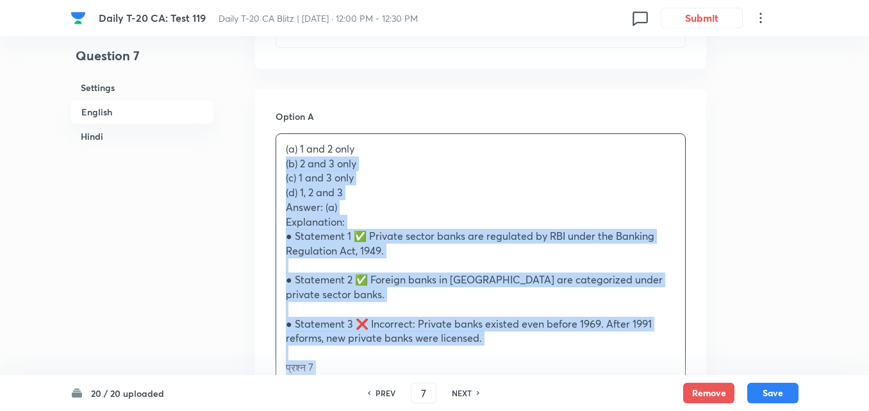
drag, startPoint x: 265, startPoint y: 153, endPoint x: 252, endPoint y: 151, distance: 13.0
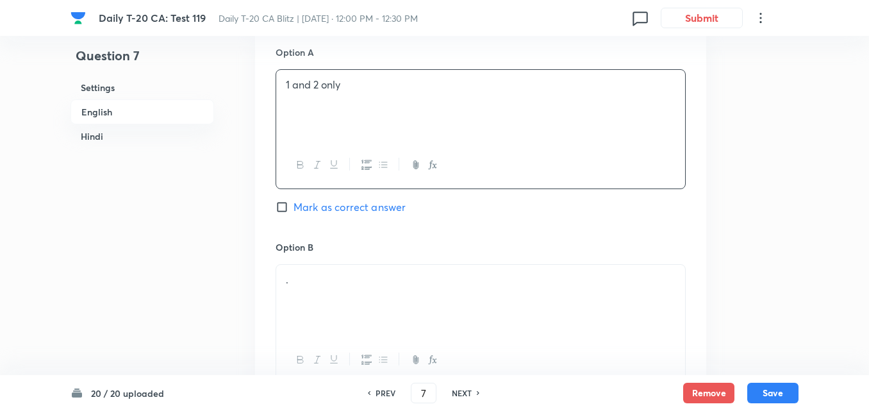
click at [339, 199] on span "Mark as correct answer" at bounding box center [350, 206] width 112 height 15
click at [294, 201] on input "Mark as correct answer" at bounding box center [285, 207] width 18 height 13
checkbox input "true"
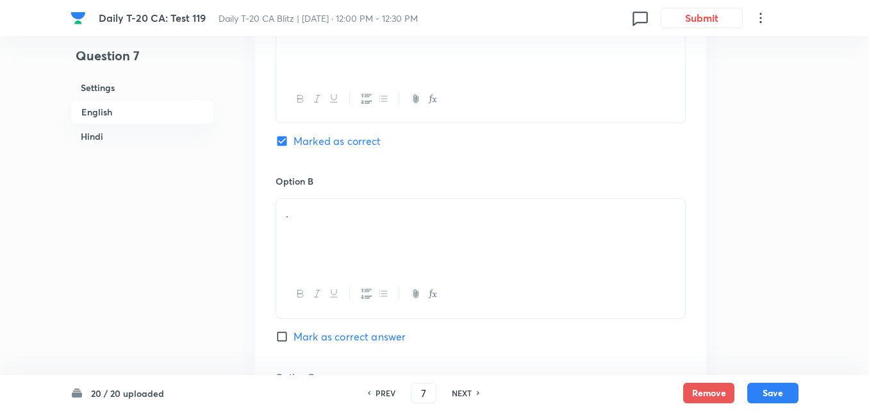
checkbox input "false"
checkbox input "true"
checkbox input "false"
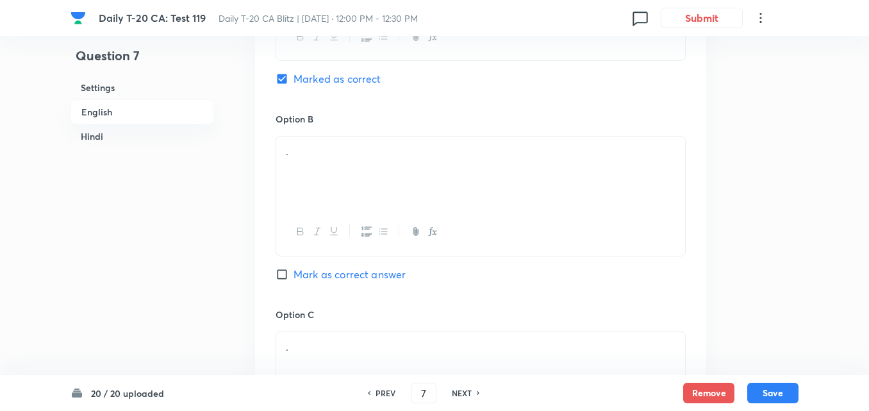
click at [339, 208] on div at bounding box center [480, 231] width 409 height 47
click at [351, 162] on div "." at bounding box center [480, 173] width 409 height 72
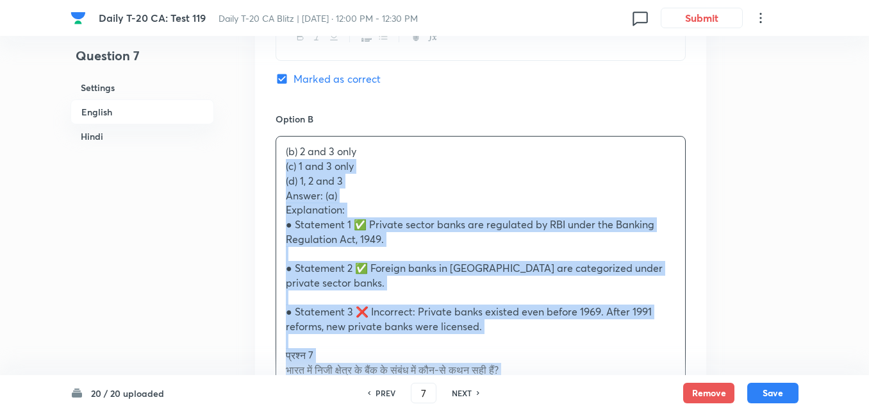
drag, startPoint x: 256, startPoint y: 153, endPoint x: 246, endPoint y: 154, distance: 10.3
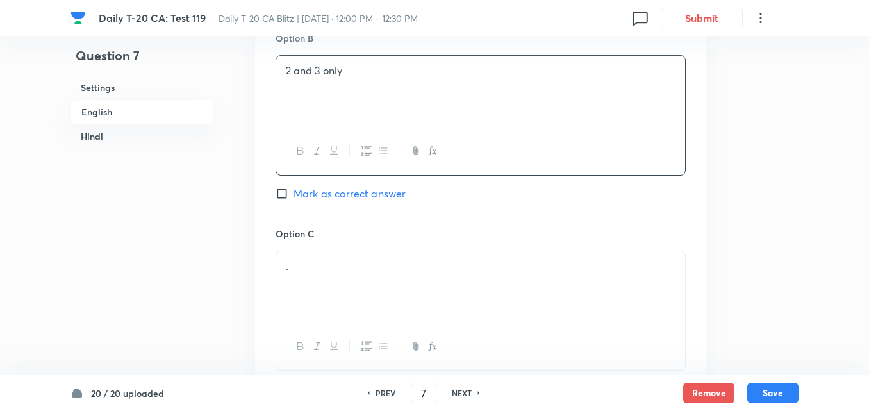
scroll to position [1036, 0]
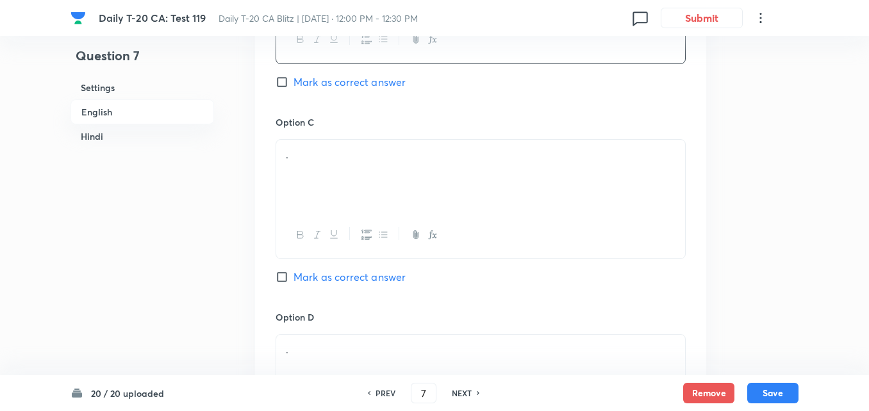
click at [339, 169] on div "." at bounding box center [480, 176] width 409 height 72
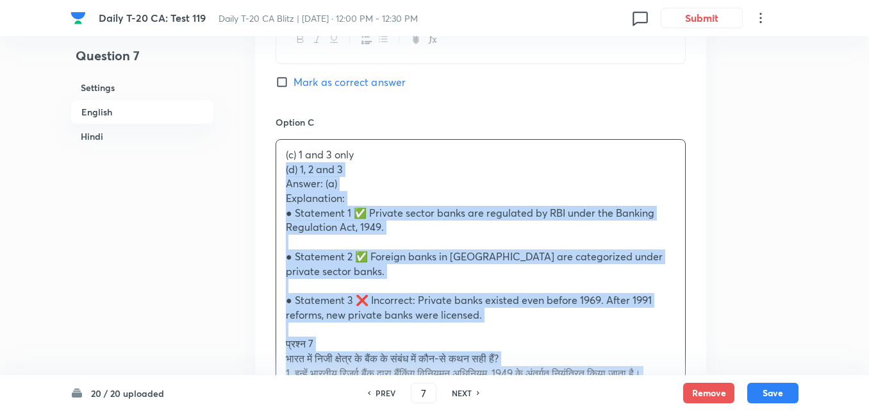
click at [278, 158] on div "(c) 1 and 3 only (d) 1, 2 and 3 Answer: (a) Explanation: ● Statement 1 ✅ Privat…" at bounding box center [480, 380] width 409 height 481
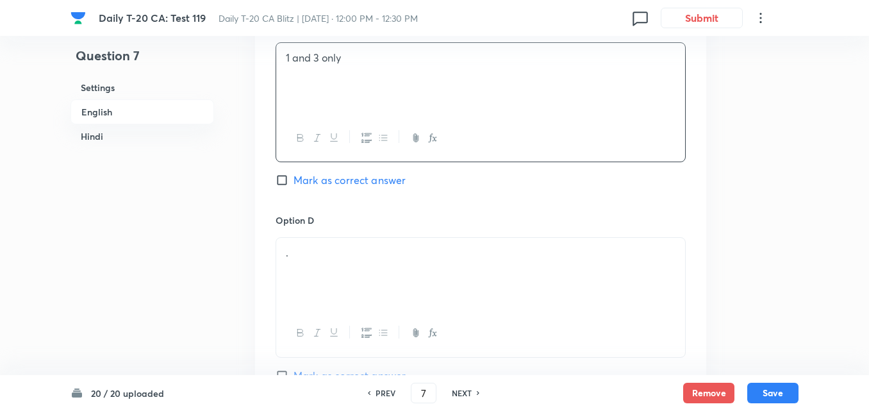
scroll to position [1228, 0]
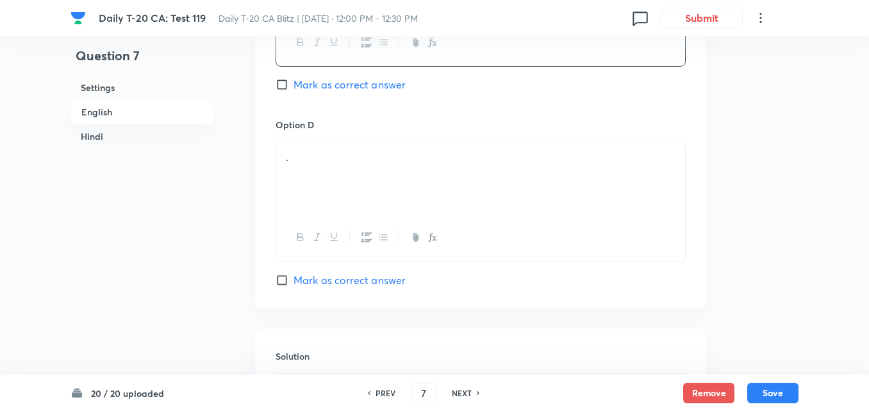
click at [331, 175] on div "." at bounding box center [480, 178] width 409 height 72
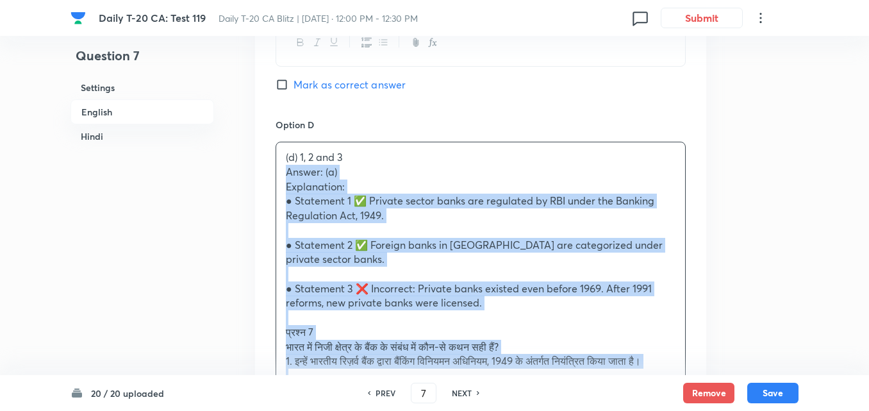
drag, startPoint x: 279, startPoint y: 165, endPoint x: 262, endPoint y: 161, distance: 17.9
click at [262, 161] on div "Option A 1 and 2 only Marked as correct Option B 2 and 3 only Mark as correct a…" at bounding box center [480, 107] width 451 height 1191
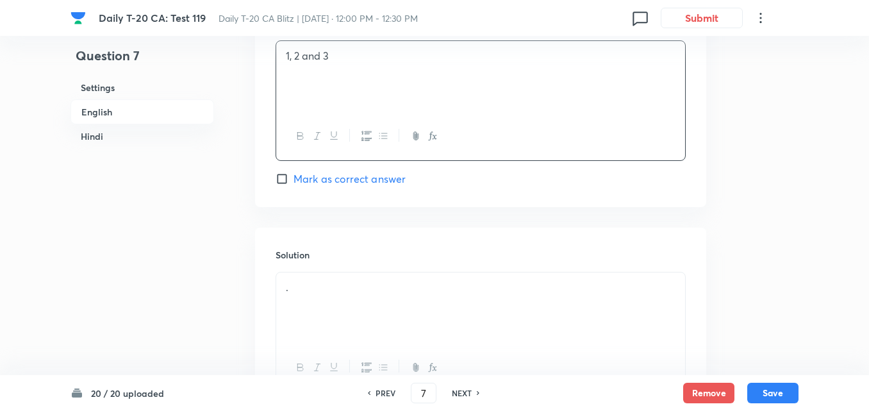
scroll to position [1421, 0]
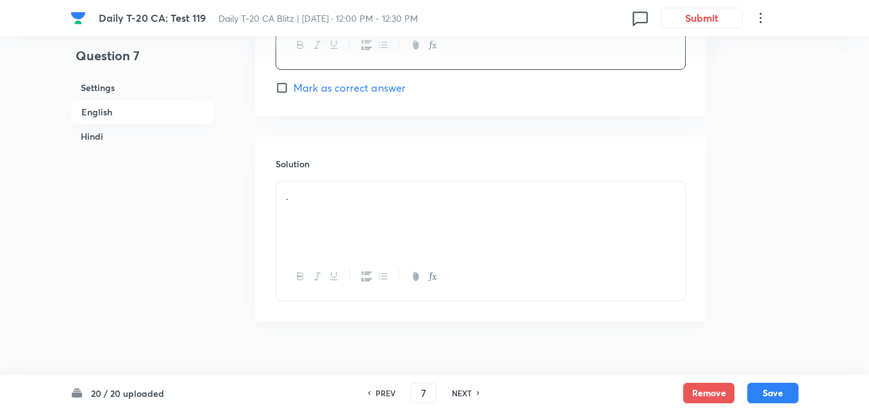
click at [342, 193] on div "." at bounding box center [480, 217] width 409 height 72
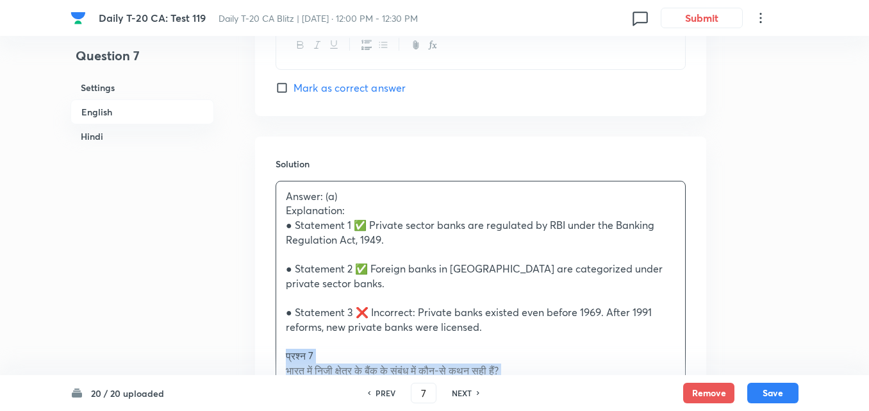
drag, startPoint x: 272, startPoint y: 340, endPoint x: 264, endPoint y: 340, distance: 9.0
click at [264, 340] on div "Solution Answer: (a) Explanation: ● Statement 1 ✅ Private sector banks are regu…" at bounding box center [480, 419] width 451 height 565
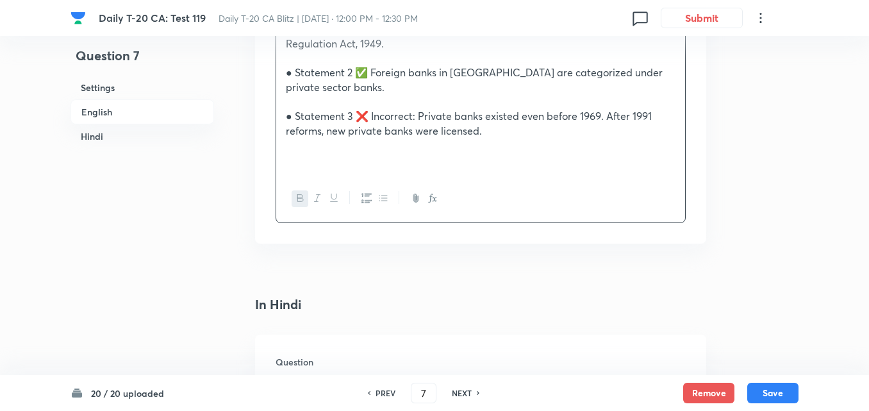
scroll to position [1741, 0]
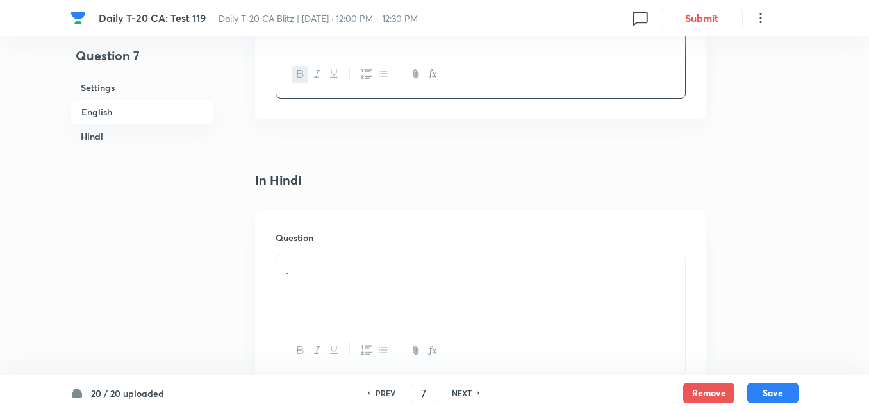
click at [346, 272] on div "." at bounding box center [480, 291] width 409 height 72
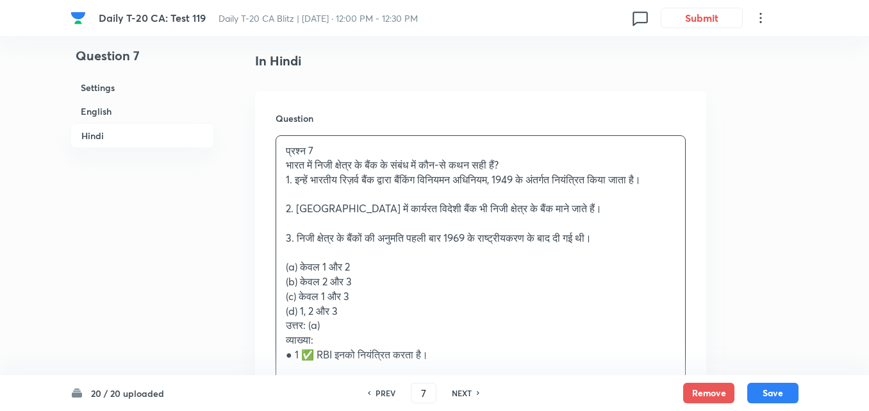
scroll to position [1870, 0]
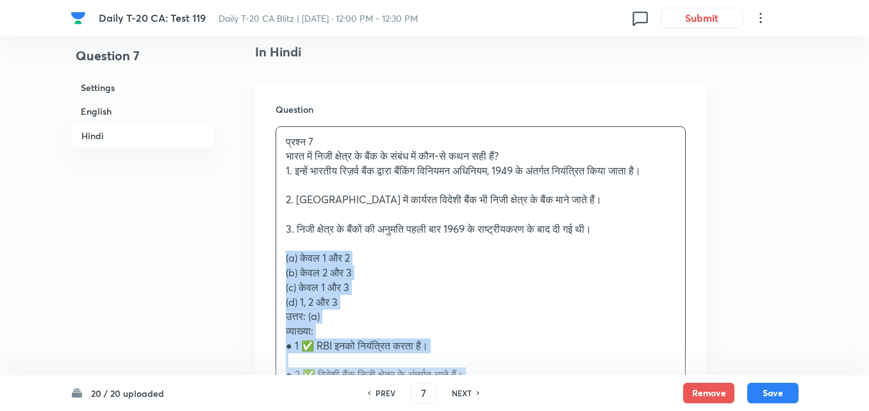
click at [269, 244] on div "Question प्रश्न 7 भारत में निजी क्षेत्र के बैंक के संबंध में कौन-से कथन सही हैं…" at bounding box center [480, 284] width 451 height 405
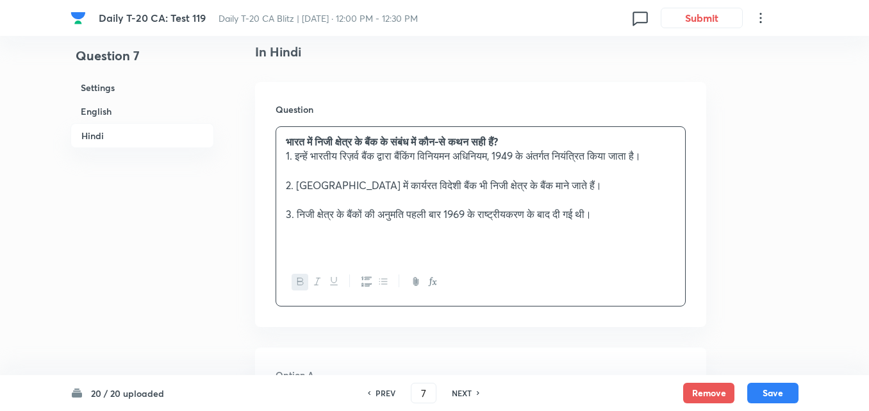
scroll to position [2126, 0]
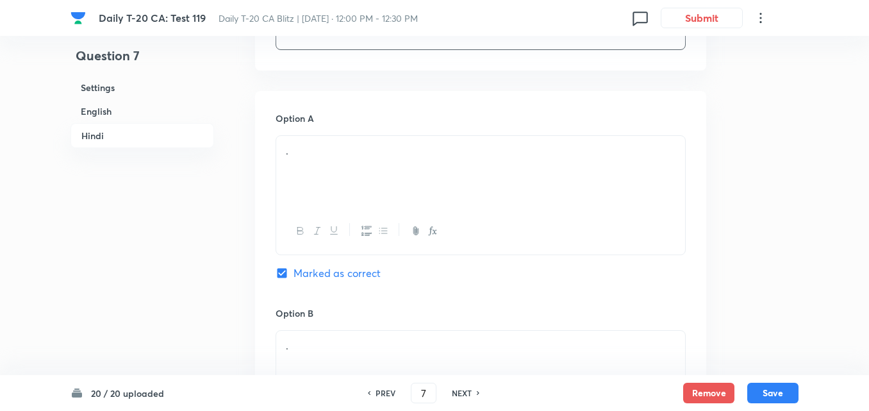
click at [344, 176] on div "." at bounding box center [480, 172] width 409 height 72
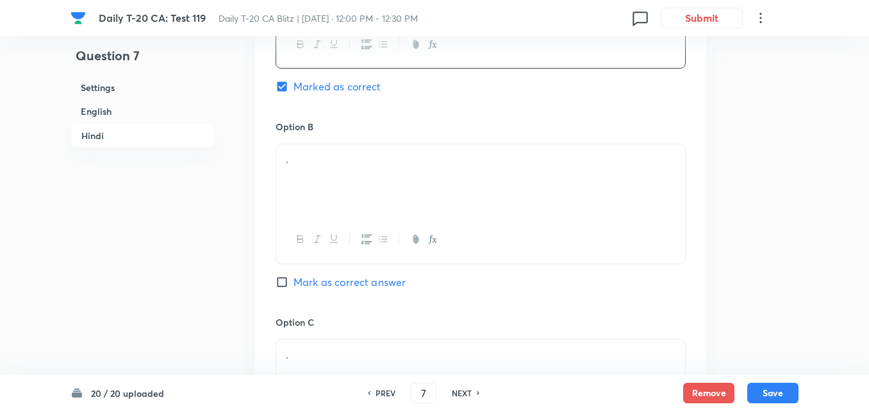
scroll to position [2318, 0]
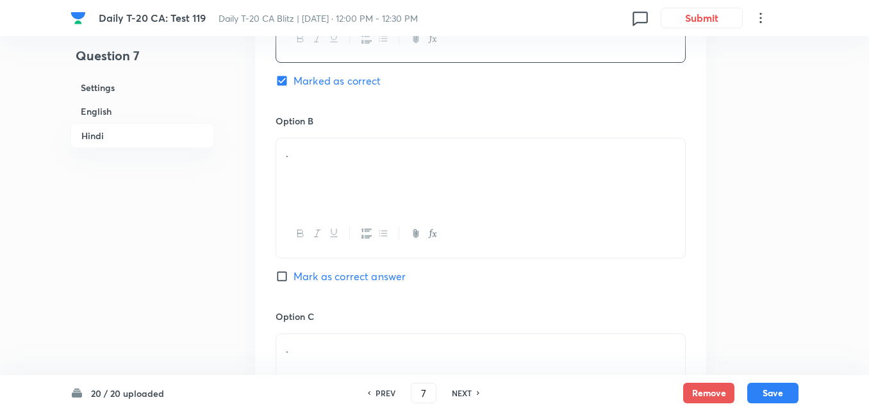
click at [344, 167] on div "." at bounding box center [480, 174] width 409 height 72
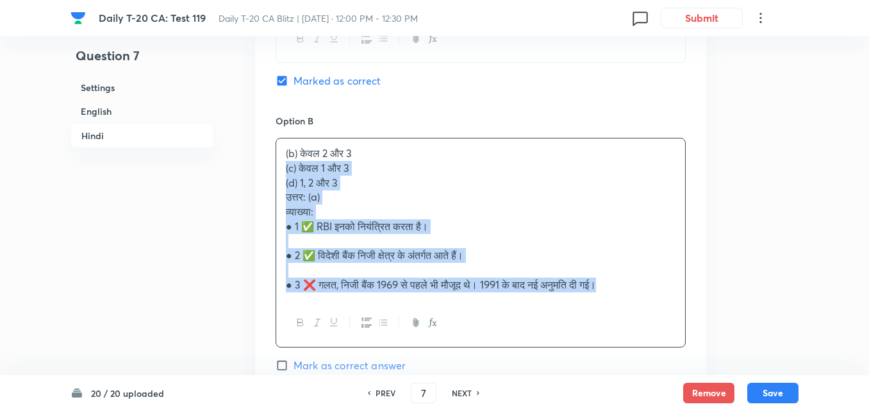
drag, startPoint x: 278, startPoint y: 150, endPoint x: 266, endPoint y: 152, distance: 11.7
click at [266, 152] on div "Option A केवल 1 और 2 Marked as correct Option B (b) केवल 2 और 3 (c) केवल 1 और 3…" at bounding box center [480, 341] width 451 height 885
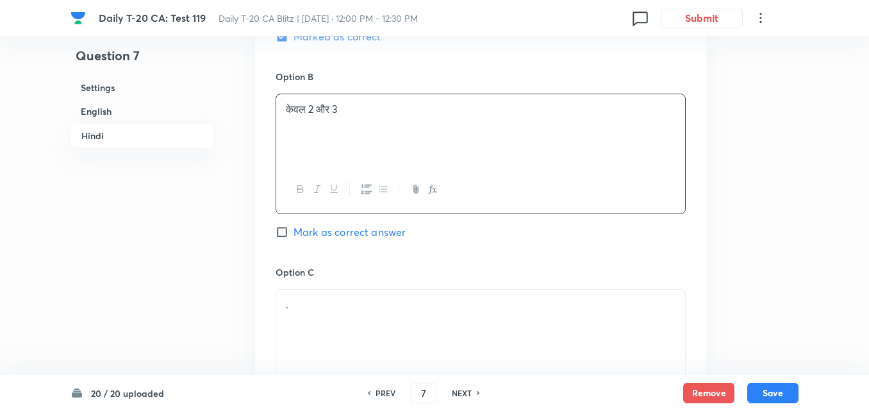
scroll to position [2511, 0]
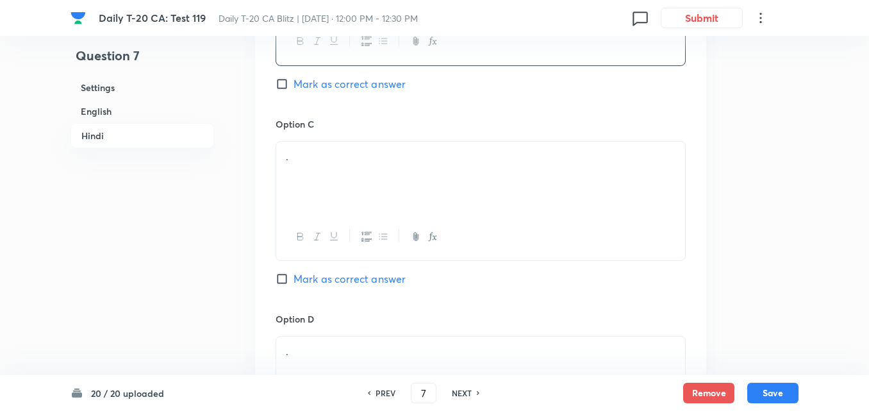
click at [341, 161] on div "." at bounding box center [480, 178] width 409 height 72
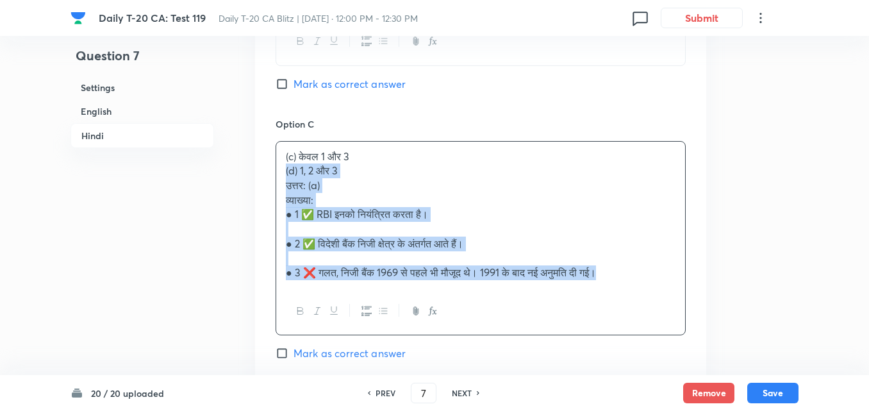
drag, startPoint x: 290, startPoint y: 161, endPoint x: 272, endPoint y: 162, distance: 18.0
click at [272, 162] on div "Option A केवल 1 और 2 Marked as correct Option B केवल 2 और 3 Mark as correct ans…" at bounding box center [480, 141] width 451 height 871
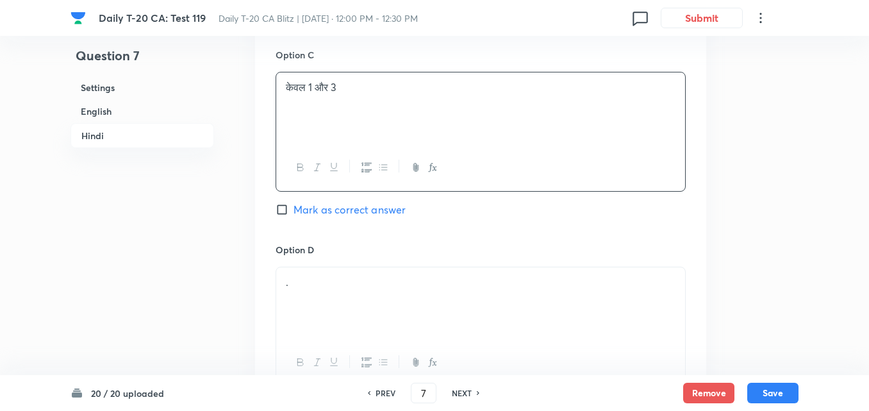
scroll to position [2639, 0]
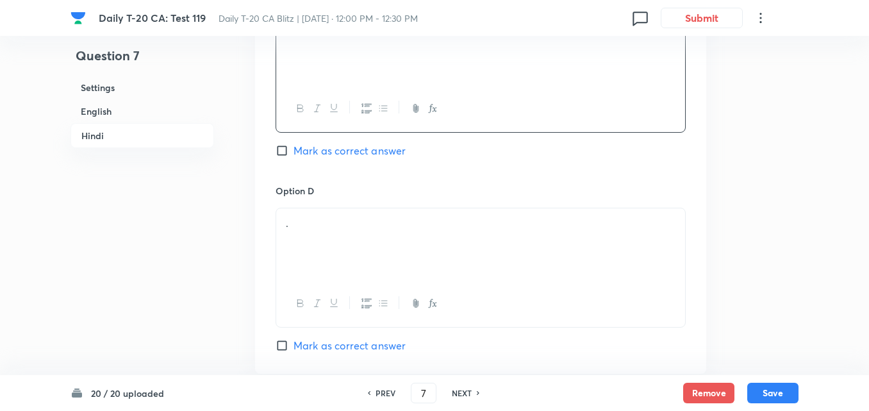
click at [337, 216] on div "." at bounding box center [480, 244] width 409 height 72
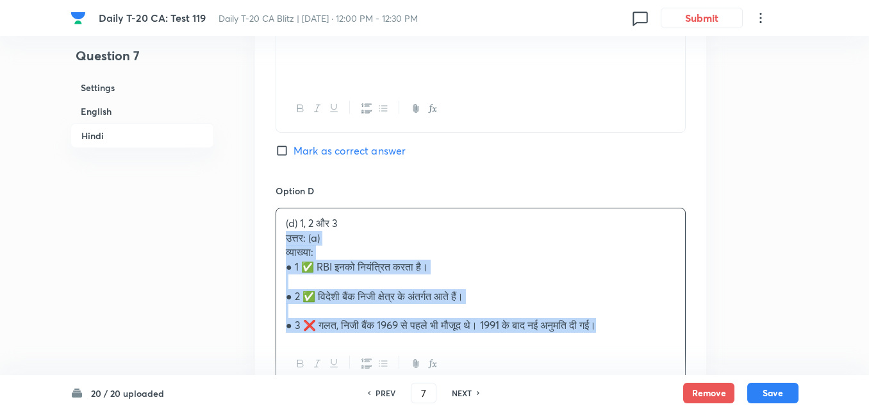
drag, startPoint x: 275, startPoint y: 224, endPoint x: 263, endPoint y: 223, distance: 12.2
click at [267, 223] on div "Option A केवल 1 और 2 Marked as correct Option B केवल 2 और 3 Mark as correct ans…" at bounding box center [480, 6] width 451 height 856
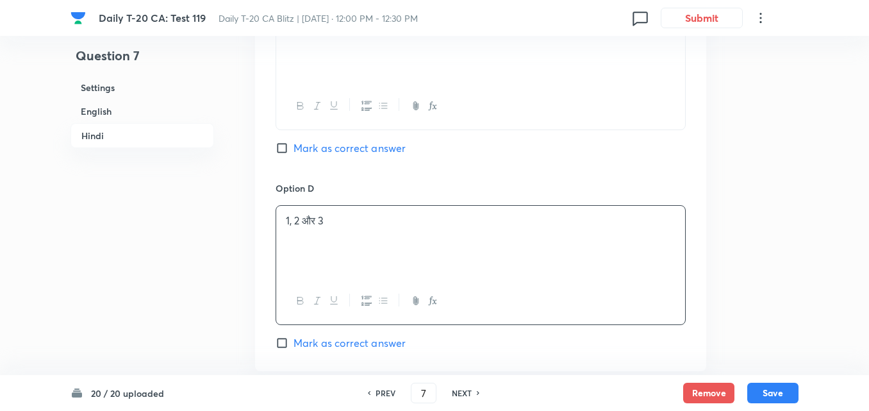
scroll to position [2895, 0]
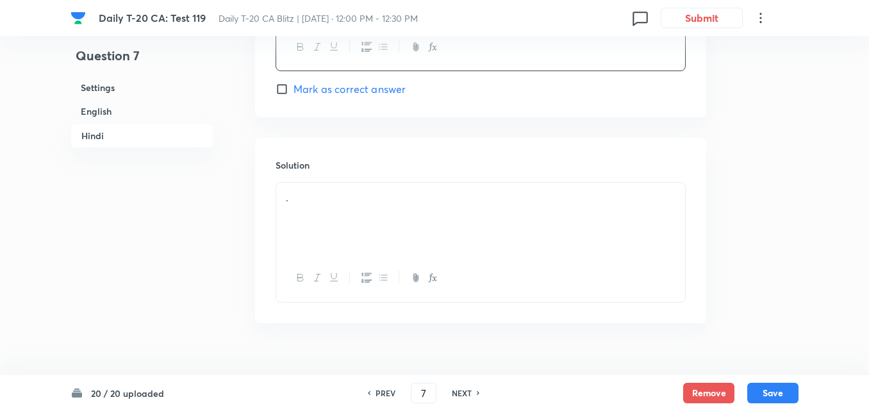
click at [334, 229] on div "." at bounding box center [480, 219] width 409 height 72
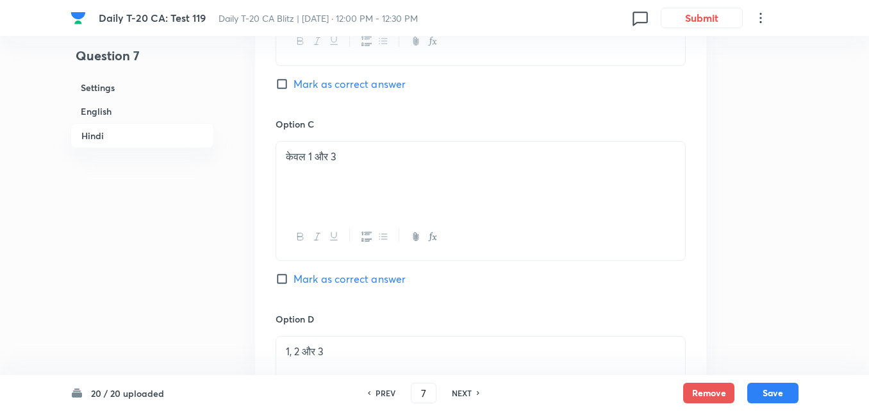
scroll to position [2190, 0]
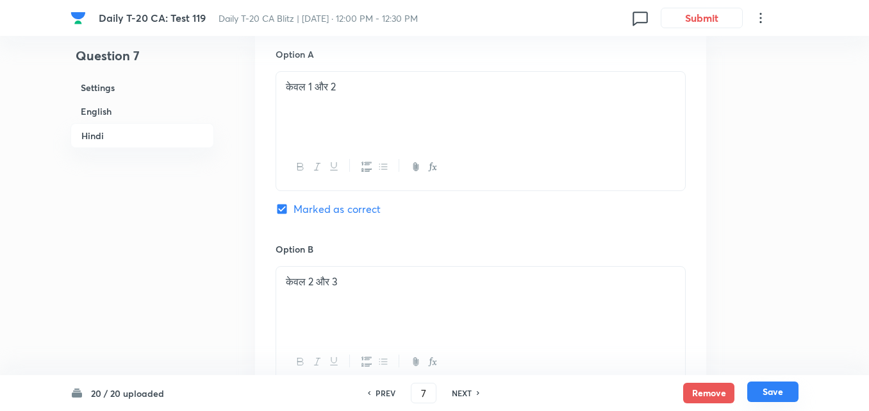
click at [783, 388] on button "Save" at bounding box center [773, 391] width 51 height 21
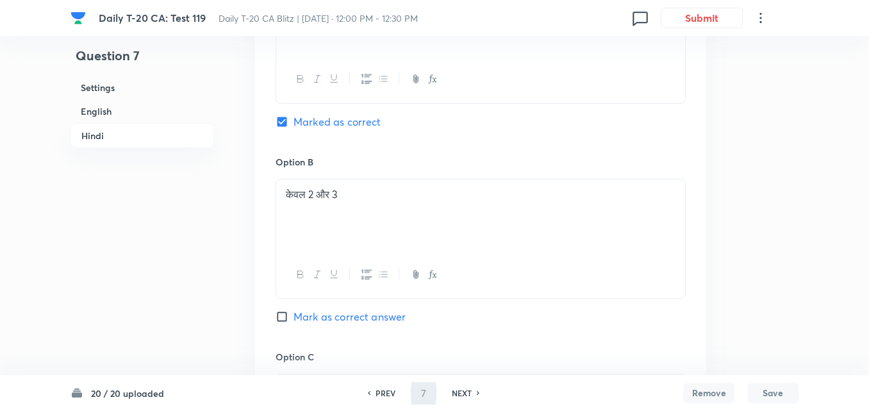
type input "8"
checkbox input "false"
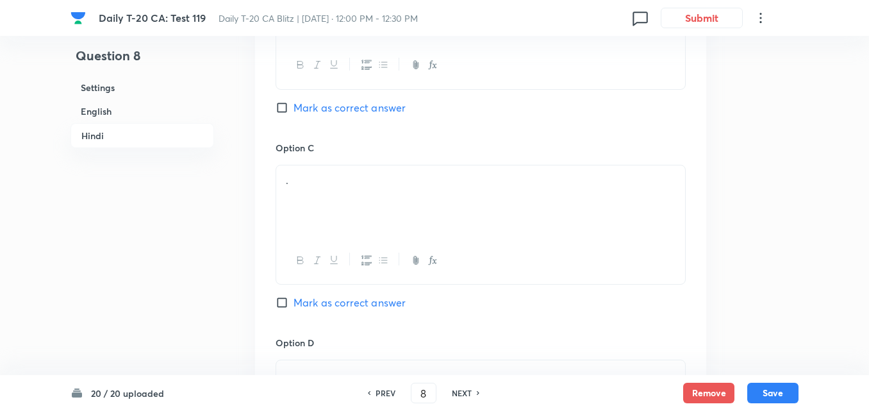
checkbox input "true"
click at [114, 107] on h6 "English" at bounding box center [143, 111] width 144 height 24
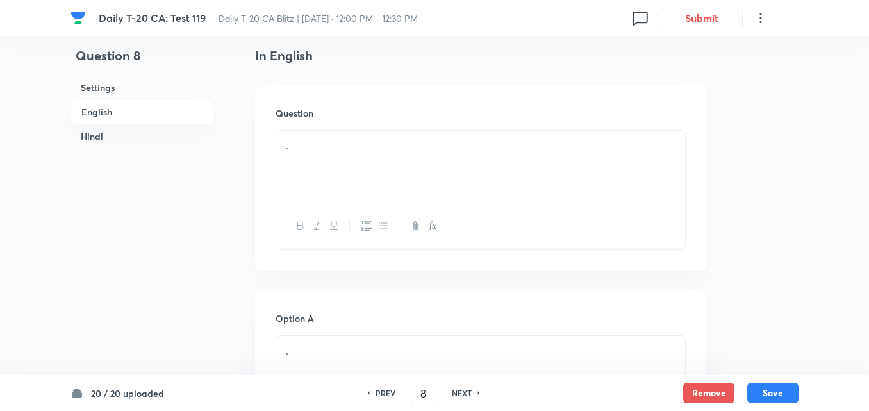
click at [375, 174] on div "." at bounding box center [480, 167] width 409 height 72
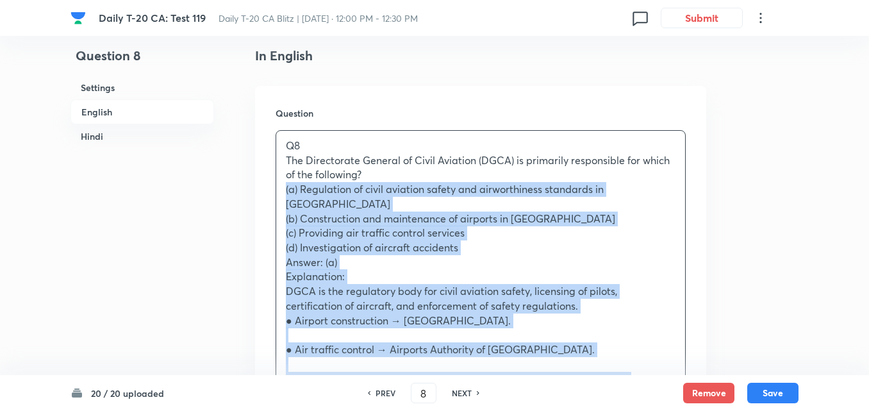
drag, startPoint x: 306, startPoint y: 190, endPoint x: 269, endPoint y: 189, distance: 37.8
click at [269, 189] on div "Question Q8 The Directorate General of Civil Aviation (DGCA) is primarily respo…" at bounding box center [480, 398] width 451 height 624
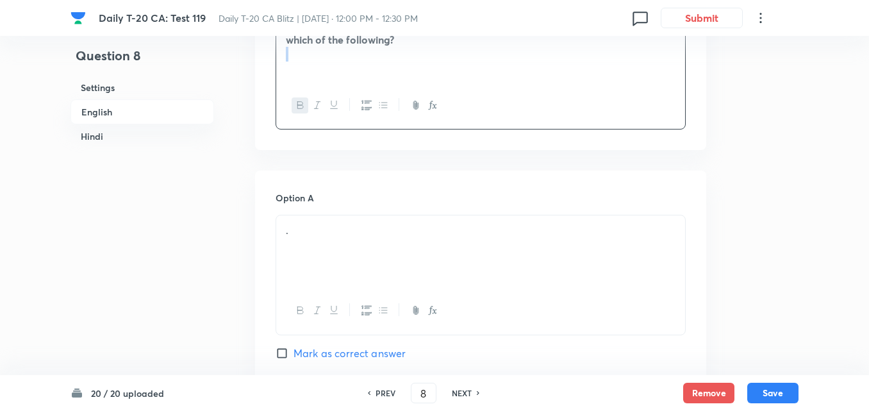
scroll to position [587, 0]
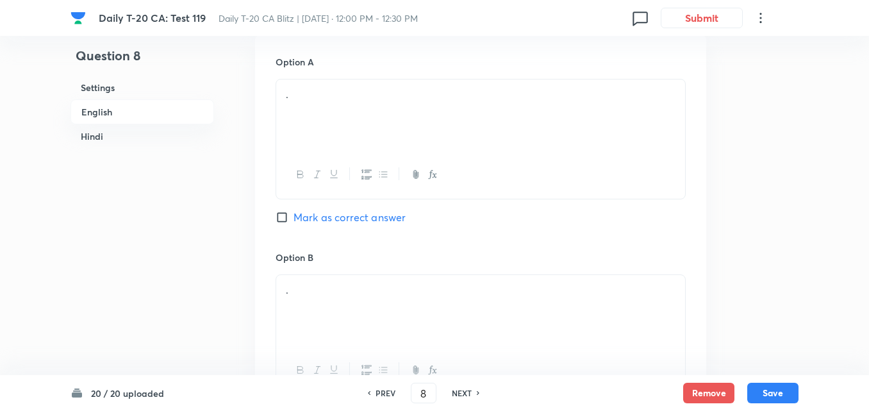
click at [341, 129] on div "." at bounding box center [480, 116] width 409 height 72
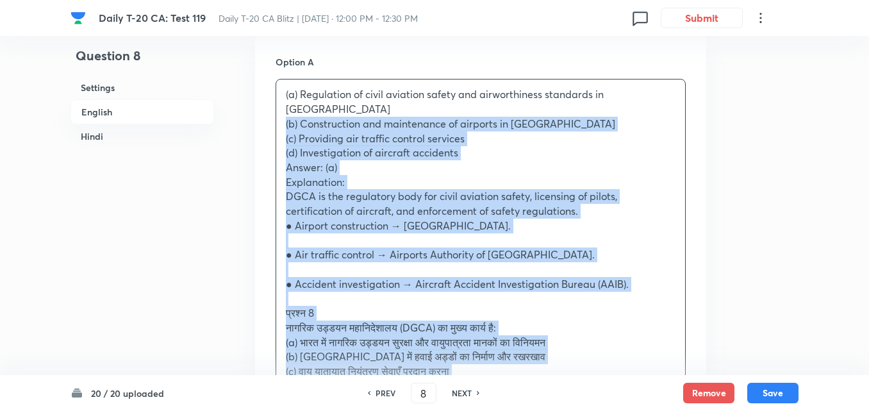
drag, startPoint x: 248, startPoint y: 104, endPoint x: 214, endPoint y: 112, distance: 34.8
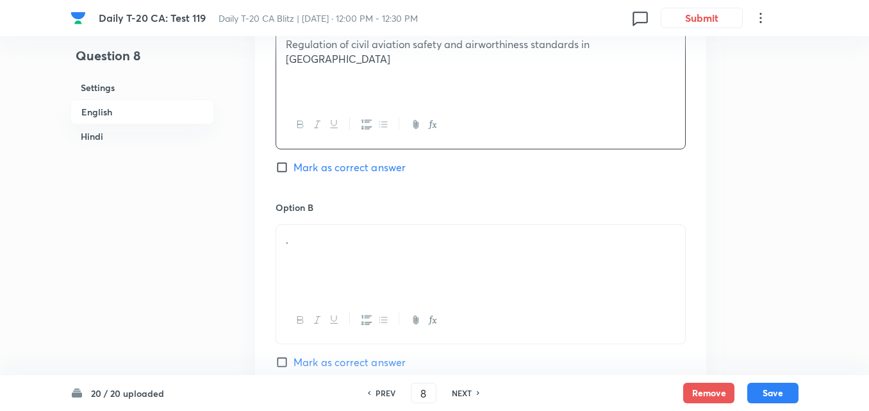
scroll to position [716, 0]
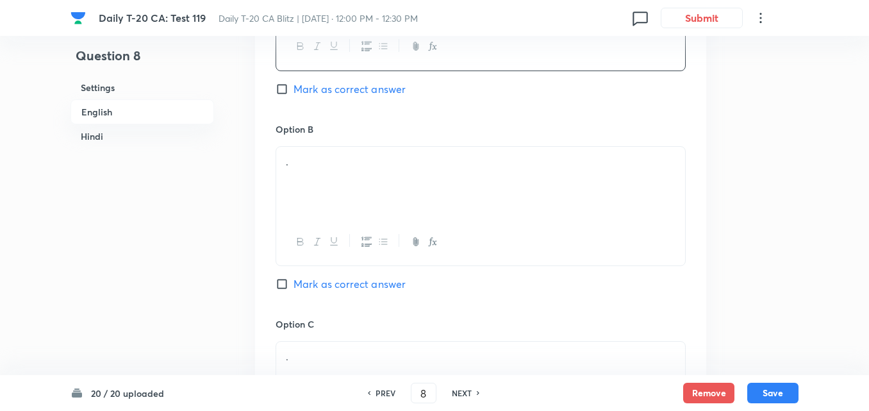
click at [338, 194] on div "." at bounding box center [480, 183] width 409 height 72
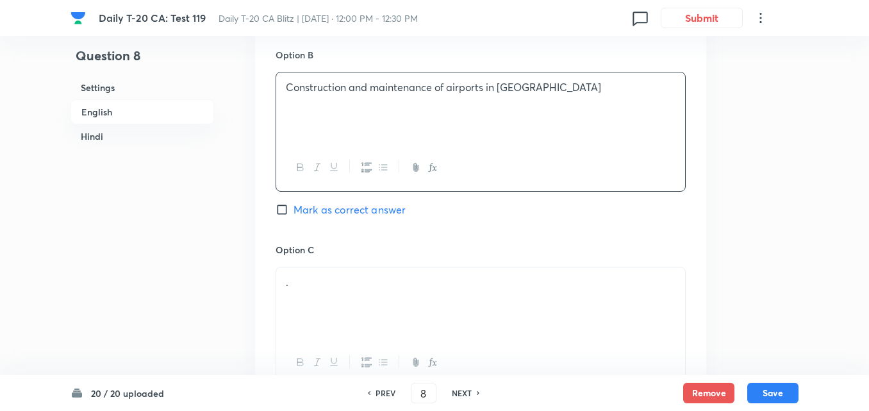
scroll to position [908, 0]
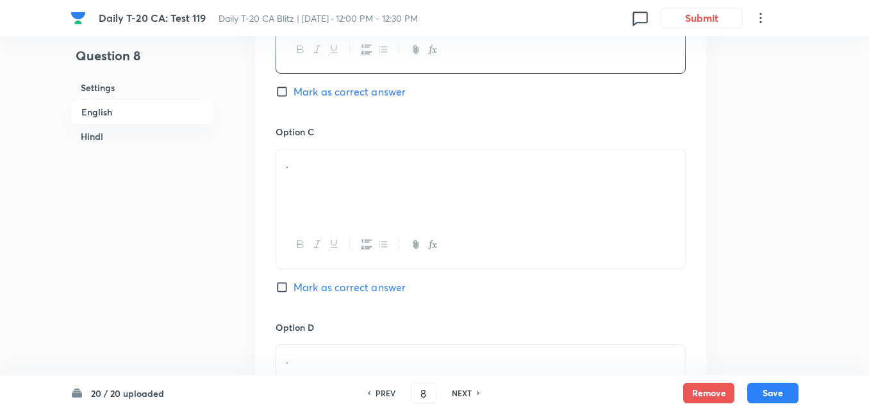
click at [347, 183] on div "." at bounding box center [480, 185] width 409 height 72
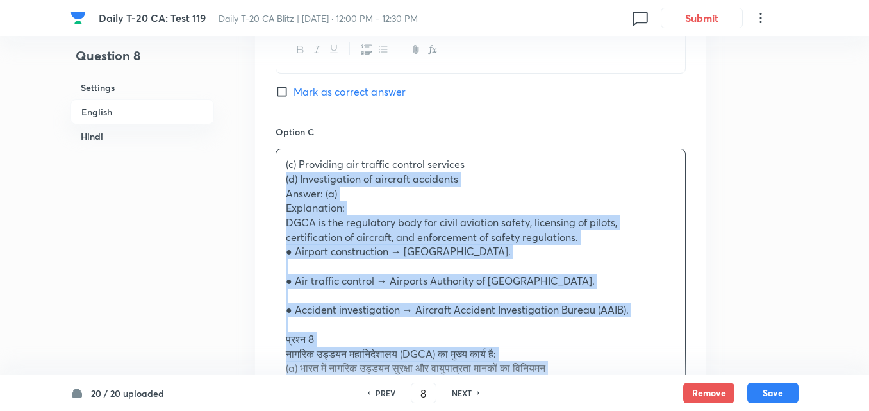
drag, startPoint x: 281, startPoint y: 182, endPoint x: 267, endPoint y: 180, distance: 14.2
click at [267, 181] on div "Option A Regulation of civil aviation safety and airworthiness standards in Ind…" at bounding box center [480, 280] width 451 height 1133
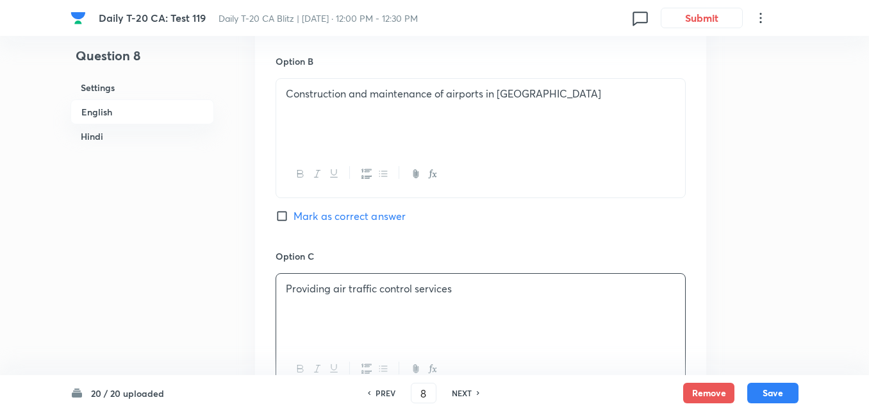
scroll to position [651, 0]
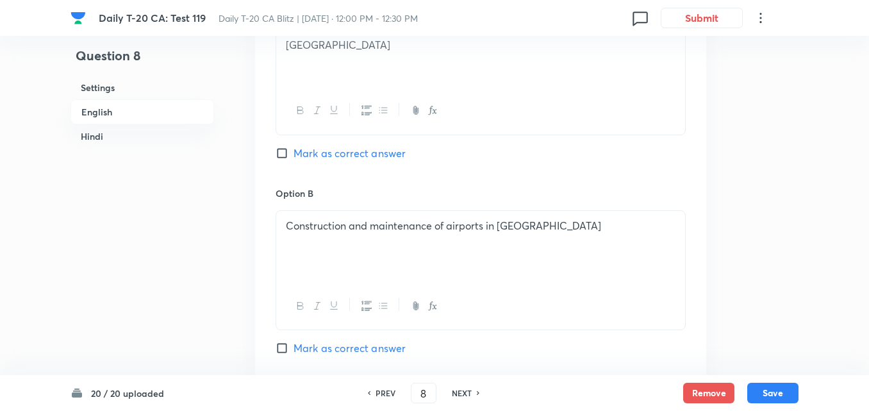
click at [352, 152] on span "Mark as correct answer" at bounding box center [350, 153] width 112 height 15
click at [294, 152] on input "Mark as correct answer" at bounding box center [285, 153] width 18 height 13
checkbox input "true"
checkbox input "false"
checkbox input "true"
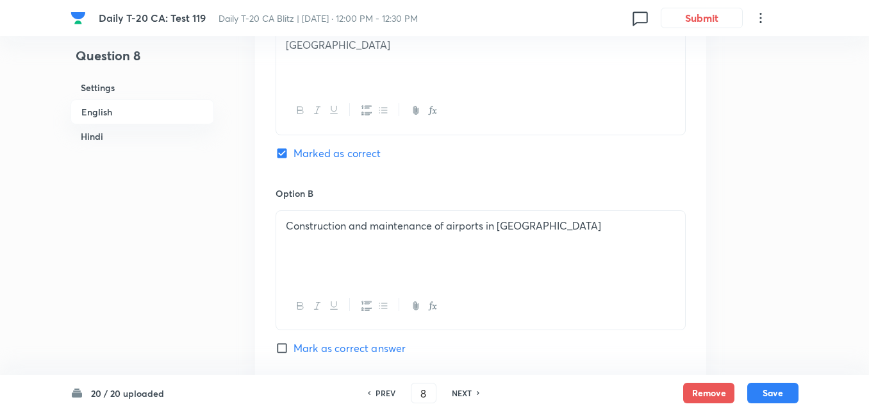
checkbox input "false"
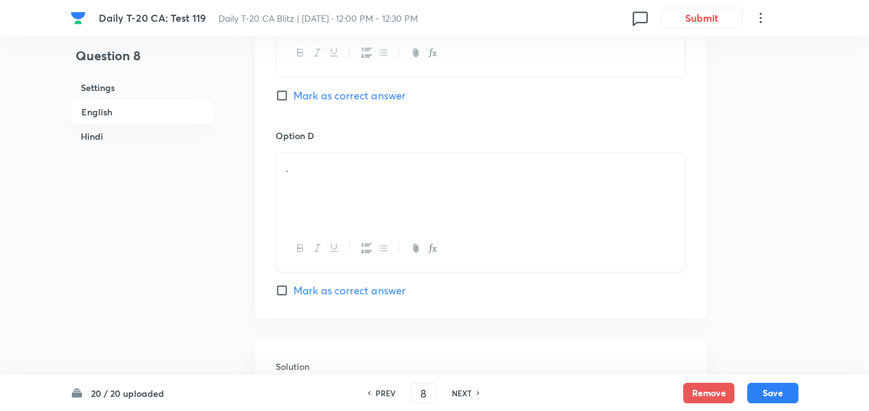
scroll to position [1100, 0]
click at [349, 196] on div "." at bounding box center [480, 189] width 409 height 72
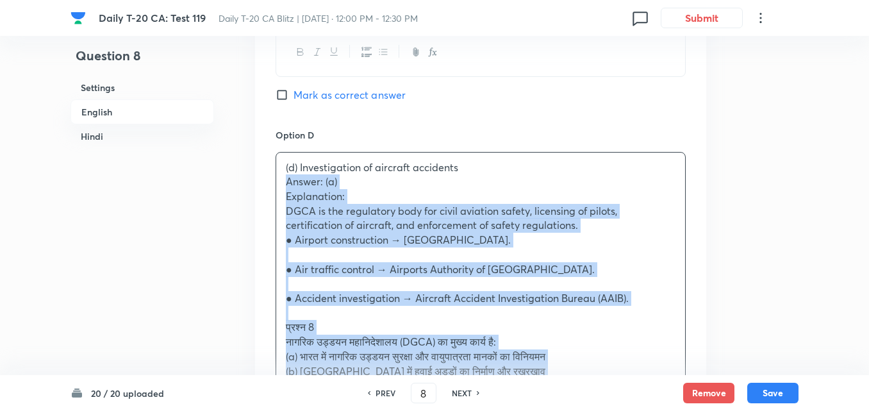
click at [264, 188] on div "Option A Regulation of civil aviation safety and airworthiness standards in Ind…" at bounding box center [480, 81] width 451 height 1118
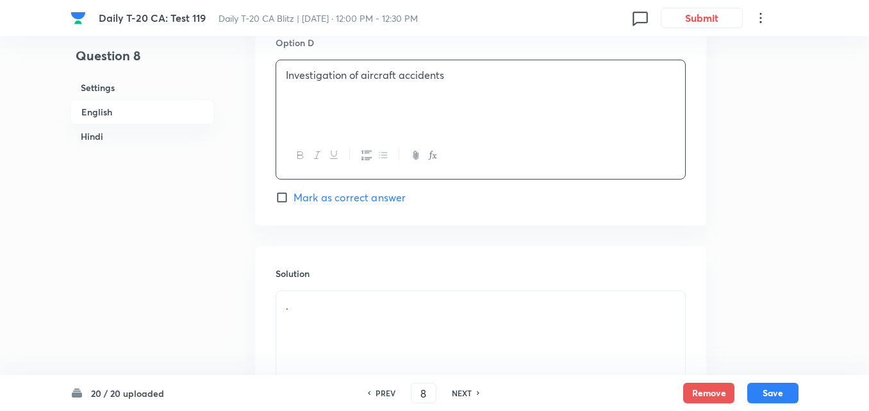
scroll to position [1293, 0]
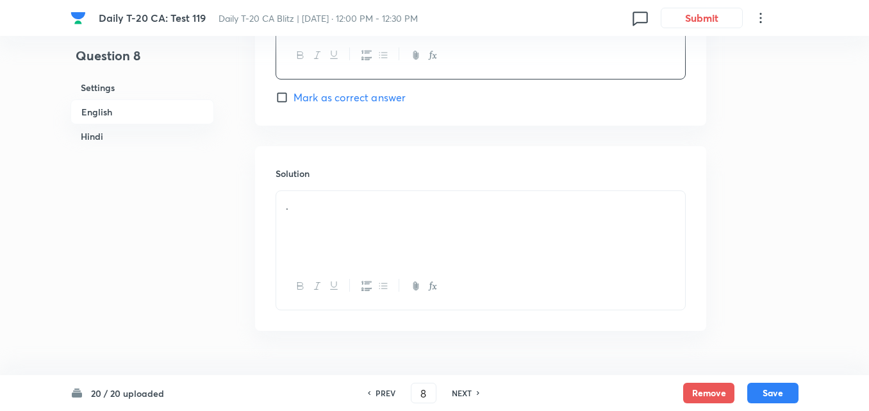
click at [354, 187] on div "Solution ." at bounding box center [480, 238] width 451 height 185
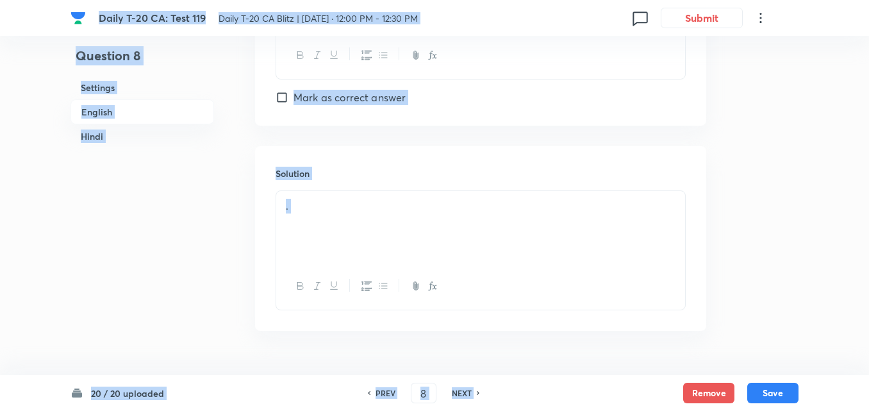
click at [351, 214] on div "." at bounding box center [480, 227] width 409 height 72
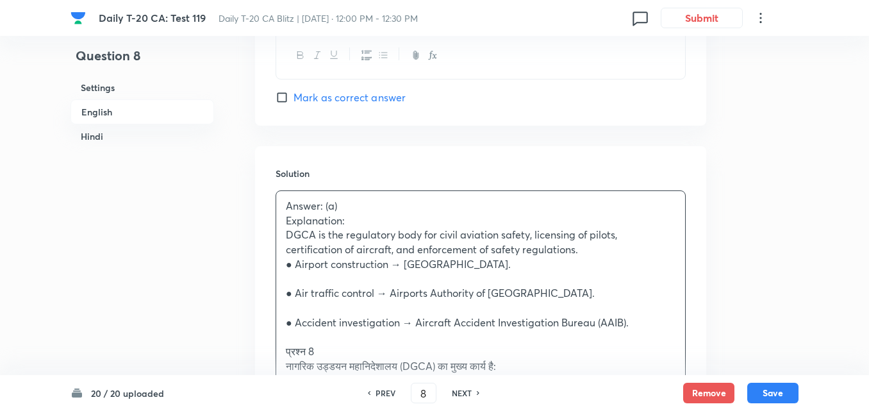
scroll to position [1357, 0]
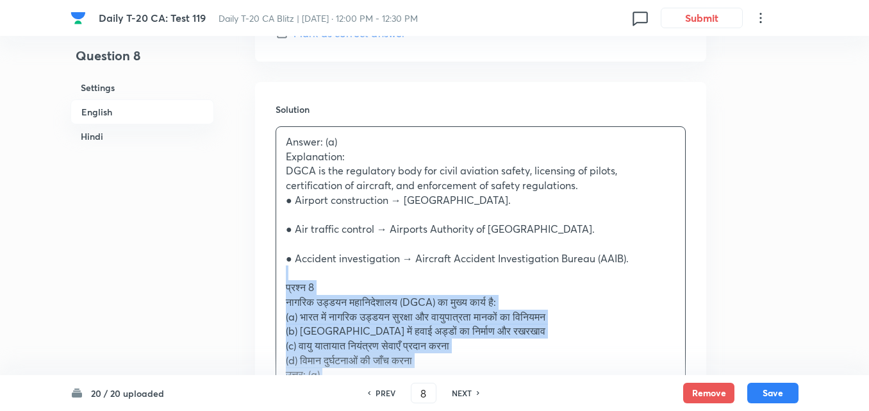
drag, startPoint x: 271, startPoint y: 281, endPoint x: 264, endPoint y: 279, distance: 6.7
click at [264, 279] on div "Solution Answer: (a) Explanation: DGCA is the regulatory body for civil aviatio…" at bounding box center [480, 328] width 451 height 492
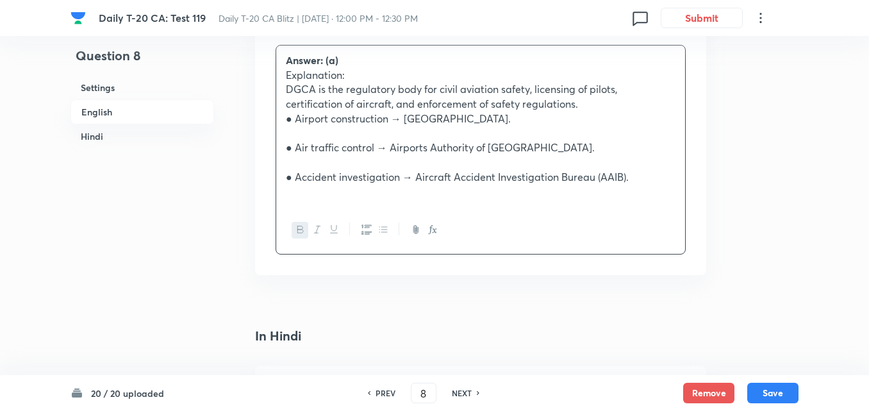
scroll to position [1677, 0]
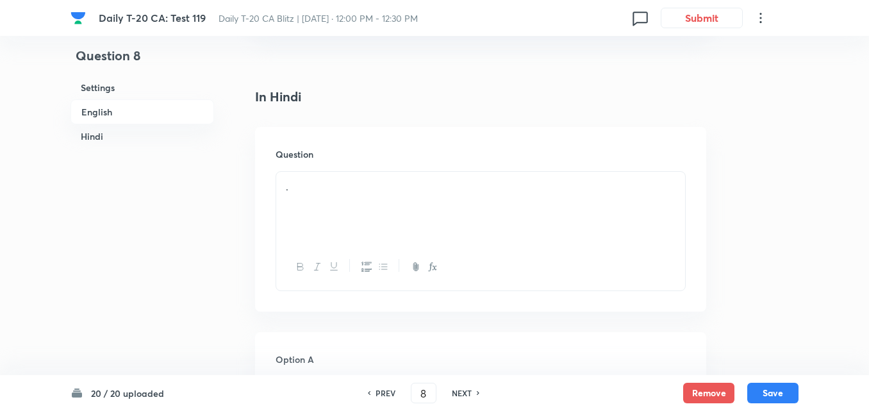
click at [369, 207] on div "." at bounding box center [480, 208] width 409 height 72
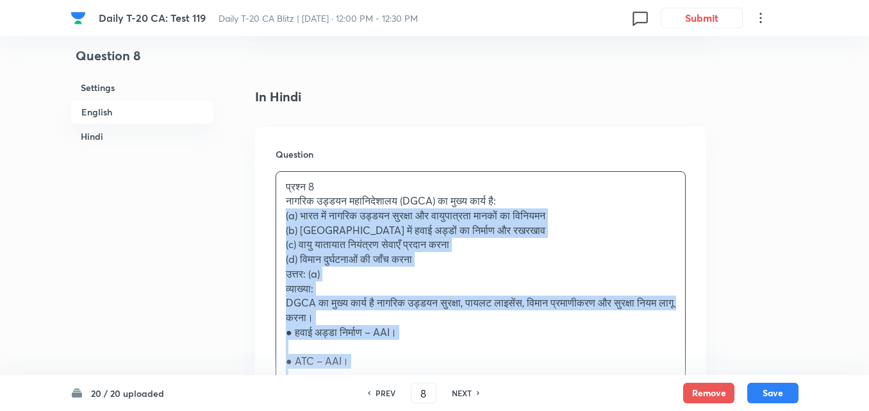
drag, startPoint x: 290, startPoint y: 215, endPoint x: 283, endPoint y: 212, distance: 8.1
click at [283, 212] on div "प्रश्न 8 नागरिक उड्डयन महानिदेशालय (DGCA) का मुख्य कार्य है: (a) भारत में नागरि…" at bounding box center [480, 289] width 409 height 234
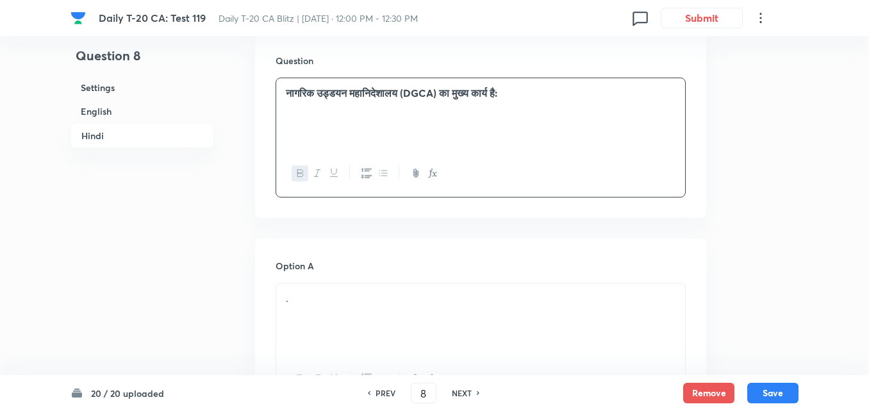
scroll to position [1870, 0]
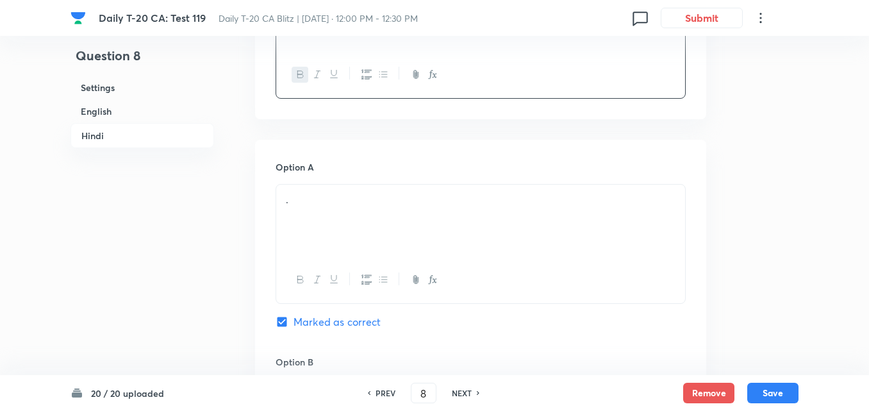
click at [327, 228] on div "." at bounding box center [480, 221] width 409 height 72
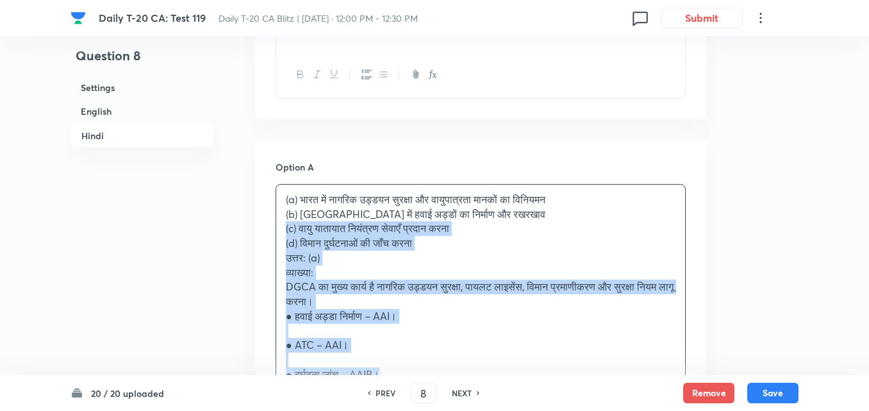
drag, startPoint x: 275, startPoint y: 225, endPoint x: 256, endPoint y: 222, distance: 18.8
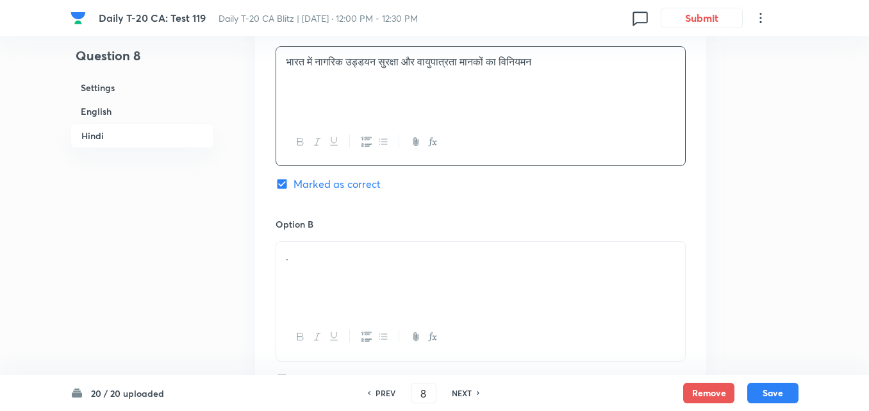
scroll to position [2126, 0]
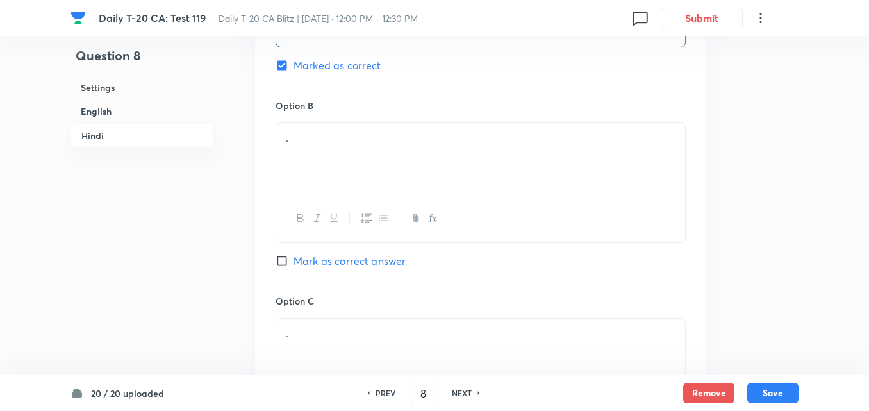
click at [321, 184] on div "." at bounding box center [480, 159] width 409 height 72
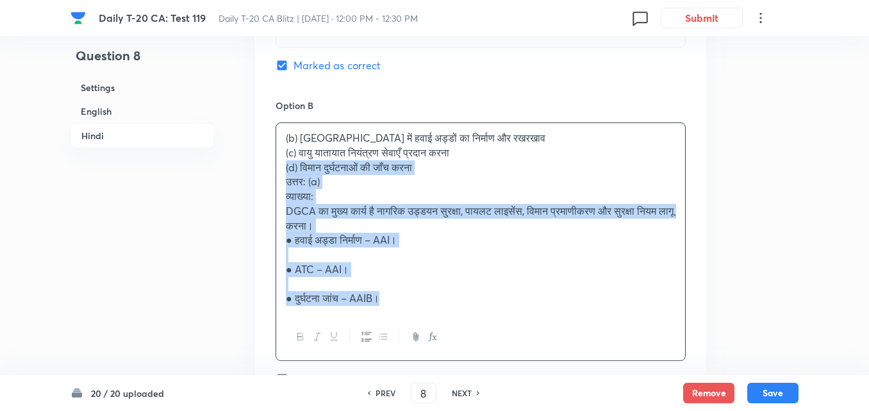
click at [258, 167] on div "Option A भारत में नागरिक उड्डयन सुरक्षा और वायुपात्रता मानकों का विनियमन Marked…" at bounding box center [480, 340] width 451 height 914
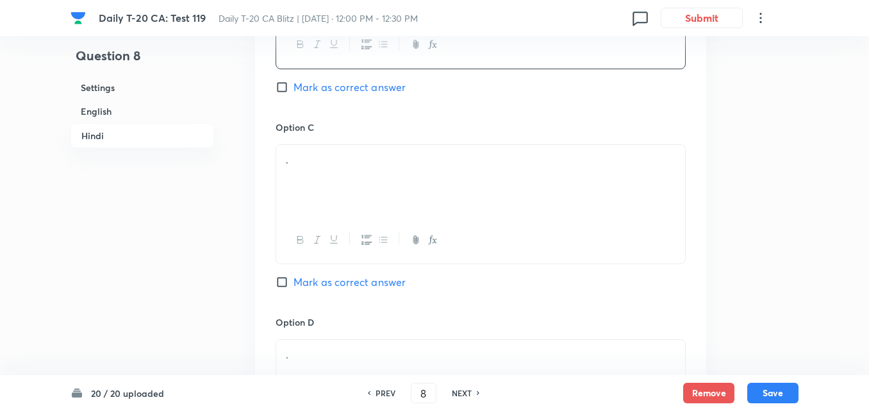
scroll to position [2318, 0]
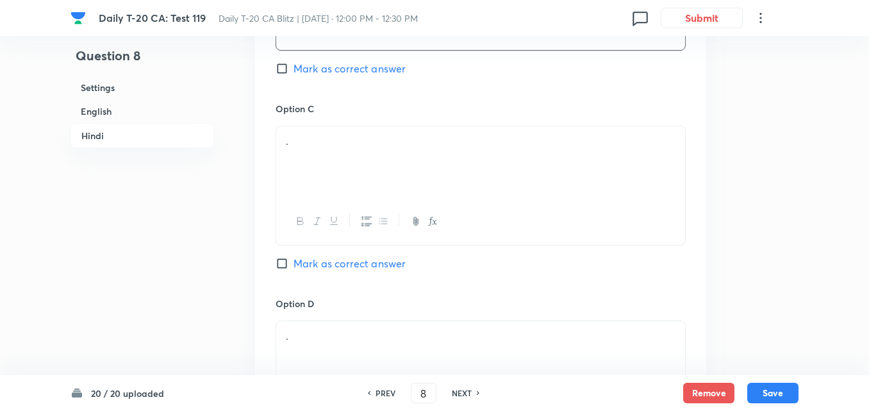
click at [344, 178] on div "." at bounding box center [480, 162] width 409 height 72
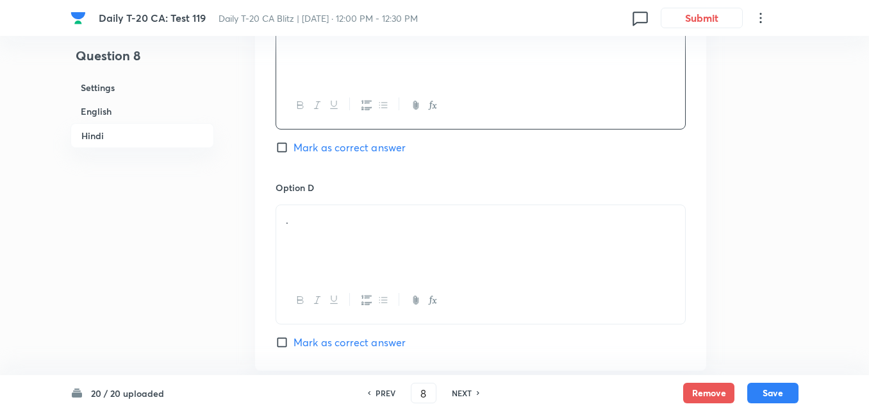
scroll to position [2447, 0]
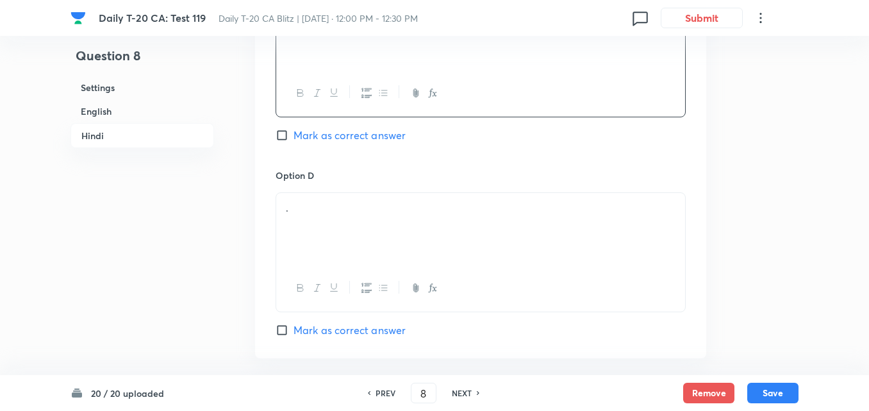
click at [337, 226] on div "." at bounding box center [480, 229] width 409 height 72
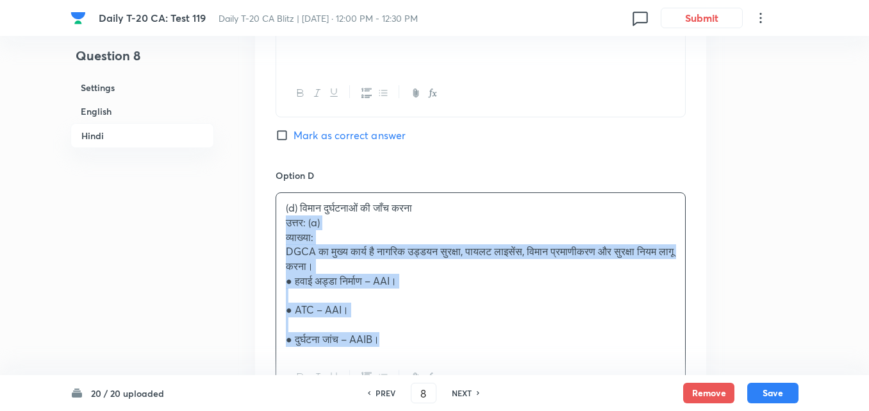
drag, startPoint x: 294, startPoint y: 230, endPoint x: 271, endPoint y: 228, distance: 23.2
click at [271, 228] on div "Option A भारत में नागरिक उड्डयन सुरक्षा और वायुपात्रता मानकों का विनियमन Marked…" at bounding box center [480, 5] width 451 height 885
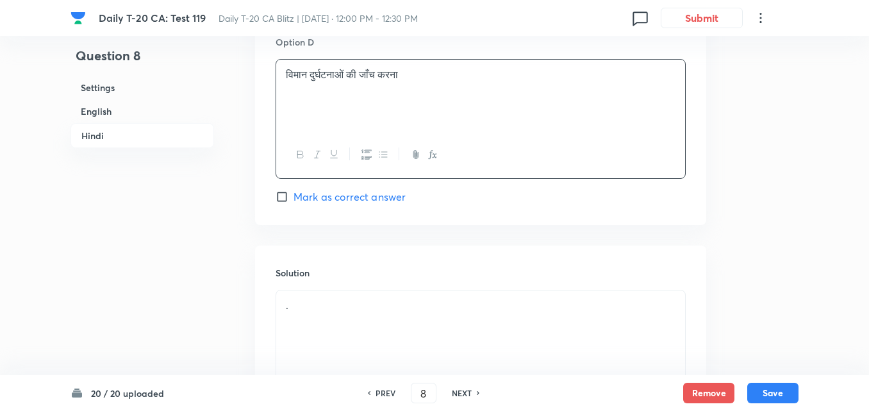
scroll to position [2703, 0]
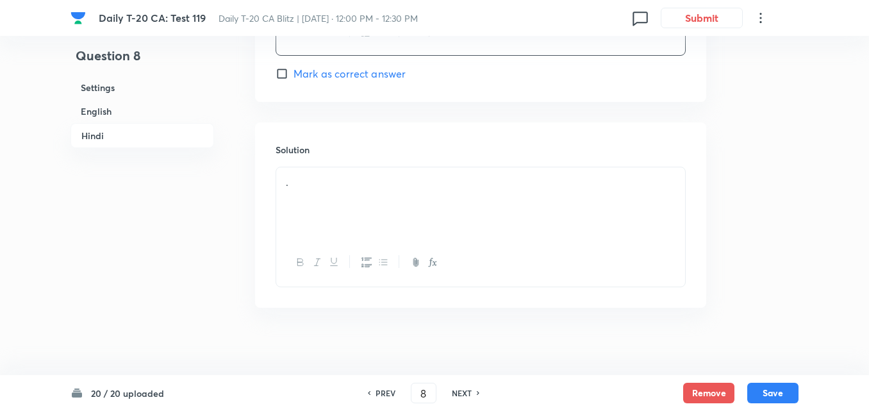
click at [374, 199] on div "." at bounding box center [480, 203] width 409 height 72
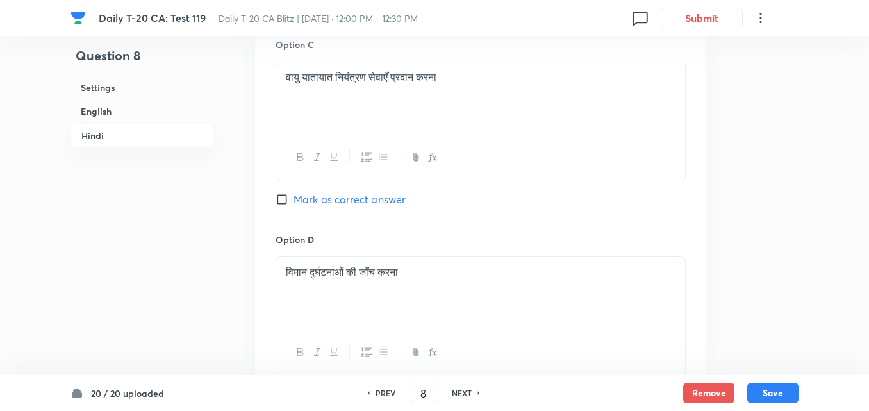
scroll to position [1998, 0]
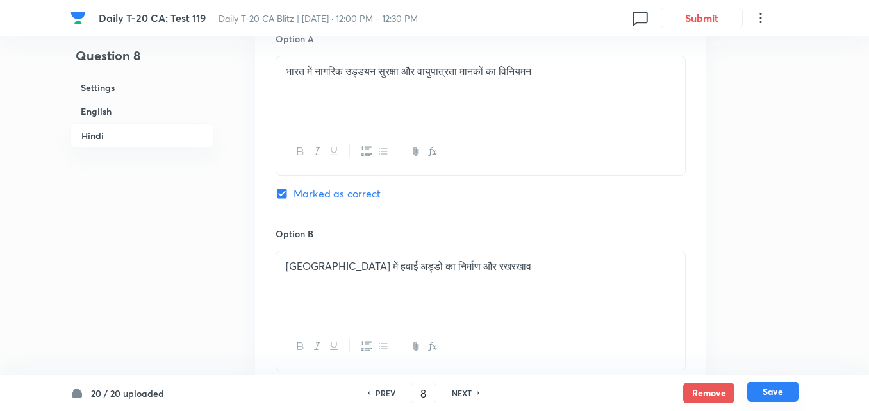
click at [773, 396] on button "Save" at bounding box center [773, 391] width 51 height 21
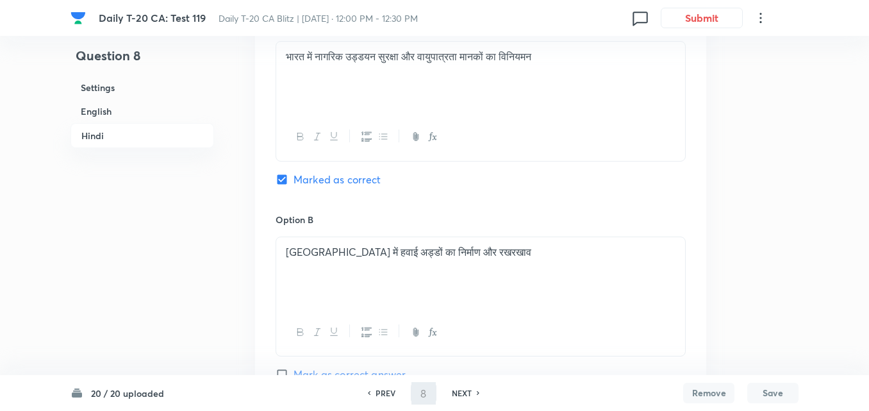
type input "9"
checkbox input "false"
checkbox input "true"
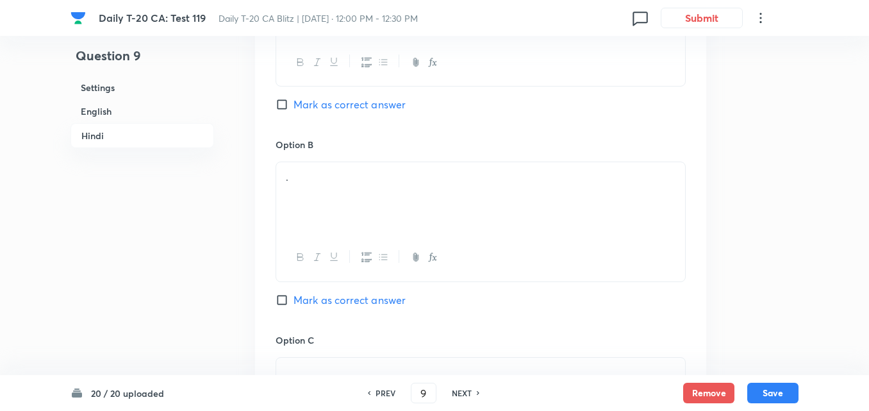
click at [107, 106] on h6 "English" at bounding box center [143, 111] width 144 height 24
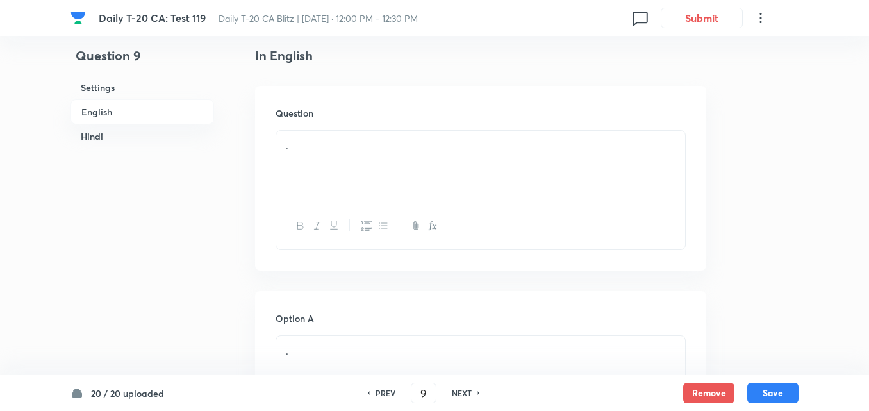
click at [321, 180] on div "." at bounding box center [480, 167] width 409 height 72
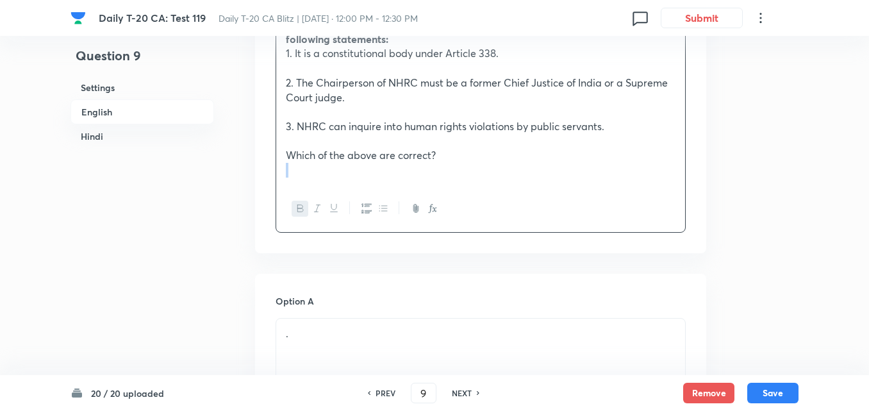
scroll to position [651, 0]
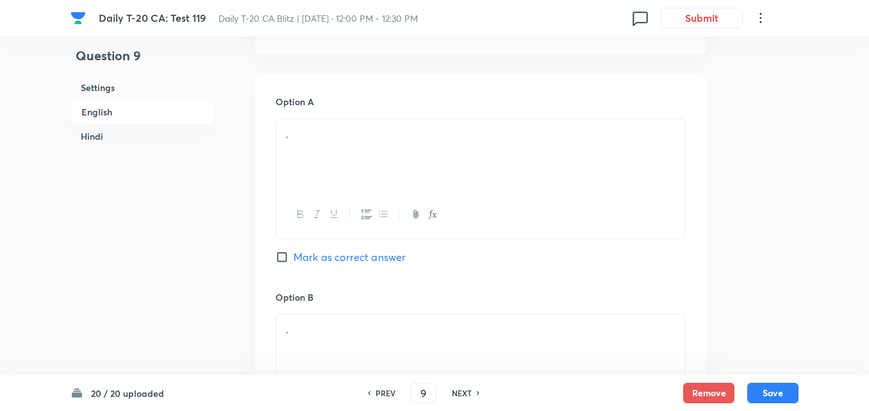
click at [365, 198] on div at bounding box center [480, 214] width 409 height 47
click at [363, 164] on div "." at bounding box center [480, 155] width 409 height 72
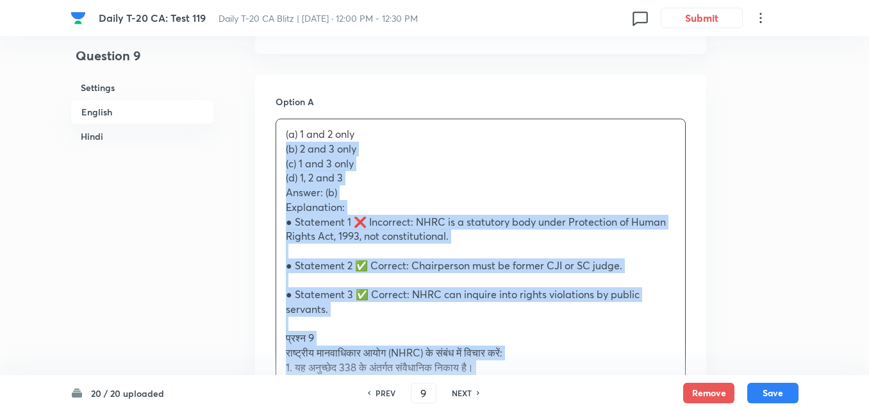
drag, startPoint x: 278, startPoint y: 150, endPoint x: 272, endPoint y: 151, distance: 6.4
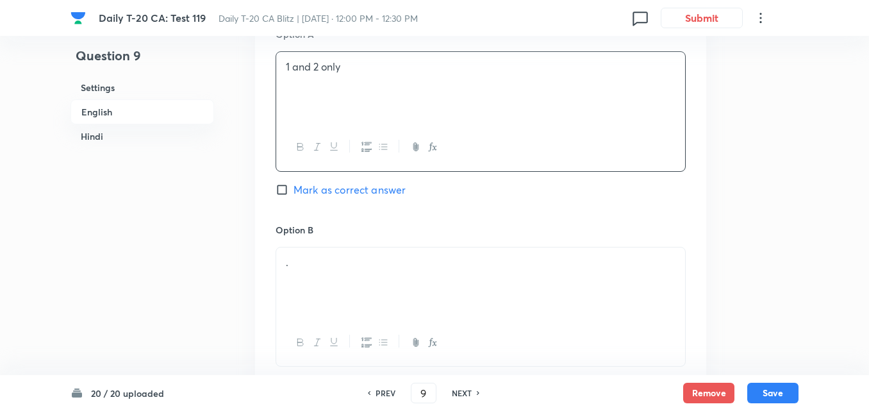
scroll to position [780, 0]
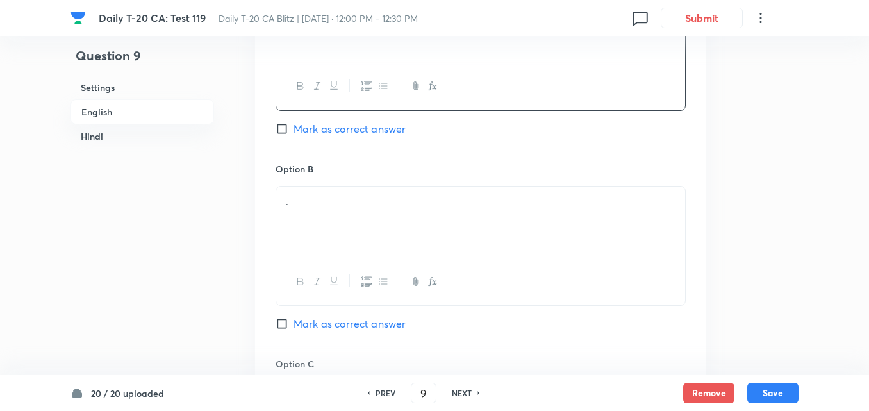
drag, startPoint x: 349, startPoint y: 231, endPoint x: 356, endPoint y: 235, distance: 8.6
click at [351, 233] on div "." at bounding box center [480, 223] width 409 height 72
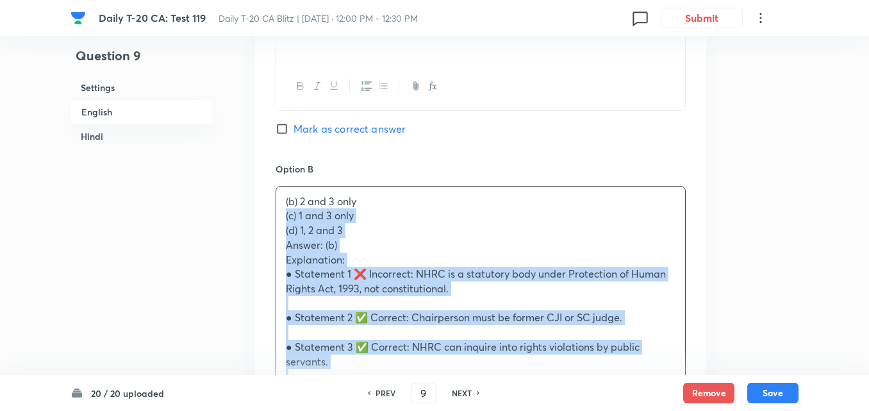
drag, startPoint x: 262, startPoint y: 218, endPoint x: 237, endPoint y: 211, distance: 26.0
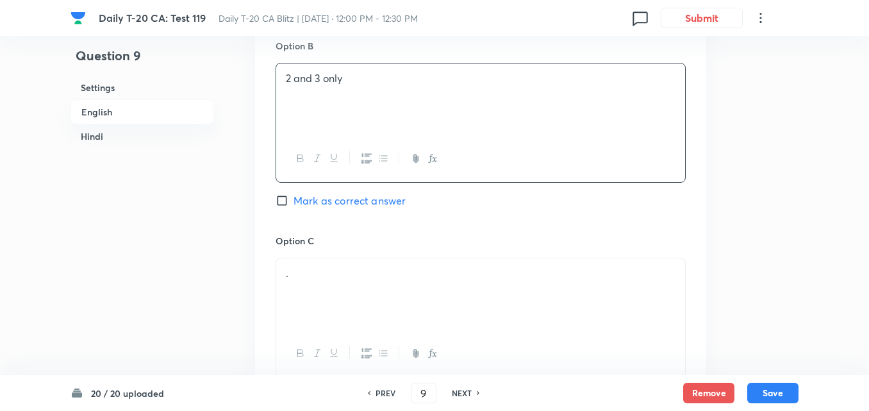
scroll to position [972, 0]
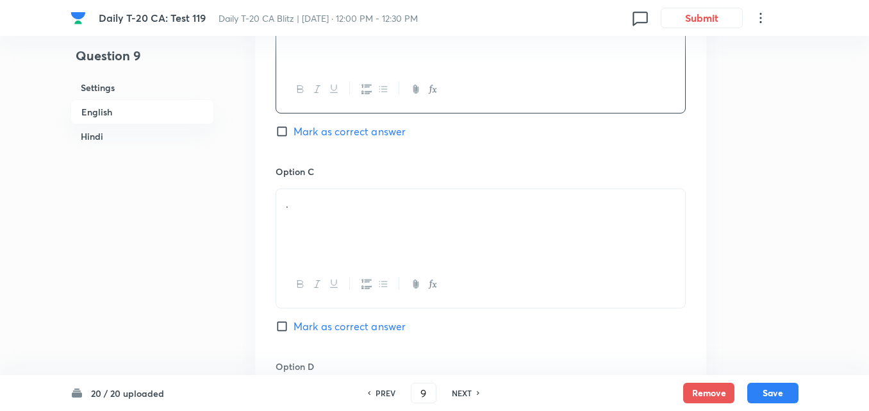
click at [380, 134] on span "Mark as correct answer" at bounding box center [350, 131] width 112 height 15
click at [294, 134] on input "Mark as correct answer" at bounding box center [285, 131] width 18 height 13
checkbox input "true"
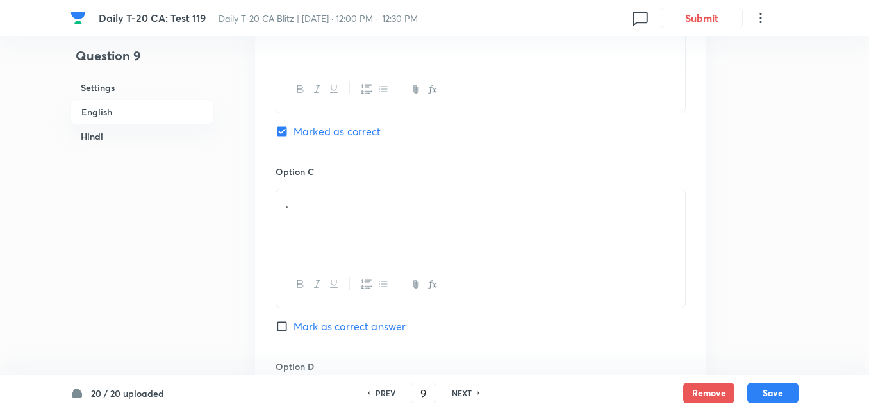
checkbox input "false"
checkbox input "true"
checkbox input "false"
click at [379, 208] on p "." at bounding box center [481, 204] width 390 height 15
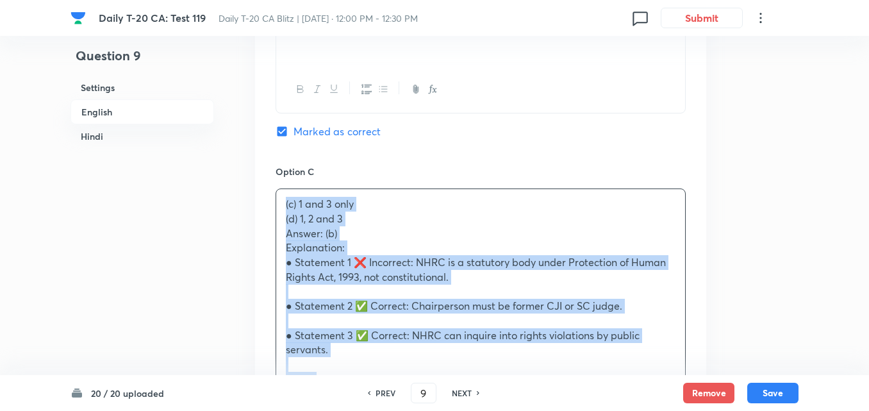
drag, startPoint x: 281, startPoint y: 210, endPoint x: 247, endPoint y: 210, distance: 34.0
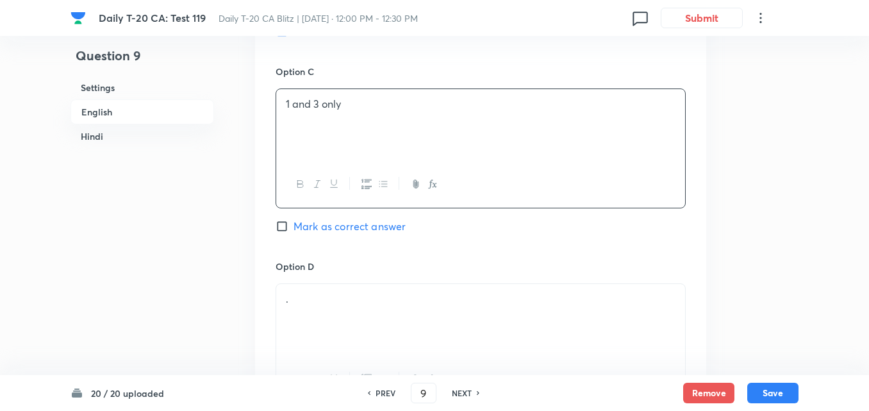
scroll to position [1164, 0]
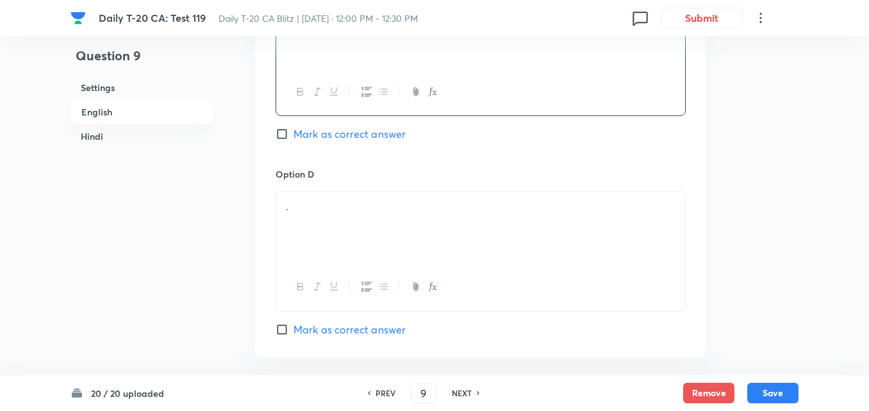
click at [335, 212] on p "." at bounding box center [481, 206] width 390 height 15
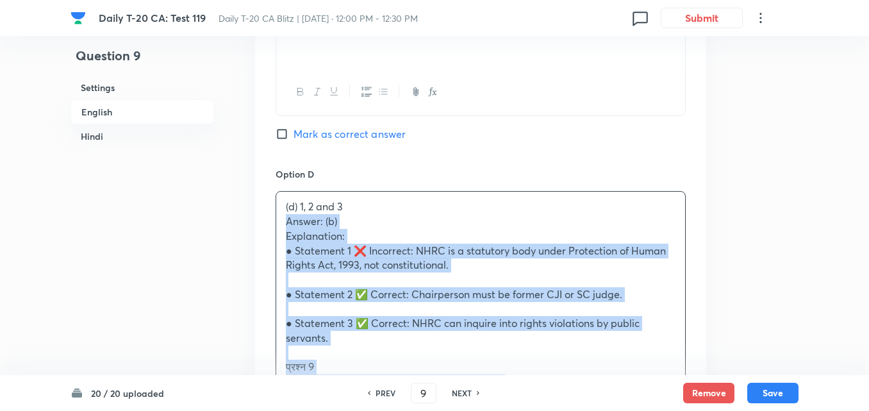
drag, startPoint x: 303, startPoint y: 224, endPoint x: 274, endPoint y: 224, distance: 28.9
click at [274, 224] on div "Option A 1 and 2 only Mark as correct answer Option B 2 and 3 only Marked as co…" at bounding box center [480, 156] width 451 height 1191
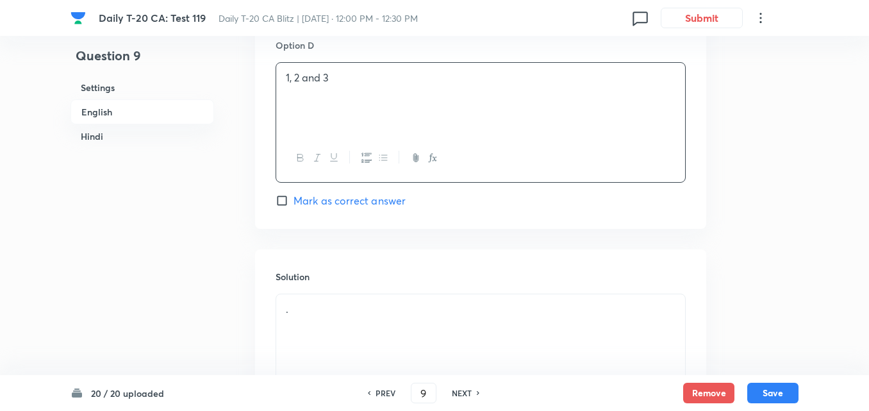
scroll to position [1485, 0]
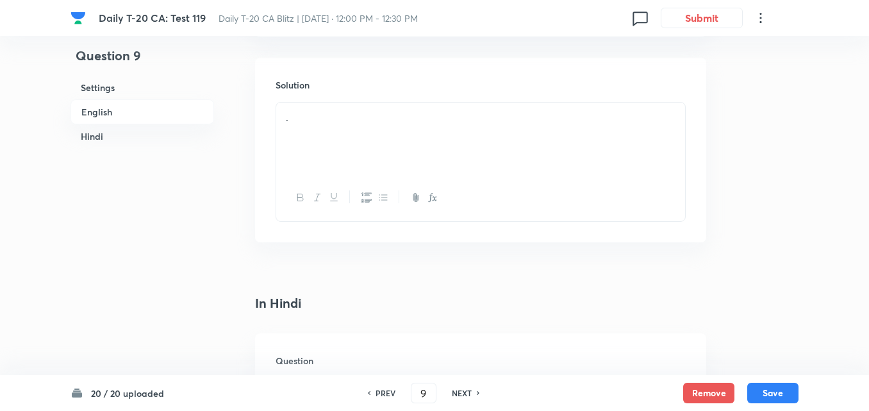
click at [373, 156] on div "." at bounding box center [480, 139] width 409 height 72
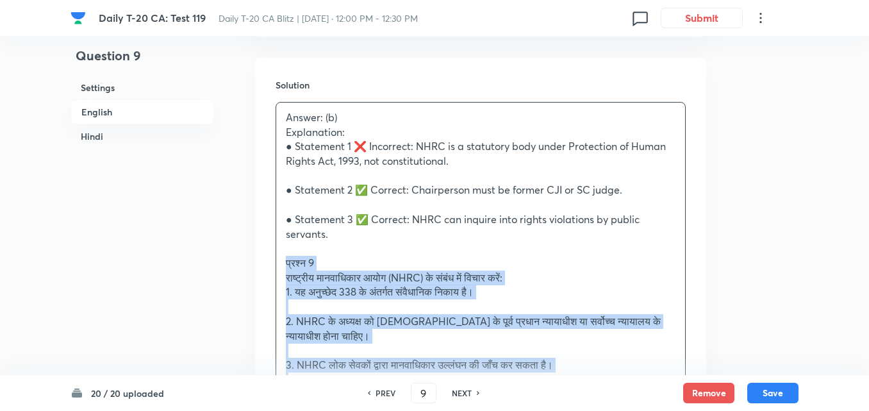
drag, startPoint x: 275, startPoint y: 258, endPoint x: 269, endPoint y: 260, distance: 6.9
click at [269, 260] on div "Solution Answer: (b) Explanation: ● Statement 1 ❌ Incorrect: NHRC is a statutor…" at bounding box center [480, 340] width 451 height 565
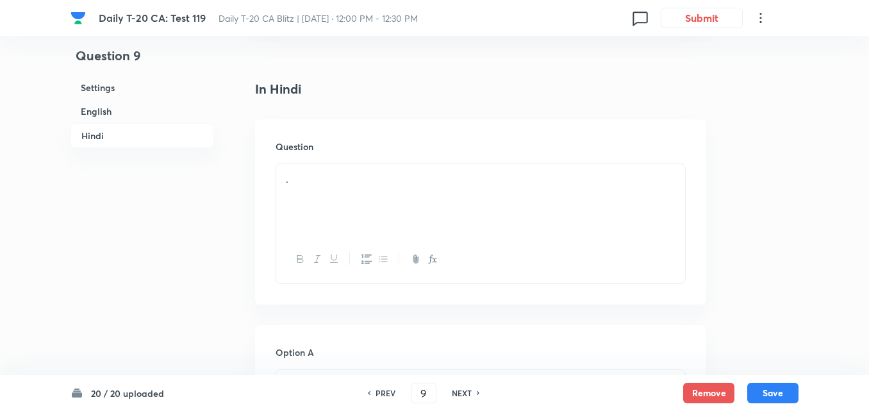
scroll to position [1805, 0]
click at [323, 205] on div "." at bounding box center [480, 198] width 409 height 72
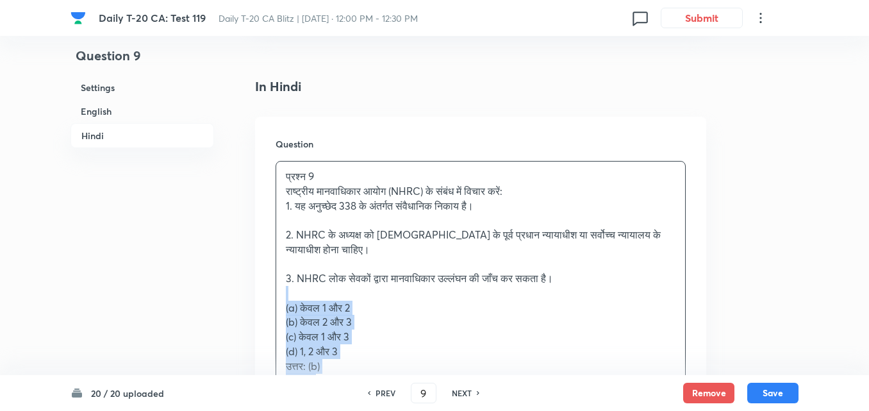
drag, startPoint x: 264, startPoint y: 297, endPoint x: 257, endPoint y: 298, distance: 6.5
click at [257, 298] on div "Question प्रश्न 9 राष्ट्रीय मानवाधिकार आयोग (NHRC) के संबंध में विचार करें: 1. …" at bounding box center [480, 327] width 451 height 420
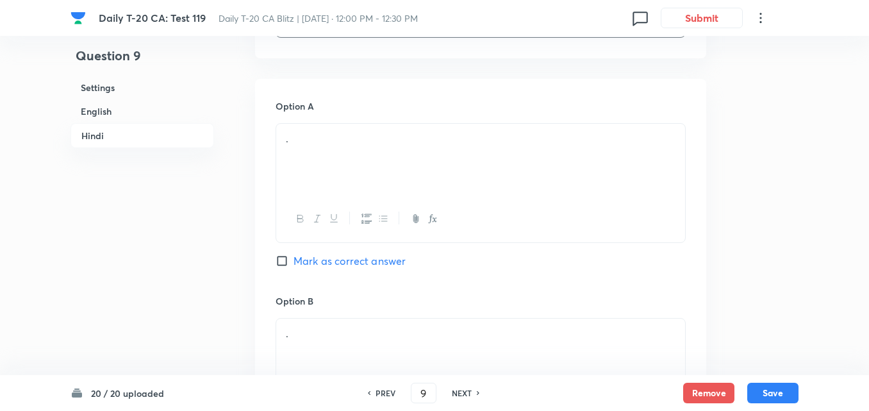
scroll to position [2126, 0]
click at [332, 177] on div "." at bounding box center [480, 157] width 409 height 72
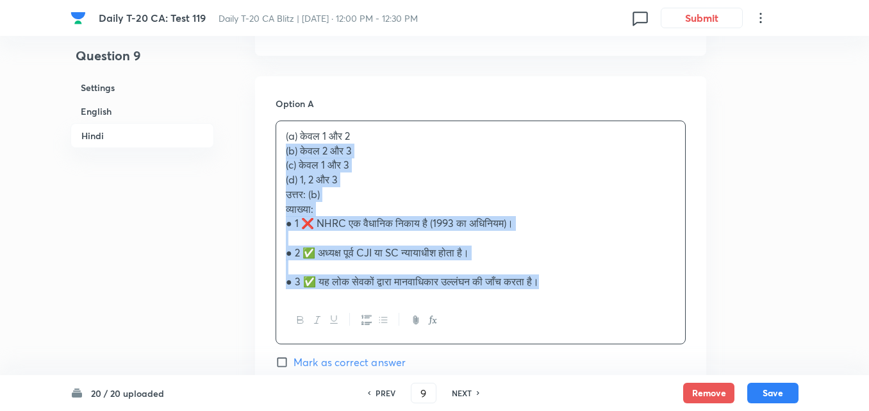
drag, startPoint x: 255, startPoint y: 153, endPoint x: 246, endPoint y: 155, distance: 8.4
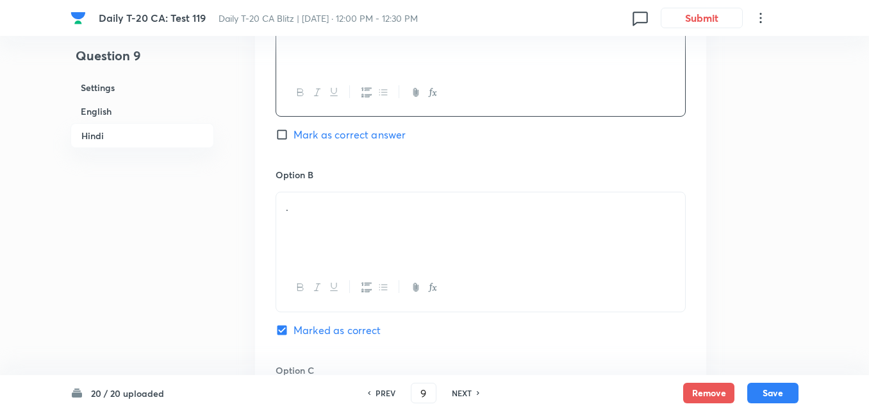
scroll to position [2254, 0]
click at [343, 239] on div "." at bounding box center [480, 224] width 409 height 72
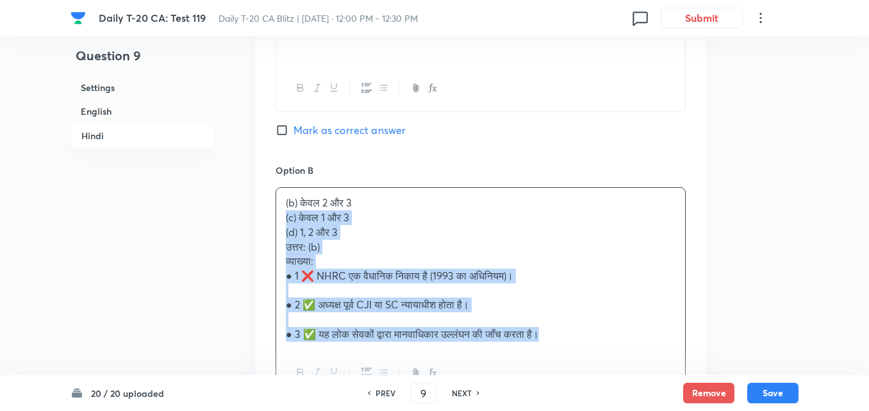
drag, startPoint x: 270, startPoint y: 219, endPoint x: 264, endPoint y: 216, distance: 6.9
click at [264, 216] on div "Option A केवल 1 और 2 Mark as correct answer Option B (b) केवल 2 और 3 (c) केवल 1…" at bounding box center [480, 390] width 451 height 885
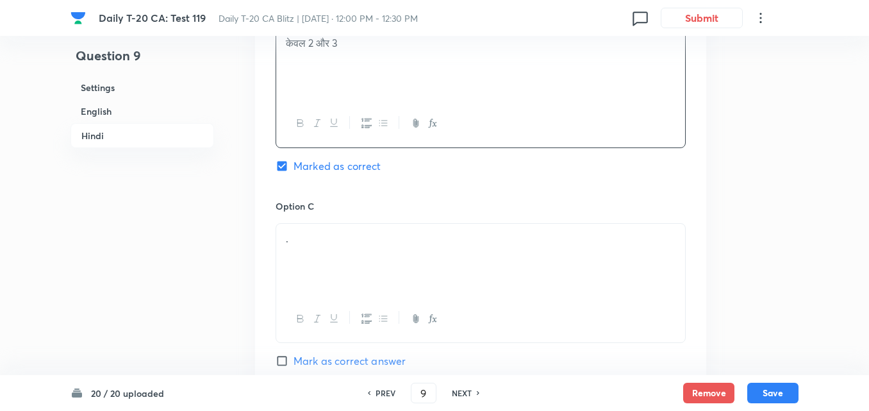
scroll to position [2511, 0]
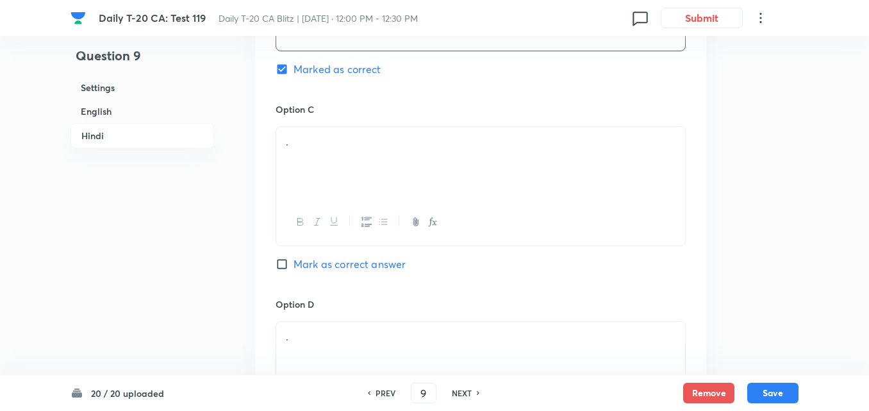
click at [355, 179] on div "." at bounding box center [480, 163] width 409 height 72
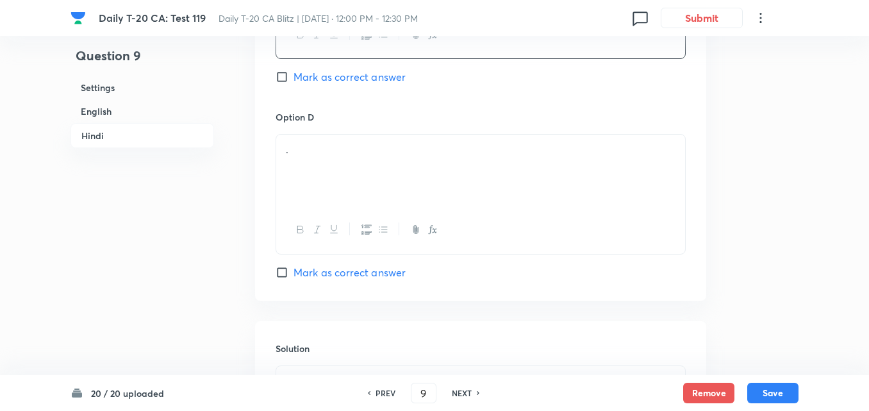
scroll to position [2703, 0]
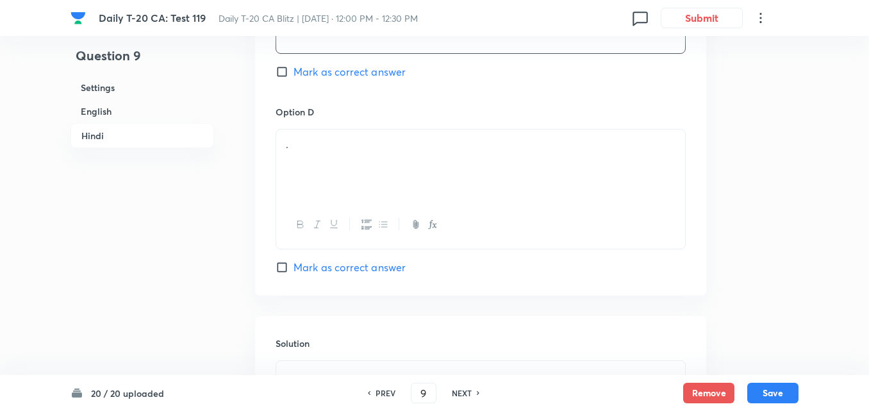
click at [331, 174] on div "." at bounding box center [480, 166] width 409 height 72
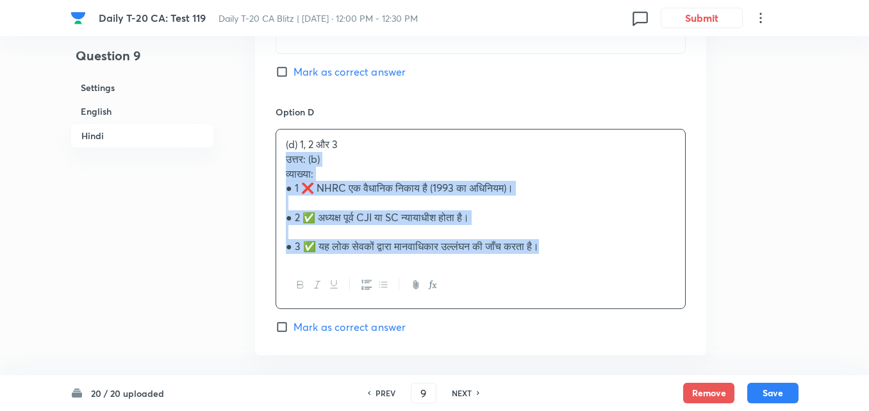
drag, startPoint x: 265, startPoint y: 162, endPoint x: 248, endPoint y: 163, distance: 17.4
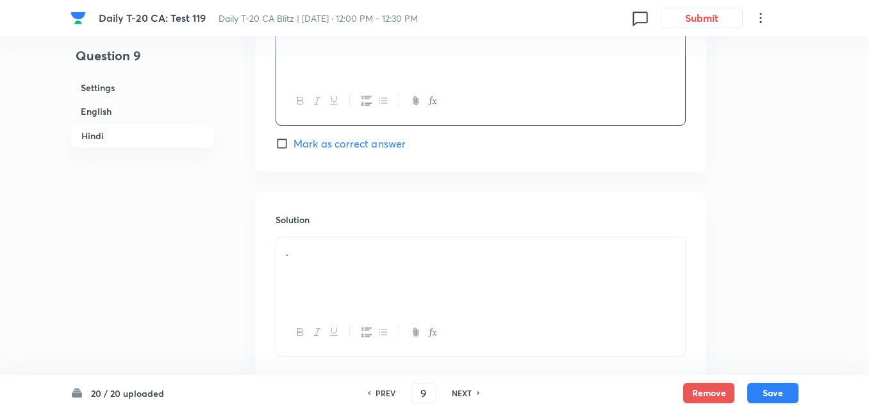
scroll to position [2895, 0]
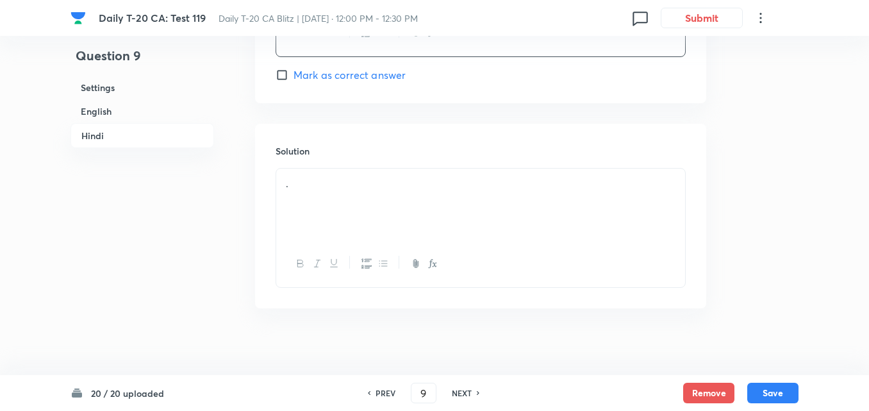
click at [364, 183] on p "." at bounding box center [481, 183] width 390 height 15
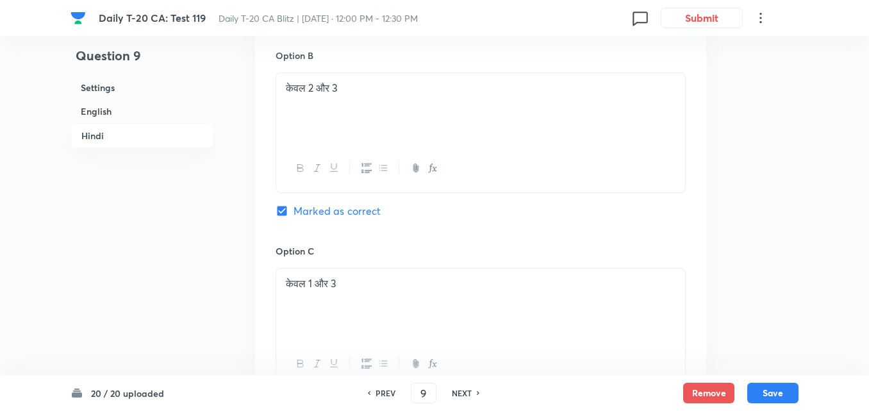
scroll to position [2254, 0]
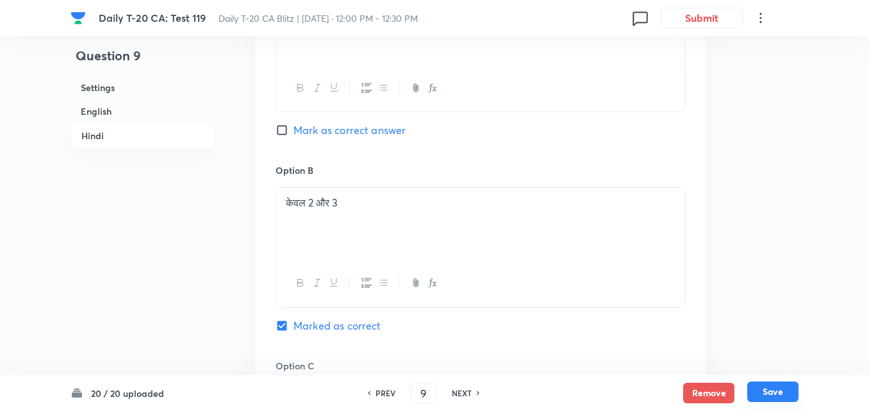
click at [783, 394] on button "Save" at bounding box center [773, 391] width 51 height 21
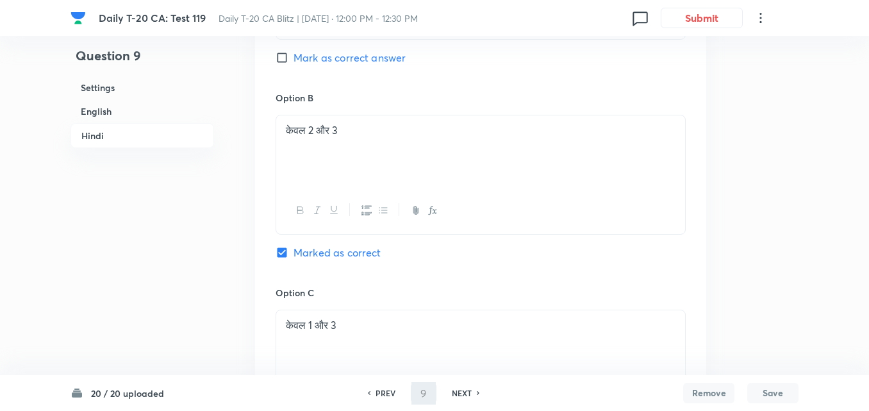
type input "10"
checkbox input "false"
checkbox input "true"
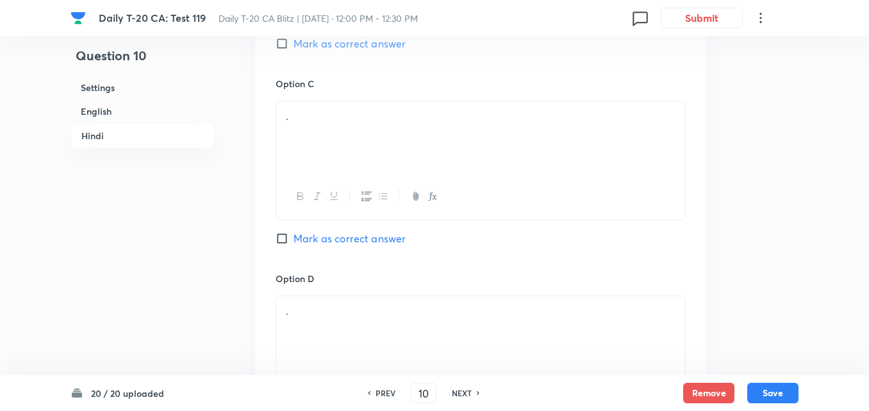
click at [121, 112] on h6 "English" at bounding box center [143, 111] width 144 height 24
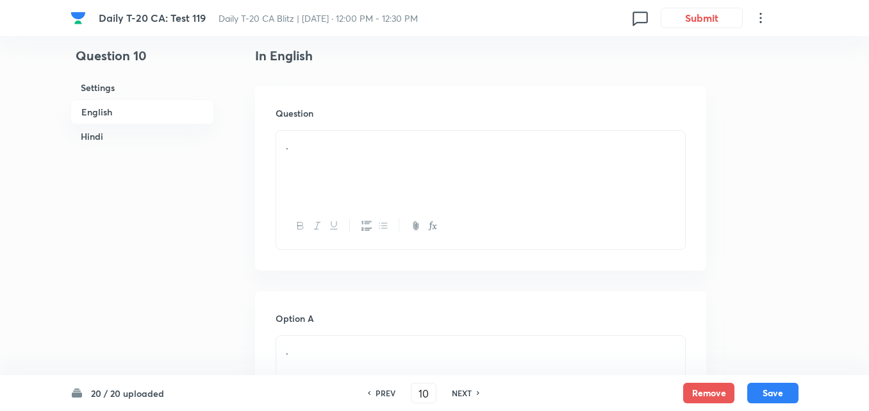
click at [300, 217] on div at bounding box center [480, 226] width 409 height 47
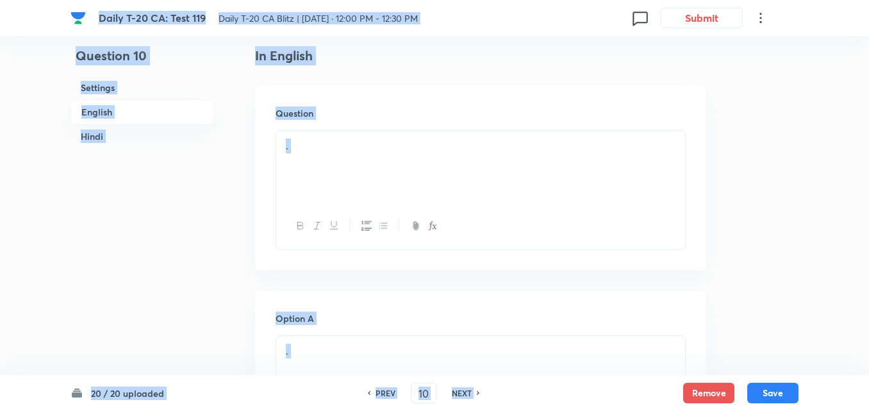
click at [331, 152] on p "." at bounding box center [481, 145] width 390 height 15
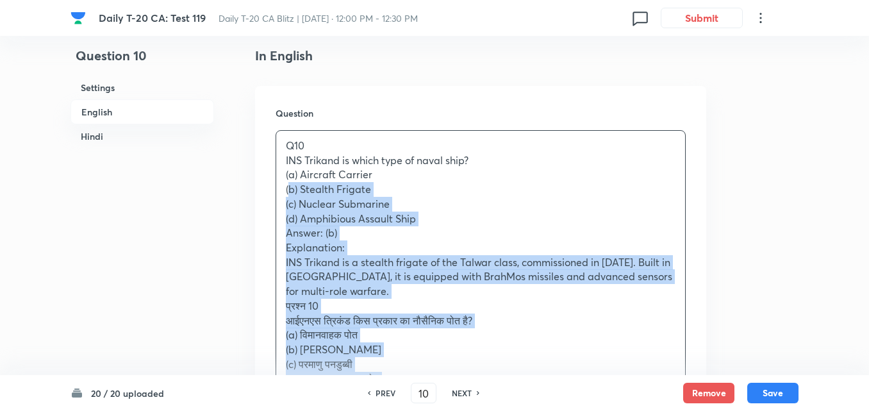
drag, startPoint x: 283, startPoint y: 192, endPoint x: 272, endPoint y: 186, distance: 12.3
click at [272, 186] on div "Question Q10 INS Trikand is which type of naval ship? (a) Aircraft Carrier (b) …" at bounding box center [480, 310] width 451 height 449
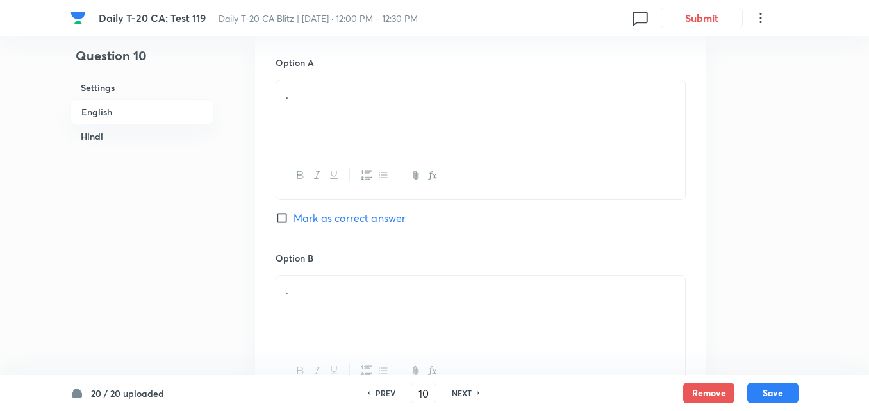
scroll to position [587, 0]
click at [349, 124] on div "." at bounding box center [480, 116] width 409 height 72
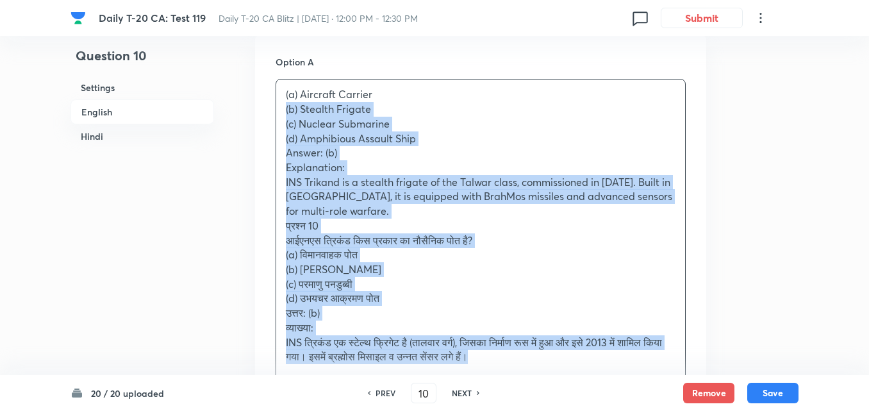
drag, startPoint x: 285, startPoint y: 113, endPoint x: 204, endPoint y: 121, distance: 81.1
click at [276, 113] on div "(a) Aircraft Carrier (b) Stealth Frigate (c) Nuclear Submarine (d) Amphibious A…" at bounding box center [480, 226] width 409 height 292
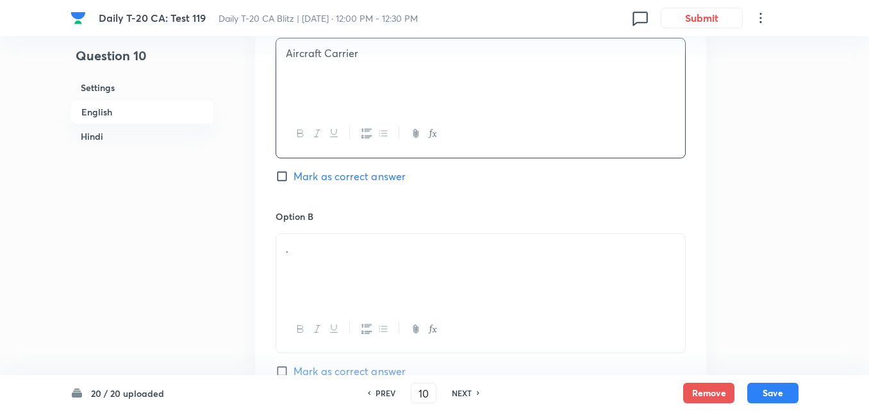
scroll to position [651, 0]
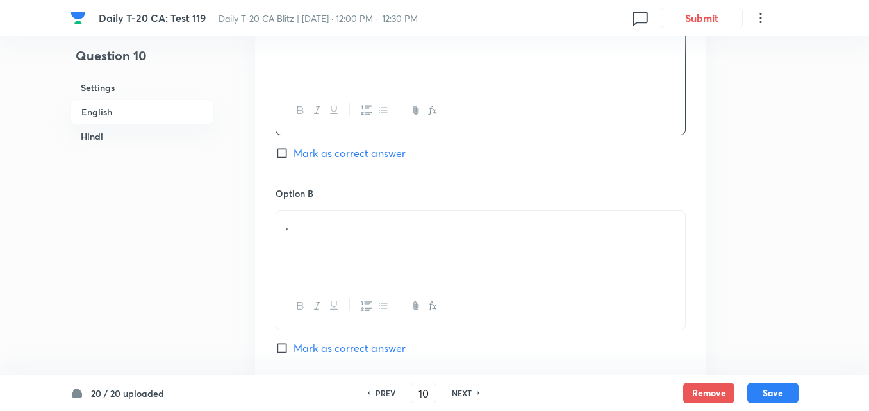
click at [316, 242] on div "." at bounding box center [480, 247] width 409 height 72
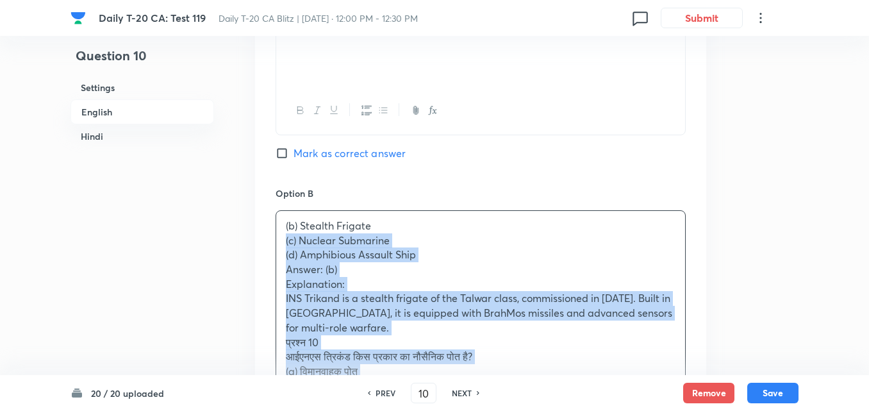
drag, startPoint x: 287, startPoint y: 242, endPoint x: 252, endPoint y: 240, distance: 34.7
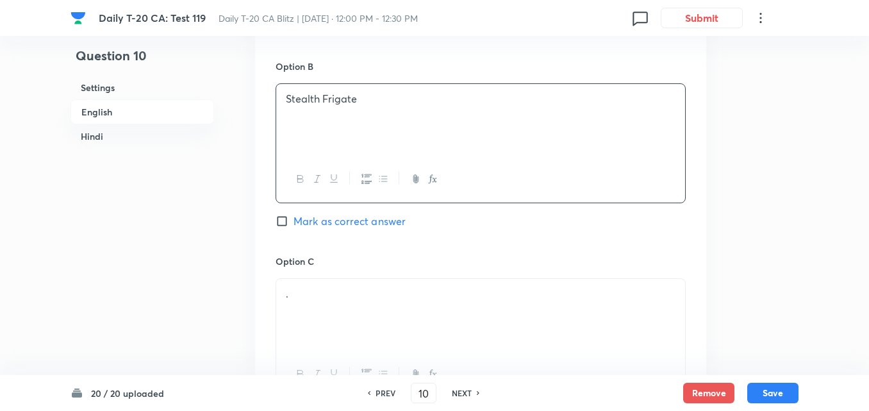
scroll to position [780, 0]
click at [324, 227] on span "Mark as correct answer" at bounding box center [350, 219] width 112 height 15
click at [294, 226] on input "Mark as correct answer" at bounding box center [285, 219] width 18 height 13
checkbox input "true"
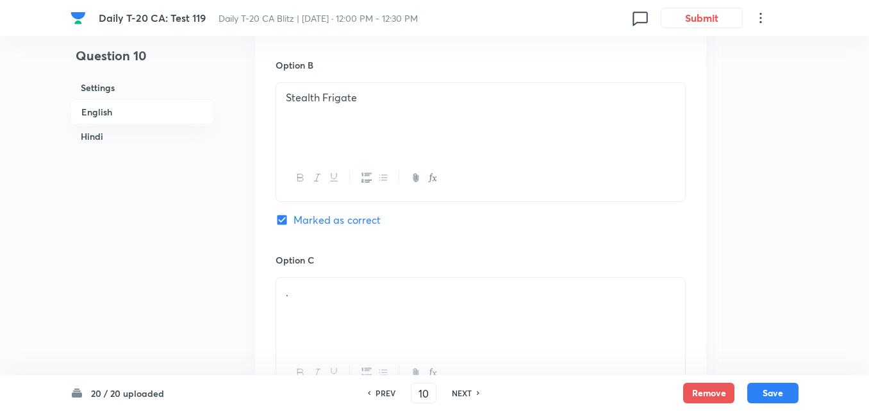
scroll to position [908, 0]
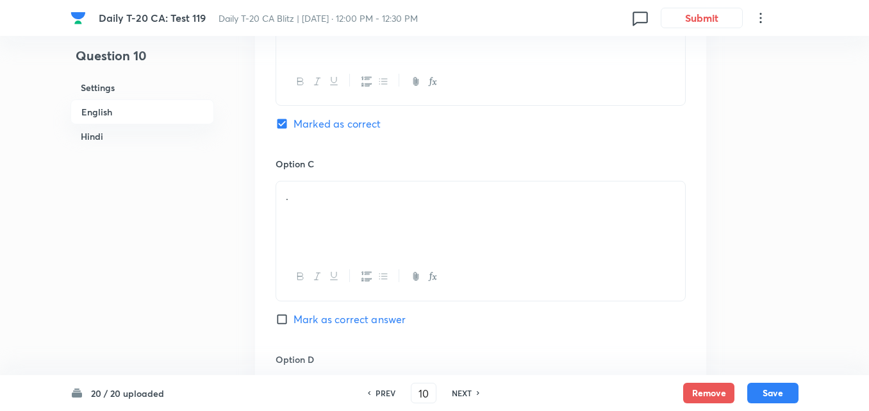
checkbox input "false"
checkbox input "true"
checkbox input "false"
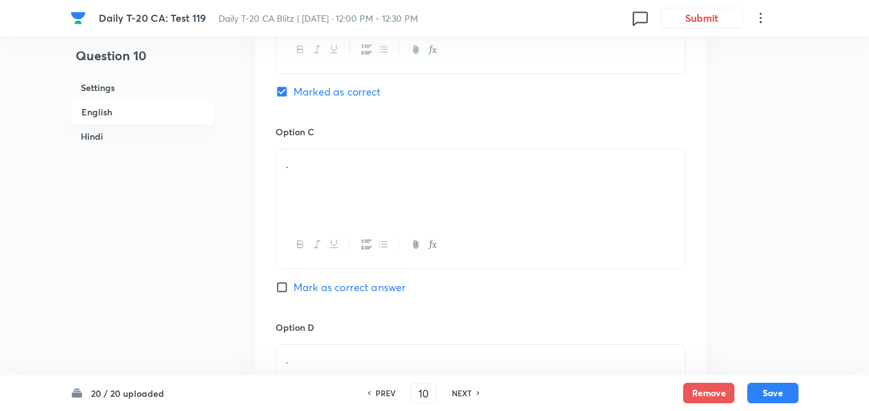
click at [370, 185] on div "." at bounding box center [480, 185] width 409 height 72
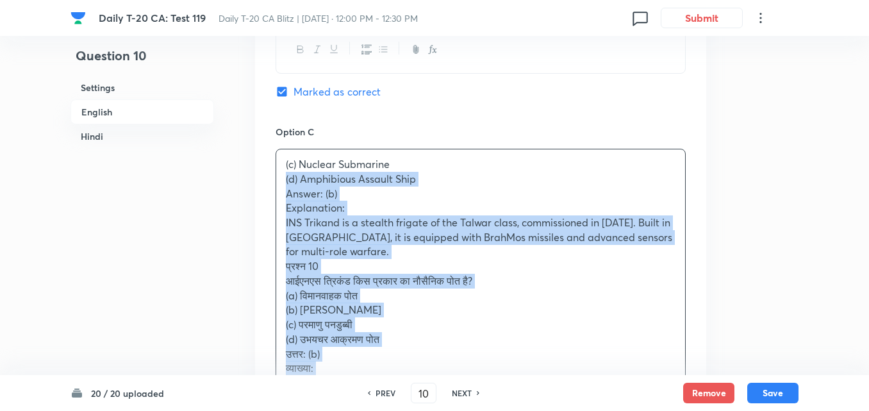
drag, startPoint x: 259, startPoint y: 183, endPoint x: 249, endPoint y: 182, distance: 10.3
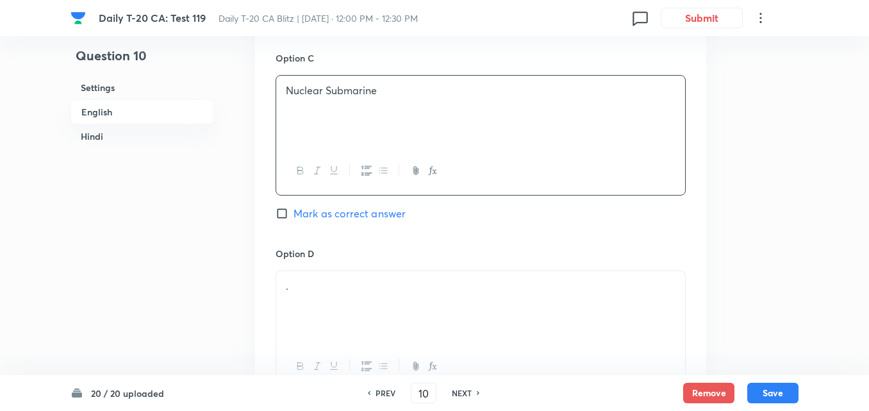
scroll to position [1100, 0]
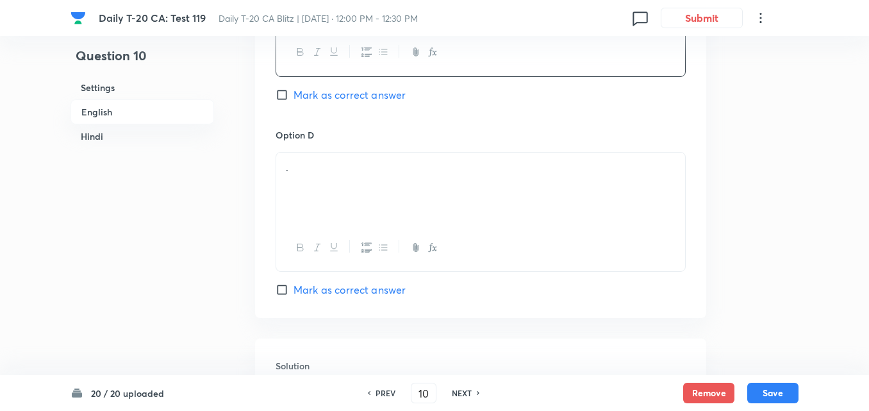
click at [350, 192] on div "." at bounding box center [480, 189] width 409 height 72
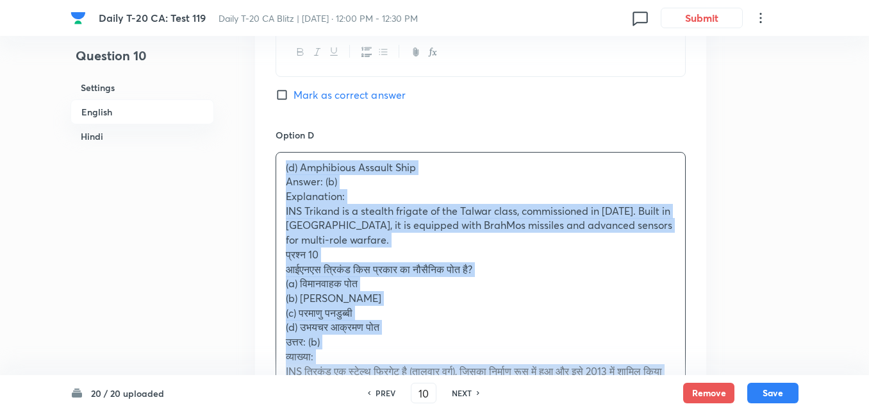
drag, startPoint x: 255, startPoint y: 171, endPoint x: 247, endPoint y: 172, distance: 7.8
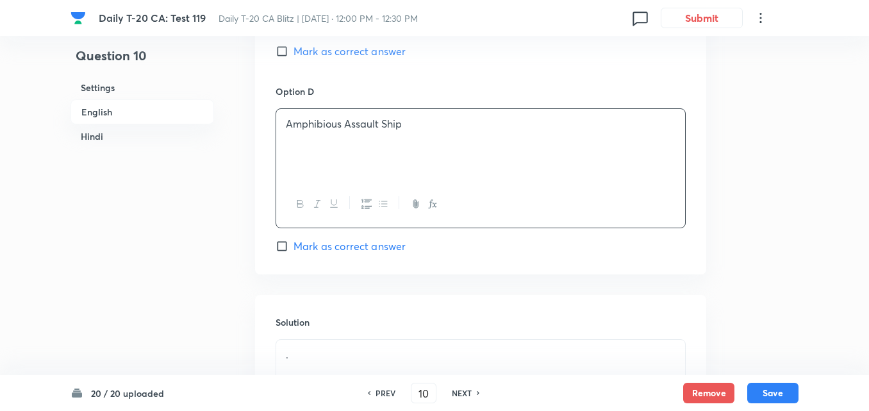
scroll to position [1357, 0]
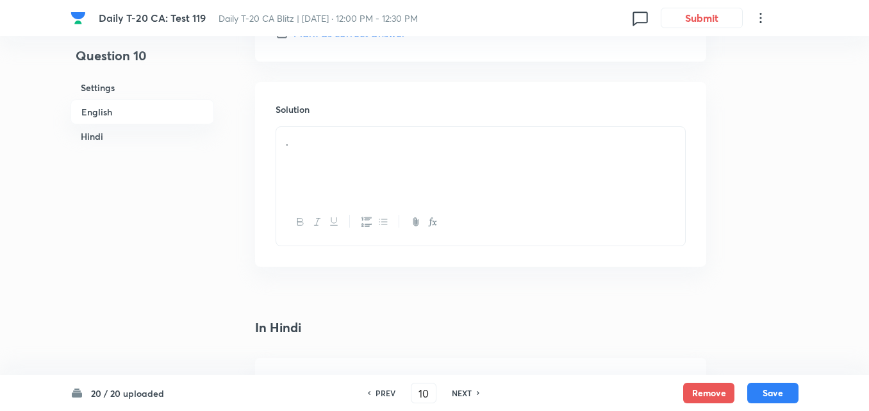
click at [335, 190] on div "." at bounding box center [480, 163] width 409 height 72
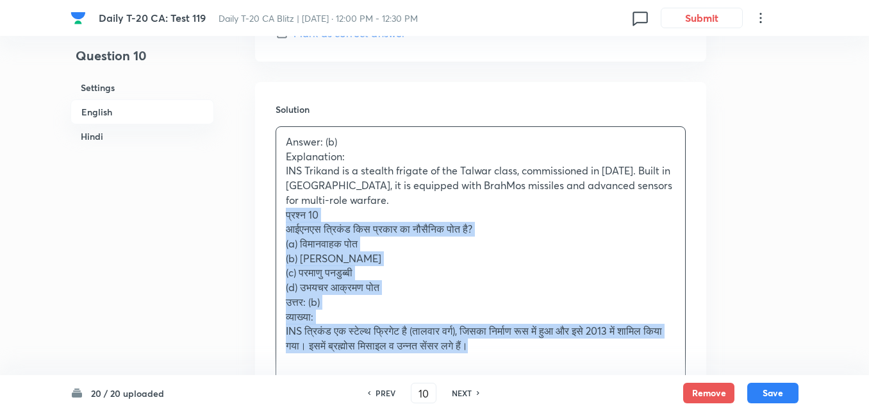
drag, startPoint x: 276, startPoint y: 215, endPoint x: 249, endPoint y: 222, distance: 27.8
click at [270, 214] on div "Solution Answer: (b) Explanation: INS Trikand is a stealth frigate of the Talwa…" at bounding box center [480, 255] width 451 height 347
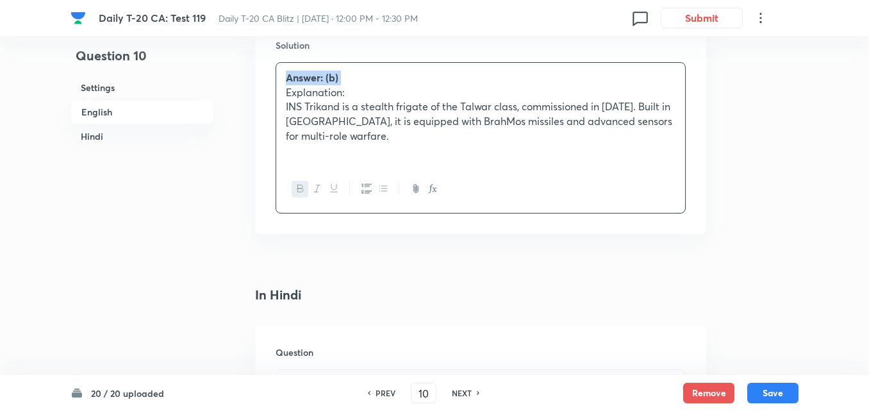
scroll to position [1613, 0]
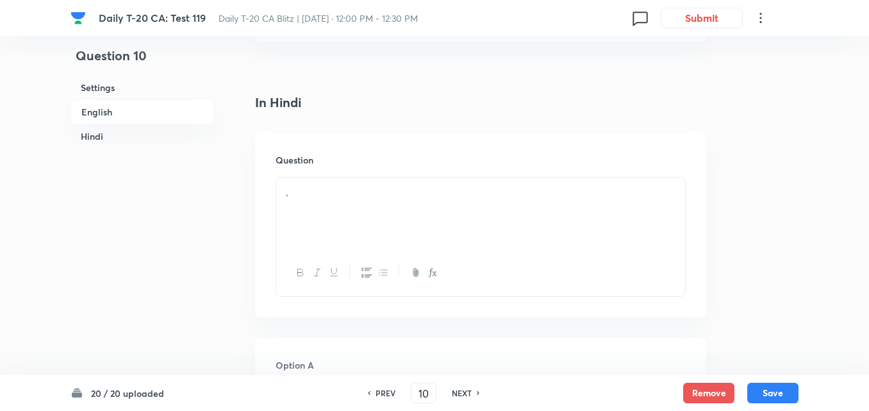
click at [349, 239] on div "." at bounding box center [480, 214] width 409 height 72
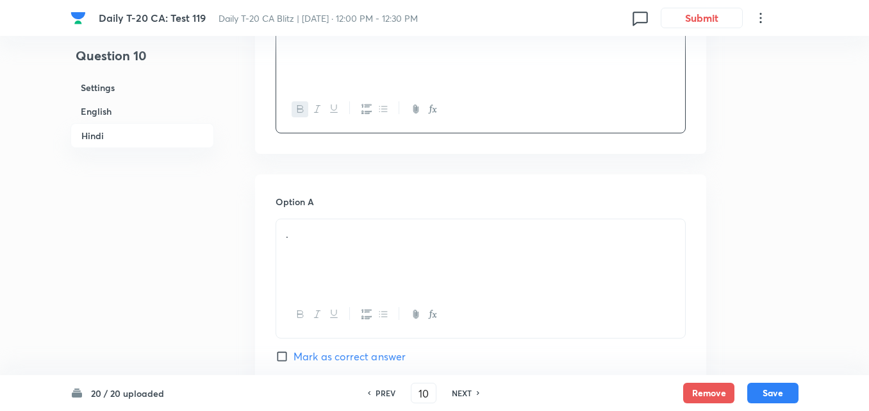
scroll to position [1870, 0]
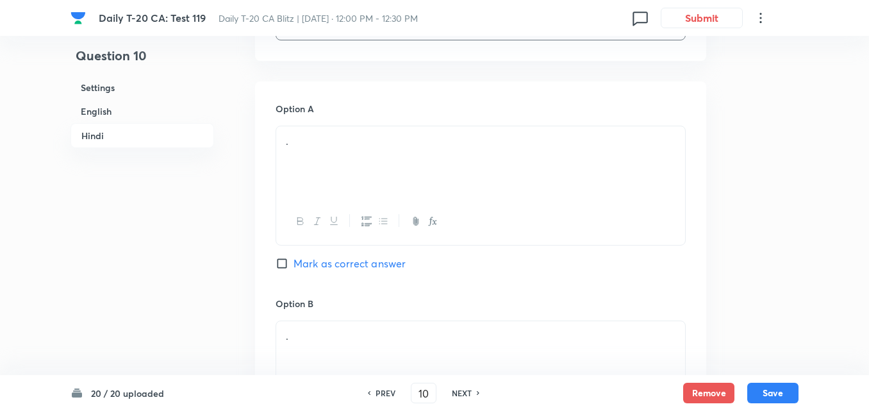
click at [319, 193] on div "." at bounding box center [480, 162] width 409 height 72
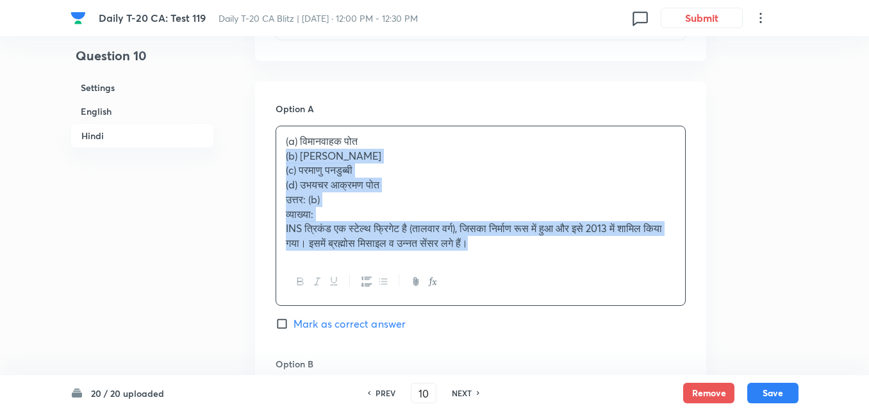
drag, startPoint x: 251, startPoint y: 166, endPoint x: 244, endPoint y: 162, distance: 8.9
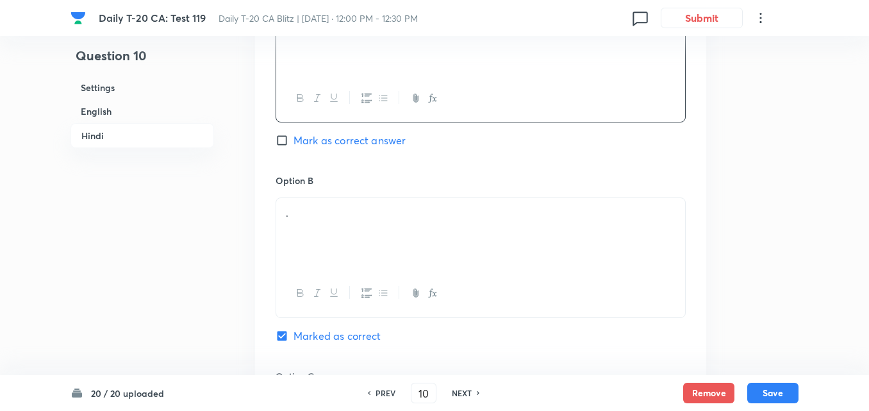
scroll to position [1998, 0]
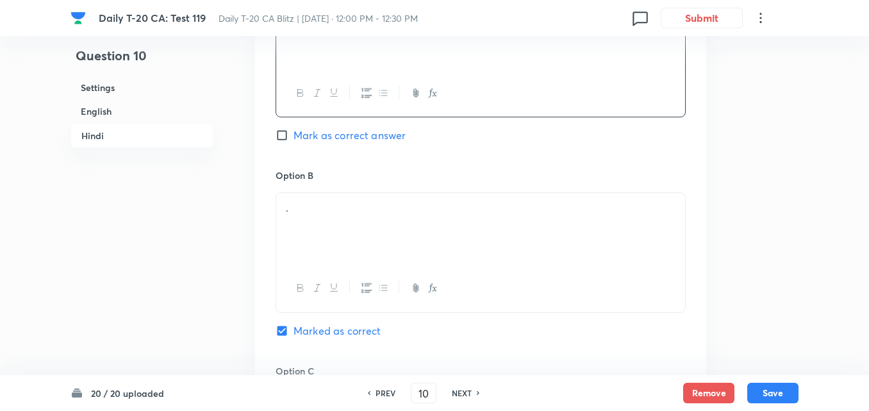
click at [332, 223] on div "." at bounding box center [480, 229] width 409 height 72
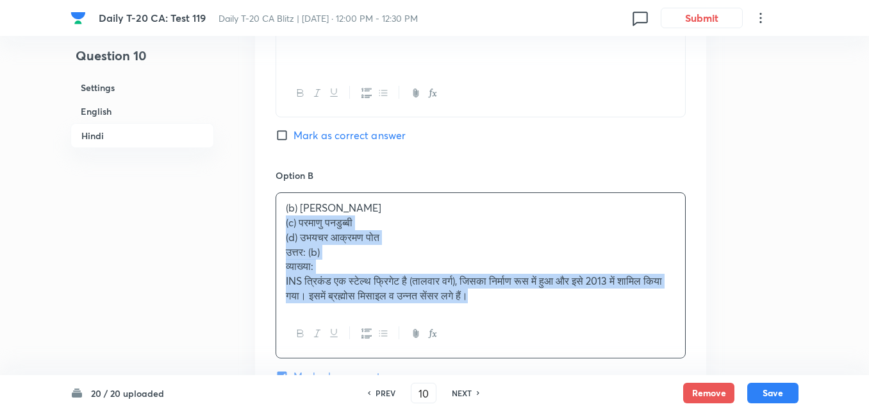
drag, startPoint x: 282, startPoint y: 228, endPoint x: 271, endPoint y: 229, distance: 11.6
click at [271, 229] on div "Option A विमानवाहक पोत Mark as correct answer Option B (b) स्टेल्थ फ्रिगेट (c) …" at bounding box center [480, 374] width 451 height 842
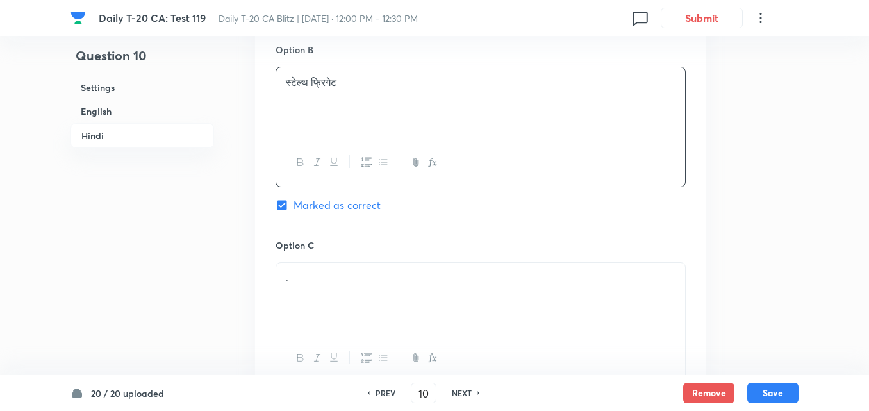
scroll to position [2254, 0]
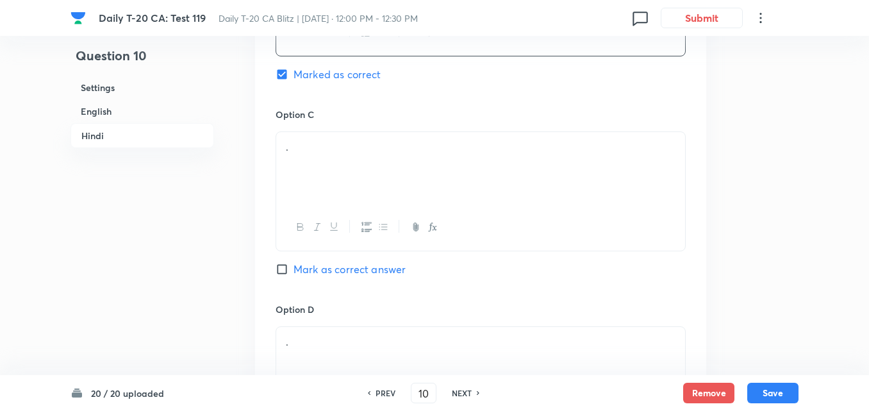
click at [362, 194] on div "." at bounding box center [480, 168] width 409 height 72
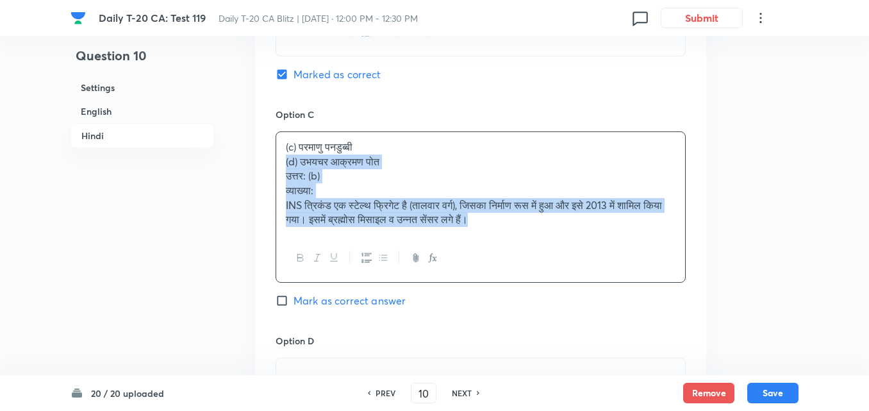
drag, startPoint x: 267, startPoint y: 172, endPoint x: 253, endPoint y: 167, distance: 15.8
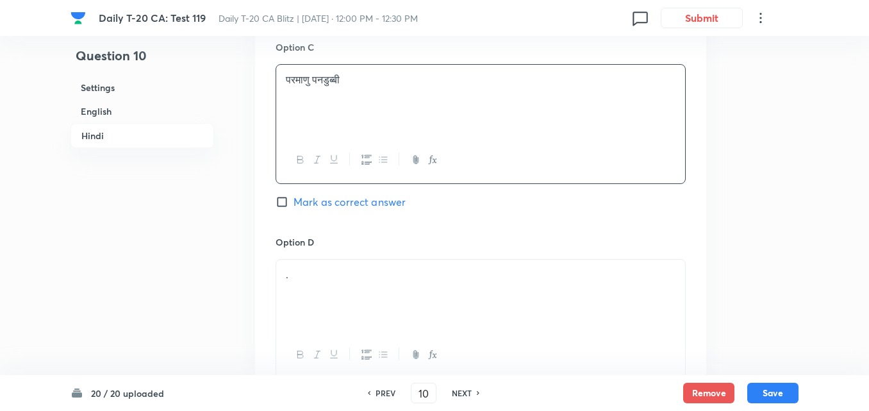
scroll to position [2382, 0]
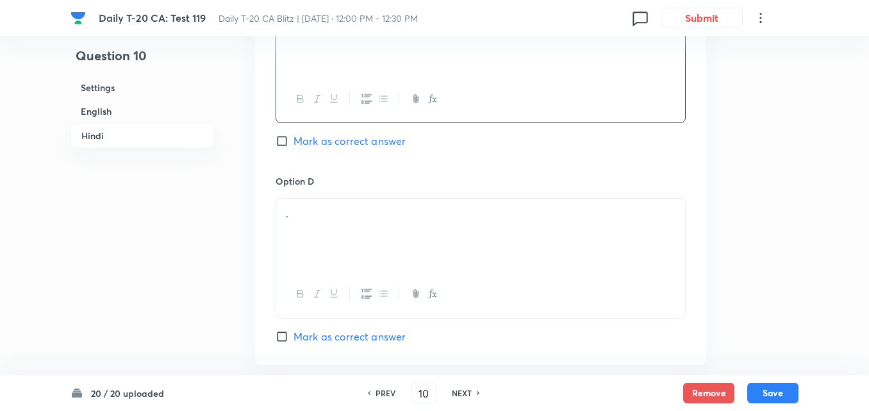
click at [326, 209] on p "." at bounding box center [481, 213] width 390 height 15
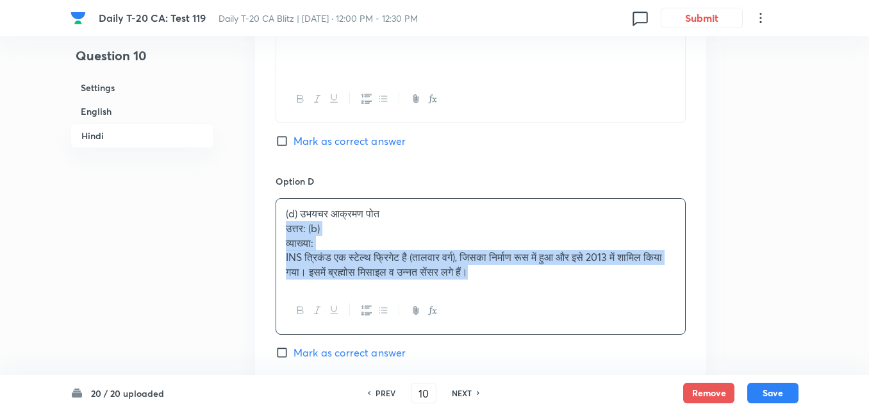
drag, startPoint x: 282, startPoint y: 226, endPoint x: 265, endPoint y: 230, distance: 17.1
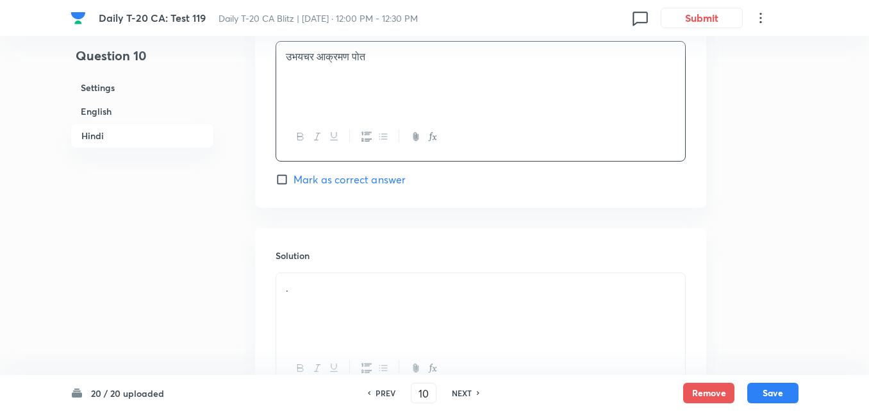
scroll to position [2639, 0]
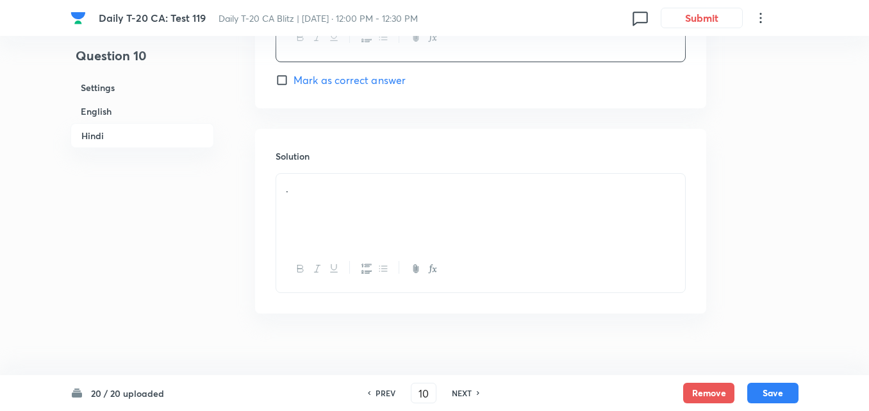
click at [324, 219] on div "." at bounding box center [480, 210] width 409 height 72
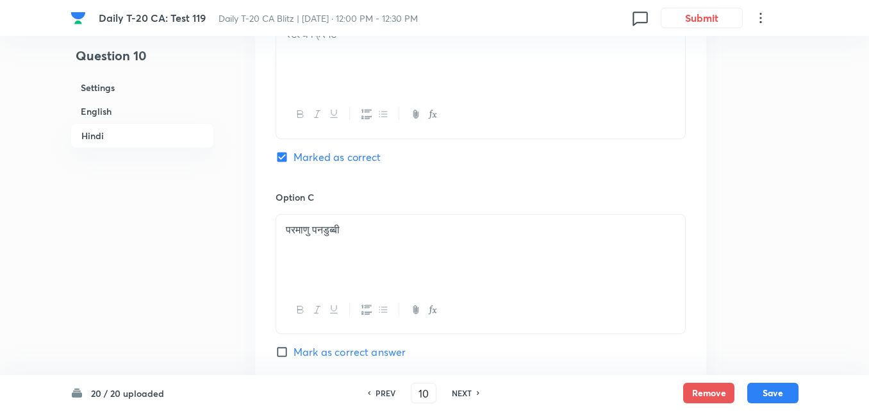
scroll to position [1998, 0]
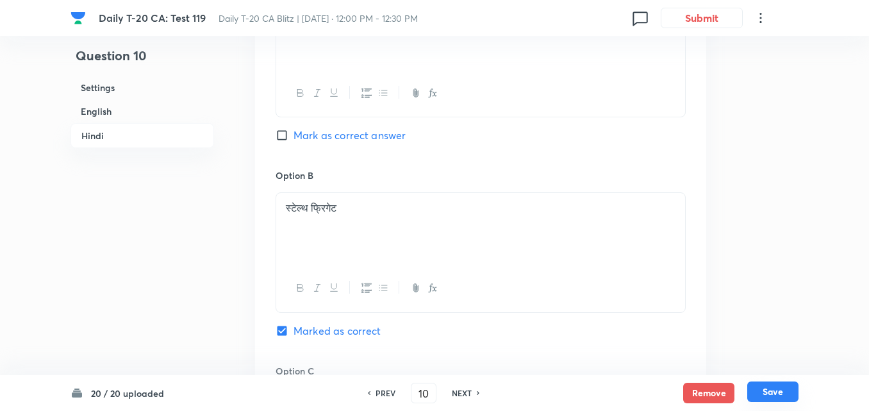
click at [783, 393] on button "Save" at bounding box center [773, 391] width 51 height 21
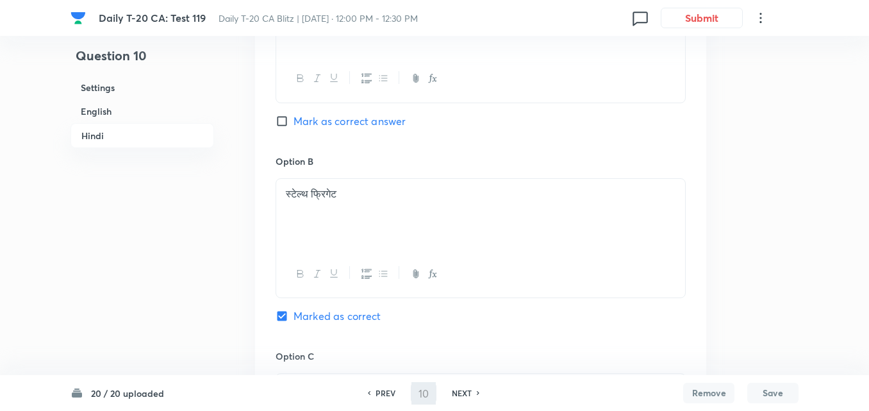
type input "11"
checkbox input "false"
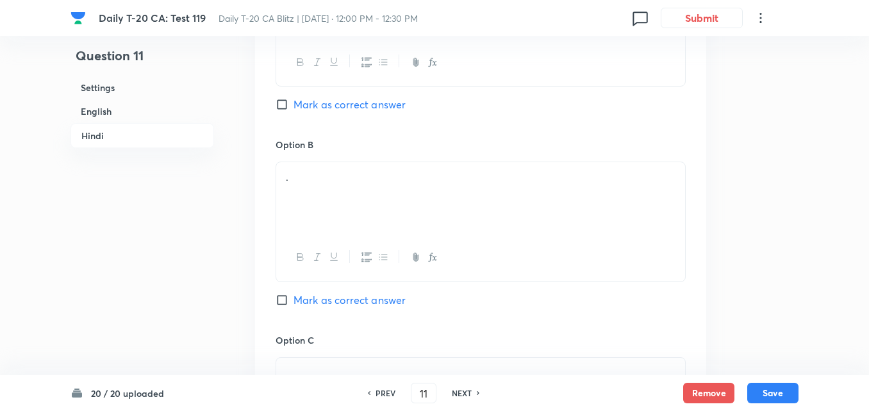
checkbox input "true"
click at [131, 113] on h6 "English" at bounding box center [143, 111] width 144 height 24
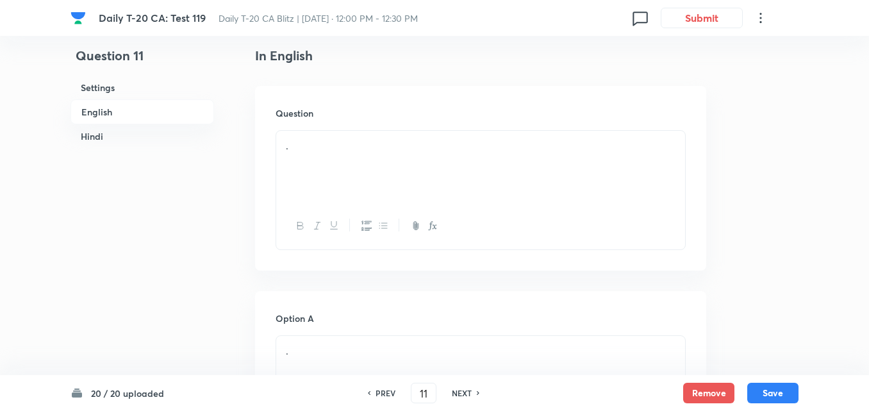
click at [347, 173] on div "." at bounding box center [480, 167] width 409 height 72
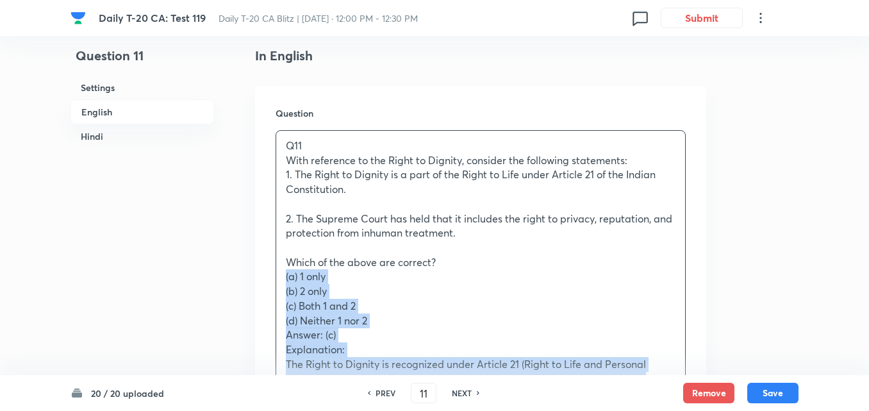
click at [274, 272] on div "Question Q11 With reference to the Right to Dignity, consider the following sta…" at bounding box center [480, 405] width 451 height 639
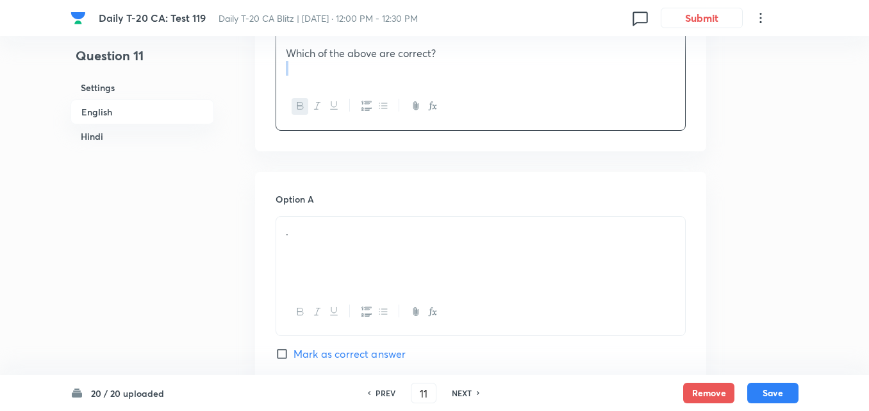
scroll to position [651, 0]
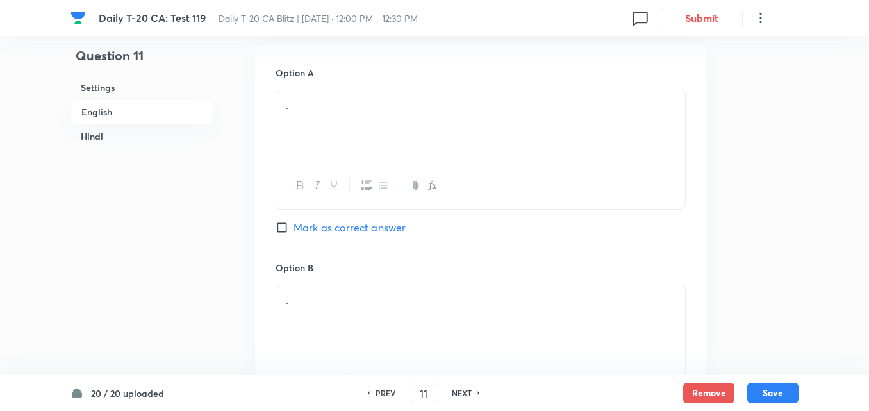
click at [330, 154] on div "." at bounding box center [480, 126] width 409 height 72
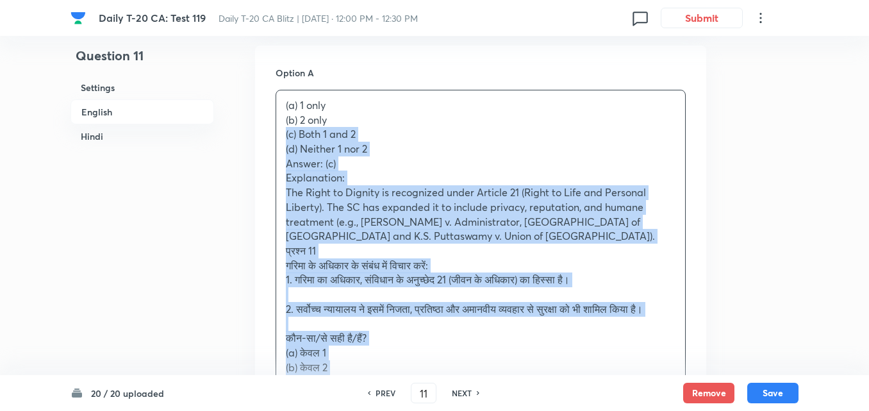
drag, startPoint x: 281, startPoint y: 143, endPoint x: 256, endPoint y: 132, distance: 26.7
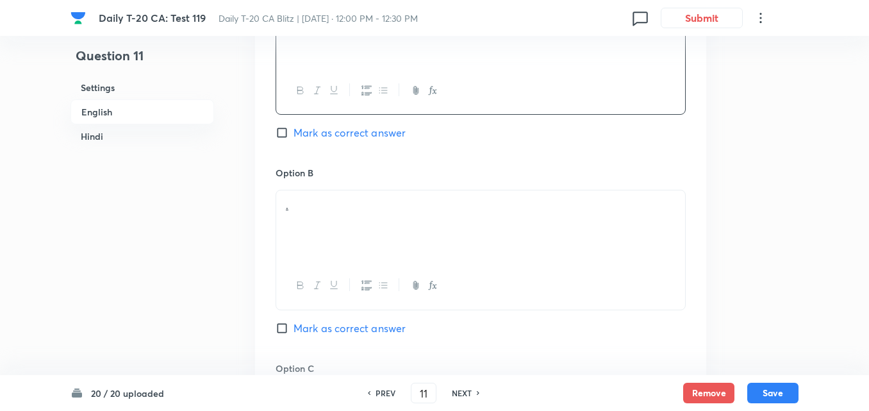
scroll to position [844, 0]
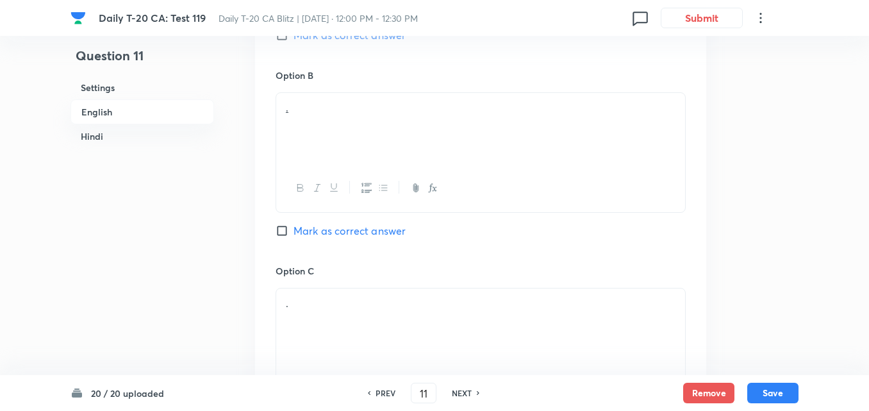
click at [365, 146] on div "." at bounding box center [480, 129] width 409 height 72
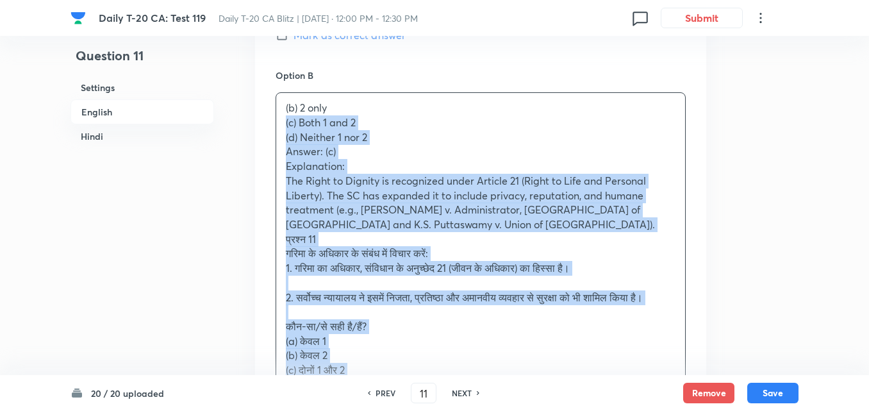
click at [267, 124] on div "Option A 1 only Mark as correct answer Option B (b) 2 only (c) Both 1 and 2 (d)…" at bounding box center [480, 397] width 451 height 1089
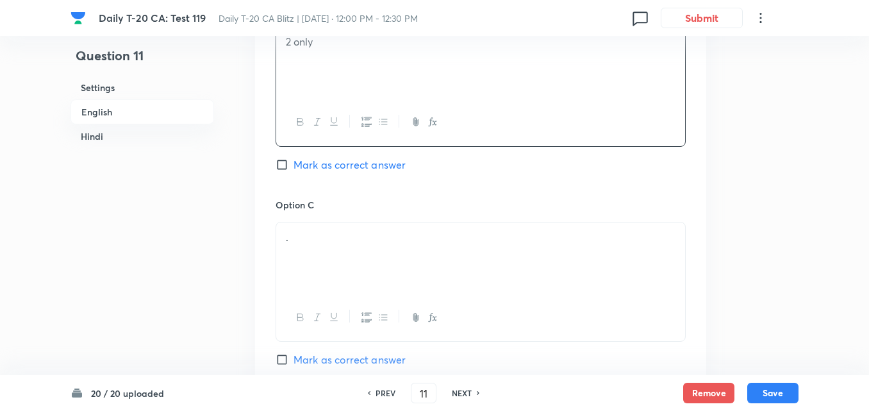
scroll to position [972, 0]
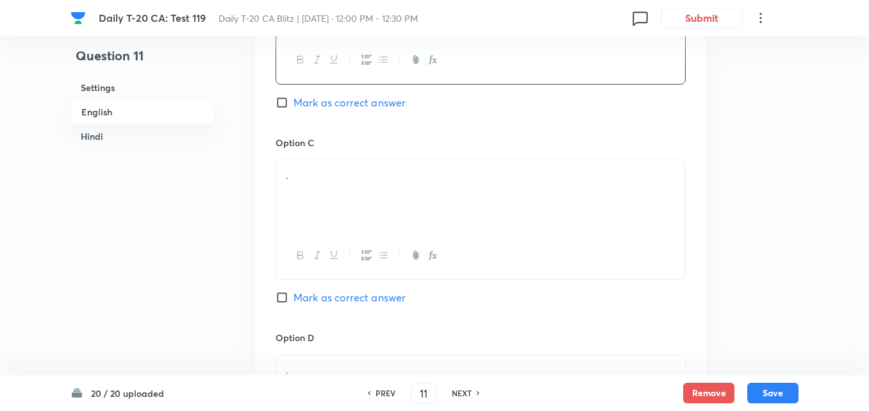
click at [340, 206] on div "." at bounding box center [480, 196] width 409 height 72
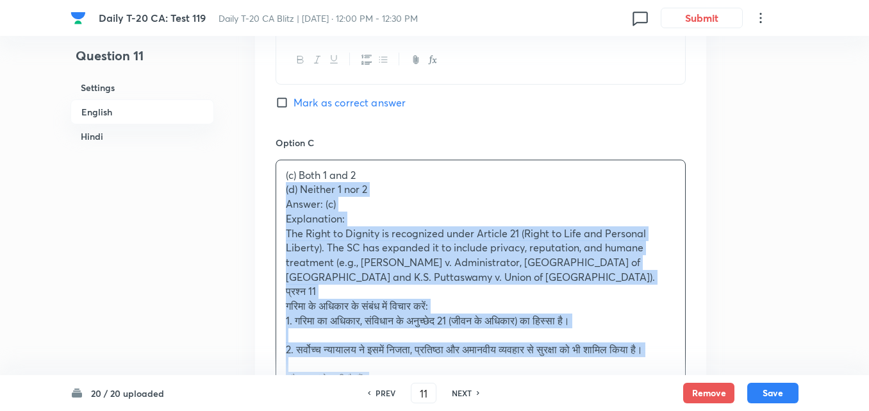
drag, startPoint x: 271, startPoint y: 196, endPoint x: 165, endPoint y: 217, distance: 108.6
click at [264, 196] on div "Option A 1 only Mark as correct answer Option B 2 only Mark as correct answer O…" at bounding box center [480, 262] width 451 height 1075
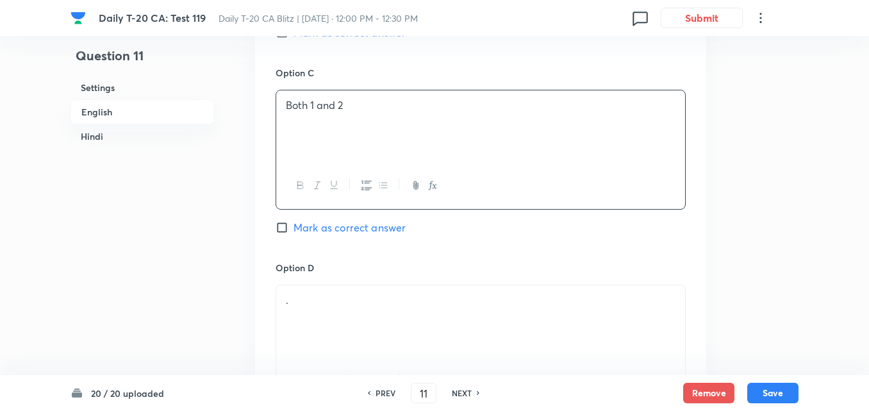
scroll to position [1164, 0]
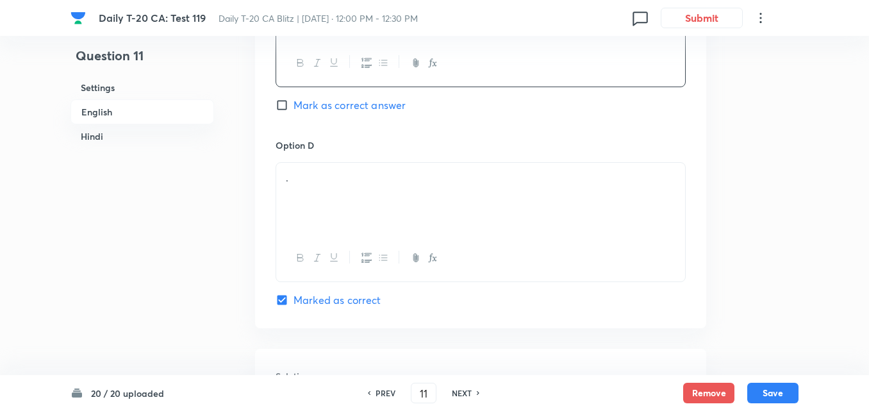
click at [351, 105] on span "Mark as correct answer" at bounding box center [350, 104] width 112 height 15
click at [294, 105] on input "Mark as correct answer" at bounding box center [285, 105] width 18 height 13
checkbox input "true"
checkbox input "false"
checkbox input "true"
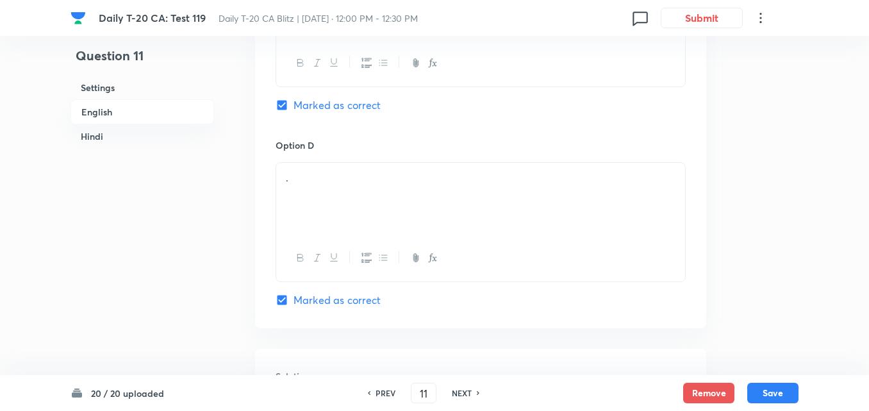
checkbox input "false"
click at [338, 203] on div "." at bounding box center [480, 199] width 409 height 72
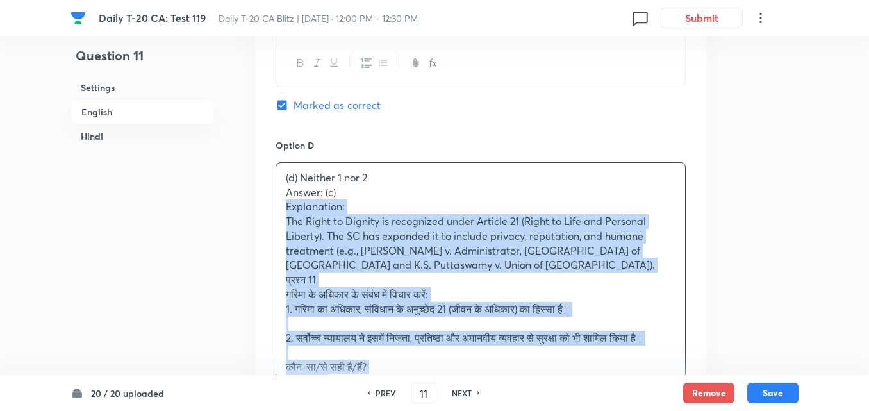
drag, startPoint x: 274, startPoint y: 208, endPoint x: 230, endPoint y: 216, distance: 44.4
click at [262, 208] on div "Option A 1 only Mark as correct answer Option B 2 only Mark as correct answer O…" at bounding box center [480, 63] width 451 height 1060
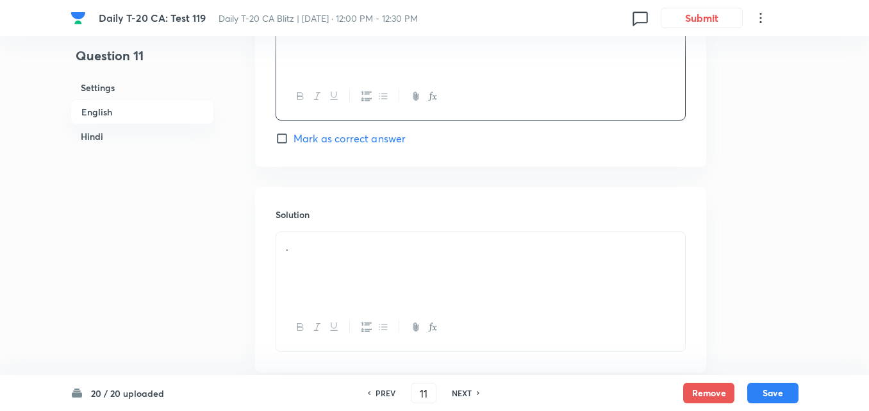
scroll to position [1421, 0]
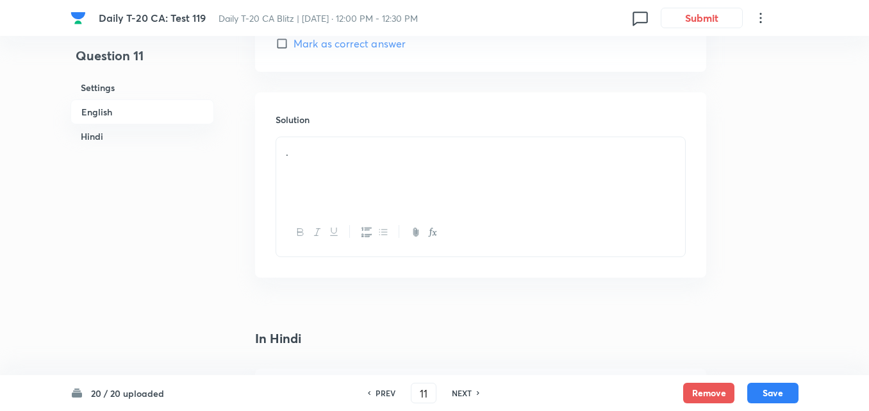
click at [324, 196] on div "." at bounding box center [480, 173] width 409 height 72
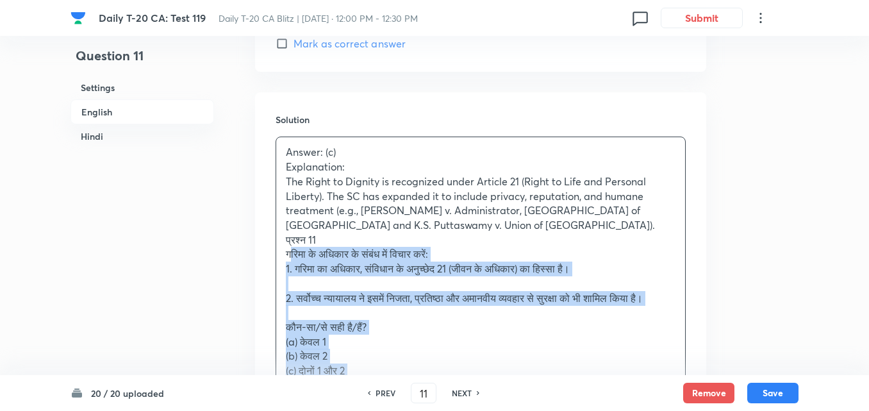
drag, startPoint x: 303, startPoint y: 249, endPoint x: 295, endPoint y: 249, distance: 8.3
click at [295, 249] on p "गरिमा के अधिकार के संबंध में विचार करें:" at bounding box center [481, 254] width 390 height 15
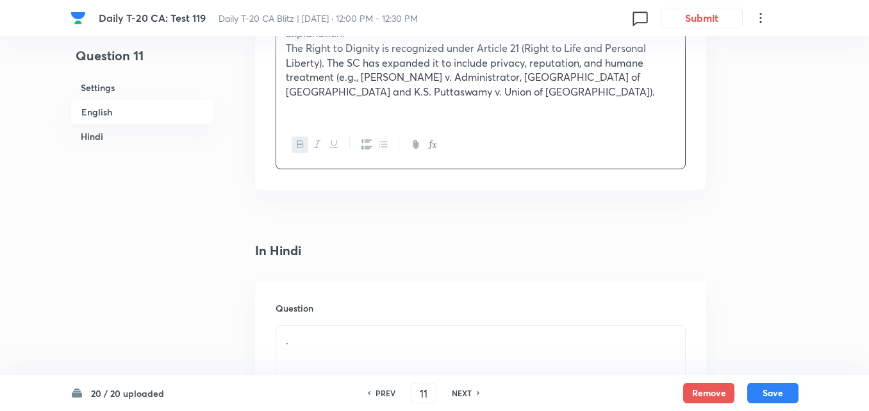
scroll to position [1677, 0]
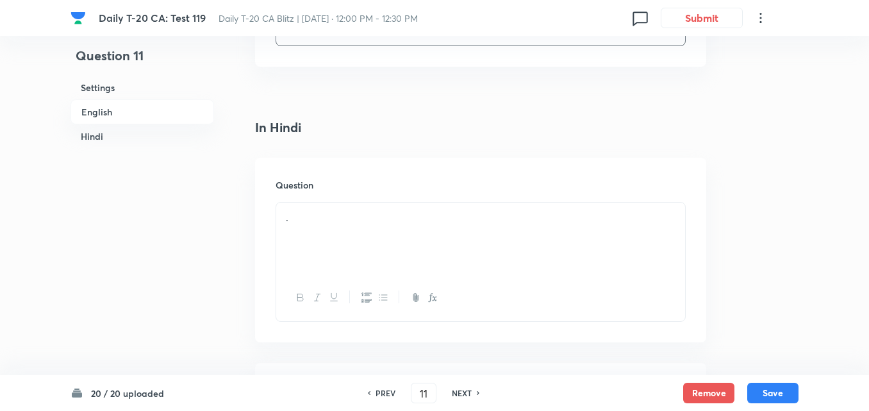
click at [374, 169] on div "Question ." at bounding box center [480, 250] width 451 height 185
click at [362, 233] on div "." at bounding box center [480, 239] width 409 height 72
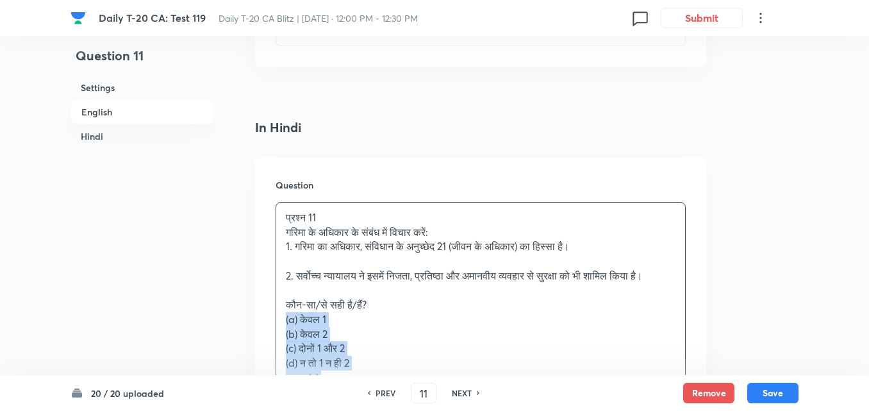
drag, startPoint x: 262, startPoint y: 315, endPoint x: 232, endPoint y: 324, distance: 31.3
click at [256, 316] on div "Question प्रश्न 11 गरिमा के अधिकार के संबंध में विचार करें: 1. गरिमा का अधिकार,…" at bounding box center [480, 331] width 451 height 347
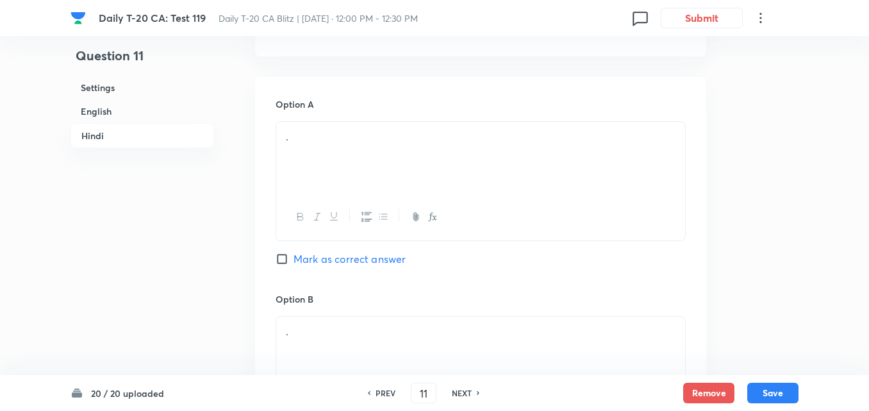
scroll to position [1998, 0]
click at [337, 173] on div "." at bounding box center [480, 155] width 409 height 72
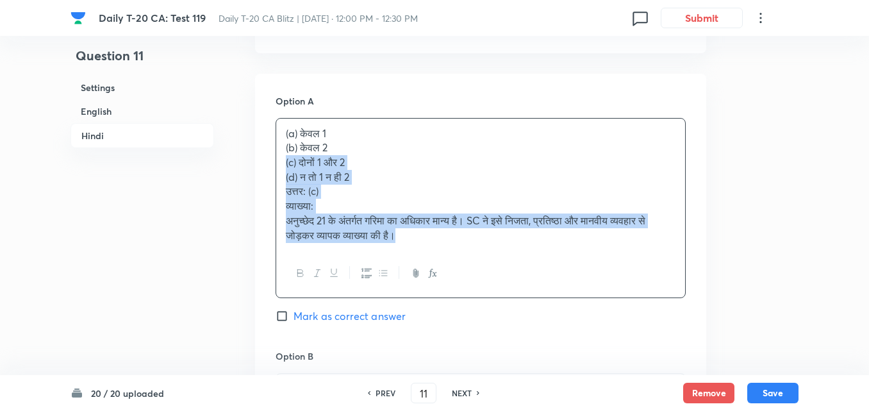
drag, startPoint x: 265, startPoint y: 156, endPoint x: 258, endPoint y: 156, distance: 7.1
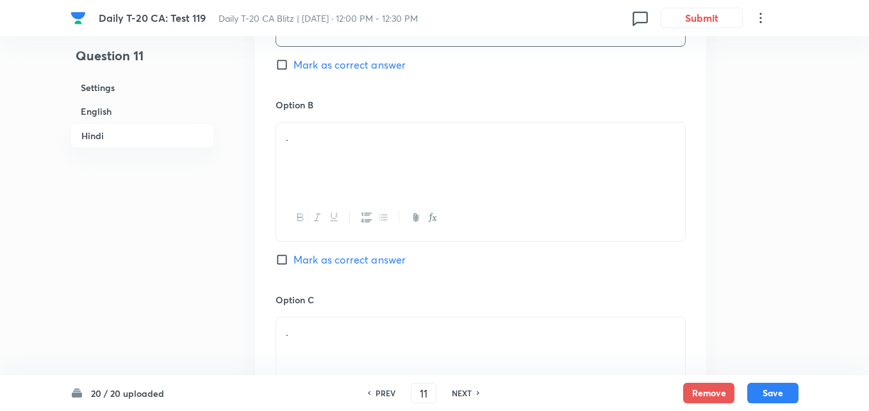
scroll to position [2190, 0]
click at [354, 146] on div "." at bounding box center [480, 157] width 409 height 72
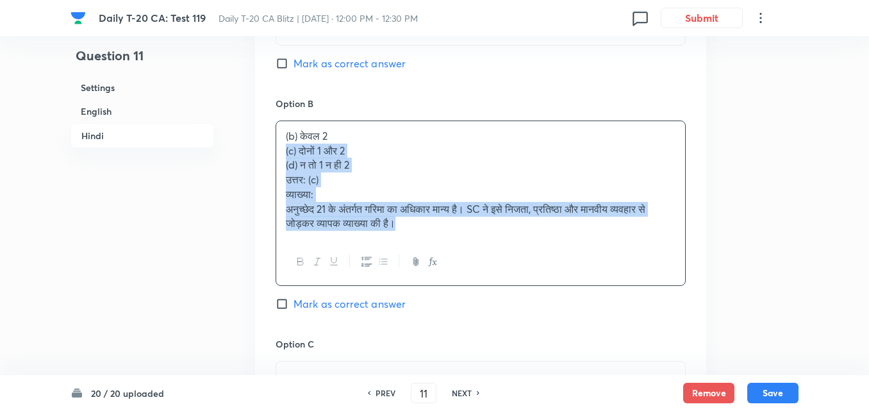
click at [270, 154] on div "Option A केवल 1 Mark as correct answer Option B (b) केवल 2 (c) दोनों 1 और 2 (d)…" at bounding box center [480, 302] width 451 height 842
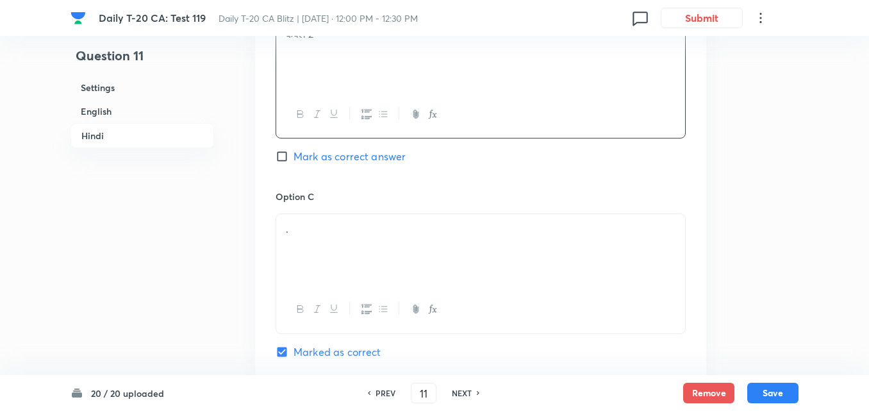
scroll to position [2382, 0]
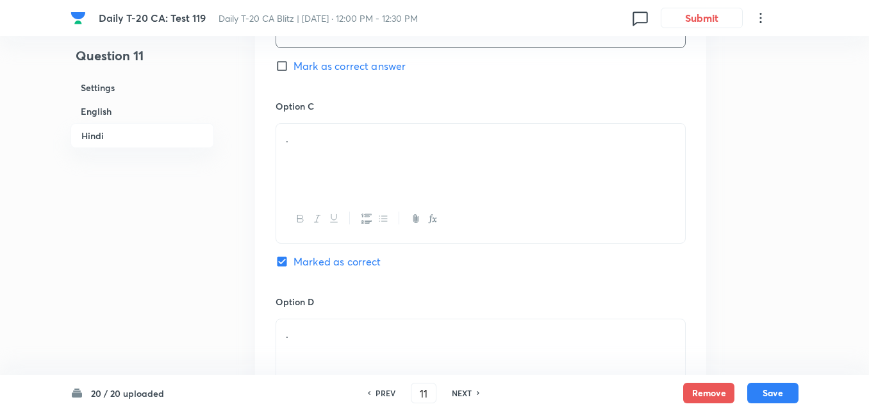
click at [339, 153] on div "." at bounding box center [480, 160] width 409 height 72
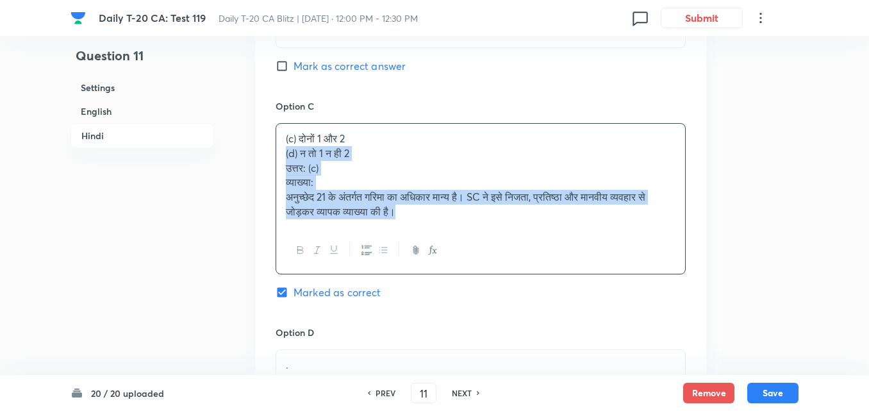
drag, startPoint x: 282, startPoint y: 153, endPoint x: 260, endPoint y: 155, distance: 22.5
click at [270, 154] on div "Option A केवल 1 Mark as correct answer Option B केवल 2 Mark as correct answer O…" at bounding box center [480, 102] width 451 height 827
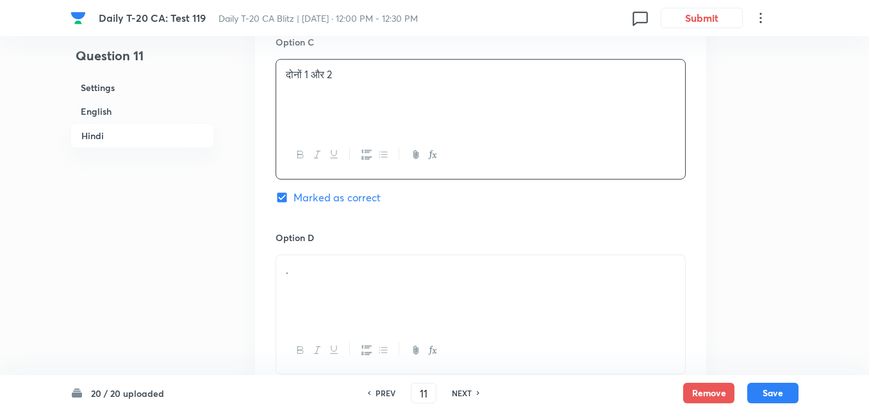
click at [353, 249] on div "Option D . Mark as correct answer" at bounding box center [481, 315] width 410 height 169
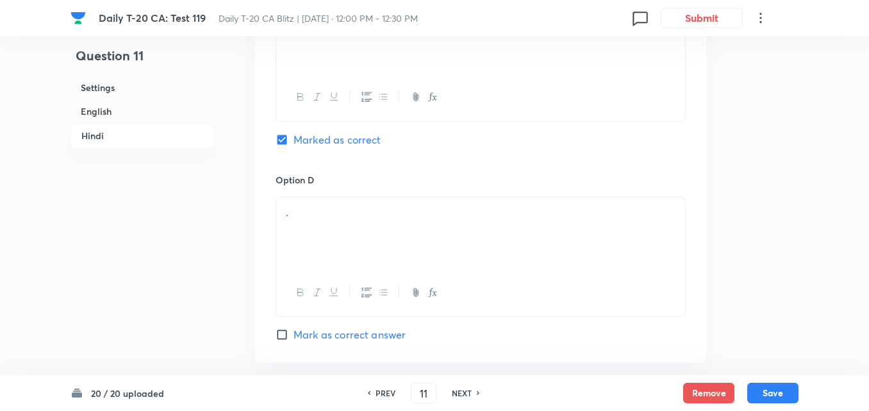
scroll to position [2575, 0]
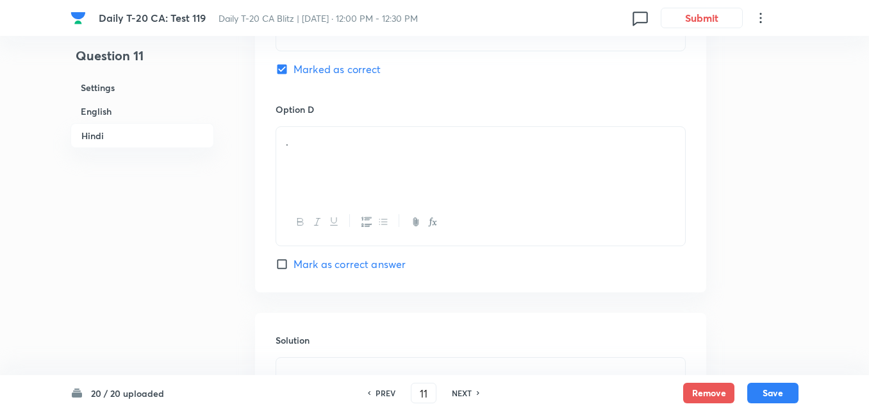
click at [340, 152] on div "." at bounding box center [480, 163] width 409 height 72
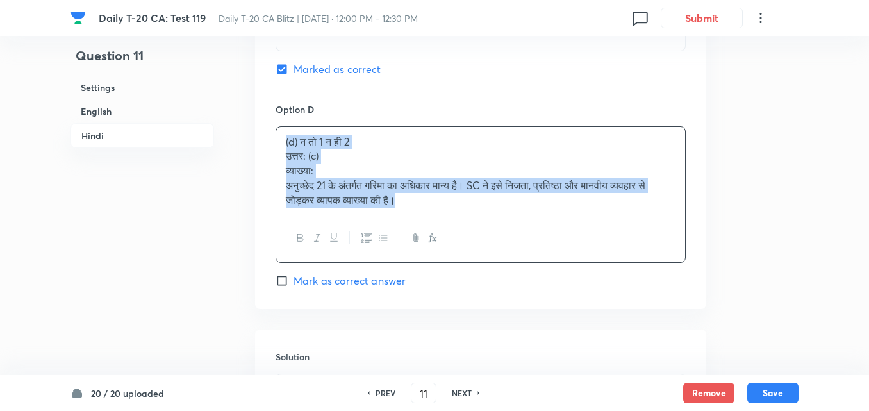
drag, startPoint x: 271, startPoint y: 147, endPoint x: 264, endPoint y: 148, distance: 7.7
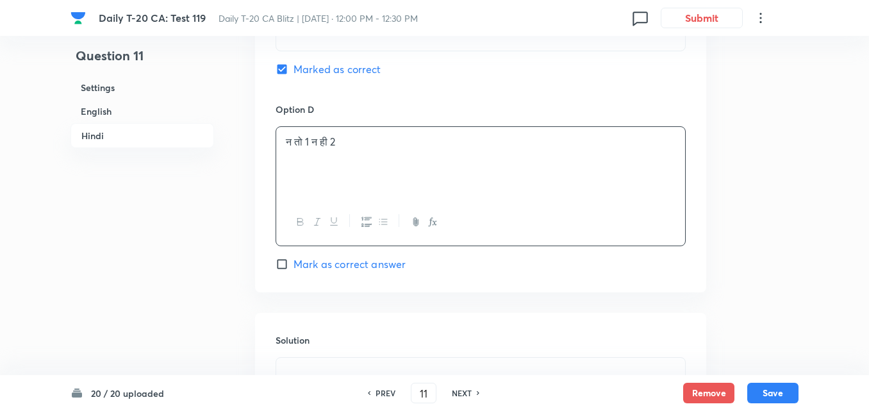
scroll to position [2775, 0]
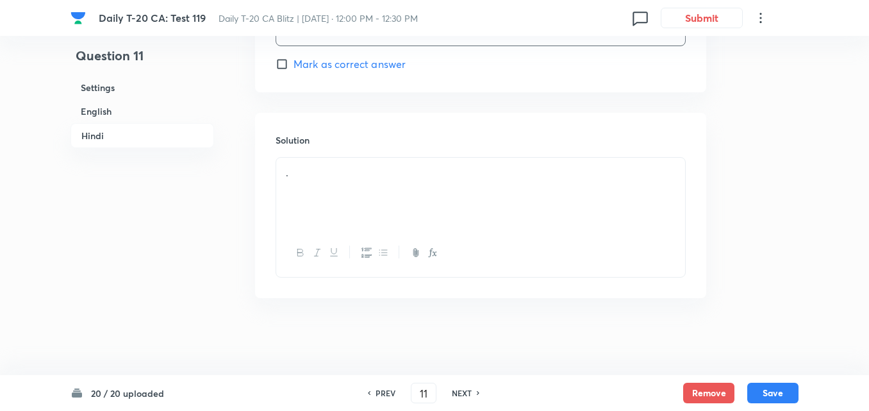
click at [364, 194] on div "." at bounding box center [480, 194] width 409 height 72
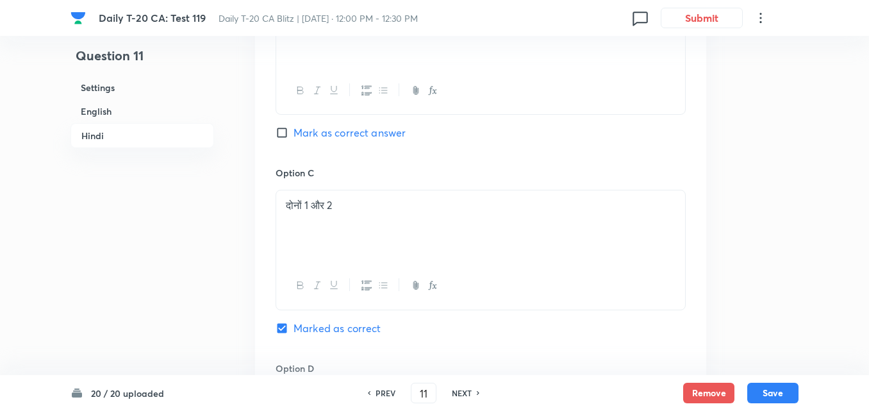
scroll to position [2326, 0]
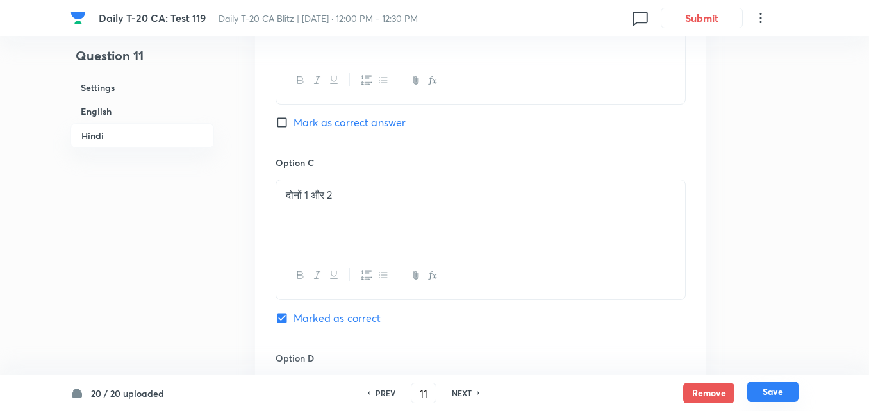
click at [760, 390] on button "Save" at bounding box center [773, 391] width 51 height 21
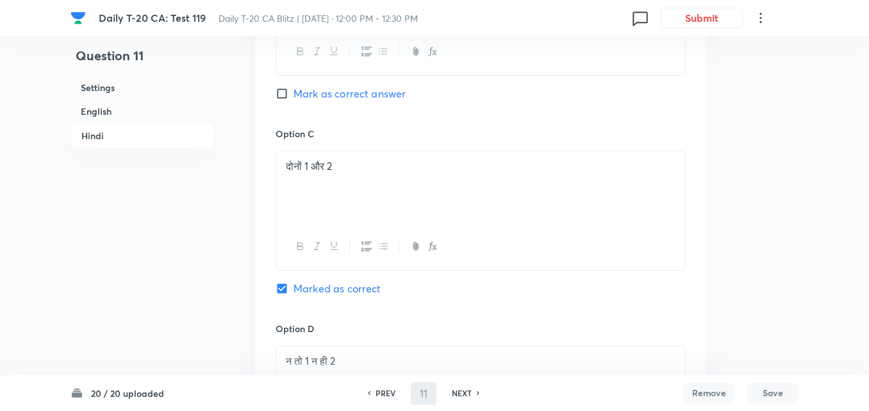
type input "12"
checkbox input "false"
checkbox input "true"
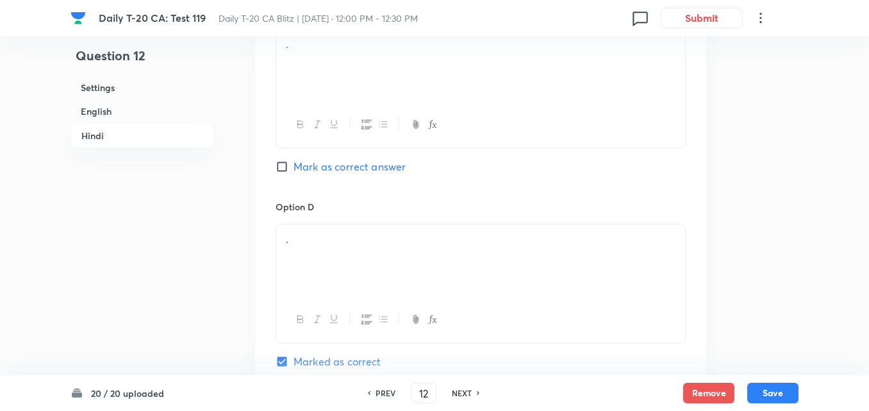
click at [119, 126] on h6 "Hindi" at bounding box center [143, 135] width 144 height 25
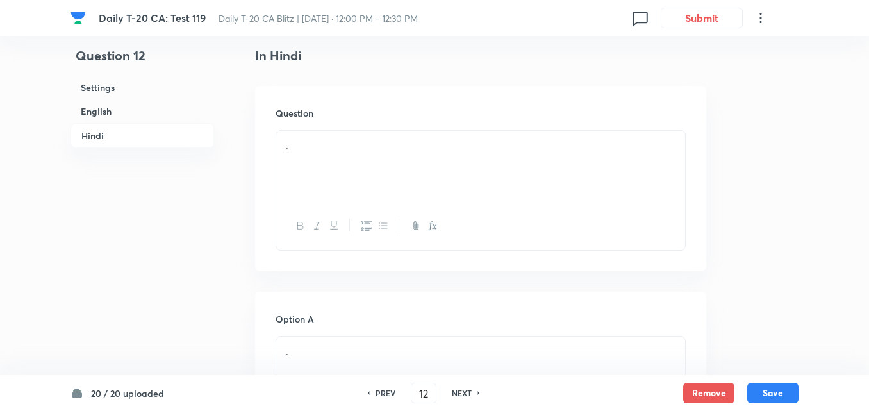
click at [119, 110] on h6 "English" at bounding box center [143, 111] width 144 height 24
click at [340, 155] on div "." at bounding box center [480, 167] width 409 height 72
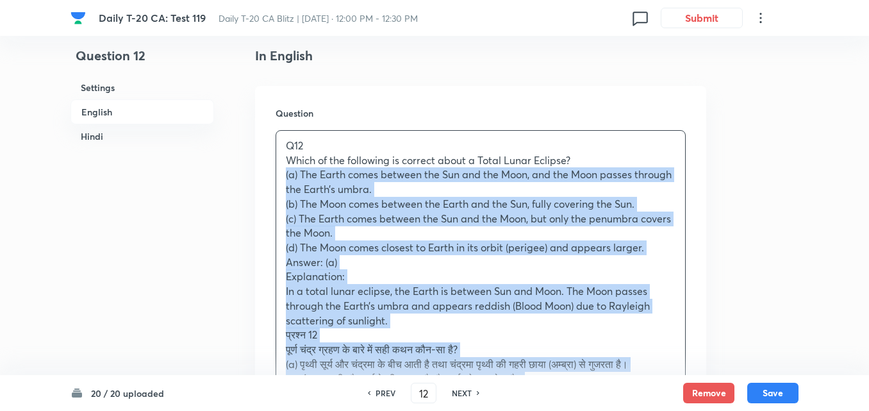
click at [274, 175] on div "Question Q12 Which of the following is correct about a Total Lunar Eclipse? (a)…" at bounding box center [480, 325] width 451 height 478
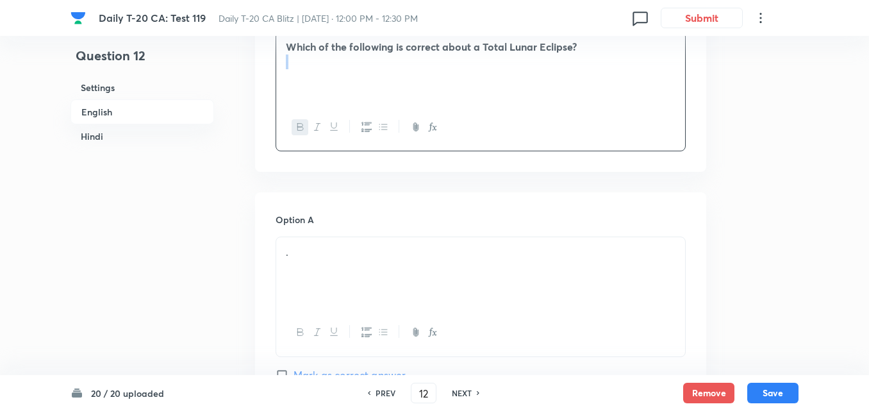
scroll to position [523, 0]
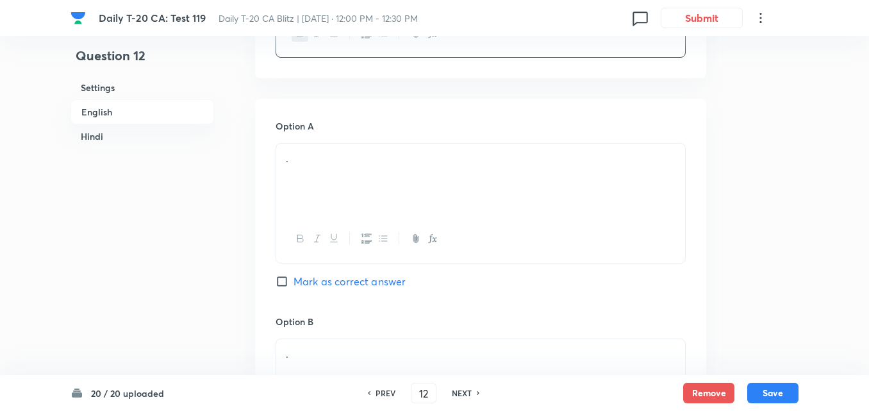
click at [362, 168] on div "." at bounding box center [480, 180] width 409 height 72
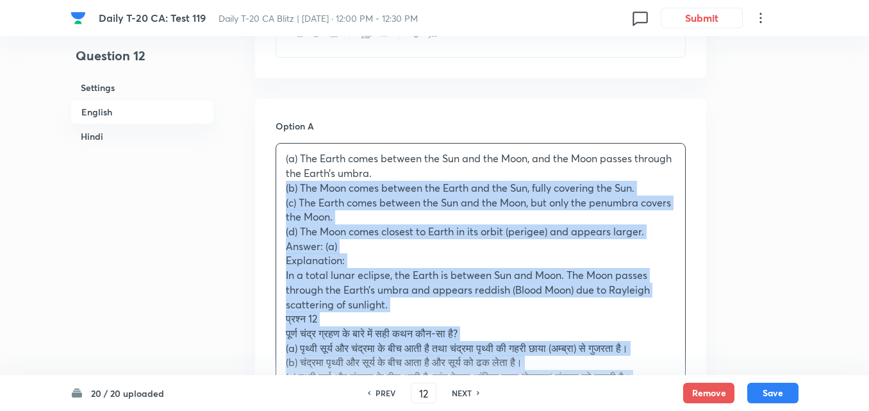
drag, startPoint x: 285, startPoint y: 184, endPoint x: 250, endPoint y: 194, distance: 36.1
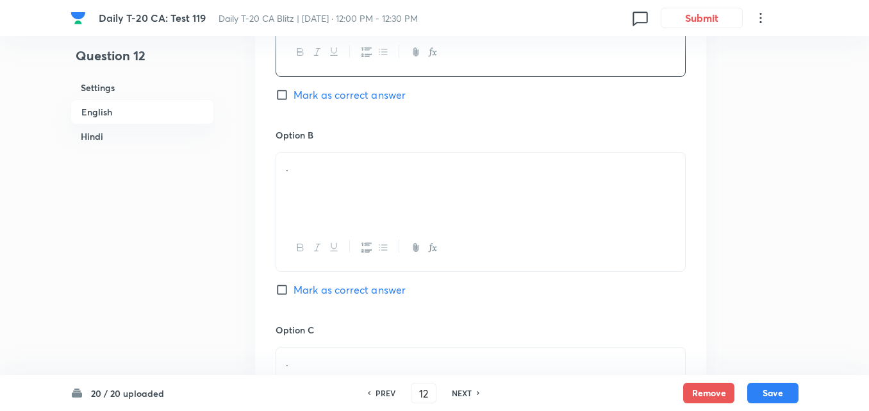
scroll to position [716, 0]
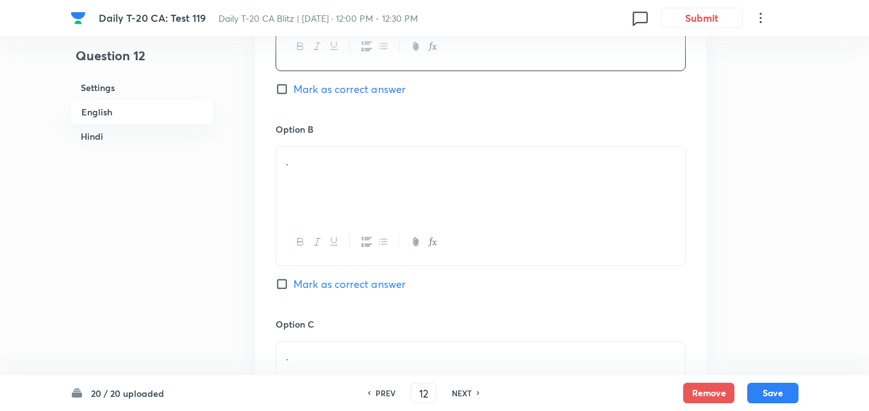
click at [346, 198] on div "." at bounding box center [480, 183] width 409 height 72
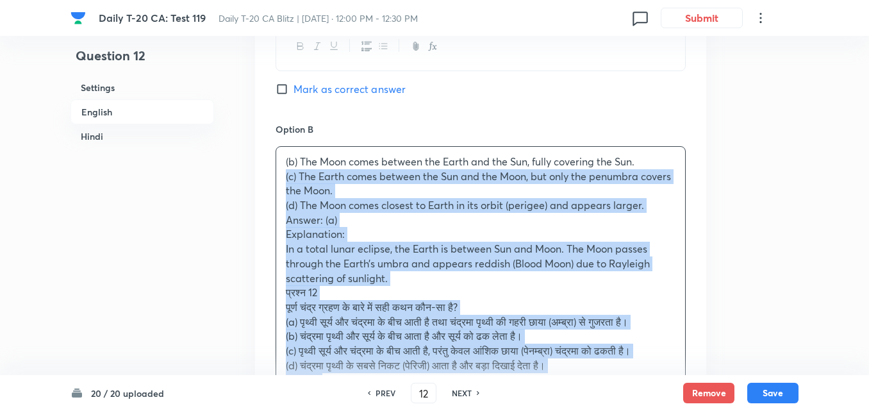
click at [259, 180] on div "Option A The Earth comes between the Sun and the Moon, and the Moon passes thro…" at bounding box center [480, 414] width 451 height 1016
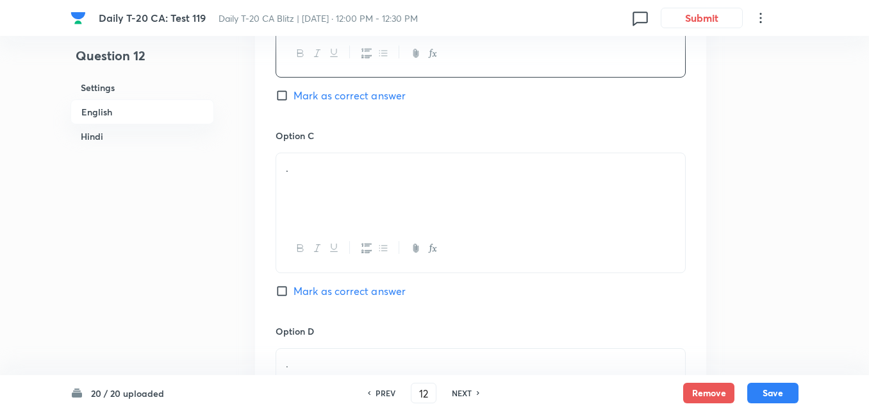
scroll to position [908, 0]
click at [331, 207] on div "." at bounding box center [480, 185] width 409 height 72
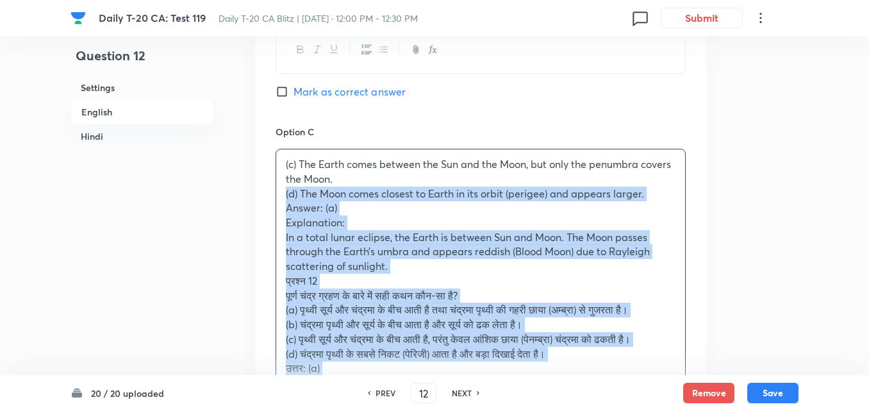
drag, startPoint x: 282, startPoint y: 199, endPoint x: 264, endPoint y: 196, distance: 18.2
click at [264, 196] on div "Option A The Earth comes between the Sun and the Moon, and the Moon passes thro…" at bounding box center [480, 215] width 451 height 1002
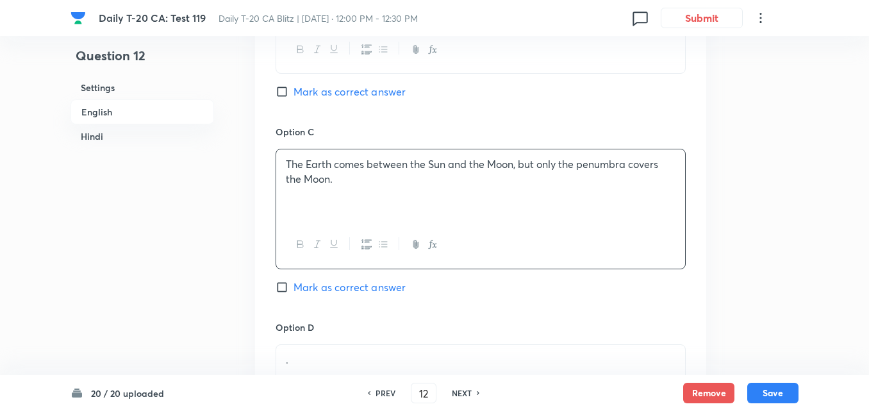
scroll to position [651, 0]
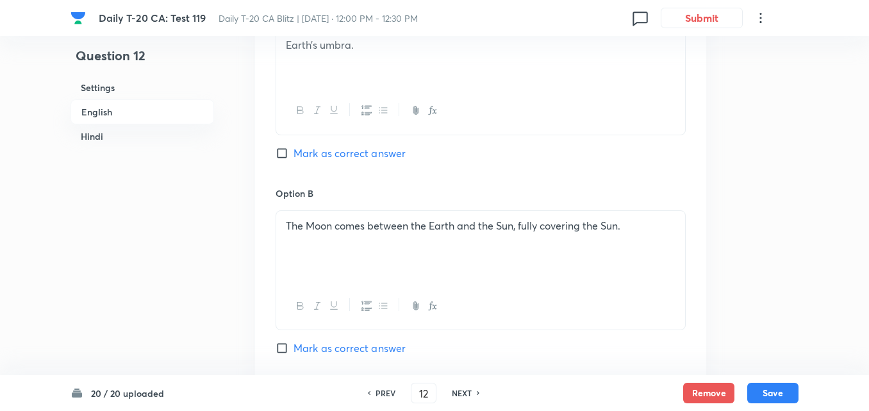
click at [369, 150] on span "Mark as correct answer" at bounding box center [350, 153] width 112 height 15
click at [294, 150] on input "Mark as correct answer" at bounding box center [285, 153] width 18 height 13
checkbox input "true"
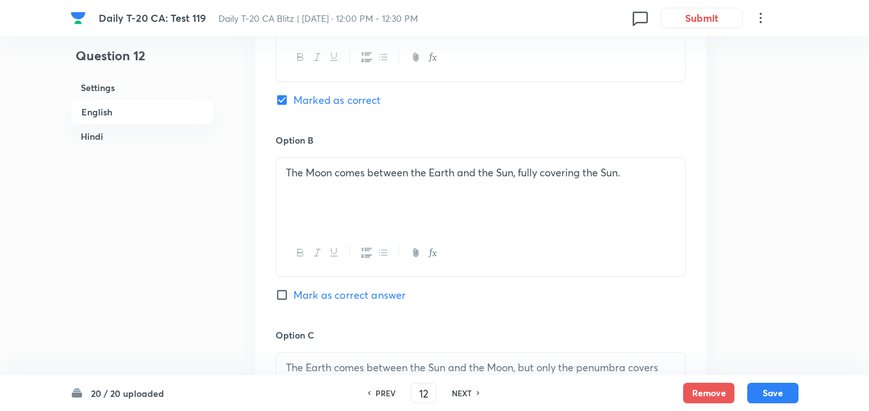
checkbox input "false"
checkbox input "true"
checkbox input "false"
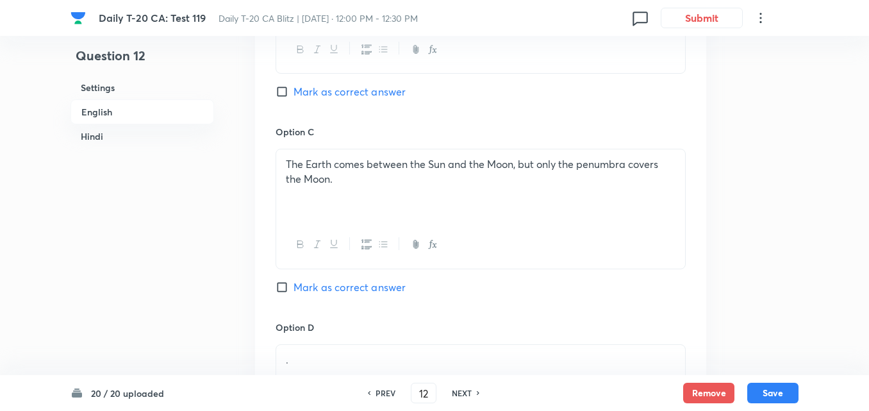
scroll to position [1100, 0]
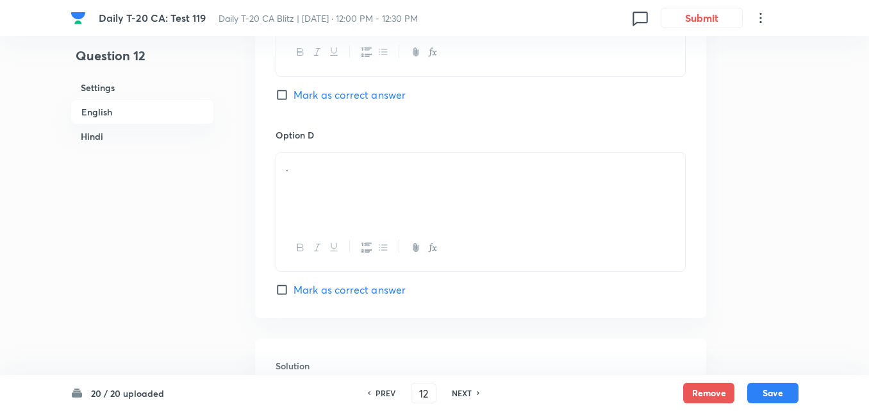
click at [344, 188] on div "." at bounding box center [480, 189] width 409 height 72
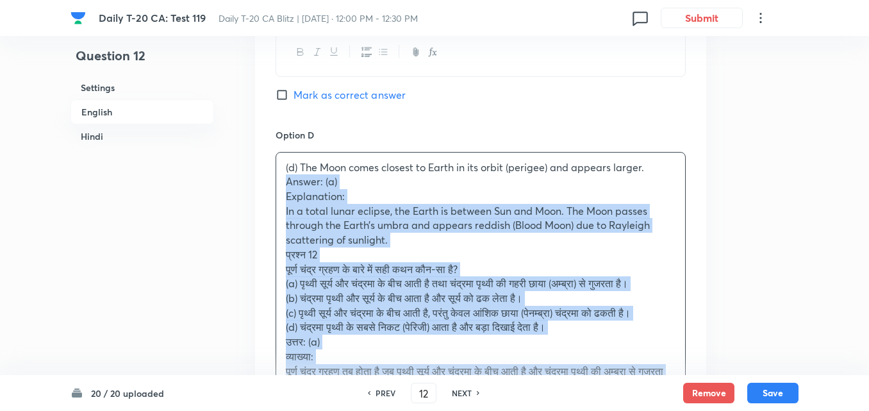
click at [256, 177] on div "Option A The Earth comes between the Sun and the Moon, and the Moon passes thro…" at bounding box center [480, 8] width 451 height 973
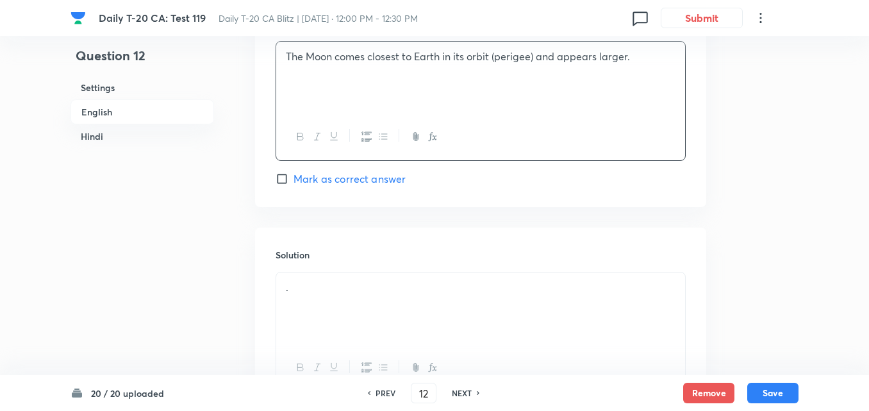
scroll to position [1293, 0]
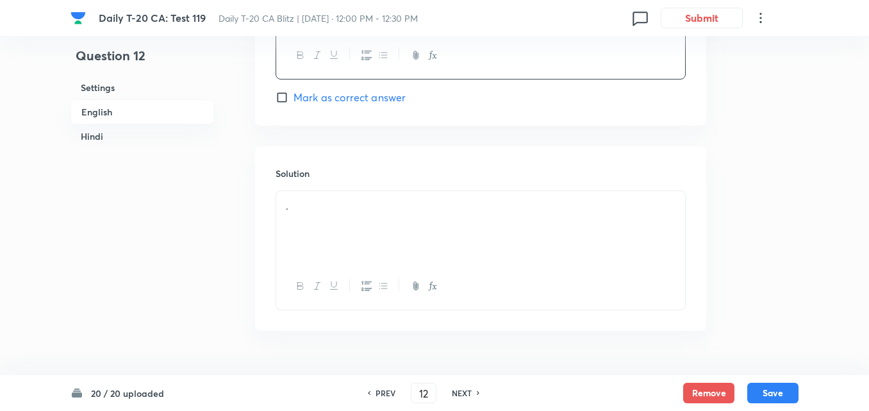
click at [383, 173] on h6 "Solution" at bounding box center [481, 173] width 410 height 13
click at [381, 219] on div "." at bounding box center [480, 227] width 409 height 72
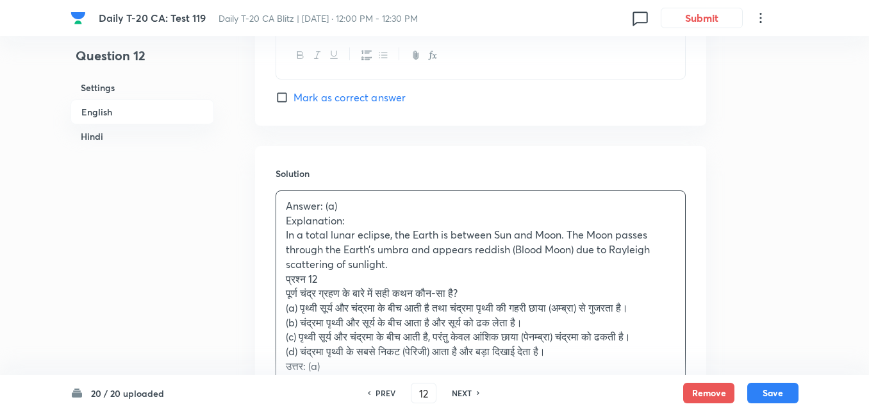
scroll to position [1357, 0]
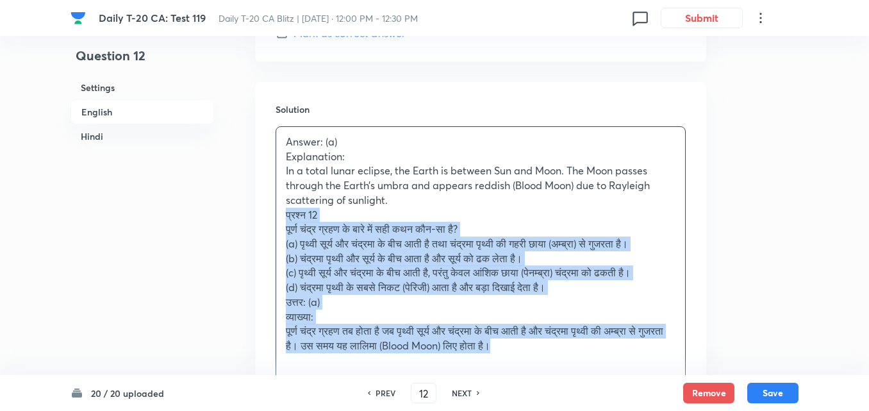
click at [260, 210] on div "Solution Answer: (a) Explanation: In a total lunar eclipse, the Earth is betwee…" at bounding box center [480, 255] width 451 height 347
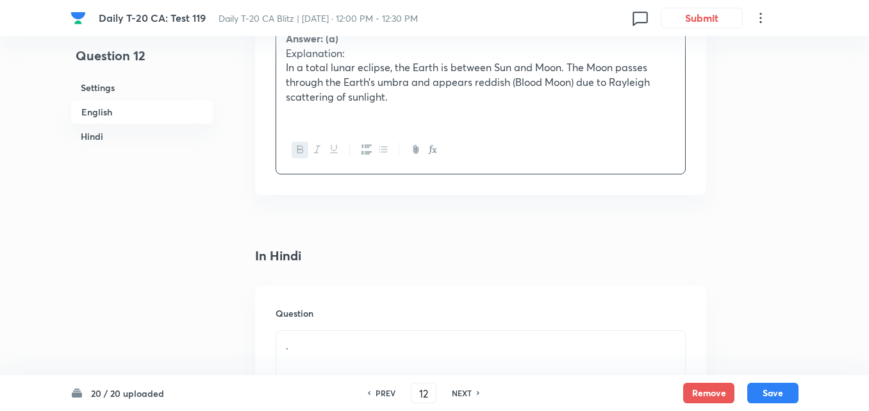
scroll to position [1549, 0]
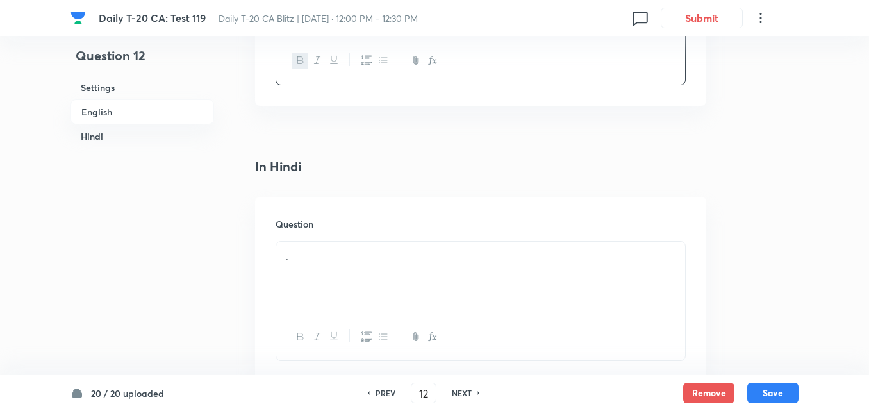
click at [356, 215] on div "Question ." at bounding box center [480, 289] width 451 height 185
click at [359, 258] on p "." at bounding box center [481, 256] width 390 height 15
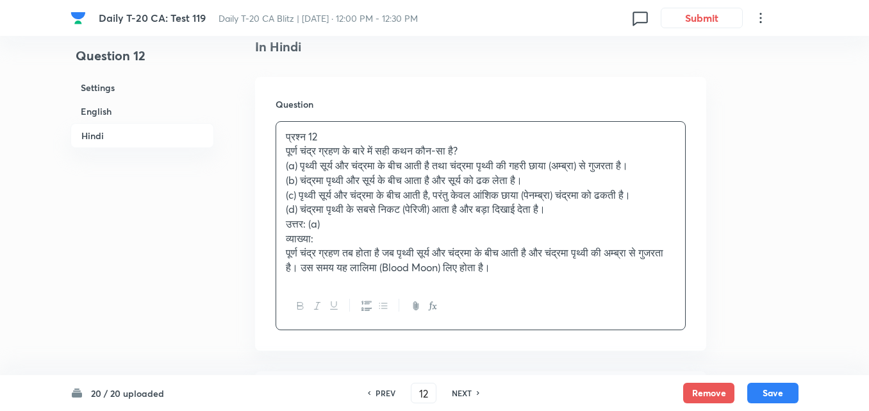
scroll to position [1677, 0]
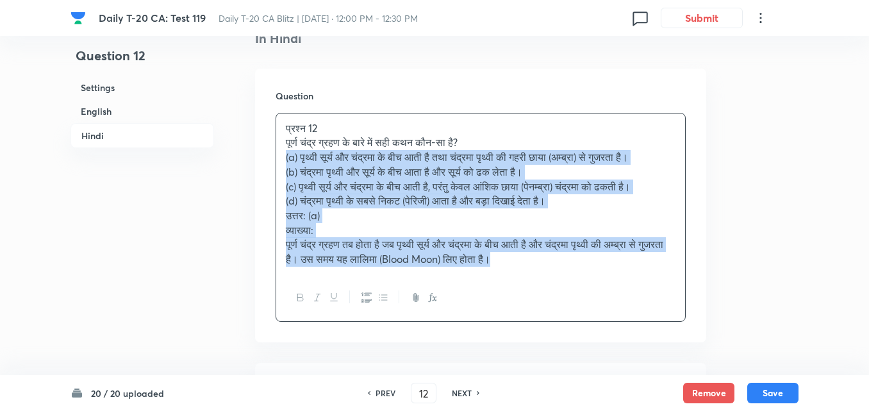
drag, startPoint x: 239, startPoint y: 174, endPoint x: 222, endPoint y: 158, distance: 23.6
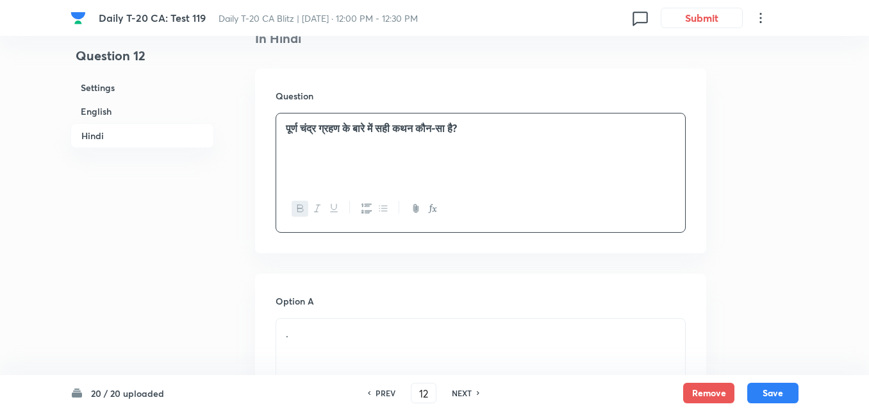
scroll to position [1870, 0]
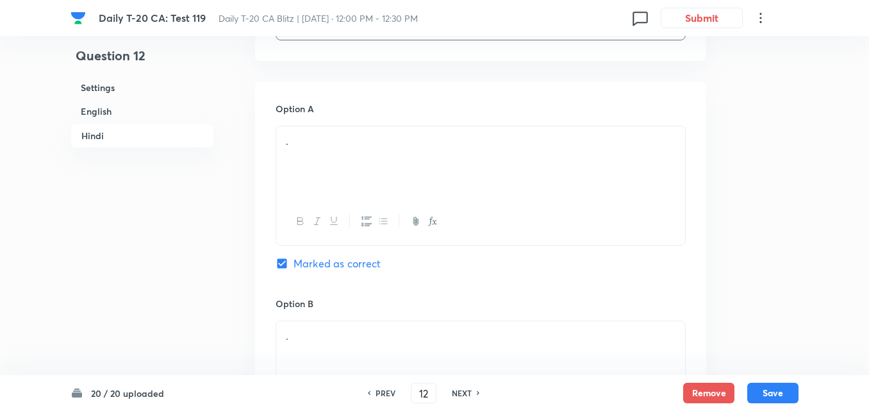
click at [378, 165] on div "." at bounding box center [480, 162] width 409 height 72
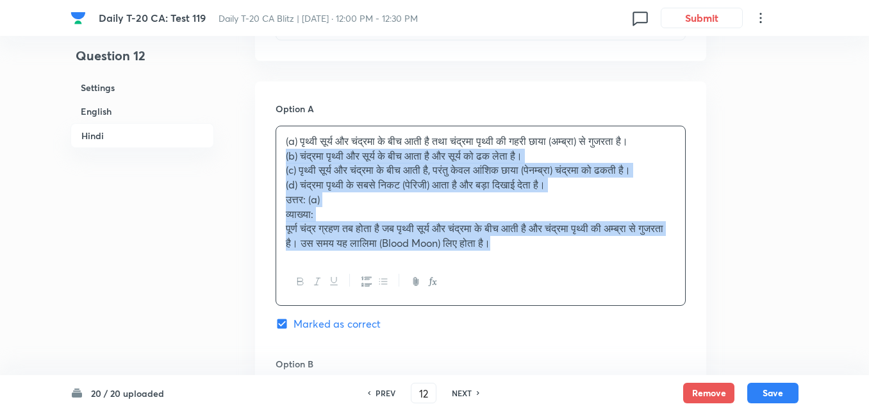
drag, startPoint x: 260, startPoint y: 158, endPoint x: 249, endPoint y: 155, distance: 10.6
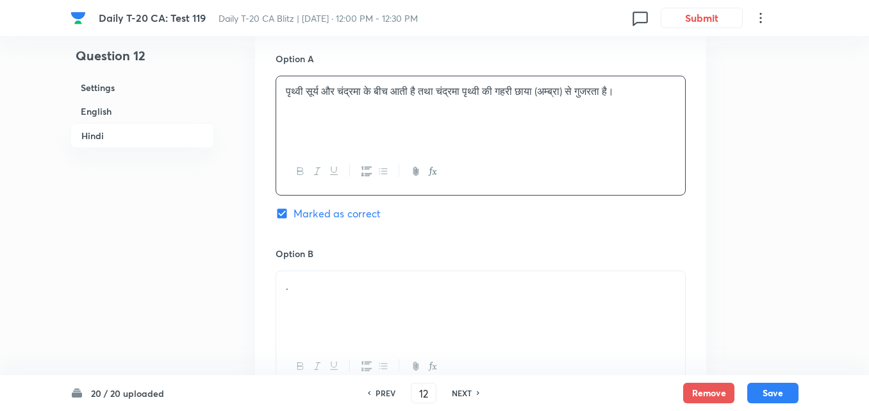
scroll to position [1998, 0]
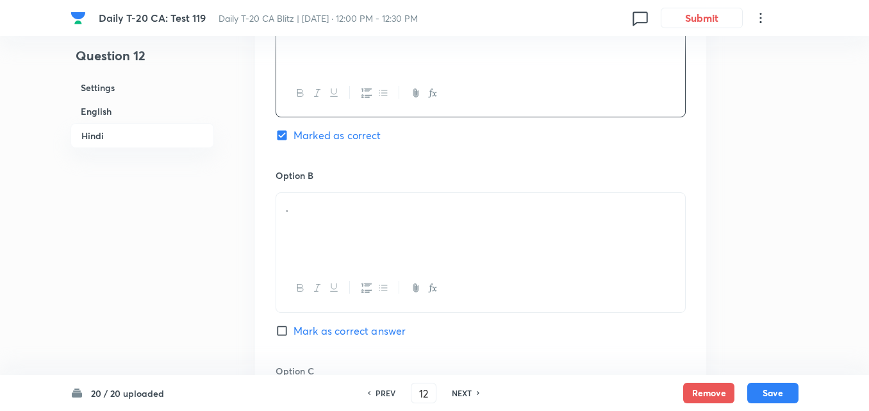
click at [341, 231] on div "." at bounding box center [480, 229] width 409 height 72
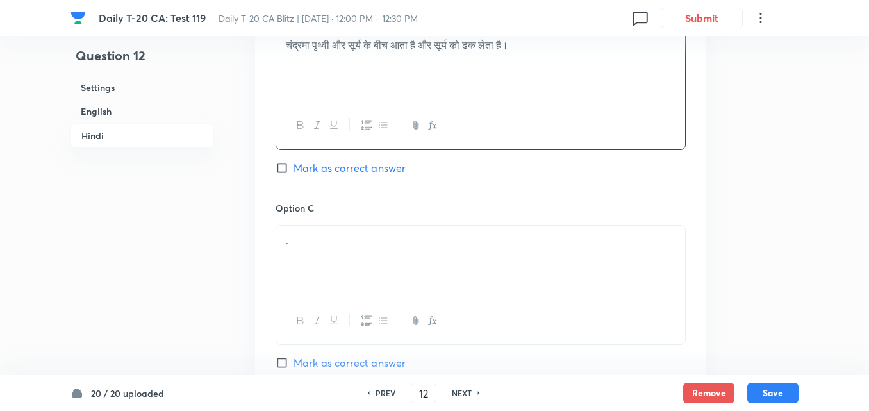
scroll to position [2254, 0]
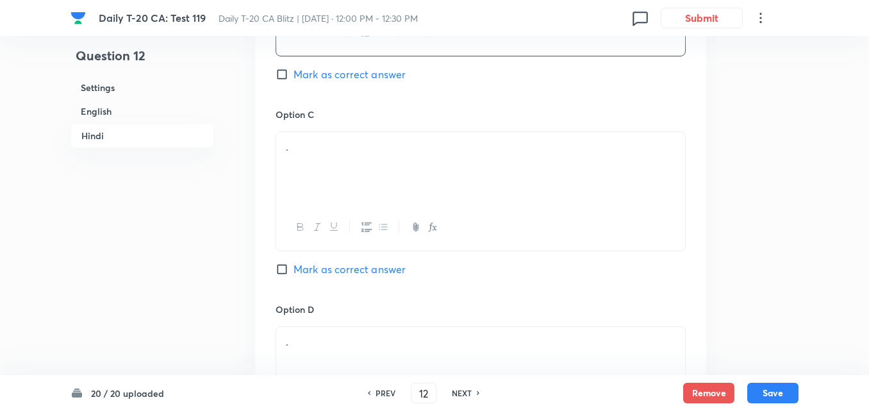
click at [344, 189] on div "." at bounding box center [480, 168] width 409 height 72
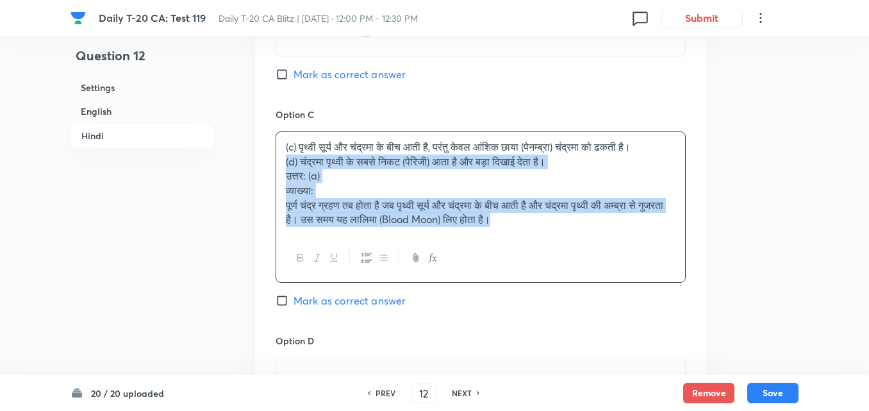
drag, startPoint x: 285, startPoint y: 164, endPoint x: 269, endPoint y: 162, distance: 16.8
click at [269, 162] on div "Option A पृथ्वी सूर्य और चंद्रमा के बीच आती है तथा चंद्रमा पृथ्वी की गहरी छाया …" at bounding box center [480, 110] width 451 height 827
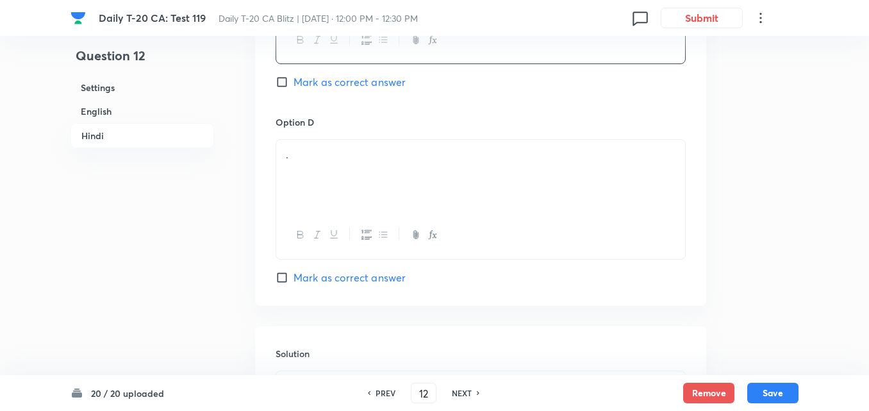
scroll to position [2447, 0]
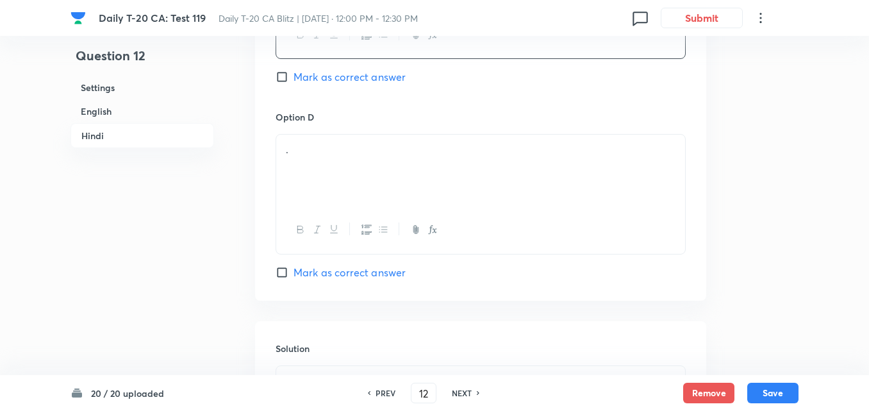
click at [353, 169] on div "." at bounding box center [480, 171] width 409 height 72
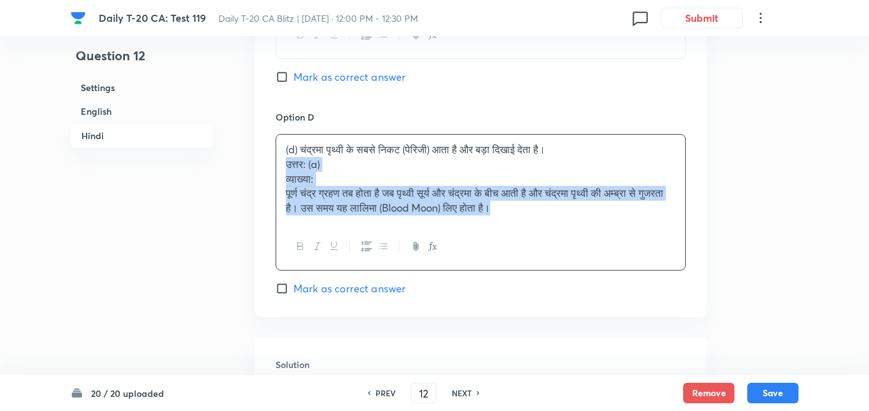
drag, startPoint x: 284, startPoint y: 163, endPoint x: 275, endPoint y: 162, distance: 9.2
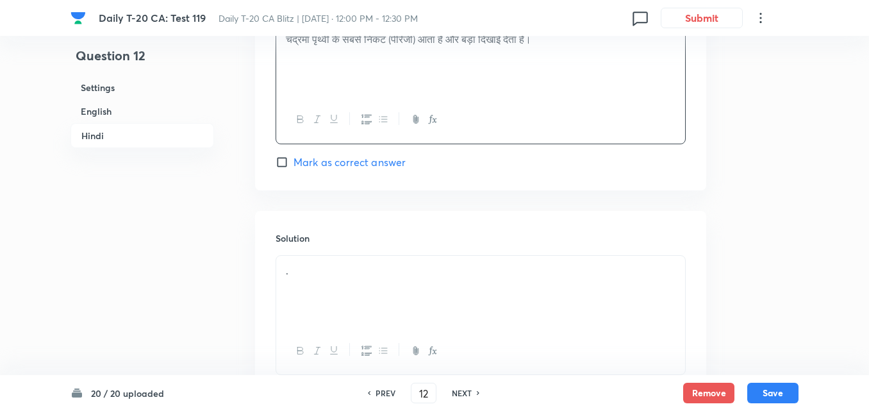
scroll to position [2654, 0]
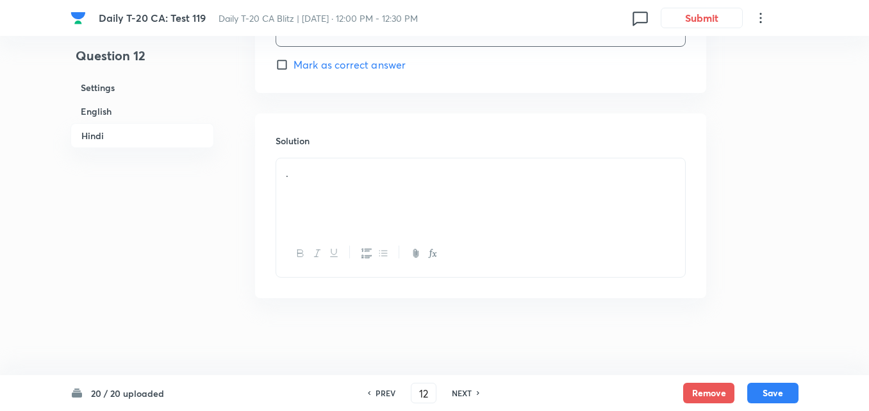
click at [345, 187] on div "." at bounding box center [480, 194] width 409 height 72
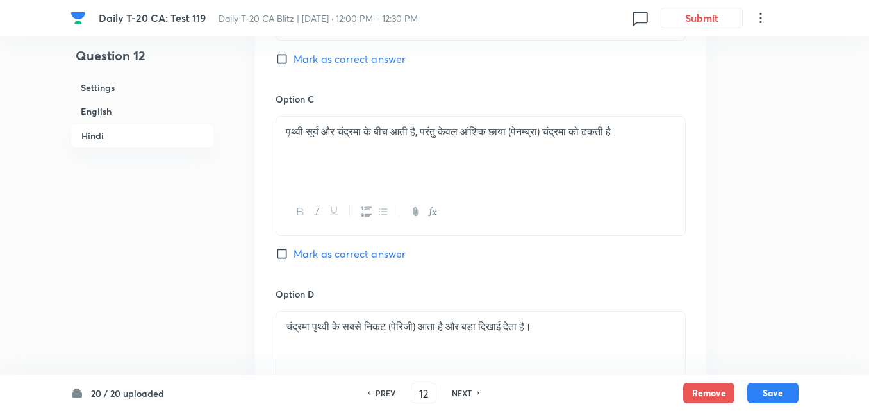
scroll to position [2013, 0]
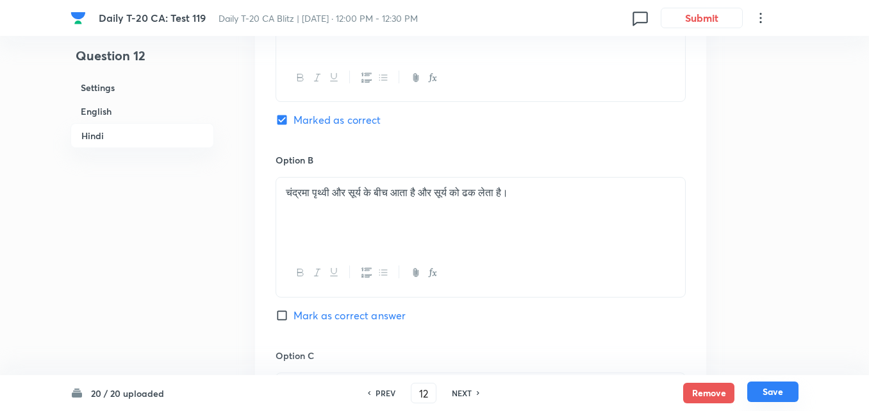
click at [770, 392] on button "Save" at bounding box center [773, 391] width 51 height 21
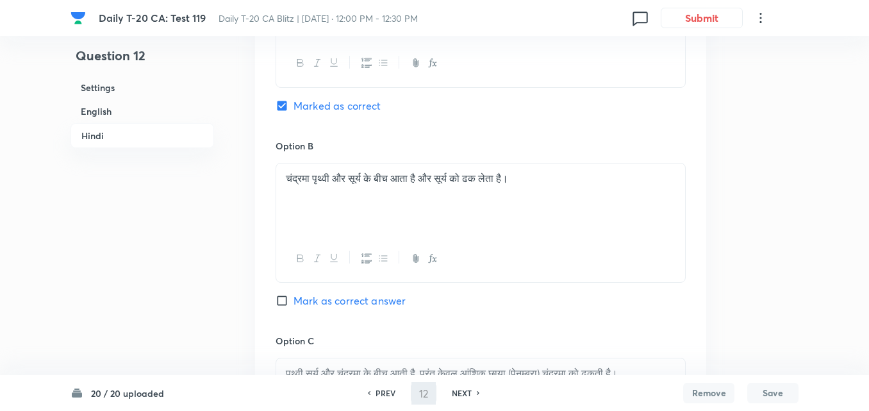
type input "13"
checkbox input "false"
checkbox input "true"
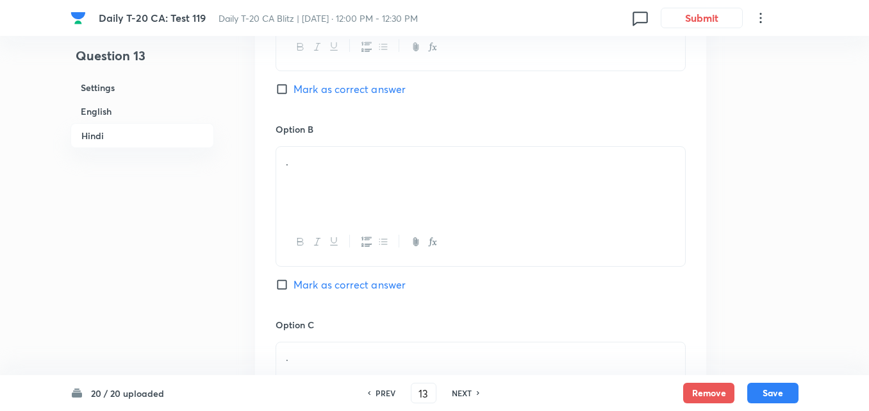
click at [174, 115] on h6 "English" at bounding box center [143, 111] width 144 height 24
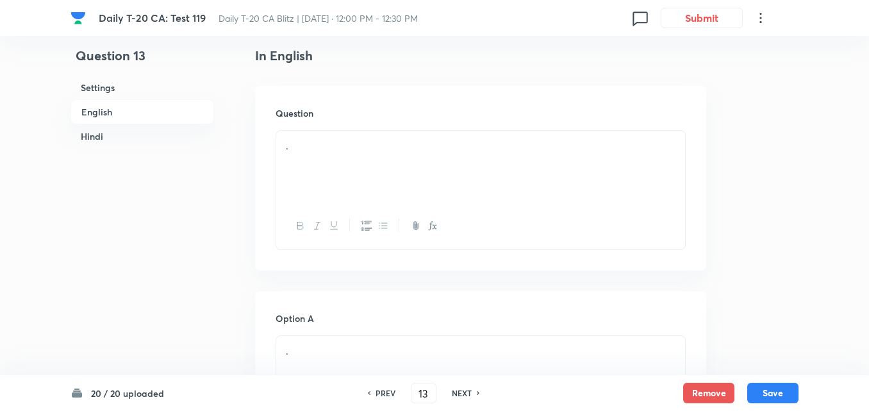
click at [340, 154] on div "." at bounding box center [480, 167] width 409 height 72
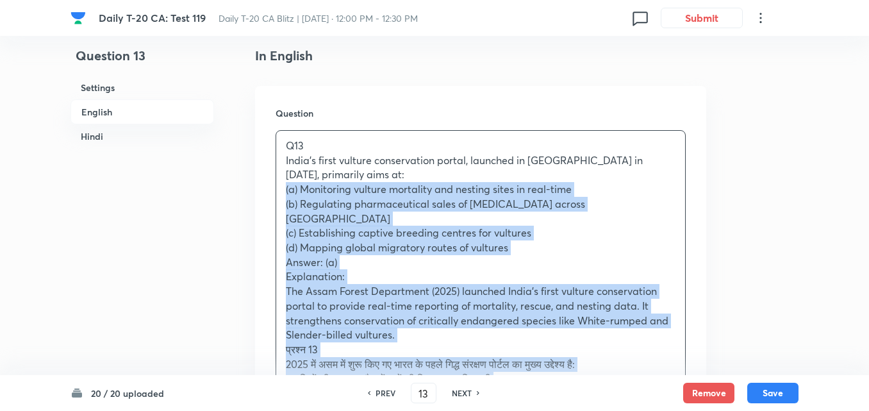
drag, startPoint x: 271, startPoint y: 199, endPoint x: 255, endPoint y: 192, distance: 17.3
click at [255, 192] on div "Question Q13 India’s first vulture conservation portal, launched in Assam in 20…" at bounding box center [480, 332] width 451 height 492
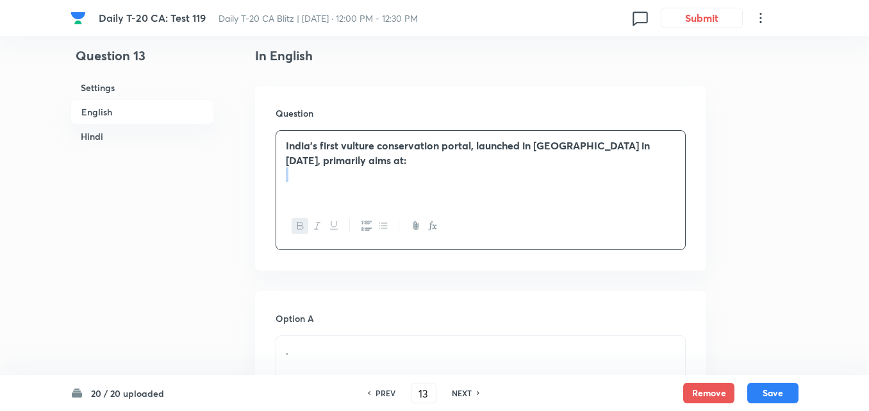
scroll to position [523, 0]
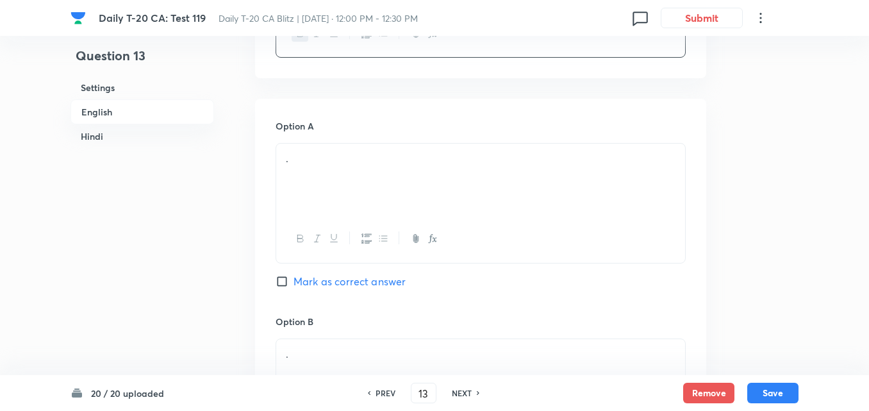
click at [374, 150] on div "." at bounding box center [480, 180] width 409 height 72
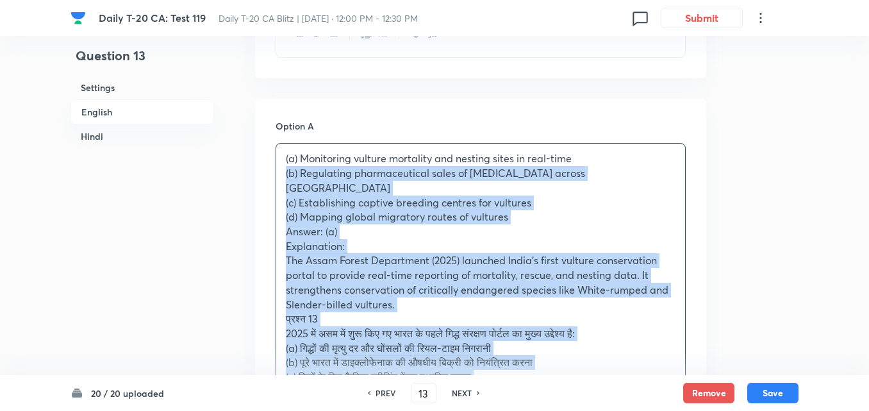
drag, startPoint x: 285, startPoint y: 181, endPoint x: 269, endPoint y: 179, distance: 16.2
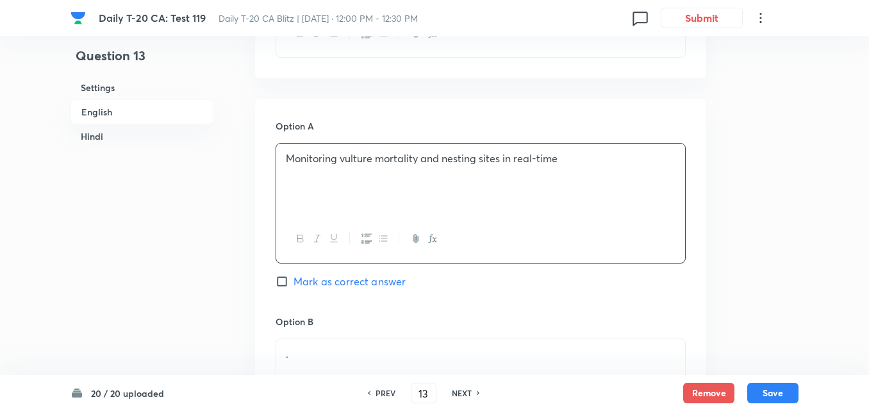
scroll to position [651, 0]
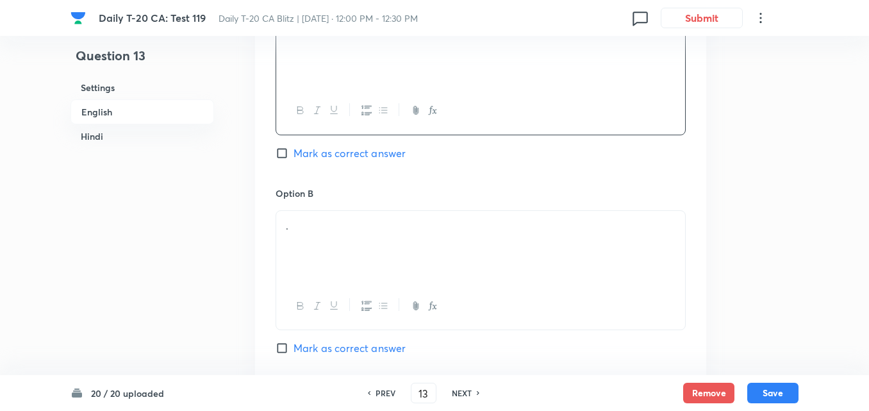
click at [351, 240] on div "." at bounding box center [480, 247] width 409 height 72
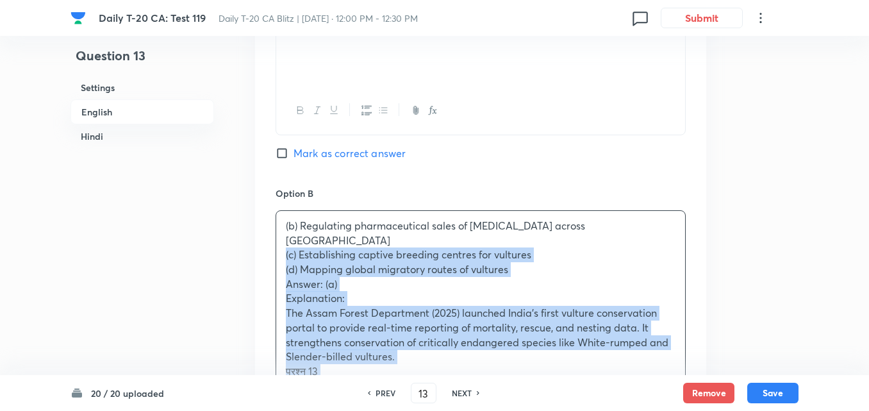
drag, startPoint x: 279, startPoint y: 235, endPoint x: 271, endPoint y: 238, distance: 8.7
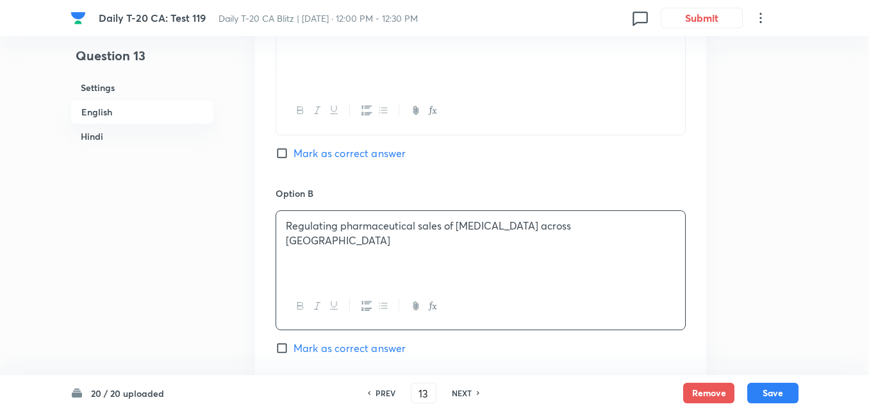
scroll to position [908, 0]
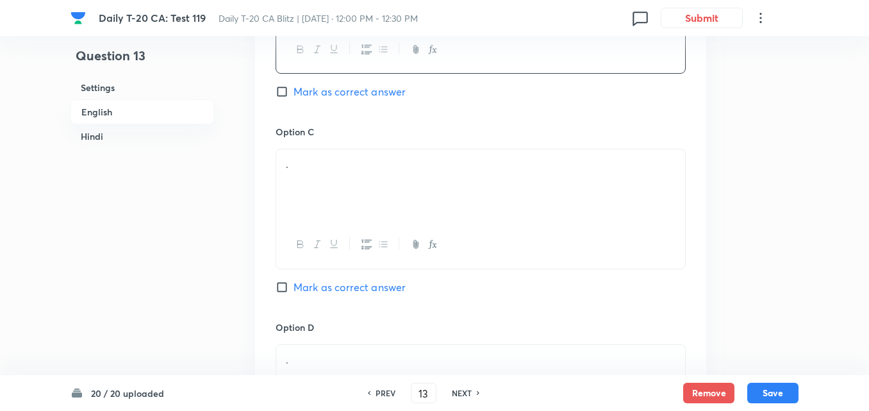
click at [346, 209] on div "." at bounding box center [480, 185] width 409 height 72
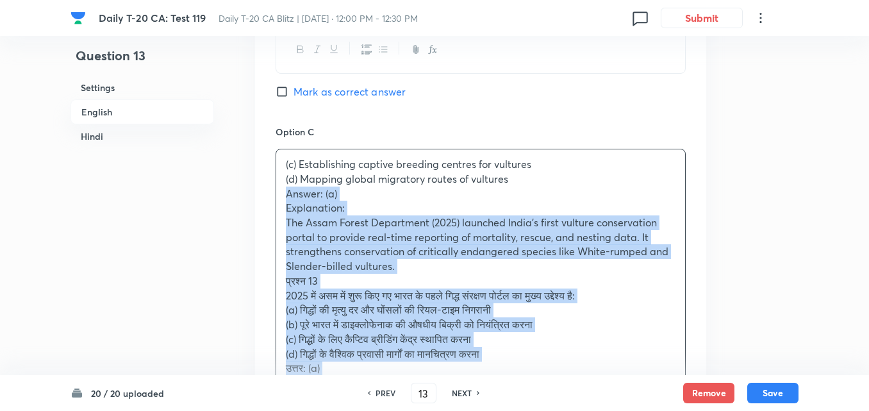
drag, startPoint x: 276, startPoint y: 192, endPoint x: 266, endPoint y: 192, distance: 10.3
click at [266, 192] on div "Option A Monitoring vulture mortality and nesting sites in real-time Mark as co…" at bounding box center [480, 215] width 451 height 1002
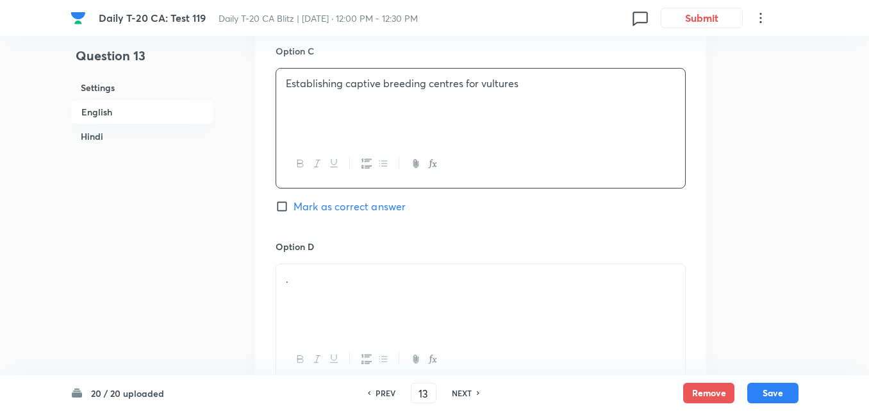
scroll to position [1100, 0]
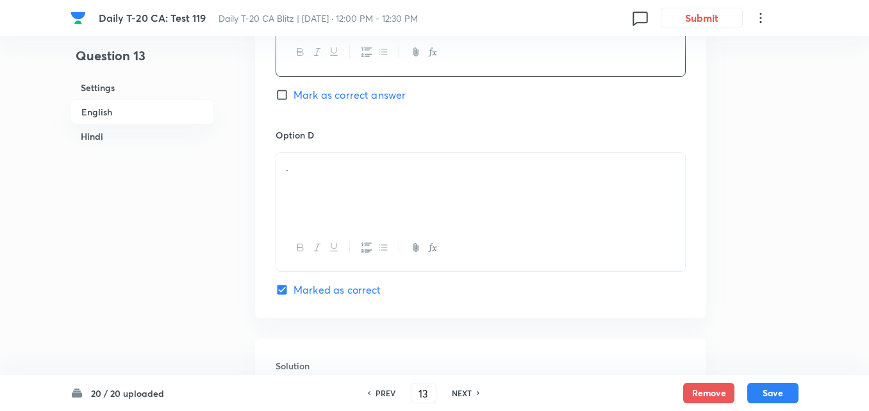
click at [313, 172] on p "." at bounding box center [481, 167] width 390 height 15
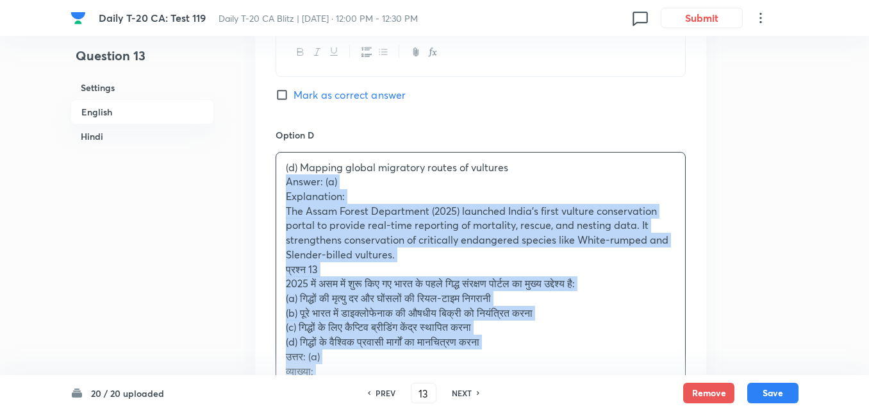
drag, startPoint x: 281, startPoint y: 181, endPoint x: 275, endPoint y: 183, distance: 6.7
click at [275, 183] on div "Option A Monitoring vulture mortality and nesting sites in real-time Mark as co…" at bounding box center [480, 15] width 451 height 987
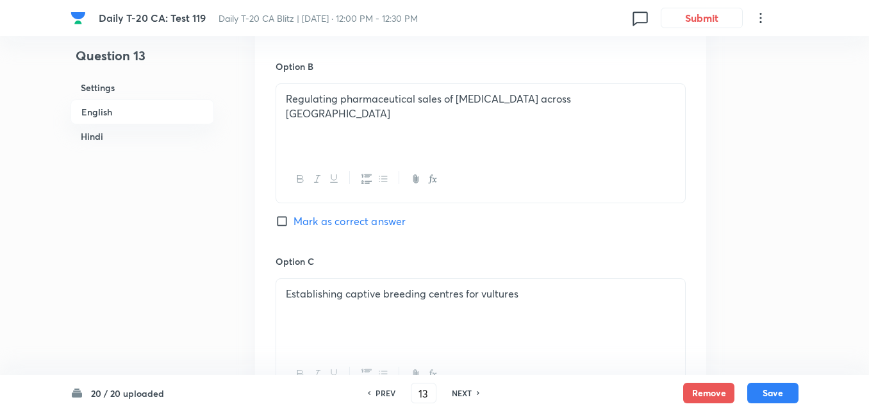
scroll to position [716, 0]
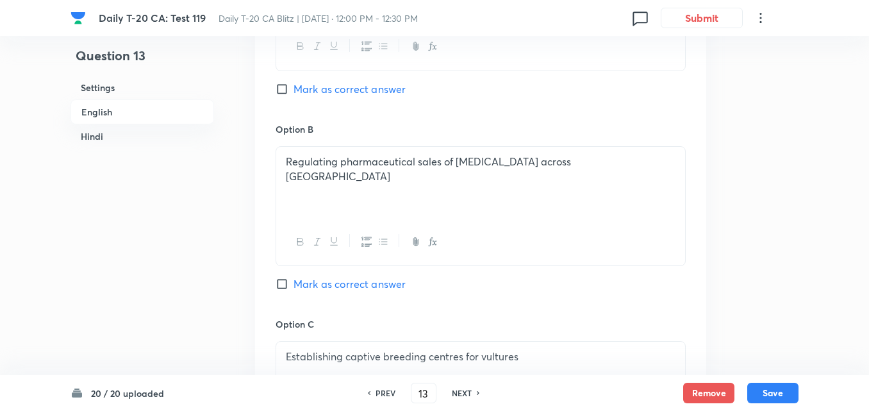
click at [343, 93] on span "Mark as correct answer" at bounding box center [350, 88] width 112 height 15
click at [294, 93] on input "Mark as correct answer" at bounding box center [285, 89] width 18 height 13
checkbox input "true"
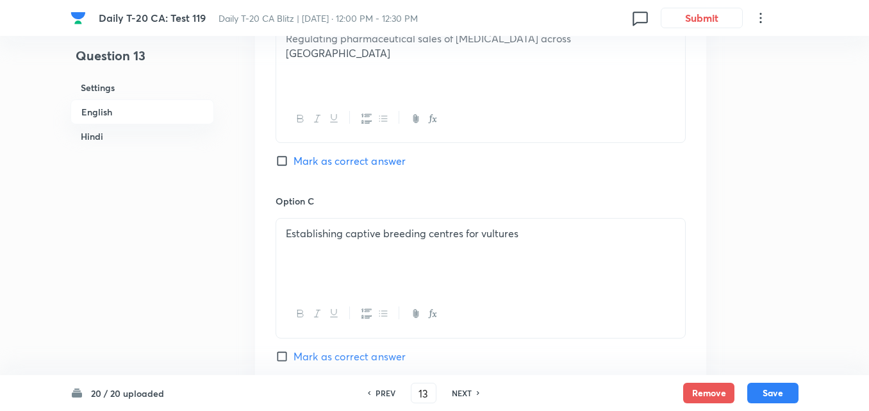
checkbox input "false"
checkbox input "true"
checkbox input "false"
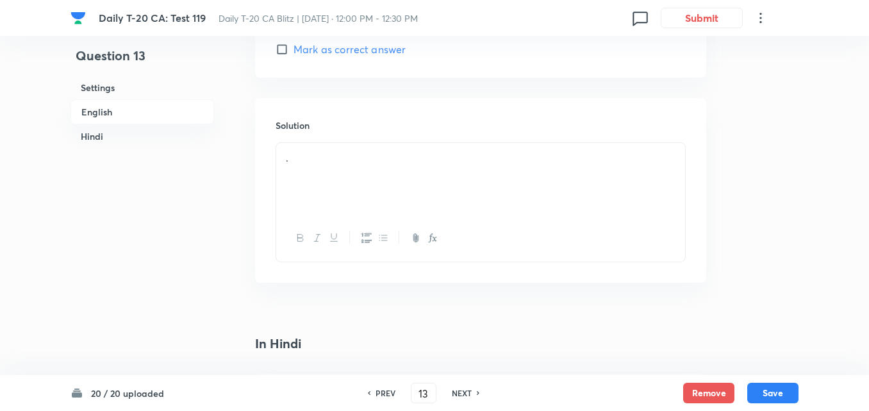
scroll to position [1421, 0]
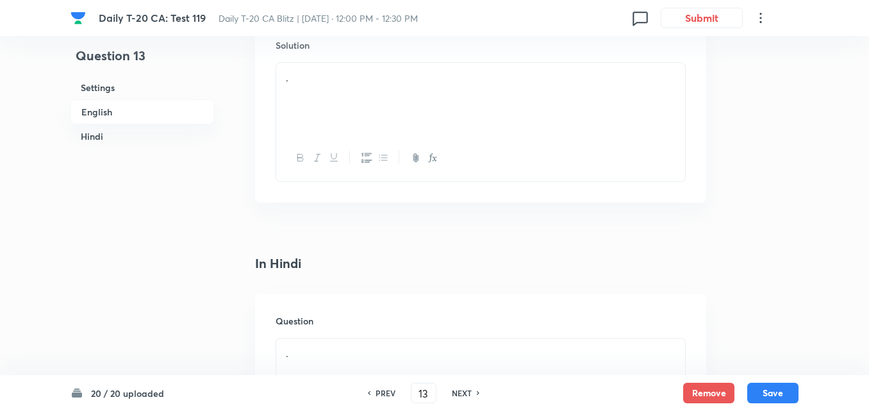
click at [353, 109] on div "." at bounding box center [480, 99] width 409 height 72
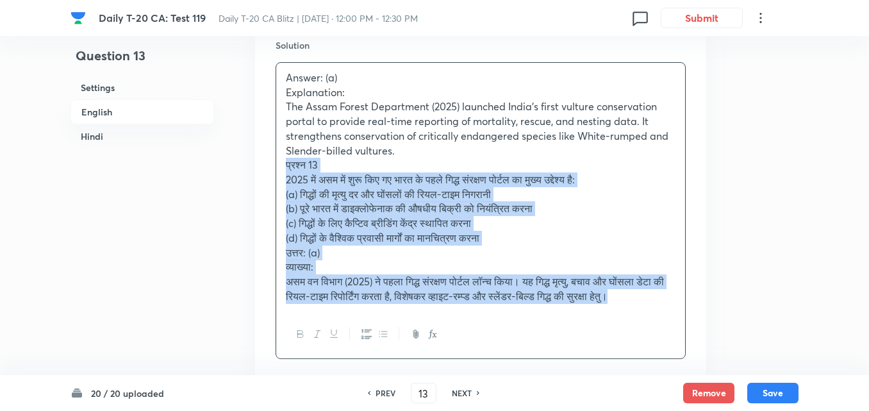
drag, startPoint x: 275, startPoint y: 157, endPoint x: 256, endPoint y: 163, distance: 20.1
click at [258, 163] on div "Solution Answer: (a) Explanation: The Assam Forest Department (2025) launched I…" at bounding box center [480, 199] width 451 height 362
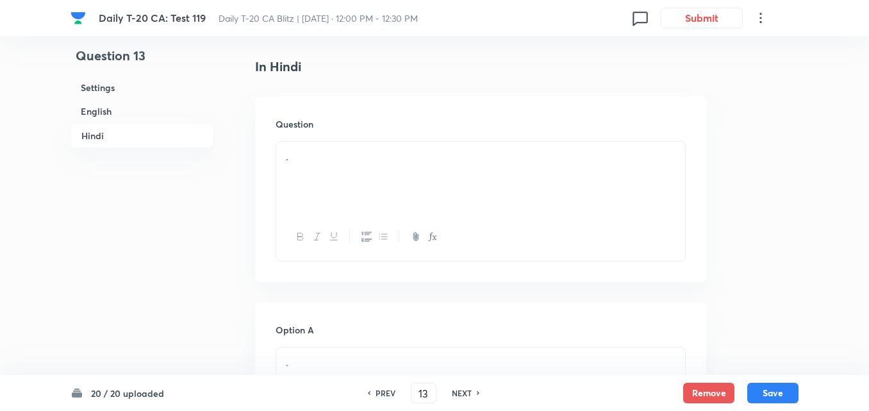
scroll to position [1677, 0]
click at [348, 171] on div "." at bounding box center [480, 164] width 409 height 72
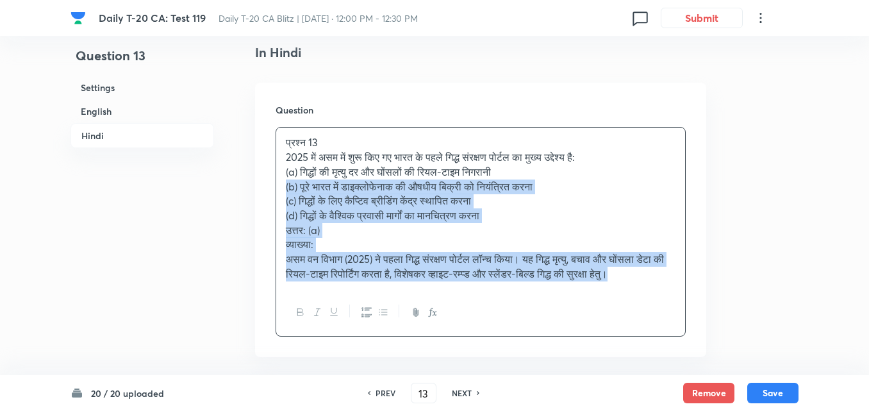
click at [270, 180] on div "Question प्रश्न 13 2025 में असम में शुरू किए गए भारत के पहले गिद्ध संरक्षण पोर्…" at bounding box center [480, 220] width 451 height 274
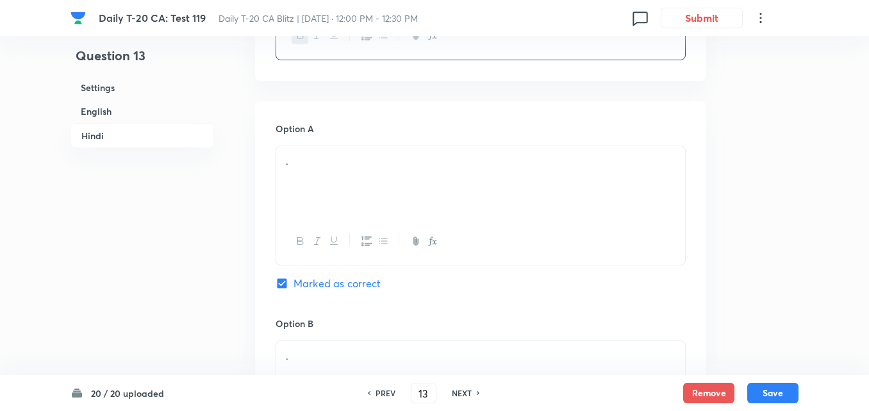
scroll to position [1870, 0]
click at [323, 169] on div "." at bounding box center [480, 177] width 409 height 72
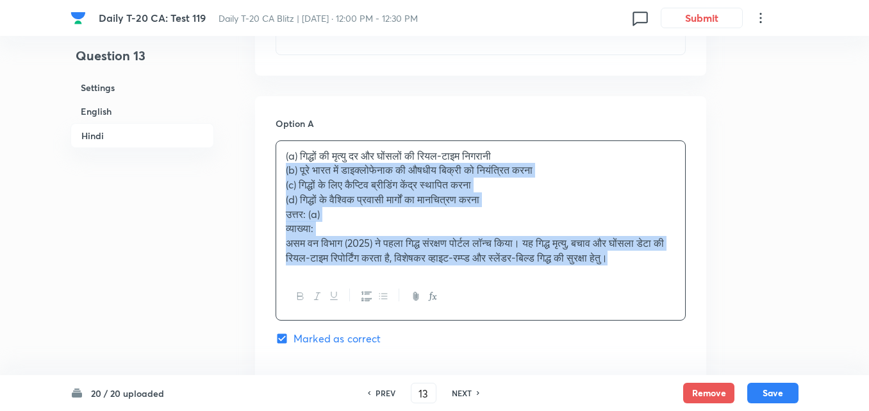
drag, startPoint x: 277, startPoint y: 170, endPoint x: 267, endPoint y: 170, distance: 10.3
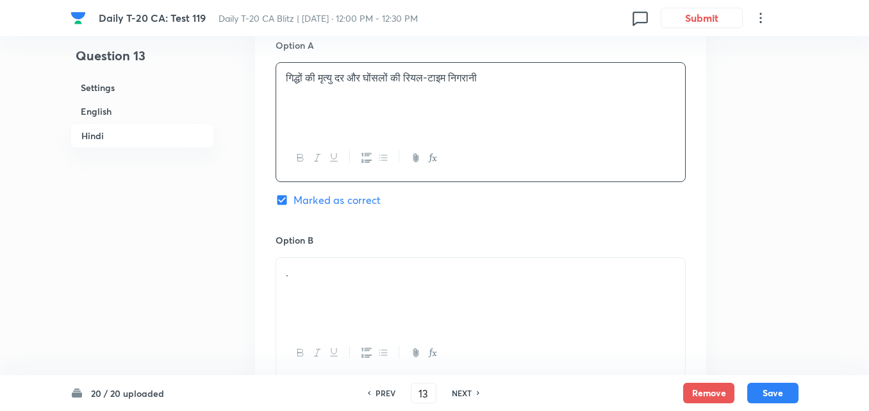
scroll to position [2062, 0]
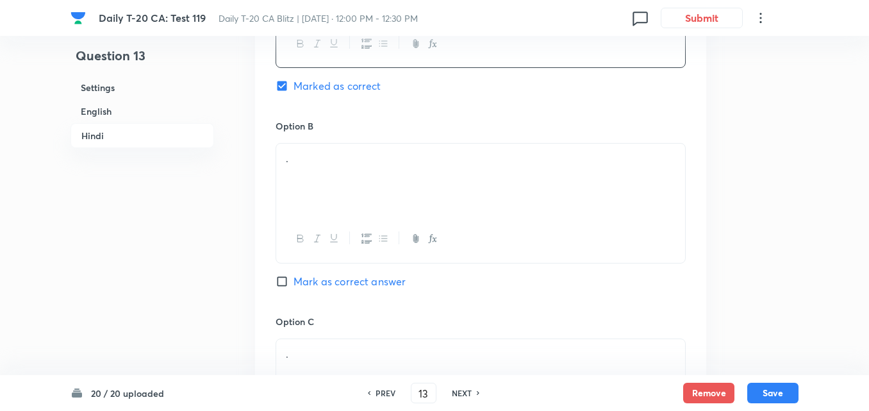
click at [364, 206] on div "." at bounding box center [480, 180] width 409 height 72
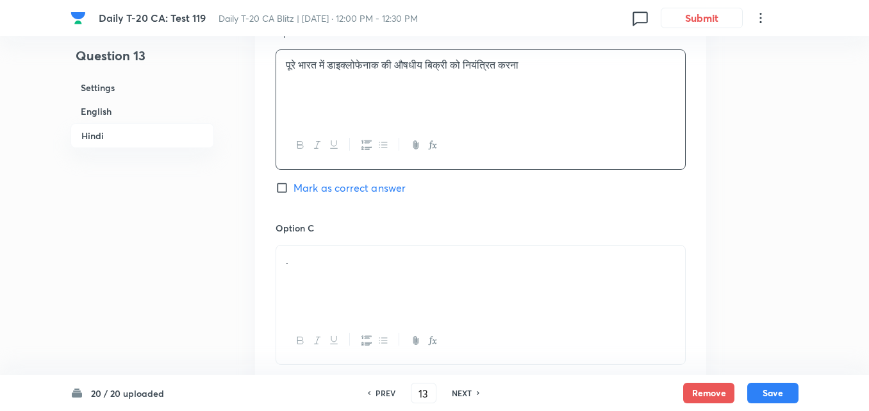
scroll to position [2254, 0]
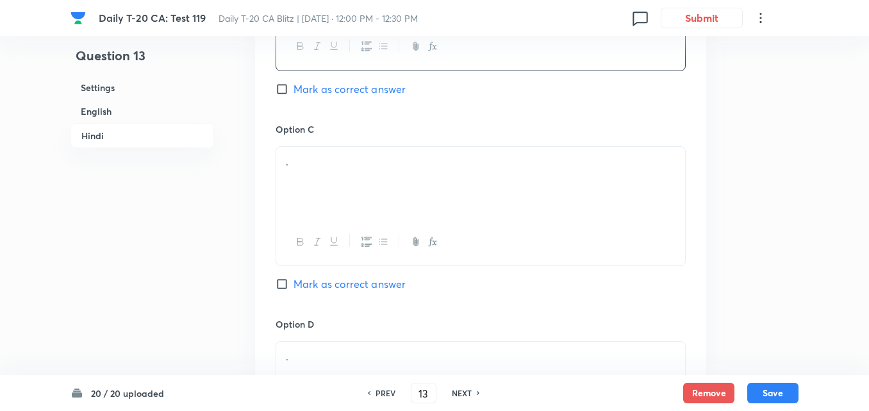
click at [364, 190] on div "." at bounding box center [480, 183] width 409 height 72
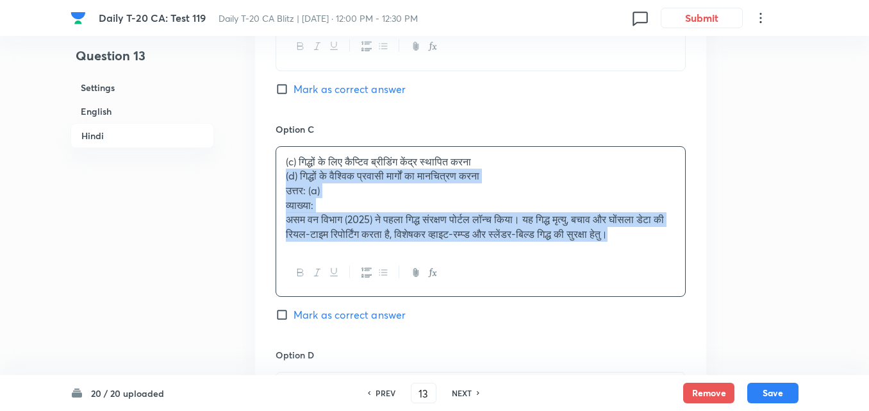
drag, startPoint x: 279, startPoint y: 178, endPoint x: 264, endPoint y: 174, distance: 15.2
click at [264, 174] on div "Option A गिद्धों की मृत्यु दर और घोंसलों की रियल-टाइम निगरानी Marked as correct…" at bounding box center [480, 124] width 451 height 827
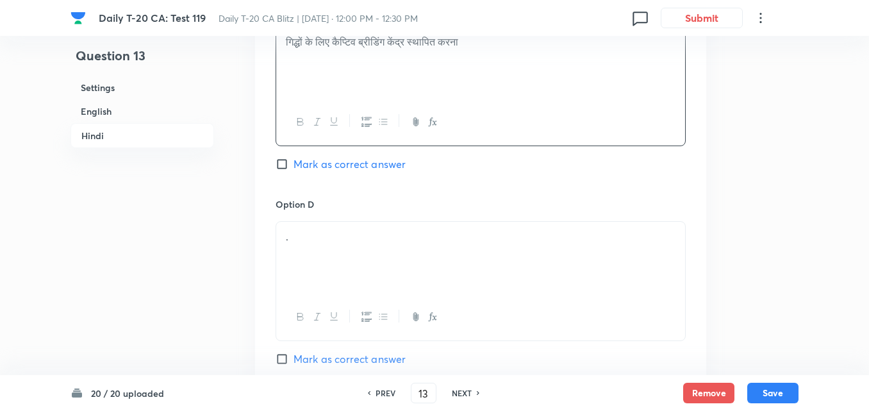
scroll to position [2511, 0]
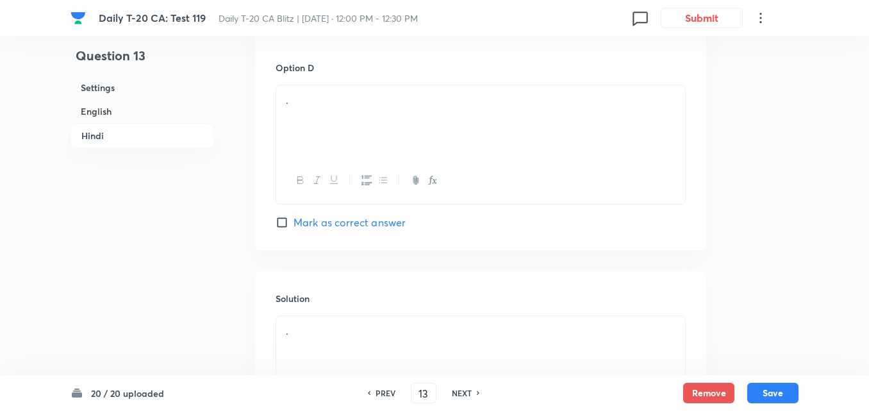
click at [330, 142] on div "." at bounding box center [480, 121] width 409 height 72
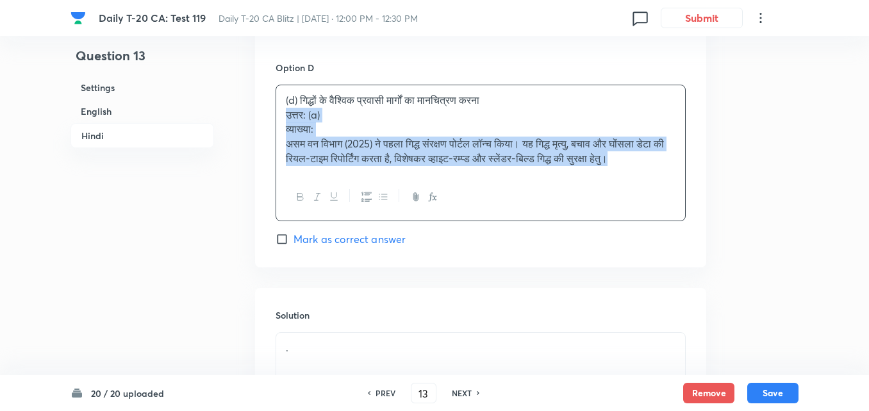
drag, startPoint x: 267, startPoint y: 115, endPoint x: 247, endPoint y: 117, distance: 19.4
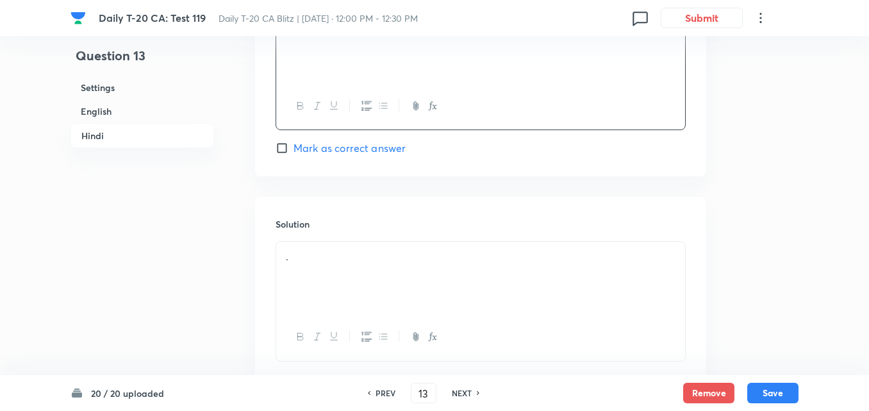
scroll to position [2639, 0]
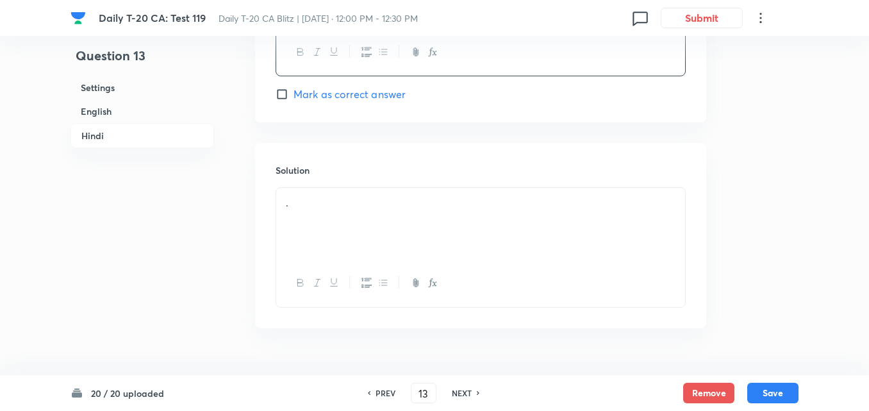
click at [322, 203] on p "." at bounding box center [481, 203] width 390 height 15
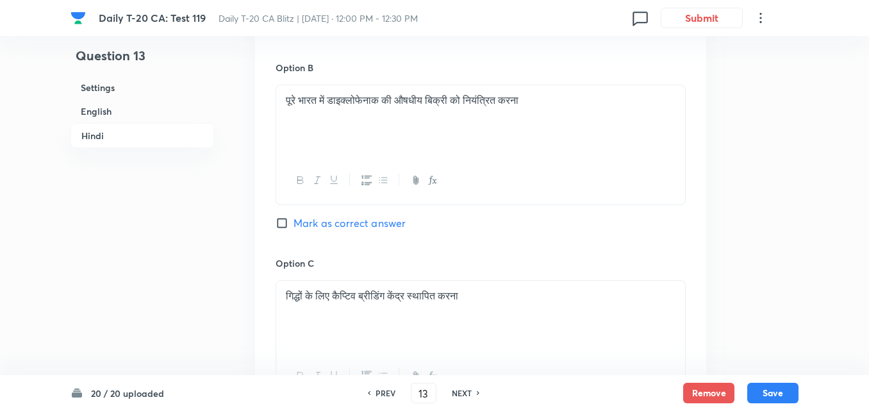
scroll to position [1998, 0]
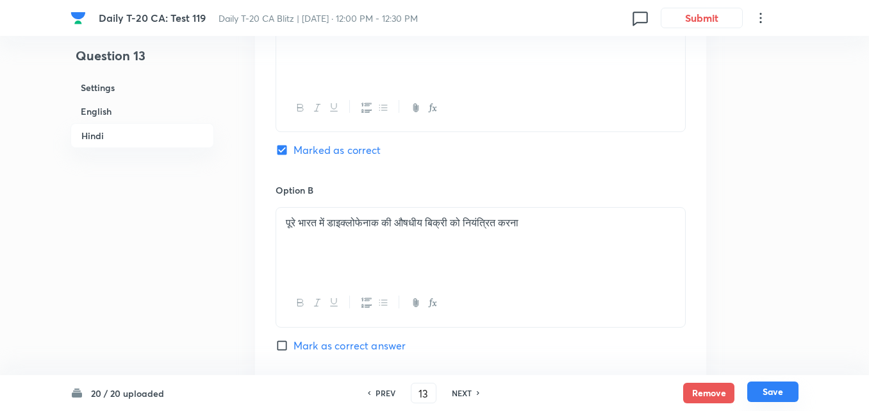
click at [782, 392] on button "Save" at bounding box center [773, 391] width 51 height 21
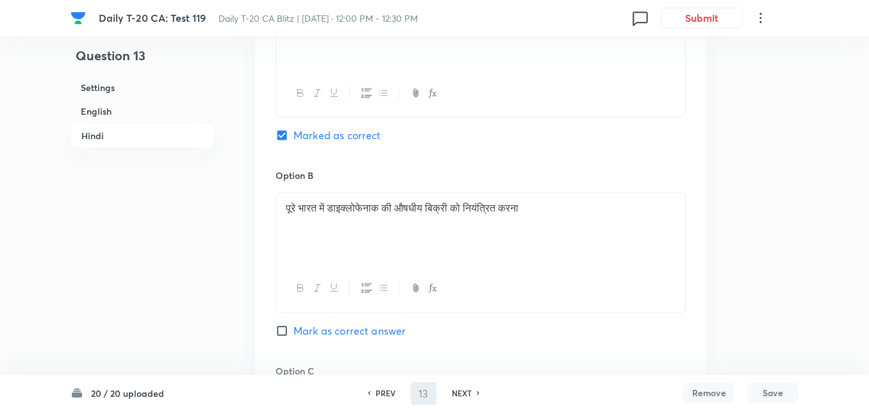
type input "14"
checkbox input "false"
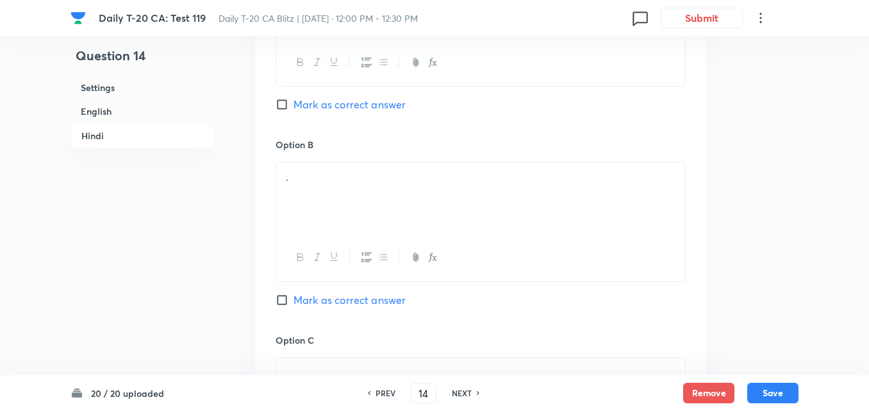
checkbox input "true"
click at [137, 112] on h6 "English" at bounding box center [143, 111] width 144 height 24
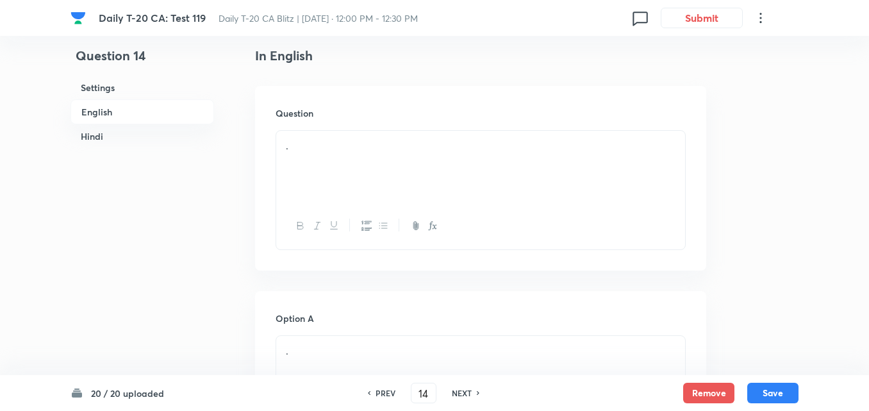
click at [107, 96] on h6 "Settings" at bounding box center [143, 88] width 144 height 24
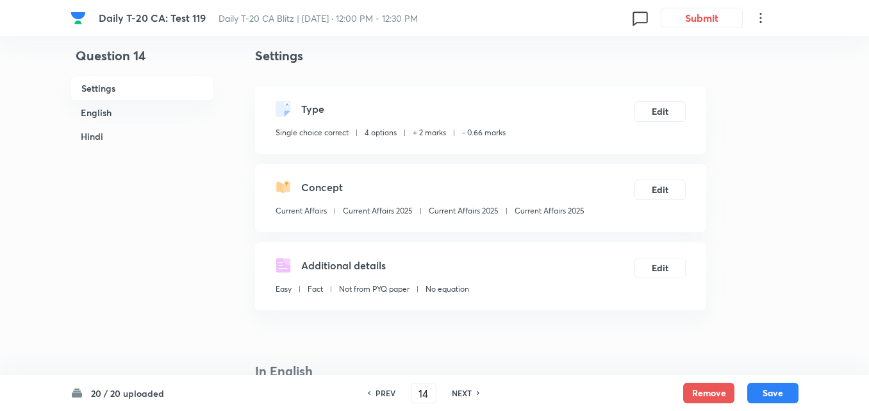
click at [106, 106] on h6 "English" at bounding box center [143, 113] width 144 height 24
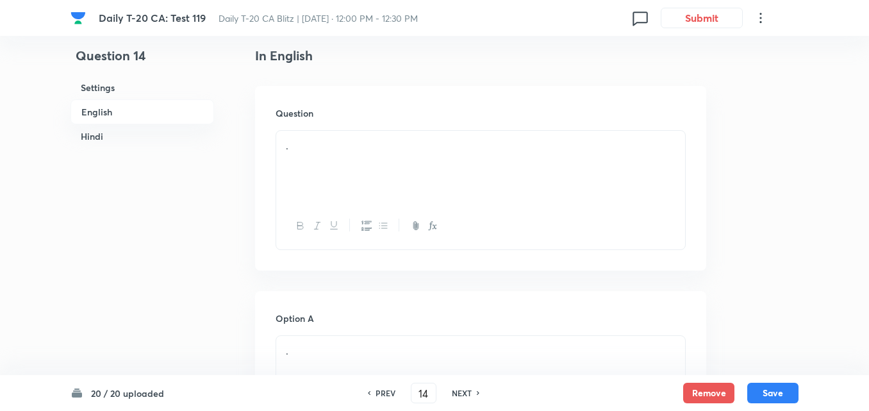
click at [177, 114] on h6 "English" at bounding box center [143, 111] width 144 height 25
click at [394, 154] on div "." at bounding box center [480, 167] width 409 height 72
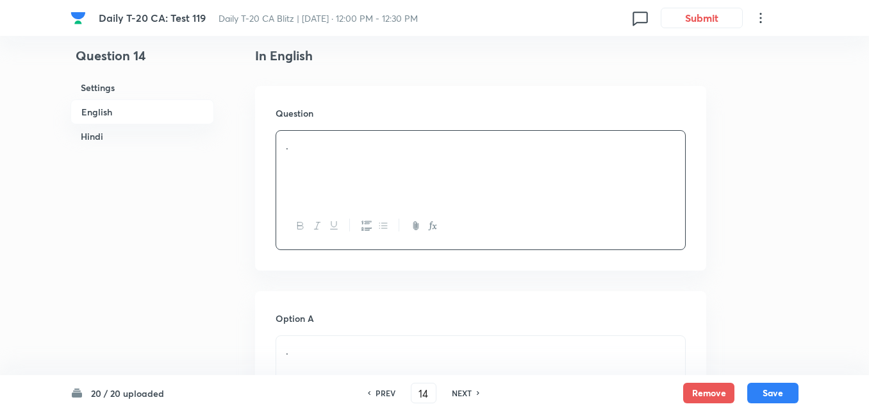
click at [106, 117] on h6 "English" at bounding box center [143, 111] width 144 height 25
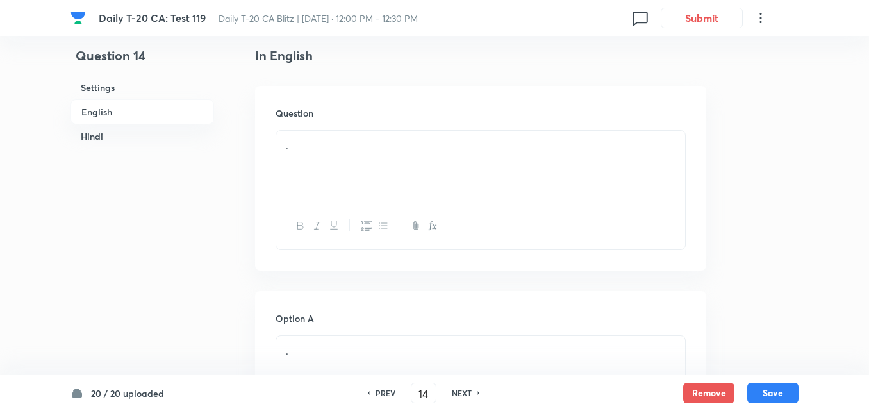
click at [491, 162] on div "." at bounding box center [480, 167] width 409 height 72
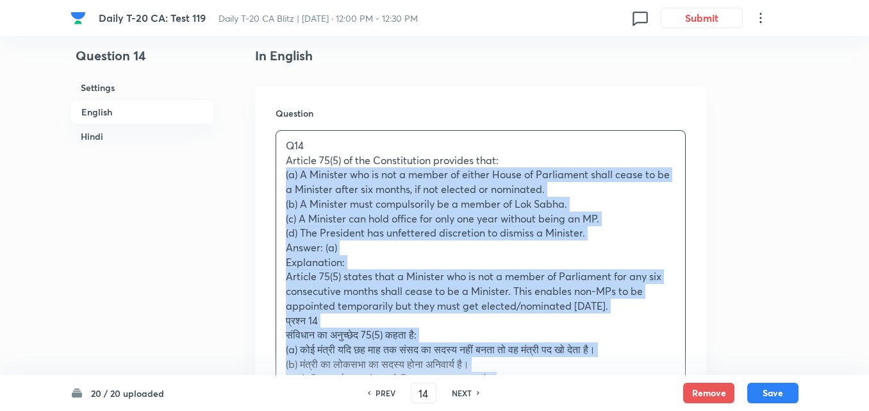
drag, startPoint x: 257, startPoint y: 174, endPoint x: 250, endPoint y: 174, distance: 7.1
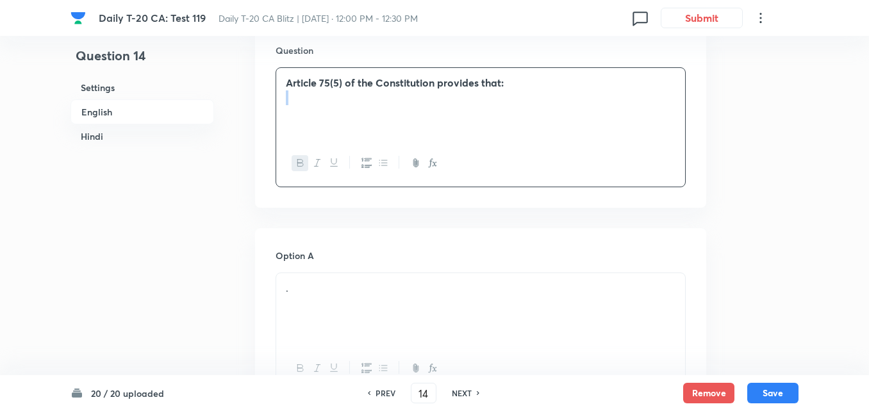
scroll to position [523, 0]
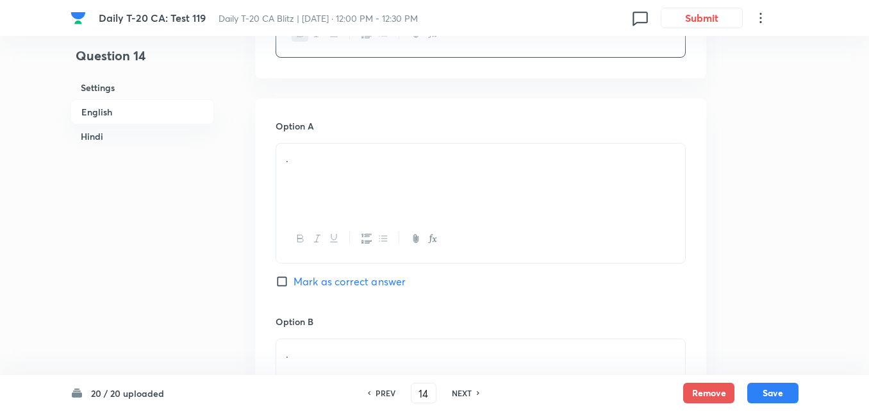
click at [367, 169] on div "." at bounding box center [480, 180] width 409 height 72
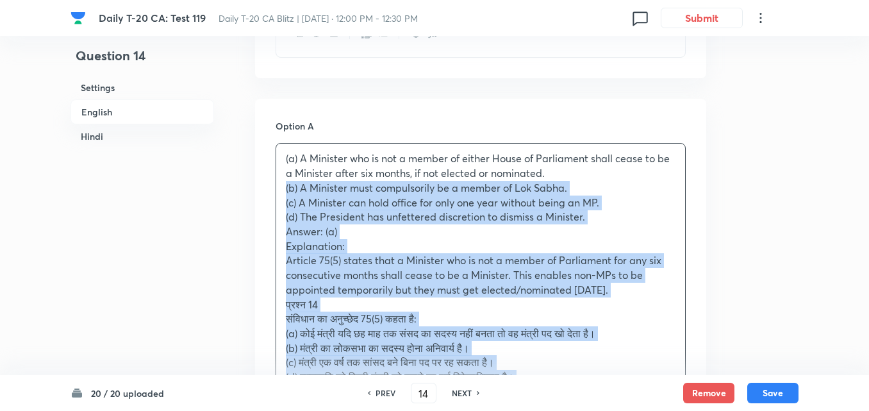
drag, startPoint x: 281, startPoint y: 188, endPoint x: 267, endPoint y: 192, distance: 14.5
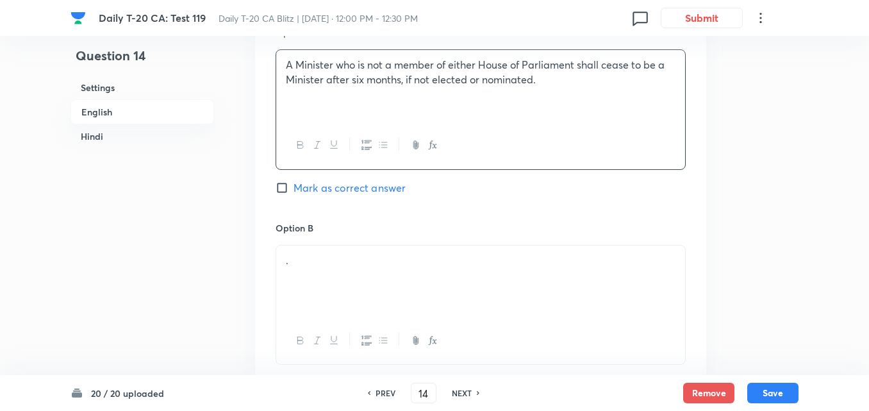
scroll to position [716, 0]
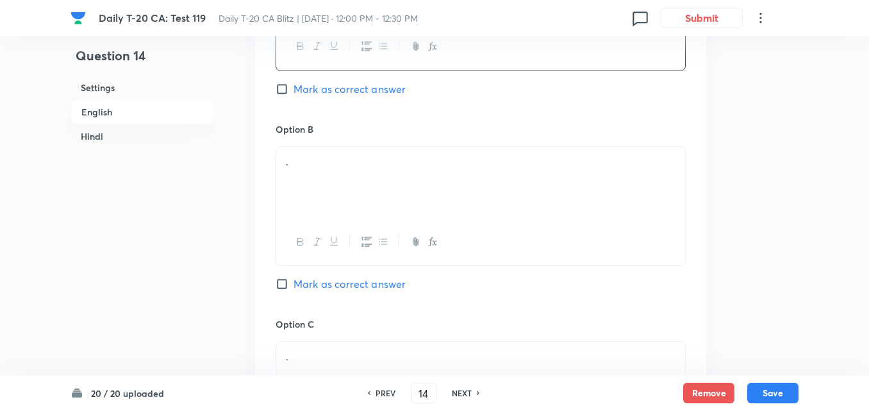
click at [325, 149] on div "." at bounding box center [480, 183] width 409 height 72
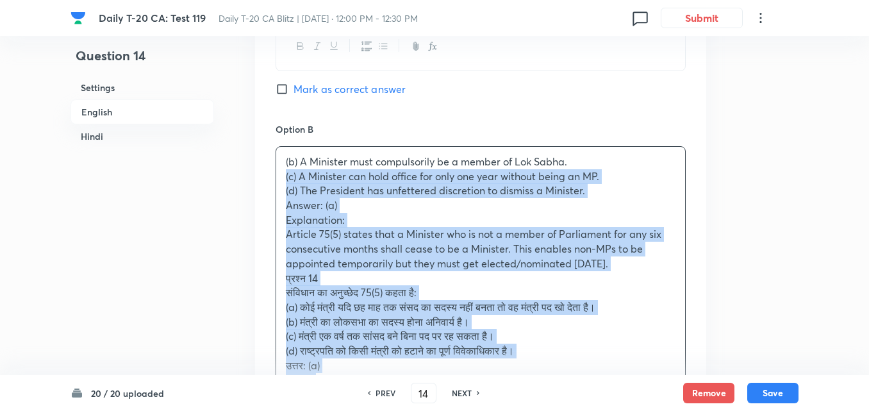
click at [261, 180] on div "Option A A Minister who is not a member of either House of Parliament shall cea…" at bounding box center [480, 399] width 451 height 987
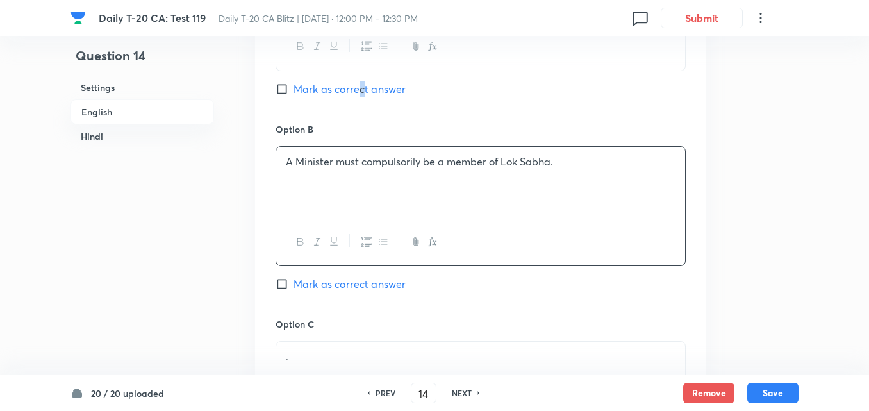
click at [362, 86] on span "Mark as correct answer" at bounding box center [350, 88] width 112 height 15
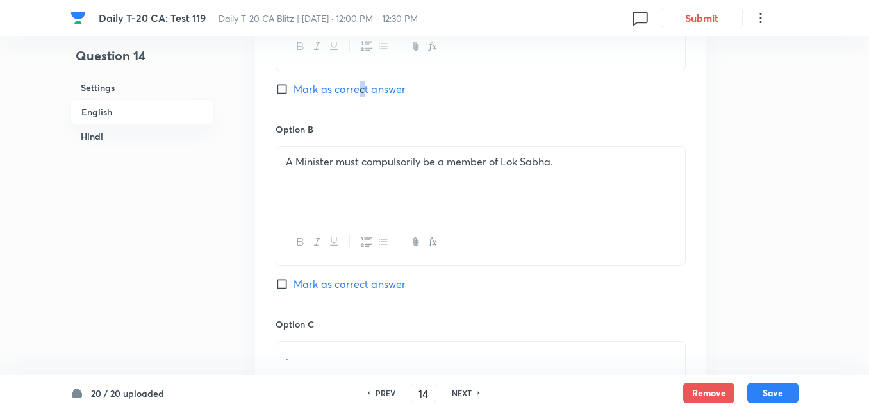
click at [362, 92] on span "Mark as correct answer" at bounding box center [350, 88] width 112 height 15
click at [294, 92] on input "Mark as correct answer" at bounding box center [285, 89] width 18 height 13
checkbox input "true"
checkbox input "false"
checkbox input "true"
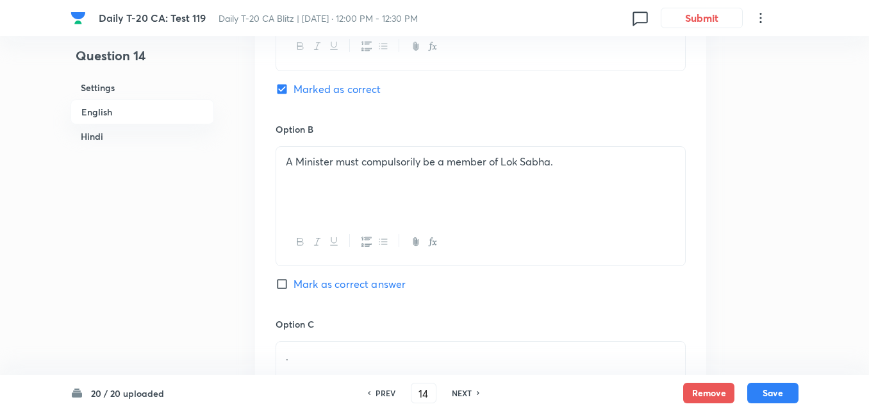
checkbox input "false"
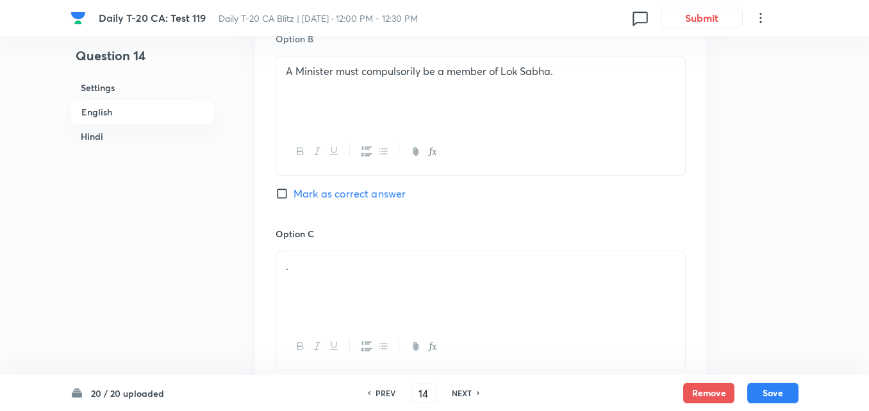
scroll to position [908, 0]
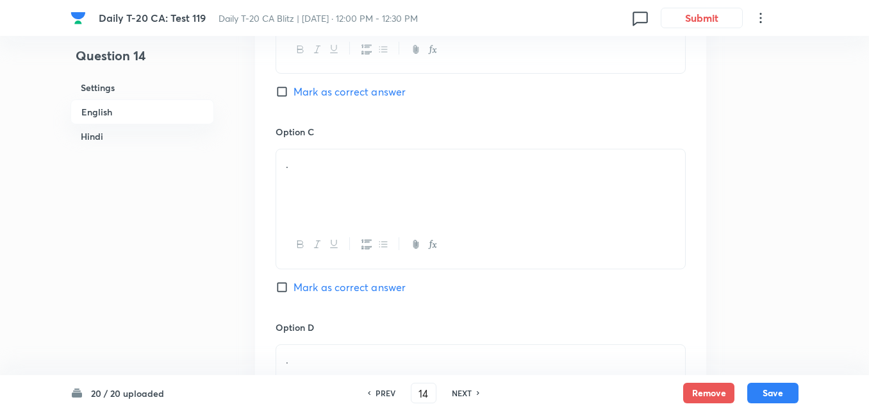
click at [347, 203] on div "." at bounding box center [480, 185] width 409 height 72
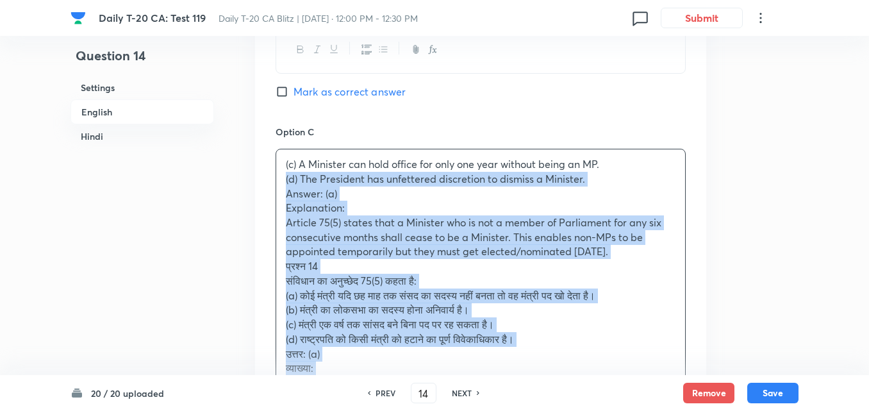
drag, startPoint x: 272, startPoint y: 185, endPoint x: 265, endPoint y: 183, distance: 6.7
click at [265, 183] on div "Option A A Minister who is not a member of either House of Parliament shall cea…" at bounding box center [480, 200] width 451 height 973
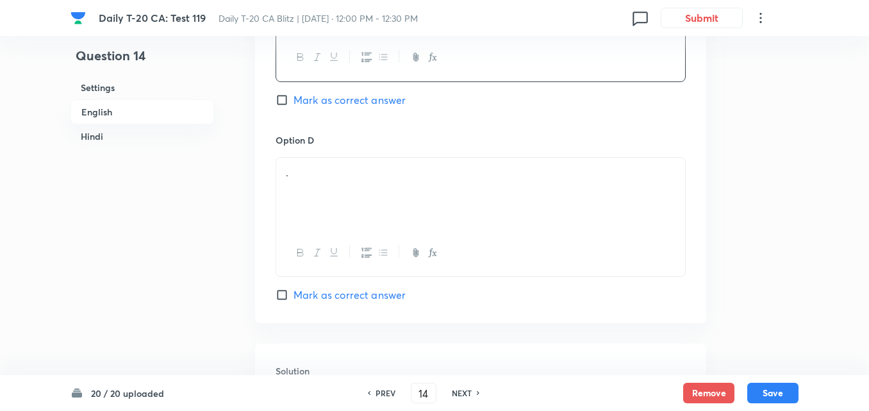
scroll to position [1100, 0]
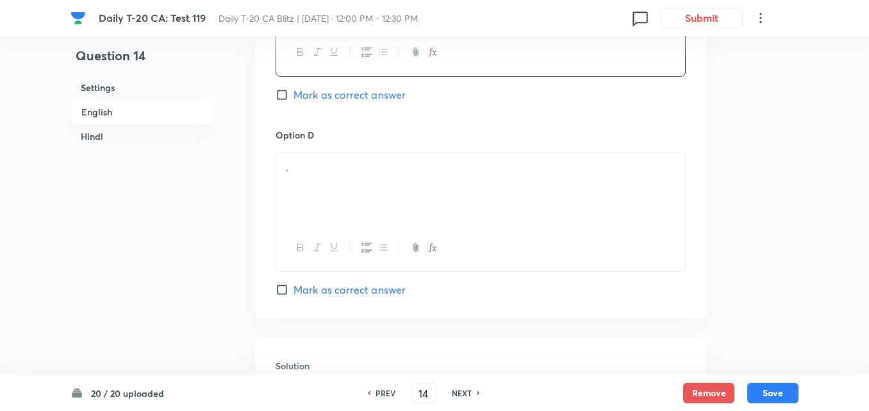
click at [364, 205] on div "." at bounding box center [480, 189] width 409 height 72
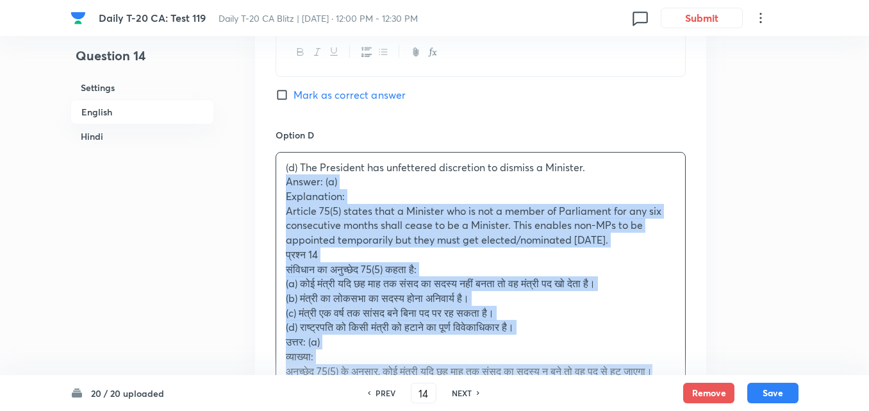
drag, startPoint x: 287, startPoint y: 181, endPoint x: 255, endPoint y: 181, distance: 31.4
click at [256, 181] on div "Option A A Minister who is not a member of either House of Parliament shall cea…" at bounding box center [480, 1] width 451 height 958
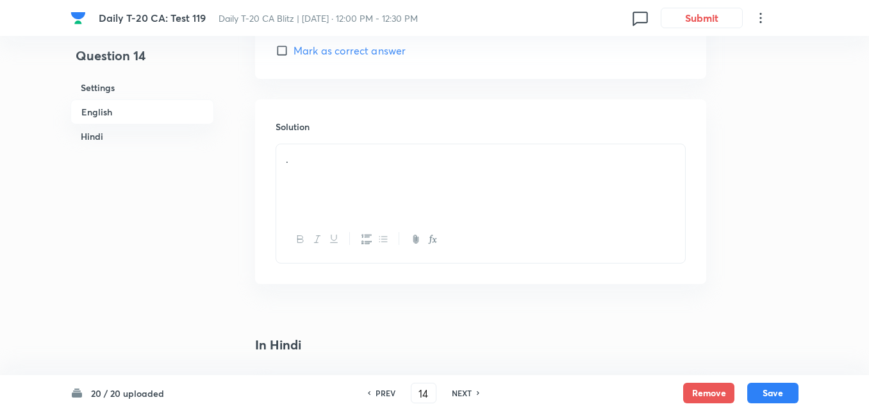
scroll to position [1357, 0]
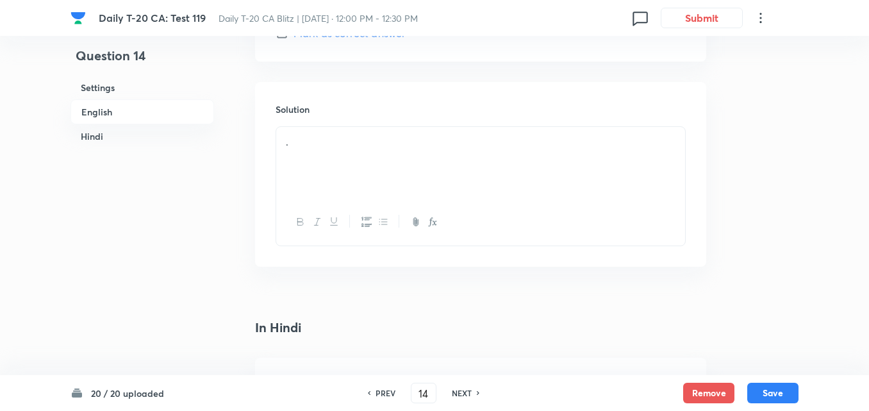
click at [380, 155] on div "." at bounding box center [480, 163] width 409 height 72
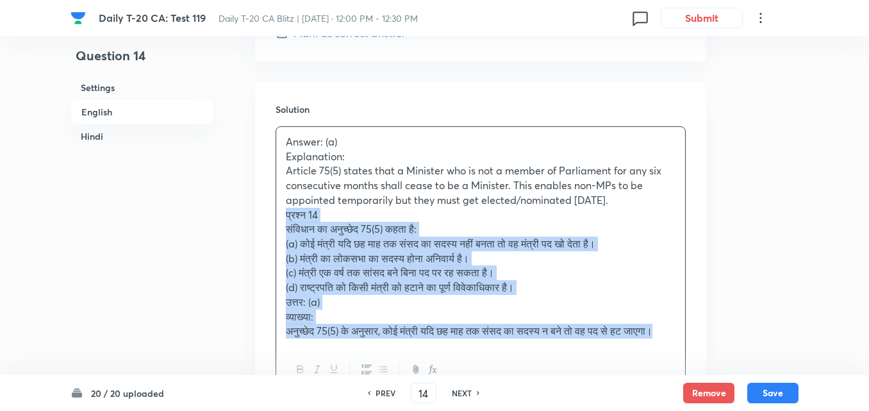
drag, startPoint x: 283, startPoint y: 222, endPoint x: 271, endPoint y: 221, distance: 12.9
click at [271, 221] on div "Solution Answer: (a) Explanation: Article 75(5) states that a Minister who is n…" at bounding box center [480, 248] width 451 height 332
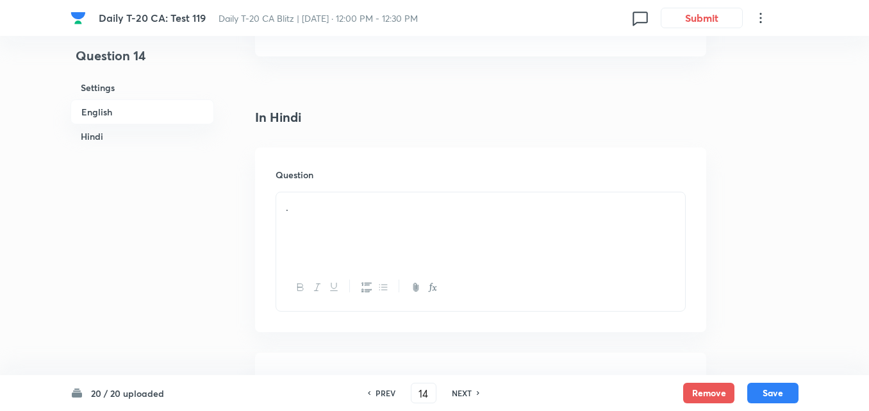
scroll to position [1677, 0]
click at [326, 154] on div "." at bounding box center [480, 149] width 409 height 72
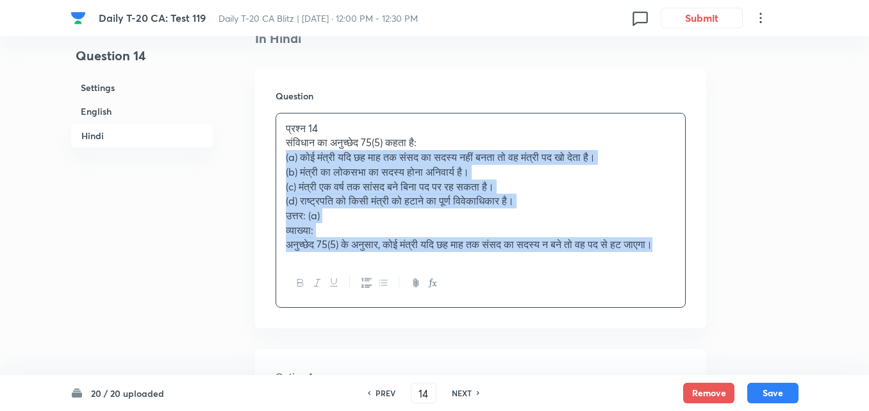
drag, startPoint x: 274, startPoint y: 156, endPoint x: 264, endPoint y: 158, distance: 10.4
click at [273, 156] on div "Question प्रश्न 14 संविधान का अनुच्छेद 75(5) कहता है: (a) कोई मंत्री यदि छह माह…" at bounding box center [480, 199] width 451 height 260
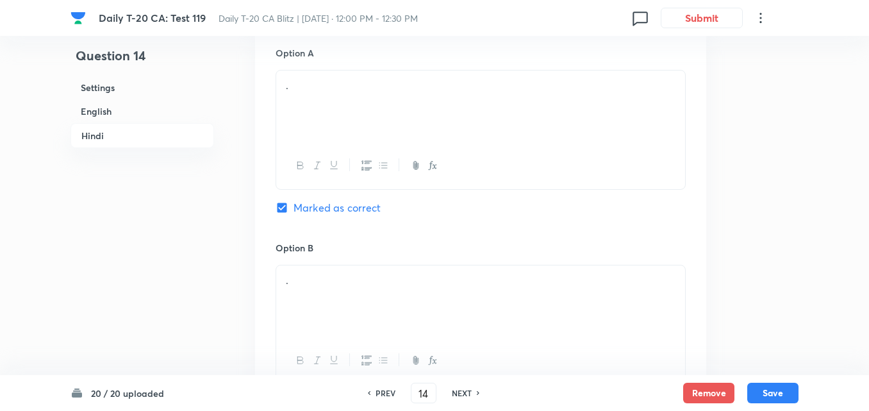
scroll to position [1934, 0]
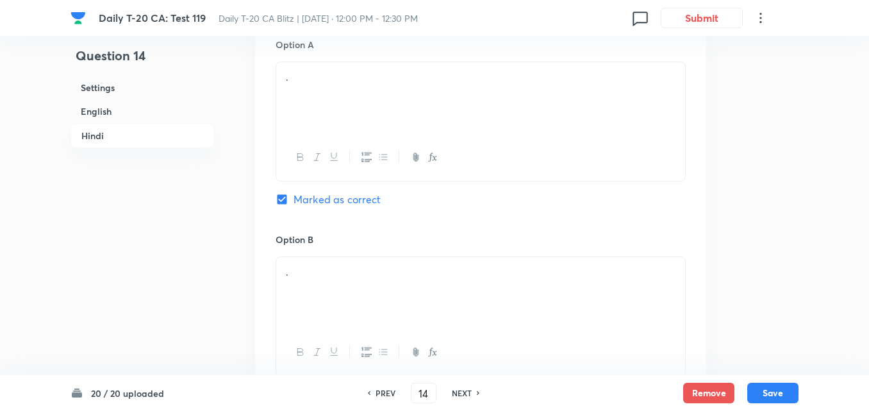
click at [356, 97] on div "." at bounding box center [480, 98] width 409 height 72
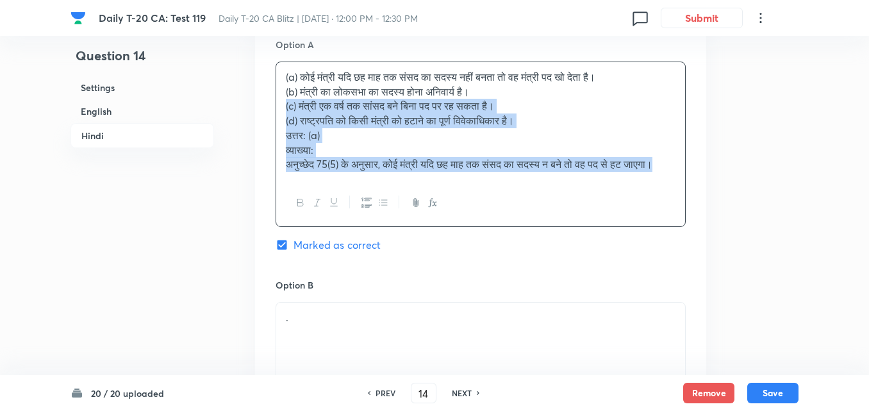
drag, startPoint x: 265, startPoint y: 101, endPoint x: 256, endPoint y: 99, distance: 8.4
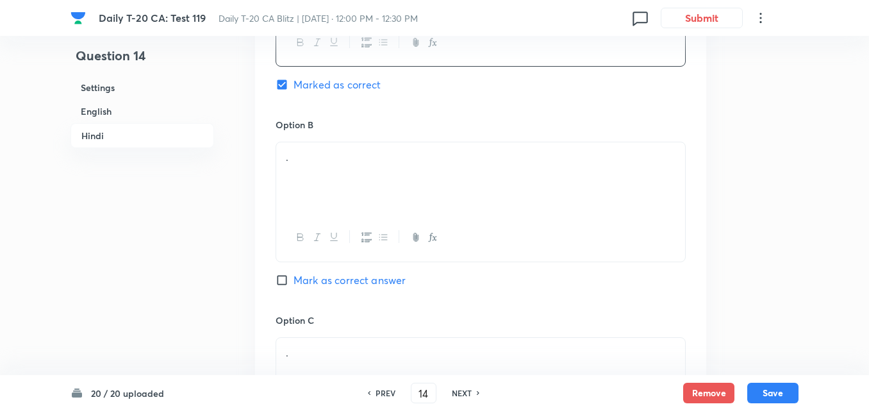
scroll to position [2062, 0]
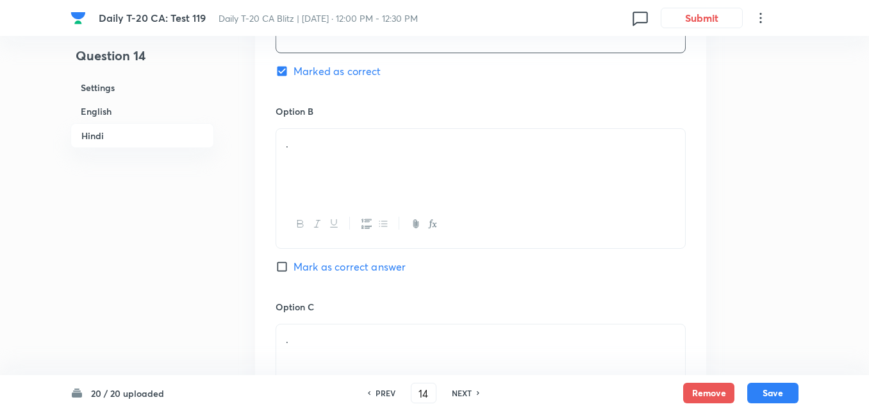
click at [324, 168] on div "." at bounding box center [480, 165] width 409 height 72
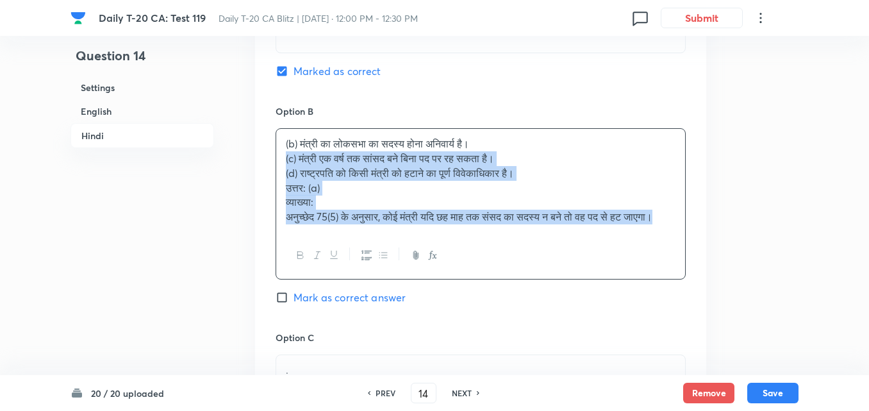
click at [265, 162] on div "Option A कोई मंत्री यदि छह माह तक संसद का सदस्य नहीं बनता तो वह मंत्री पद खो दे…" at bounding box center [480, 302] width 451 height 827
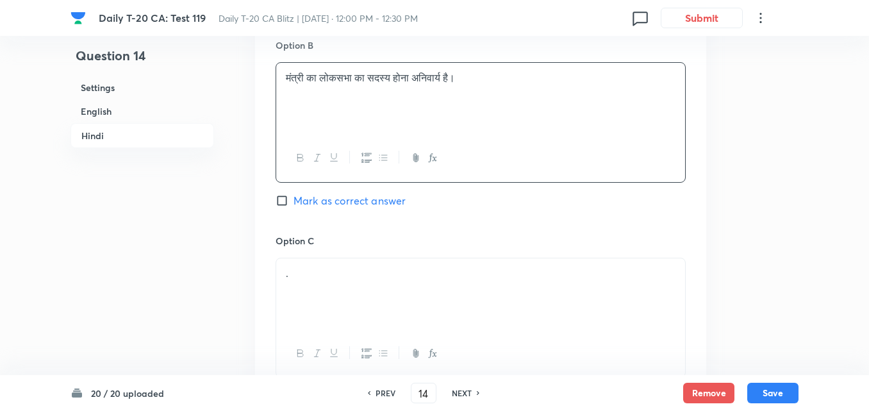
scroll to position [2190, 0]
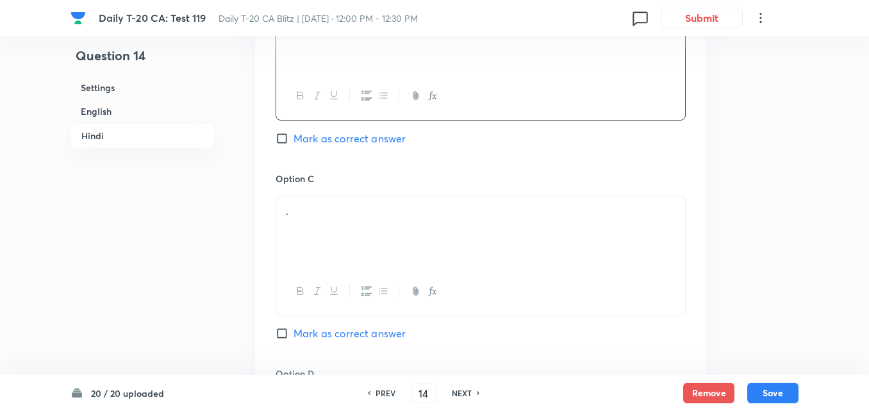
click at [326, 205] on p "." at bounding box center [481, 211] width 390 height 15
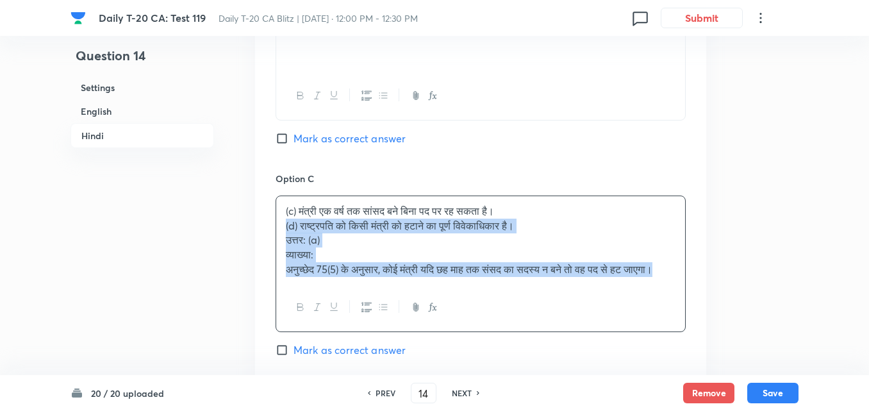
click at [264, 230] on div "Option A कोई मंत्री यदि छह माह तक संसद का सदस्य नहीं बनता तो वह मंत्री पद खो दे…" at bounding box center [480, 167] width 451 height 812
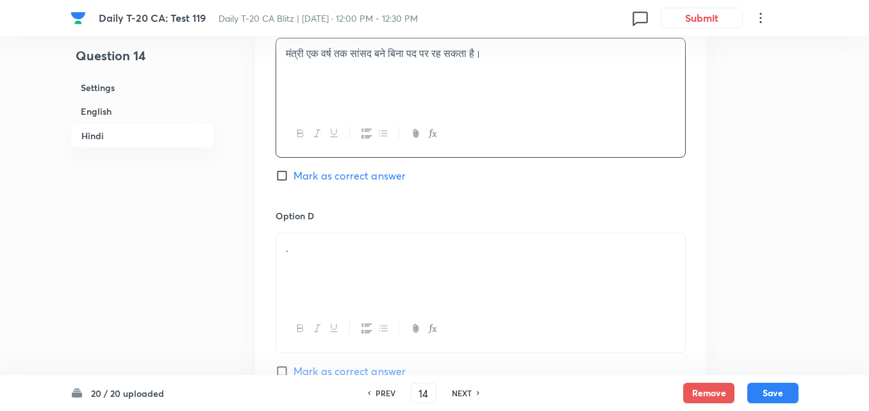
scroll to position [2447, 0]
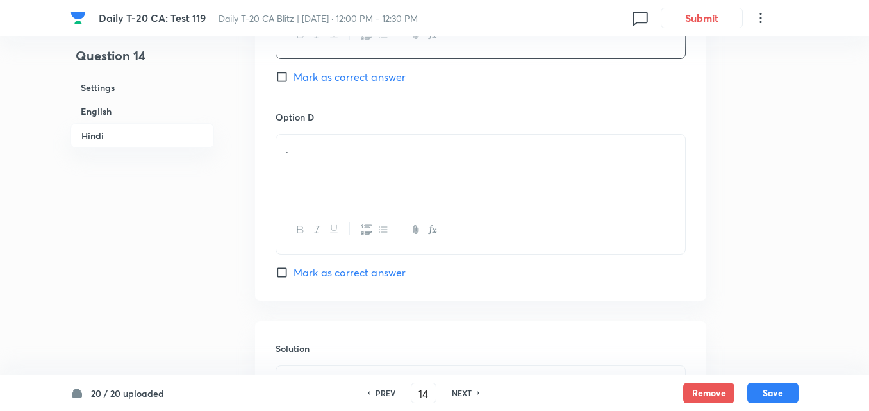
click at [339, 183] on div "." at bounding box center [480, 171] width 409 height 72
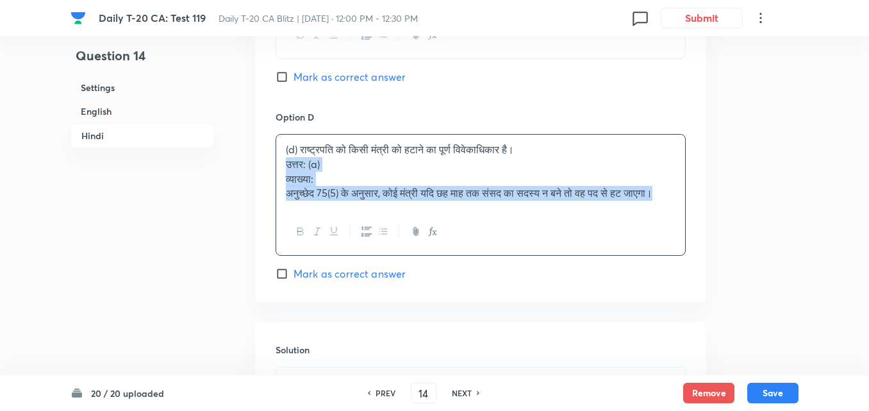
drag, startPoint x: 264, startPoint y: 169, endPoint x: 258, endPoint y: 168, distance: 6.4
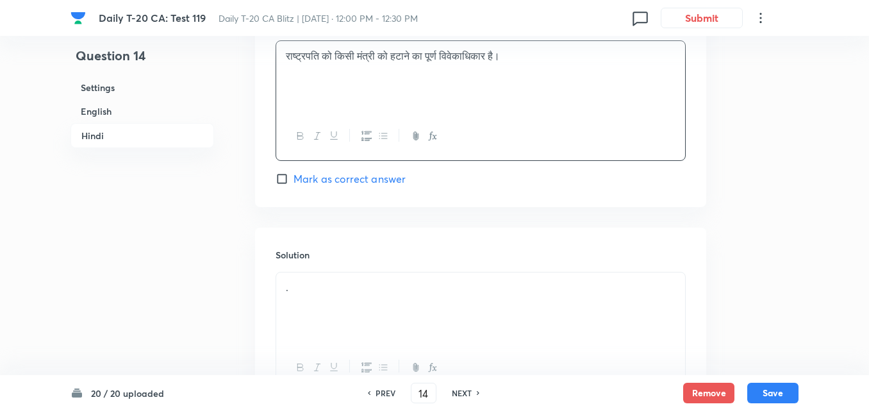
scroll to position [2654, 0]
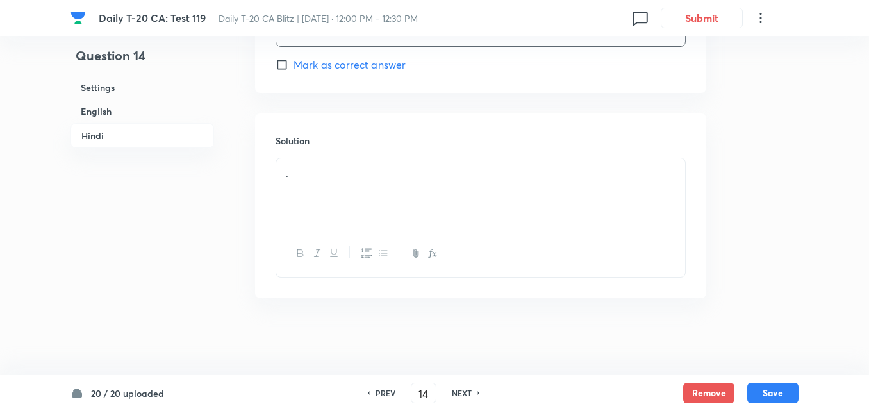
click at [317, 184] on div "." at bounding box center [480, 194] width 409 height 72
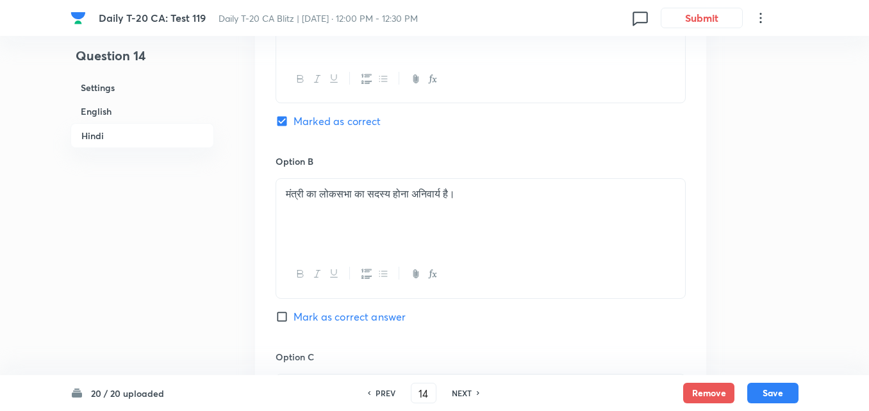
scroll to position [1949, 0]
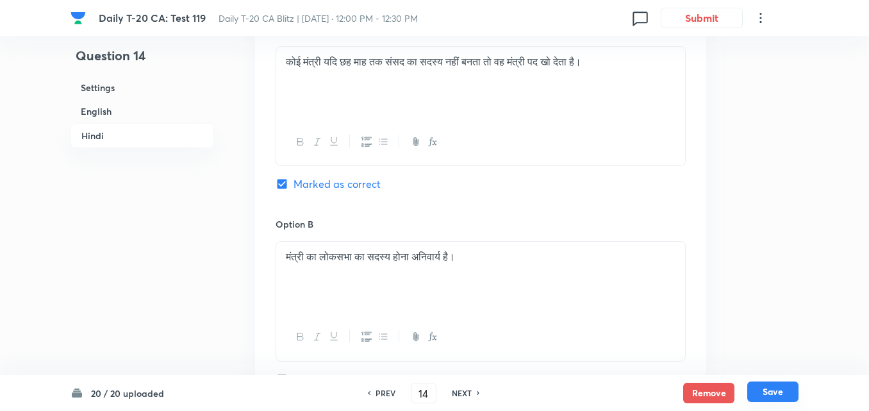
click at [780, 390] on button "Save" at bounding box center [773, 391] width 51 height 21
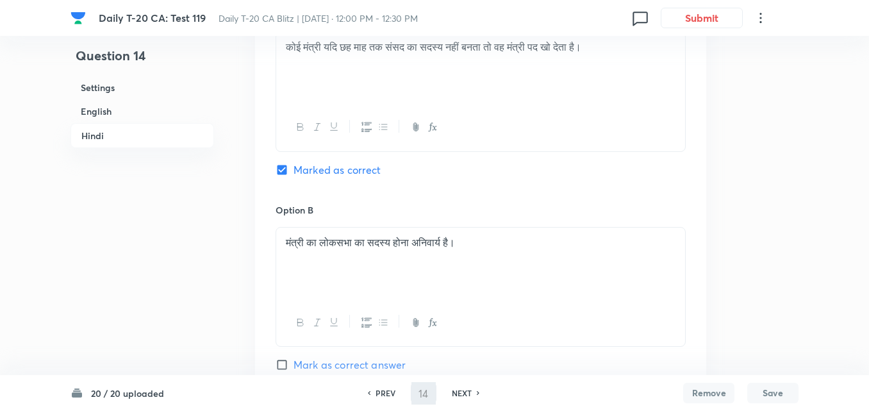
type input "15"
checkbox input "false"
checkbox input "true"
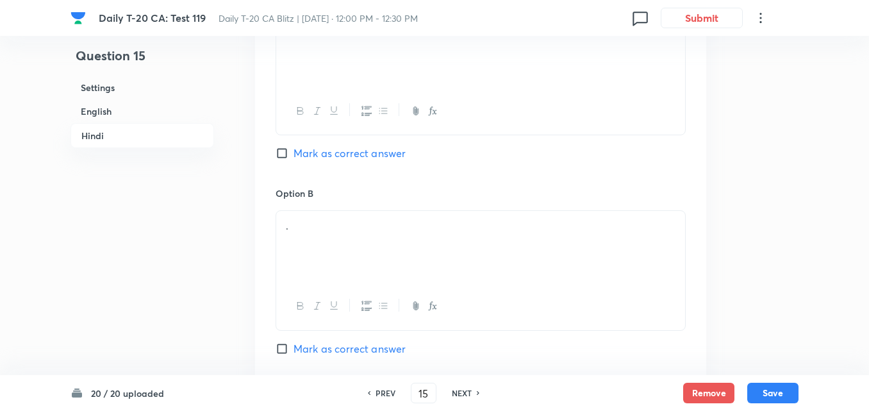
click at [127, 114] on h6 "English" at bounding box center [143, 111] width 144 height 24
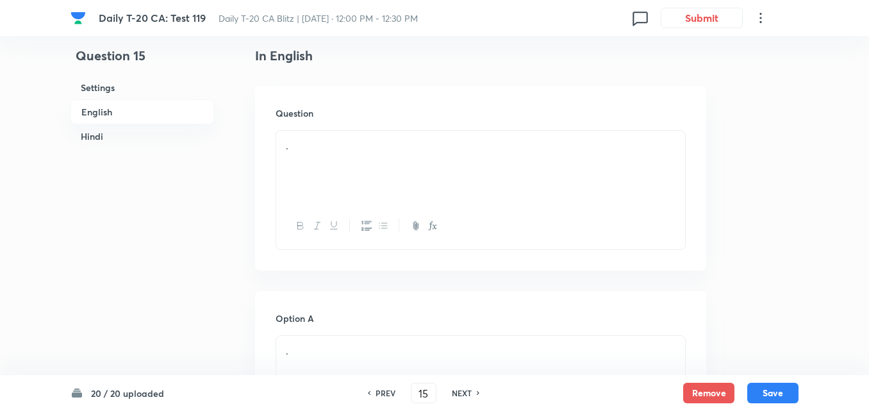
click at [326, 181] on div "." at bounding box center [480, 167] width 409 height 72
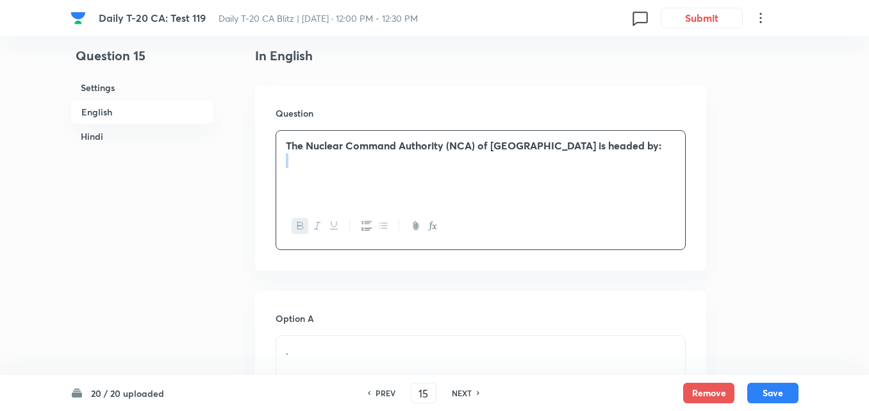
scroll to position [523, 0]
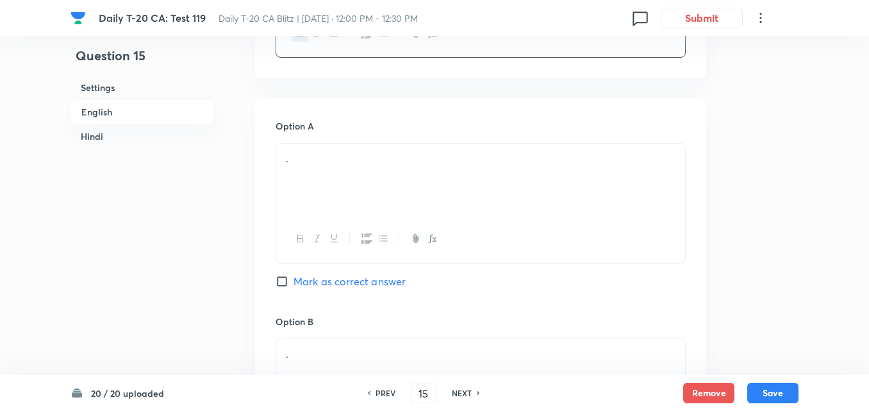
click at [370, 166] on p "." at bounding box center [481, 158] width 390 height 15
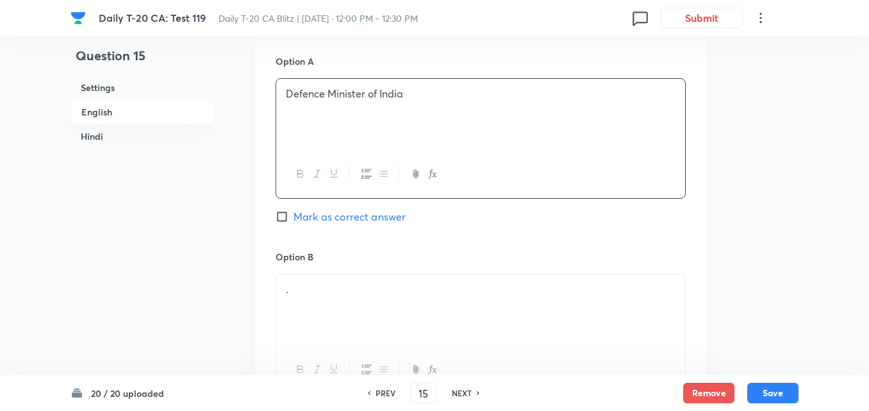
scroll to position [716, 0]
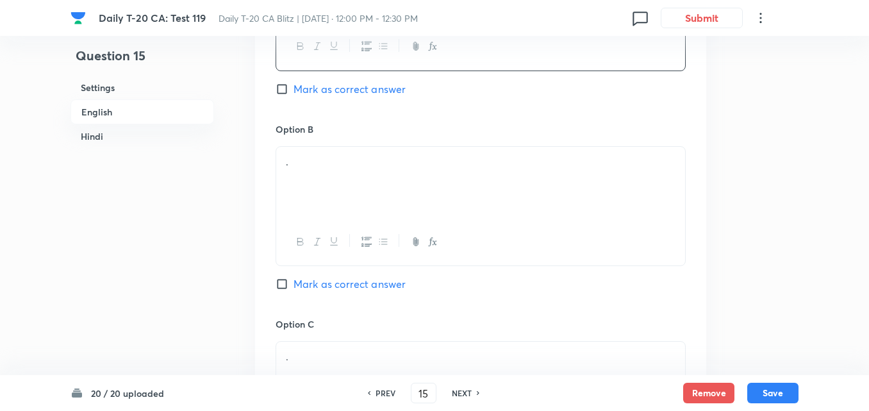
click at [387, 155] on p "." at bounding box center [481, 162] width 390 height 15
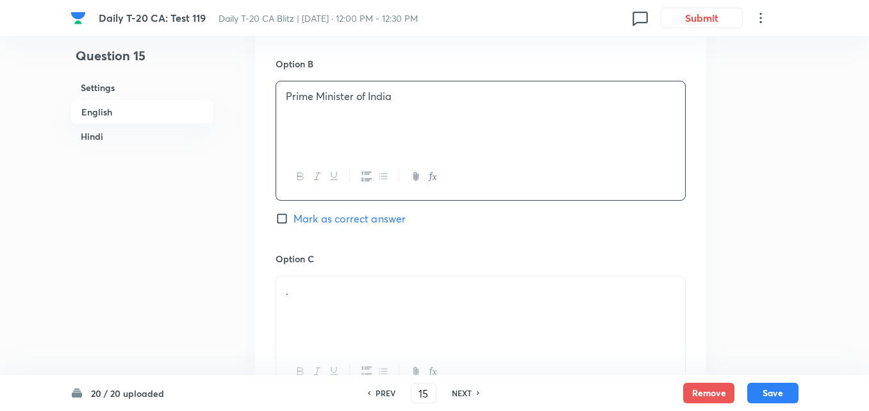
scroll to position [844, 0]
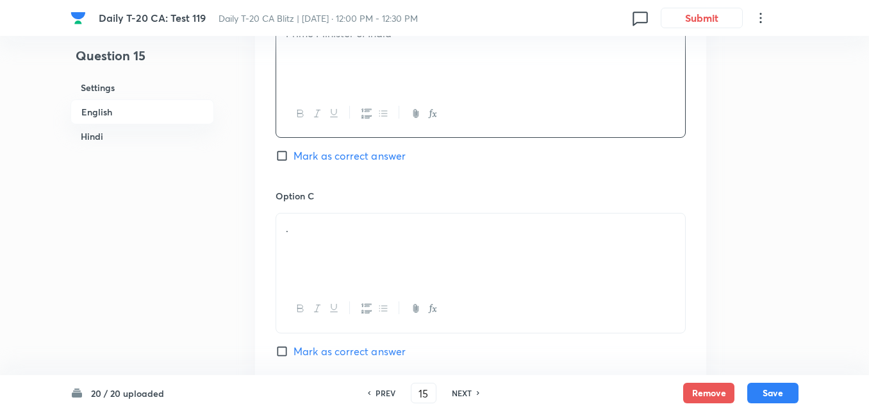
click at [398, 164] on div "Option B Prime Minister of India Mark as correct answer" at bounding box center [481, 91] width 410 height 195
click at [386, 154] on span "Mark as correct answer" at bounding box center [350, 155] width 112 height 15
click at [294, 154] on input "Mark as correct answer" at bounding box center [285, 155] width 18 height 13
checkbox input "true"
checkbox input "false"
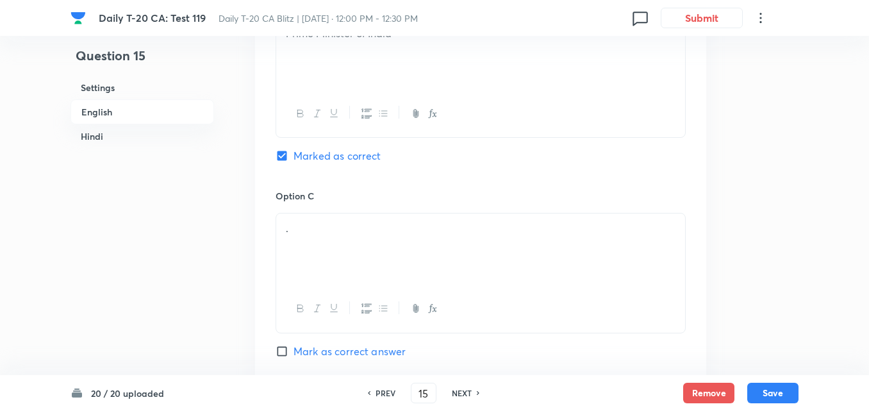
checkbox input "true"
checkbox input "false"
click at [367, 241] on div "." at bounding box center [480, 249] width 409 height 72
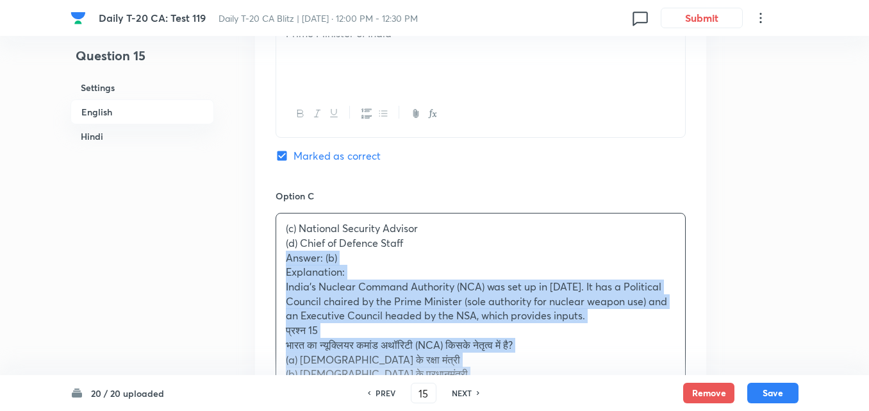
drag, startPoint x: 290, startPoint y: 260, endPoint x: 257, endPoint y: 253, distance: 34.1
click at [257, 253] on div "Option A Defence Minister of India Mark as correct answer Option B Prime Minist…" at bounding box center [480, 271] width 451 height 987
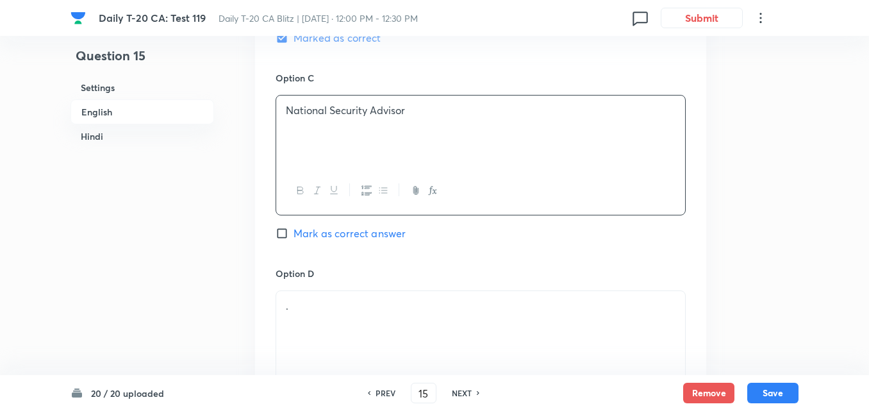
scroll to position [1100, 0]
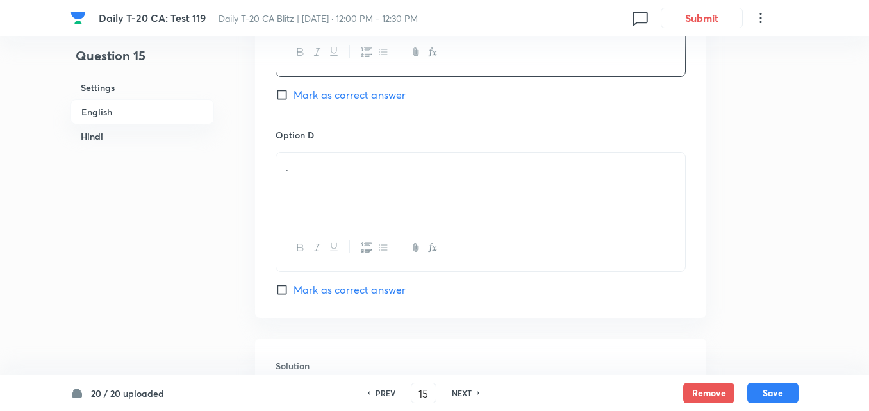
click at [360, 195] on div "." at bounding box center [480, 189] width 409 height 72
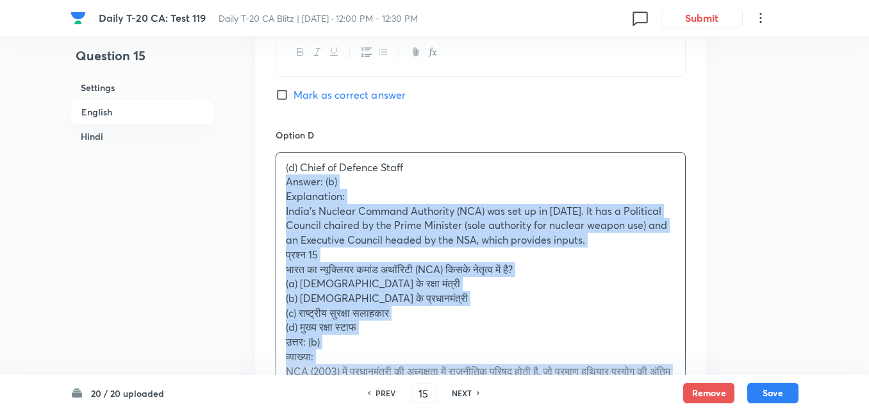
drag, startPoint x: 272, startPoint y: 178, endPoint x: 251, endPoint y: 185, distance: 22.3
click at [271, 178] on div "Option A Defence Minister of India Mark as correct answer Option B Prime Minist…" at bounding box center [480, 8] width 451 height 973
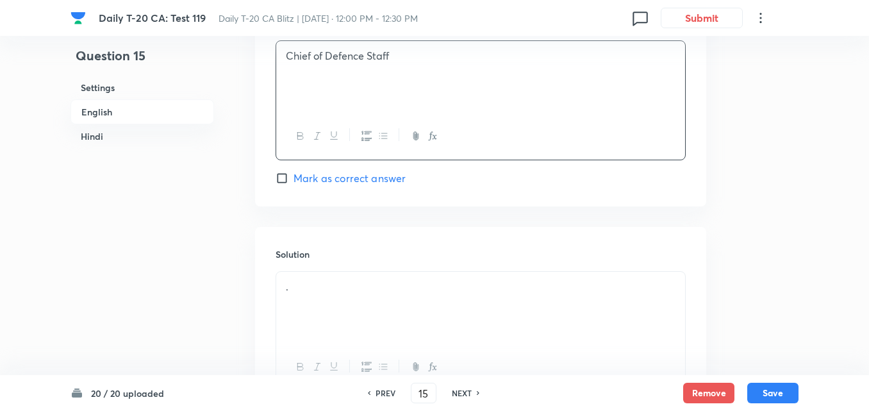
scroll to position [1357, 0]
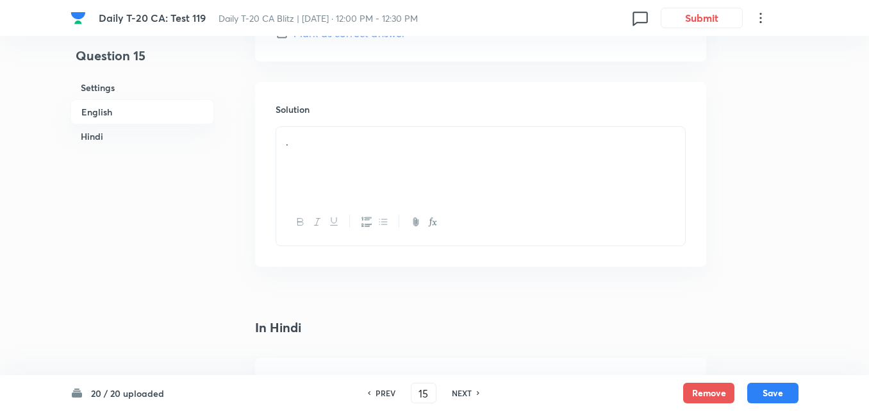
click at [331, 175] on div "." at bounding box center [480, 163] width 409 height 72
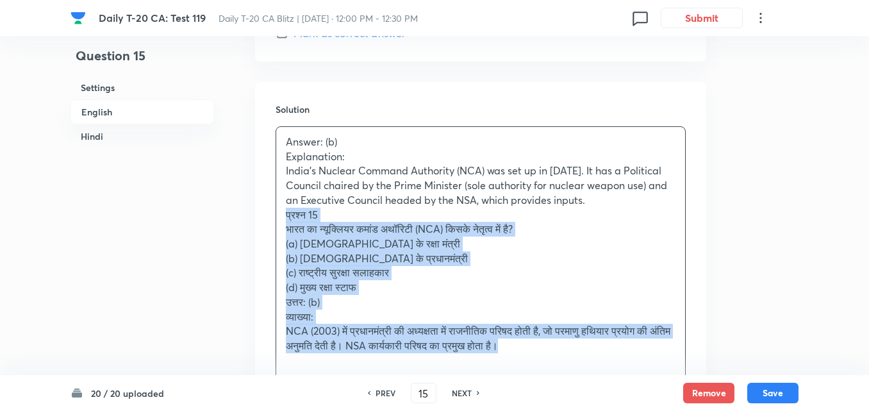
click at [254, 210] on div "Question 15 Settings English Hindi Settings Type Single choice correct 4 option…" at bounding box center [435, 241] width 728 height 3073
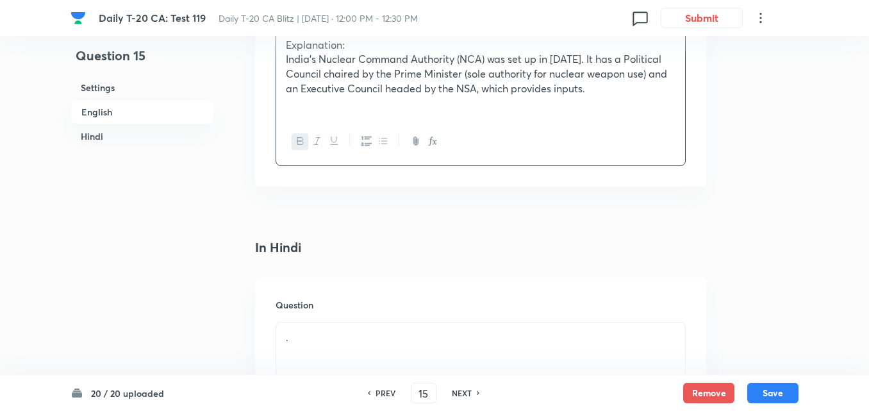
scroll to position [1613, 0]
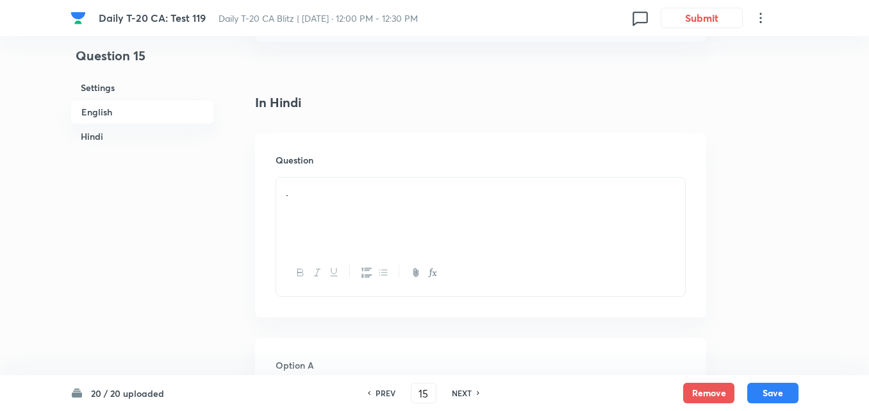
click at [348, 205] on div "." at bounding box center [480, 214] width 409 height 72
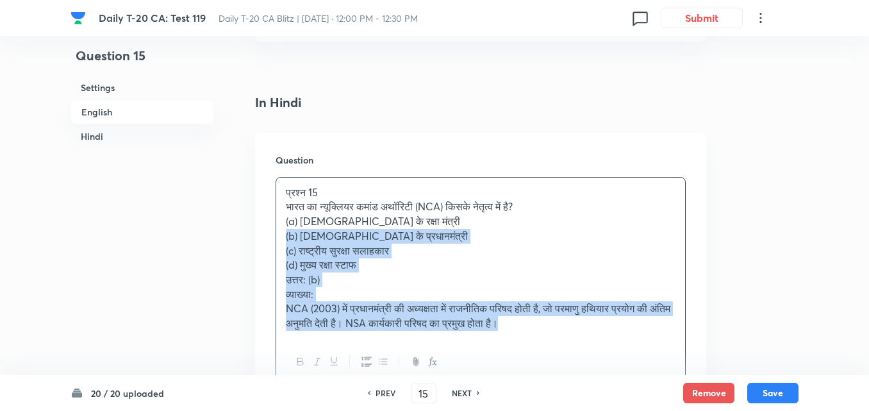
drag, startPoint x: 273, startPoint y: 237, endPoint x: 258, endPoint y: 236, distance: 15.4
click at [271, 237] on div "Question प्रश्न 15 भारत का न्यूक्लियर कमांड अथॉरिटी (NCA) किसके नेतृत्व में है?…" at bounding box center [480, 270] width 451 height 274
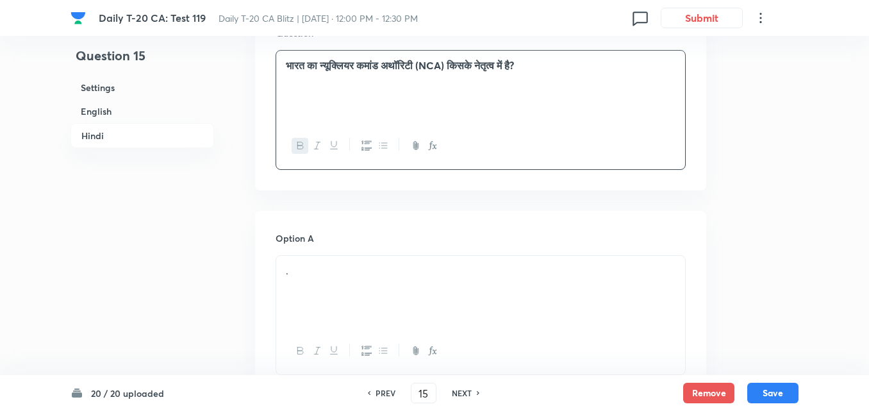
scroll to position [1805, 0]
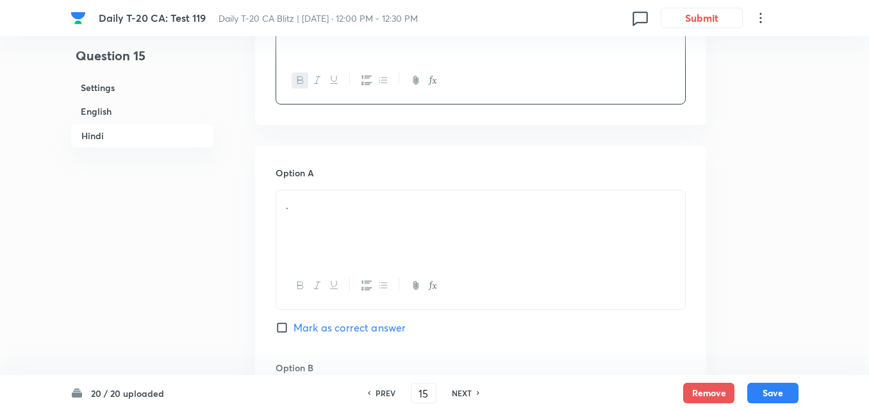
click at [337, 204] on p "." at bounding box center [481, 205] width 390 height 15
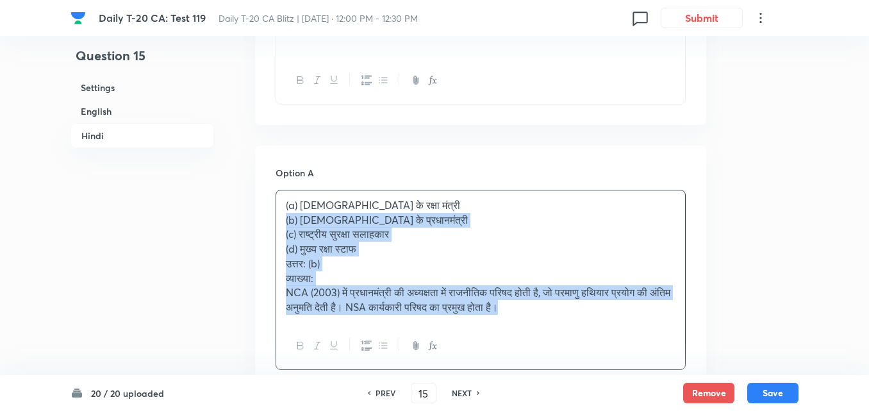
click at [280, 221] on div "(a) भारत के रक्षा मंत्री (b) भारत के प्रधानमंत्री (c) राष्ट्रीय सुरक्षा सलाहकार…" at bounding box center [480, 256] width 409 height 132
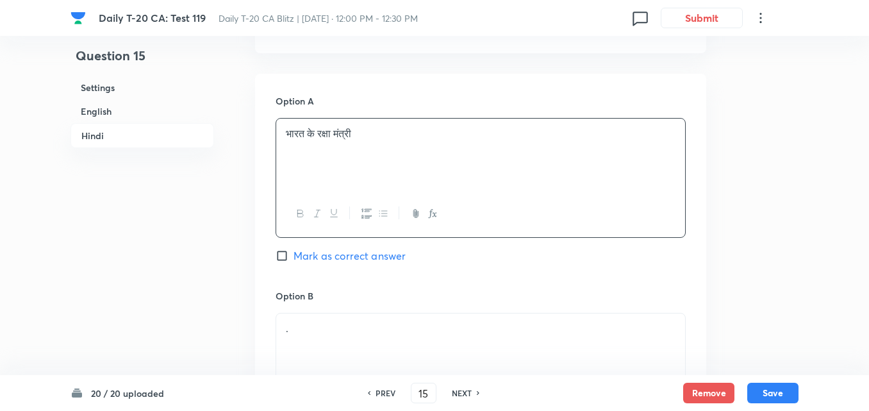
scroll to position [2062, 0]
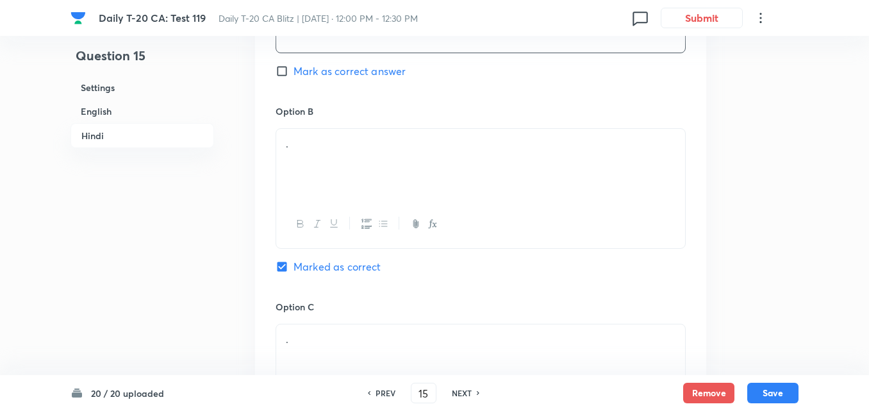
click at [356, 142] on p "." at bounding box center [481, 144] width 390 height 15
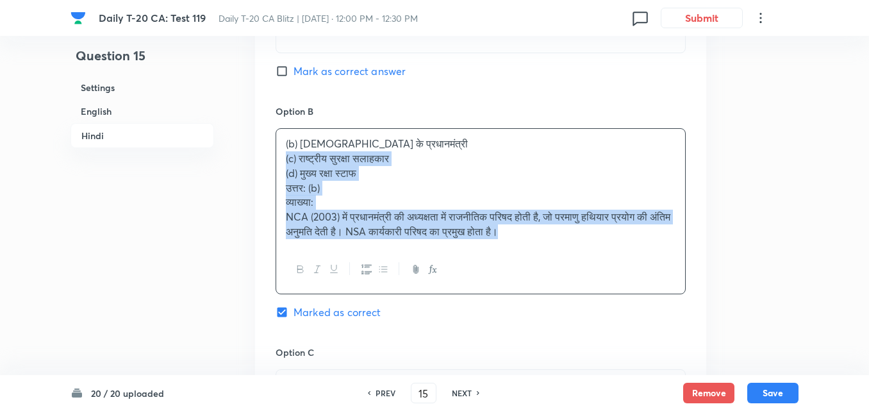
drag, startPoint x: 285, startPoint y: 155, endPoint x: 222, endPoint y: 167, distance: 64.0
click at [274, 154] on div "Option A भारत के रक्षा मंत्री Mark as correct answer Option B (b) भारत के प्रधा…" at bounding box center [480, 310] width 451 height 842
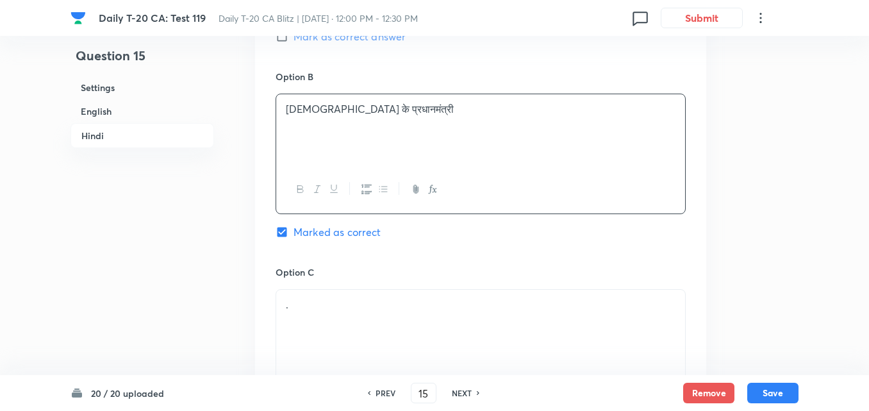
scroll to position [2190, 0]
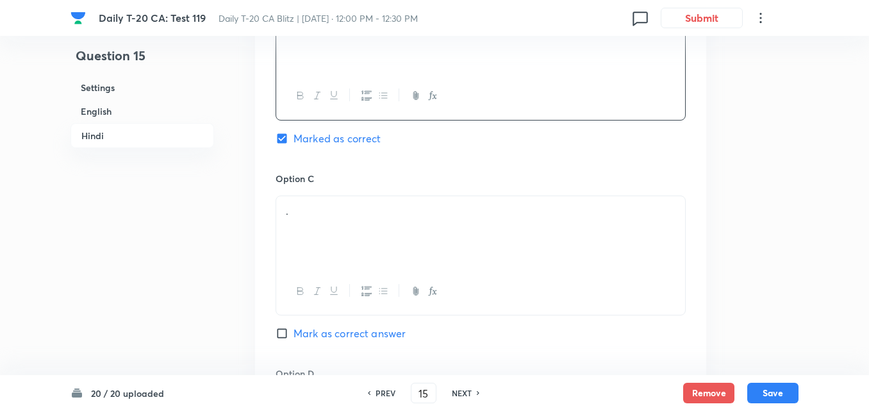
click at [320, 242] on div "." at bounding box center [480, 232] width 409 height 72
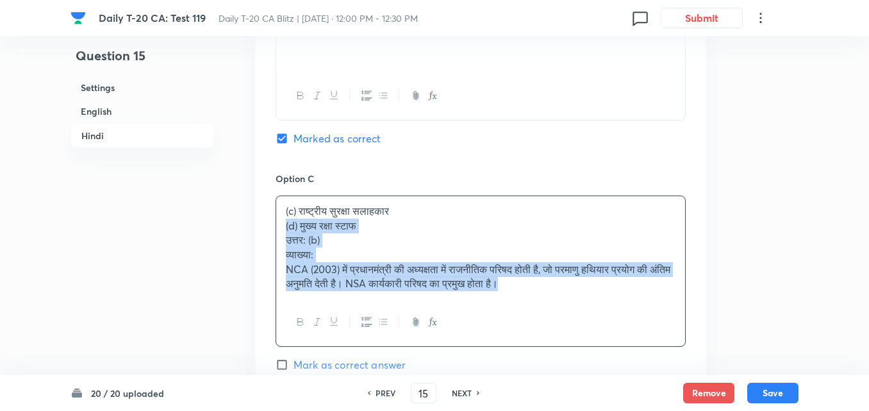
drag, startPoint x: 262, startPoint y: 224, endPoint x: 233, endPoint y: 223, distance: 28.9
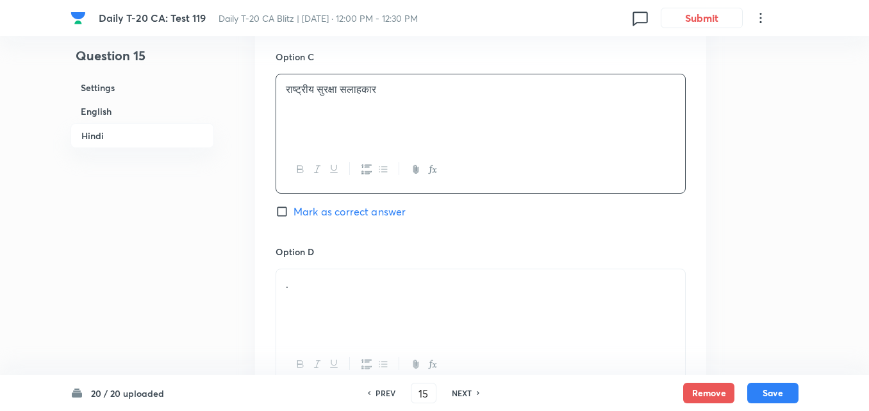
scroll to position [2382, 0]
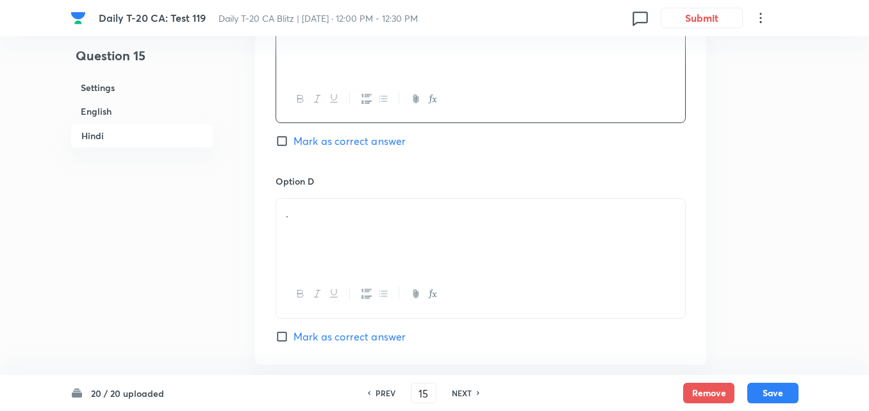
click at [330, 198] on div "." at bounding box center [481, 258] width 410 height 120
click at [339, 222] on div "." at bounding box center [480, 235] width 409 height 72
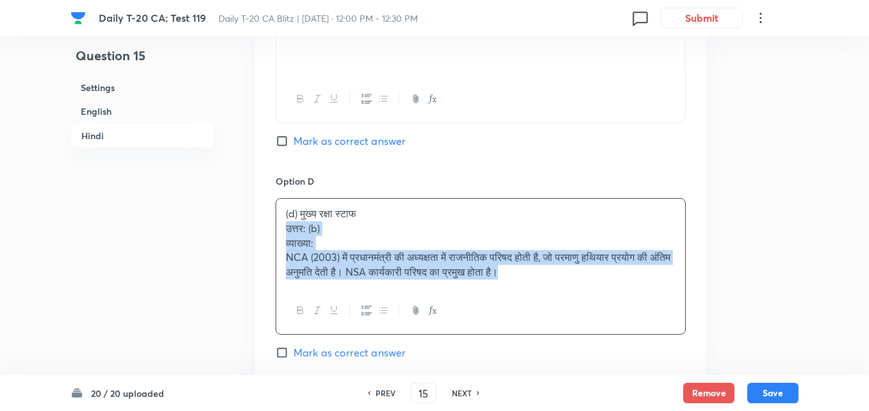
drag, startPoint x: 276, startPoint y: 230, endPoint x: 260, endPoint y: 222, distance: 18.6
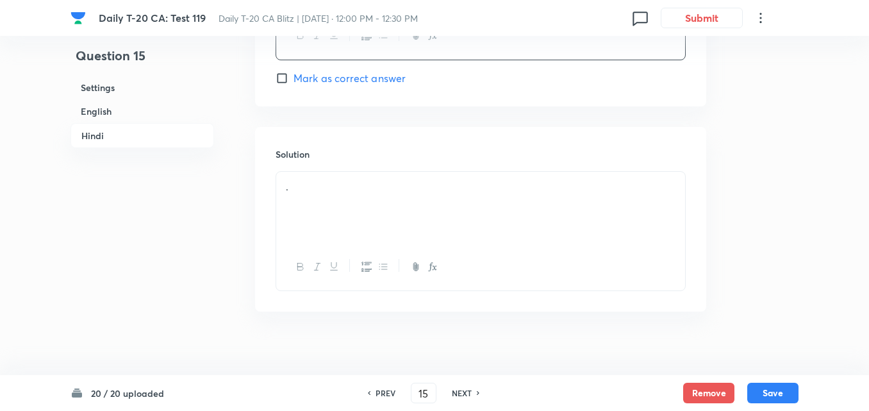
scroll to position [2654, 0]
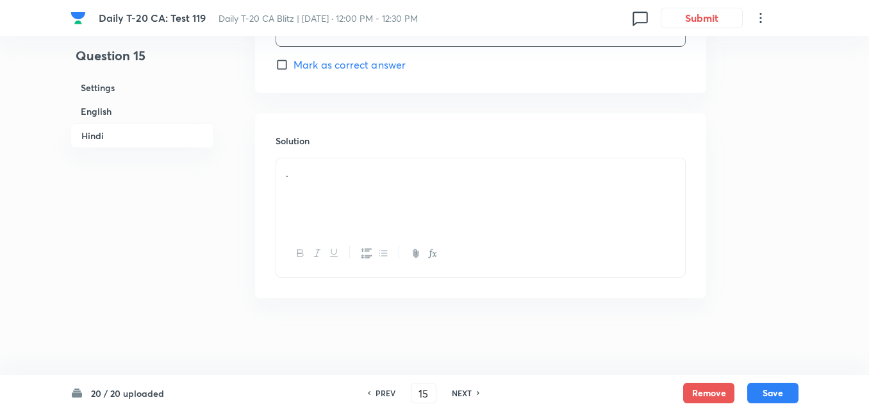
click at [336, 185] on div "." at bounding box center [480, 194] width 409 height 72
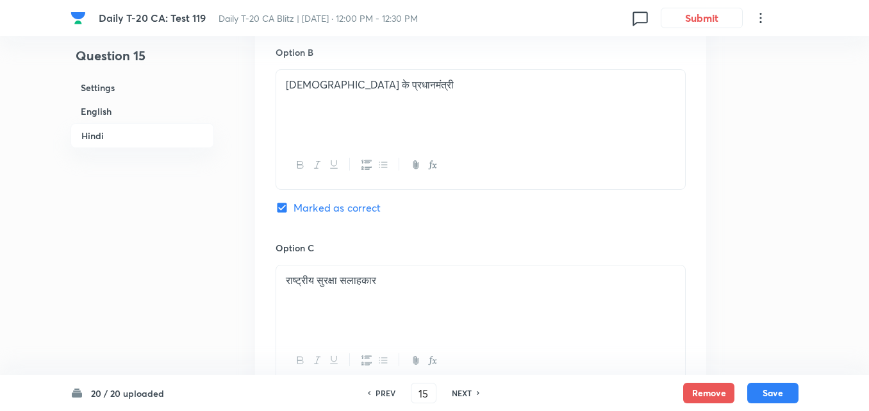
scroll to position [2013, 0]
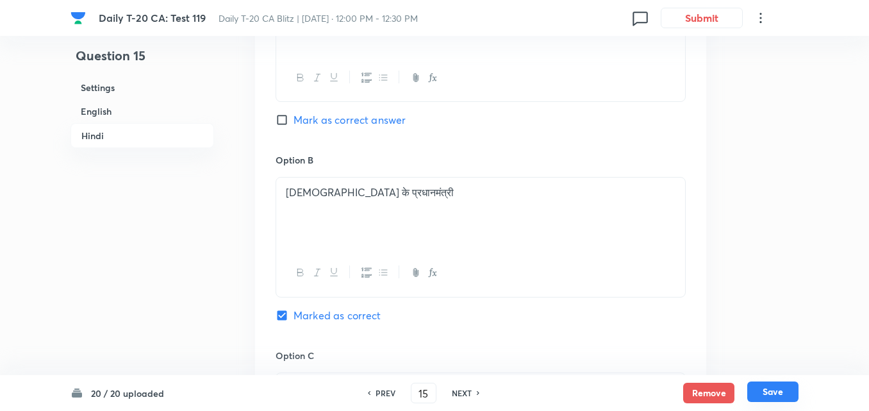
click at [776, 393] on button "Save" at bounding box center [773, 391] width 51 height 21
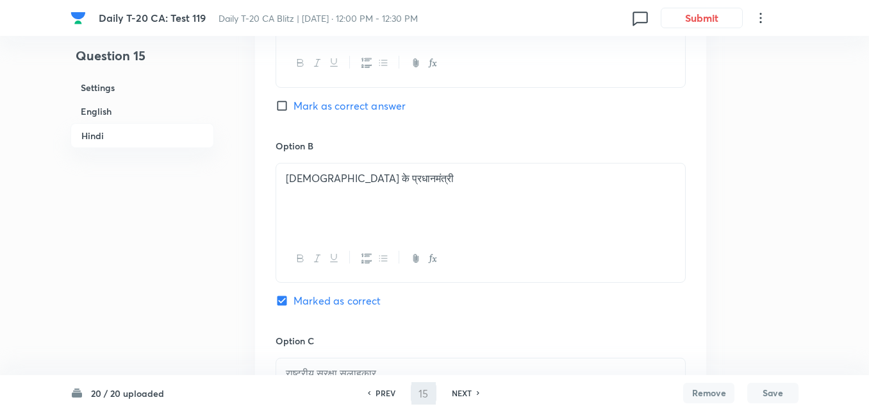
type input "16"
checkbox input "false"
checkbox input "true"
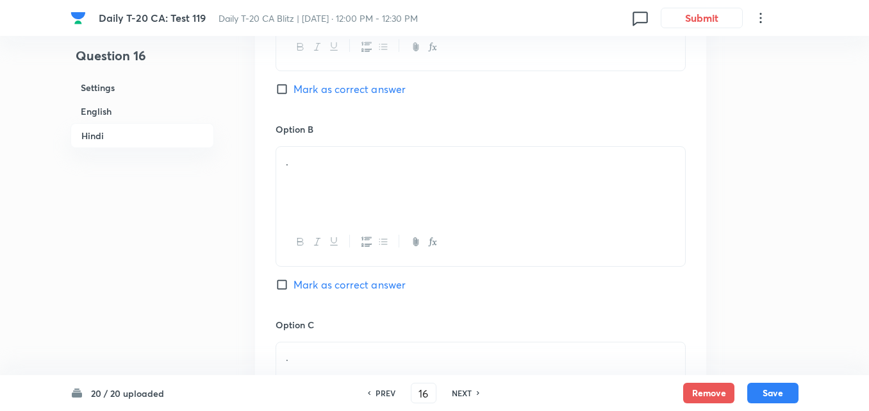
click at [122, 115] on h6 "English" at bounding box center [143, 111] width 144 height 24
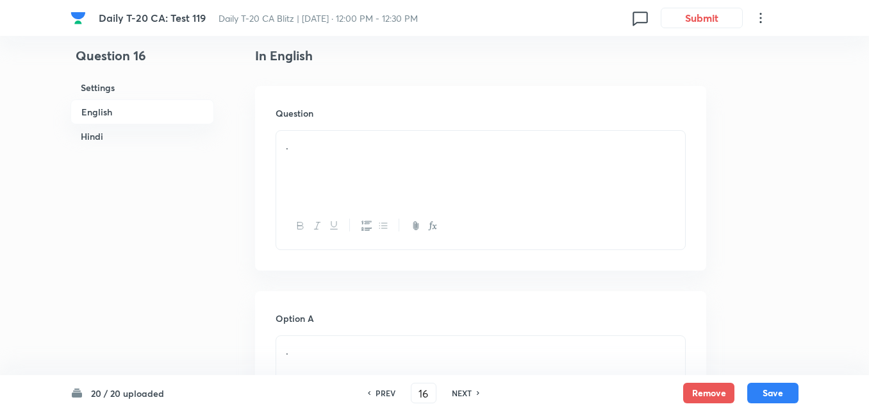
click at [366, 169] on div "." at bounding box center [480, 167] width 409 height 72
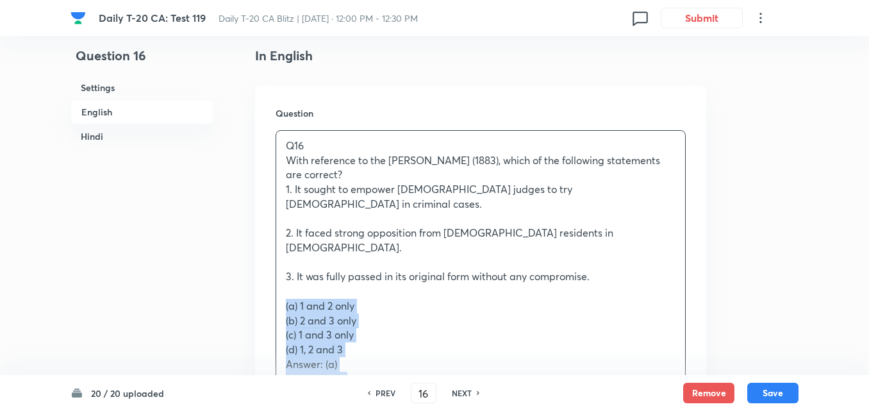
drag, startPoint x: 294, startPoint y: 274, endPoint x: 251, endPoint y: 272, distance: 43.0
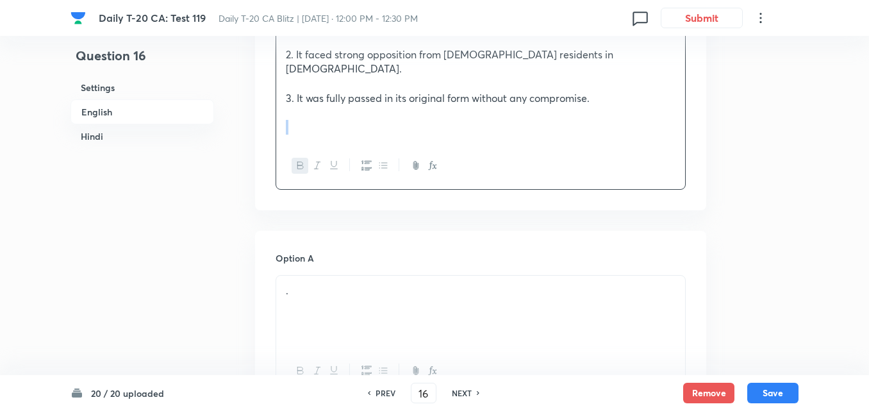
scroll to position [587, 0]
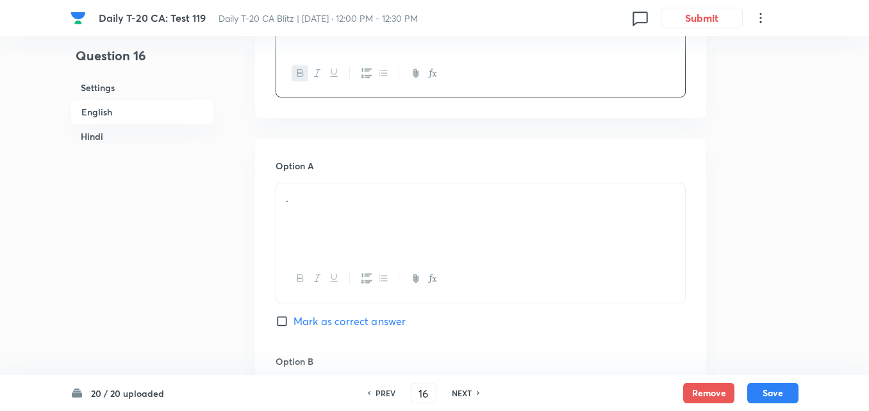
click at [364, 188] on div "." at bounding box center [480, 219] width 409 height 72
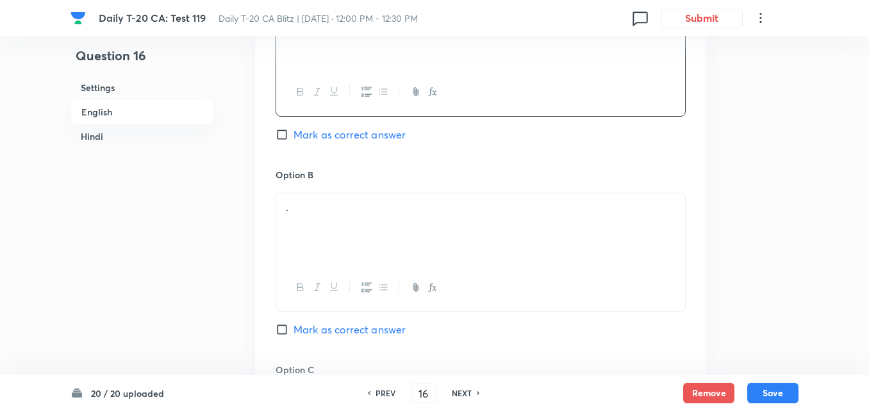
scroll to position [780, 0]
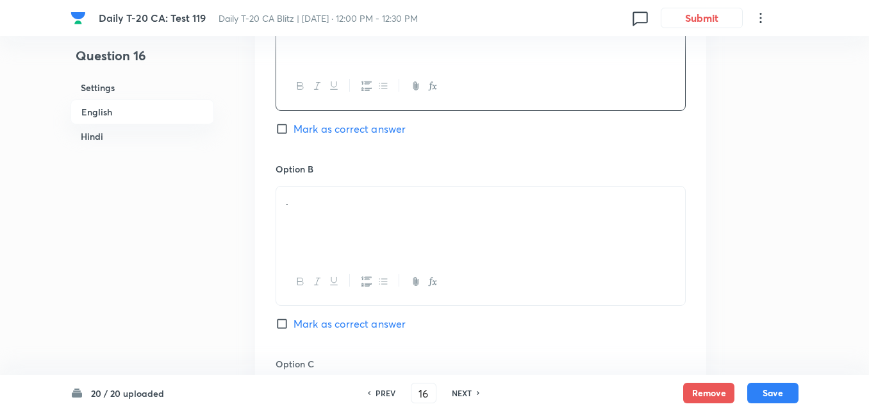
click at [312, 224] on div "." at bounding box center [480, 223] width 409 height 72
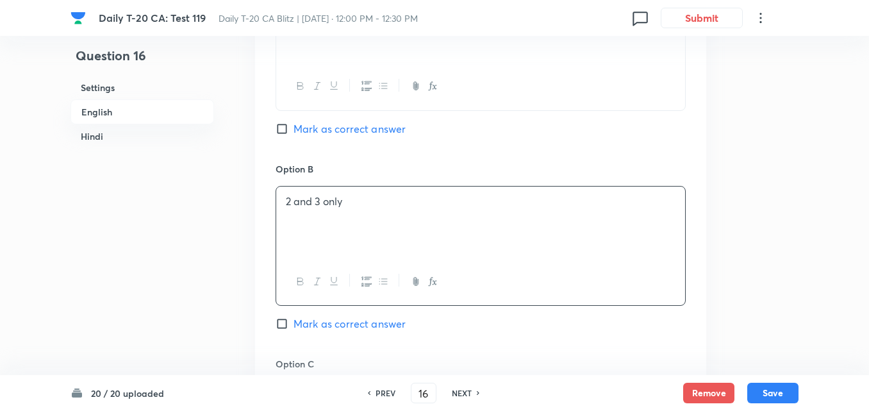
click at [407, 90] on div "Option A 1 and 2 only Mark as correct answer" at bounding box center [481, 64] width 410 height 195
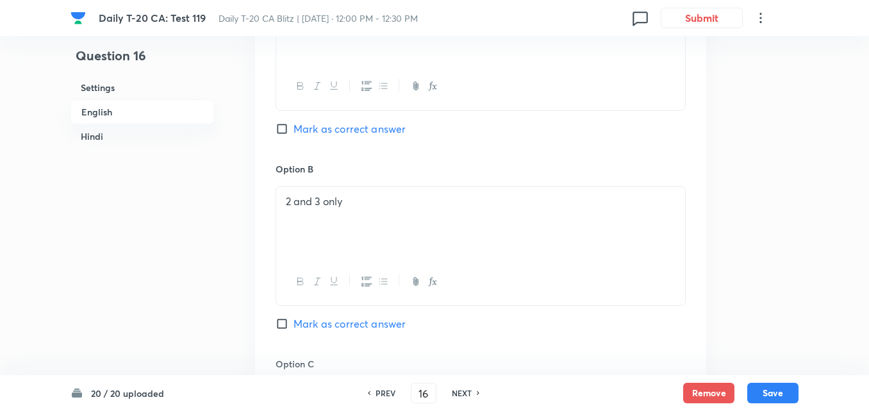
click at [399, 121] on span "Mark as correct answer" at bounding box center [350, 128] width 112 height 15
click at [294, 122] on input "Mark as correct answer" at bounding box center [285, 128] width 18 height 13
checkbox input "true"
checkbox input "false"
checkbox input "true"
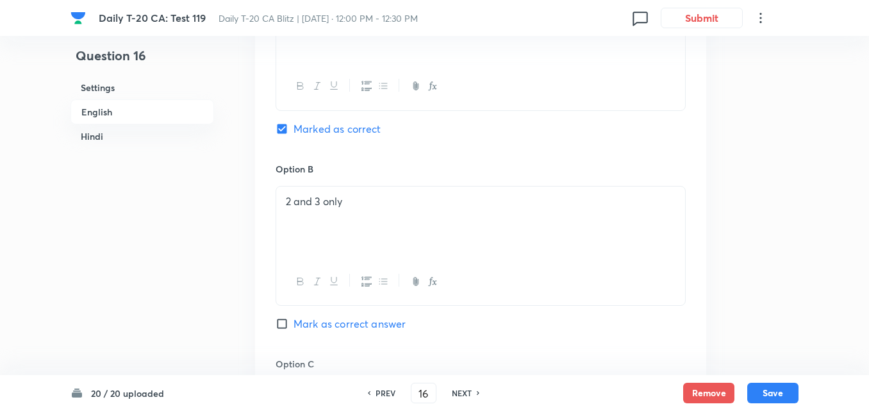
checkbox input "false"
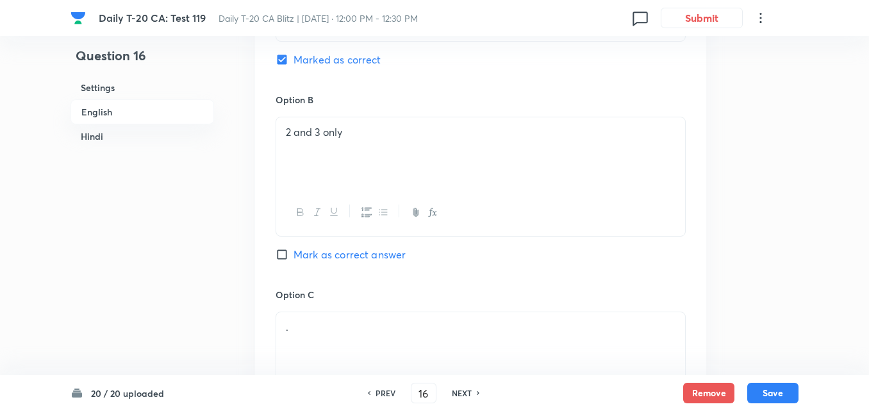
scroll to position [972, 0]
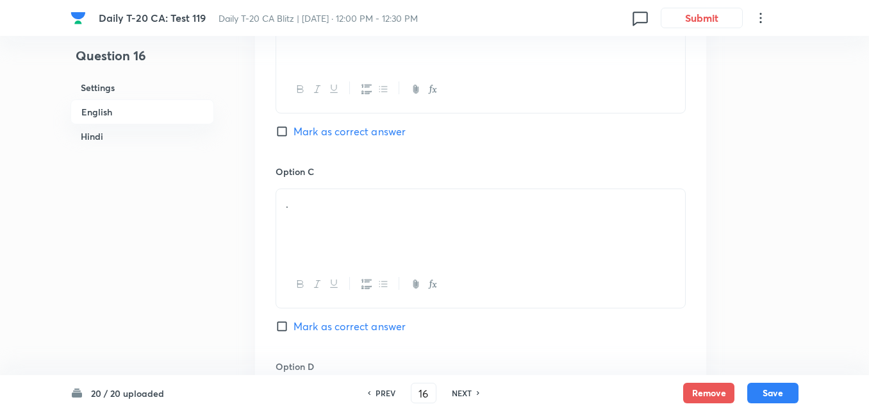
click at [371, 197] on p "." at bounding box center [481, 204] width 390 height 15
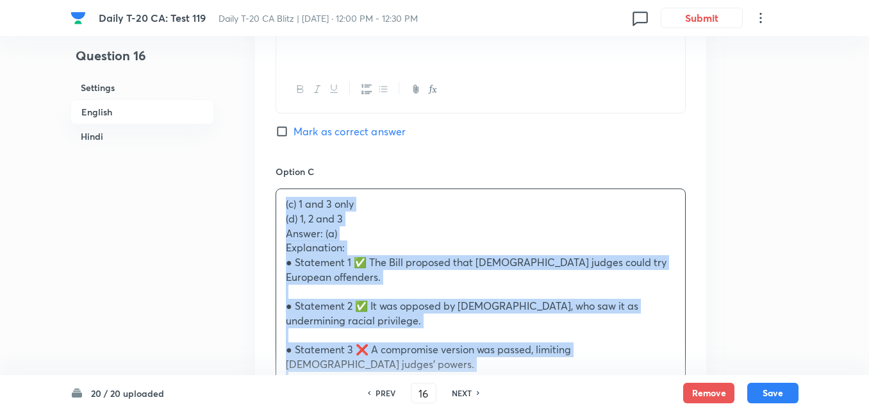
drag, startPoint x: 272, startPoint y: 186, endPoint x: 249, endPoint y: 179, distance: 24.1
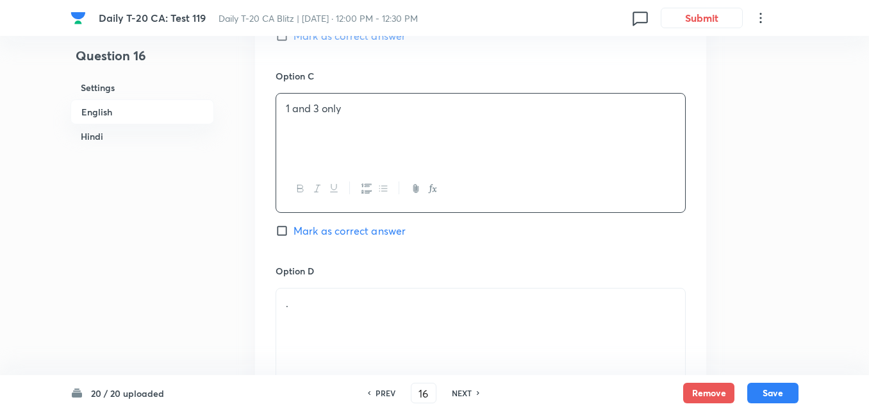
scroll to position [1164, 0]
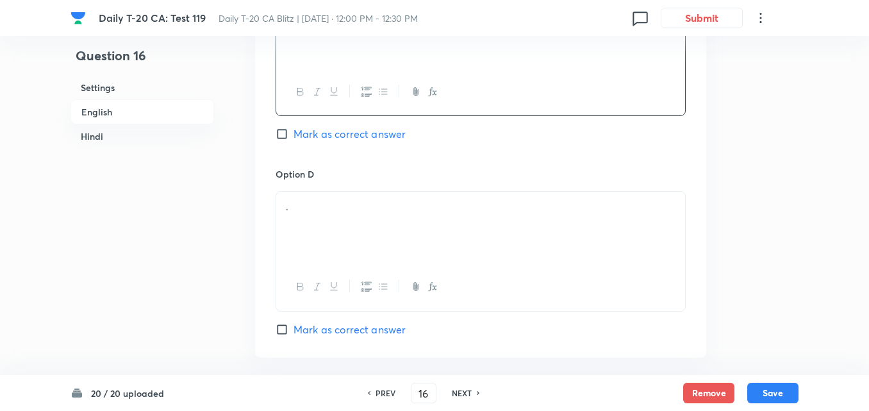
click at [333, 222] on div "." at bounding box center [480, 228] width 409 height 72
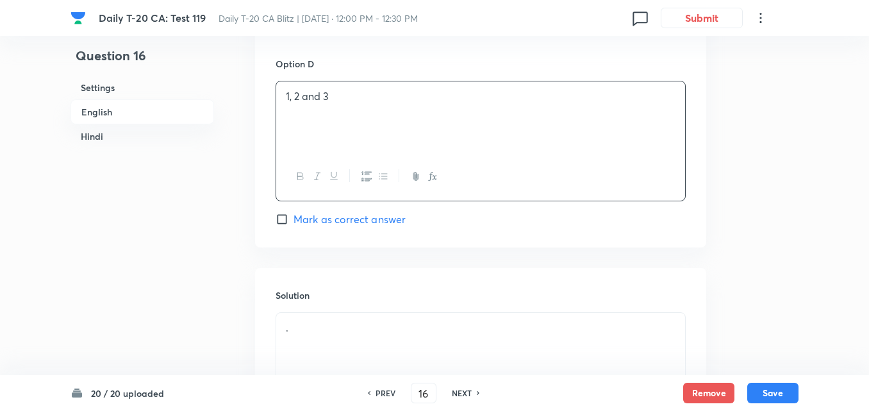
scroll to position [1421, 0]
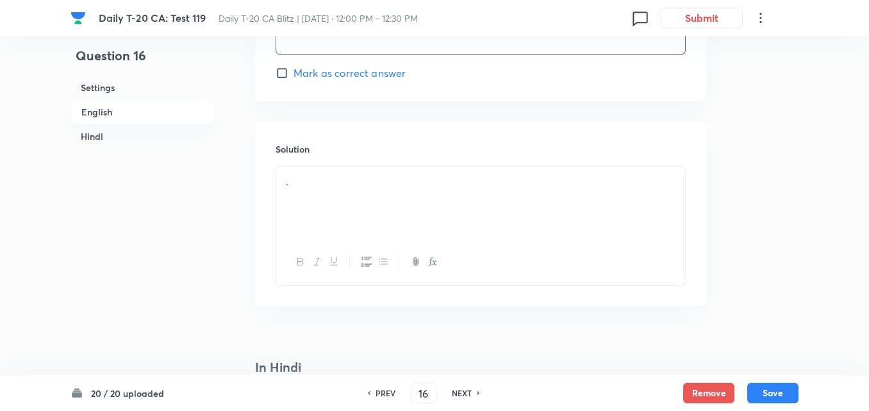
click at [365, 169] on div "." at bounding box center [480, 203] width 409 height 72
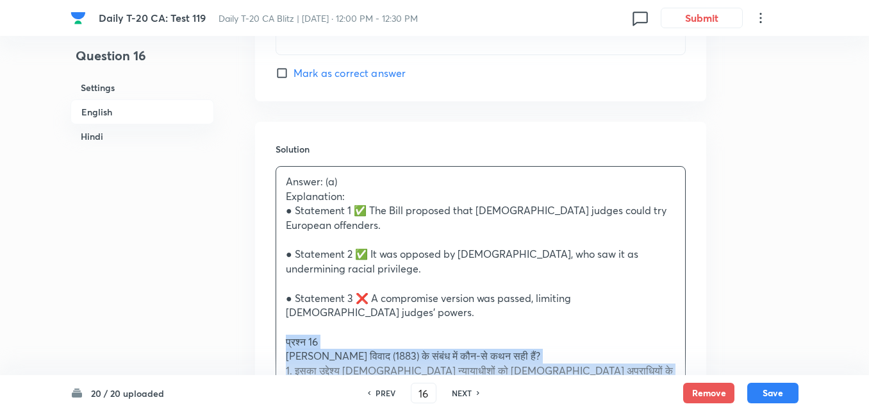
click at [264, 312] on div "Solution Answer: (a) Explanation: ● Statement 1 ✅ The Bill proposed that Indian…" at bounding box center [480, 397] width 451 height 551
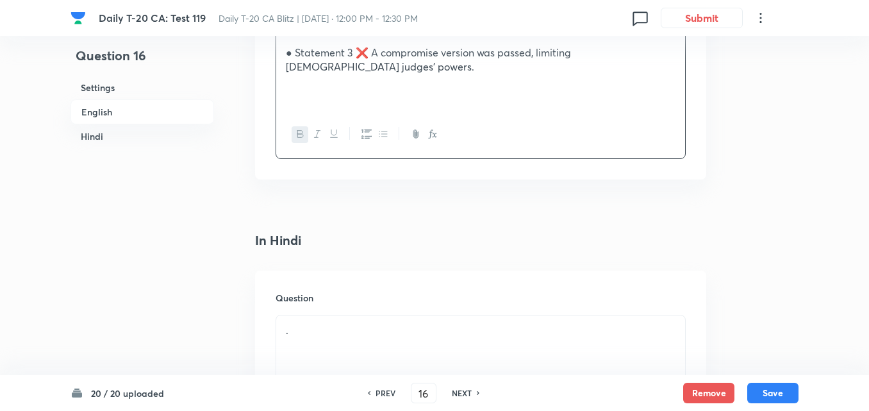
scroll to position [1805, 0]
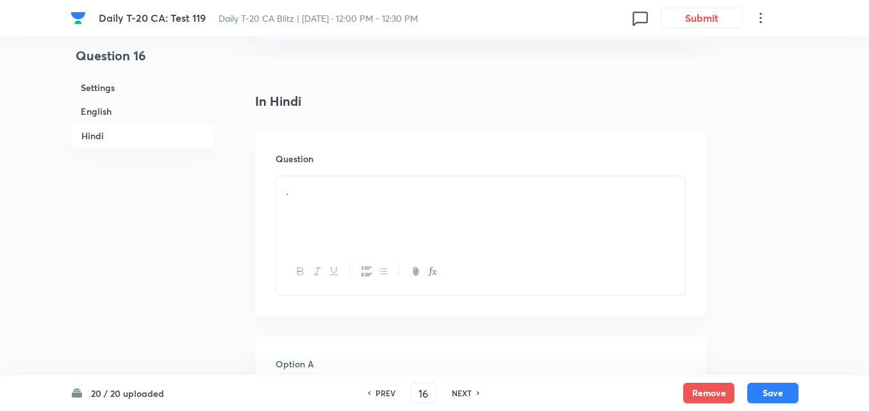
click at [355, 196] on div "." at bounding box center [480, 212] width 409 height 72
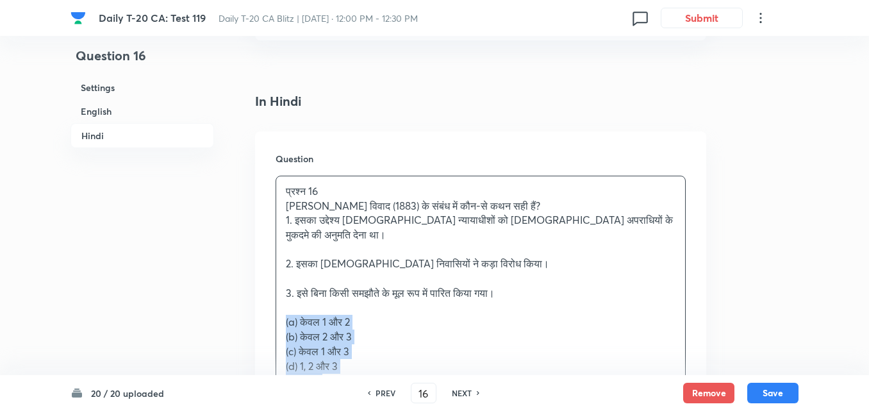
click at [280, 285] on div "प्रश्न 16 इल्बर्ट बिल विवाद (1883) के संबंध में कौन-से कथन सही हैं? 1. इसका उद्…" at bounding box center [480, 315] width 409 height 278
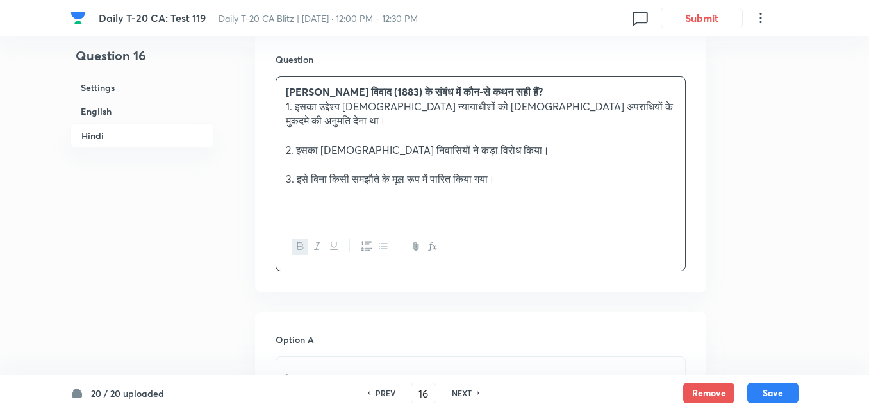
scroll to position [1998, 0]
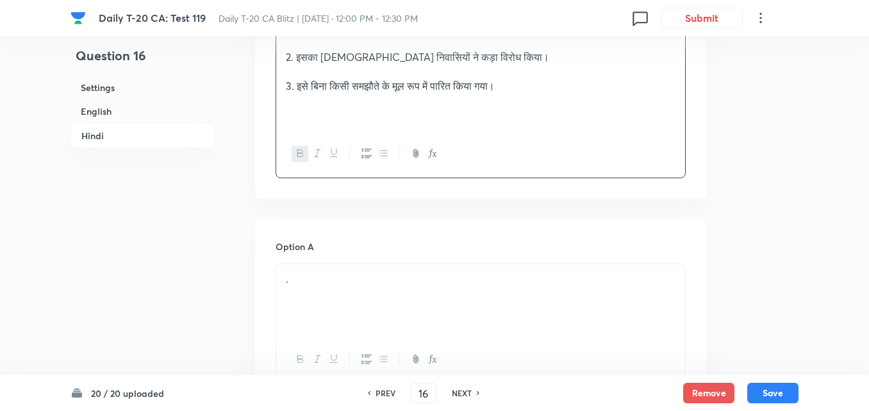
click at [339, 264] on div "." at bounding box center [480, 300] width 409 height 72
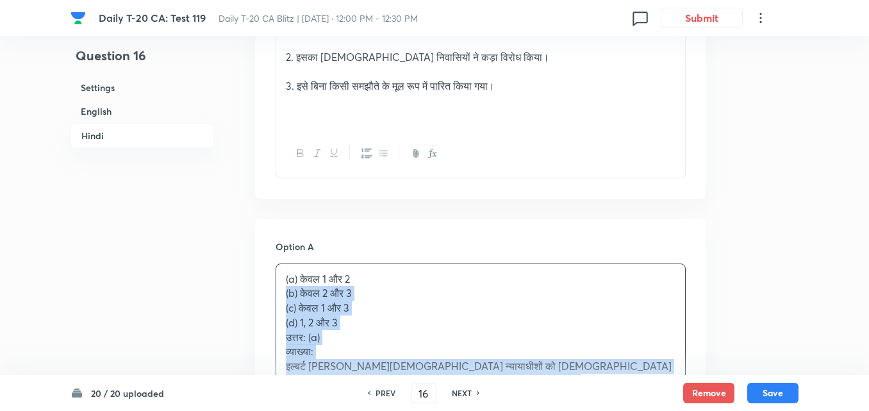
drag, startPoint x: 258, startPoint y: 255, endPoint x: 237, endPoint y: 257, distance: 20.6
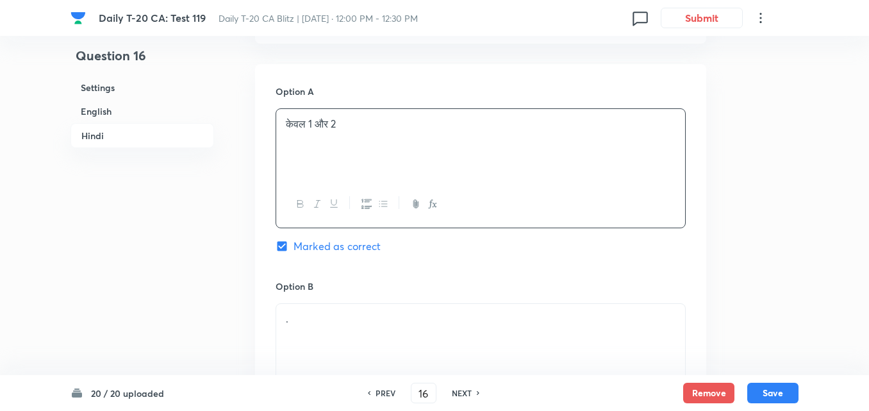
scroll to position [2318, 0]
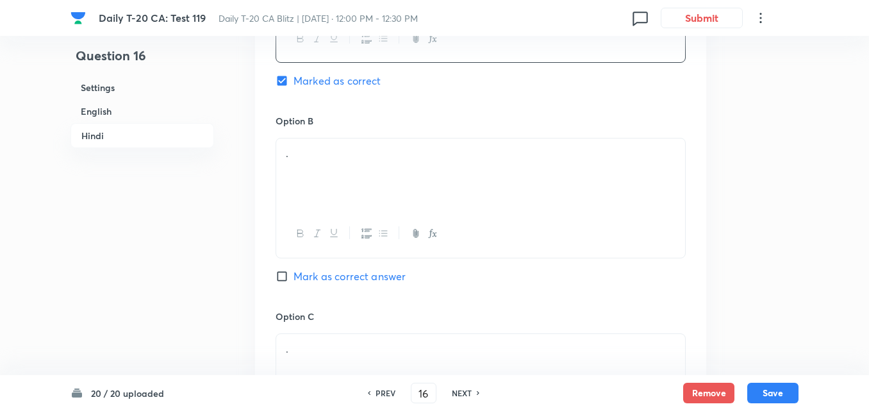
click at [341, 153] on div "." at bounding box center [480, 174] width 409 height 72
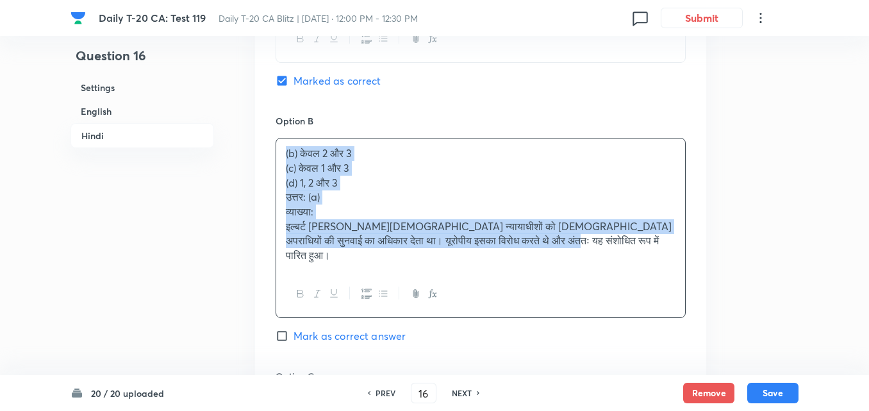
drag, startPoint x: 262, startPoint y: 116, endPoint x: 192, endPoint y: 128, distance: 71.5
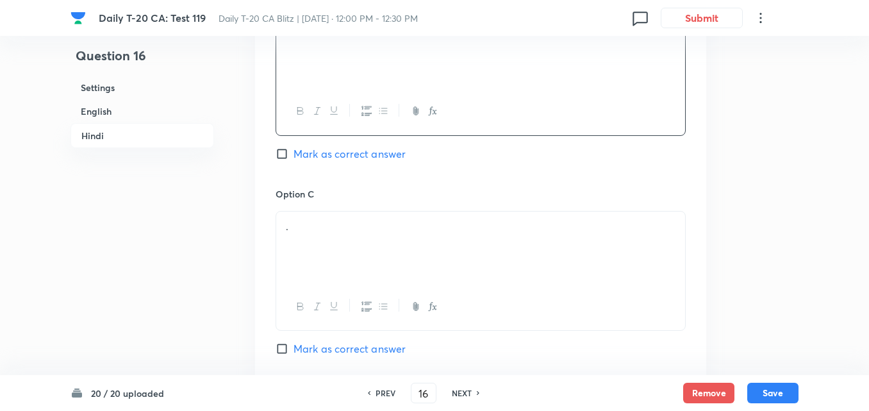
scroll to position [2447, 0]
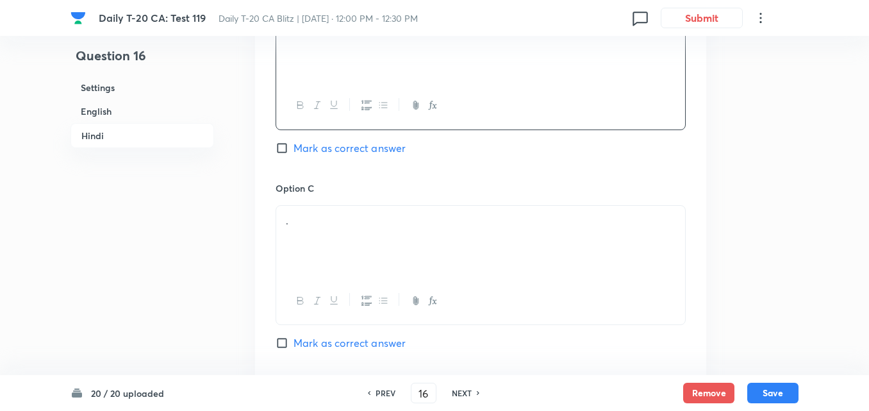
click at [306, 231] on div "." at bounding box center [480, 242] width 409 height 72
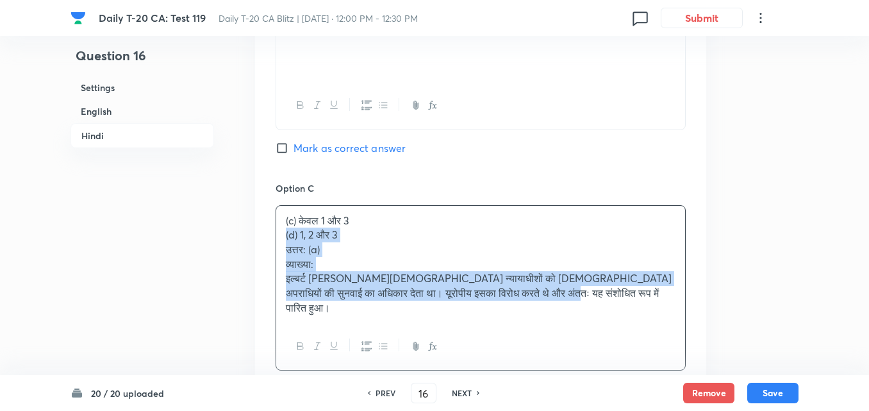
drag, startPoint x: 256, startPoint y: 206, endPoint x: 236, endPoint y: 198, distance: 22.1
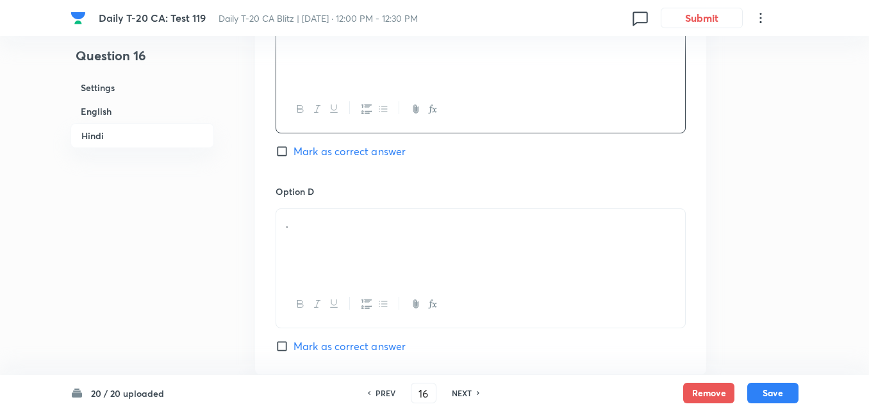
scroll to position [2639, 0]
click at [348, 208] on div "." at bounding box center [480, 244] width 409 height 72
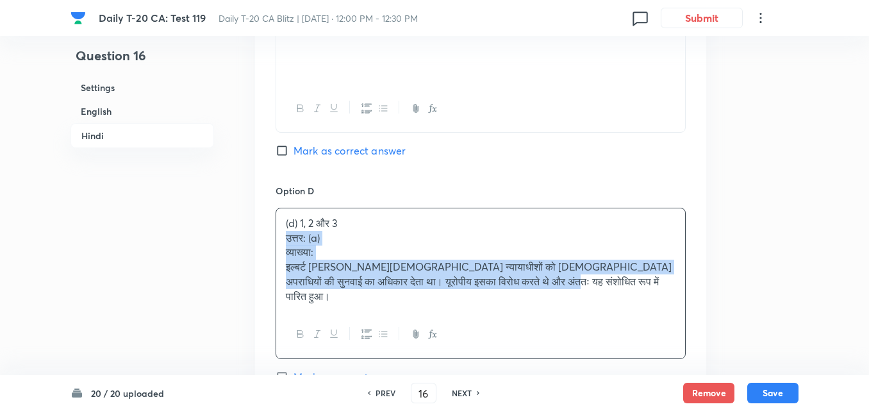
drag, startPoint x: 282, startPoint y: 197, endPoint x: 268, endPoint y: 193, distance: 14.6
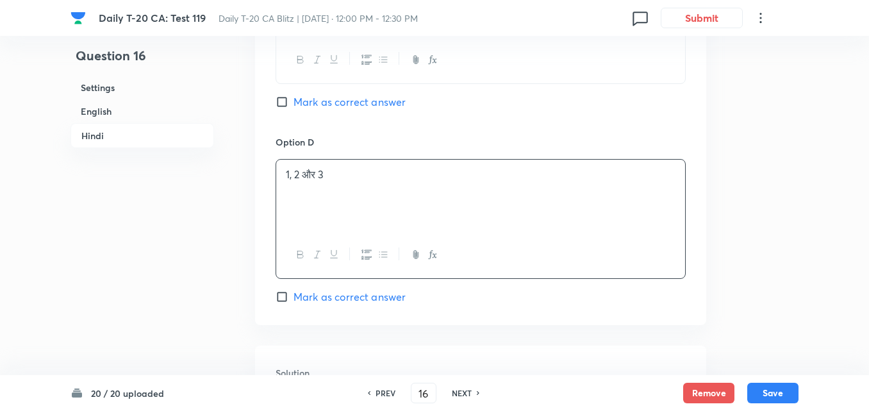
scroll to position [2877, 0]
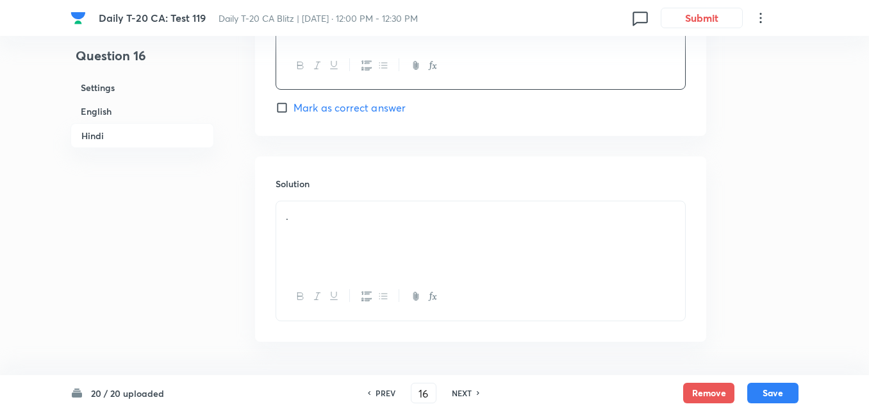
click at [355, 205] on div "." at bounding box center [480, 237] width 409 height 72
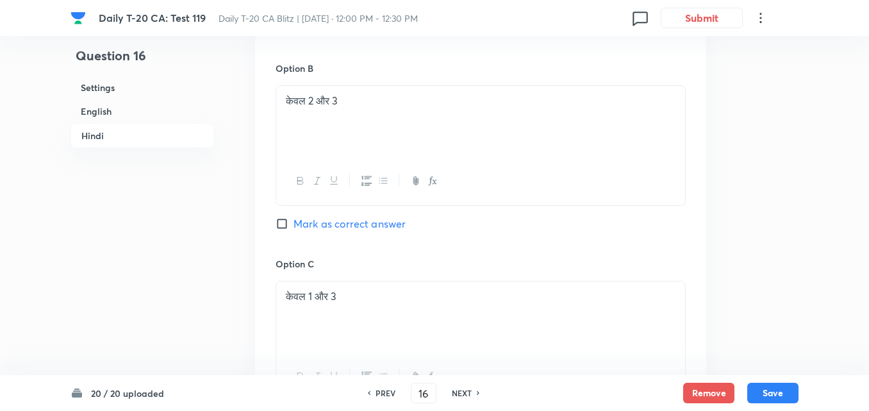
scroll to position [2172, 0]
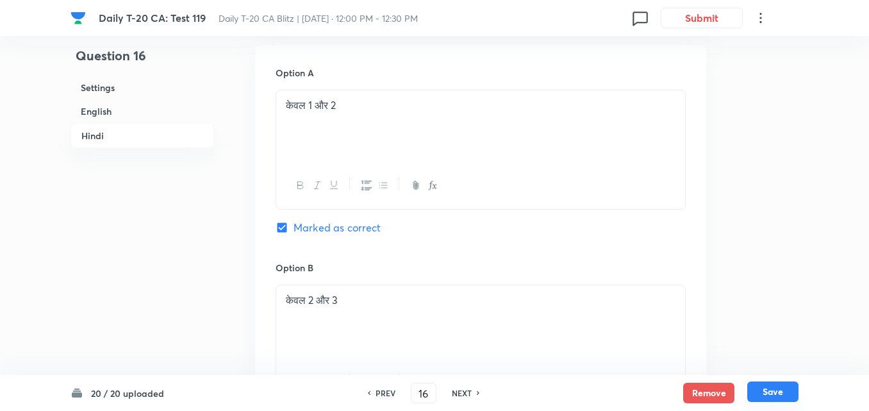
click at [773, 400] on button "Save" at bounding box center [773, 391] width 51 height 21
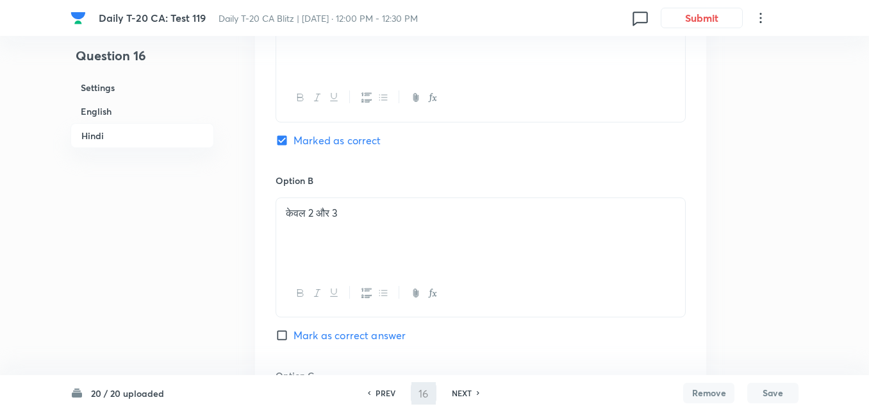
type input "17"
checkbox input "false"
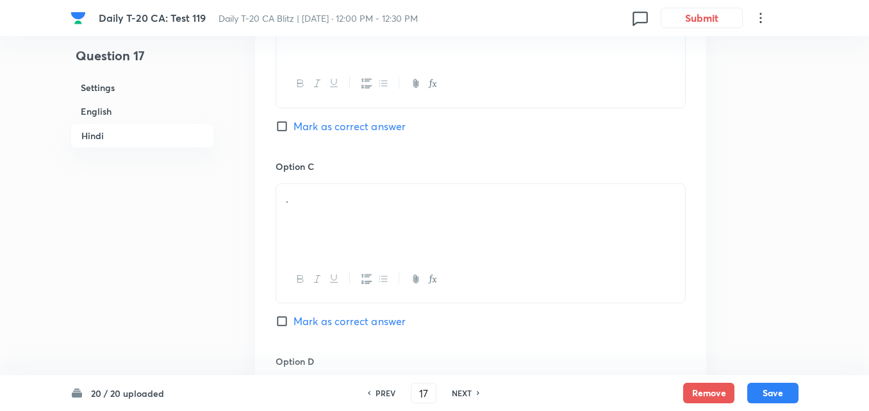
checkbox input "true"
click at [157, 112] on h6 "English" at bounding box center [143, 111] width 144 height 24
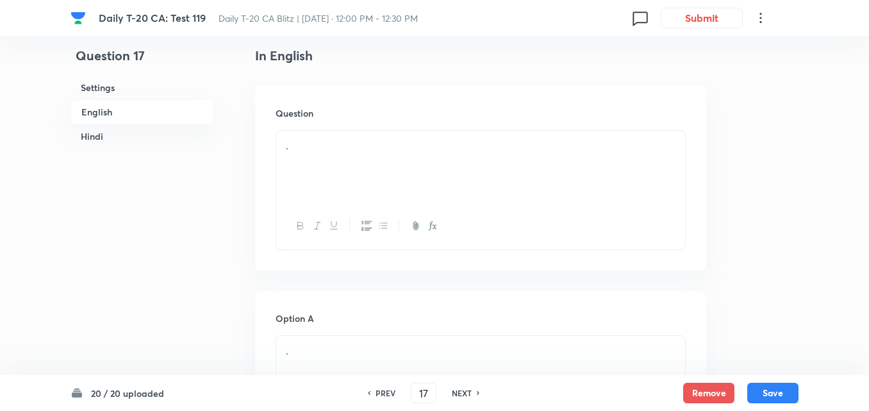
click at [370, 151] on p "." at bounding box center [481, 145] width 390 height 15
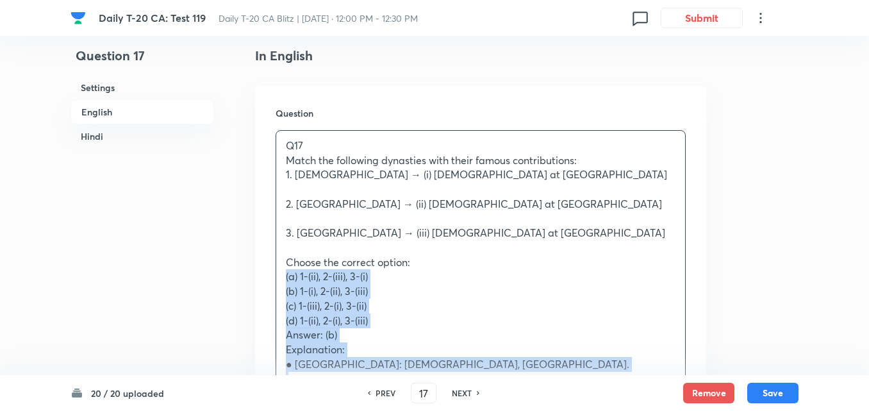
drag, startPoint x: 296, startPoint y: 285, endPoint x: 253, endPoint y: 276, distance: 43.9
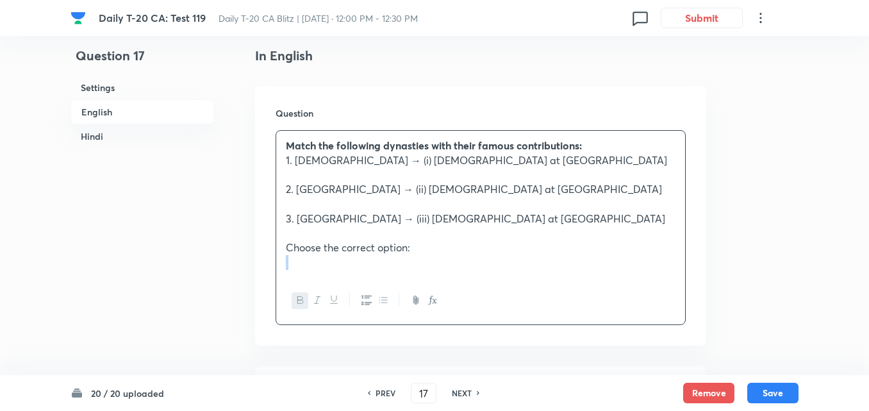
scroll to position [587, 0]
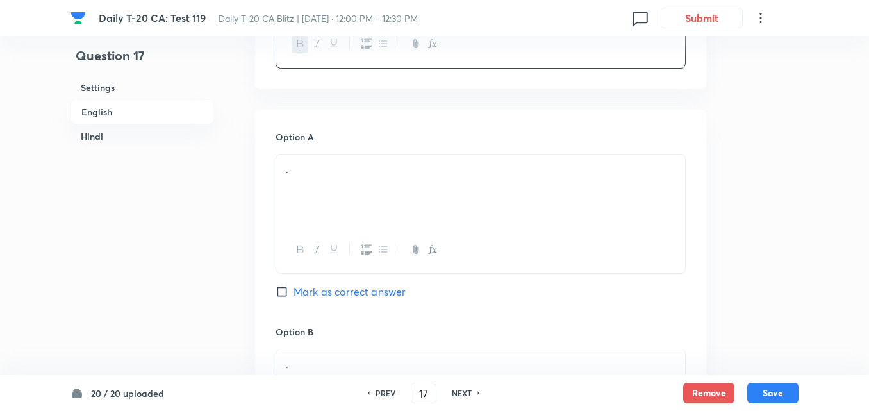
click at [368, 189] on div "." at bounding box center [480, 191] width 409 height 72
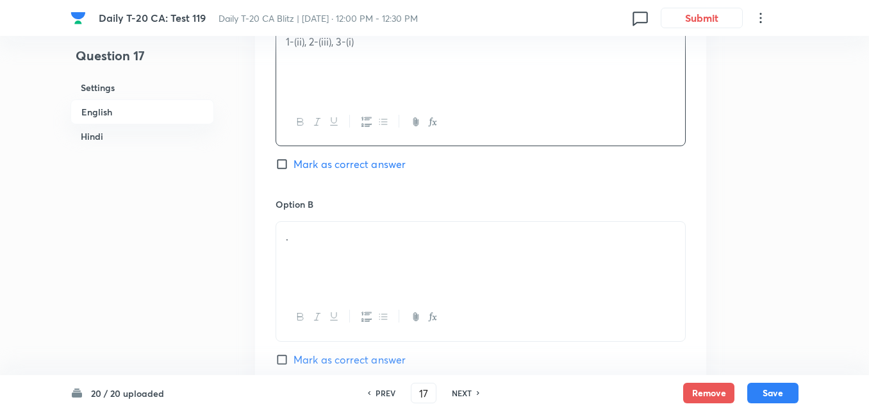
scroll to position [716, 0]
click at [367, 231] on p "." at bounding box center [481, 236] width 390 height 15
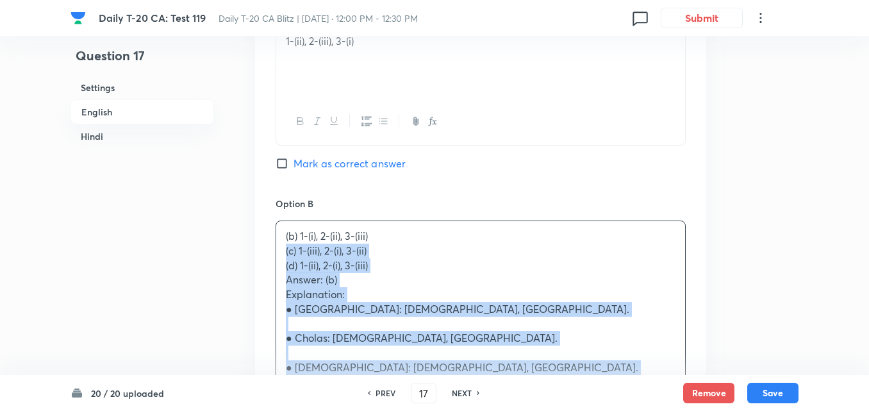
drag, startPoint x: 279, startPoint y: 252, endPoint x: 258, endPoint y: 253, distance: 20.5
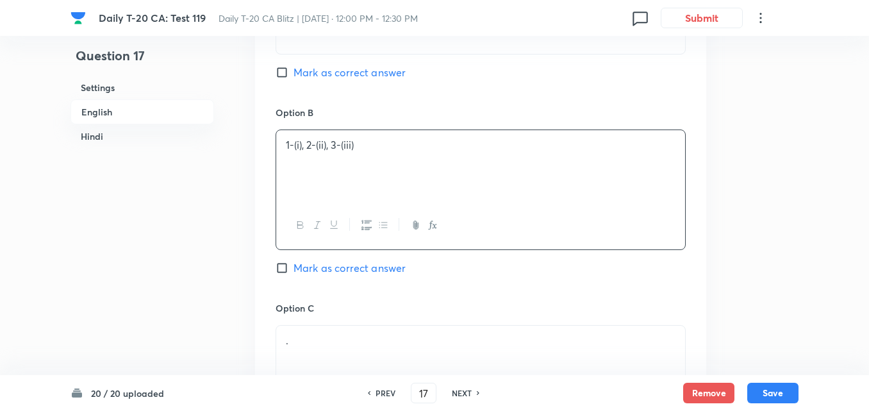
scroll to position [908, 0]
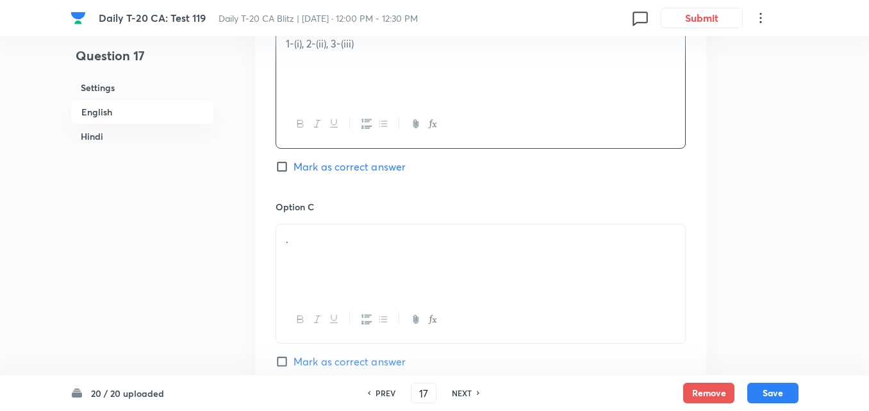
click at [346, 167] on span "Mark as correct answer" at bounding box center [350, 166] width 112 height 15
click at [294, 167] on input "Mark as correct answer" at bounding box center [285, 166] width 18 height 13
checkbox input "true"
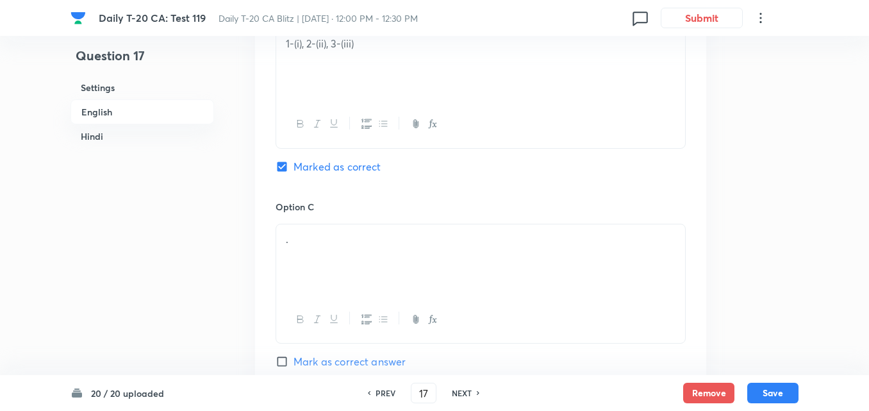
checkbox input "false"
checkbox input "true"
checkbox input "false"
click at [361, 266] on div "." at bounding box center [480, 260] width 409 height 72
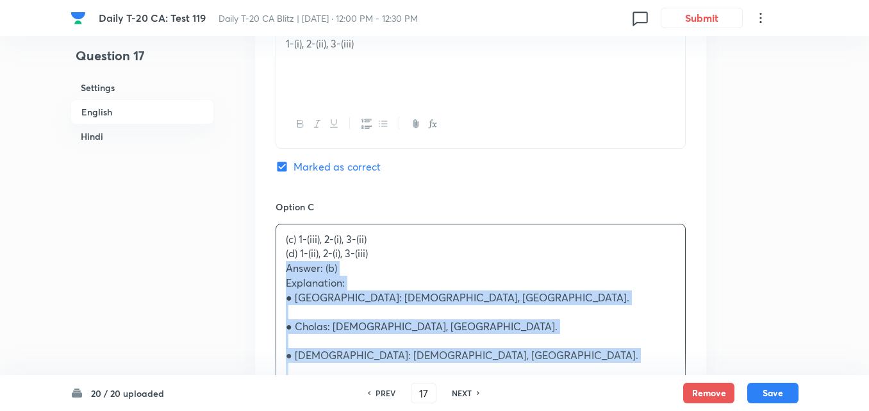
drag, startPoint x: 223, startPoint y: 274, endPoint x: 216, endPoint y: 274, distance: 7.1
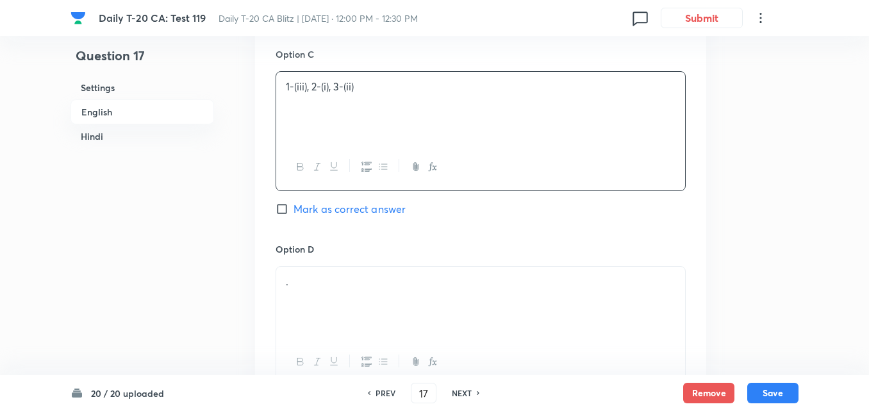
scroll to position [1228, 0]
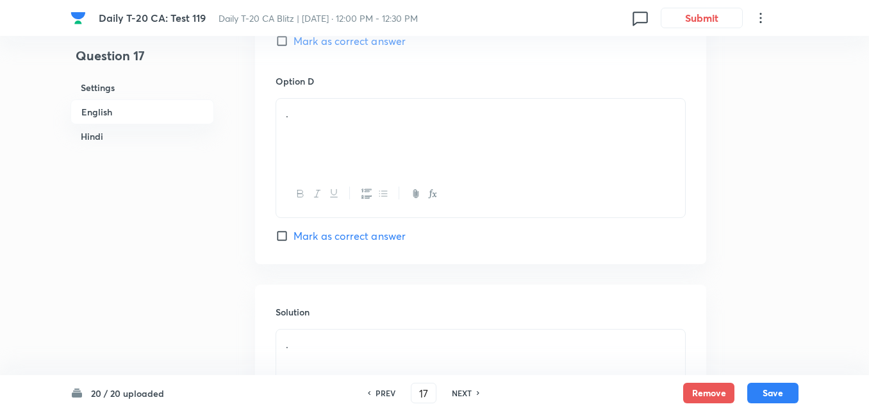
click at [344, 165] on div "." at bounding box center [480, 135] width 409 height 72
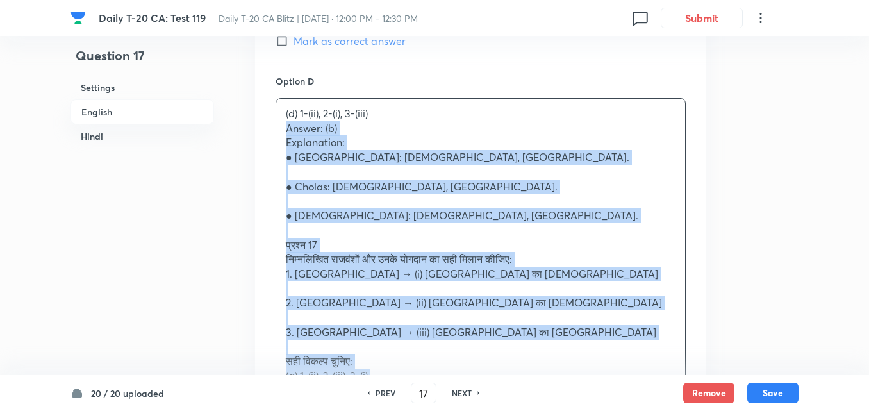
drag, startPoint x: 296, startPoint y: 138, endPoint x: 219, endPoint y: 135, distance: 77.0
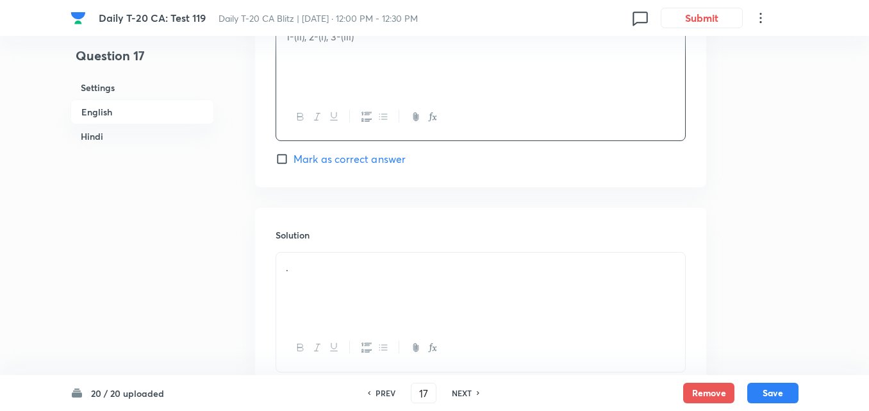
scroll to position [1421, 0]
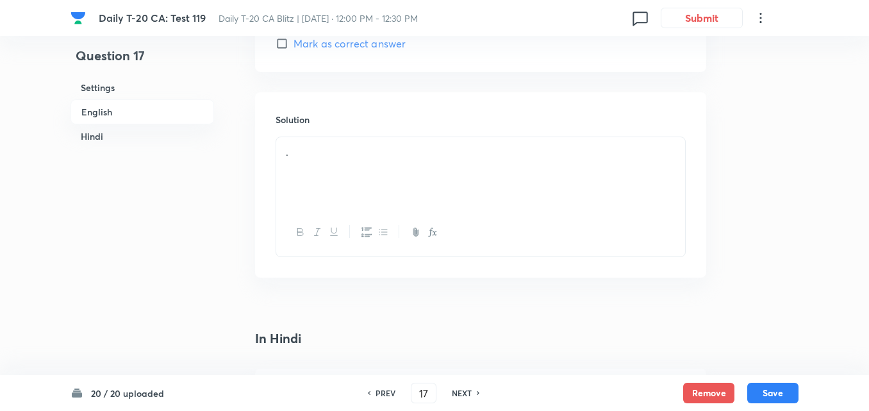
click at [382, 171] on div "." at bounding box center [480, 173] width 409 height 72
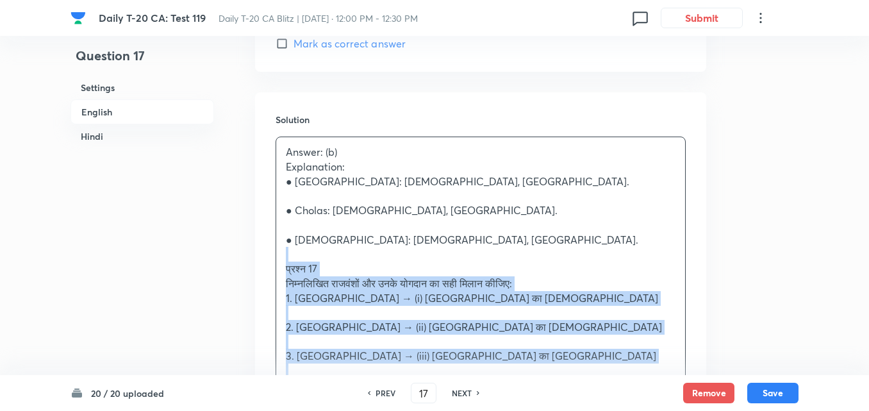
drag, startPoint x: 289, startPoint y: 260, endPoint x: 280, endPoint y: 260, distance: 9.0
click at [280, 260] on div "Answer: (b) Explanation: ● Pallavas: Kailasanatha Temple, Kanchipuram. ● Cholas…" at bounding box center [480, 348] width 409 height 423
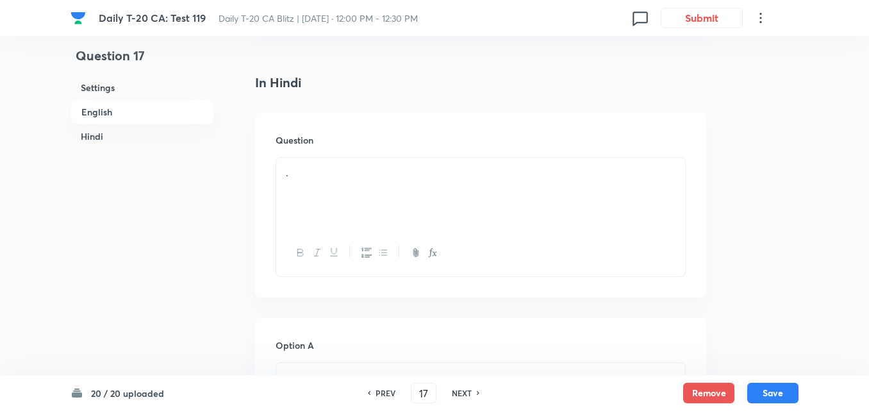
scroll to position [1805, 0]
click at [343, 126] on div "." at bounding box center [480, 125] width 409 height 72
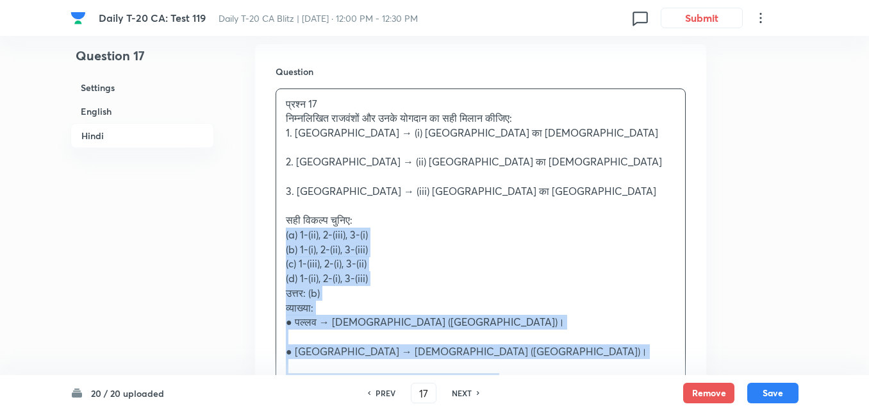
click at [268, 228] on div "Question प्रश्न 17 निम्नलिखित राजवंशों और उनके योगदान का सही मिलान कीजिए: 1. पल…" at bounding box center [480, 254] width 451 height 420
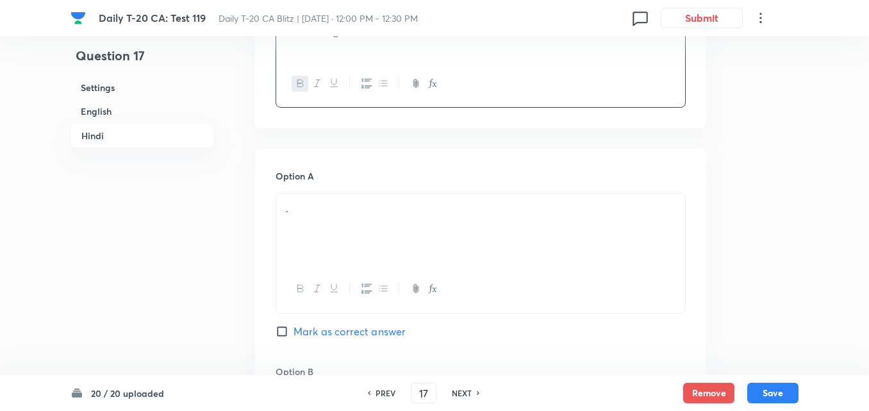
scroll to position [1998, 0]
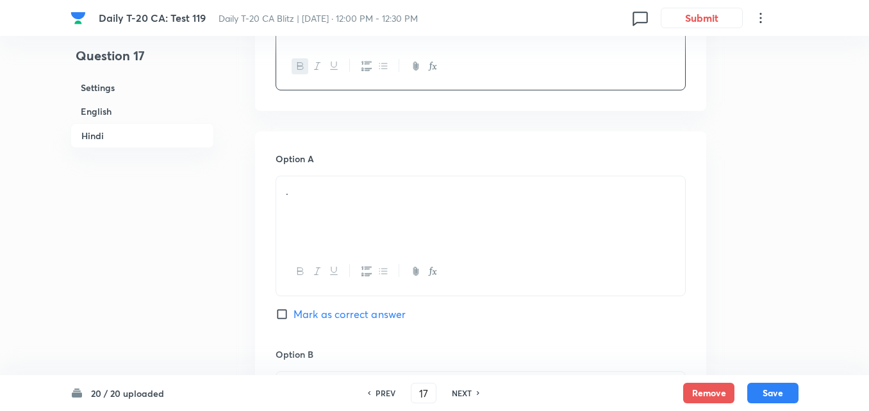
click at [362, 226] on div "." at bounding box center [480, 212] width 409 height 72
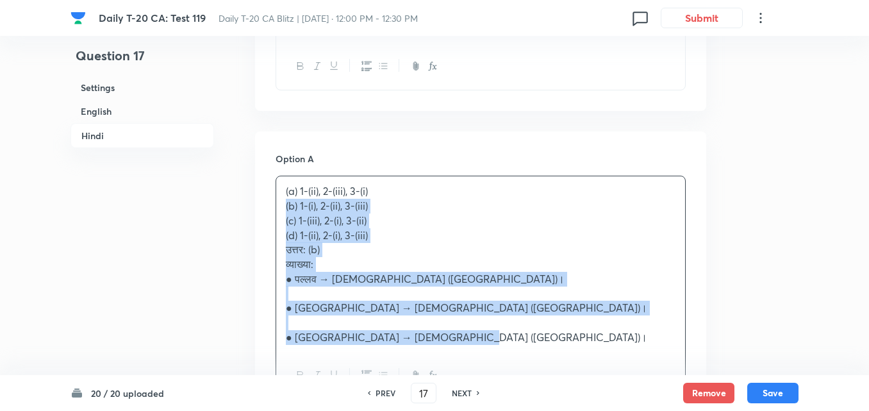
drag, startPoint x: 268, startPoint y: 206, endPoint x: 231, endPoint y: 208, distance: 37.3
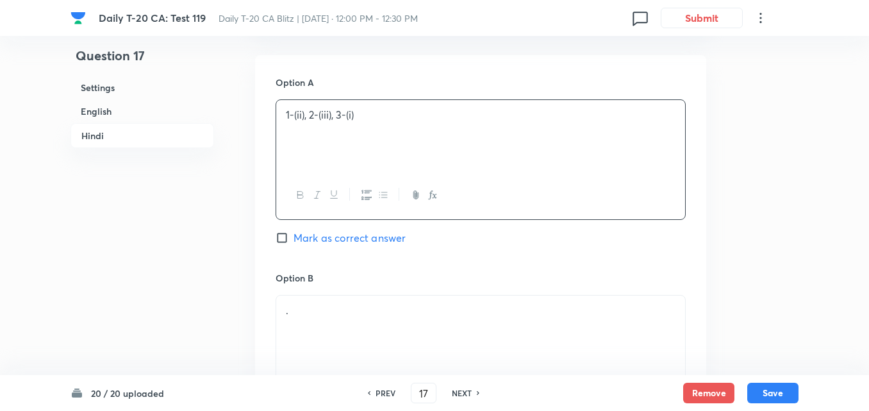
scroll to position [2190, 0]
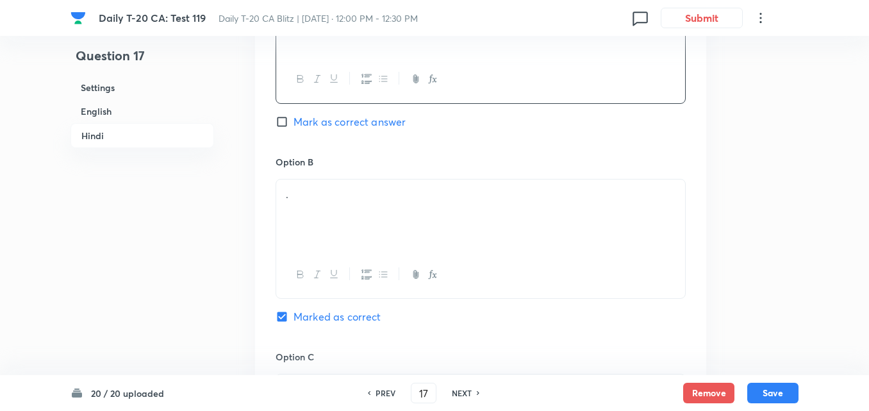
click at [362, 183] on div "." at bounding box center [480, 216] width 409 height 72
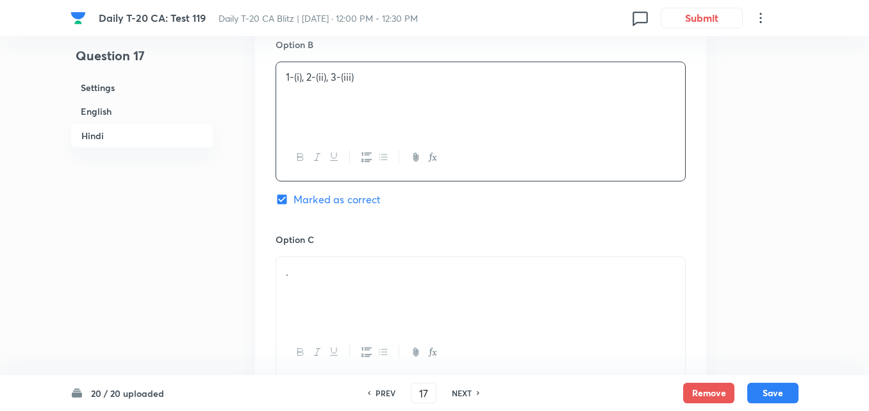
scroll to position [2382, 0]
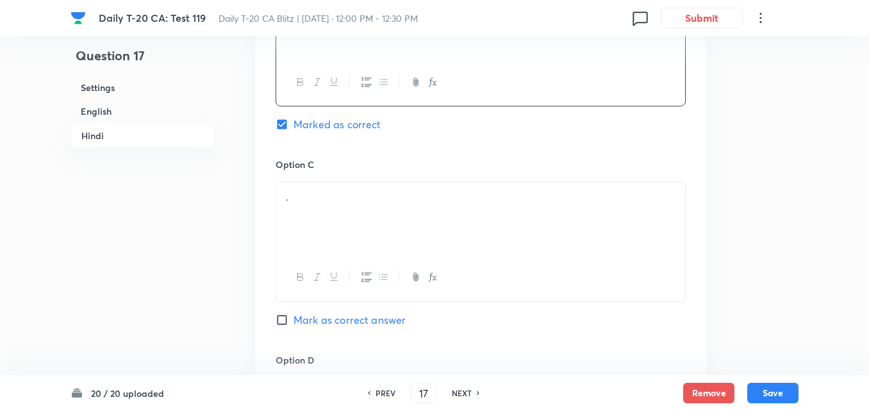
click at [337, 201] on p "." at bounding box center [481, 197] width 390 height 15
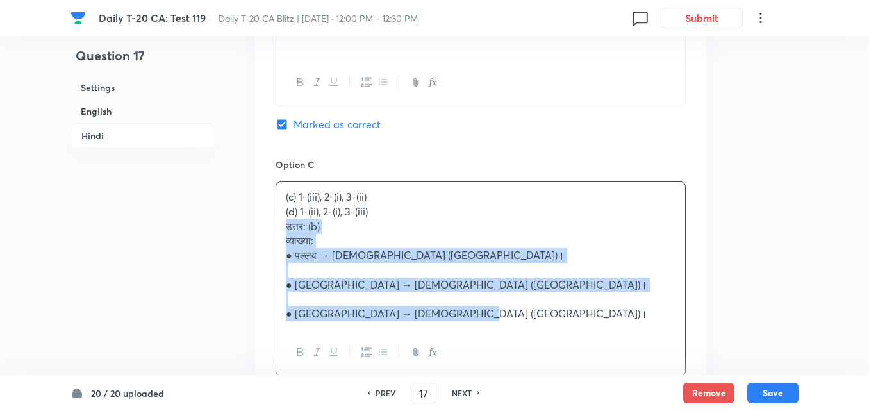
click at [272, 221] on div "Option A 1-(ii), 2-(iii), 3-(i) Mark as correct answer Option B 1-(i), 2-(ii), …" at bounding box center [480, 182] width 451 height 871
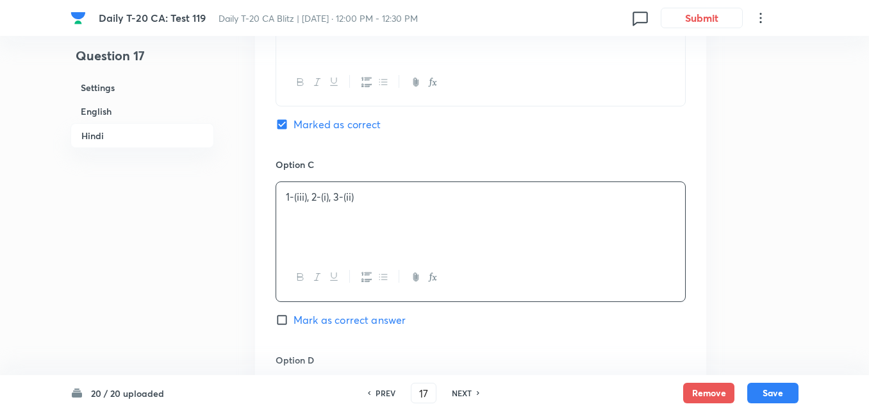
scroll to position [2575, 0]
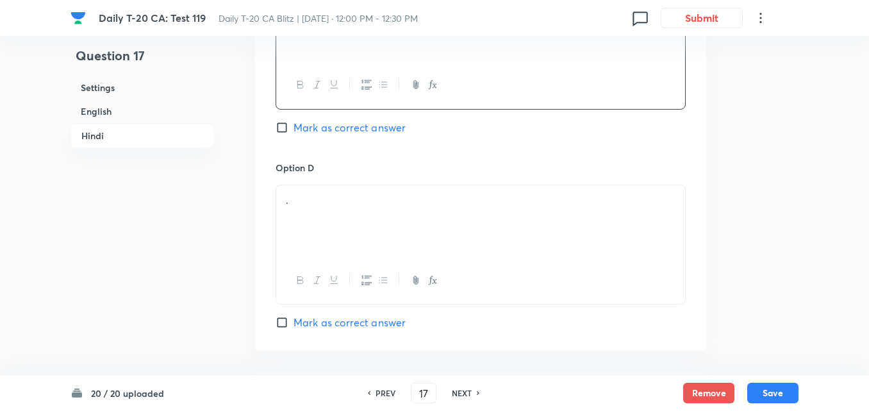
click at [357, 227] on div "." at bounding box center [480, 221] width 409 height 72
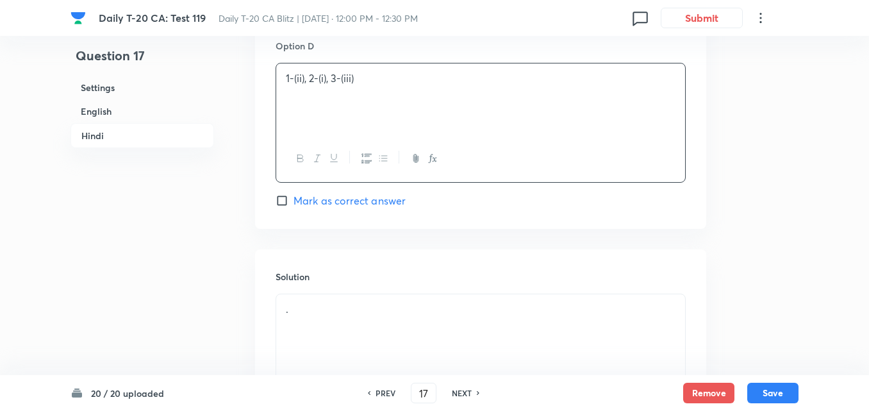
scroll to position [2833, 0]
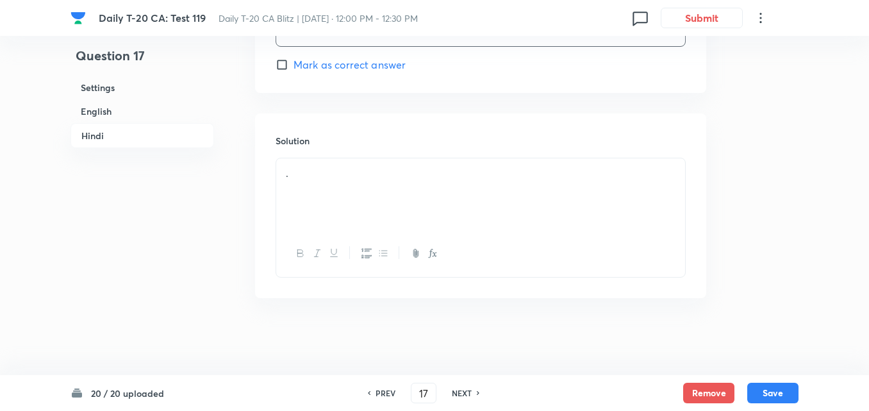
click at [360, 174] on p "." at bounding box center [481, 173] width 390 height 15
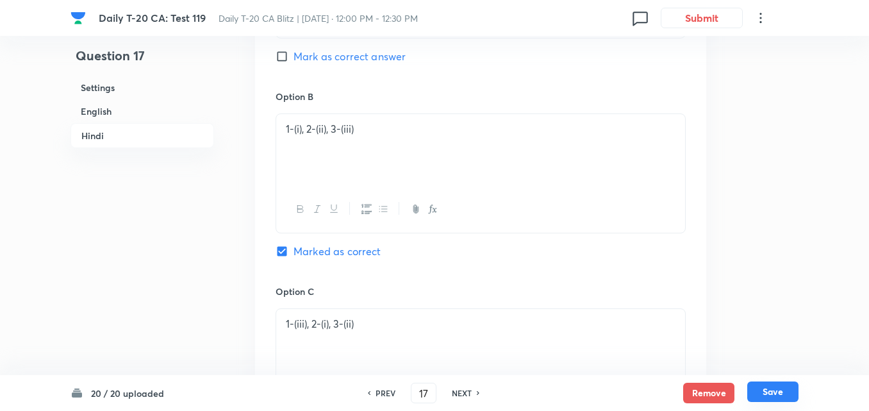
click at [785, 390] on button "Save" at bounding box center [773, 391] width 51 height 21
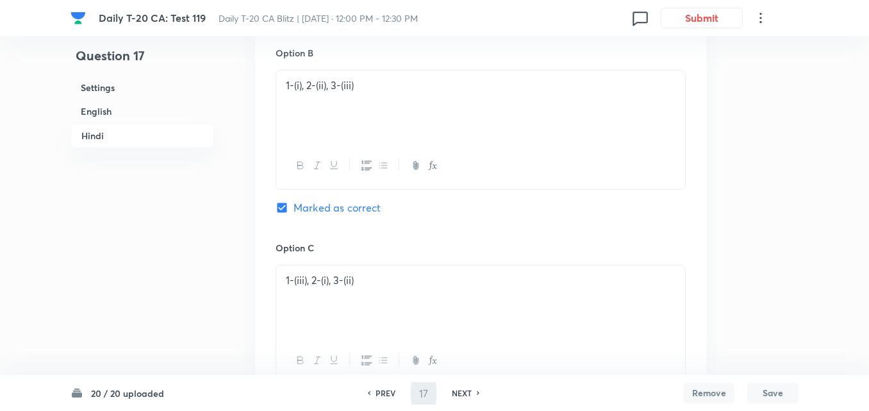
type input "18"
checkbox input "false"
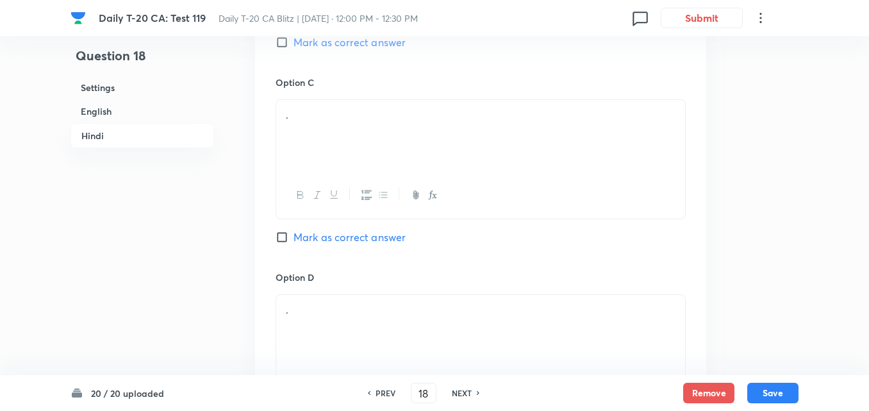
checkbox input "true"
click at [143, 113] on h6 "English" at bounding box center [143, 111] width 144 height 24
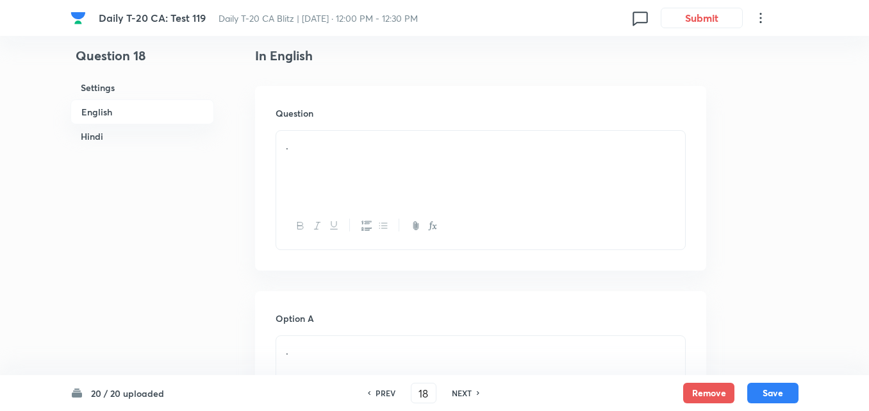
click at [344, 192] on div "." at bounding box center [480, 167] width 409 height 72
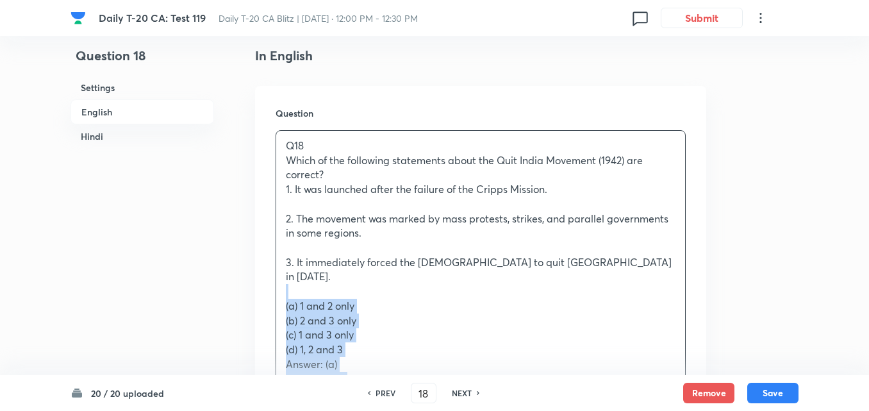
drag, startPoint x: 273, startPoint y: 282, endPoint x: 253, endPoint y: 281, distance: 20.5
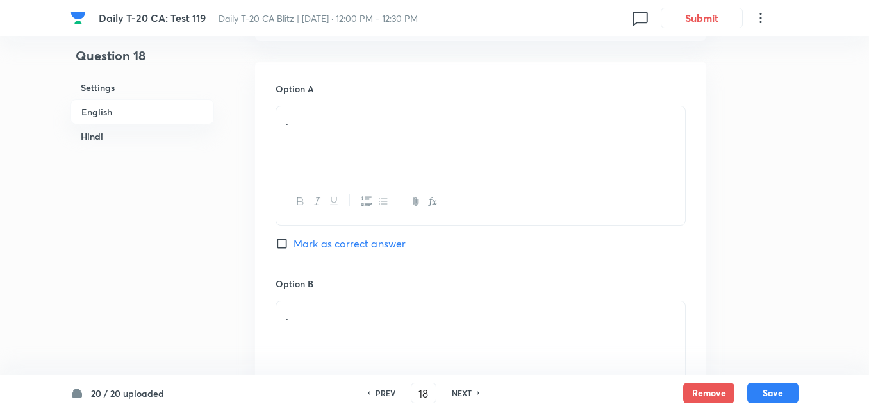
scroll to position [651, 0]
click at [349, 151] on div "." at bounding box center [480, 141] width 409 height 72
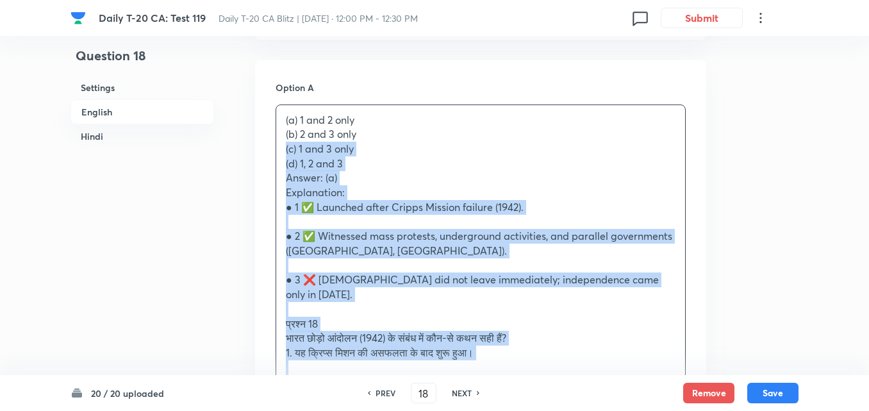
drag, startPoint x: 305, startPoint y: 137, endPoint x: 277, endPoint y: 128, distance: 28.8
click at [277, 128] on div "(a) 1 and 2 only (b) 2 and 3 only (c) 1 and 3 only (d) 1, 2 and 3 Answer: (a) E…" at bounding box center [480, 331] width 409 height 453
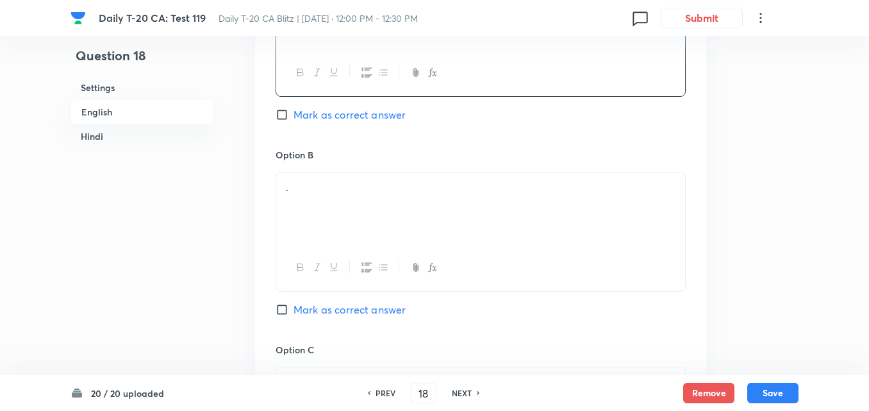
scroll to position [780, 0]
click at [355, 187] on div "." at bounding box center [480, 208] width 409 height 72
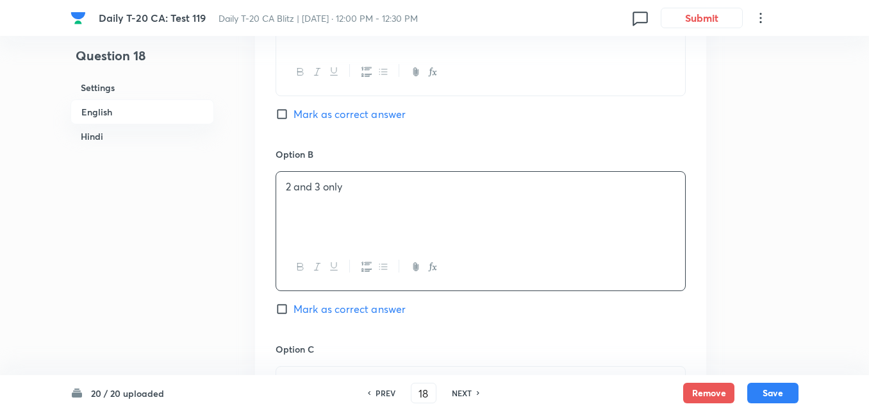
click at [343, 106] on span "Mark as correct answer" at bounding box center [350, 113] width 112 height 15
click at [294, 108] on input "Mark as correct answer" at bounding box center [285, 114] width 18 height 13
checkbox input "true"
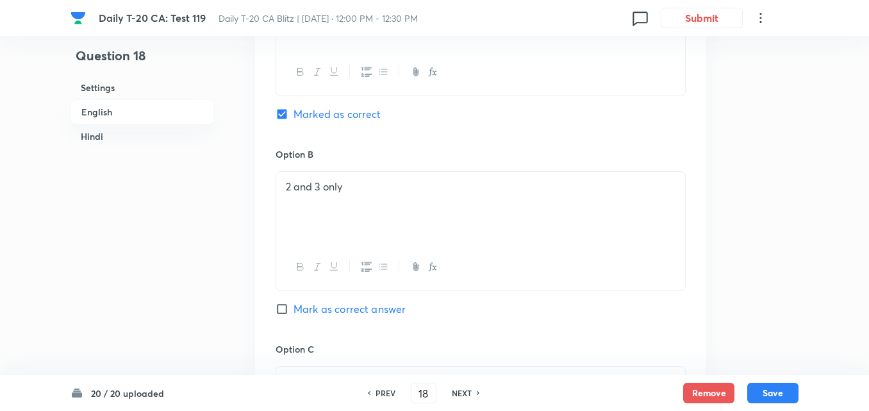
checkbox input "false"
checkbox input "true"
checkbox input "false"
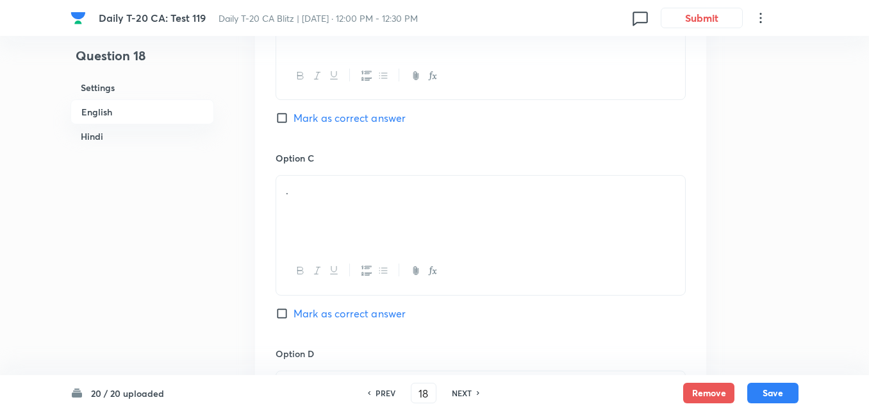
scroll to position [972, 0]
click at [346, 193] on div "." at bounding box center [480, 210] width 409 height 72
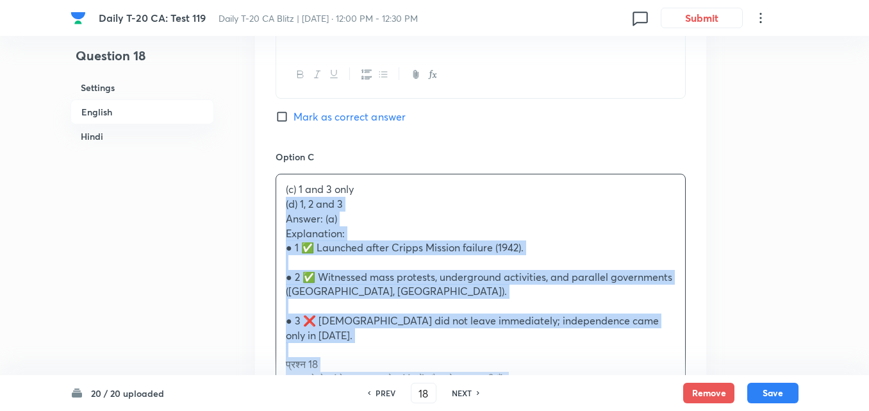
drag, startPoint x: 292, startPoint y: 188, endPoint x: 272, endPoint y: 184, distance: 20.2
click at [272, 184] on div "Option A 1 and 2 only Marked as correct Option B 2 and 3 only Mark as correct a…" at bounding box center [480, 314] width 451 height 1148
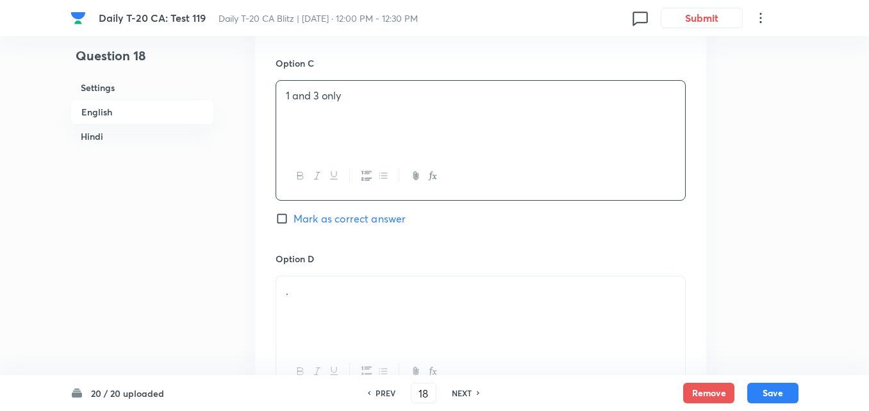
scroll to position [1164, 0]
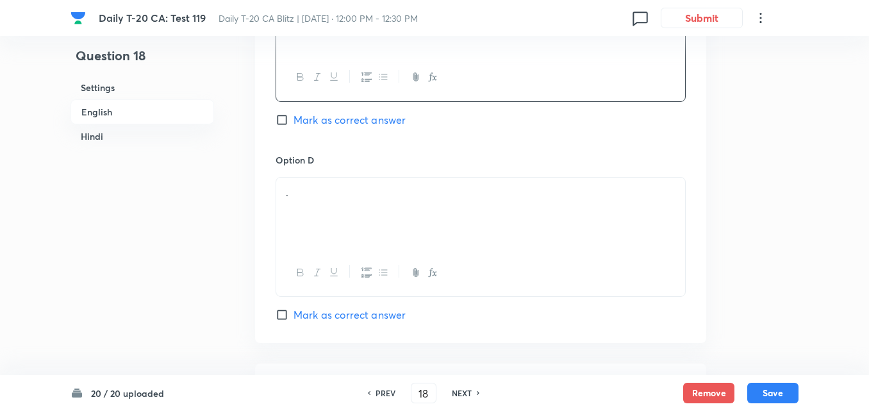
click at [354, 222] on div "." at bounding box center [480, 214] width 409 height 72
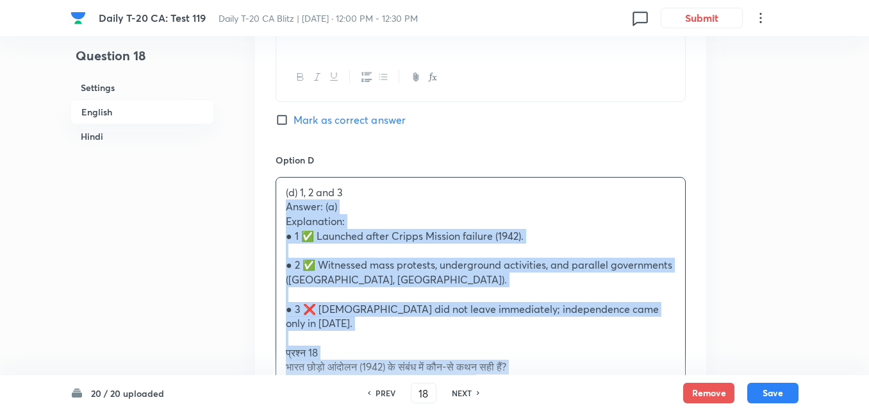
drag, startPoint x: 283, startPoint y: 203, endPoint x: 258, endPoint y: 197, distance: 25.7
click at [258, 197] on div "Option A 1 and 2 only Marked as correct Option B 2 and 3 only Mark as correct a…" at bounding box center [480, 113] width 451 height 1133
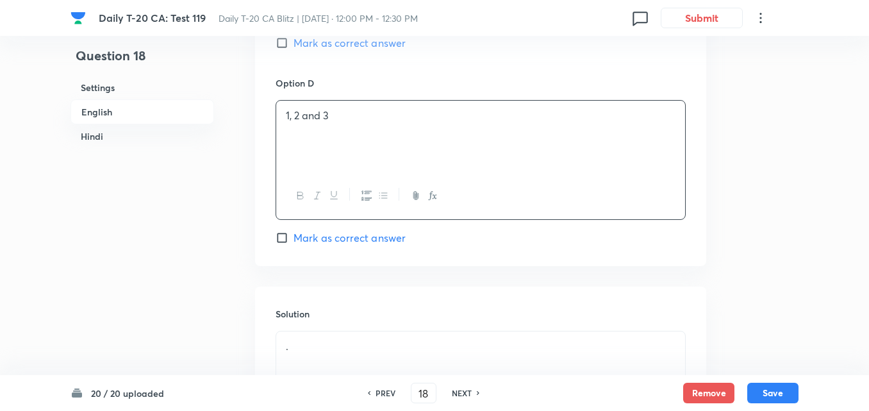
scroll to position [1421, 0]
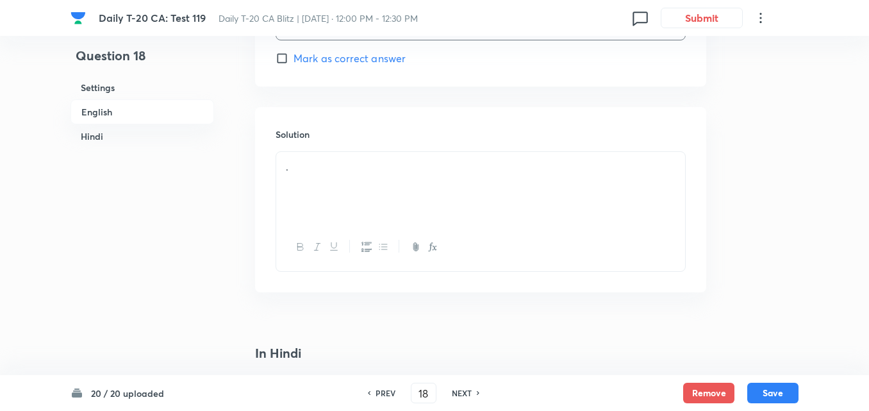
click at [364, 201] on div "." at bounding box center [480, 188] width 409 height 72
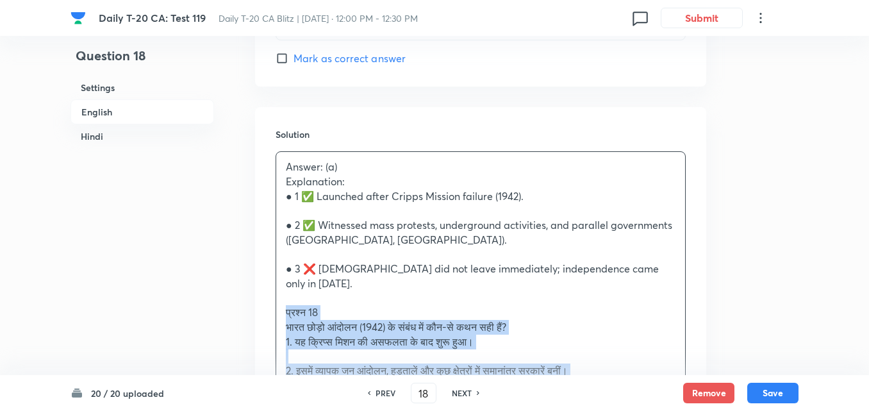
drag, startPoint x: 271, startPoint y: 283, endPoint x: 254, endPoint y: 281, distance: 17.4
click at [267, 283] on div "Solution Answer: (a) Explanation: ● 1 ✅ Launched after Cripps Mission failure (…" at bounding box center [480, 360] width 451 height 507
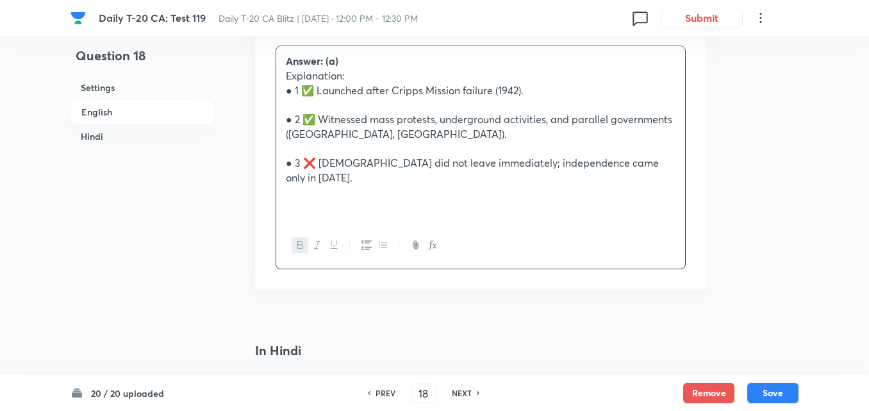
scroll to position [1741, 0]
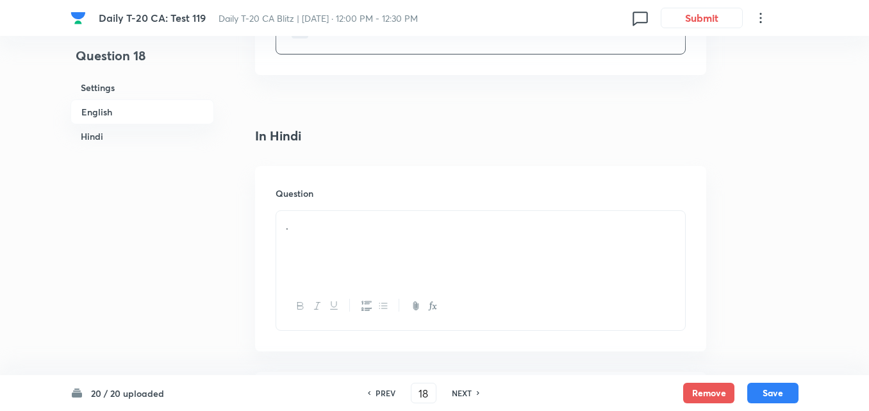
click at [384, 215] on div "." at bounding box center [480, 247] width 409 height 72
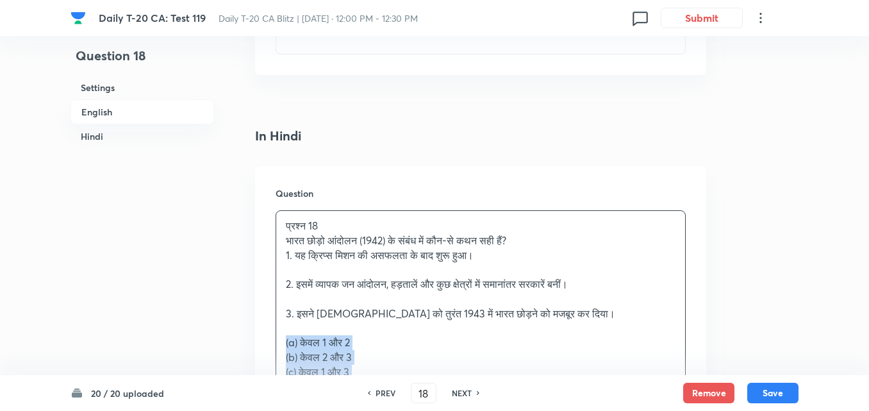
drag, startPoint x: 270, startPoint y: 321, endPoint x: 259, endPoint y: 313, distance: 13.3
click at [262, 321] on div "Question प्रश्न 18 भारत छोड़ो आंदोलन (1942) के संबंध में कौन-से कथन सही हैं? 1.…" at bounding box center [480, 347] width 451 height 362
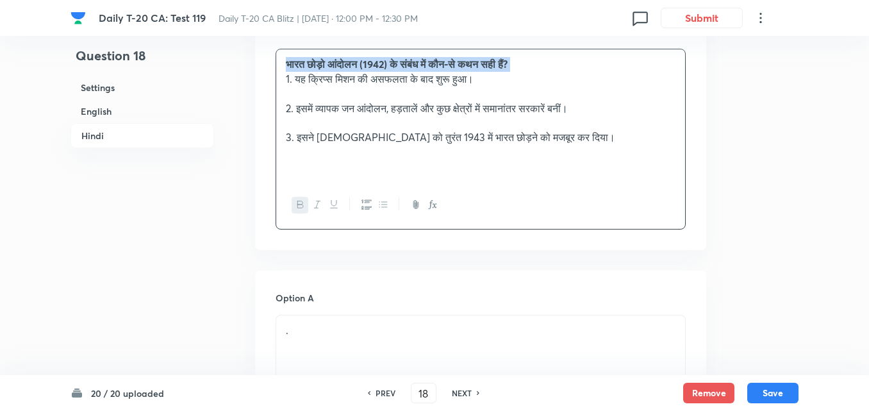
scroll to position [1998, 0]
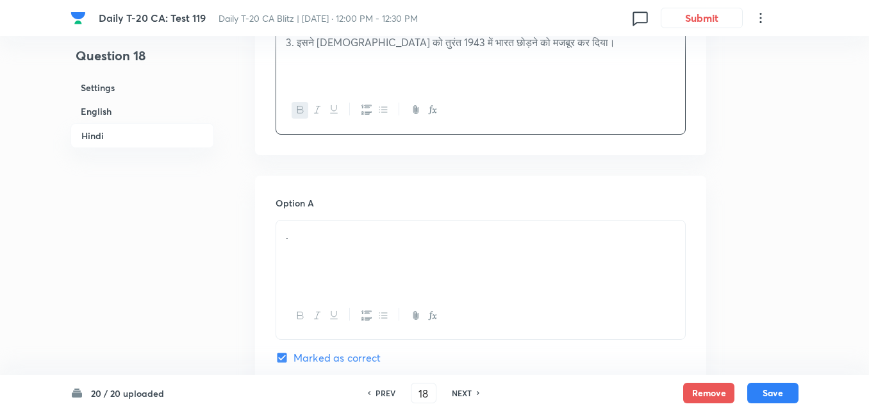
click at [337, 235] on div "." at bounding box center [480, 257] width 409 height 72
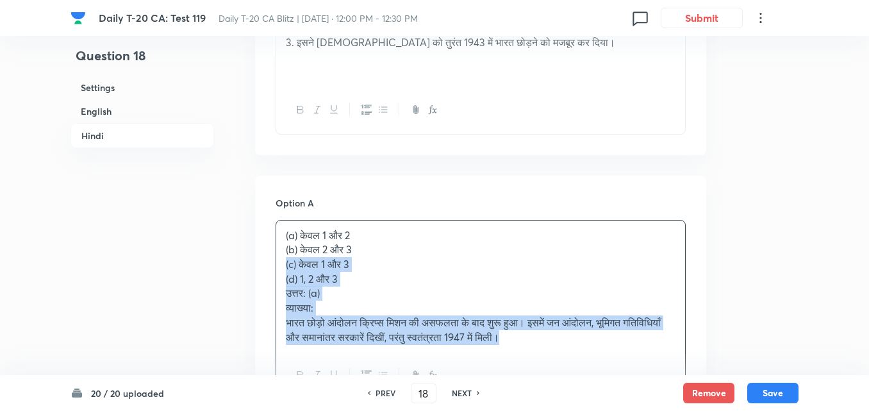
drag, startPoint x: 306, startPoint y: 240, endPoint x: 263, endPoint y: 229, distance: 44.3
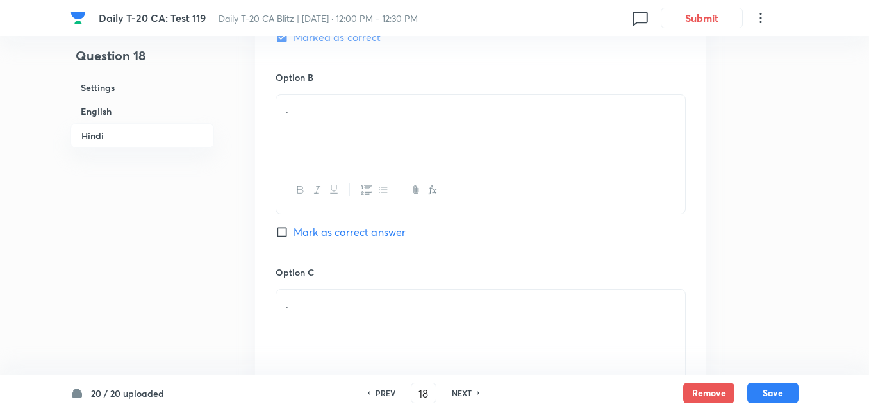
click at [352, 112] on div "." at bounding box center [480, 131] width 409 height 72
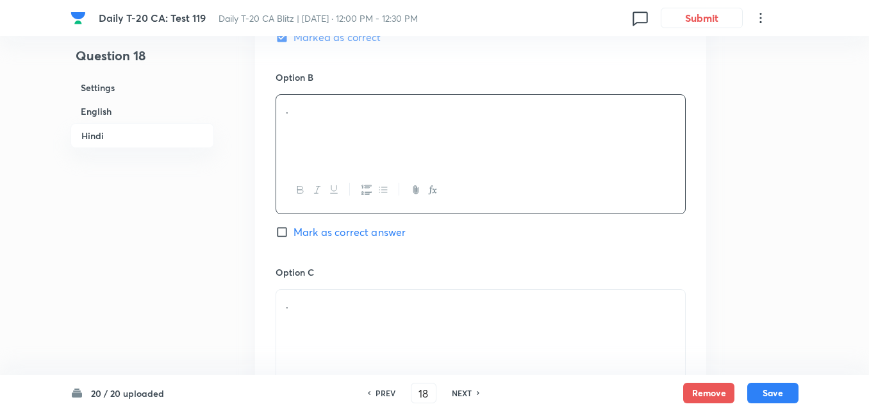
scroll to position [2254, 0]
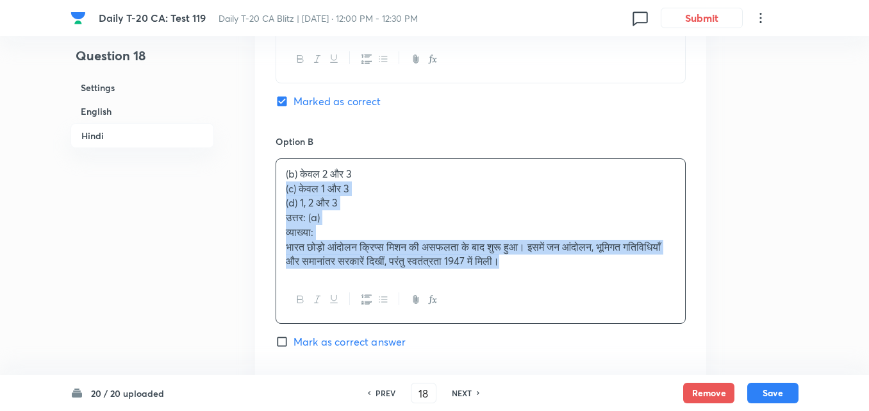
drag, startPoint x: 260, startPoint y: 159, endPoint x: 253, endPoint y: 162, distance: 7.7
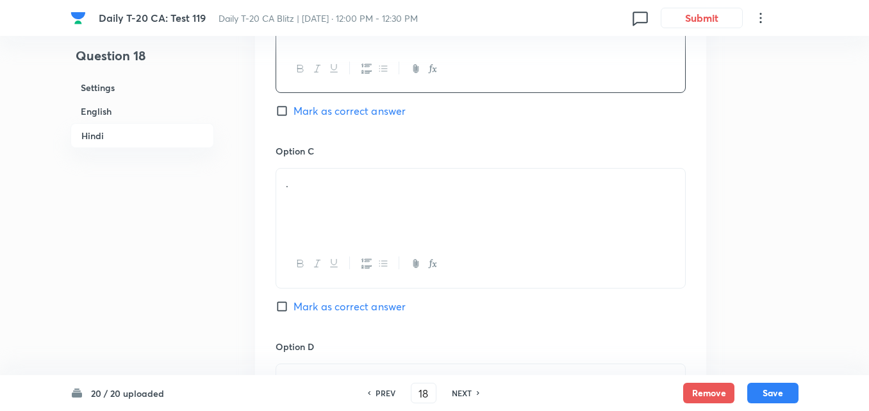
scroll to position [2447, 0]
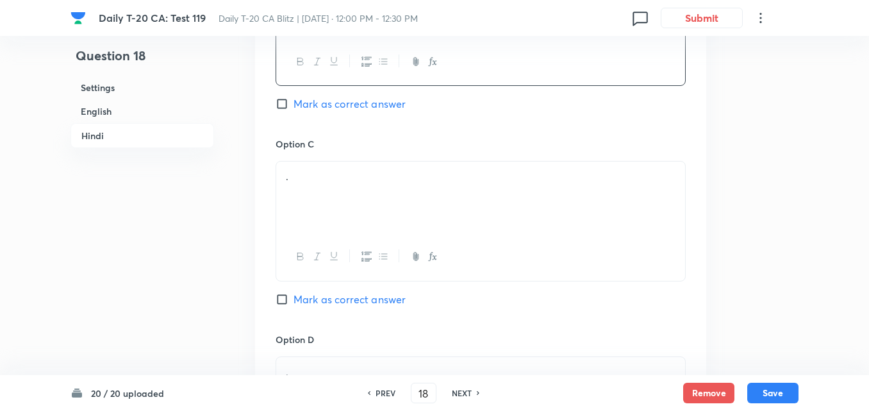
click at [337, 203] on div "." at bounding box center [480, 198] width 409 height 72
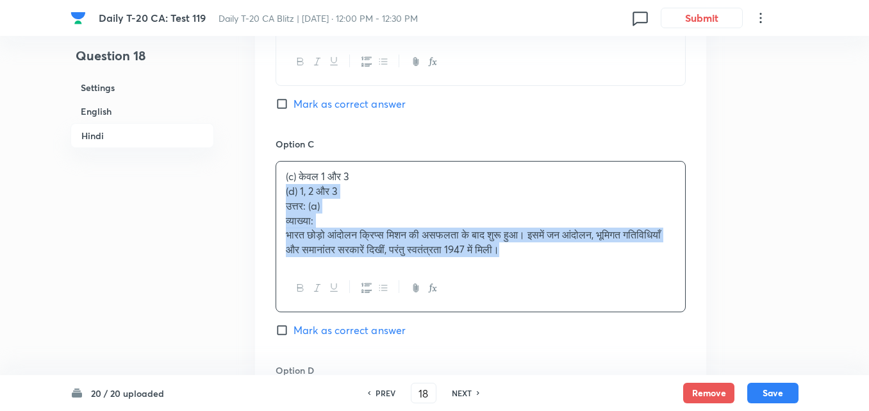
drag, startPoint x: 251, startPoint y: 164, endPoint x: 242, endPoint y: 161, distance: 9.5
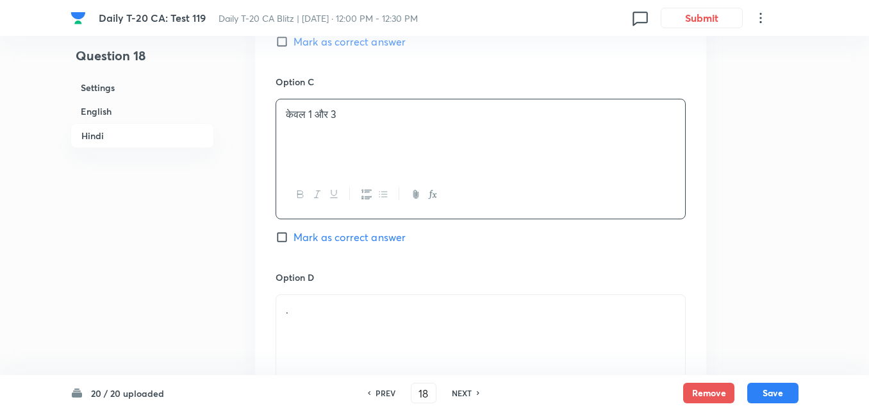
scroll to position [2575, 0]
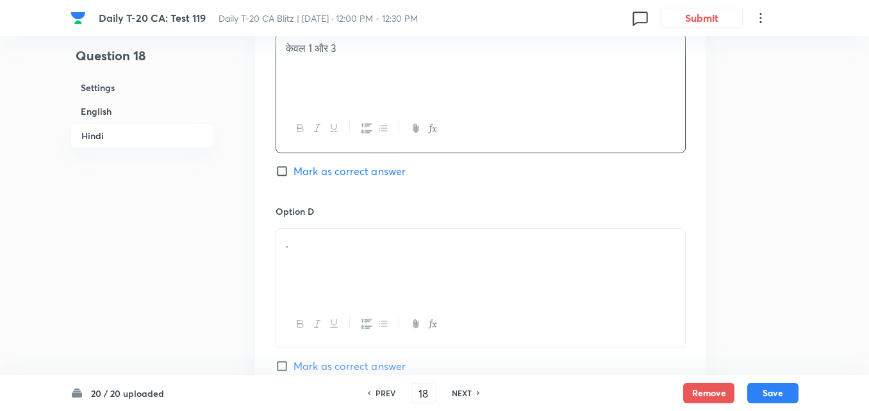
click at [306, 237] on p "." at bounding box center [481, 244] width 390 height 15
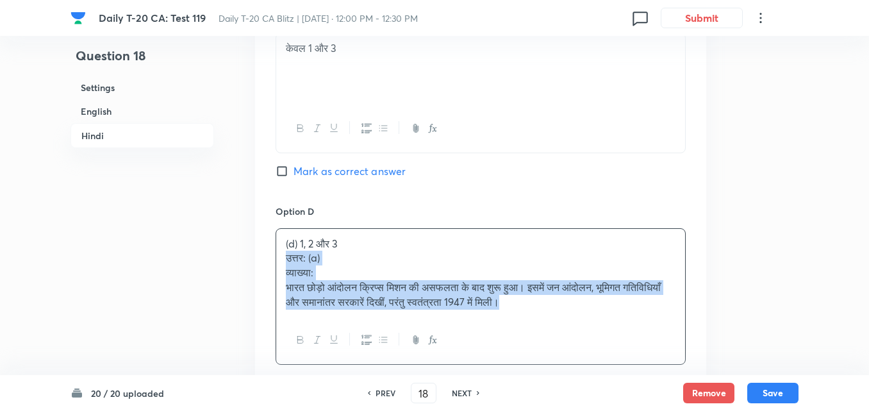
click at [279, 230] on div "(d) 1, 2 और 3 उत्तर: (a) व्याख्या: भारत छोड़ो आंदोलन क्रिप्स मिशन की असफलता के …" at bounding box center [480, 273] width 409 height 88
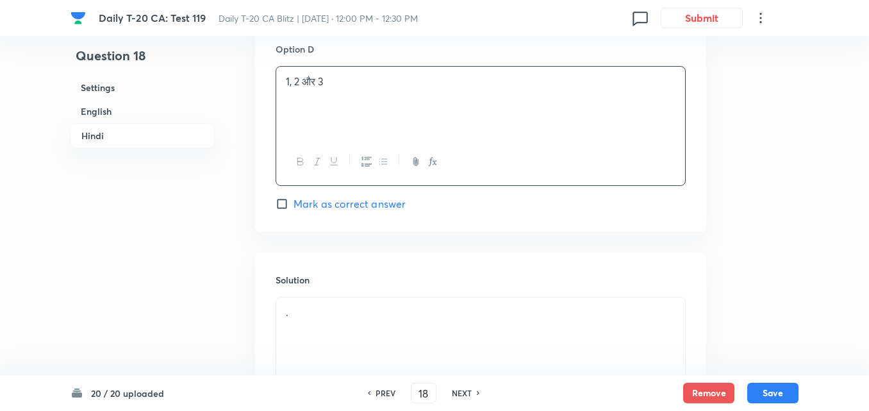
scroll to position [2831, 0]
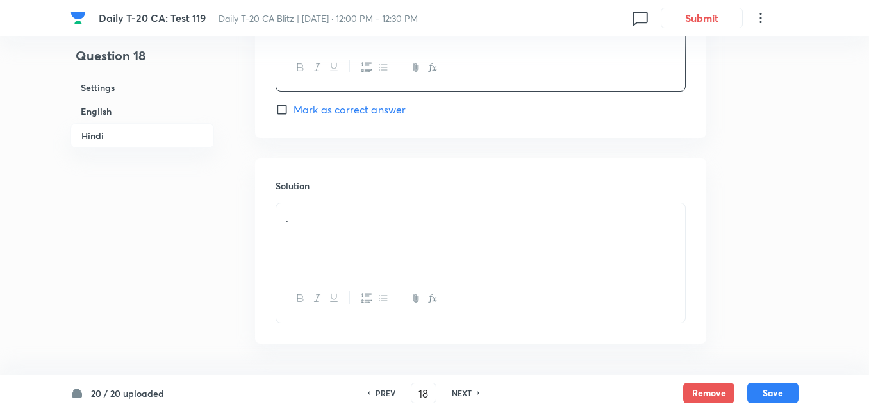
click at [347, 221] on div "." at bounding box center [480, 239] width 409 height 72
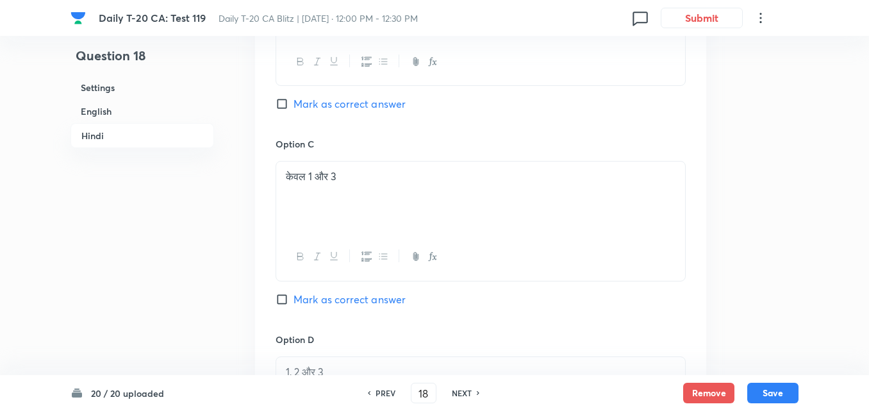
scroll to position [2126, 0]
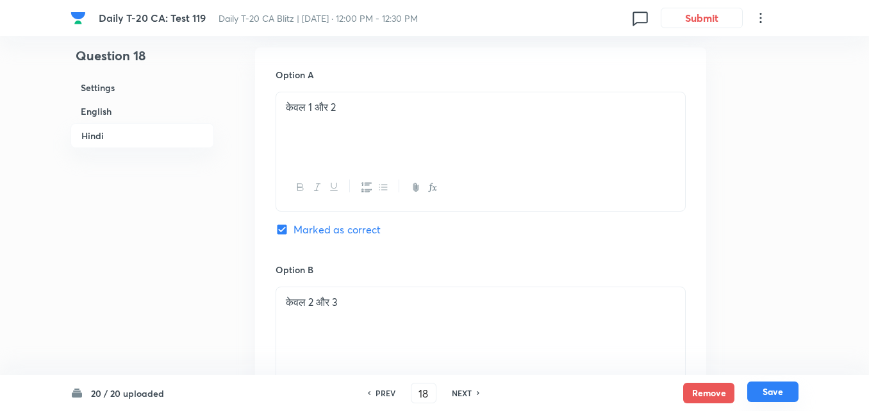
click at [770, 392] on button "Save" at bounding box center [773, 391] width 51 height 21
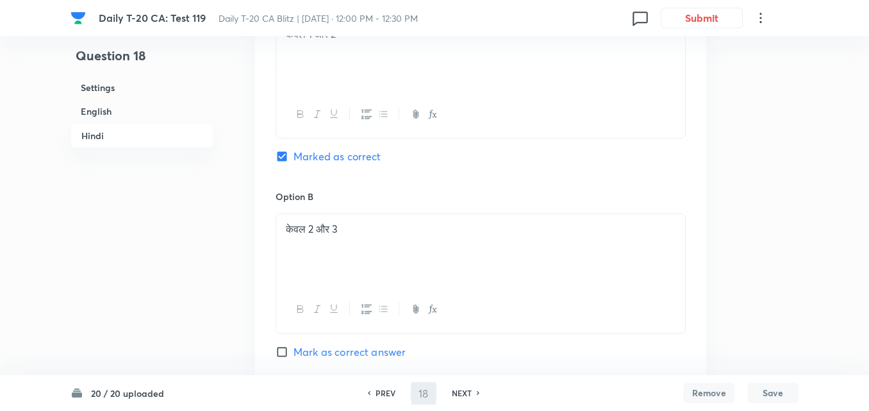
type input "19"
checkbox input "false"
checkbox input "true"
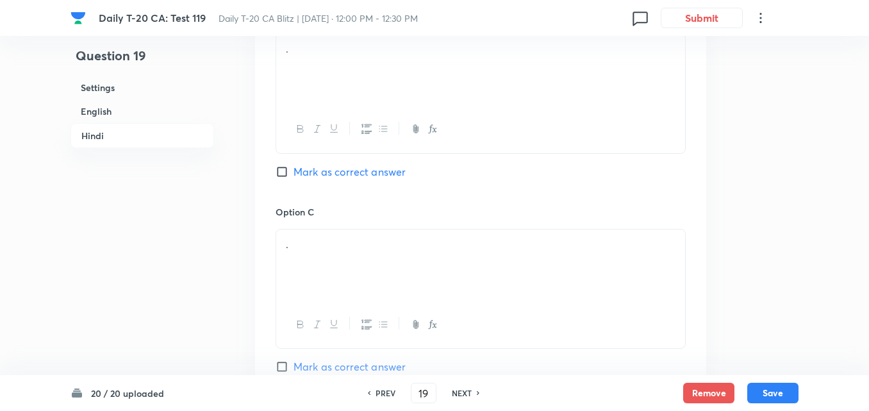
click at [131, 115] on h6 "English" at bounding box center [143, 111] width 144 height 24
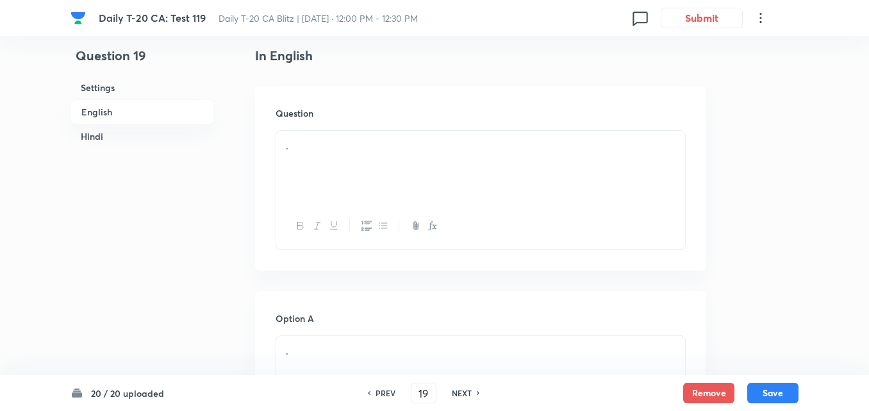
click at [362, 144] on p "." at bounding box center [481, 145] width 390 height 15
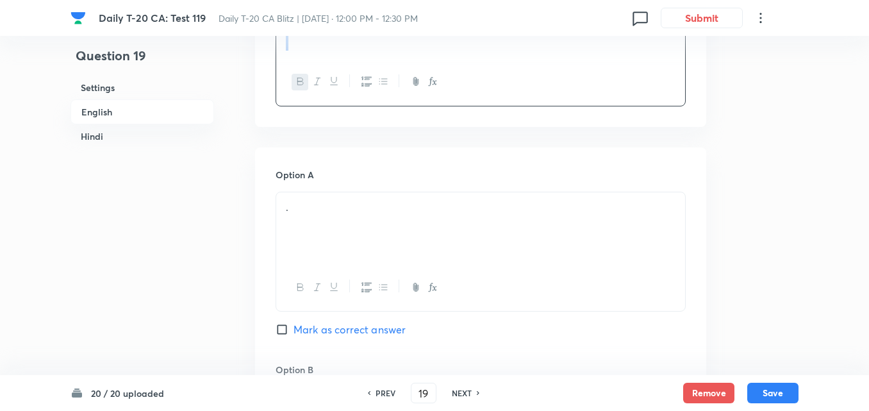
scroll to position [587, 0]
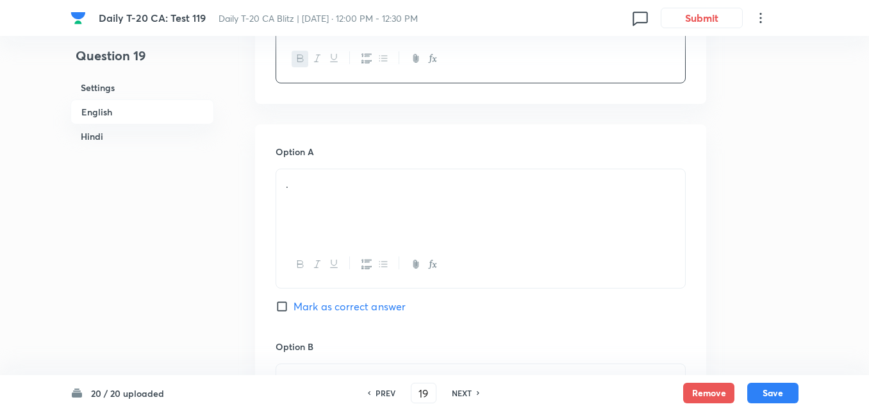
click at [349, 205] on div "." at bounding box center [480, 205] width 409 height 72
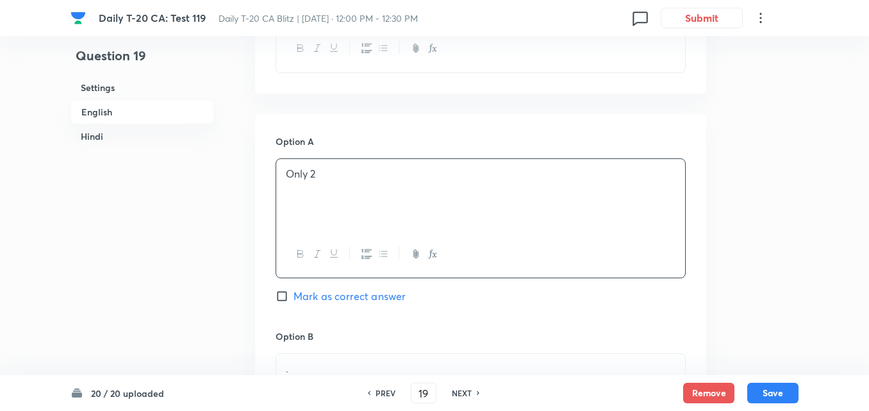
scroll to position [844, 0]
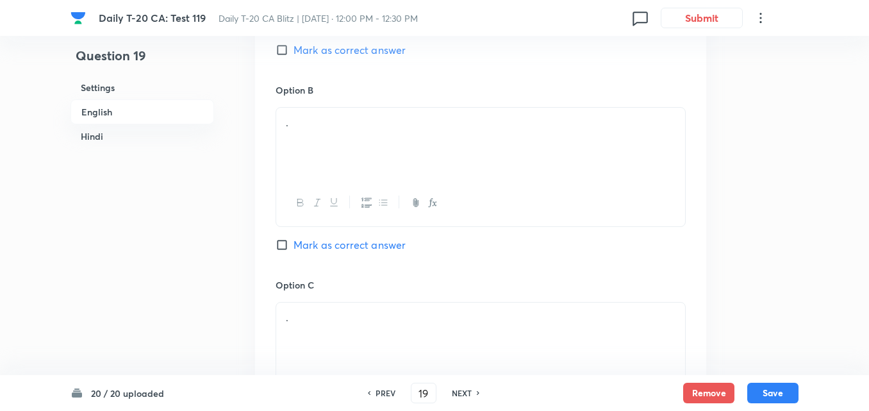
click at [349, 145] on div "." at bounding box center [480, 144] width 409 height 72
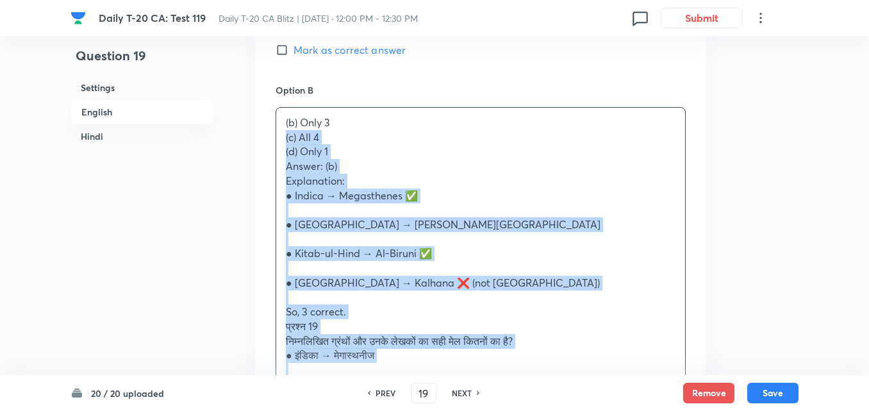
drag, startPoint x: 281, startPoint y: 135, endPoint x: 211, endPoint y: 140, distance: 70.1
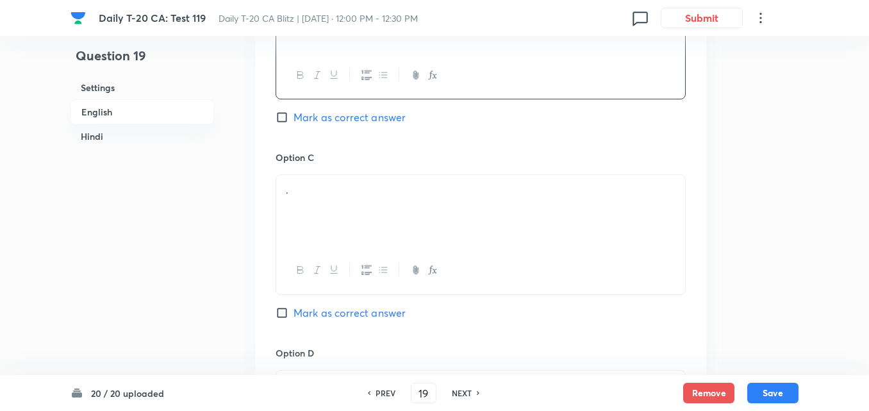
scroll to position [972, 0]
click at [334, 206] on div "." at bounding box center [480, 210] width 409 height 72
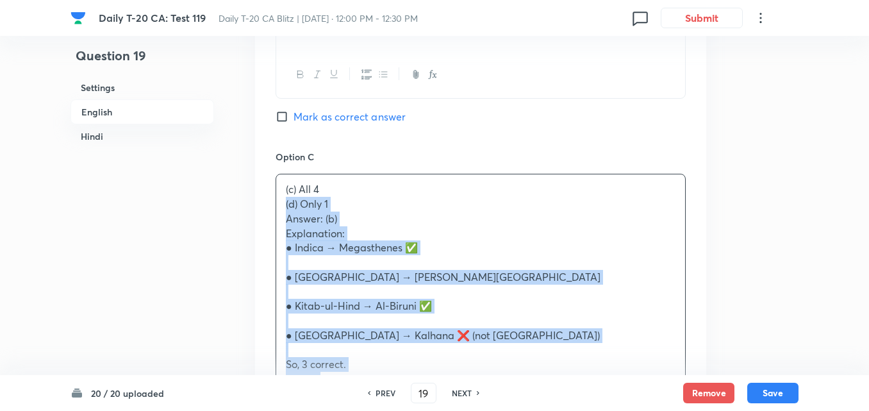
drag, startPoint x: 274, startPoint y: 206, endPoint x: 262, endPoint y: 210, distance: 13.6
click at [262, 210] on div "Option A Only 2 Mark as correct answer Option B Only 3 Mark as correct answer O…" at bounding box center [480, 372] width 451 height 1264
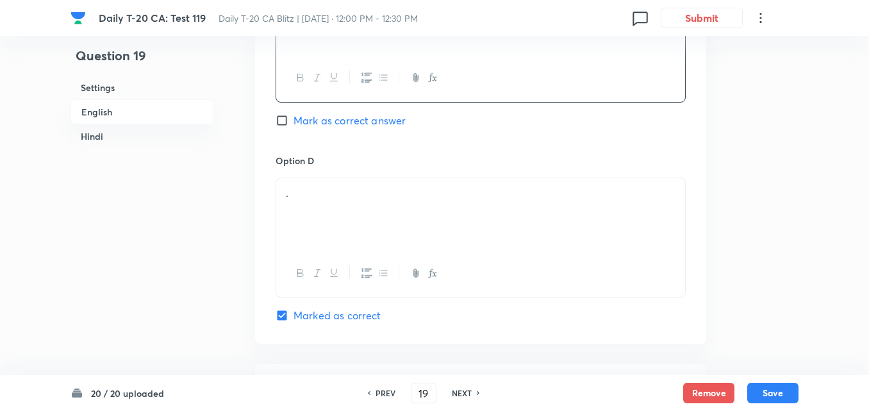
scroll to position [1164, 0]
click at [310, 194] on p "." at bounding box center [481, 192] width 390 height 15
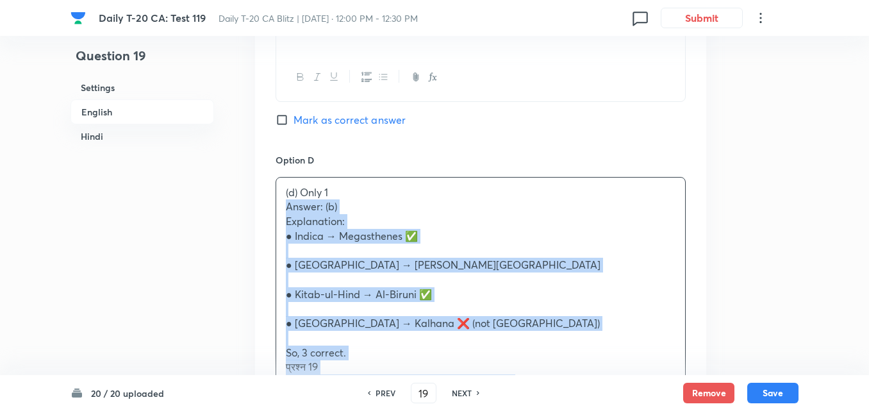
drag, startPoint x: 274, startPoint y: 204, endPoint x: 265, endPoint y: 204, distance: 9.0
click at [265, 204] on div "Option A Only 2 Mark as correct answer Option B Only 3 Mark as correct answer O…" at bounding box center [480, 172] width 451 height 1250
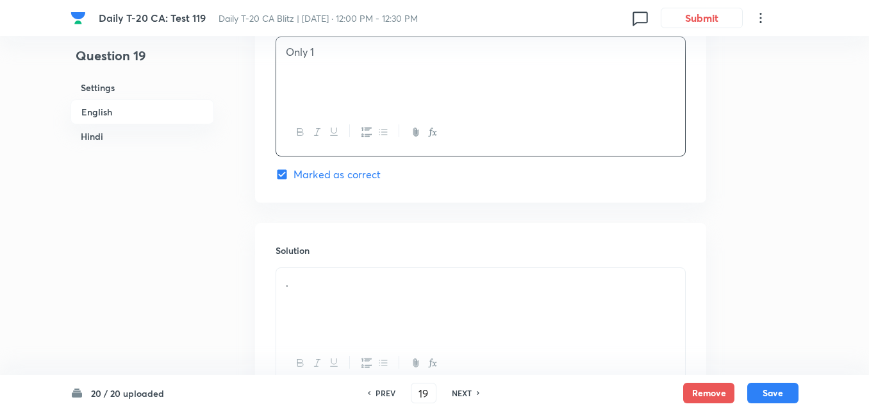
scroll to position [1485, 0]
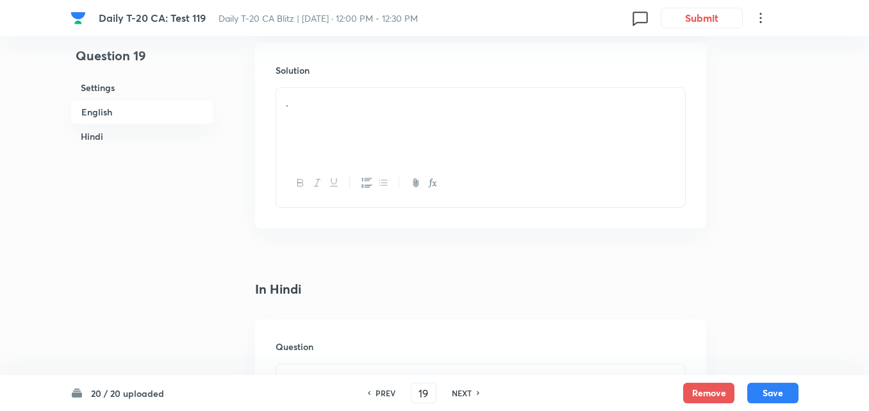
click at [337, 124] on div "." at bounding box center [480, 124] width 409 height 72
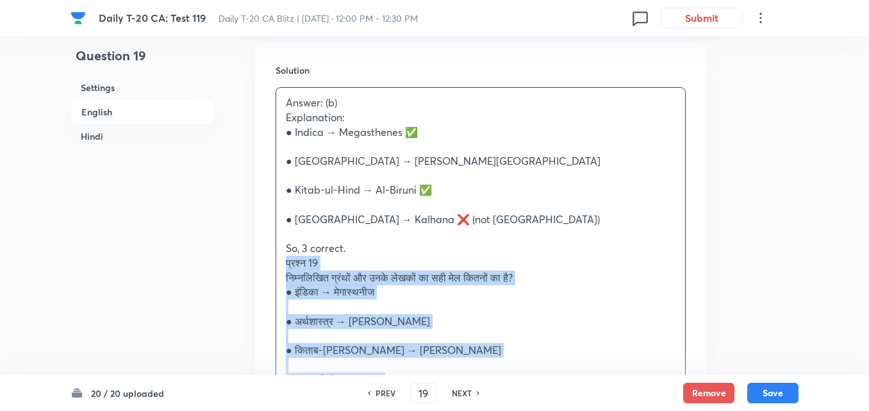
drag, startPoint x: 277, startPoint y: 269, endPoint x: 264, endPoint y: 263, distance: 14.6
click at [264, 263] on div "Solution Answer: (b) Explanation: ● Indica → Megasthenes ✅ ● Arthashastra → Kau…" at bounding box center [480, 355] width 451 height 624
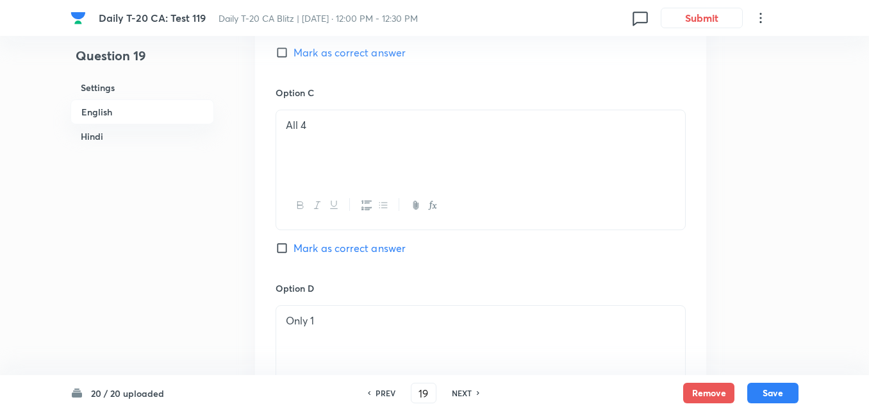
scroll to position [844, 0]
click at [322, 250] on span "Mark as correct answer" at bounding box center [350, 244] width 112 height 15
click at [294, 250] on input "Mark as correct answer" at bounding box center [285, 245] width 18 height 13
checkbox input "true"
checkbox input "false"
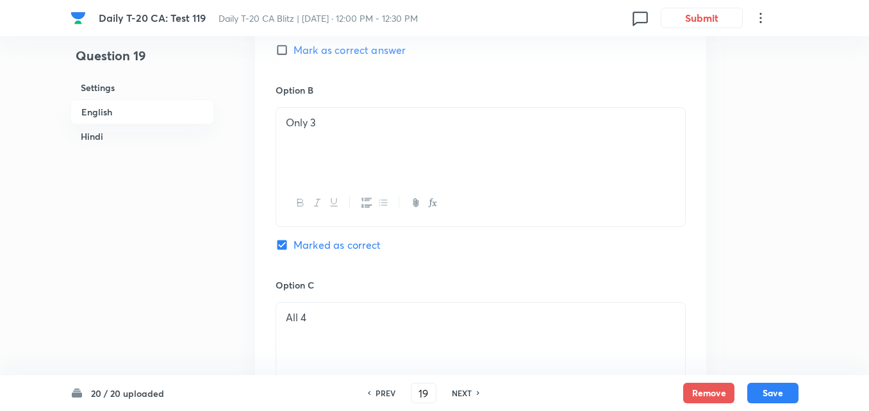
checkbox input "true"
checkbox input "false"
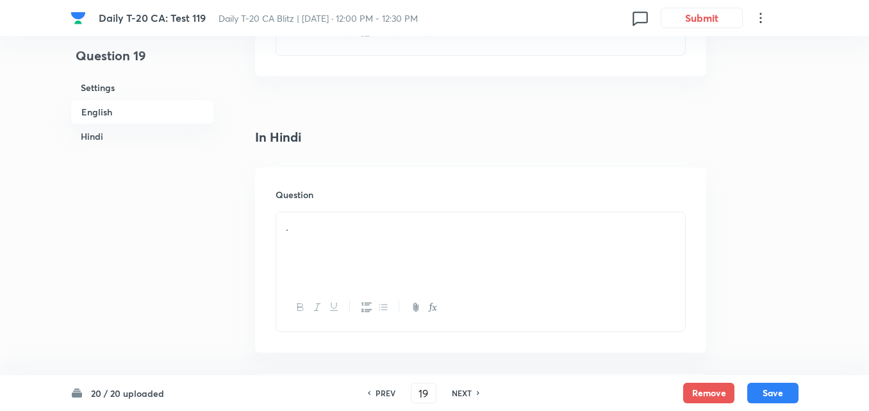
scroll to position [1805, 0]
click at [337, 185] on div "." at bounding box center [480, 198] width 409 height 72
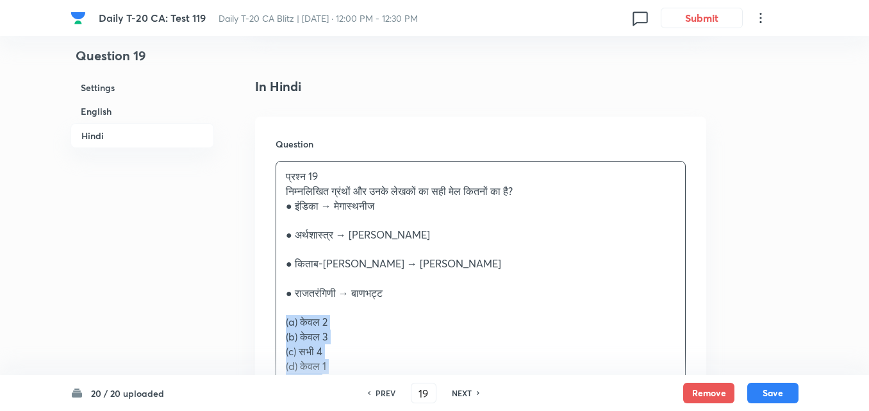
click at [276, 321] on div "प्रश्न 19 निम्नलिखित ग्रंथों और उनके लेखकों का सही मेल कितनों का है? ● इंडिका →…" at bounding box center [480, 337] width 409 height 351
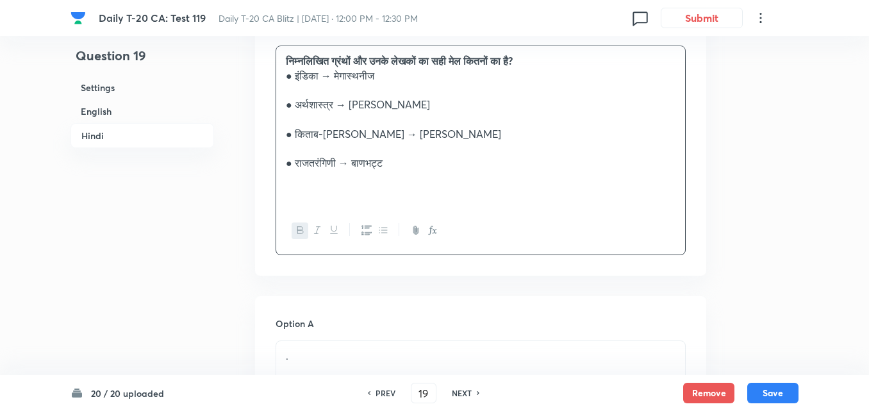
scroll to position [2126, 0]
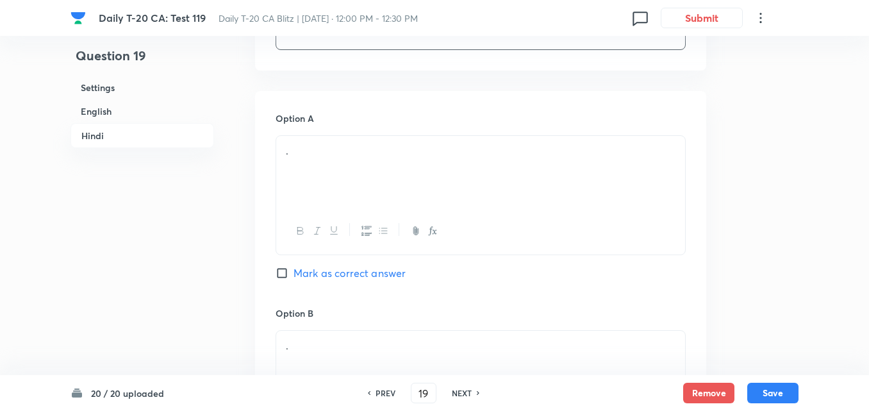
click at [367, 165] on div "." at bounding box center [480, 172] width 409 height 72
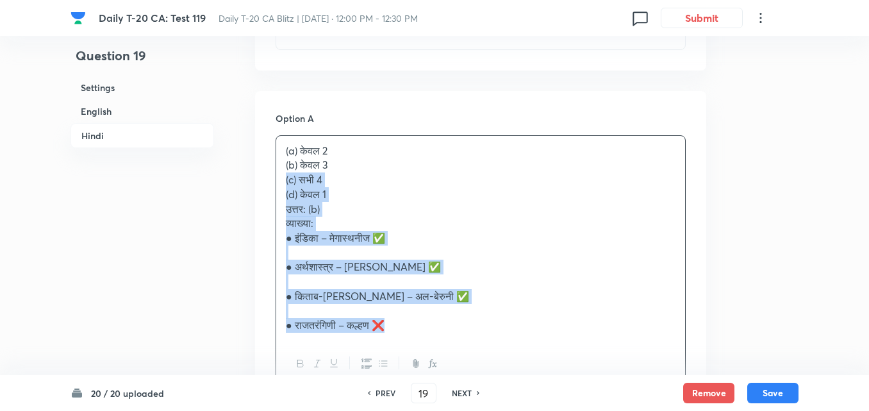
drag, startPoint x: 267, startPoint y: 169, endPoint x: 246, endPoint y: 174, distance: 22.4
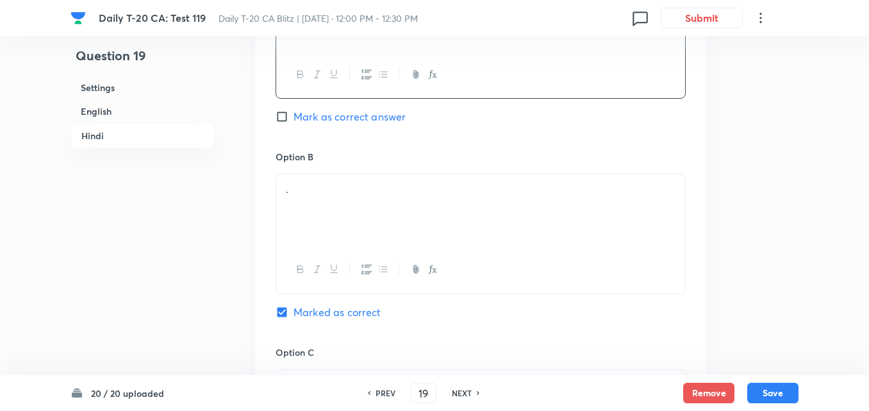
scroll to position [2318, 0]
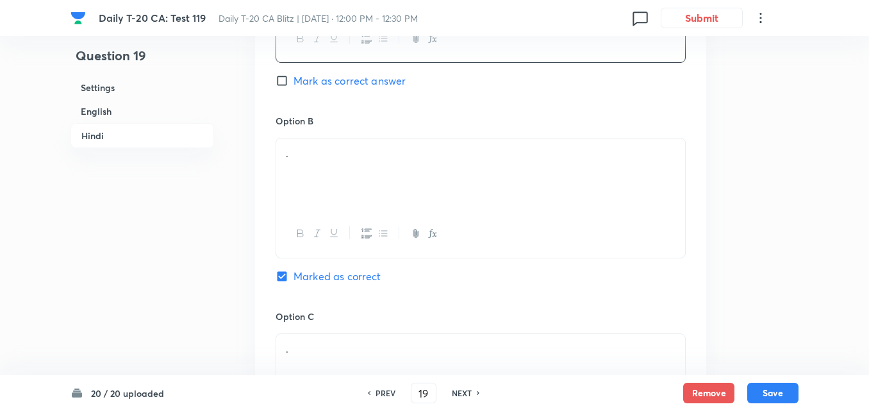
click at [363, 172] on div "." at bounding box center [480, 174] width 409 height 72
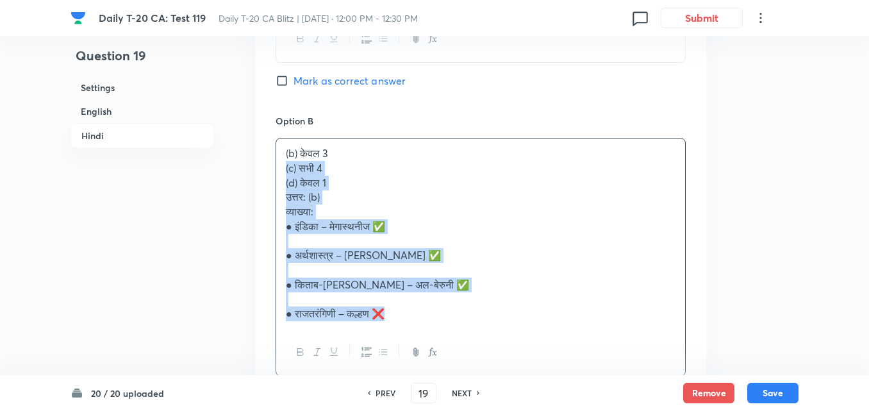
drag, startPoint x: 280, startPoint y: 166, endPoint x: 271, endPoint y: 166, distance: 9.0
click at [272, 166] on div "Option A केवल 2 Mark as correct answer Option B (b) केवल 3 (c) सभी 4 (d) केवल 1…" at bounding box center [480, 356] width 451 height 914
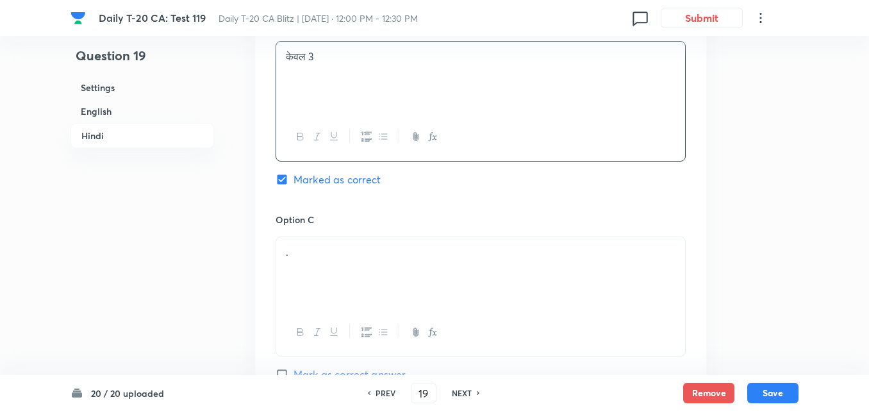
scroll to position [2511, 0]
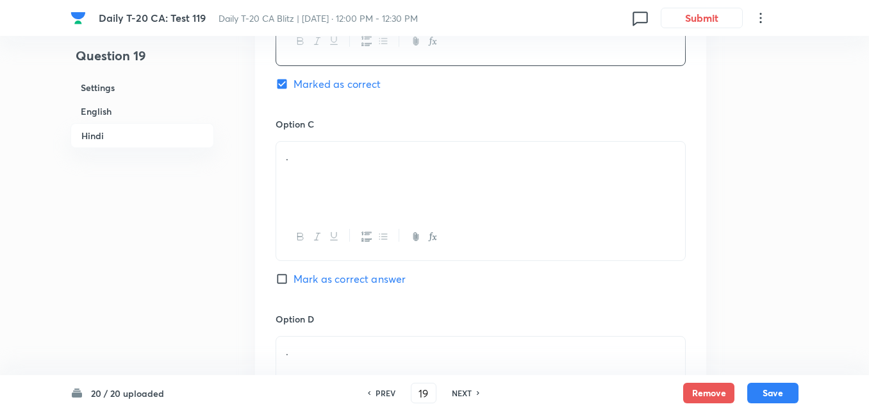
click at [327, 185] on div "." at bounding box center [480, 178] width 409 height 72
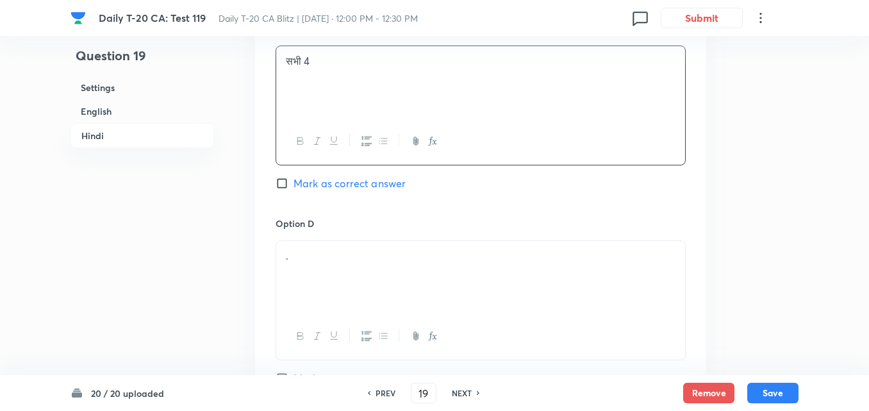
scroll to position [2703, 0]
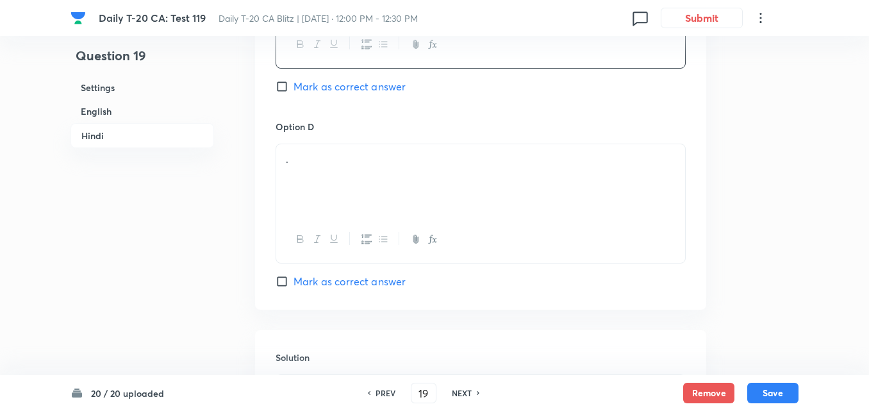
click at [360, 183] on div "." at bounding box center [480, 180] width 409 height 72
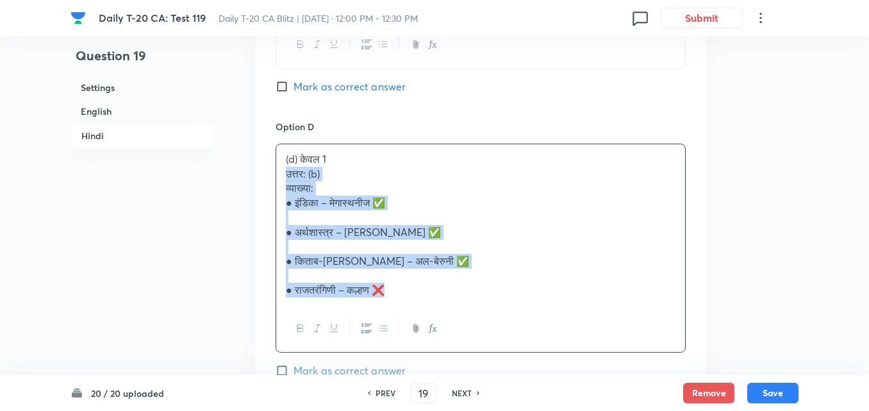
drag, startPoint x: 280, startPoint y: 178, endPoint x: 258, endPoint y: 175, distance: 21.4
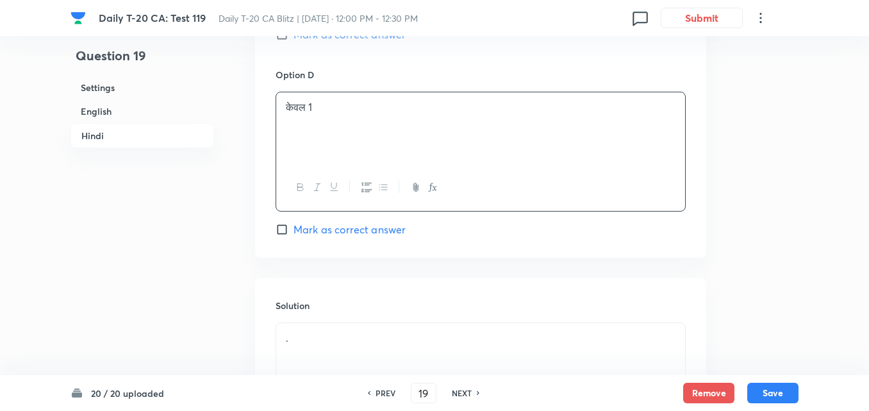
scroll to position [2920, 0]
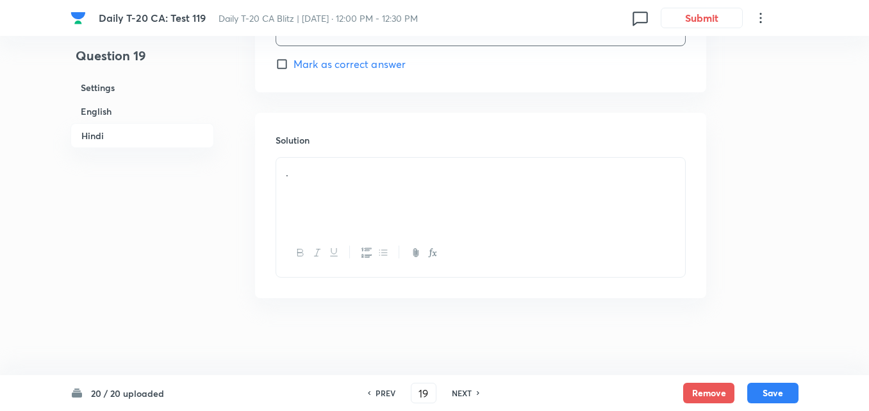
click at [364, 184] on div "." at bounding box center [480, 194] width 409 height 72
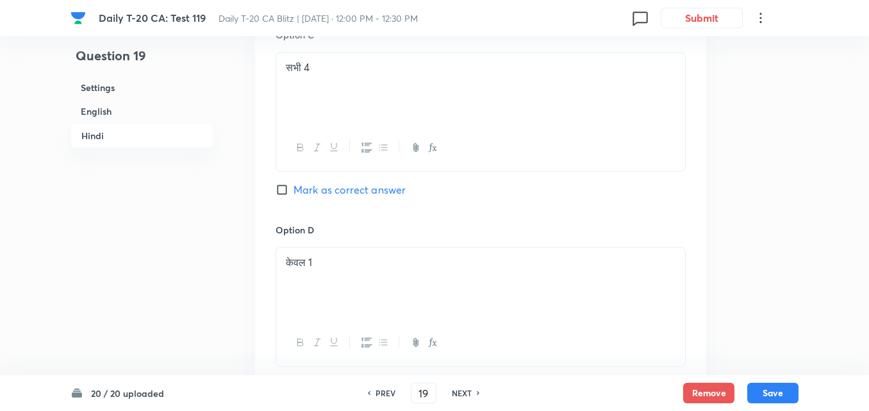
scroll to position [2279, 0]
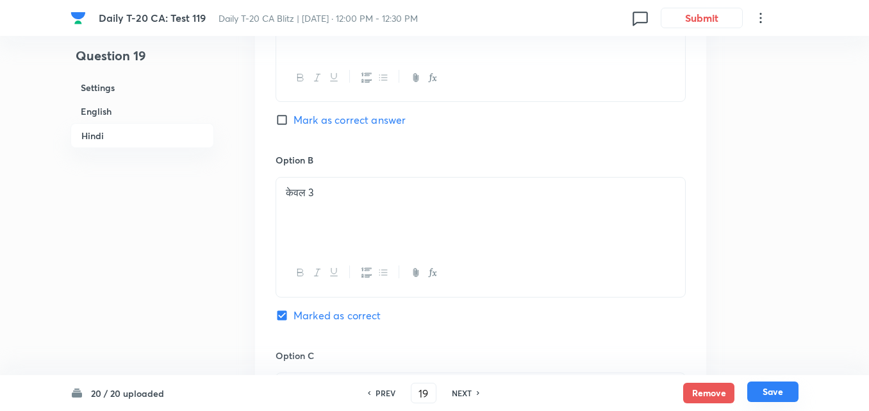
click at [773, 389] on button "Save" at bounding box center [773, 391] width 51 height 21
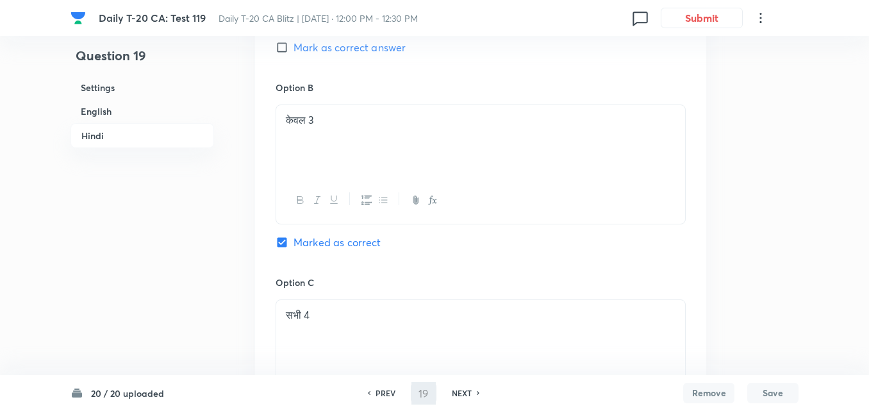
type input "20"
checkbox input "false"
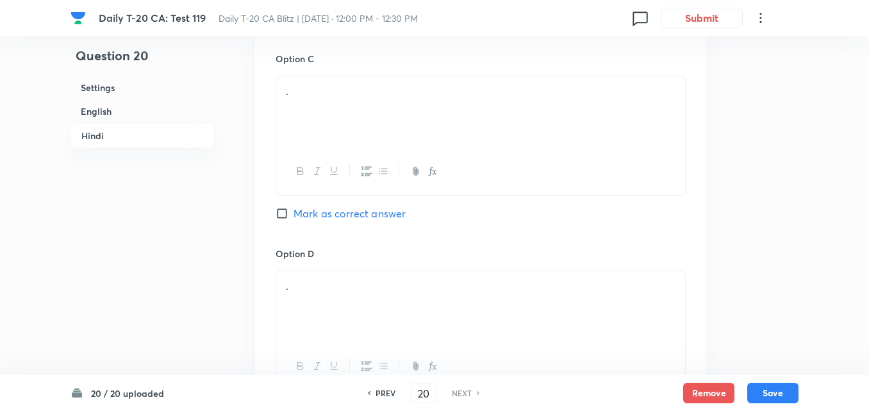
checkbox input "true"
click at [128, 109] on h6 "English" at bounding box center [143, 111] width 144 height 24
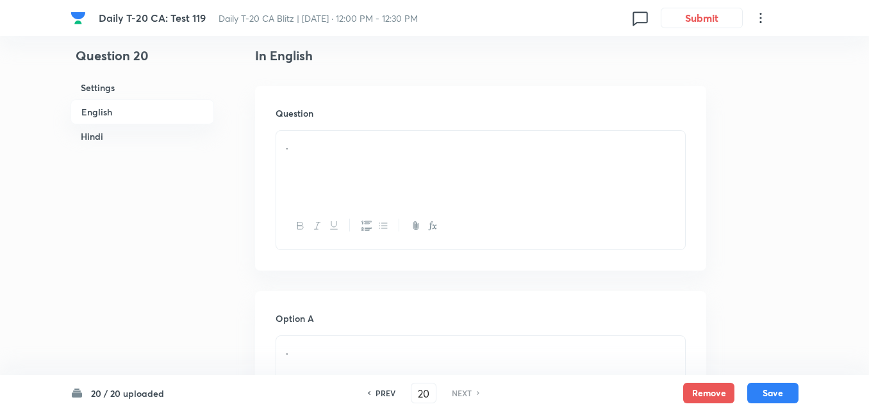
click at [358, 178] on div "." at bounding box center [480, 167] width 409 height 72
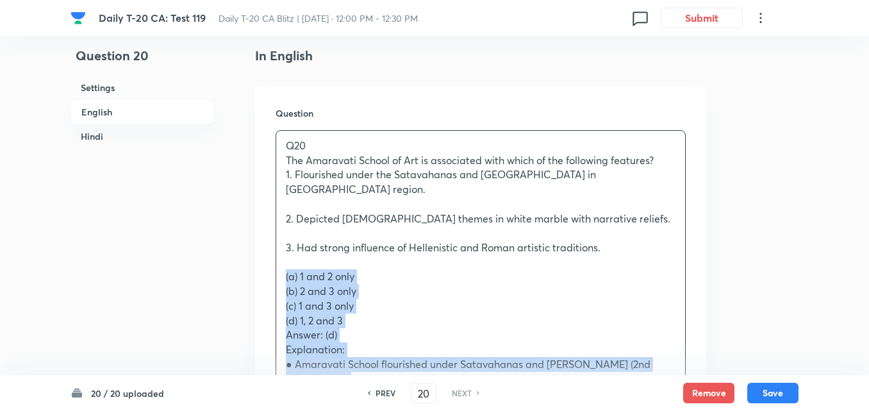
drag, startPoint x: 283, startPoint y: 264, endPoint x: 268, endPoint y: 267, distance: 15.9
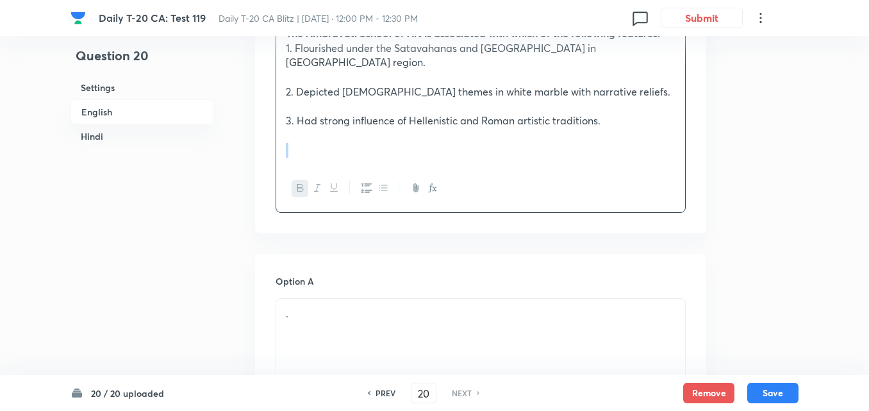
scroll to position [587, 0]
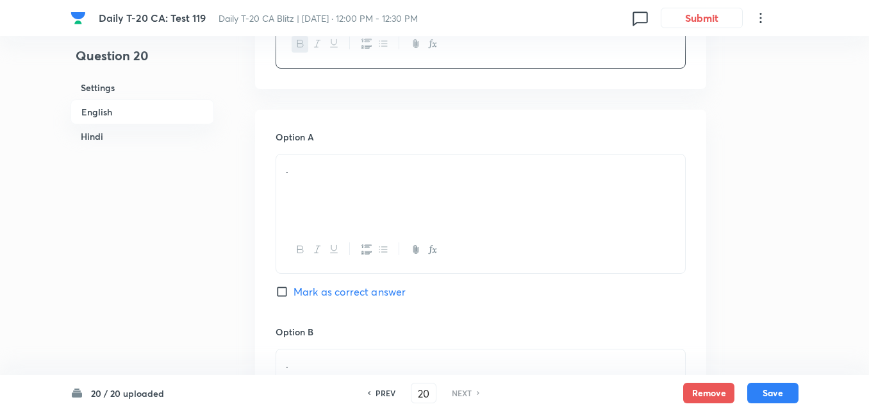
click at [342, 186] on div "." at bounding box center [480, 191] width 409 height 72
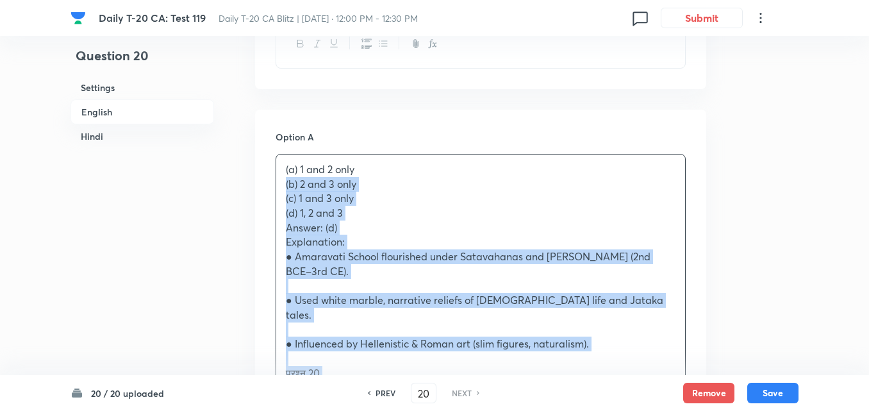
drag, startPoint x: 261, startPoint y: 170, endPoint x: 238, endPoint y: 170, distance: 23.1
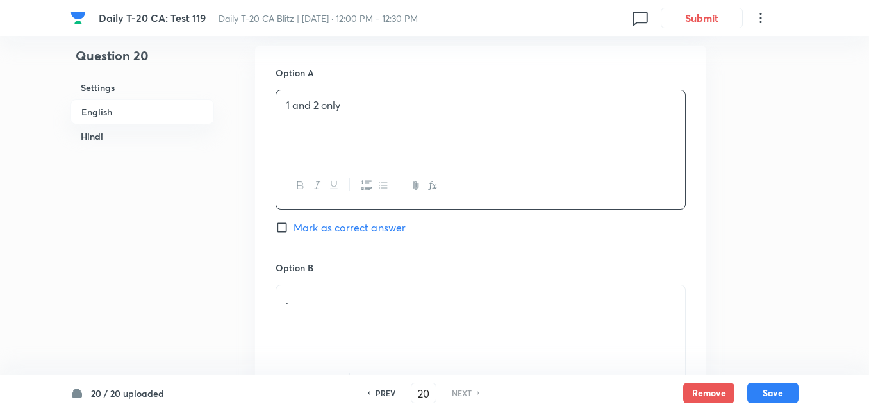
scroll to position [716, 0]
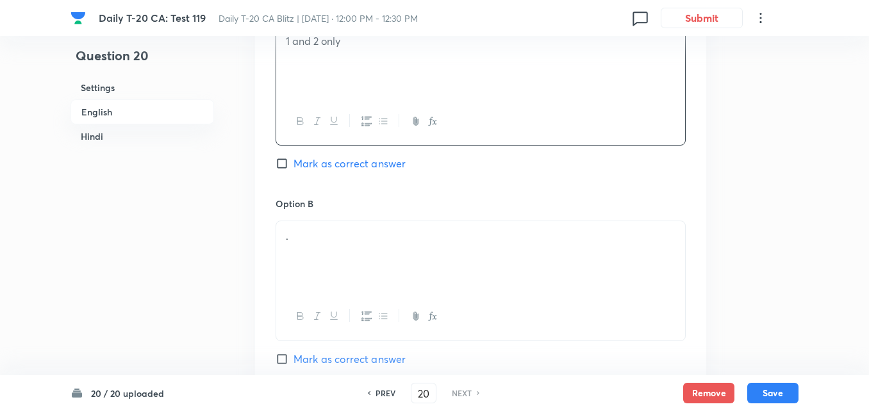
click at [333, 231] on div "." at bounding box center [480, 257] width 409 height 72
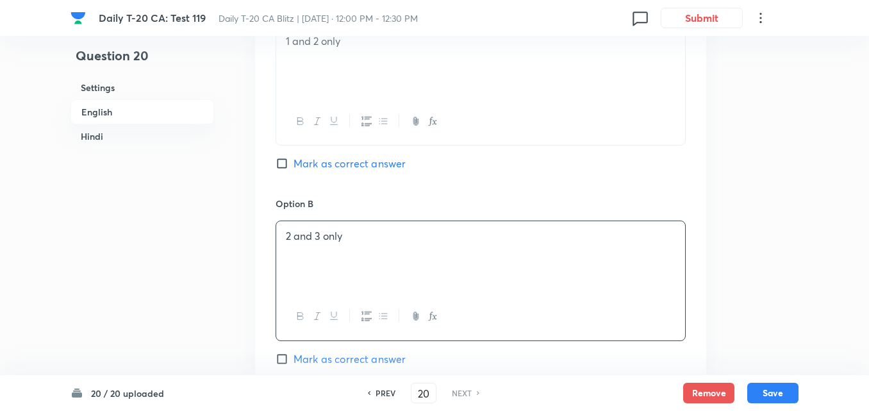
scroll to position [972, 0]
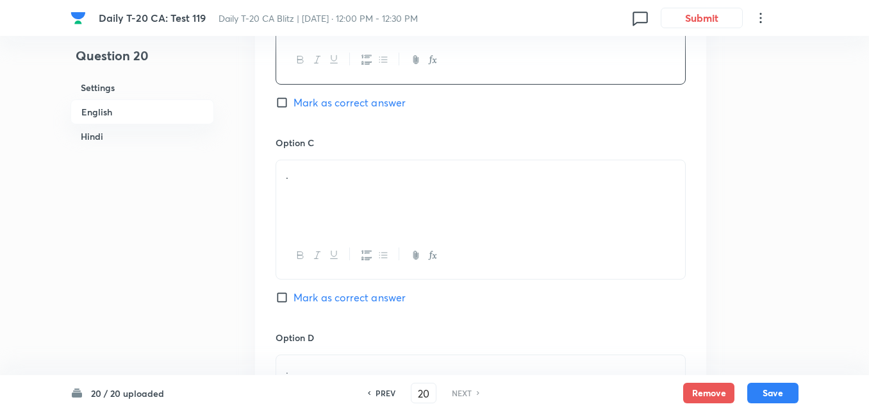
click at [358, 195] on div "." at bounding box center [480, 196] width 409 height 72
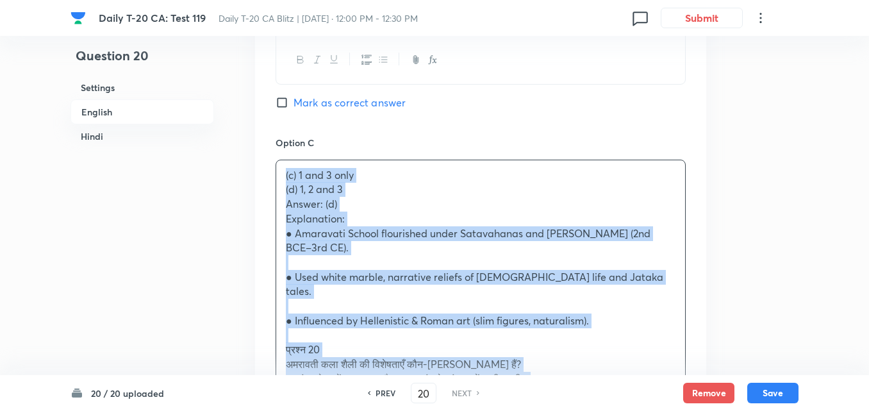
drag, startPoint x: 236, startPoint y: 163, endPoint x: 224, endPoint y: 163, distance: 12.2
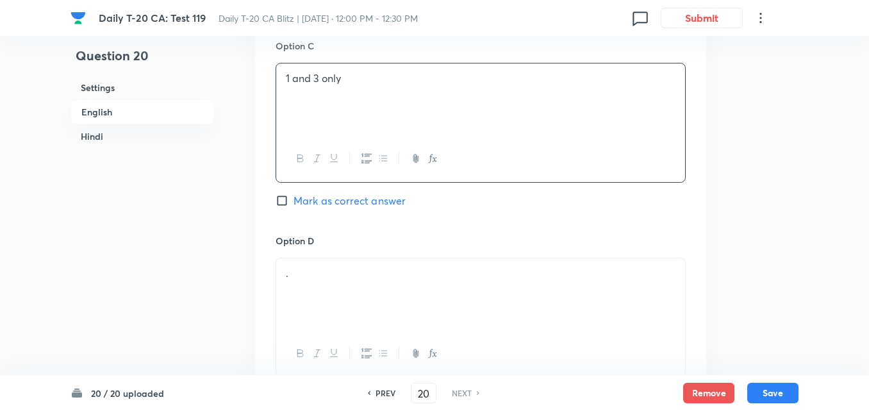
scroll to position [1164, 0]
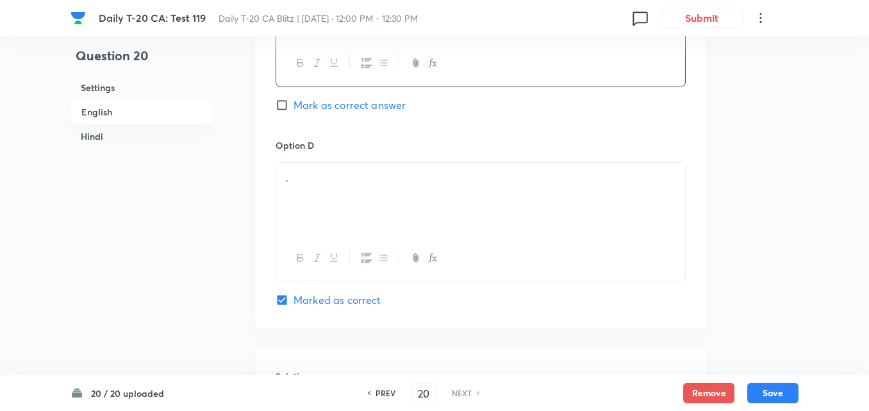
click at [324, 178] on div "." at bounding box center [480, 199] width 409 height 72
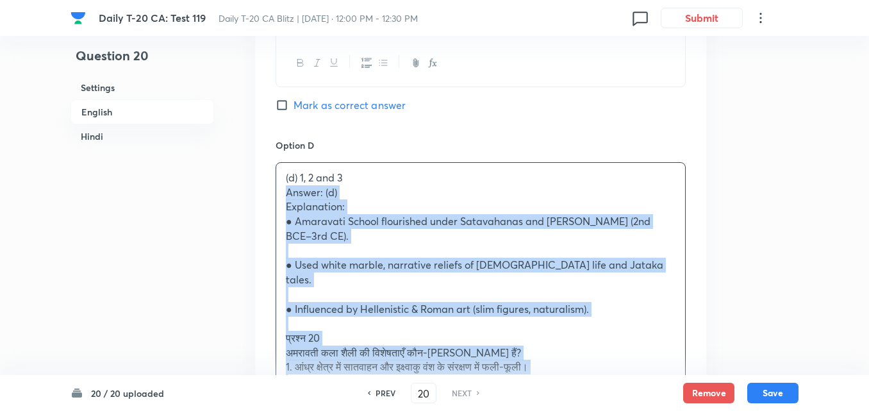
click at [261, 178] on div "Option A 1 and 2 only Mark as correct answer Option B 2 and 3 only Mark as corr…" at bounding box center [480, 107] width 451 height 1148
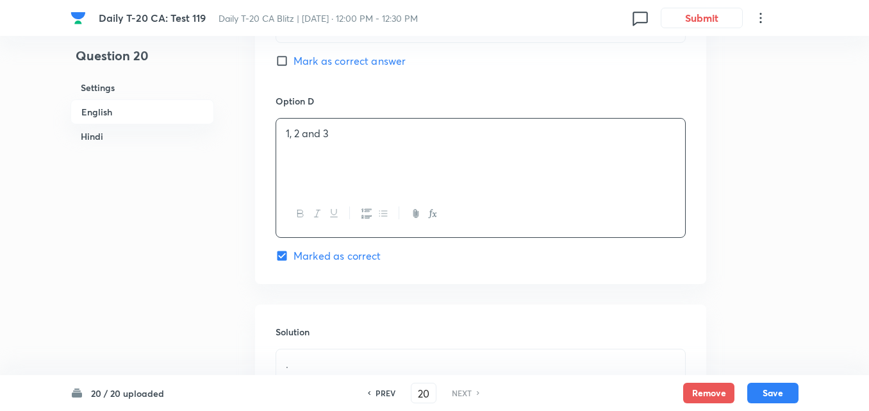
scroll to position [1421, 0]
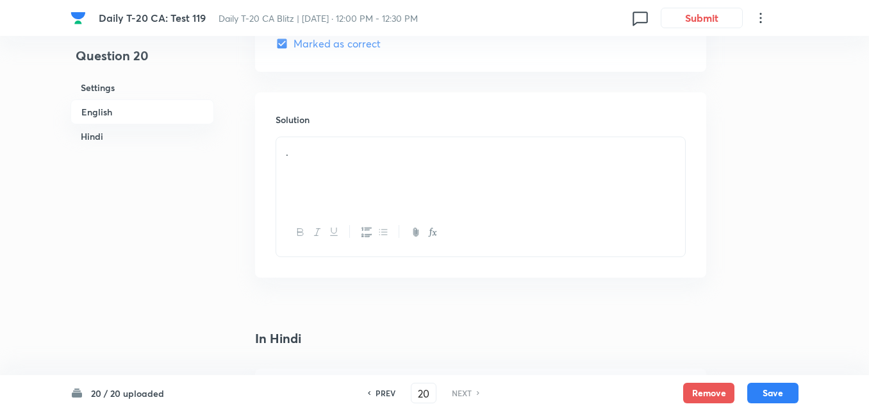
click at [323, 179] on div "." at bounding box center [480, 173] width 409 height 72
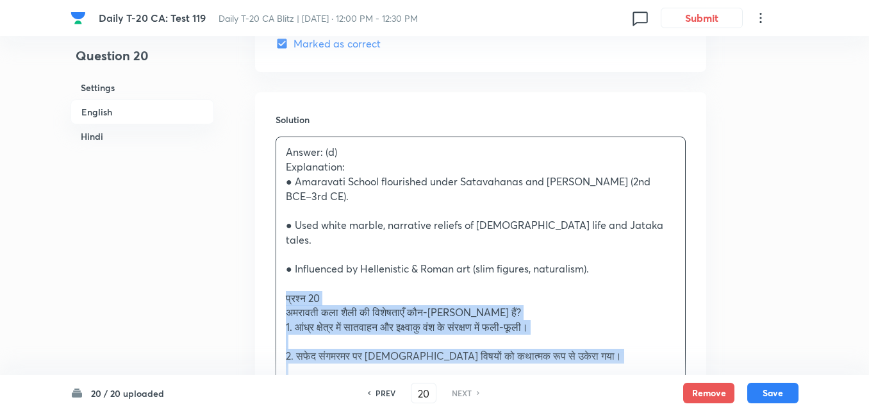
drag, startPoint x: 265, startPoint y: 264, endPoint x: 240, endPoint y: 239, distance: 35.8
click at [262, 264] on div "Solution Answer: (d) Explanation: ● Amaravati School flourished under Satavahan…" at bounding box center [480, 353] width 451 height 522
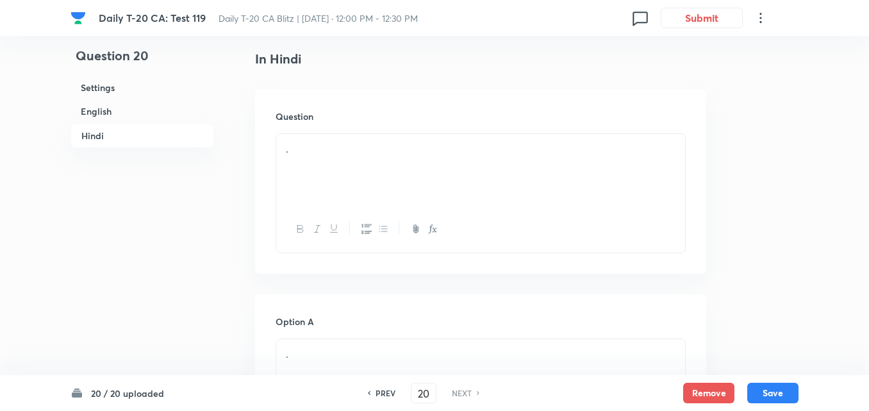
scroll to position [1805, 0]
click at [375, 135] on div "." at bounding box center [480, 169] width 409 height 72
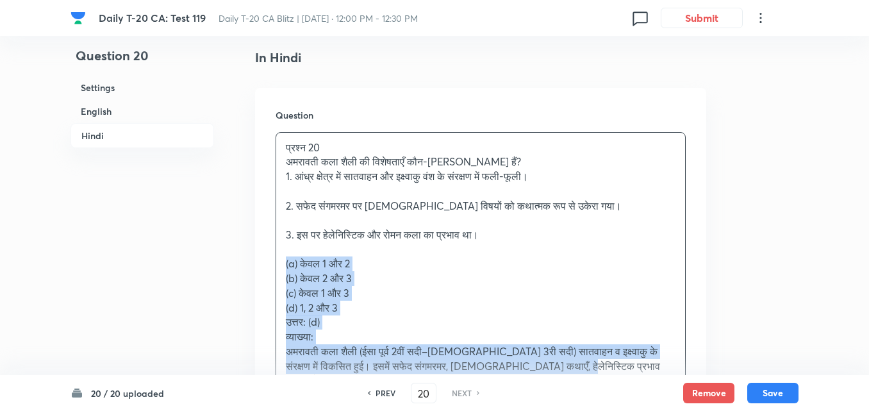
drag, startPoint x: 287, startPoint y: 227, endPoint x: 278, endPoint y: 230, distance: 9.3
click at [278, 230] on div "प्रश्न 20 अमरावती कला शैली की विशेषताएँ कौन-सी हैं? 1. आंध्र क्षेत्र में सातवाह…" at bounding box center [480, 264] width 409 height 263
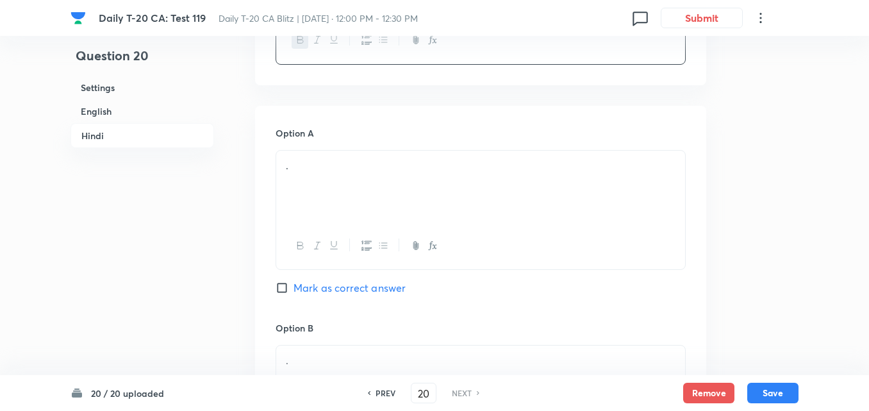
scroll to position [2062, 0]
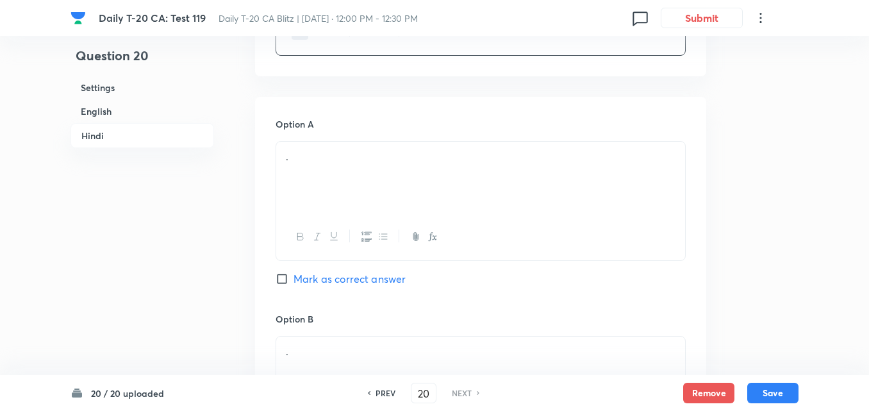
click at [371, 154] on div "." at bounding box center [480, 178] width 409 height 72
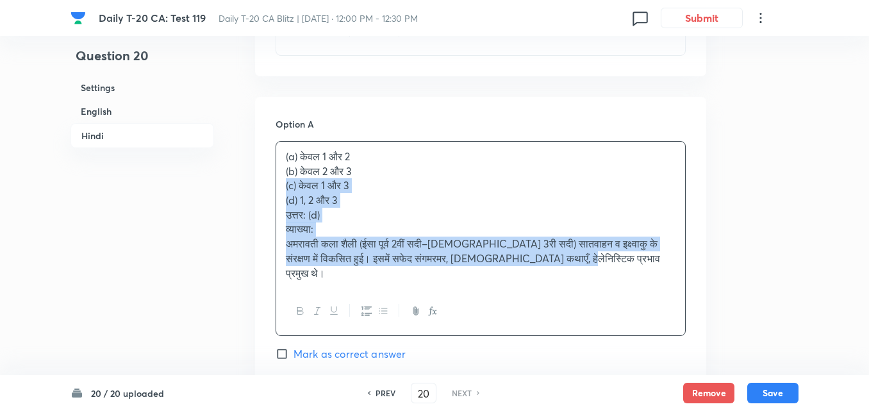
drag, startPoint x: 311, startPoint y: 158, endPoint x: 267, endPoint y: 151, distance: 44.7
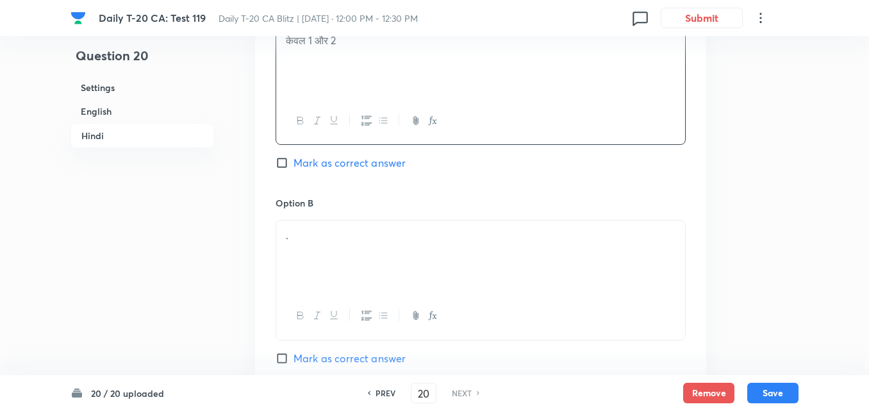
scroll to position [2190, 0]
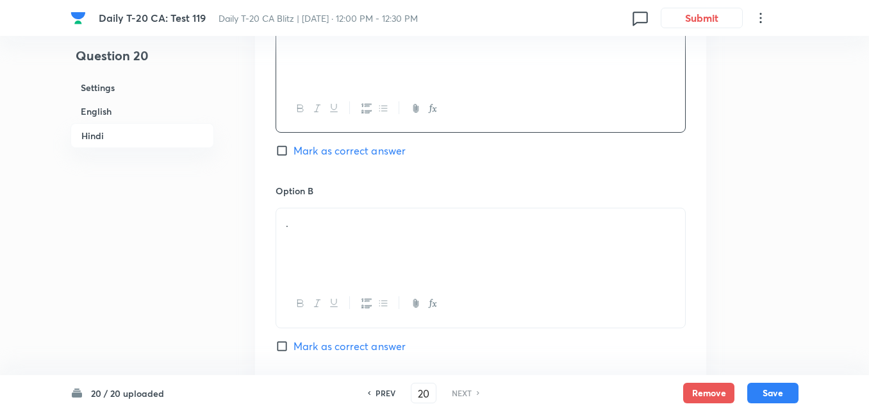
click at [326, 216] on p "." at bounding box center [481, 223] width 390 height 15
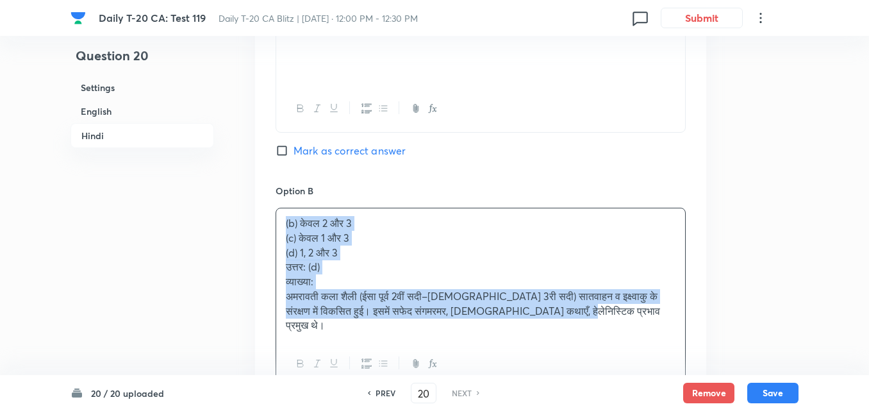
click at [257, 201] on div "Option A केवल 1 और 2 Mark as correct answer Option B (b) केवल 2 और 3 (c) केवल 1…" at bounding box center [480, 397] width 451 height 856
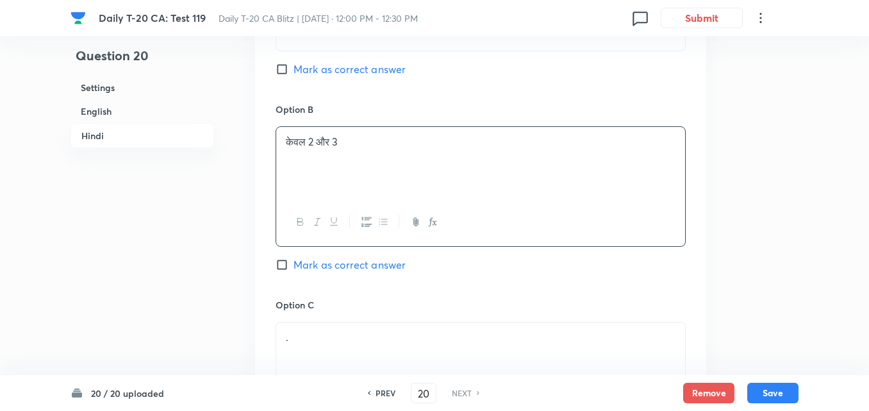
scroll to position [2382, 0]
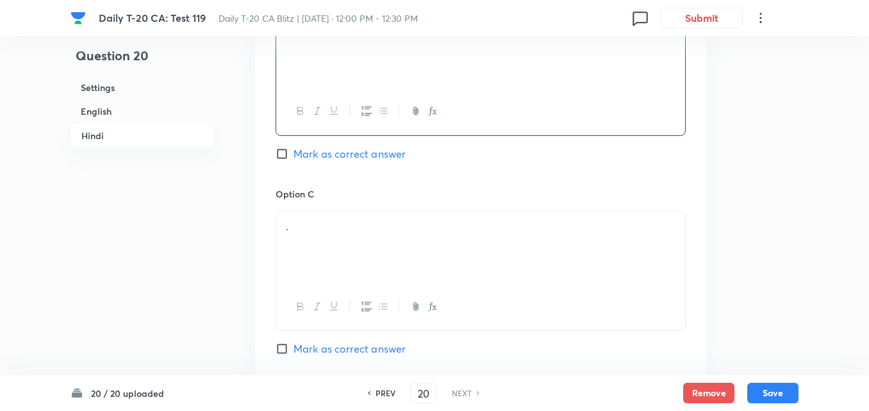
click at [364, 219] on p "." at bounding box center [481, 226] width 390 height 15
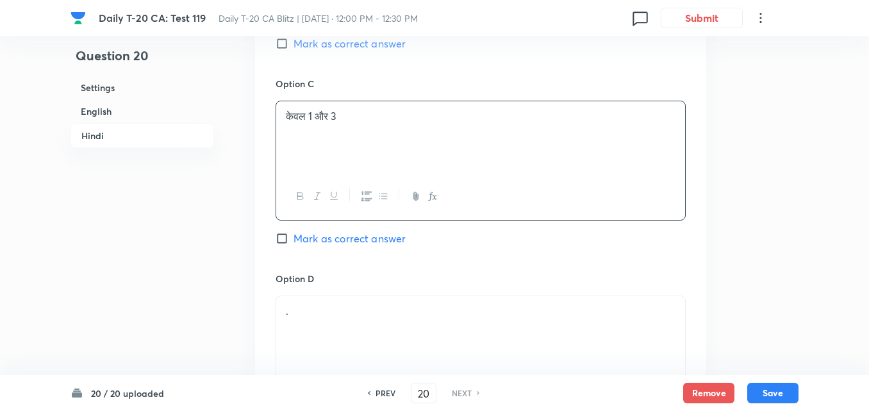
scroll to position [2575, 0]
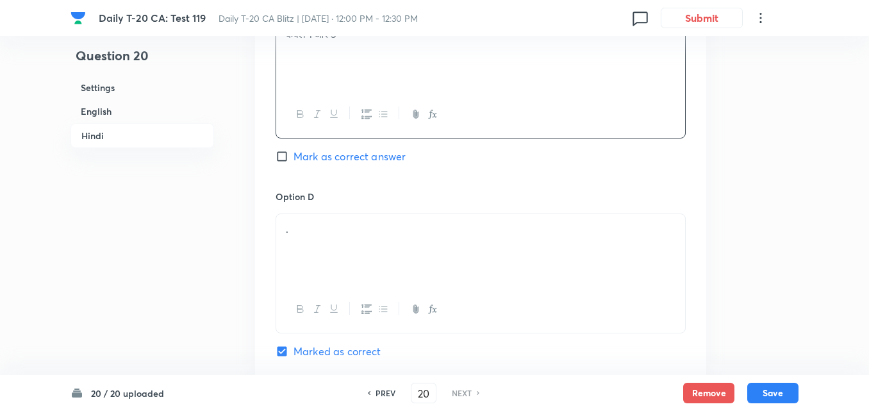
click at [371, 214] on div "." at bounding box center [480, 250] width 409 height 72
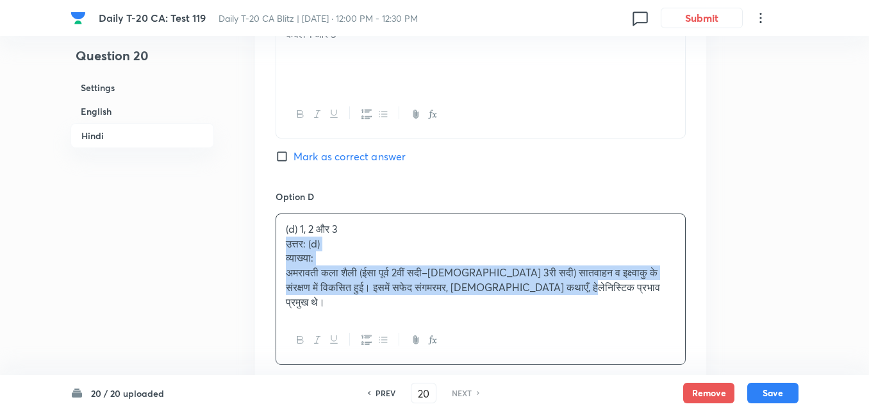
drag, startPoint x: 260, startPoint y: 218, endPoint x: 253, endPoint y: 218, distance: 7.1
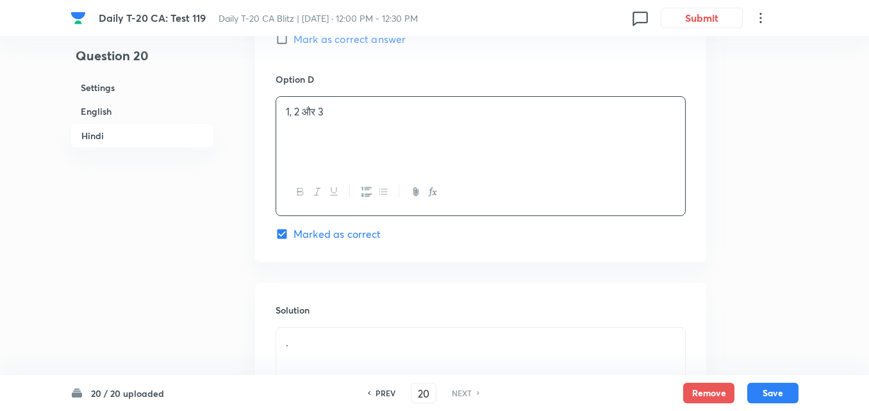
scroll to position [2831, 0]
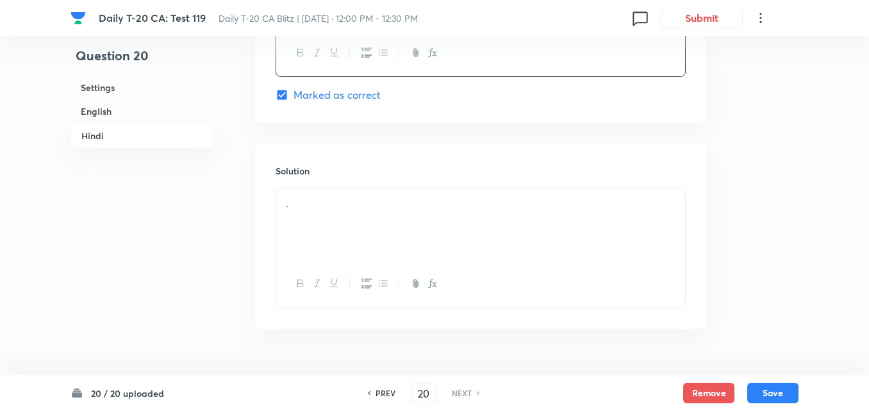
click at [330, 205] on div "." at bounding box center [480, 224] width 409 height 72
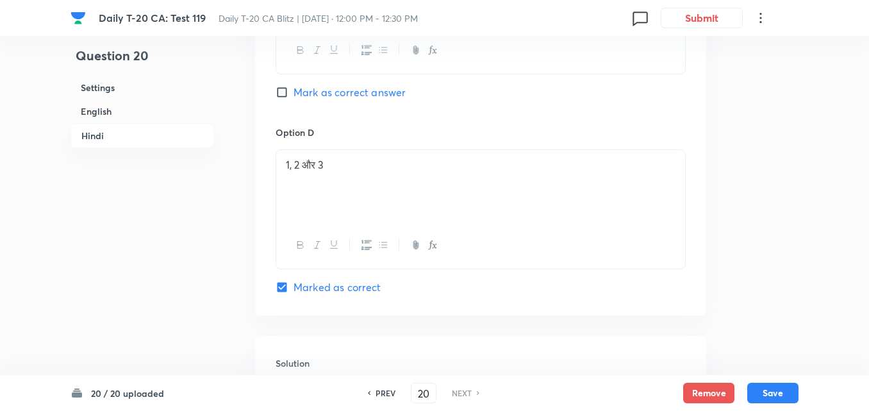
scroll to position [2834, 0]
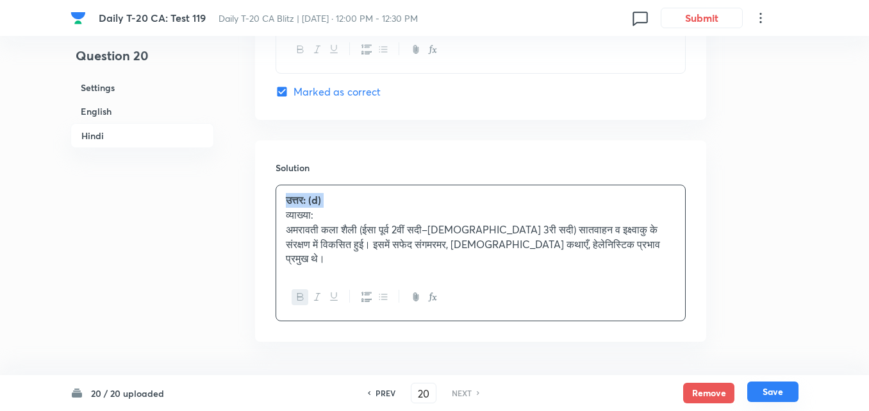
click at [771, 389] on button "Save" at bounding box center [773, 391] width 51 height 21
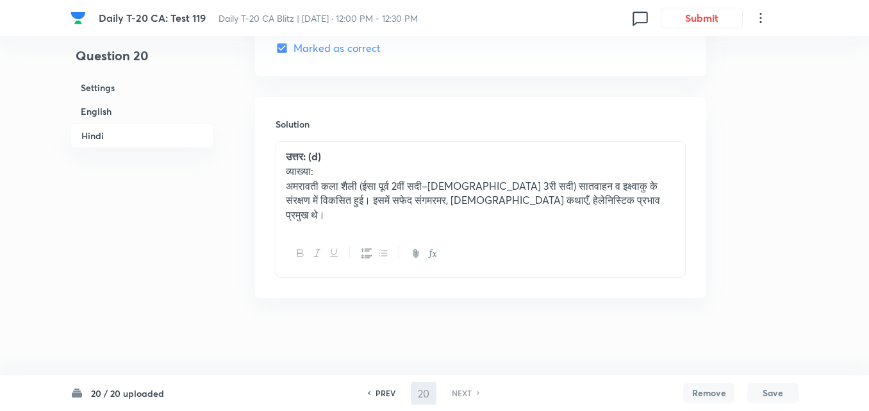
scroll to position [2747, 0]
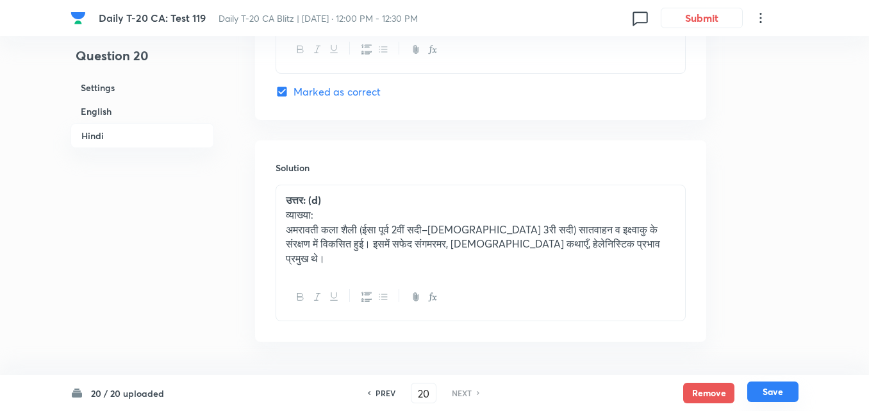
checkbox input "false"
checkbox input "true"
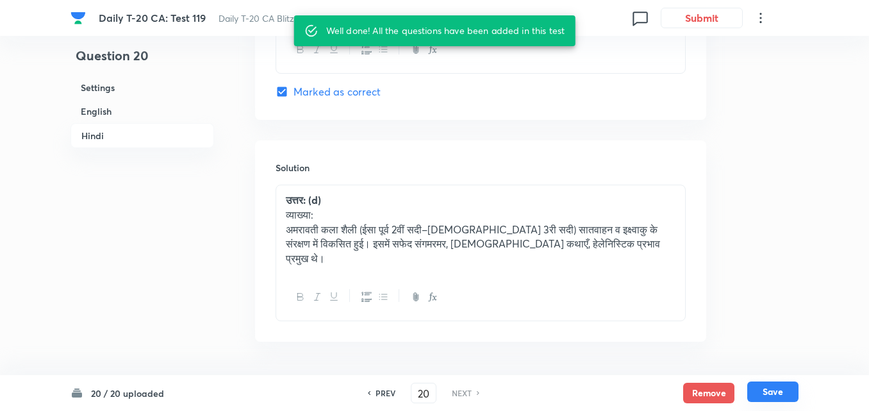
click at [771, 389] on button "Save" at bounding box center [773, 391] width 51 height 21
checkbox input "false"
checkbox input "true"
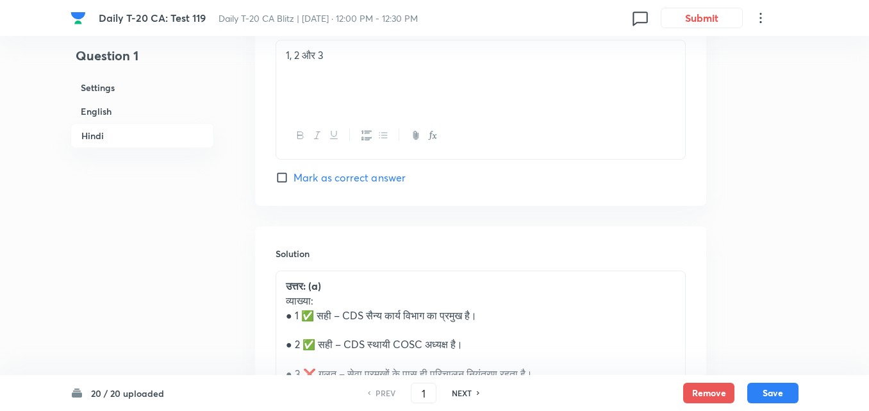
click at [115, 120] on h6 "English" at bounding box center [143, 111] width 144 height 24
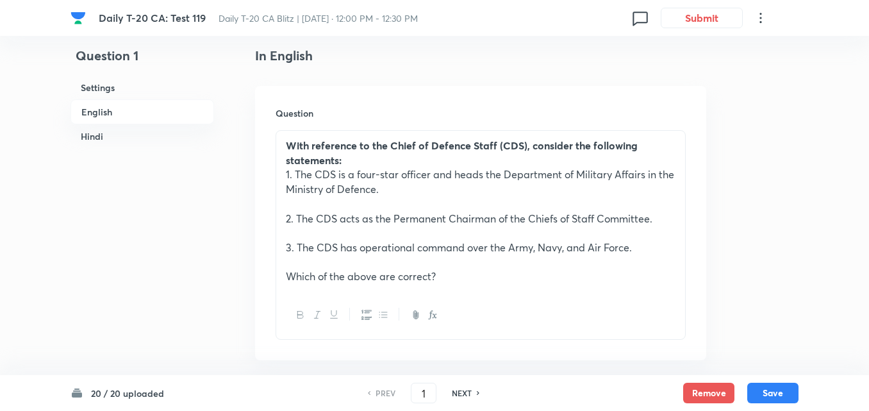
click at [108, 131] on h6 "Hindi" at bounding box center [143, 136] width 144 height 24
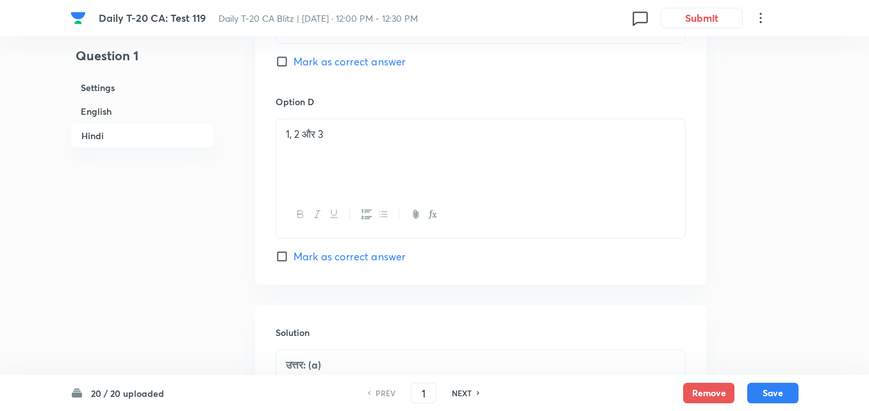
scroll to position [2864, 0]
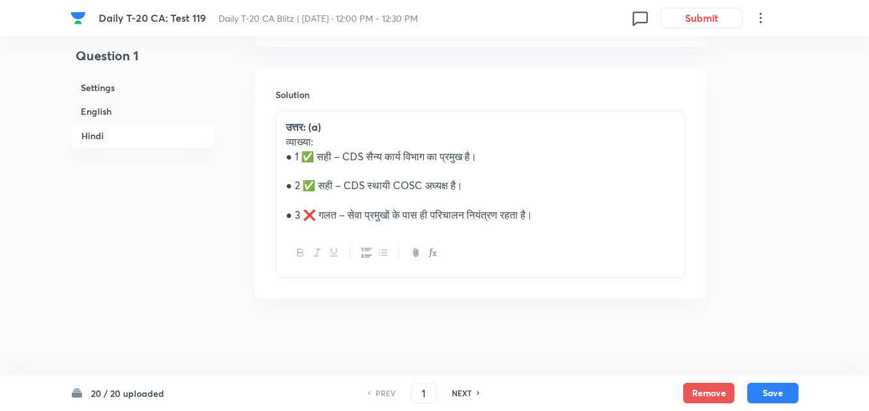
click at [464, 390] on h6 "NEXT" at bounding box center [462, 393] width 20 height 12
type input "2"
checkbox input "false"
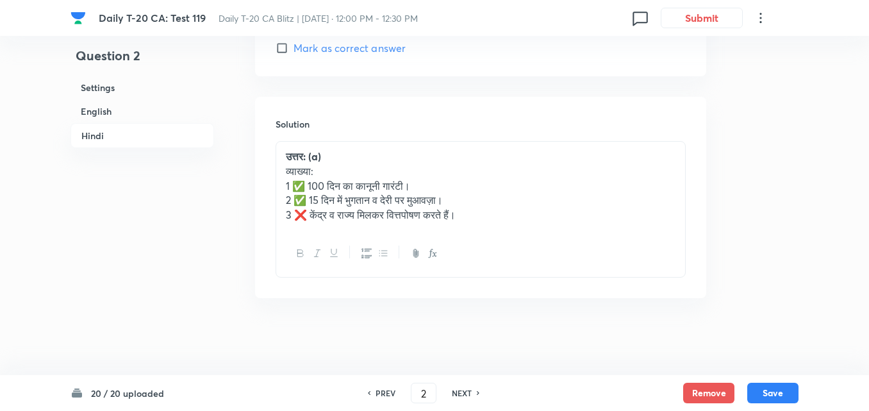
checkbox input "true"
click at [464, 390] on h6 "NEXT" at bounding box center [462, 393] width 20 height 12
type input "3"
checkbox input "false"
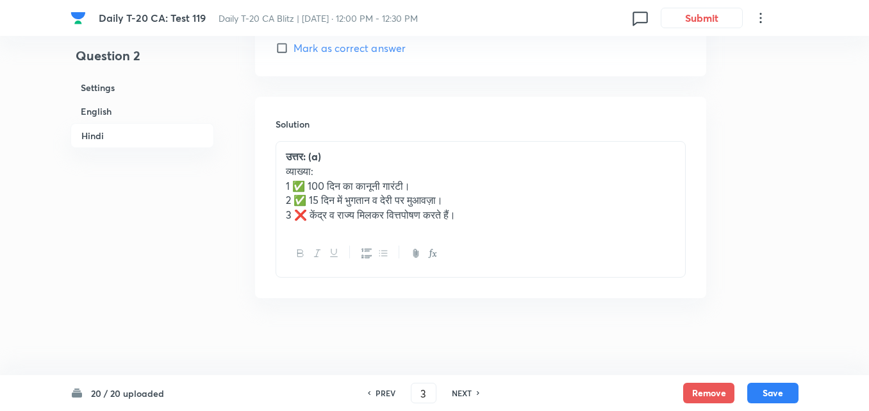
checkbox input "false"
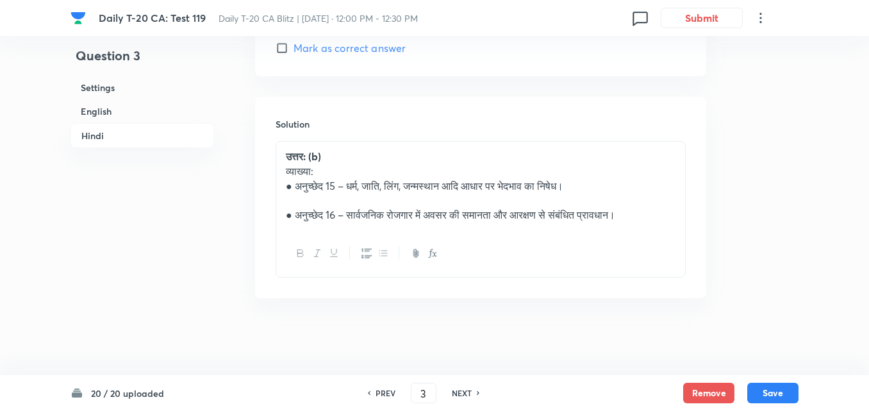
checkbox input "true"
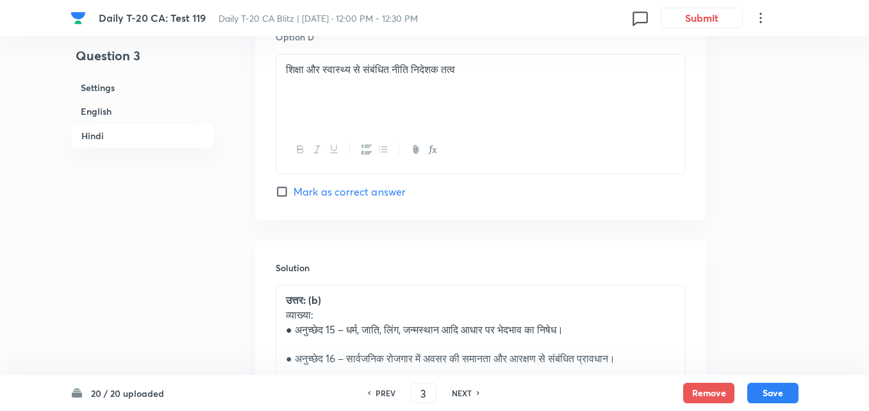
scroll to position [2685, 0]
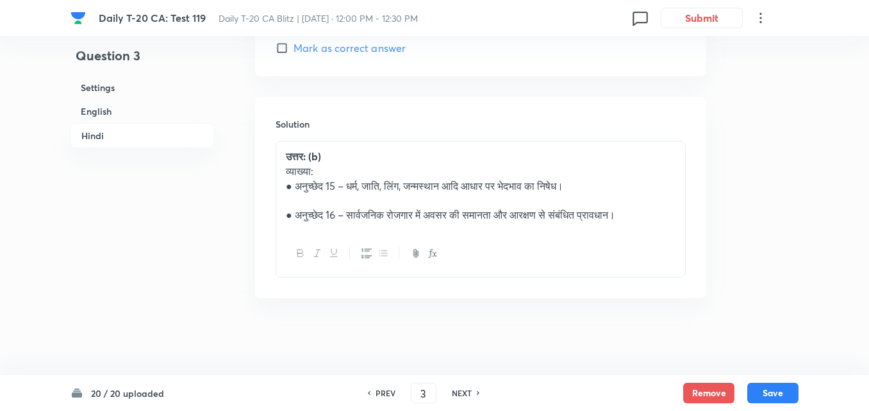
click at [462, 390] on h6 "NEXT" at bounding box center [462, 393] width 20 height 12
type input "4"
checkbox input "false"
checkbox input "true"
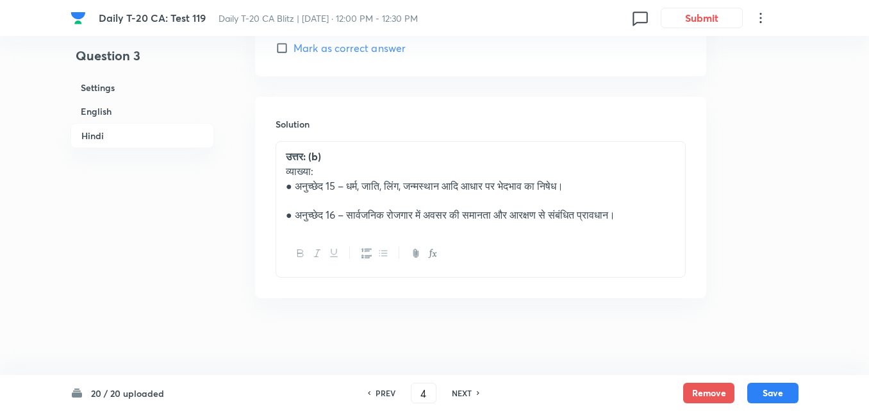
checkbox input "true"
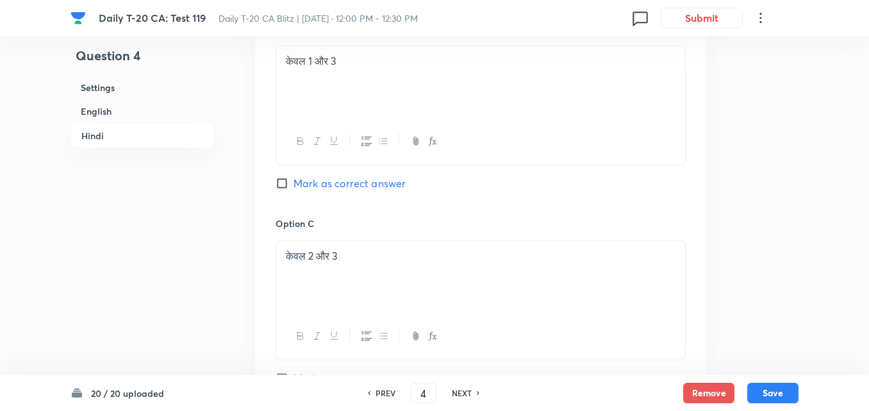
scroll to position [2621, 0]
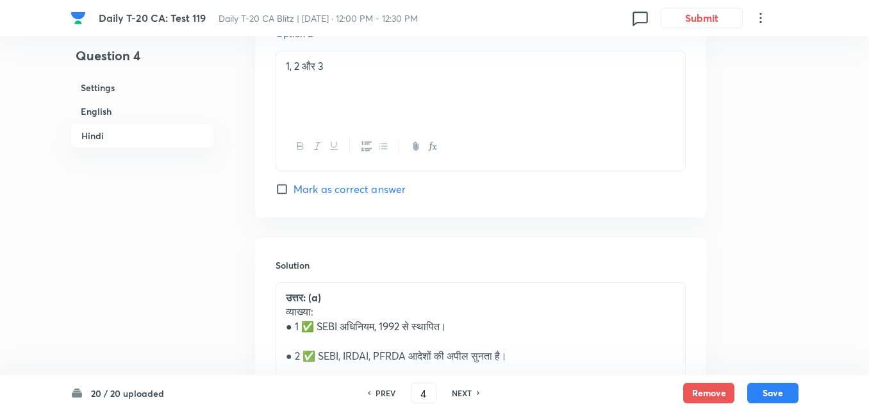
click at [462, 390] on h6 "NEXT" at bounding box center [462, 393] width 20 height 12
type input "5"
checkbox input "false"
checkbox input "true"
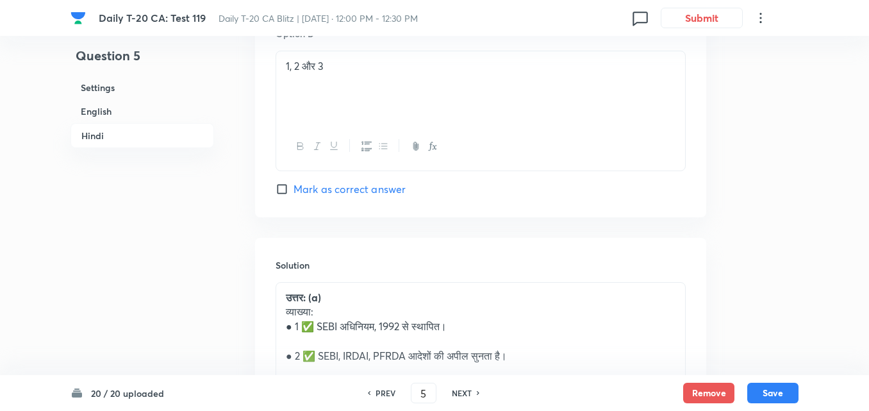
checkbox input "true"
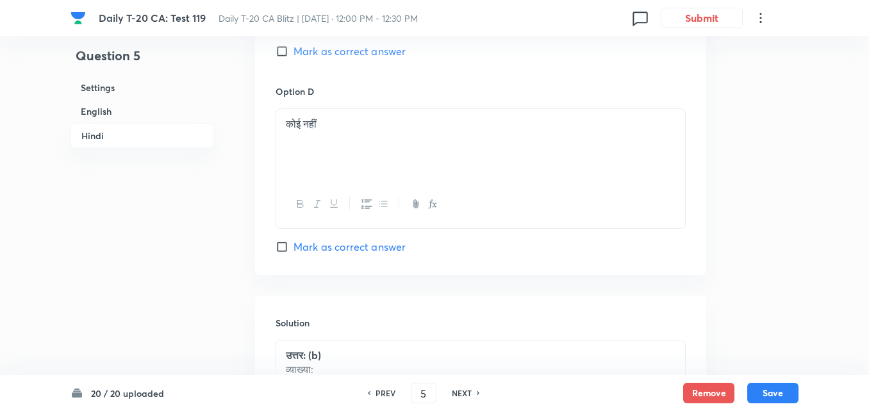
scroll to position [2749, 0]
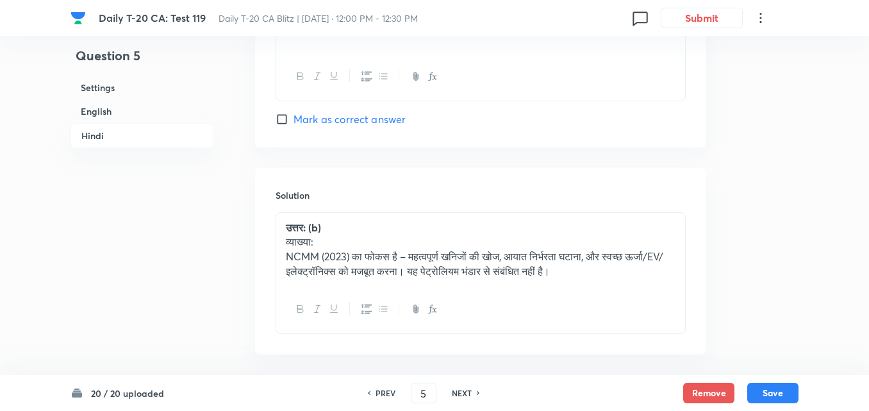
click at [462, 390] on h6 "NEXT" at bounding box center [462, 393] width 20 height 12
type input "6"
checkbox input "false"
checkbox input "true"
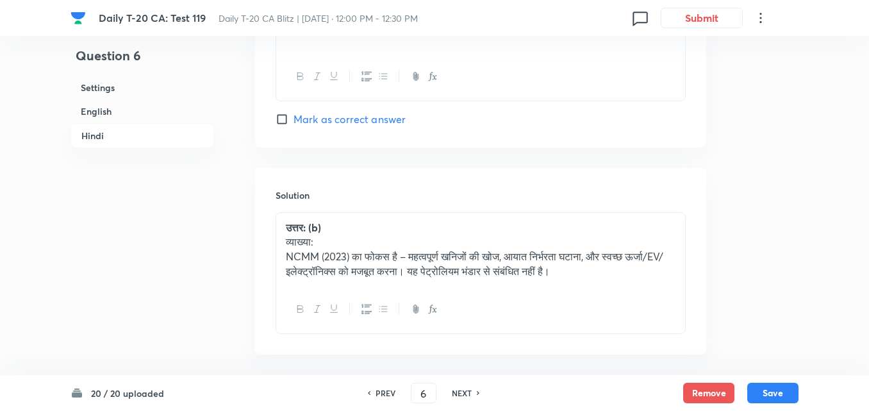
checkbox input "true"
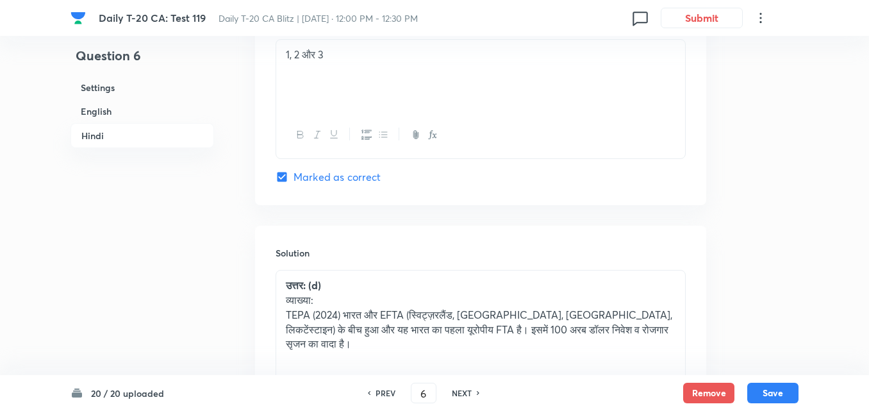
click at [462, 390] on h6 "NEXT" at bounding box center [462, 393] width 20 height 12
type input "7"
checkbox input "false"
checkbox input "true"
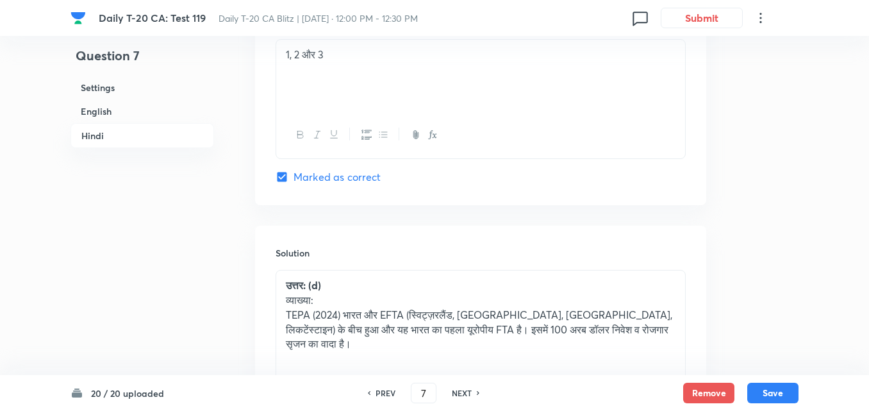
checkbox input "true"
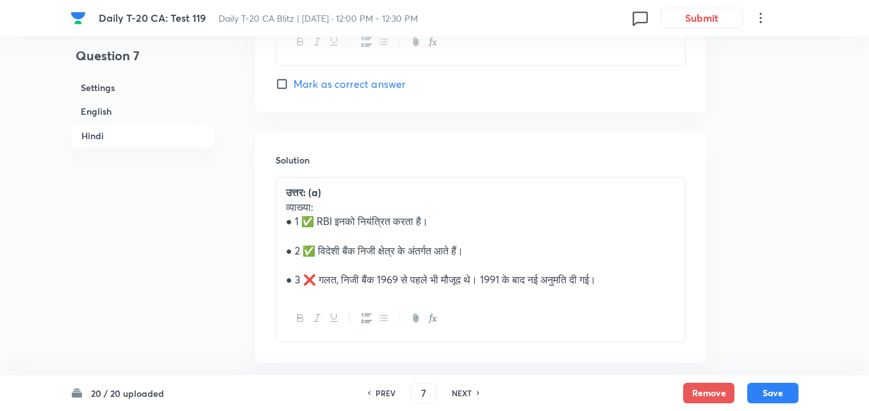
click at [462, 390] on h6 "NEXT" at bounding box center [462, 393] width 20 height 12
type input "8"
checkbox input "false"
checkbox input "true"
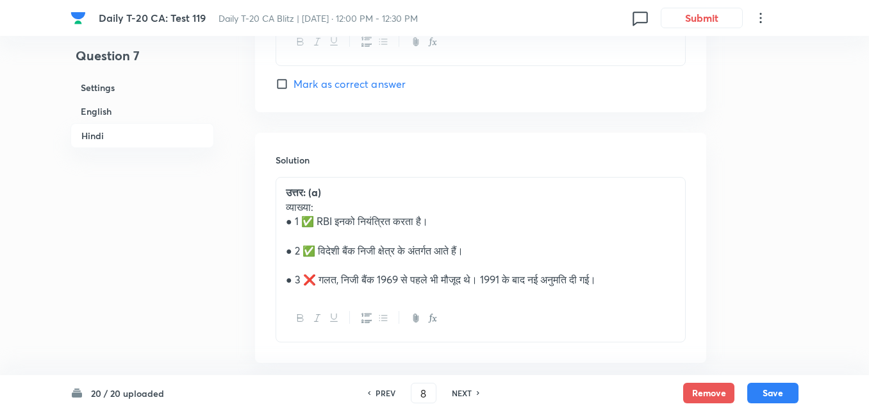
checkbox input "true"
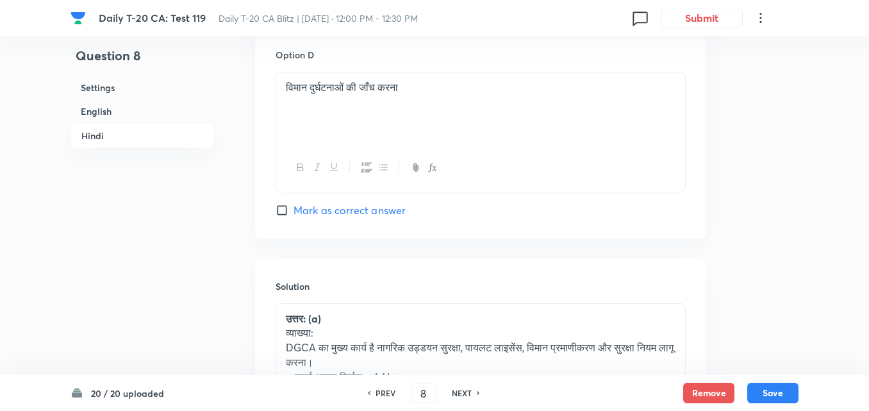
scroll to position [2709, 0]
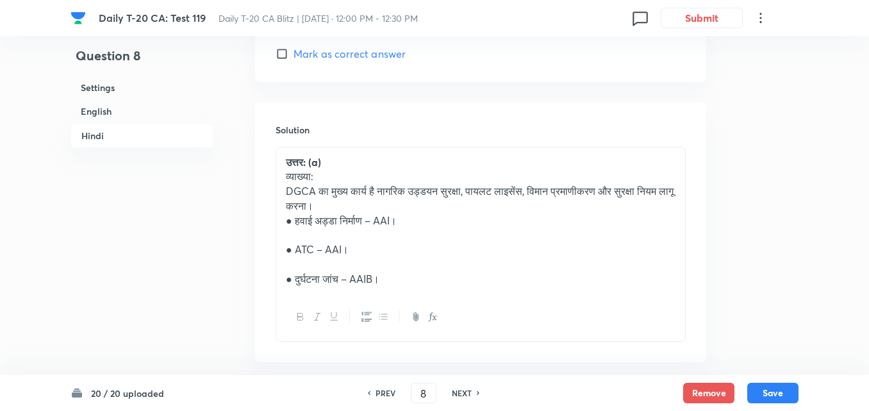
click at [462, 390] on h6 "NEXT" at bounding box center [462, 393] width 20 height 12
type input "9"
checkbox input "false"
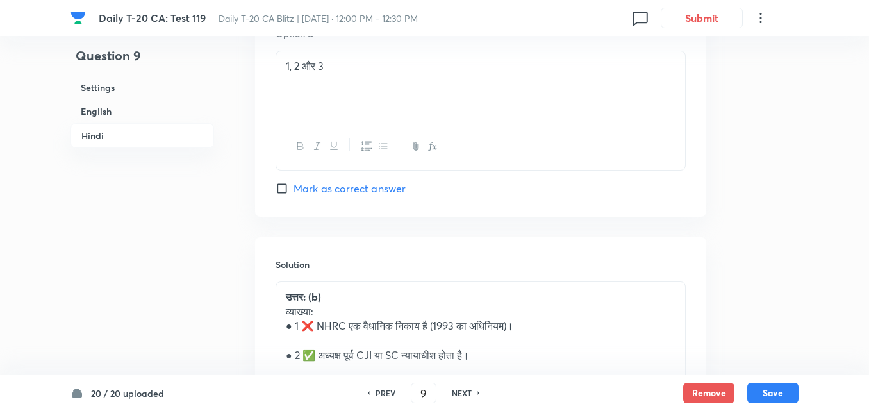
checkbox input "true"
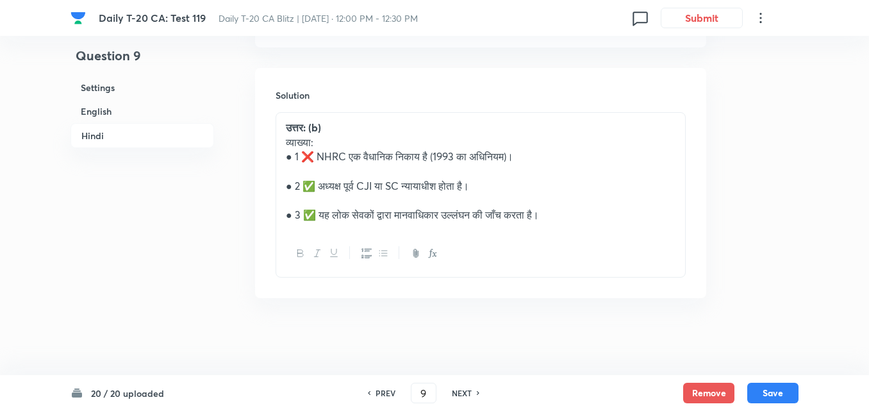
click at [462, 390] on h6 "NEXT" at bounding box center [462, 393] width 20 height 12
type input "10"
checkbox input "false"
checkbox input "true"
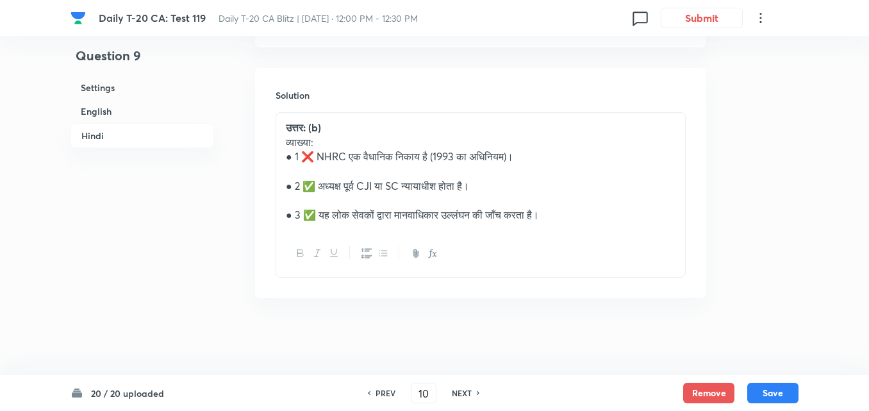
checkbox input "true"
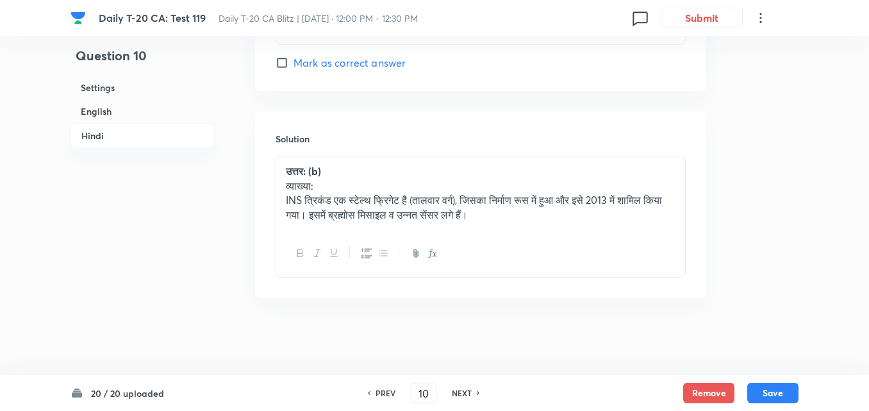
click at [462, 390] on h6 "NEXT" at bounding box center [462, 393] width 20 height 12
type input "11"
checkbox input "false"
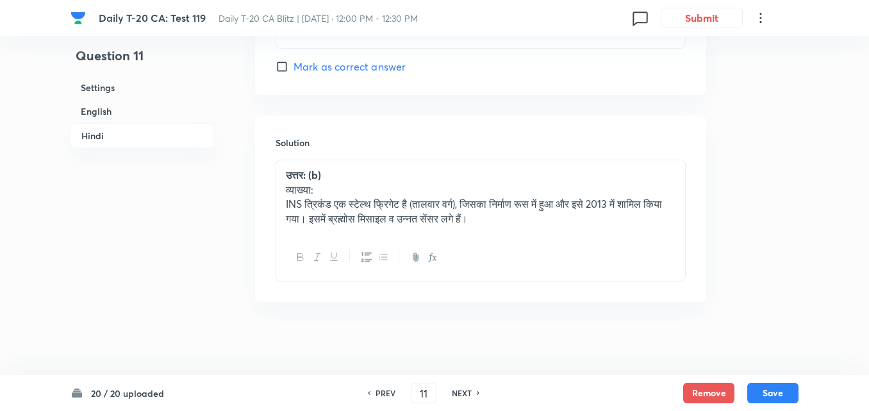
checkbox input "true"
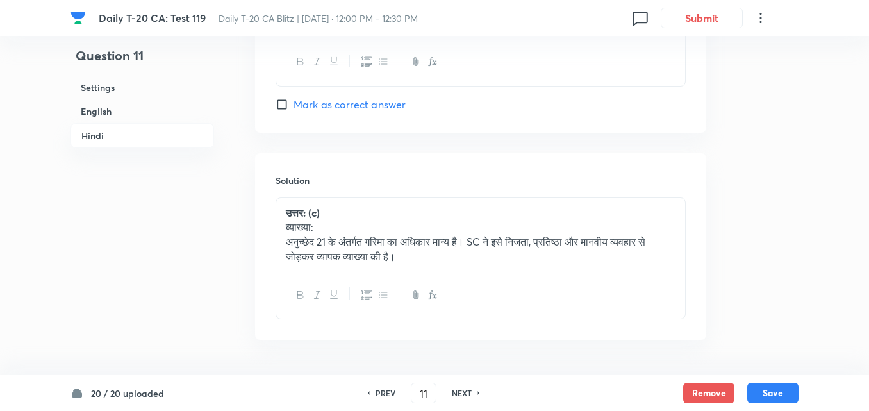
click at [462, 390] on h6 "NEXT" at bounding box center [462, 393] width 20 height 12
type input "12"
checkbox input "false"
checkbox input "true"
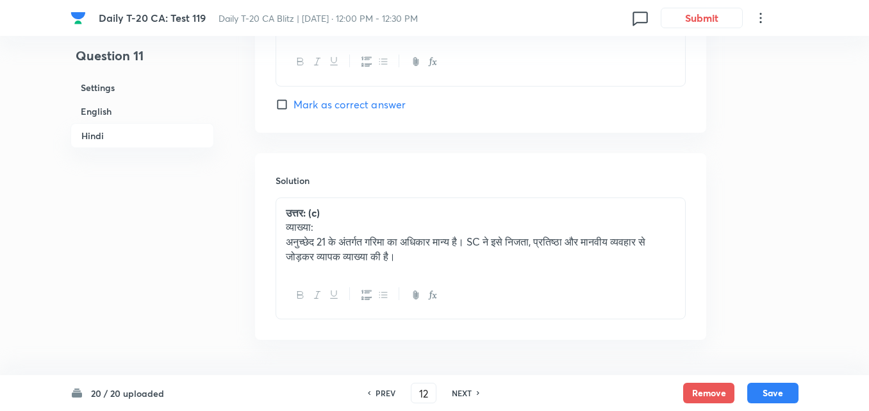
checkbox input "true"
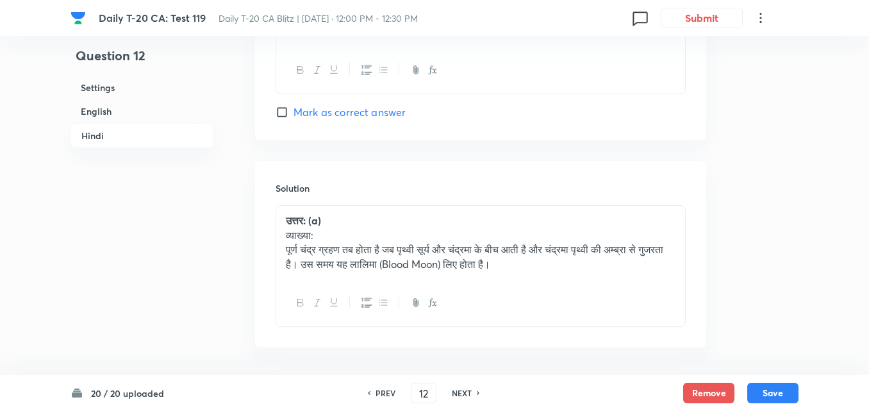
scroll to position [2641, 0]
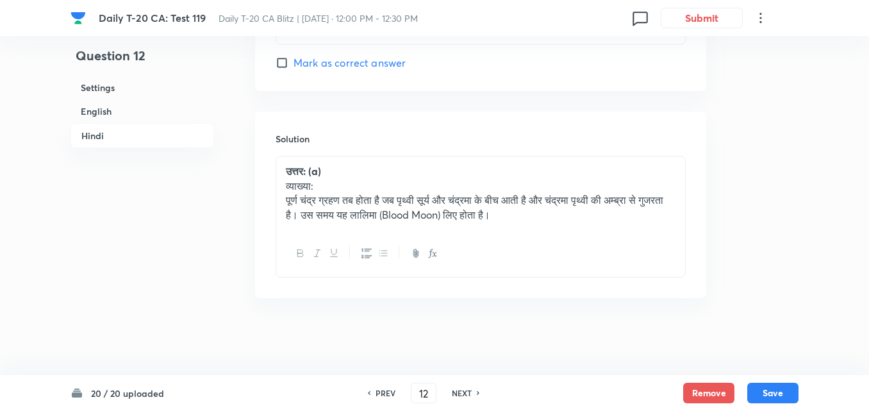
click at [462, 390] on h6 "NEXT" at bounding box center [462, 393] width 20 height 12
type input "13"
checkbox input "false"
checkbox input "true"
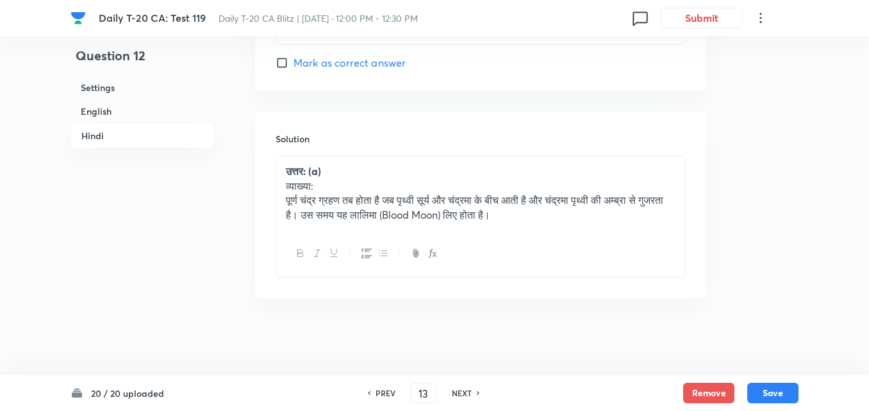
checkbox input "true"
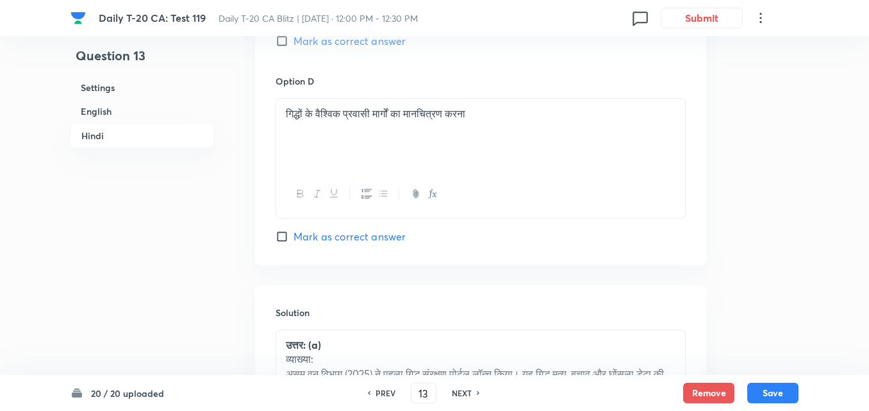
scroll to position [2577, 0]
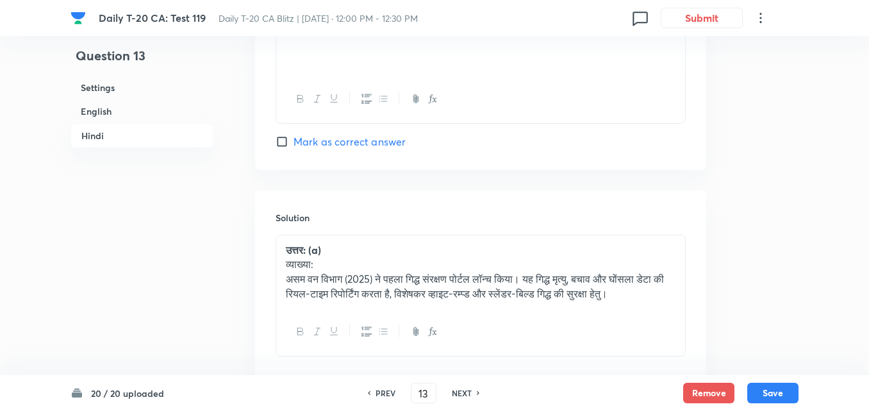
click at [462, 389] on h6 "NEXT" at bounding box center [462, 393] width 20 height 12
type input "14"
checkbox input "false"
checkbox input "true"
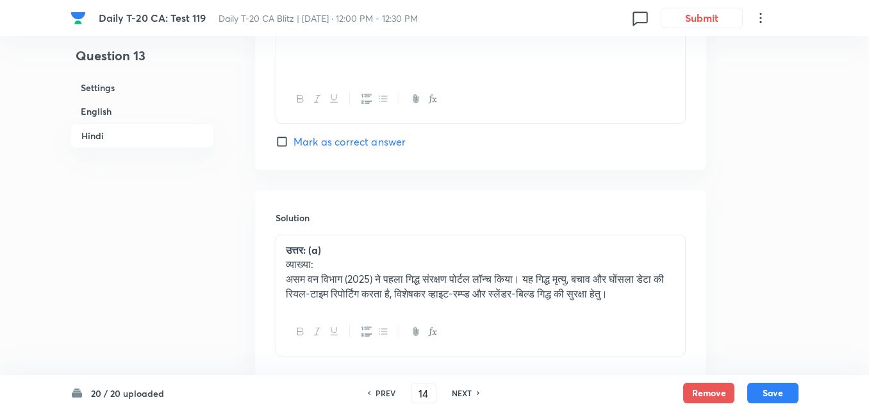
checkbox input "true"
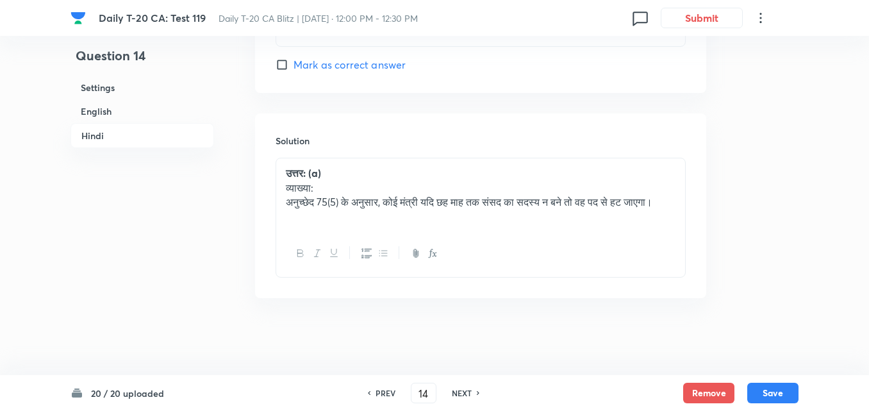
click at [462, 389] on h6 "NEXT" at bounding box center [462, 393] width 20 height 12
type input "15"
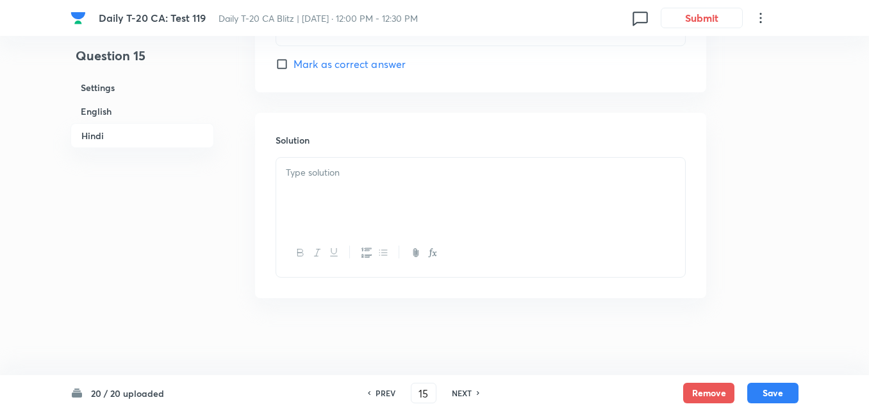
checkbox input "false"
checkbox input "true"
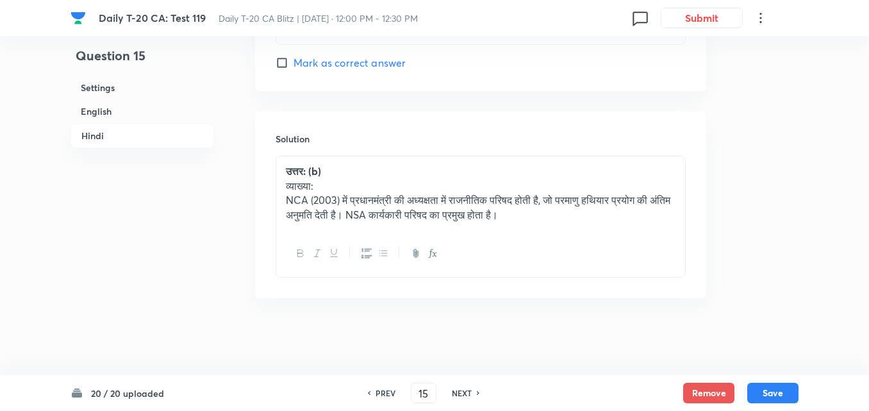
click at [462, 389] on h6 "NEXT" at bounding box center [462, 393] width 20 height 12
type input "16"
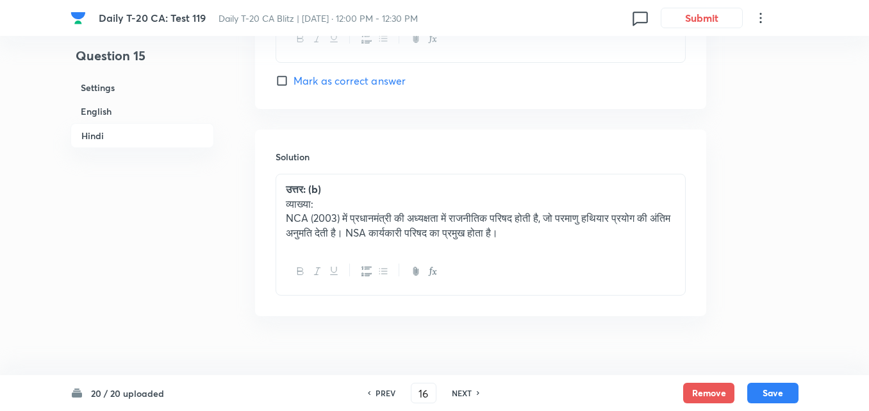
checkbox input "false"
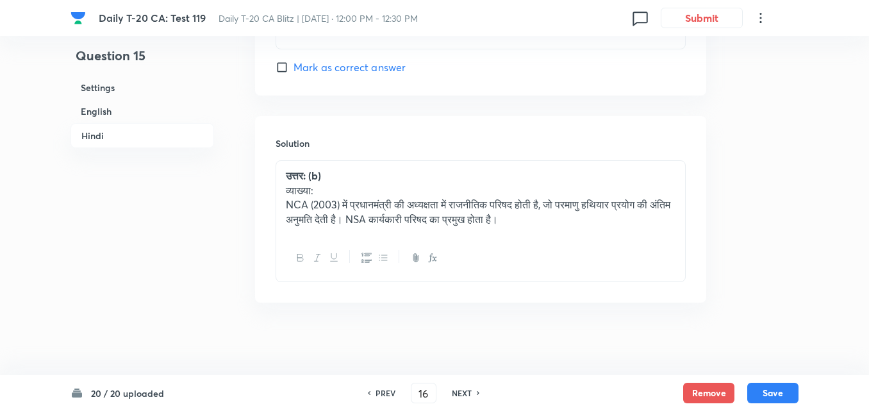
checkbox input "true"
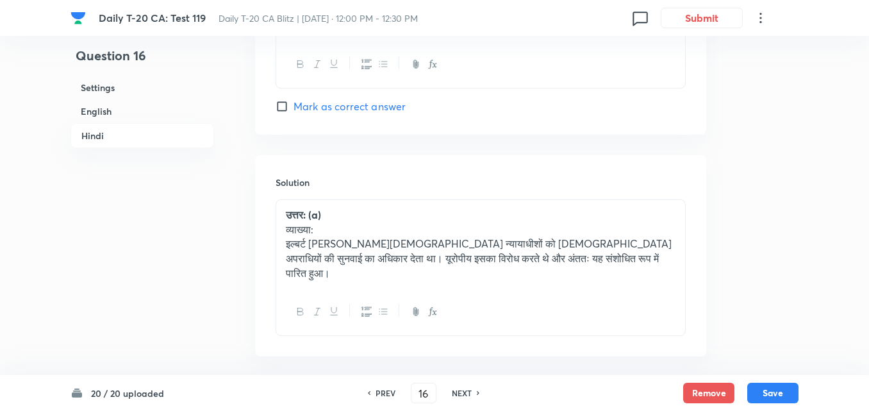
click at [462, 389] on h6 "NEXT" at bounding box center [462, 393] width 20 height 12
type input "17"
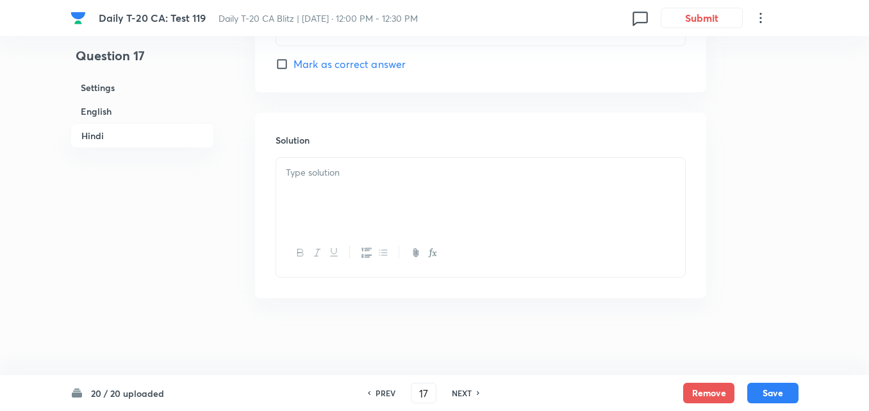
checkbox input "false"
checkbox input "true"
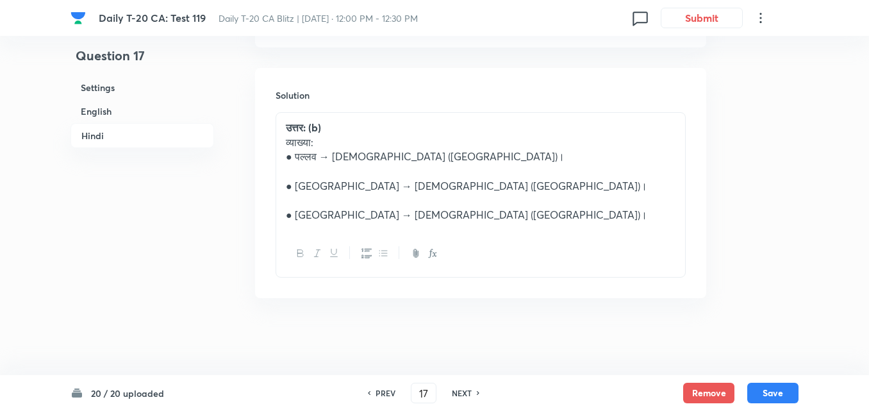
click at [462, 389] on h6 "NEXT" at bounding box center [462, 393] width 20 height 12
type input "18"
checkbox input "false"
checkbox input "true"
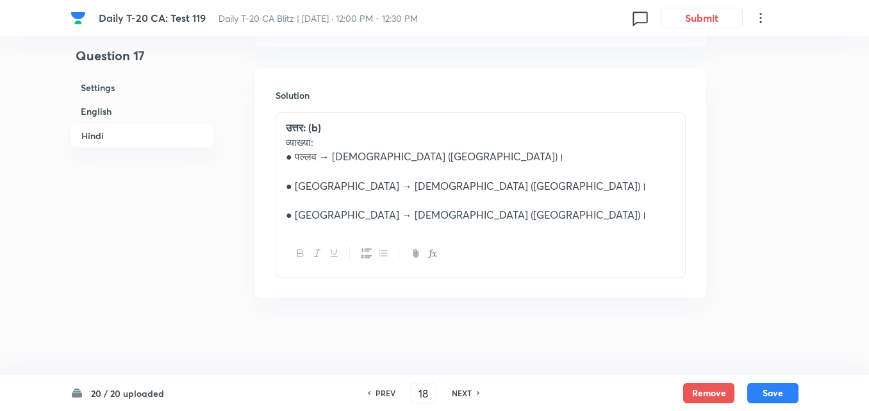
checkbox input "true"
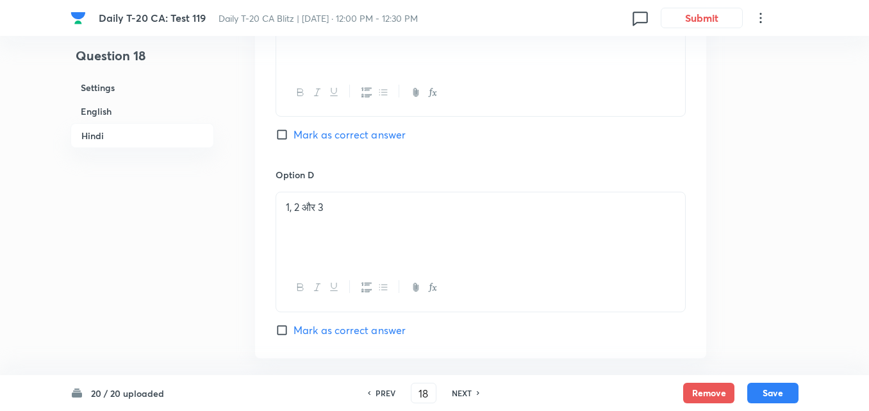
scroll to position [2712, 0]
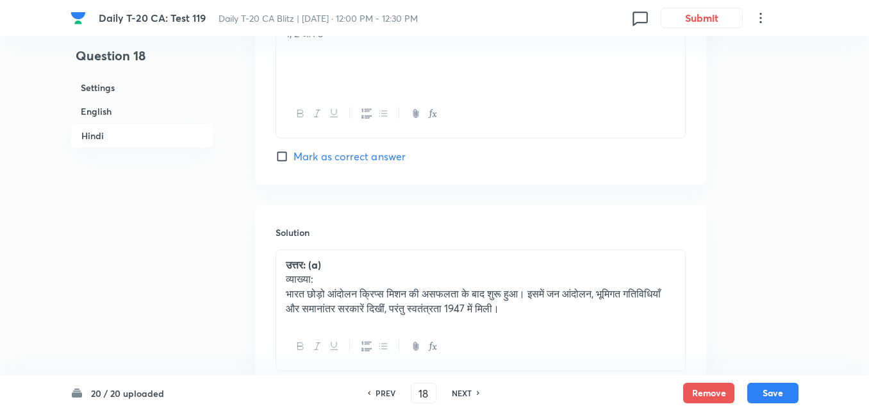
click at [462, 389] on h6 "NEXT" at bounding box center [462, 393] width 20 height 12
type input "19"
checkbox input "false"
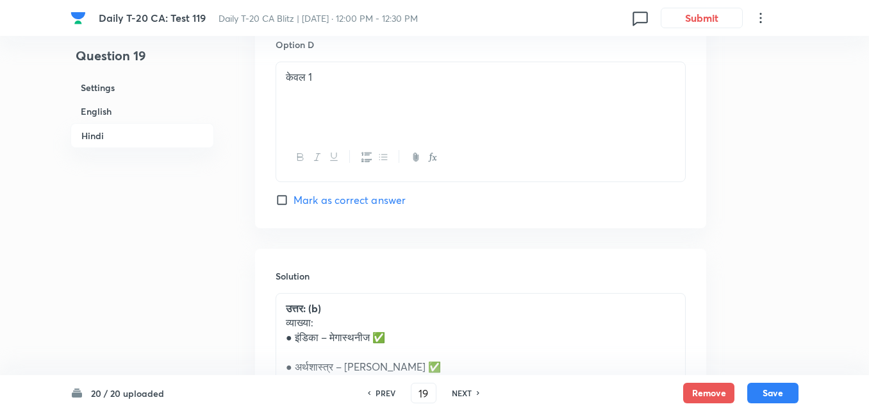
checkbox input "true"
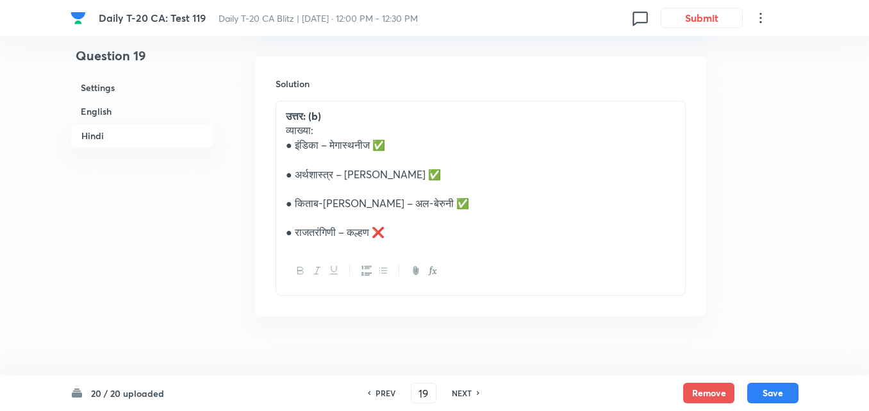
click at [462, 389] on h6 "NEXT" at bounding box center [462, 393] width 20 height 12
type input "20"
checkbox input "false"
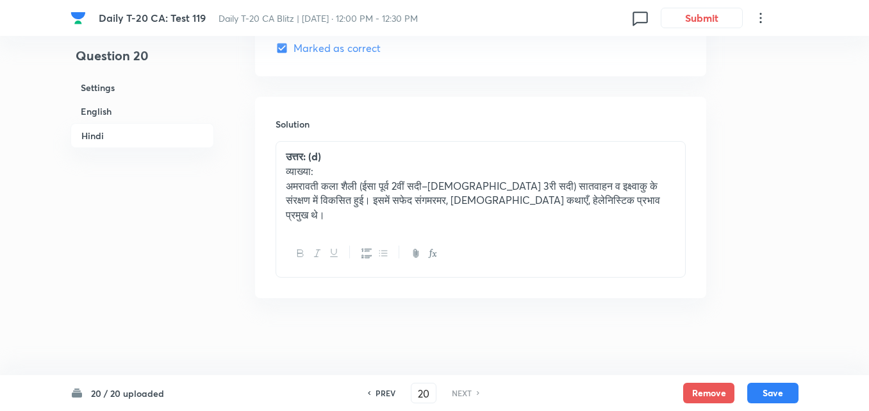
checkbox input "true"
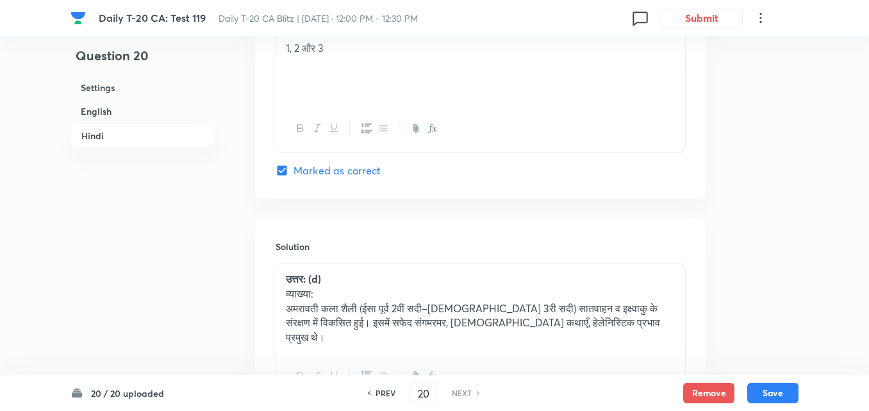
scroll to position [2747, 0]
